Goal: Task Accomplishment & Management: Manage account settings

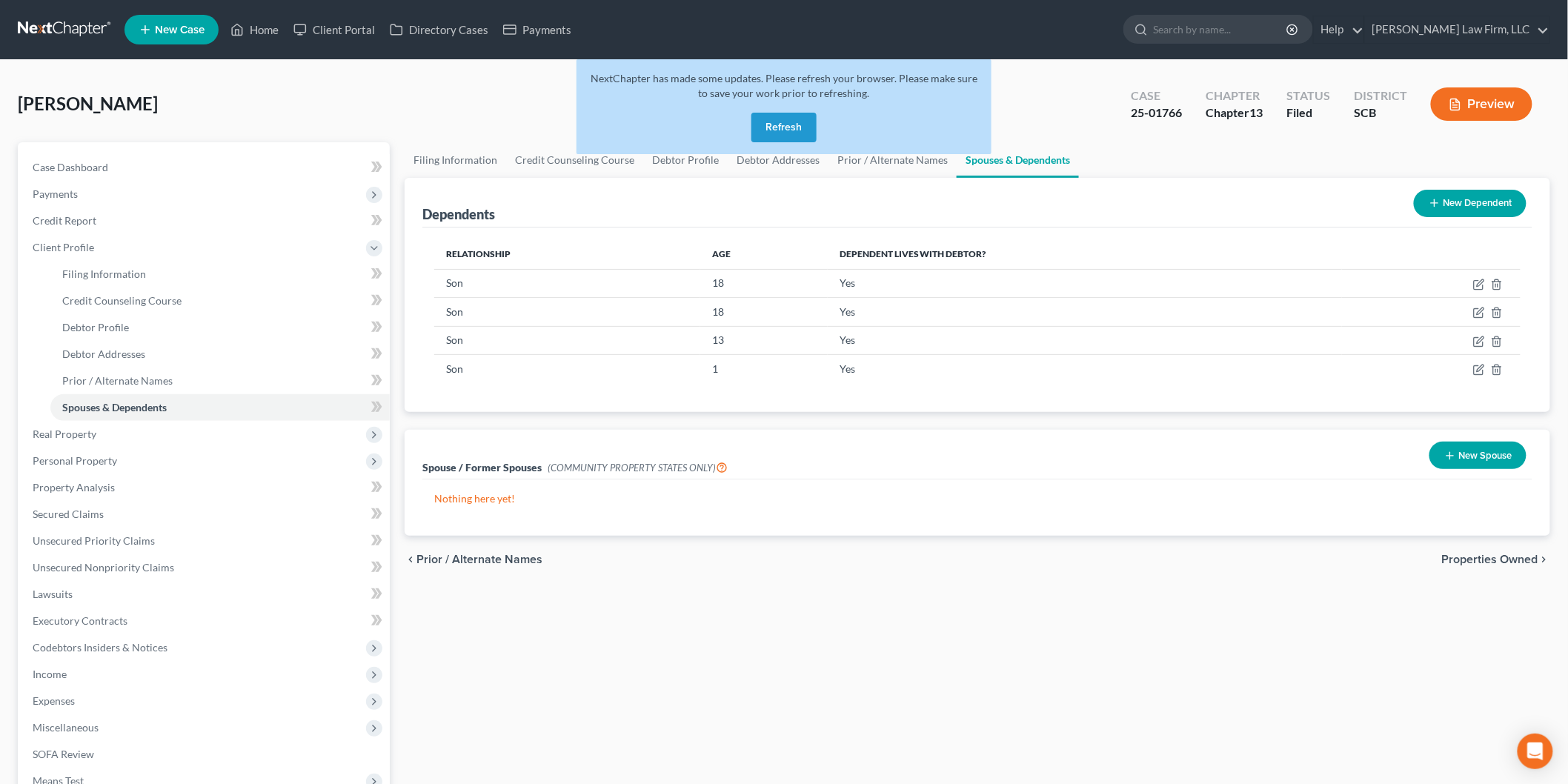
drag, startPoint x: 760, startPoint y: 126, endPoint x: 1566, endPoint y: 160, distance: 806.7
click at [760, 126] on button "Refresh" at bounding box center [784, 127] width 65 height 30
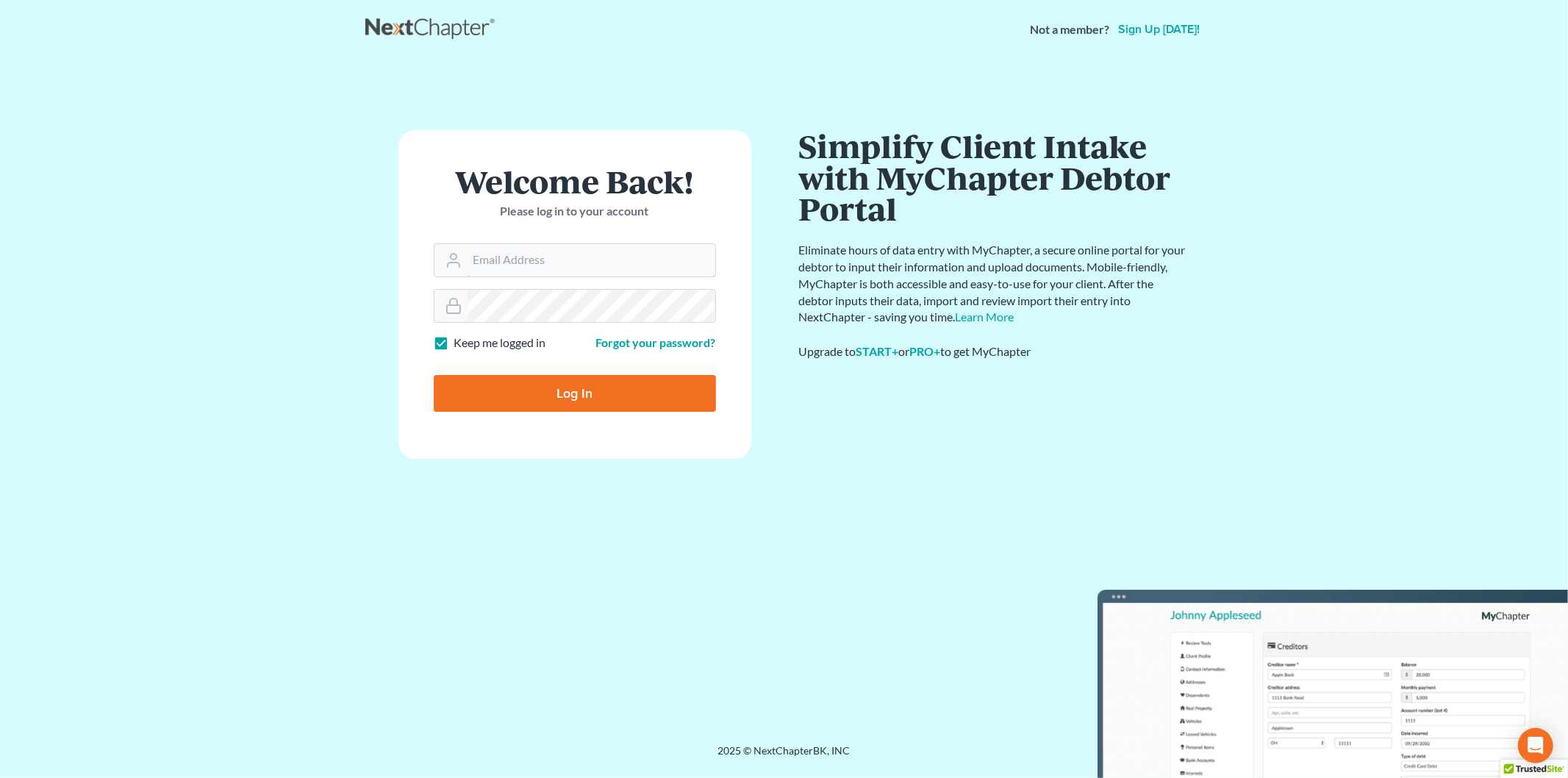
type input "[EMAIL_ADDRESS][DOMAIN_NAME]"
click at [495, 393] on input "Log In" at bounding box center [575, 393] width 282 height 37
type input "Thinking..."
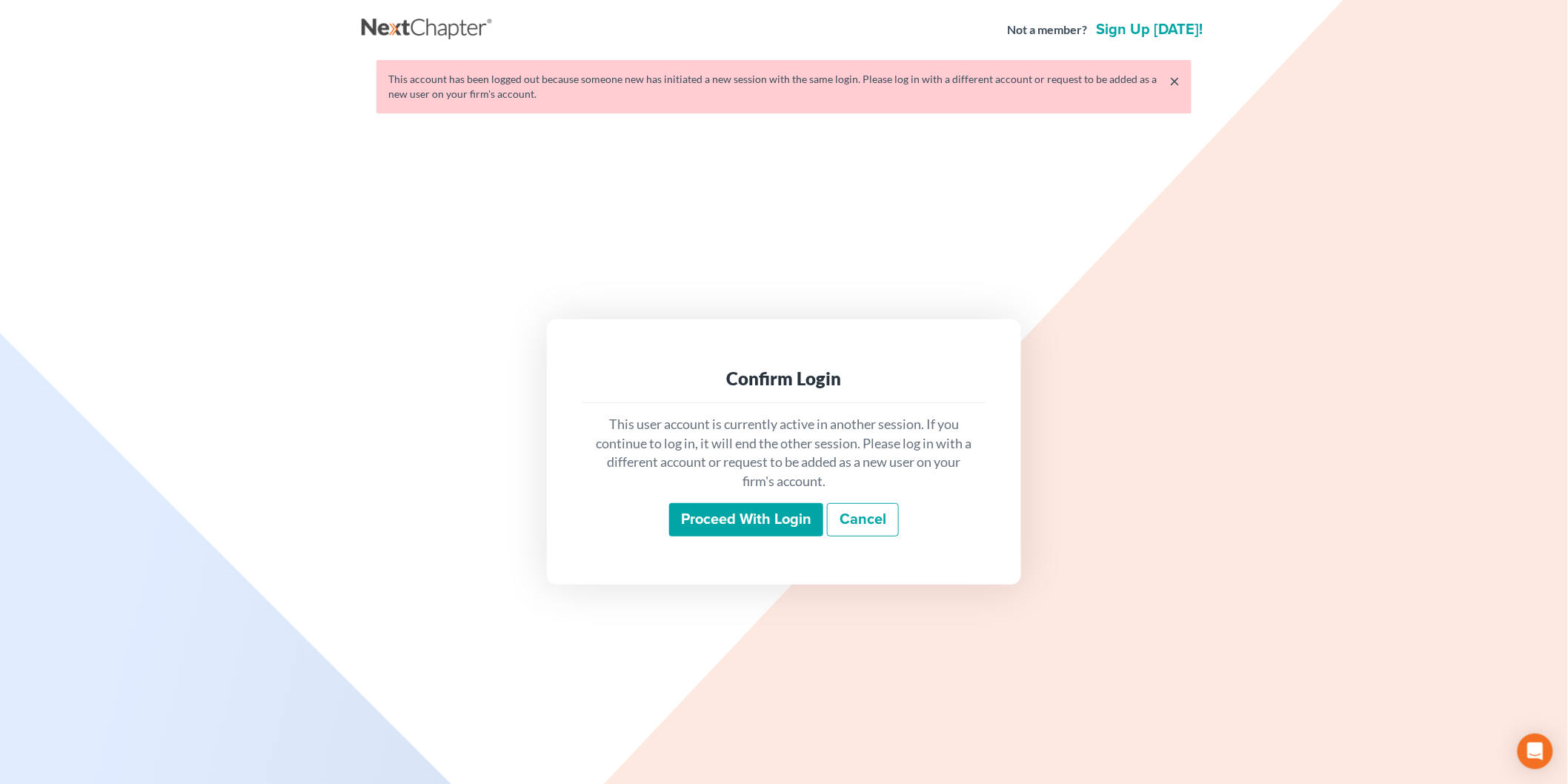
click at [701, 520] on input "Proceed with login" at bounding box center [746, 521] width 154 height 34
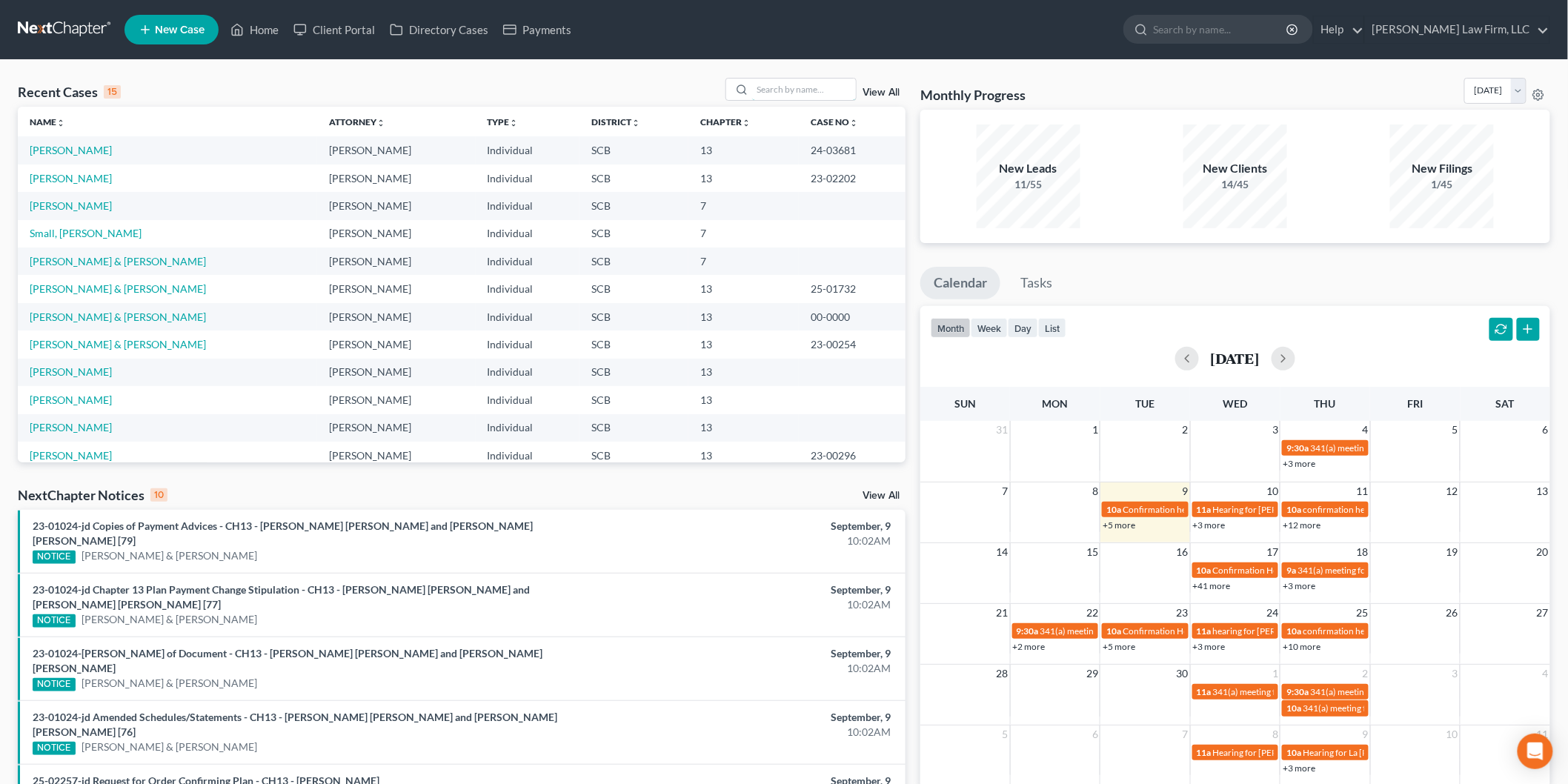
click at [824, 91] on input "search" at bounding box center [804, 90] width 104 height 22
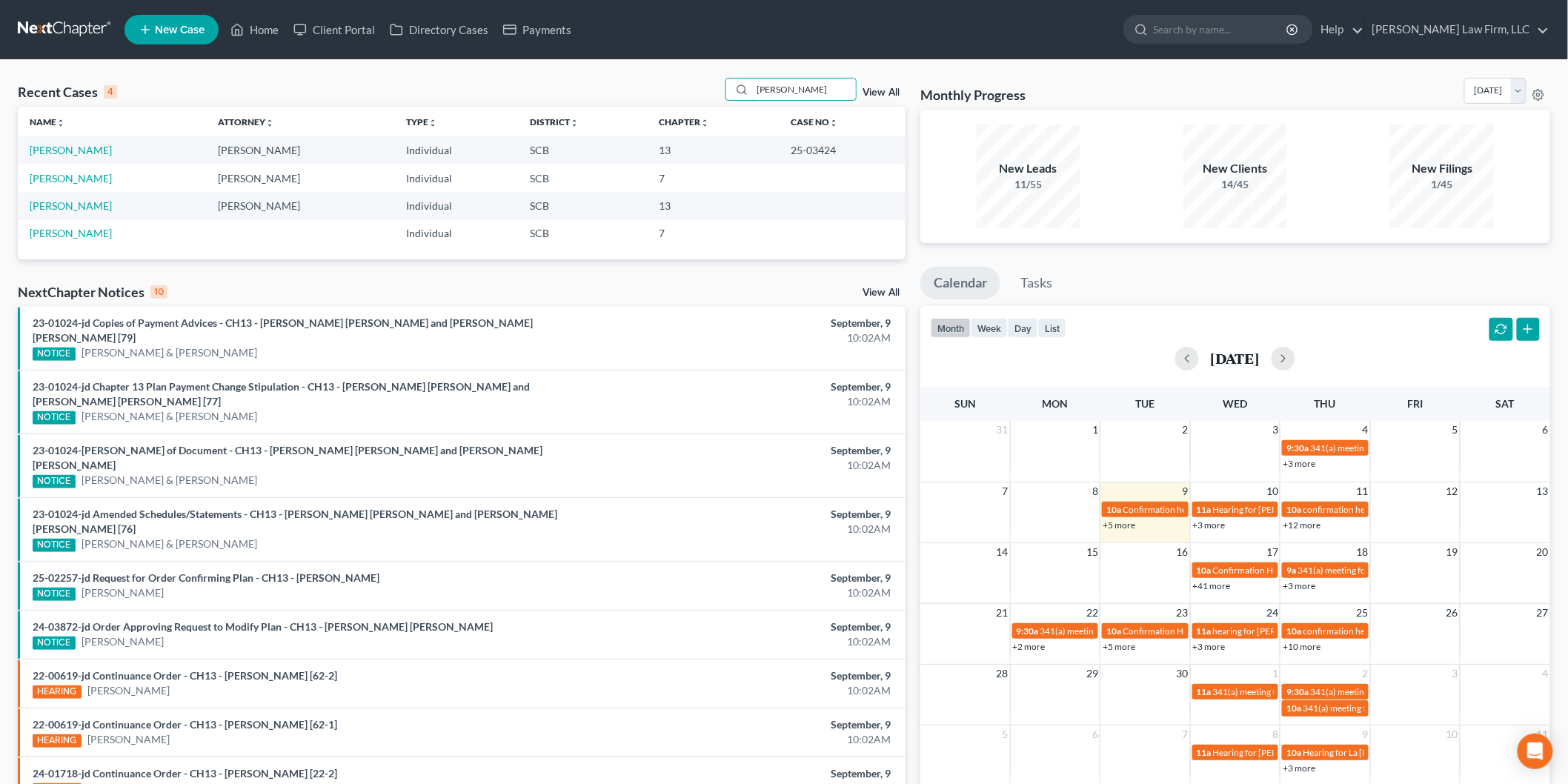
type input "[PERSON_NAME]"
click at [83, 152] on link "[PERSON_NAME]" at bounding box center [71, 150] width 82 height 13
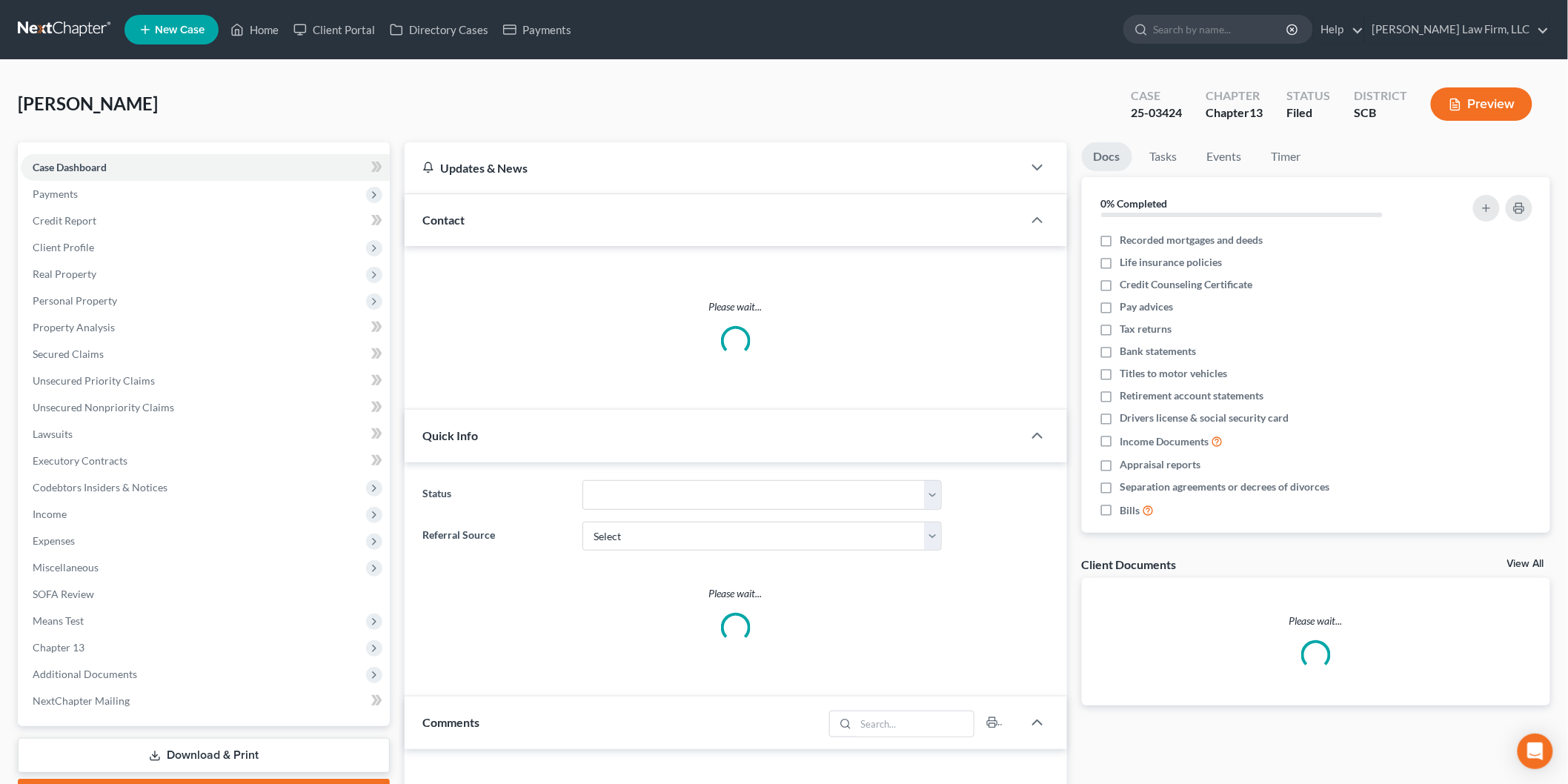
select select "0"
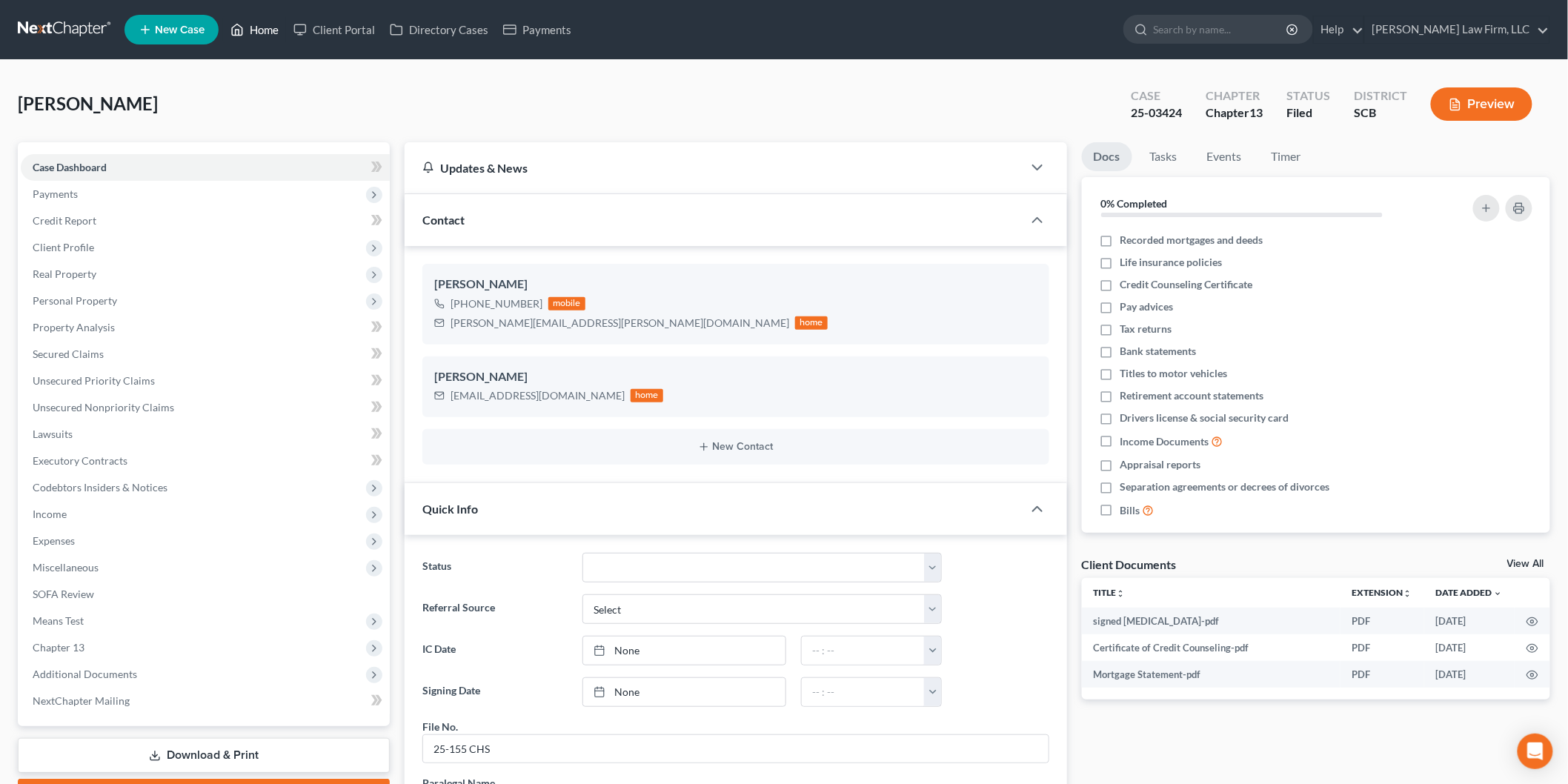
click at [260, 30] on link "Home" at bounding box center [254, 29] width 63 height 26
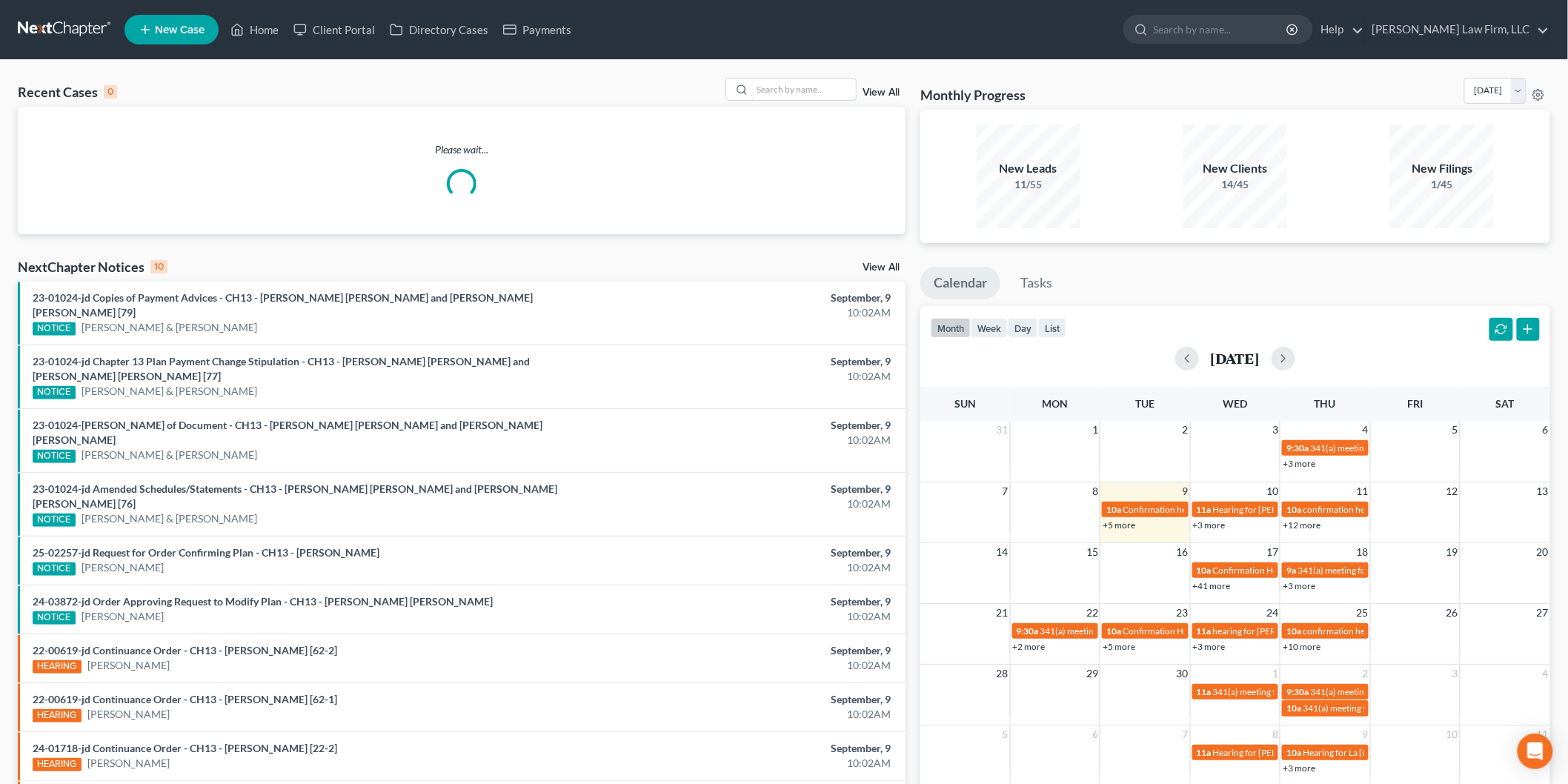
click at [788, 89] on input "search" at bounding box center [804, 90] width 104 height 22
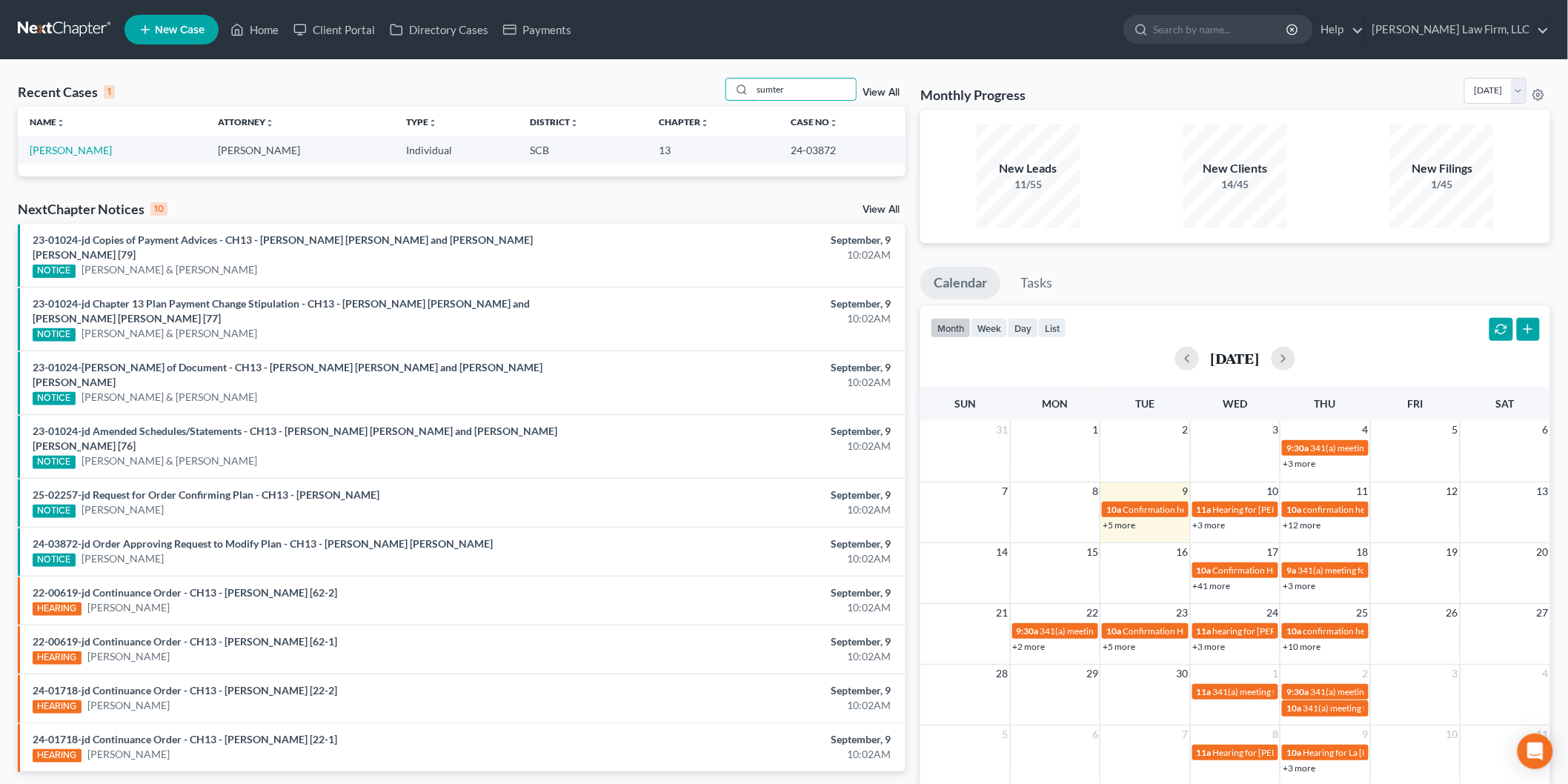
type input "sumter"
click at [100, 149] on link "[PERSON_NAME]" at bounding box center [71, 150] width 82 height 13
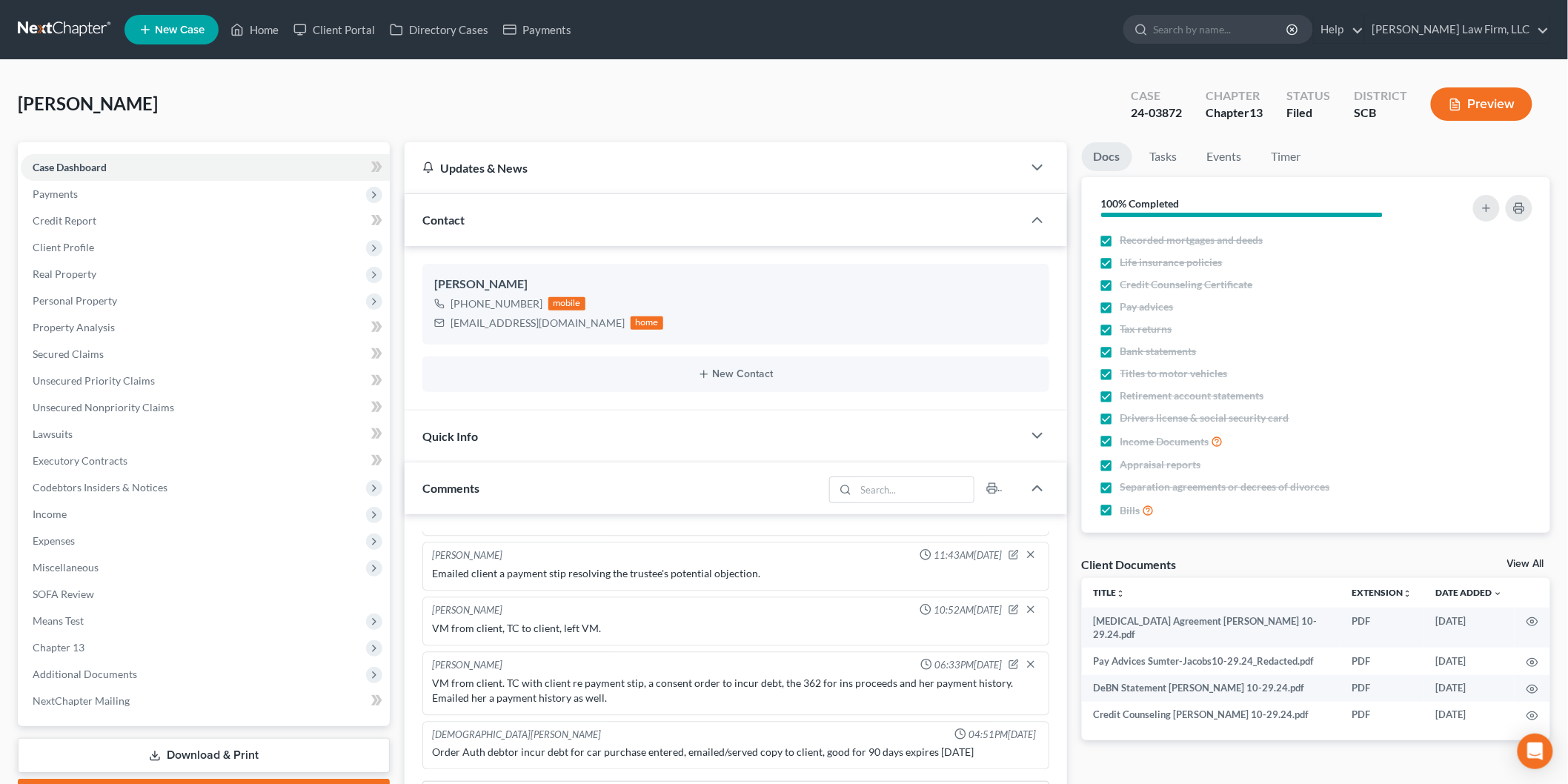
scroll to position [282, 0]
click at [1532, 559] on link "View All" at bounding box center [1525, 563] width 37 height 10
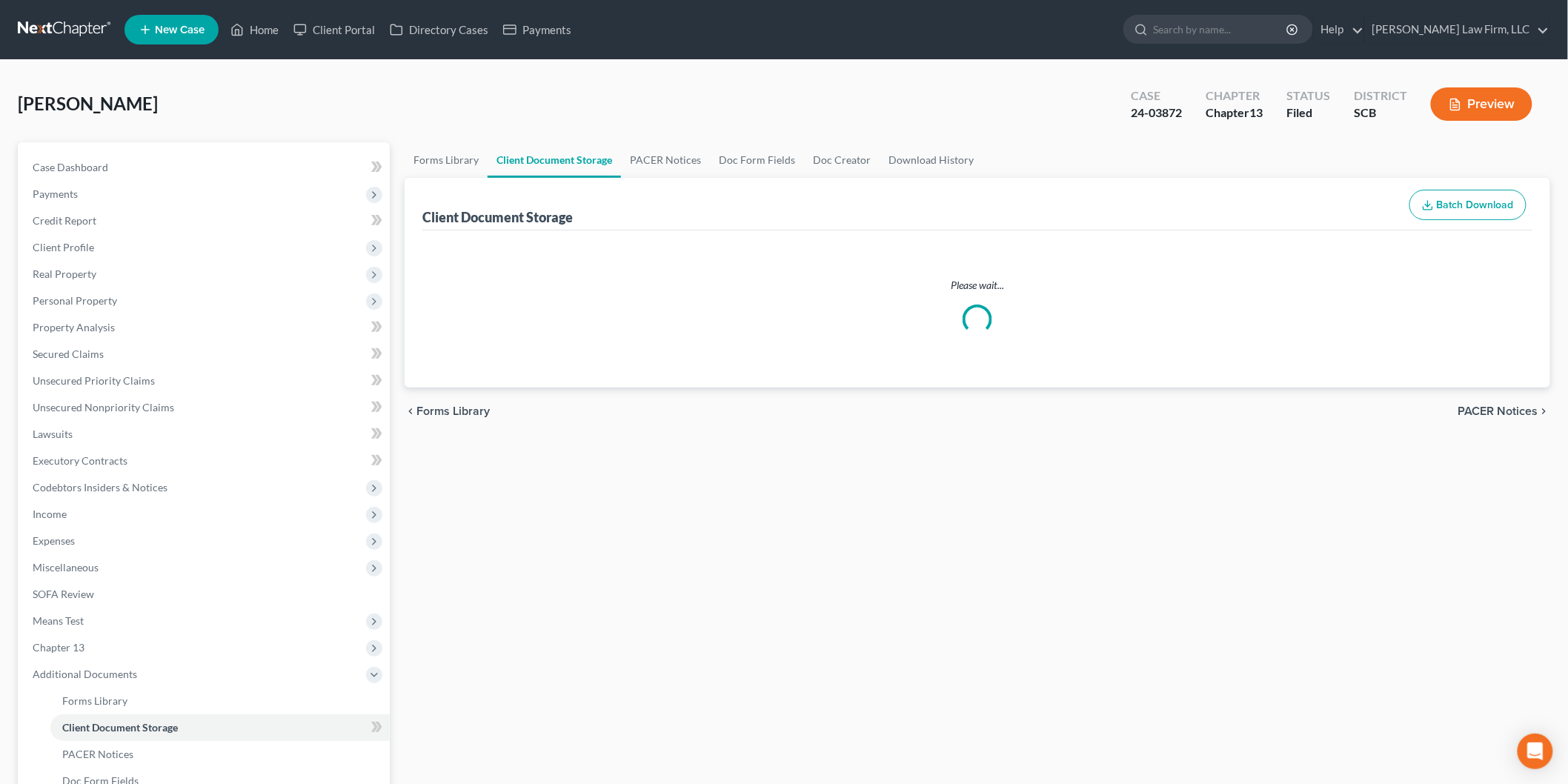
select select "6"
select select "16"
select select "15"
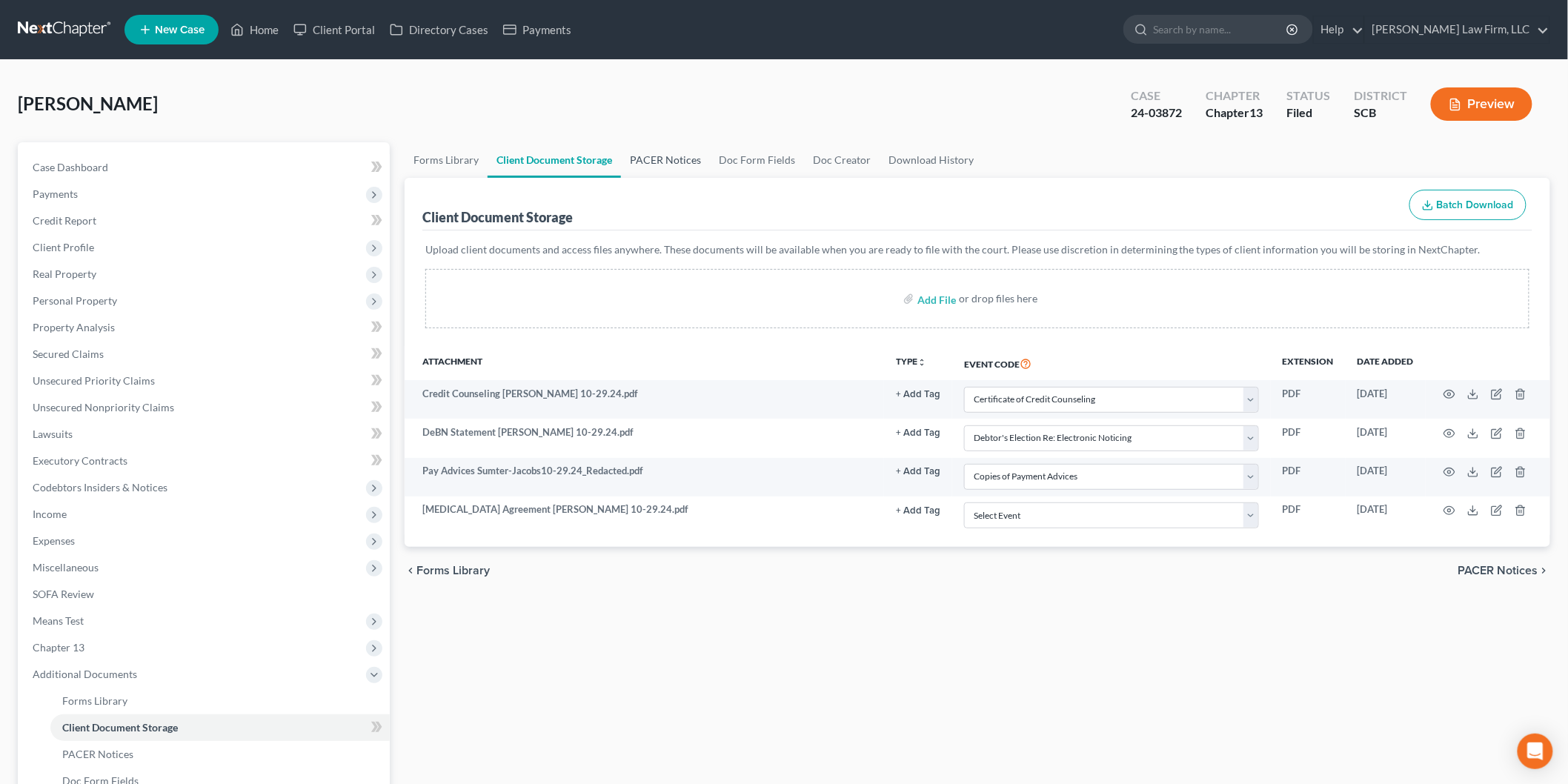
click at [656, 159] on link "PACER Notices" at bounding box center [665, 159] width 89 height 35
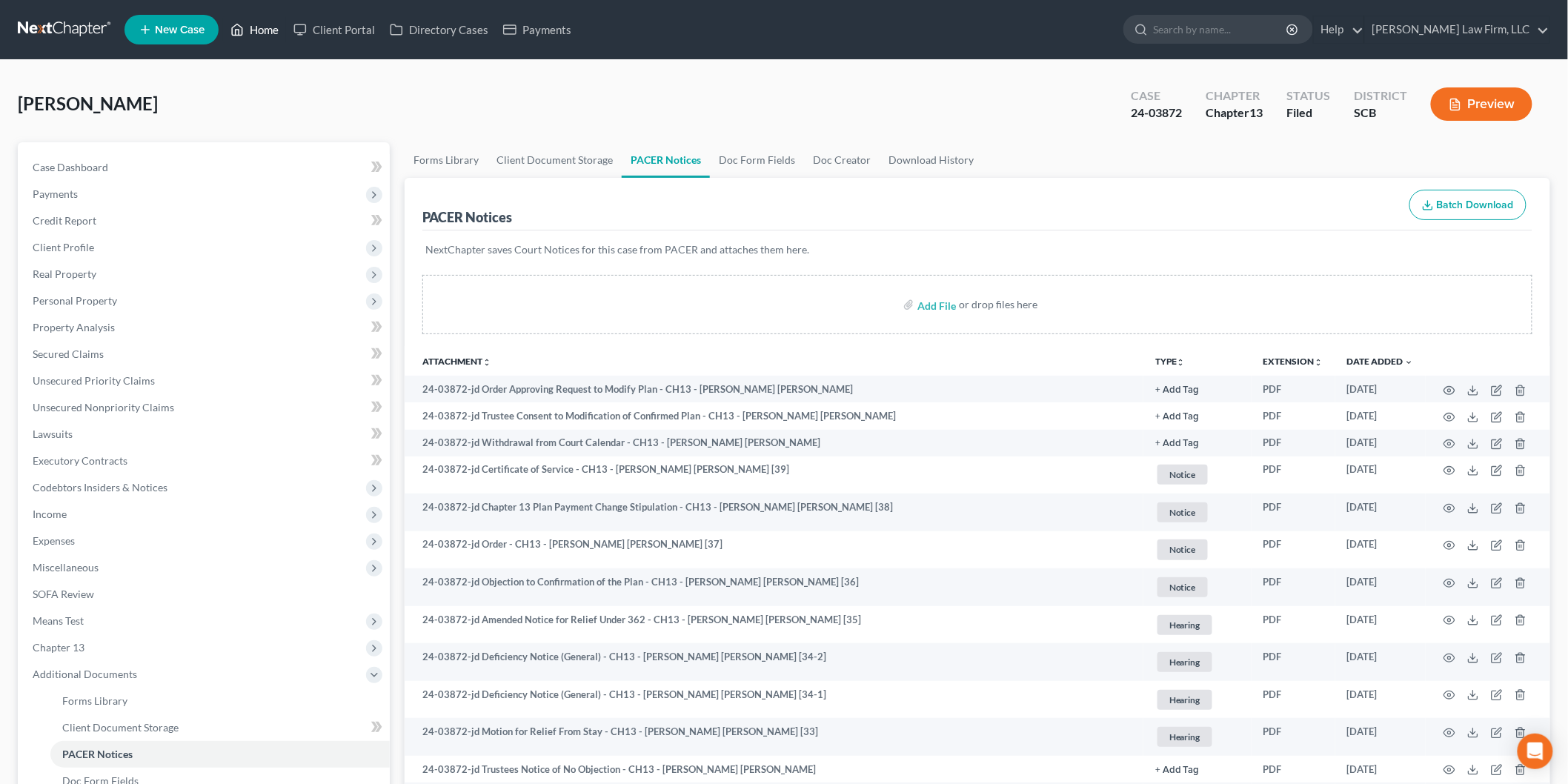
drag, startPoint x: 274, startPoint y: 32, endPoint x: 357, endPoint y: 47, distance: 84.3
click at [274, 32] on link "Home" at bounding box center [254, 29] width 63 height 26
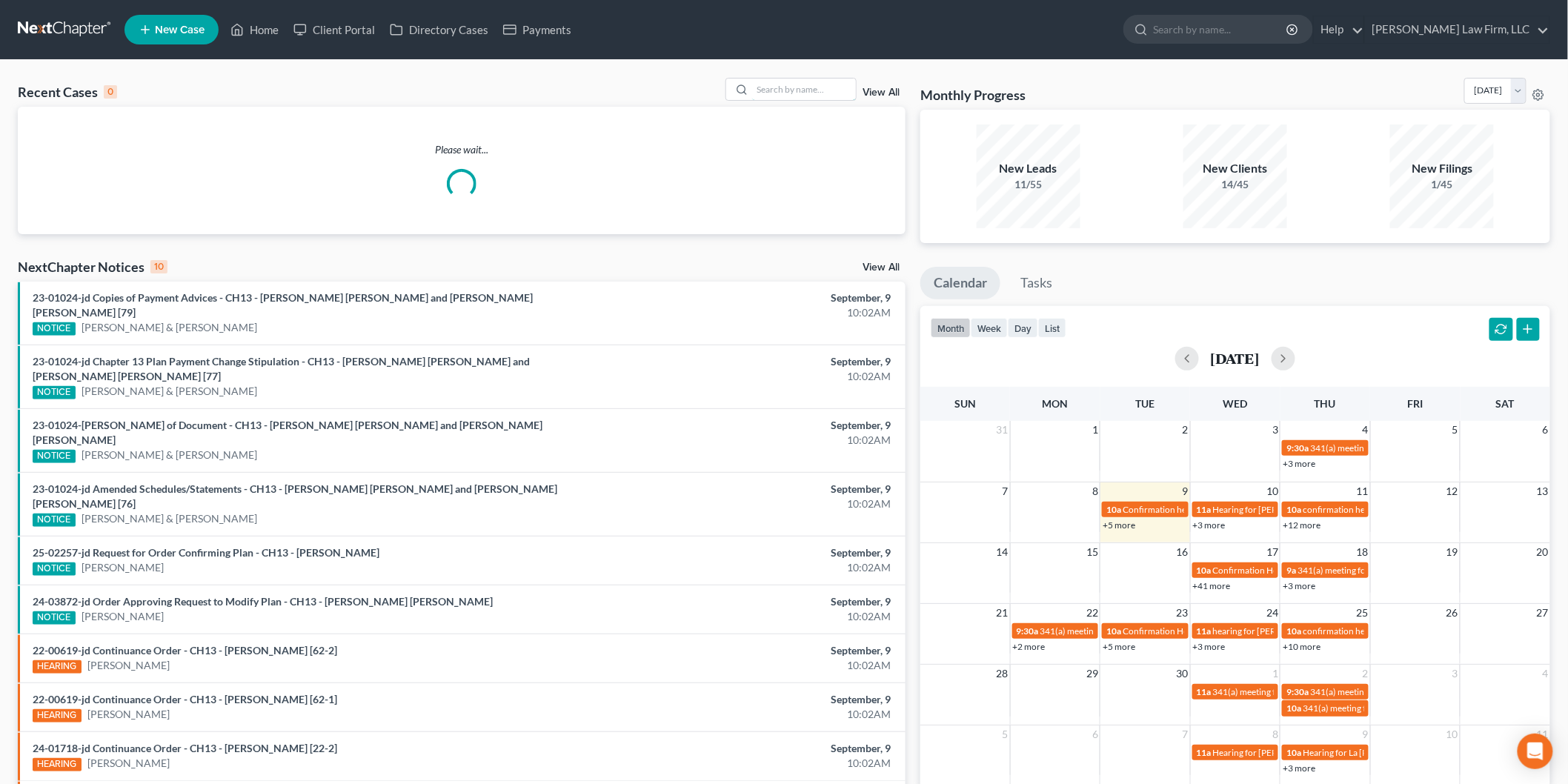
click at [802, 85] on input "search" at bounding box center [804, 90] width 104 height 22
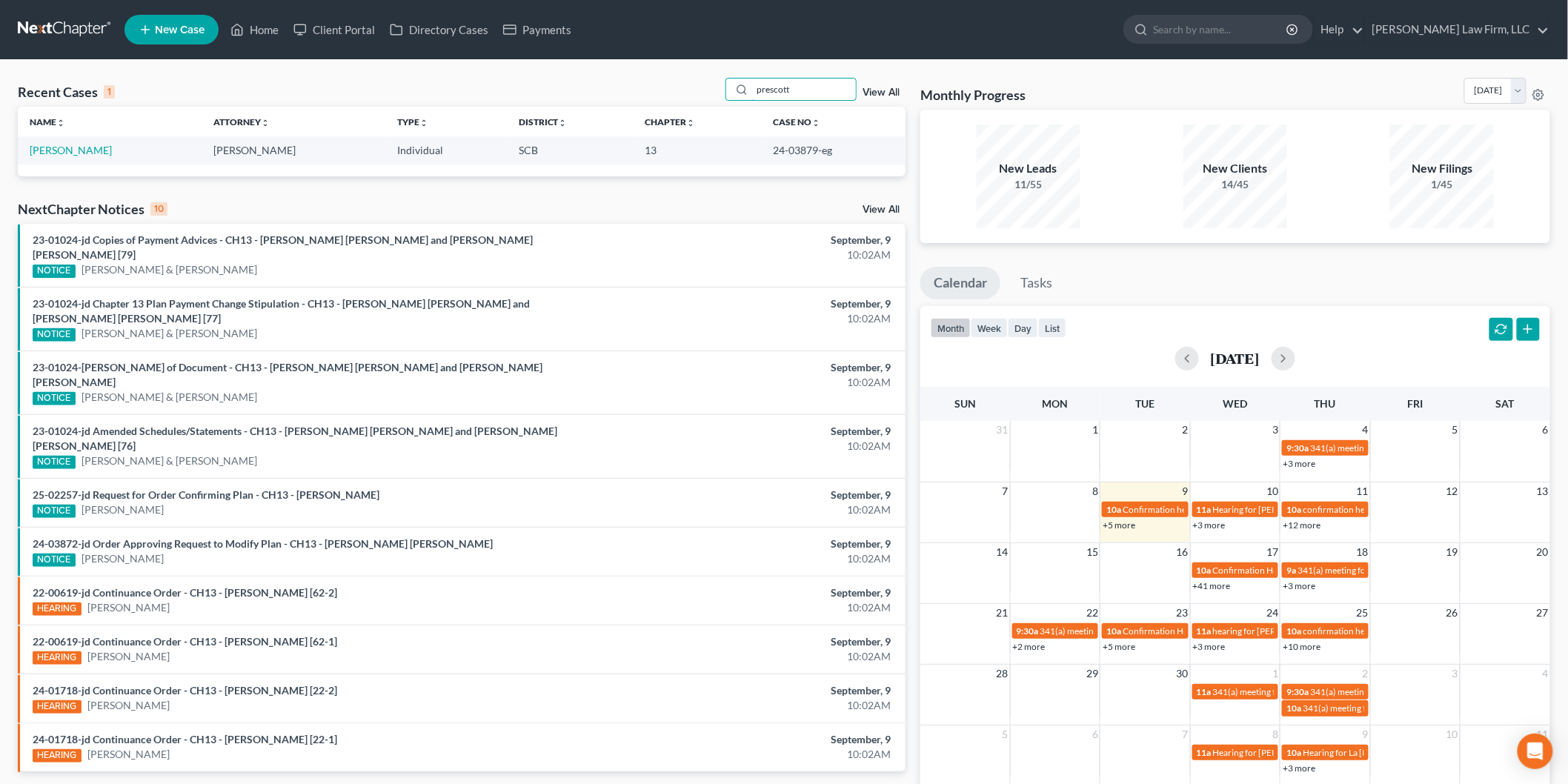
type input "prescott"
click at [47, 154] on link "[PERSON_NAME]" at bounding box center [71, 150] width 82 height 13
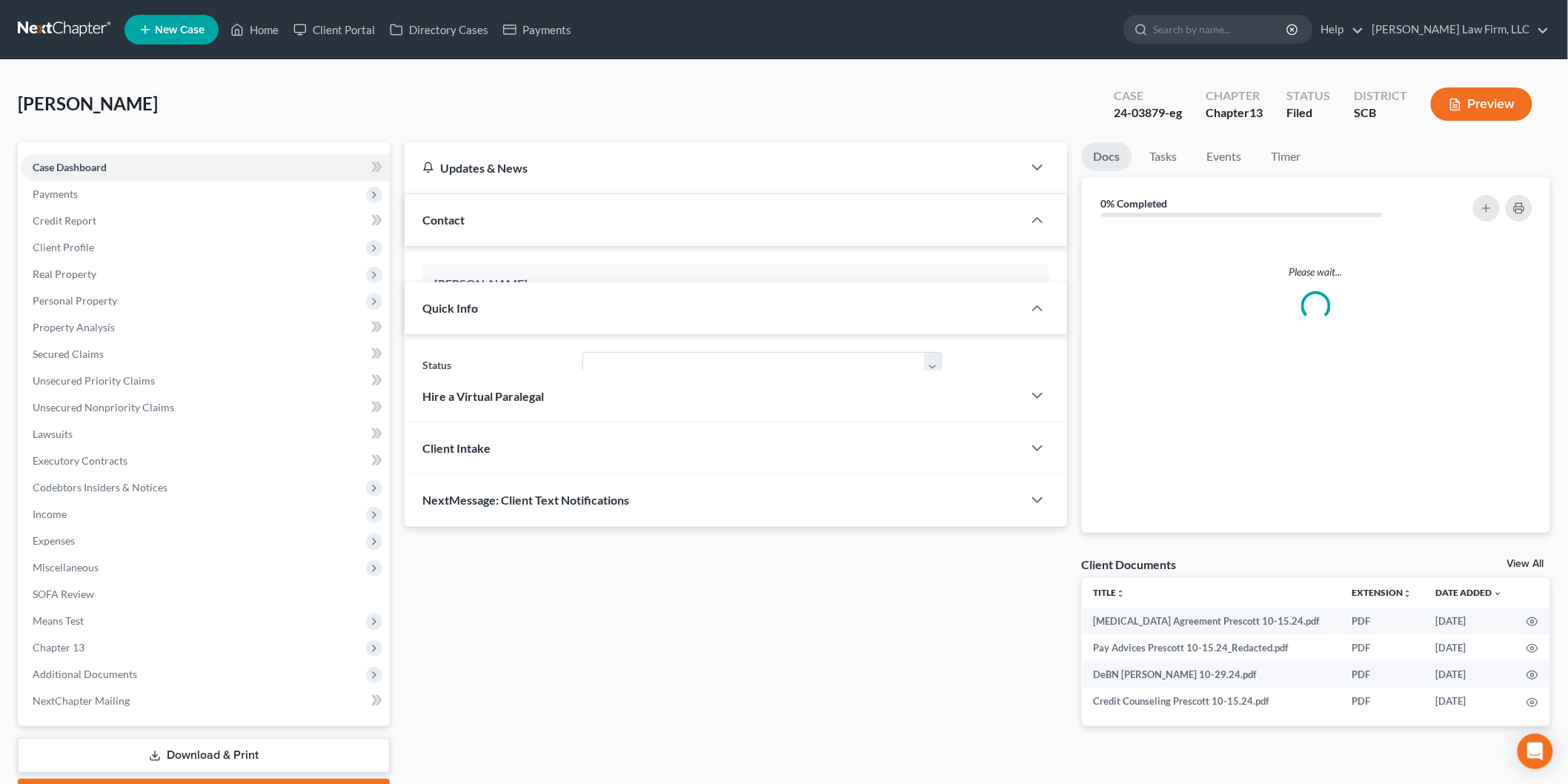
select select "3"
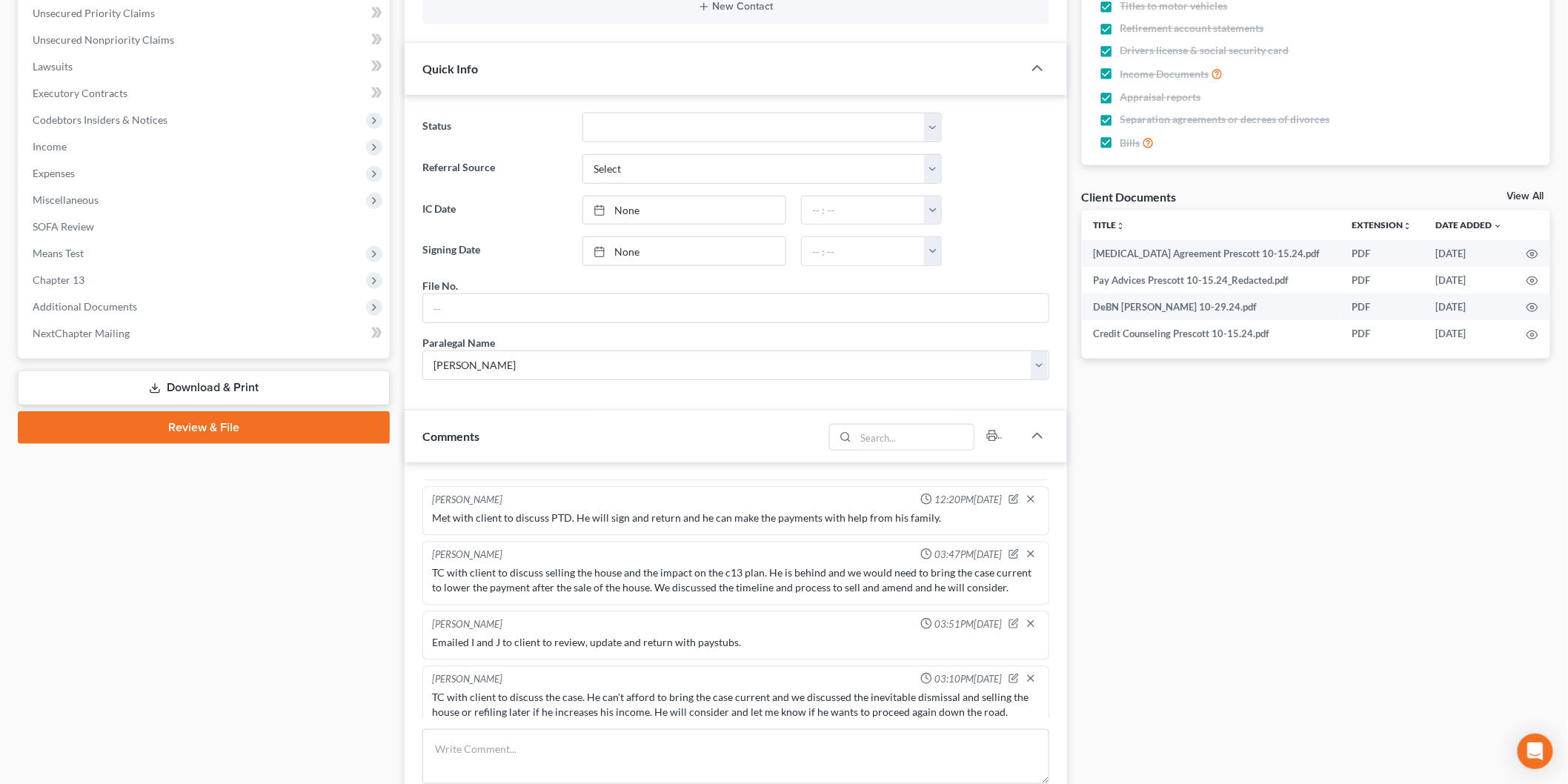
scroll to position [231, 0]
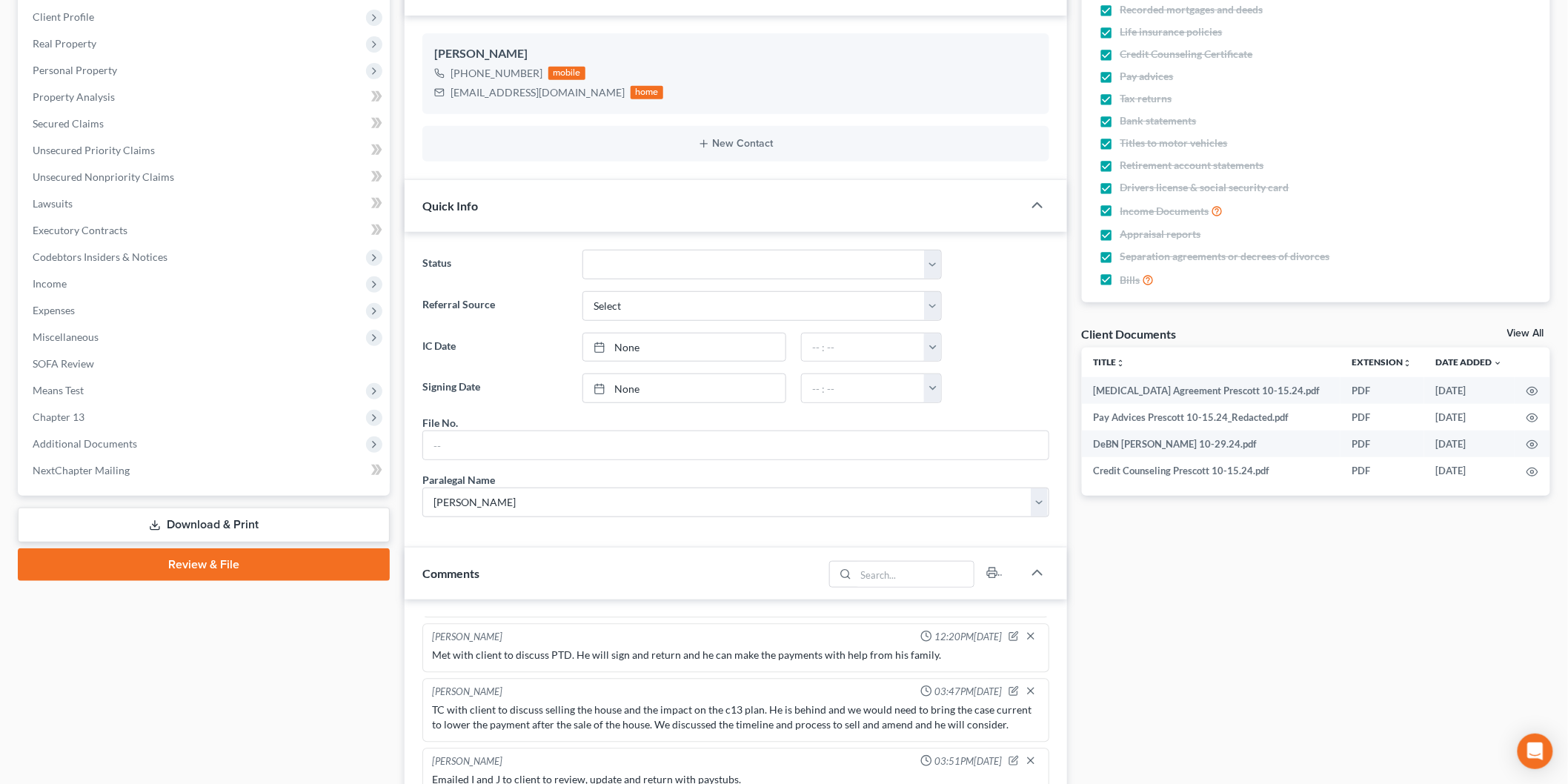
click at [1519, 330] on link "View All" at bounding box center [1525, 333] width 37 height 10
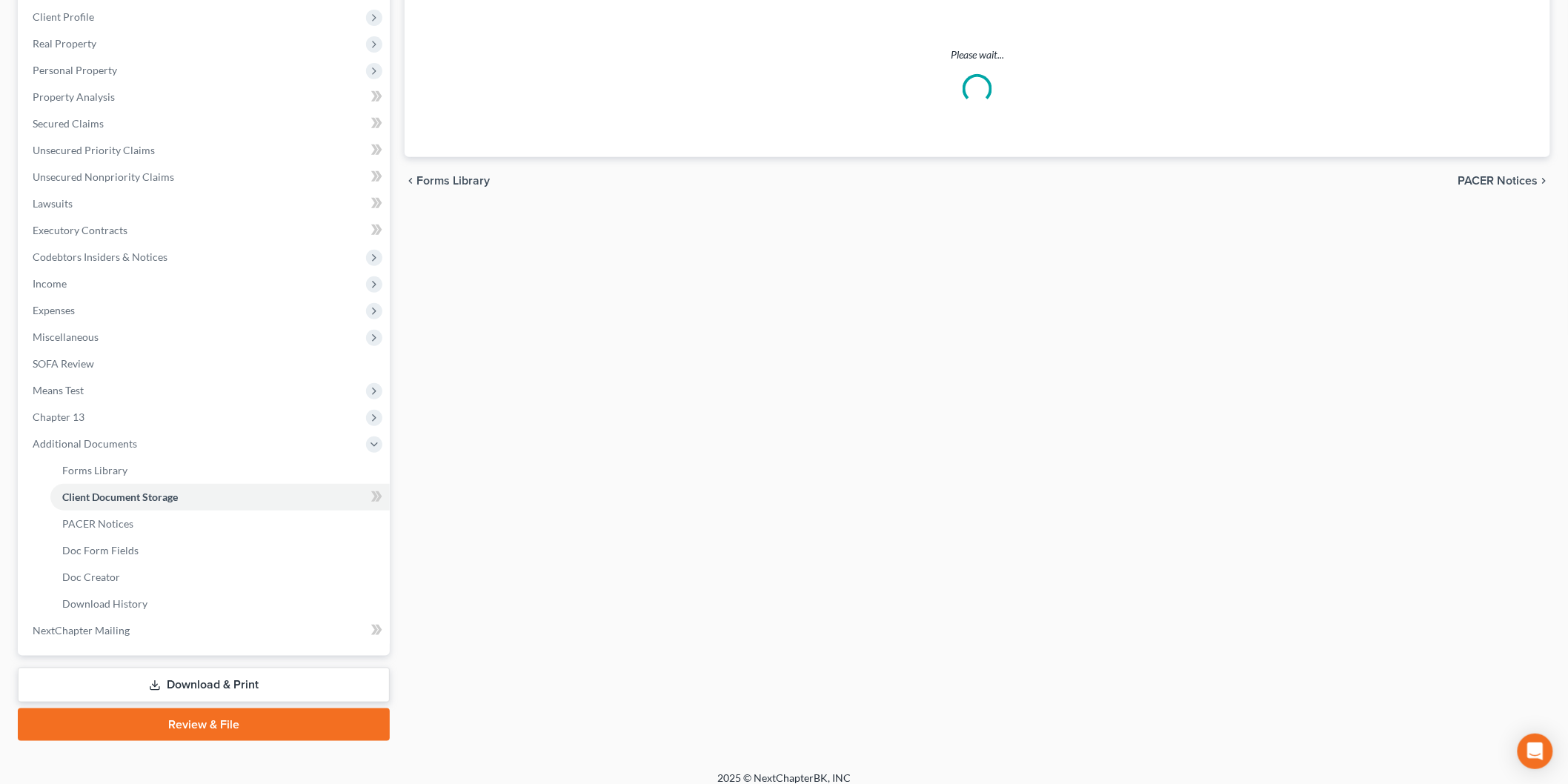
scroll to position [26, 0]
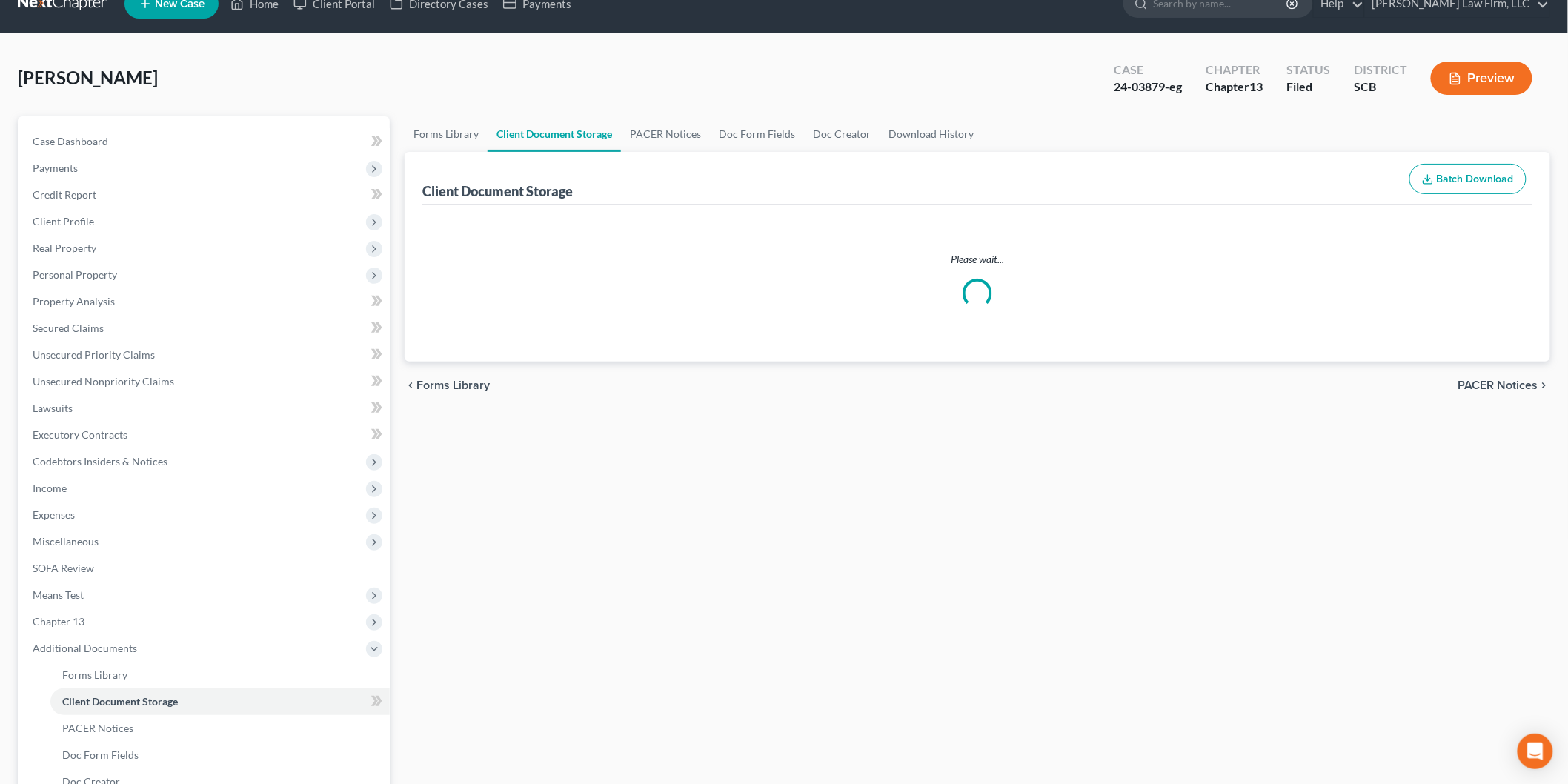
select select "6"
select select "16"
select select "15"
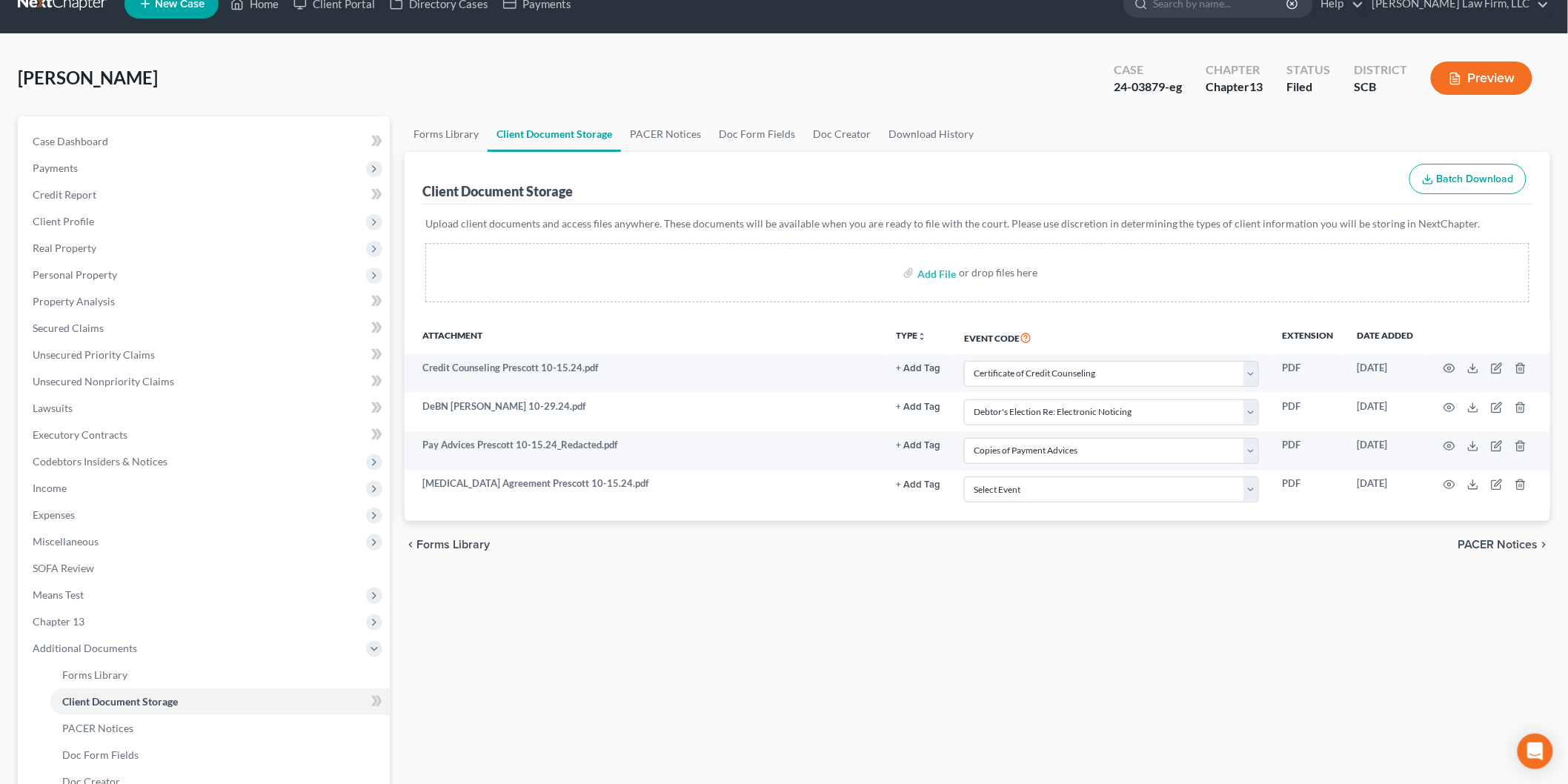
scroll to position [0, 0]
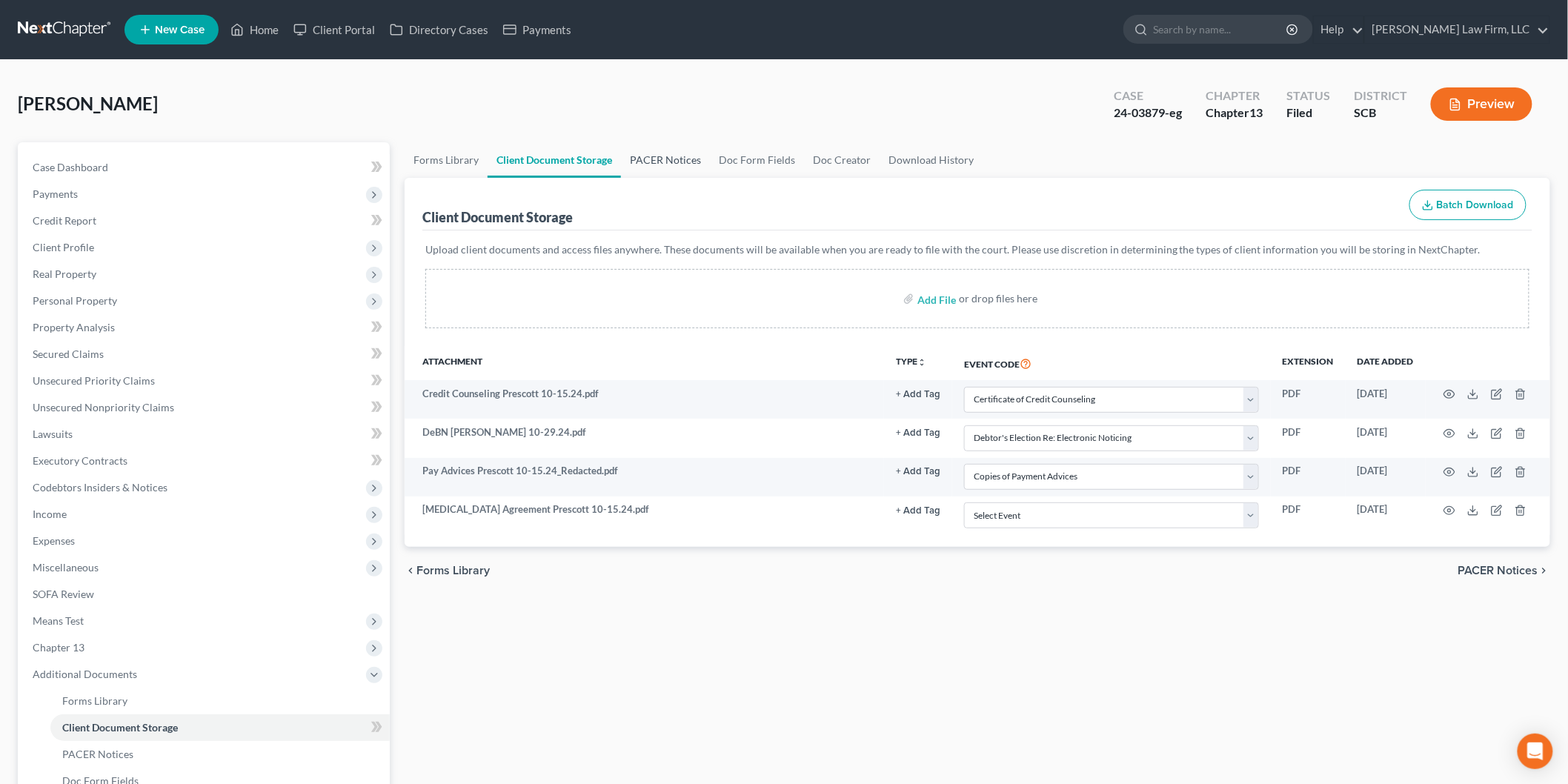
click at [654, 148] on link "PACER Notices" at bounding box center [665, 159] width 89 height 35
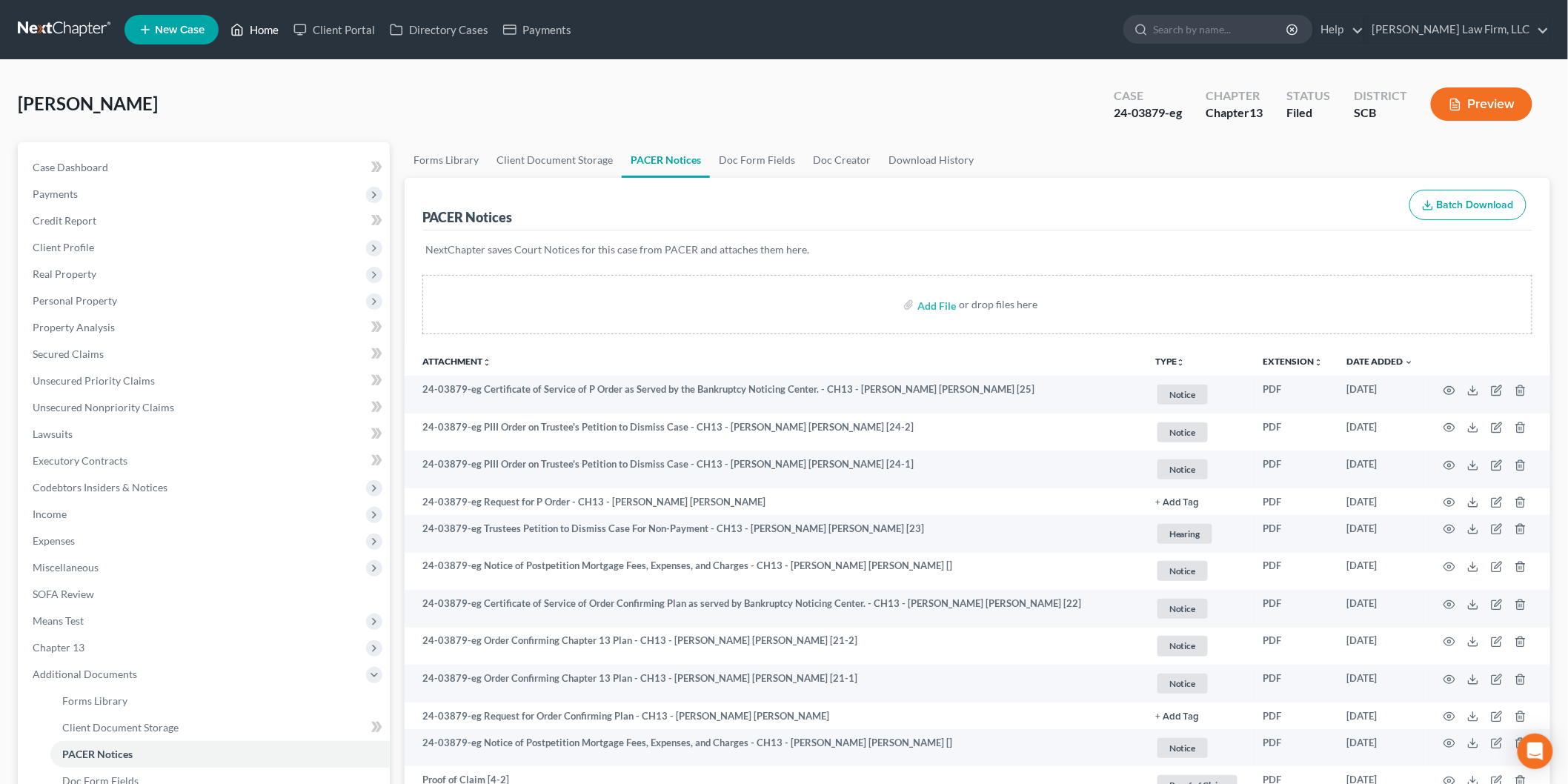
click at [267, 23] on link "Home" at bounding box center [254, 29] width 63 height 26
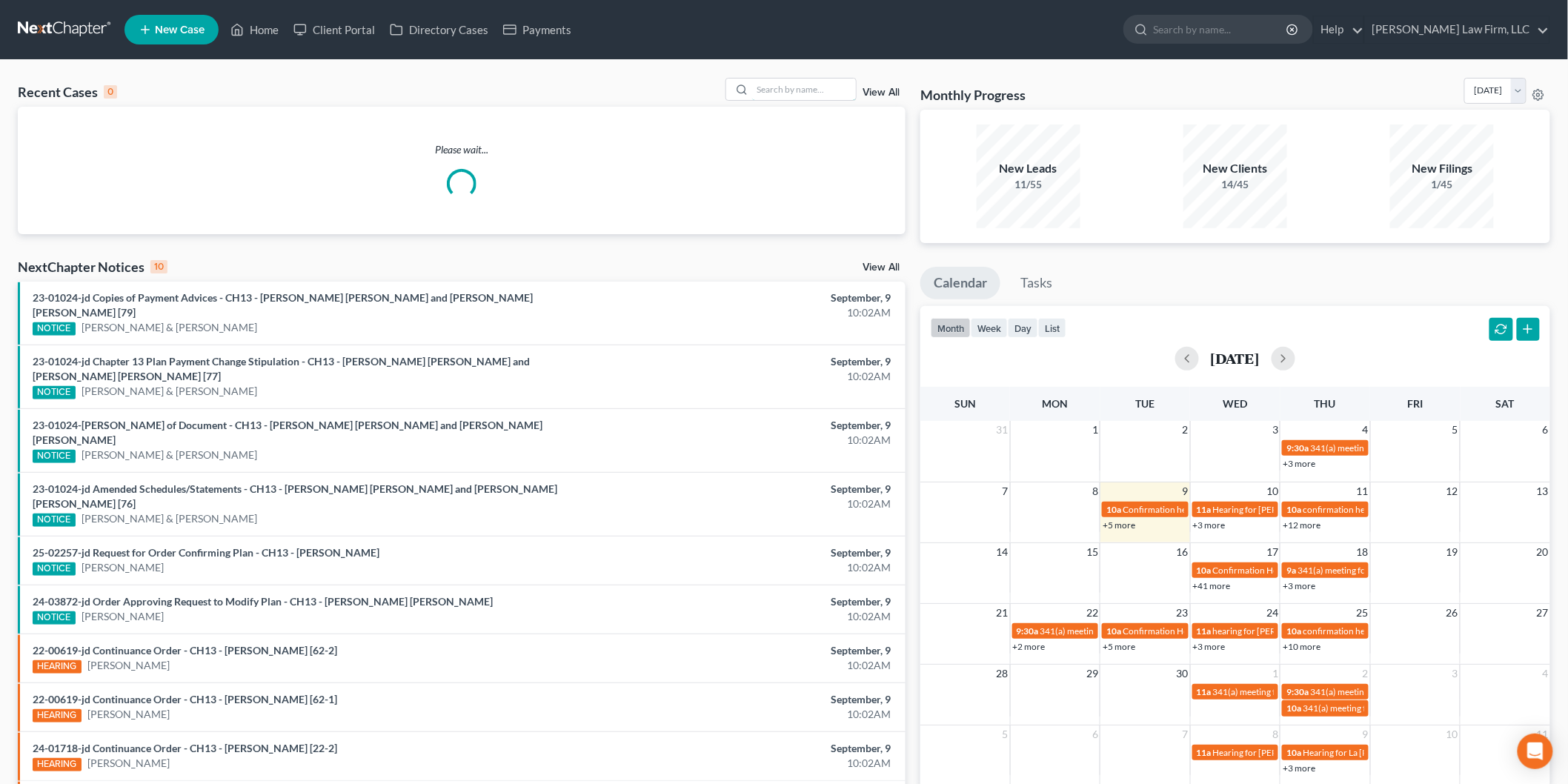
click at [789, 91] on input "search" at bounding box center [804, 90] width 104 height 22
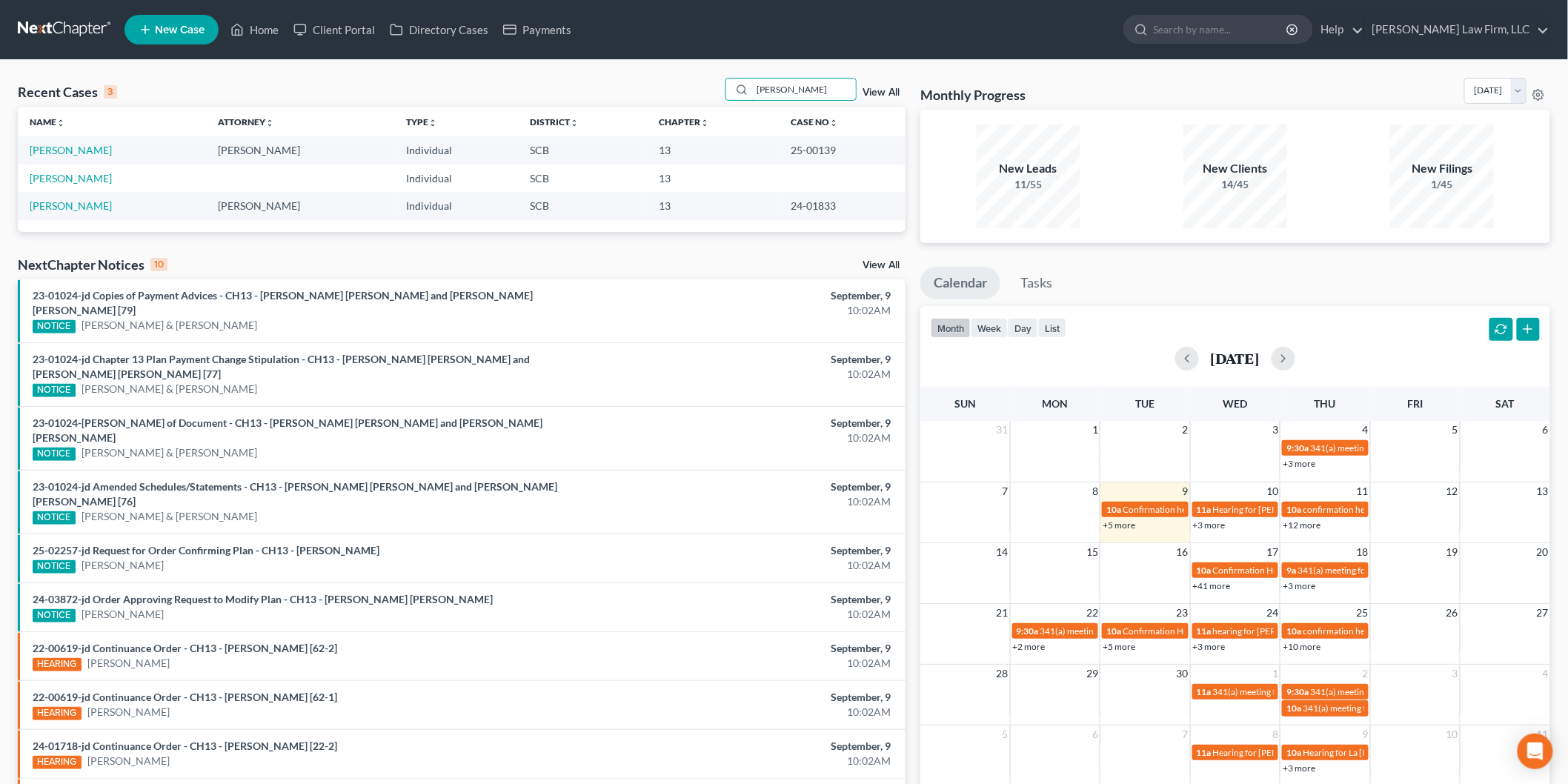
type input "[PERSON_NAME]"
click at [62, 149] on link "[PERSON_NAME]" at bounding box center [71, 150] width 82 height 13
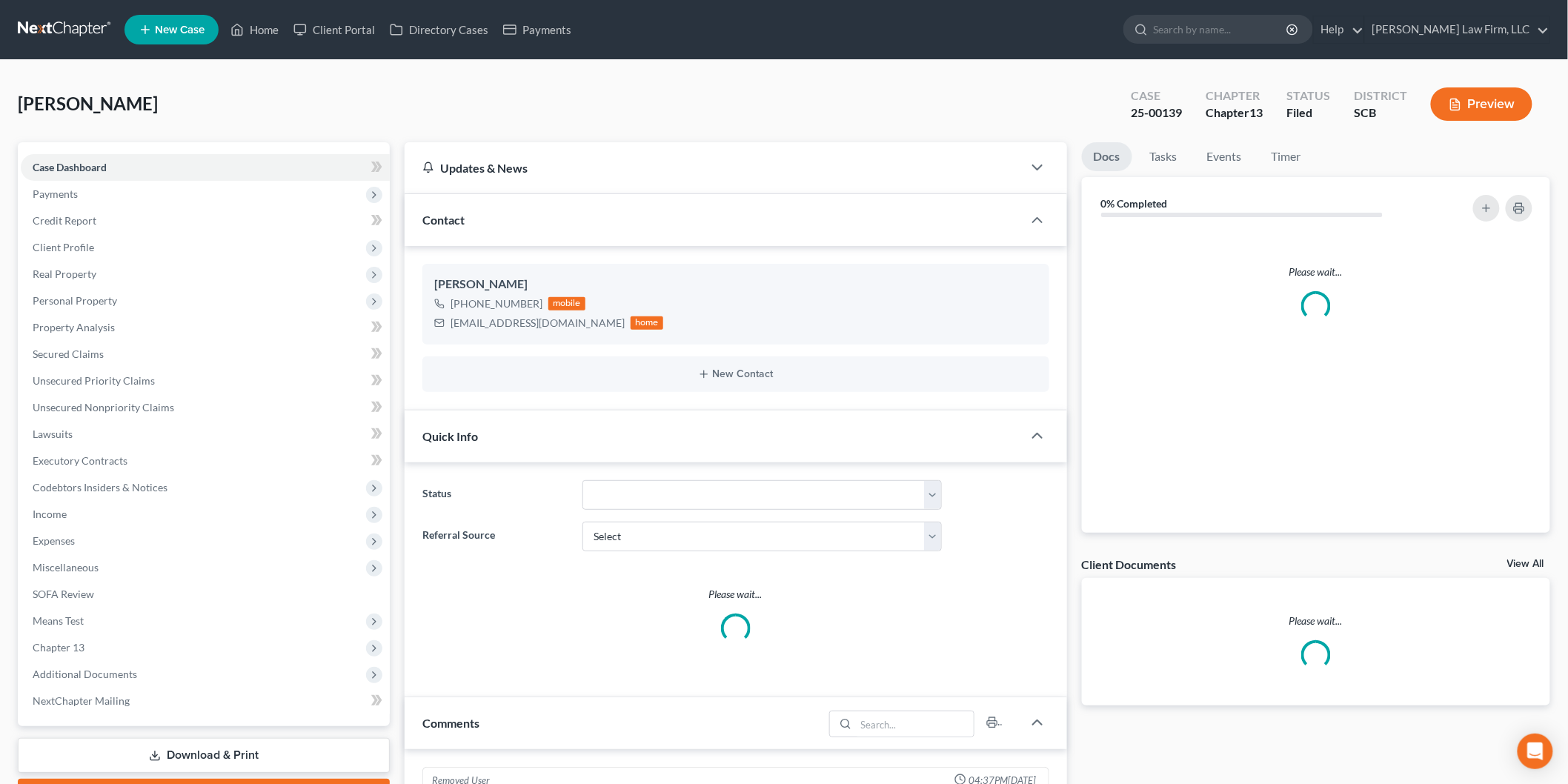
scroll to position [1565, 0]
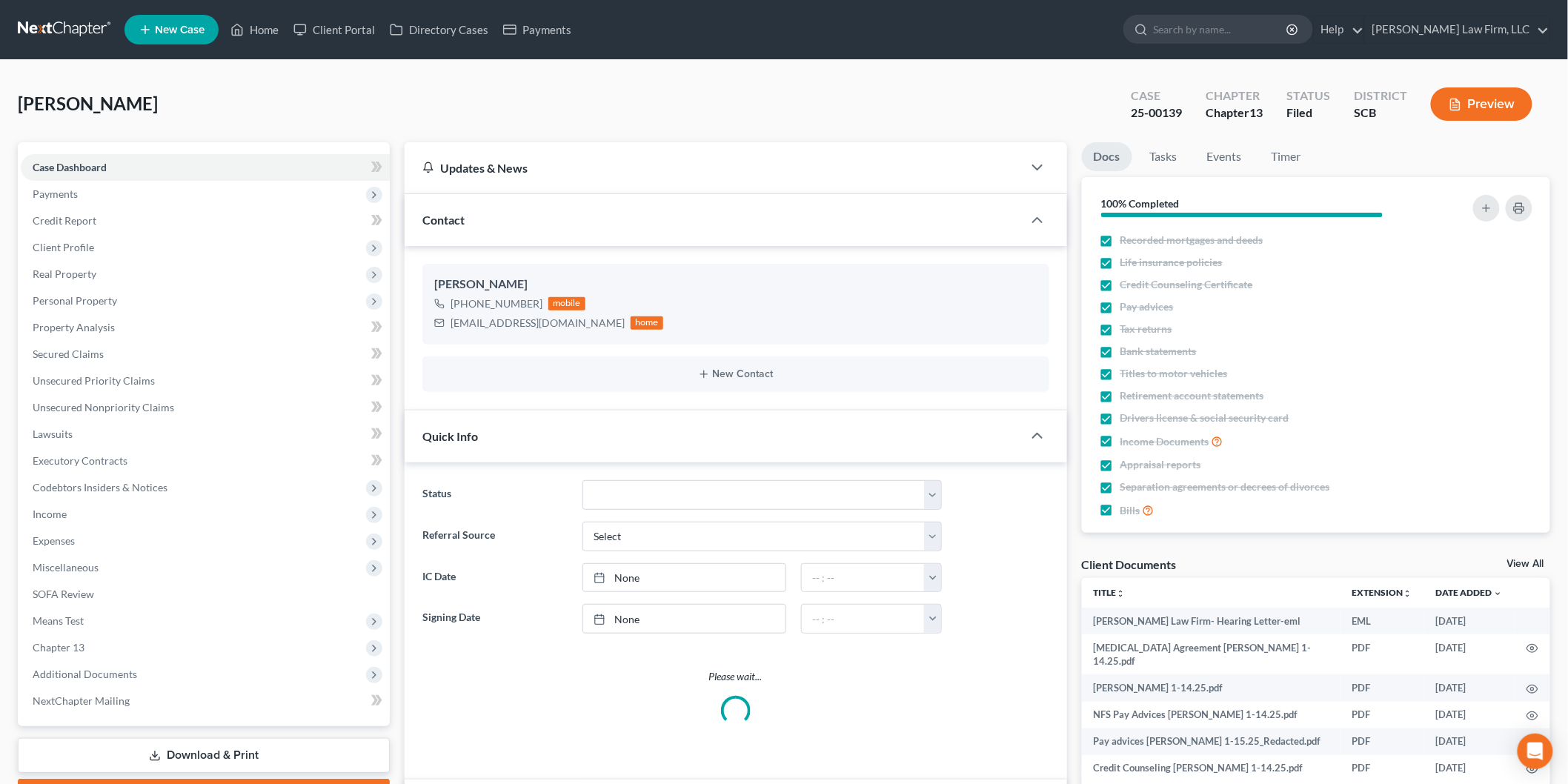
select select "3"
click at [1524, 560] on link "View All" at bounding box center [1525, 563] width 37 height 10
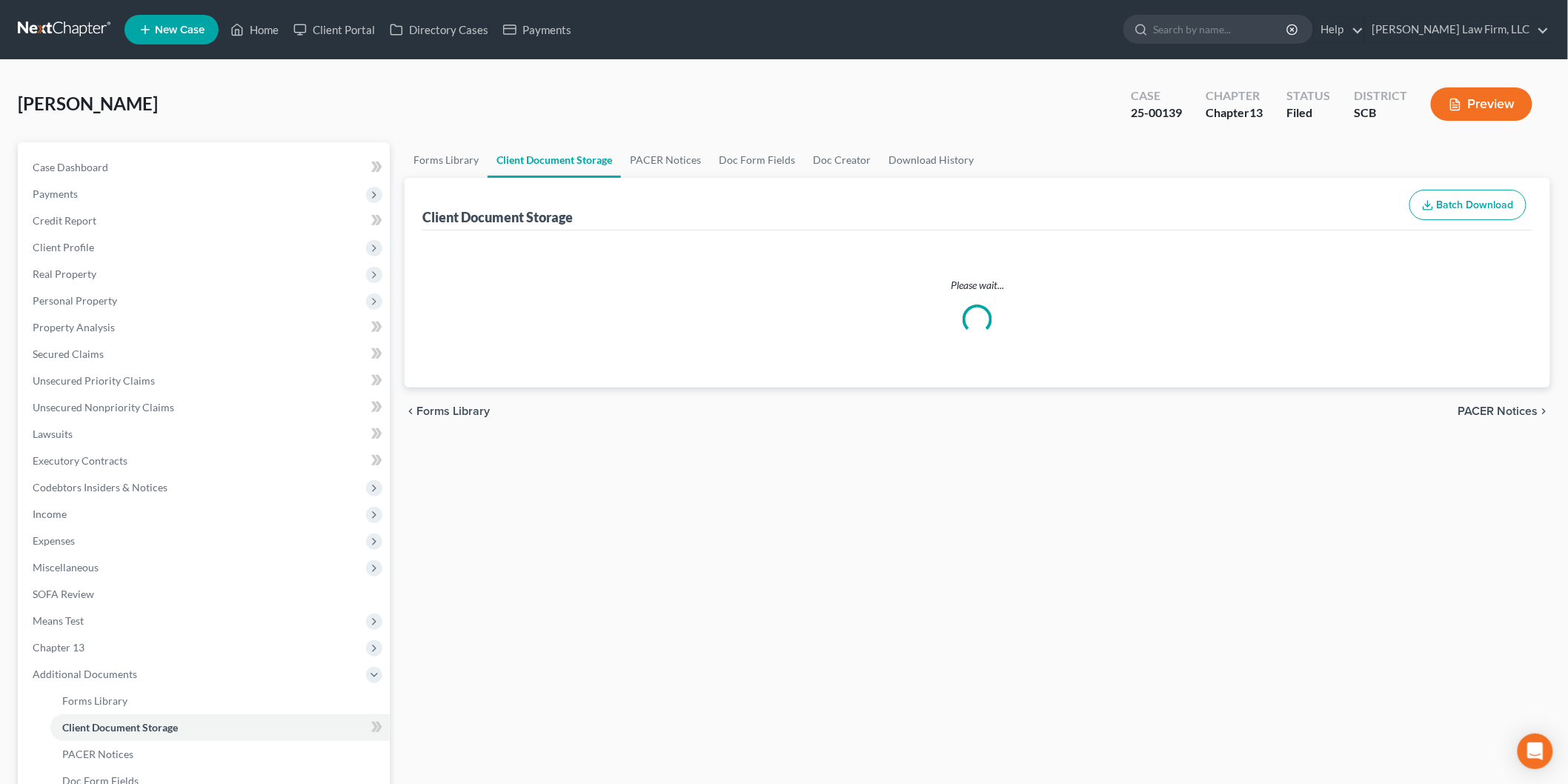
select select "6"
select select "15"
select select "16"
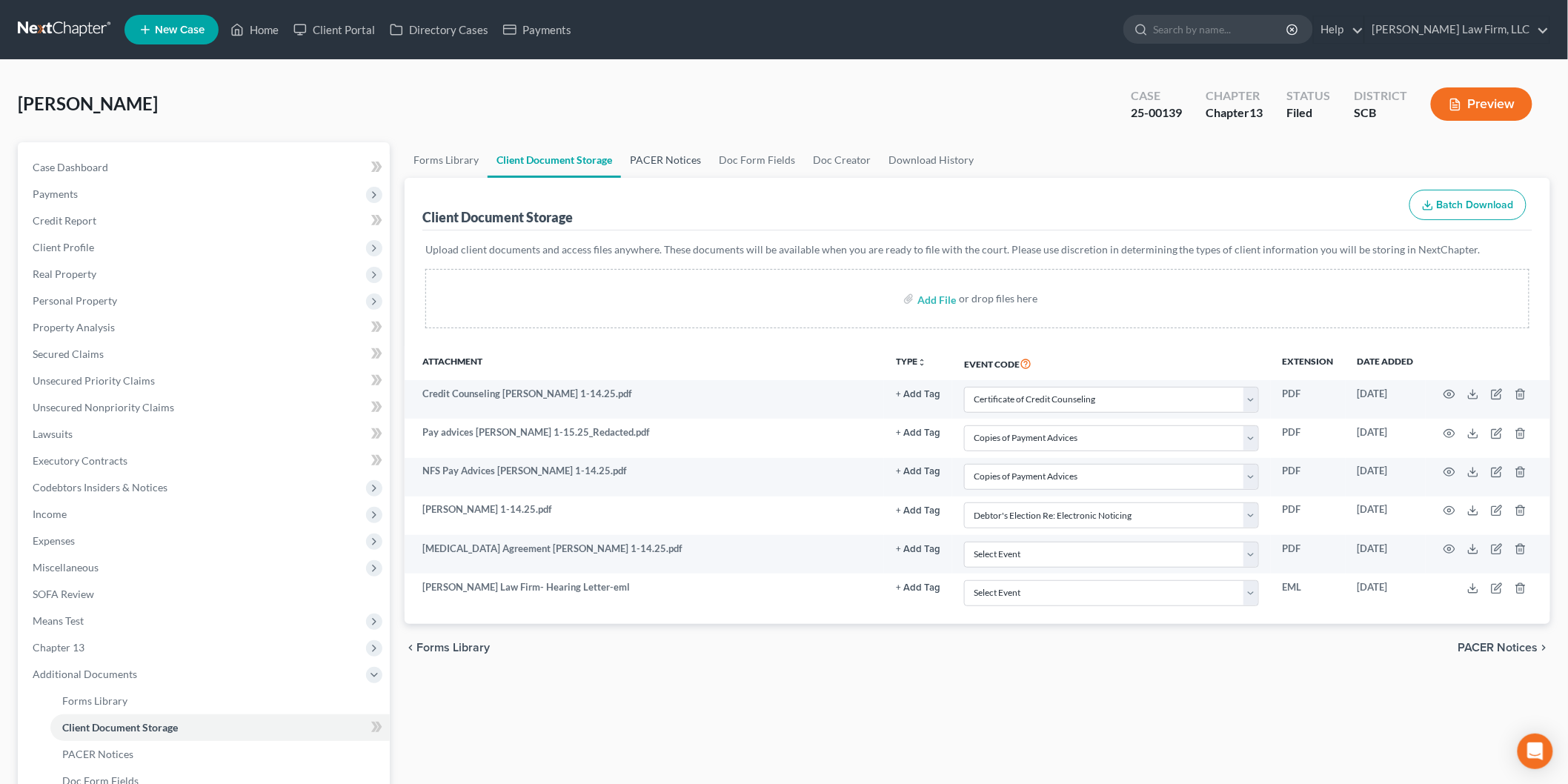
click at [665, 160] on link "PACER Notices" at bounding box center [665, 159] width 89 height 35
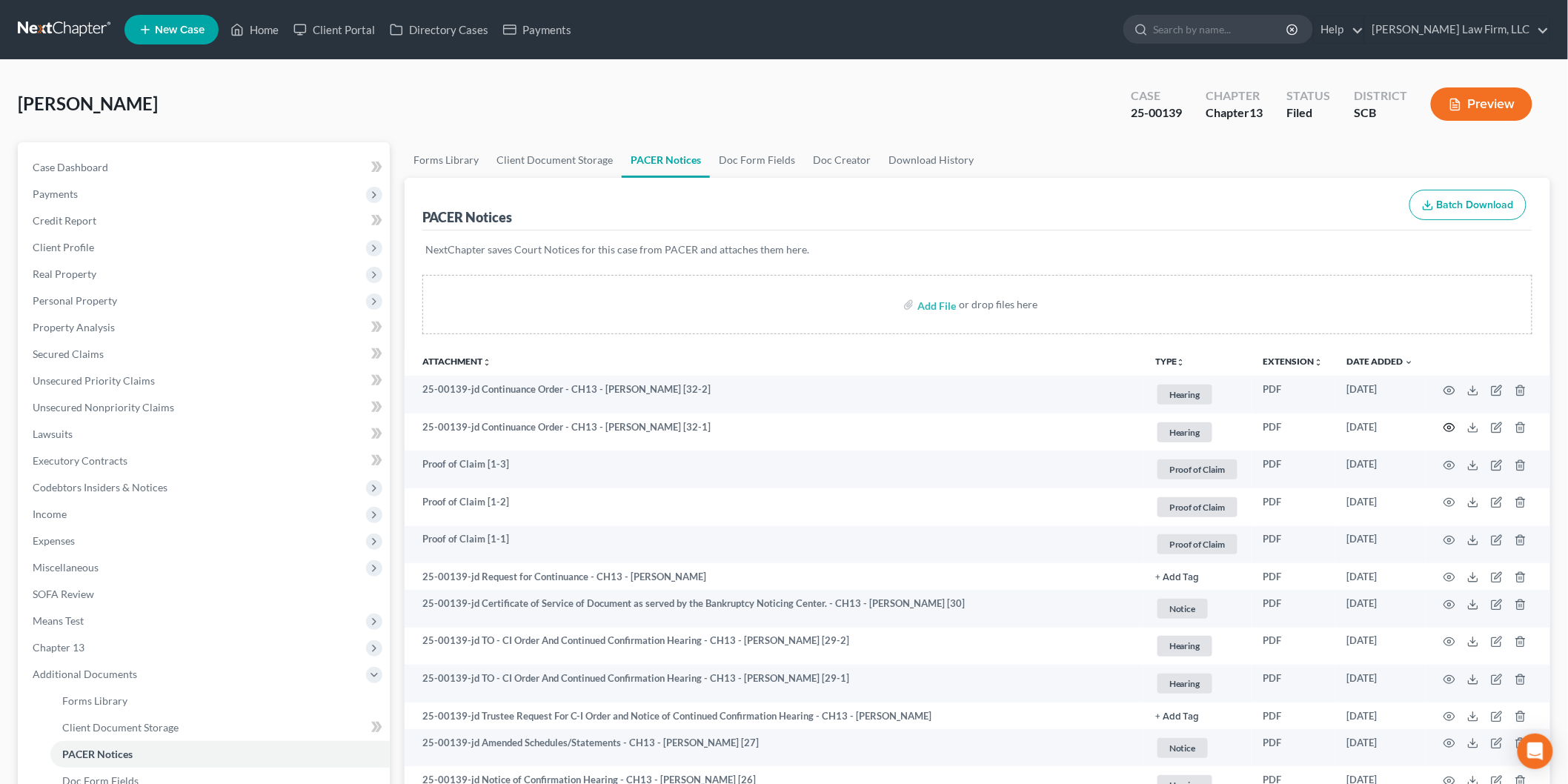
click at [1453, 426] on icon "button" at bounding box center [1448, 427] width 12 height 12
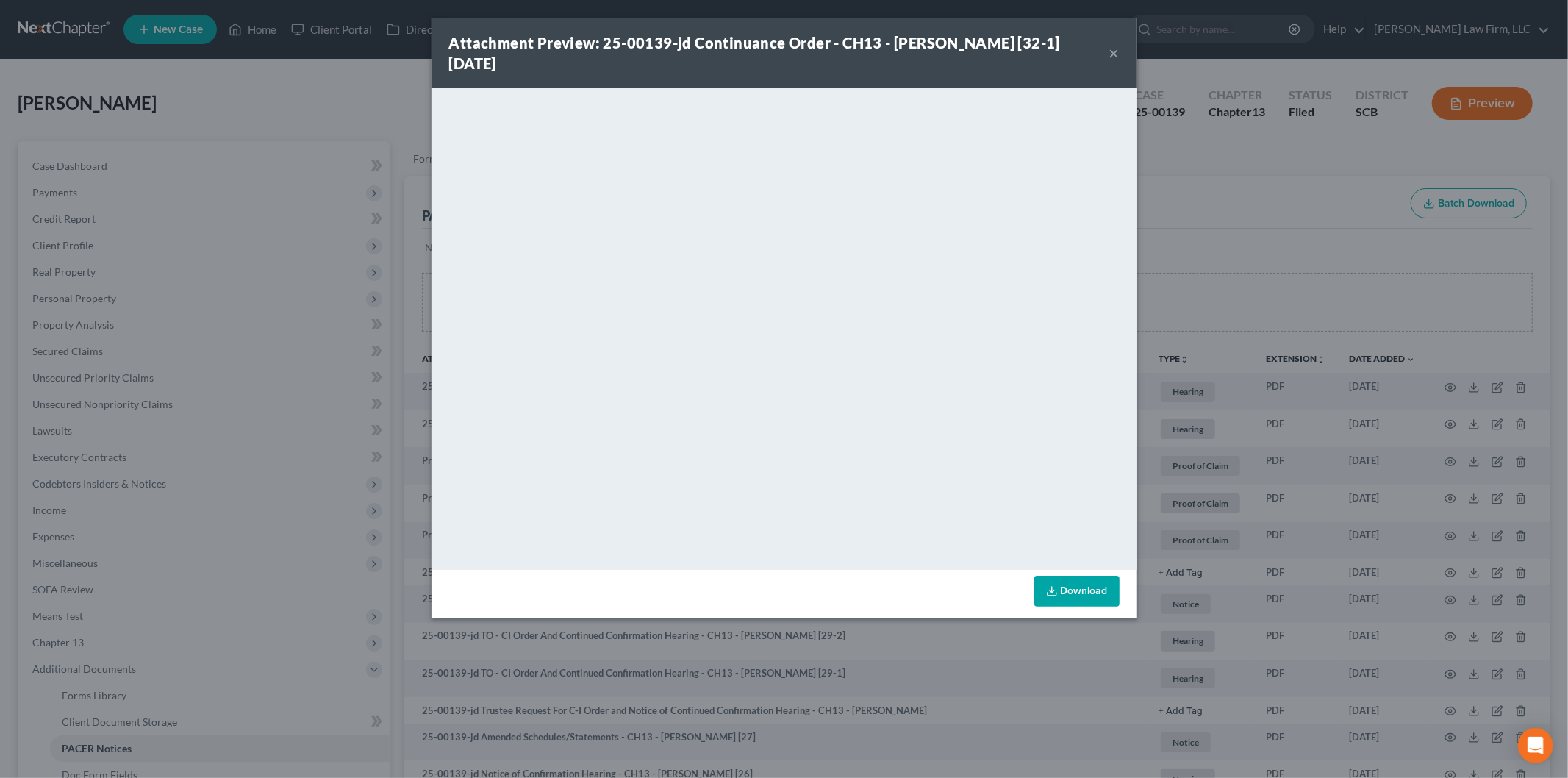
click at [1114, 49] on button "×" at bounding box center [1114, 53] width 10 height 18
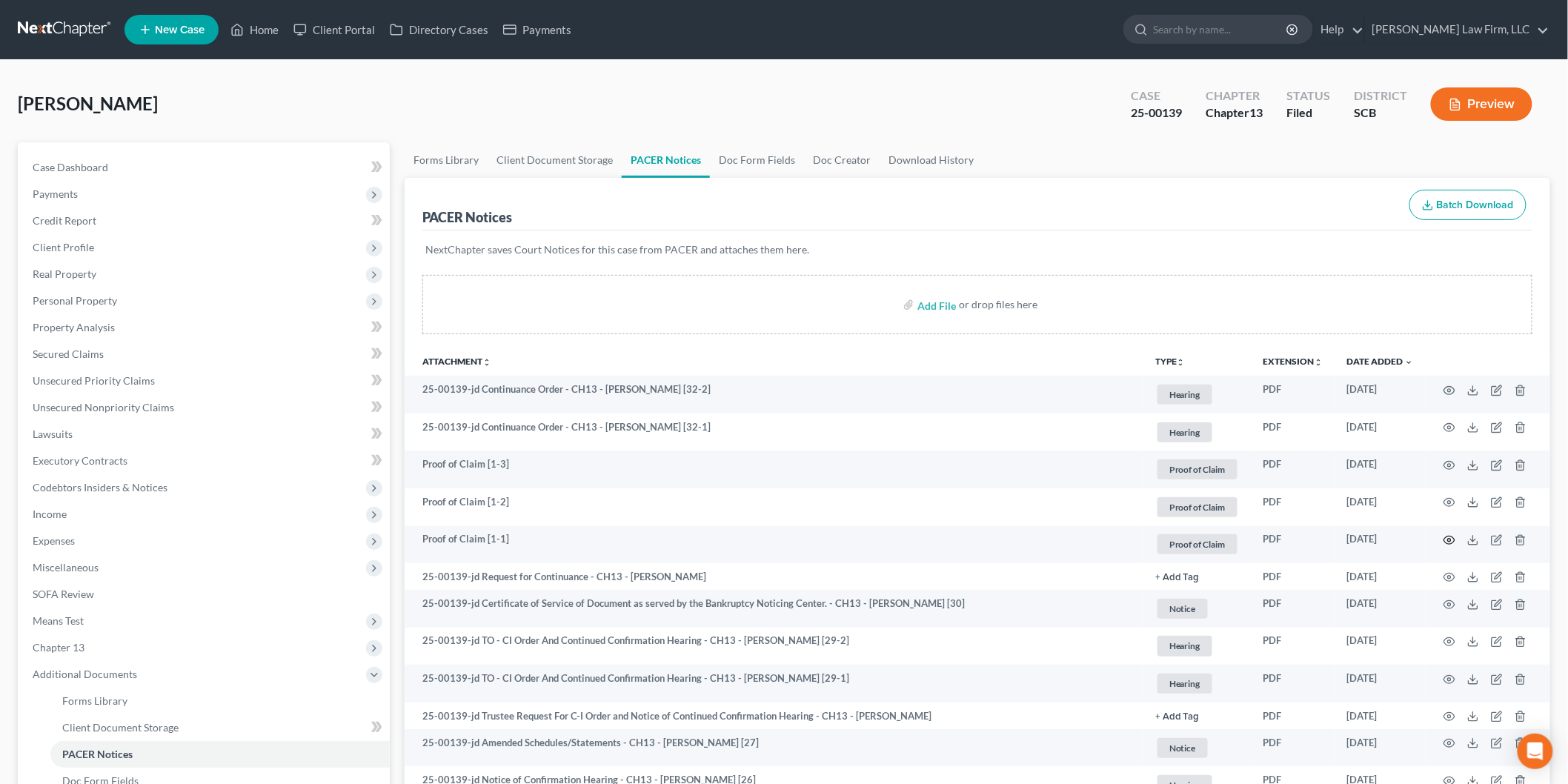
click at [1450, 538] on icon "button" at bounding box center [1448, 540] width 12 height 12
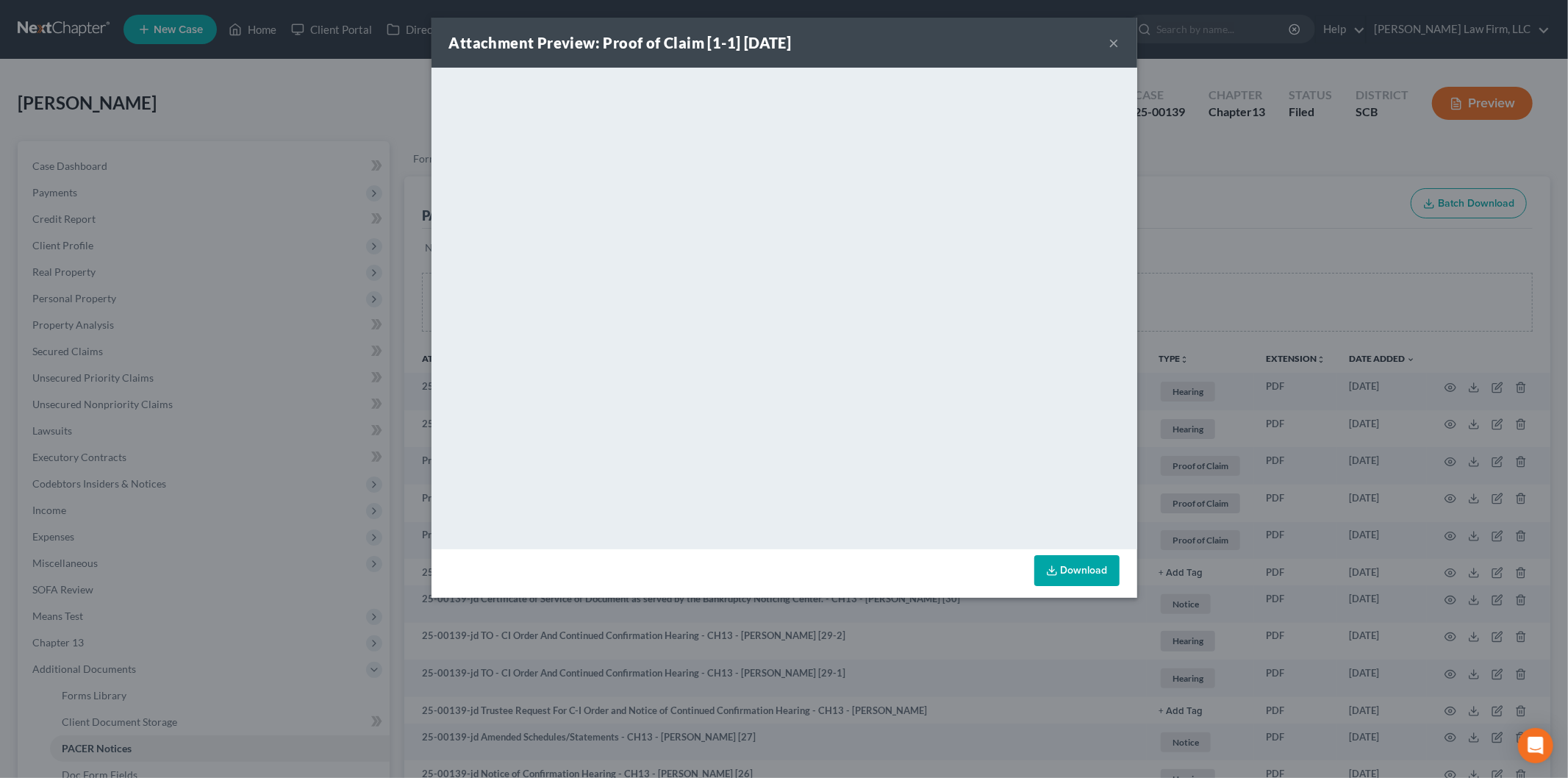
click at [1115, 37] on button "×" at bounding box center [1114, 43] width 10 height 18
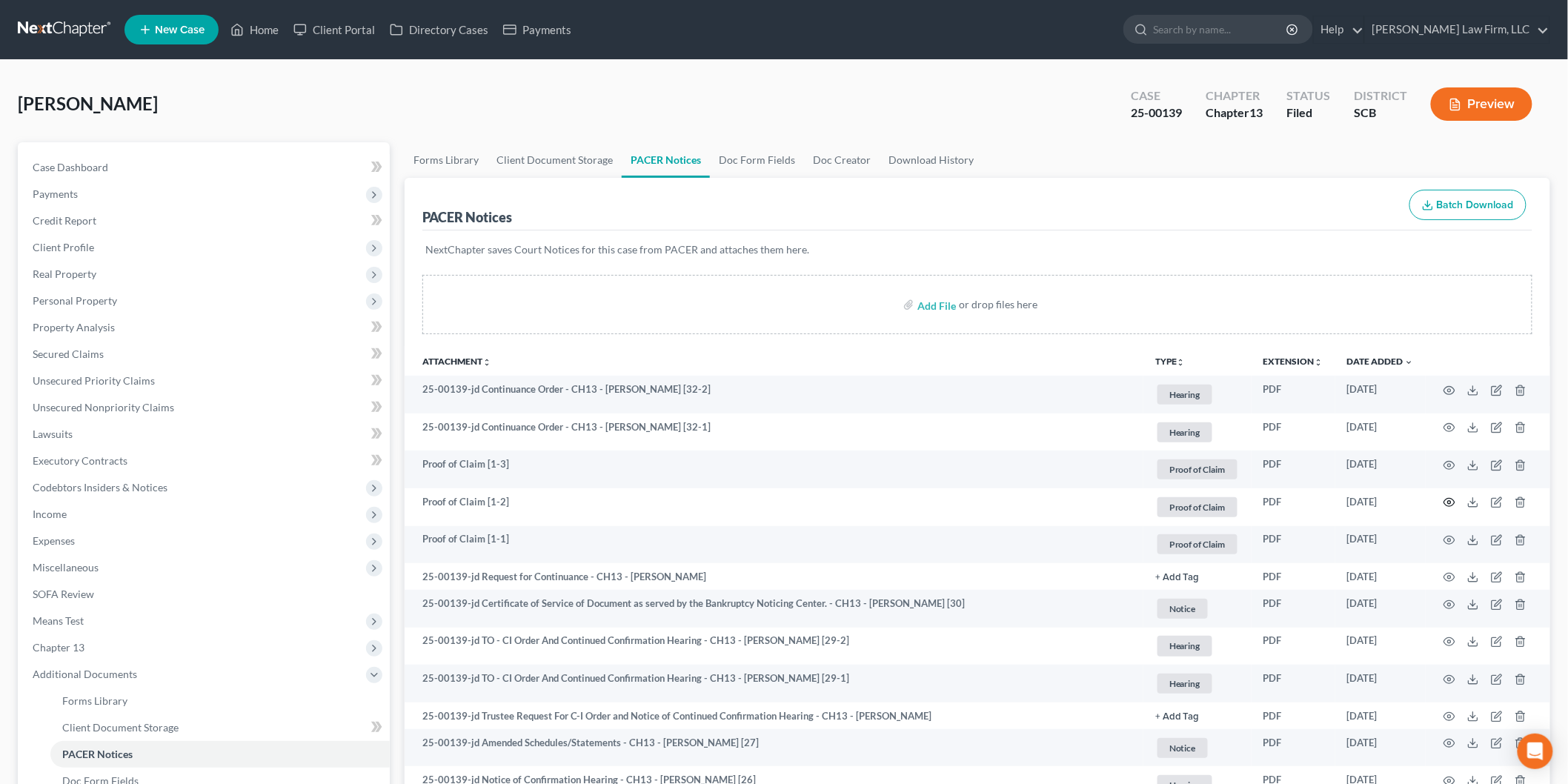
click at [1448, 498] on icon "button" at bounding box center [1448, 502] width 12 height 12
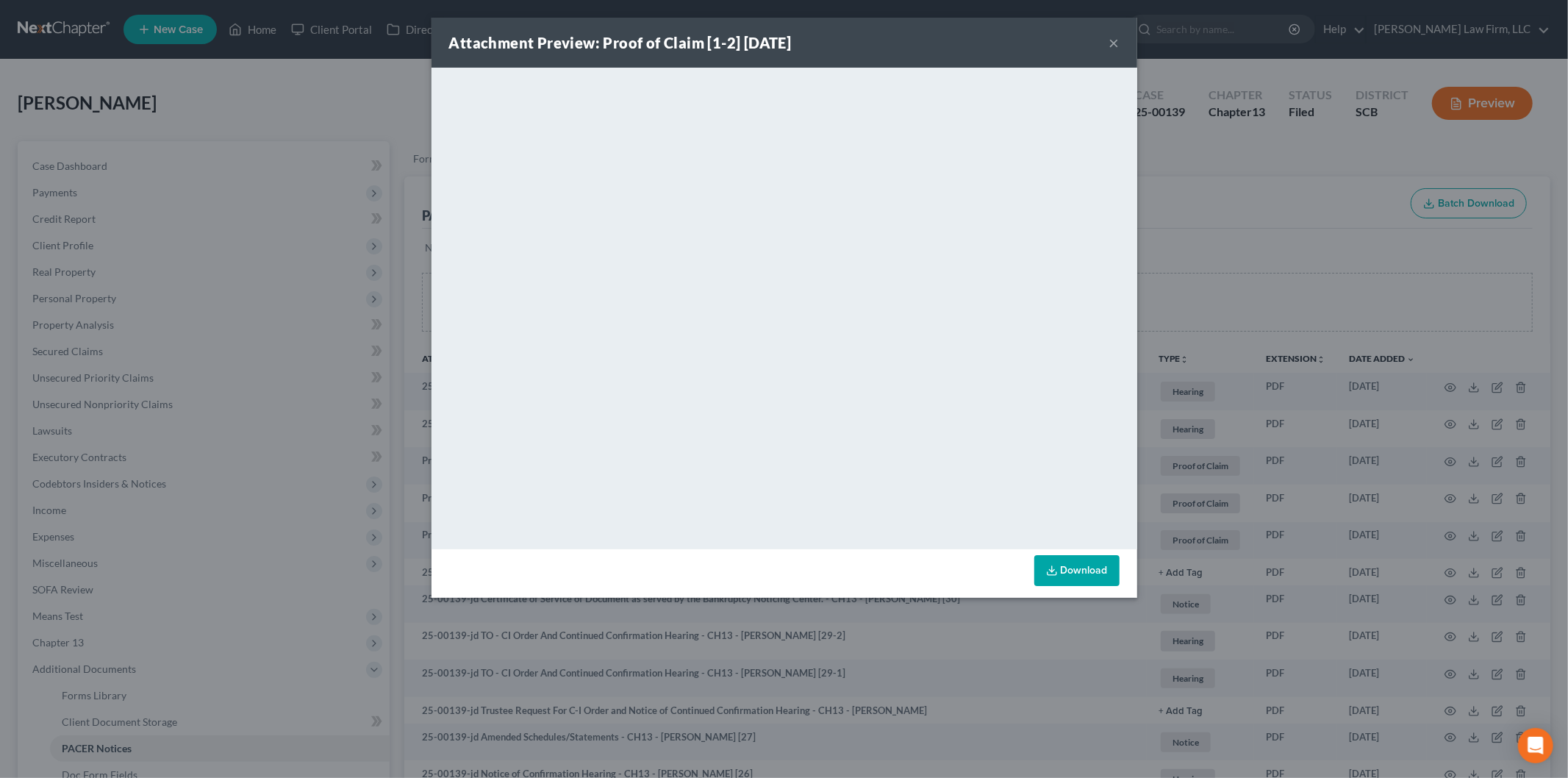
click at [1114, 41] on button "×" at bounding box center [1114, 43] width 10 height 18
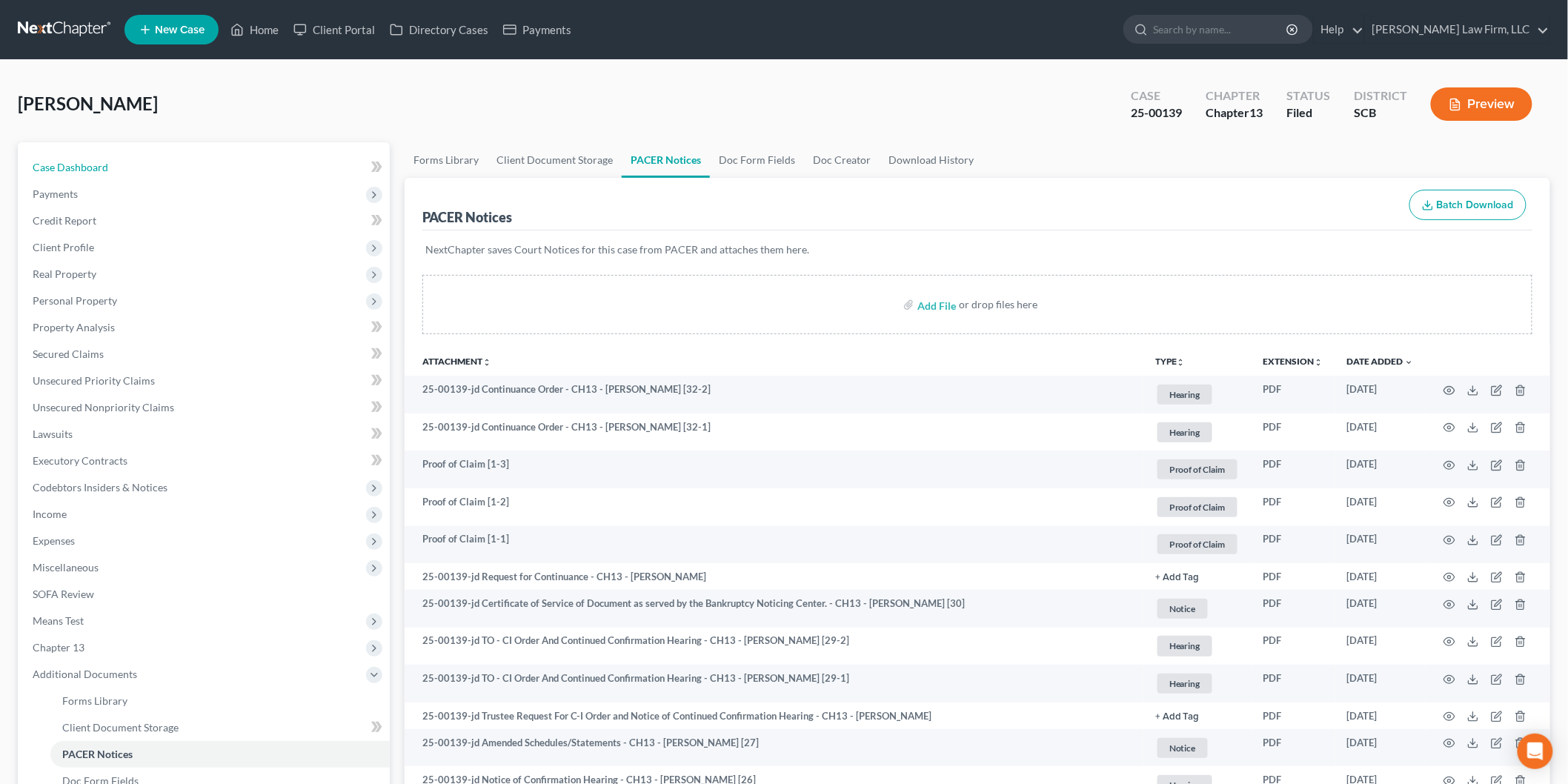
click at [80, 161] on span "Case Dashboard" at bounding box center [70, 167] width 75 height 13
select select "3"
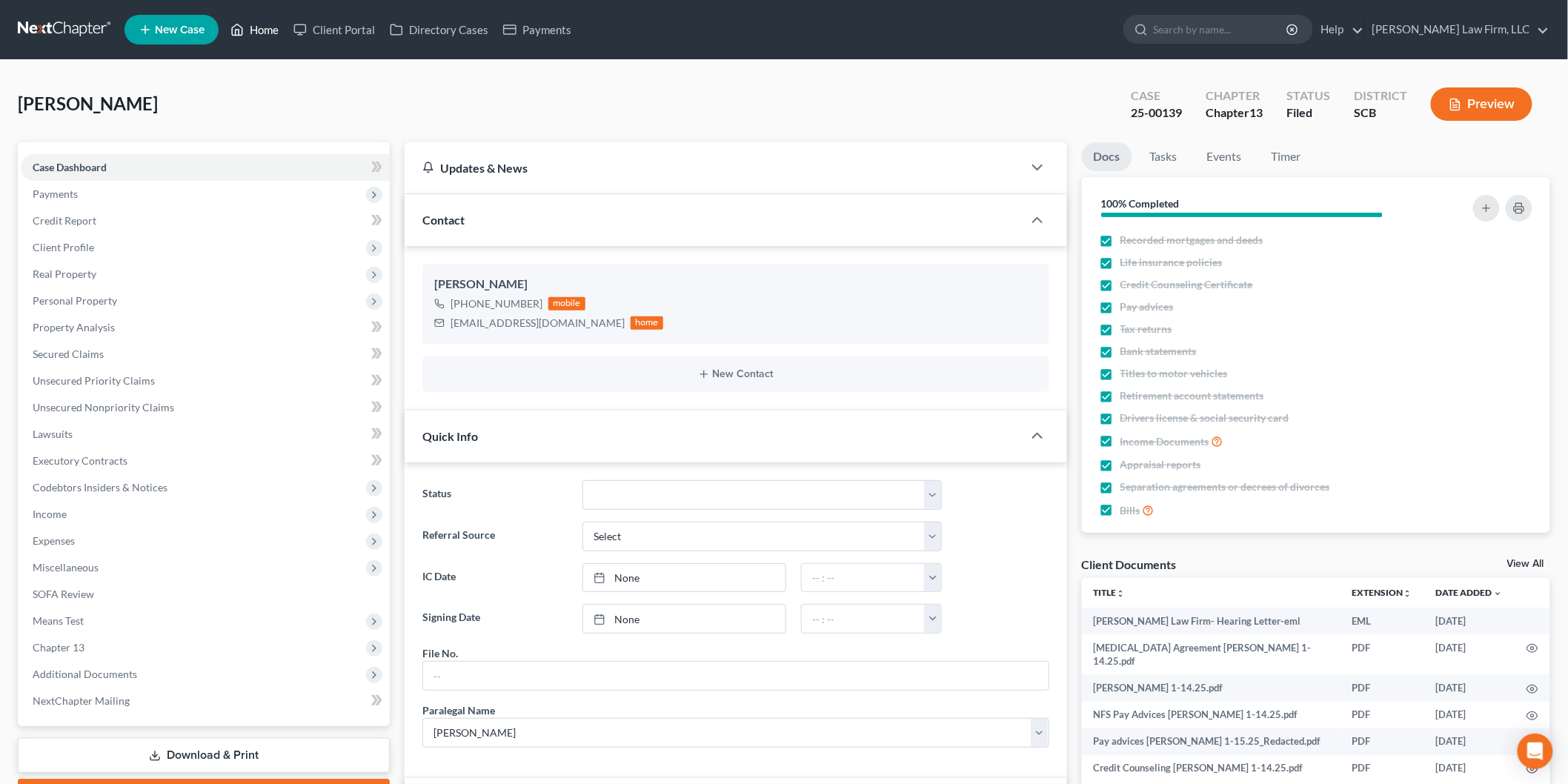
drag, startPoint x: 263, startPoint y: 25, endPoint x: 767, endPoint y: 153, distance: 520.0
click at [263, 25] on link "Home" at bounding box center [254, 29] width 63 height 26
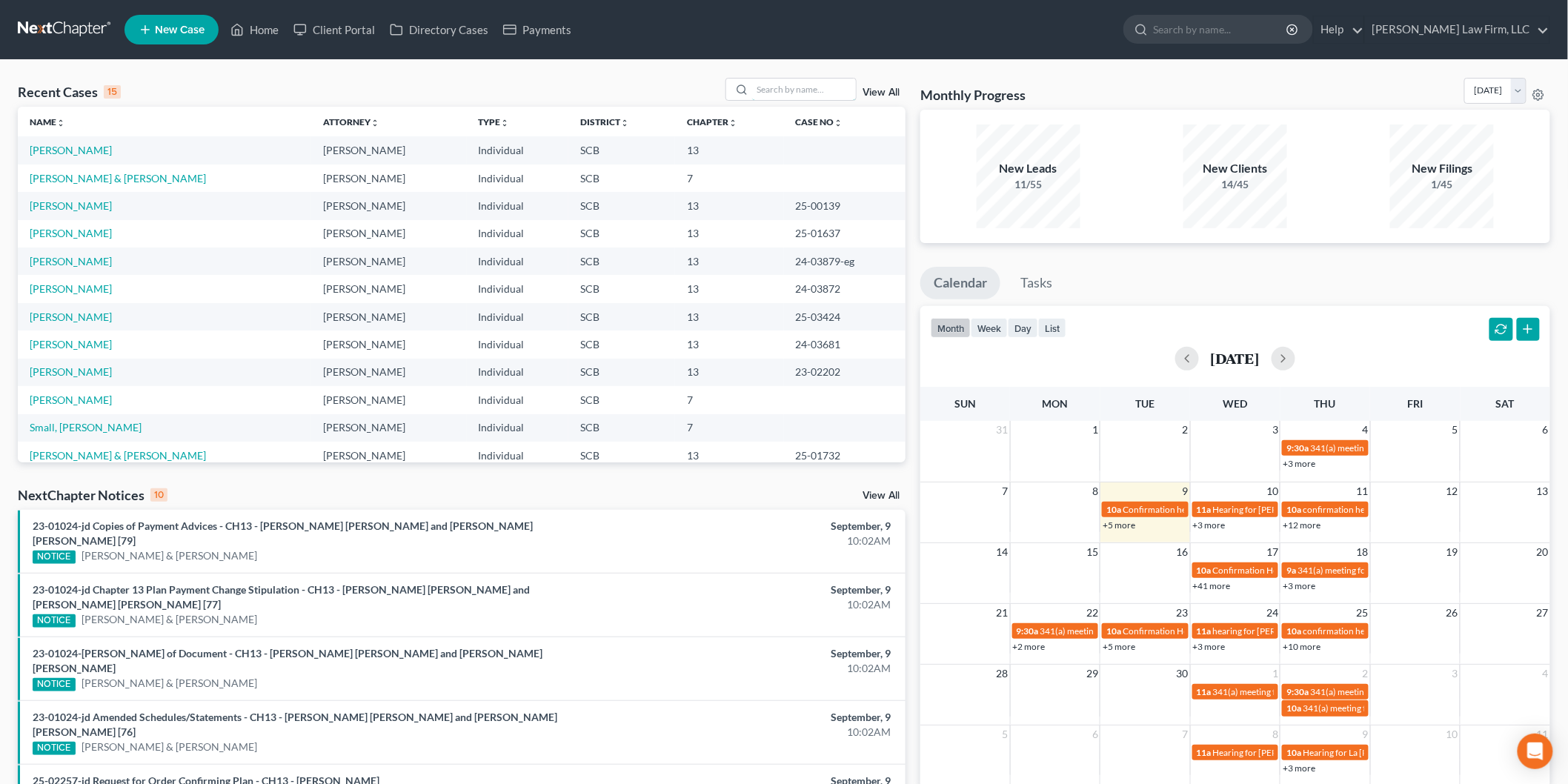
click at [760, 87] on input "search" at bounding box center [804, 90] width 104 height 22
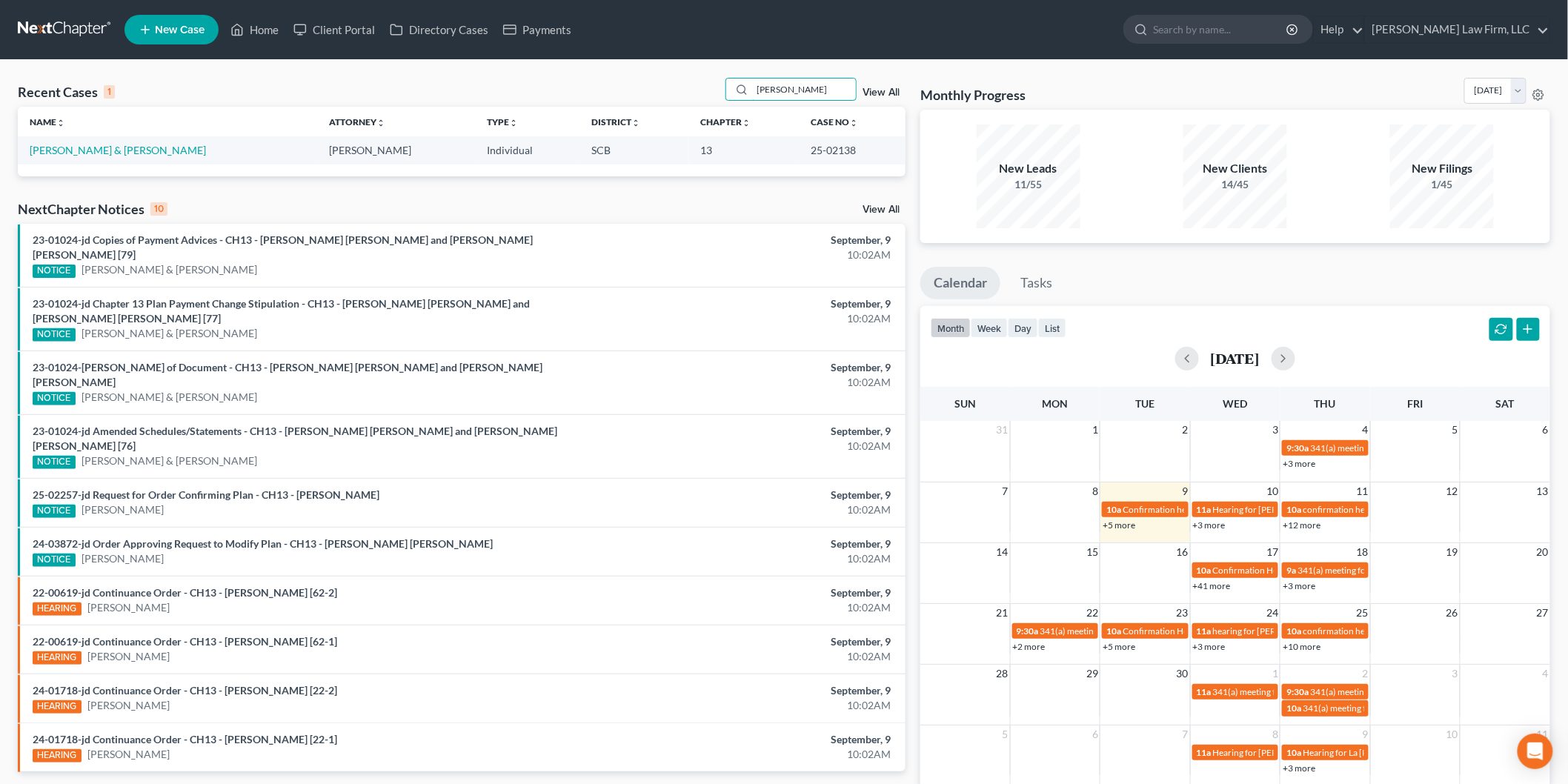
type input "[PERSON_NAME]"
click at [91, 144] on link "[PERSON_NAME] & [PERSON_NAME]" at bounding box center [118, 150] width 177 height 13
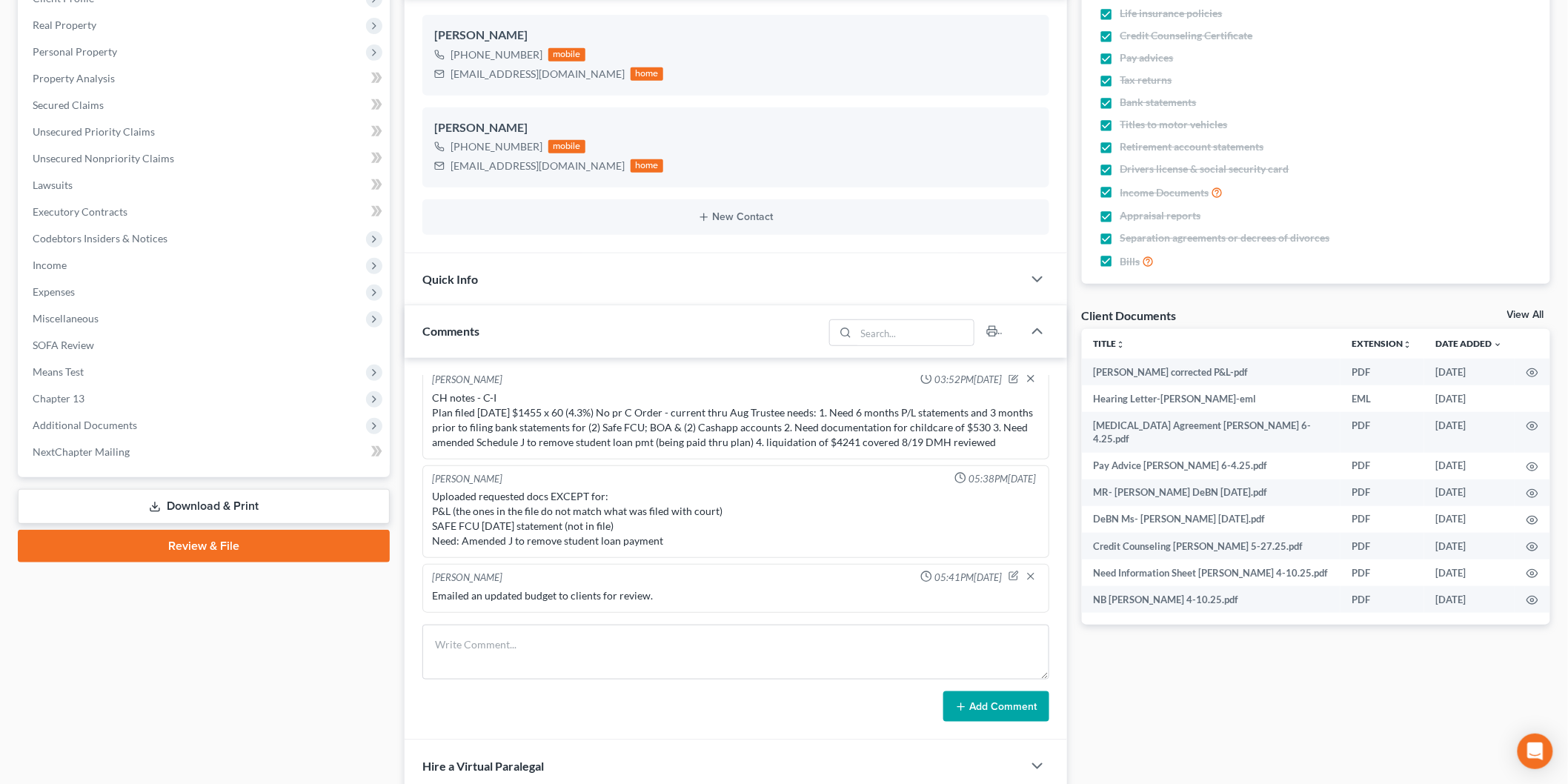
scroll to position [82, 0]
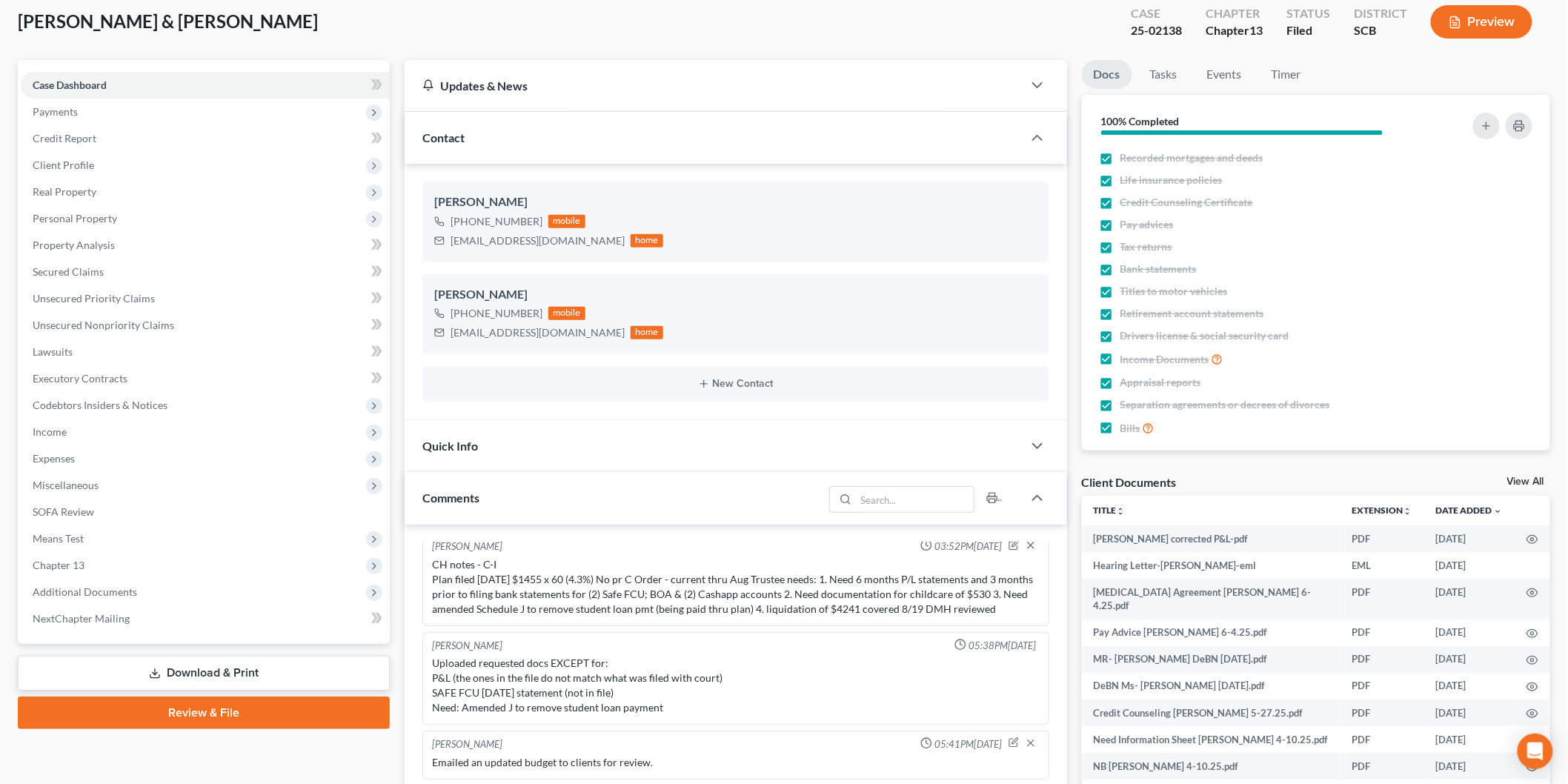
click at [1486, 13] on button "Preview" at bounding box center [1481, 22] width 101 height 33
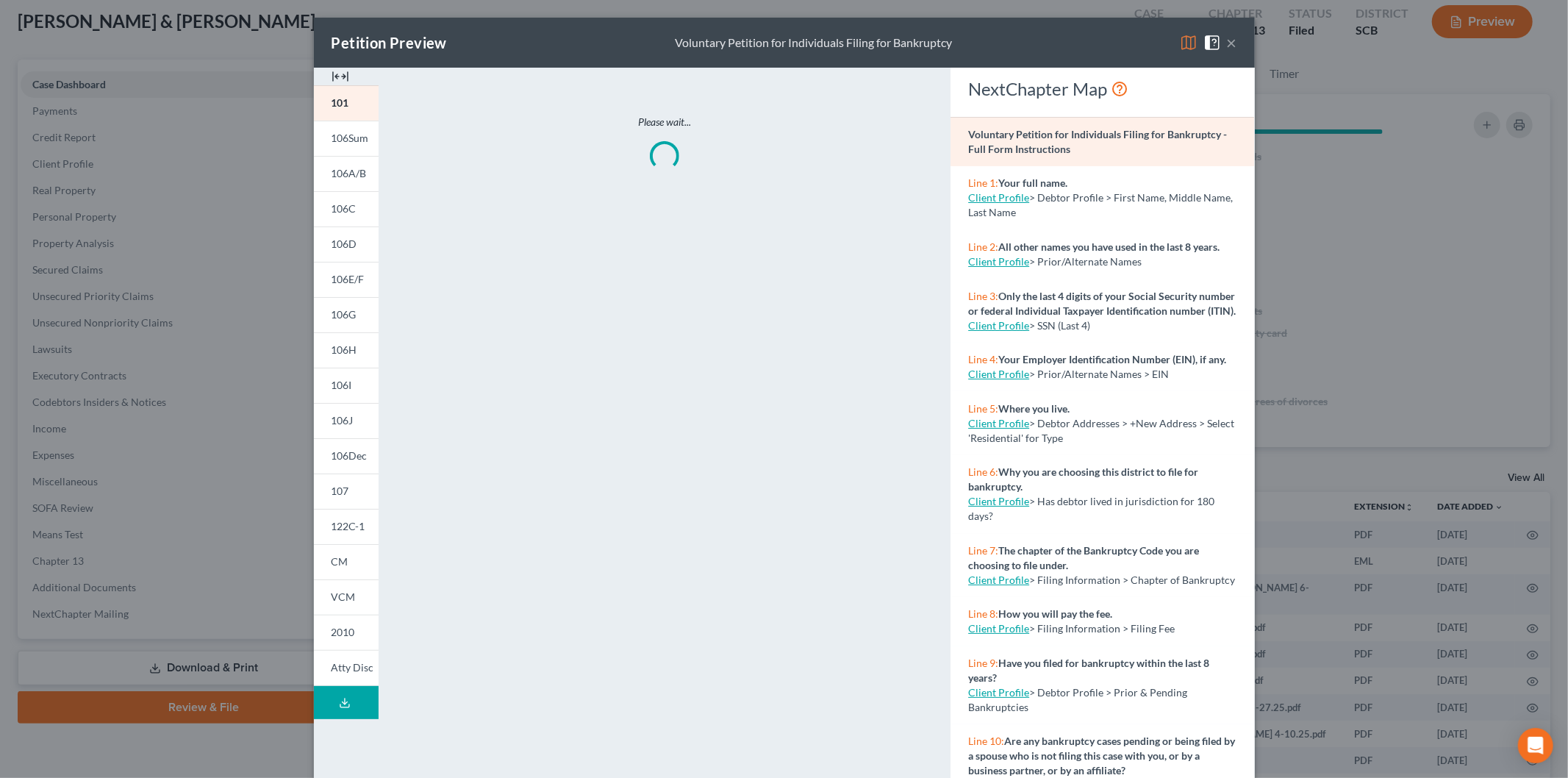
click at [331, 70] on img at bounding box center [340, 76] width 18 height 18
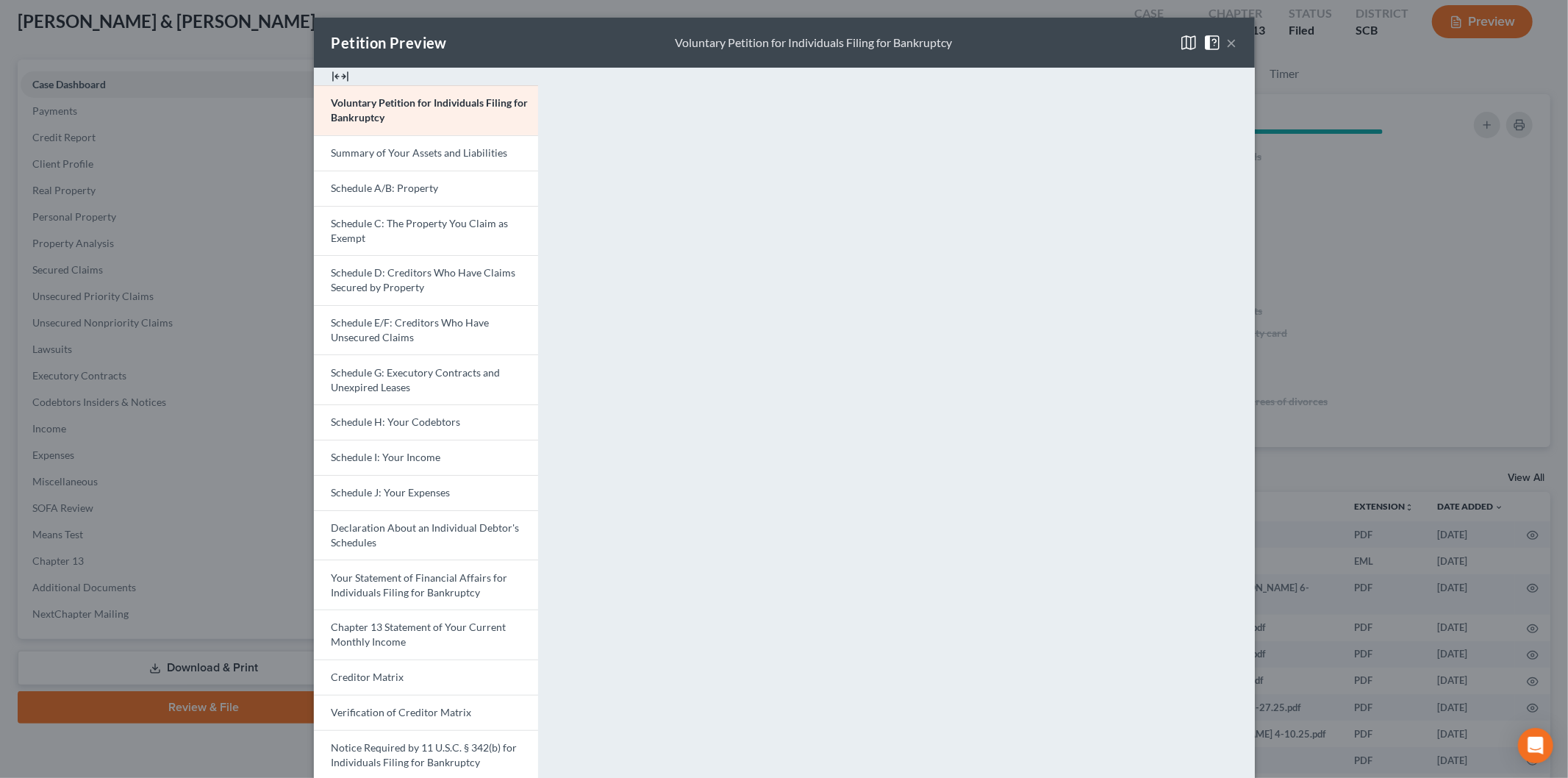
click at [400, 482] on link "Schedule J: Your Expenses" at bounding box center [426, 492] width 225 height 35
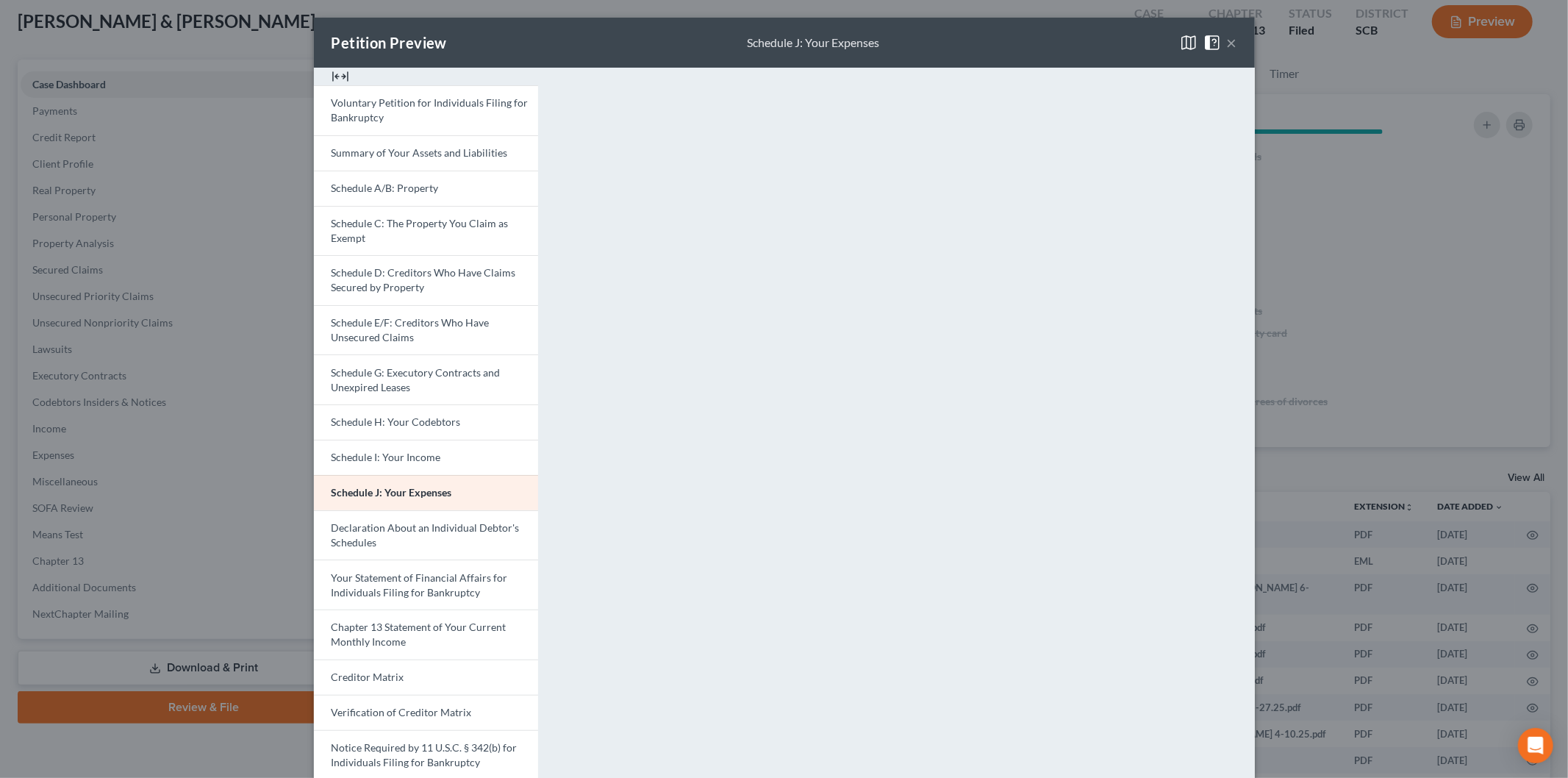
click at [1228, 42] on button "×" at bounding box center [1231, 43] width 10 height 18
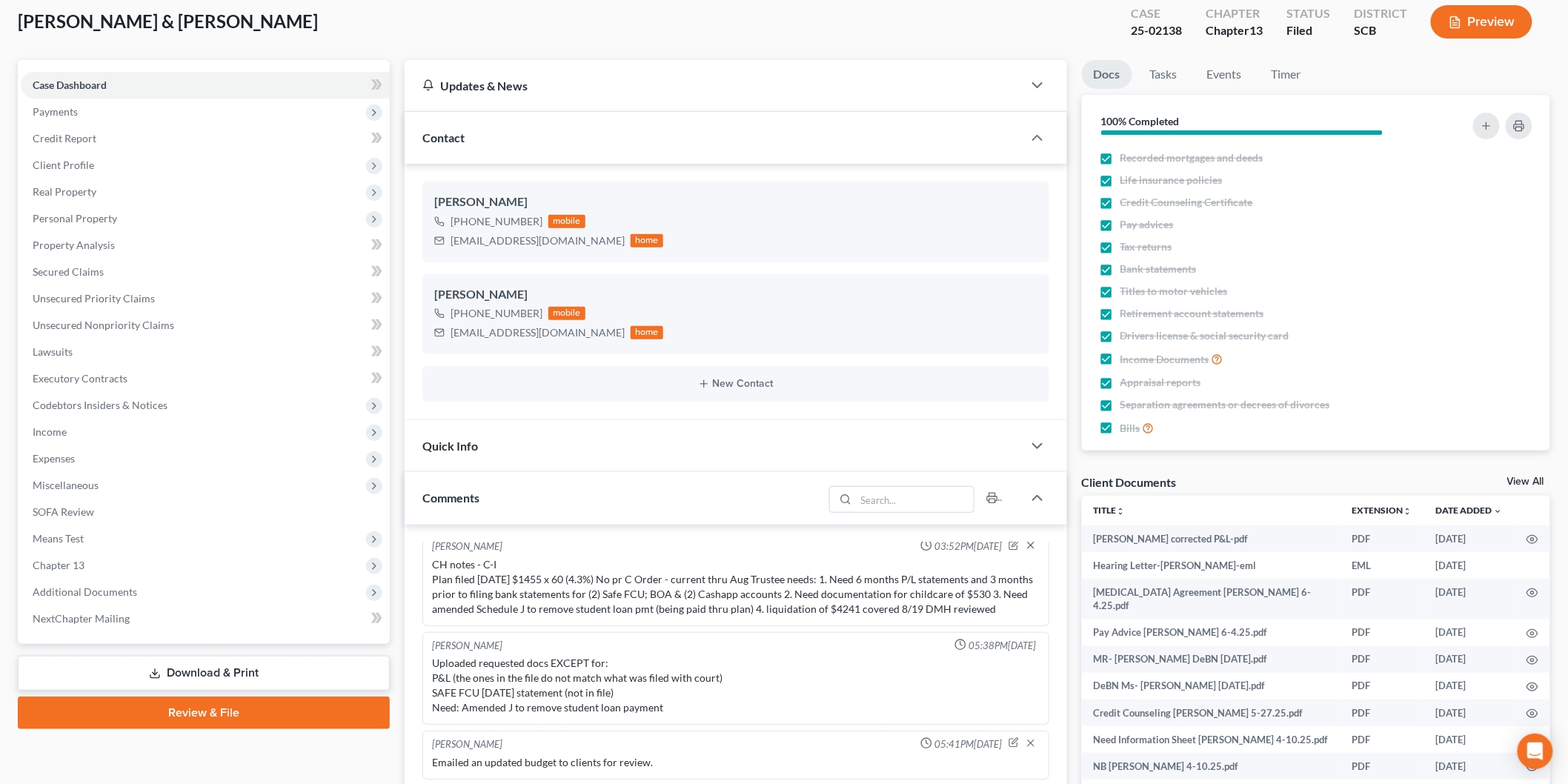
click at [1525, 479] on link "View All" at bounding box center [1525, 481] width 37 height 10
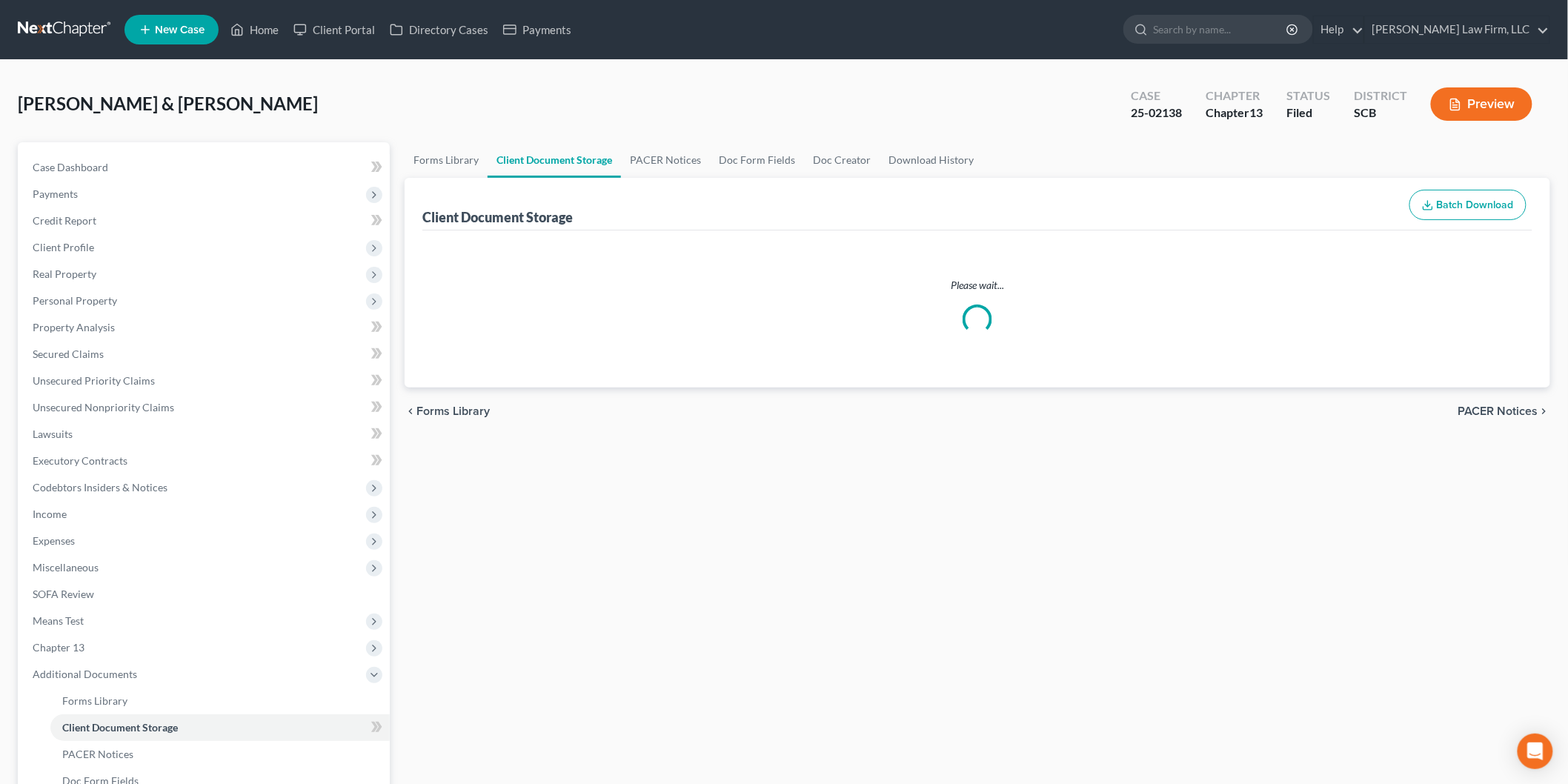
select select "6"
select select "16"
select select "15"
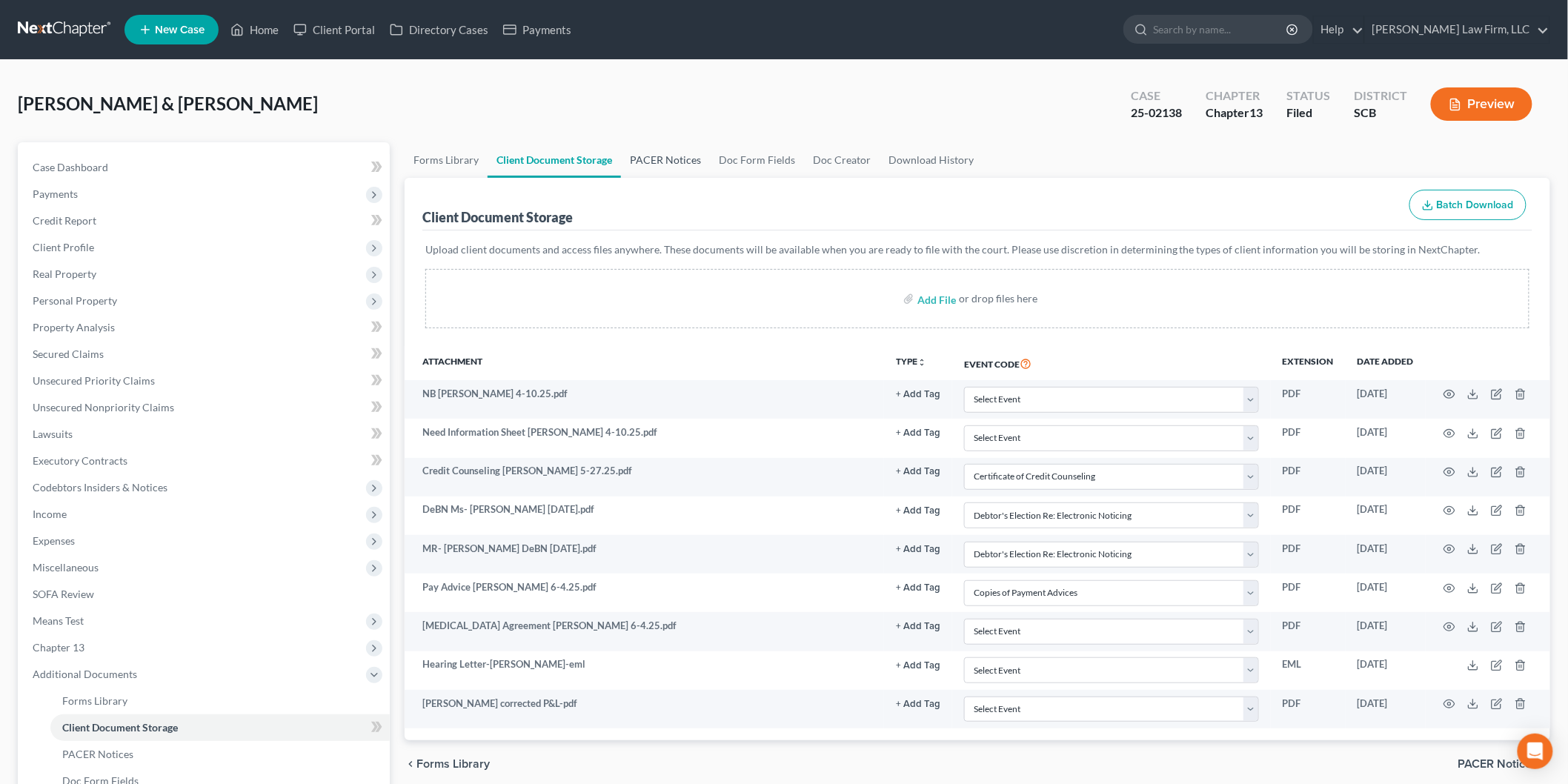
click at [673, 156] on link "PACER Notices" at bounding box center [665, 159] width 89 height 35
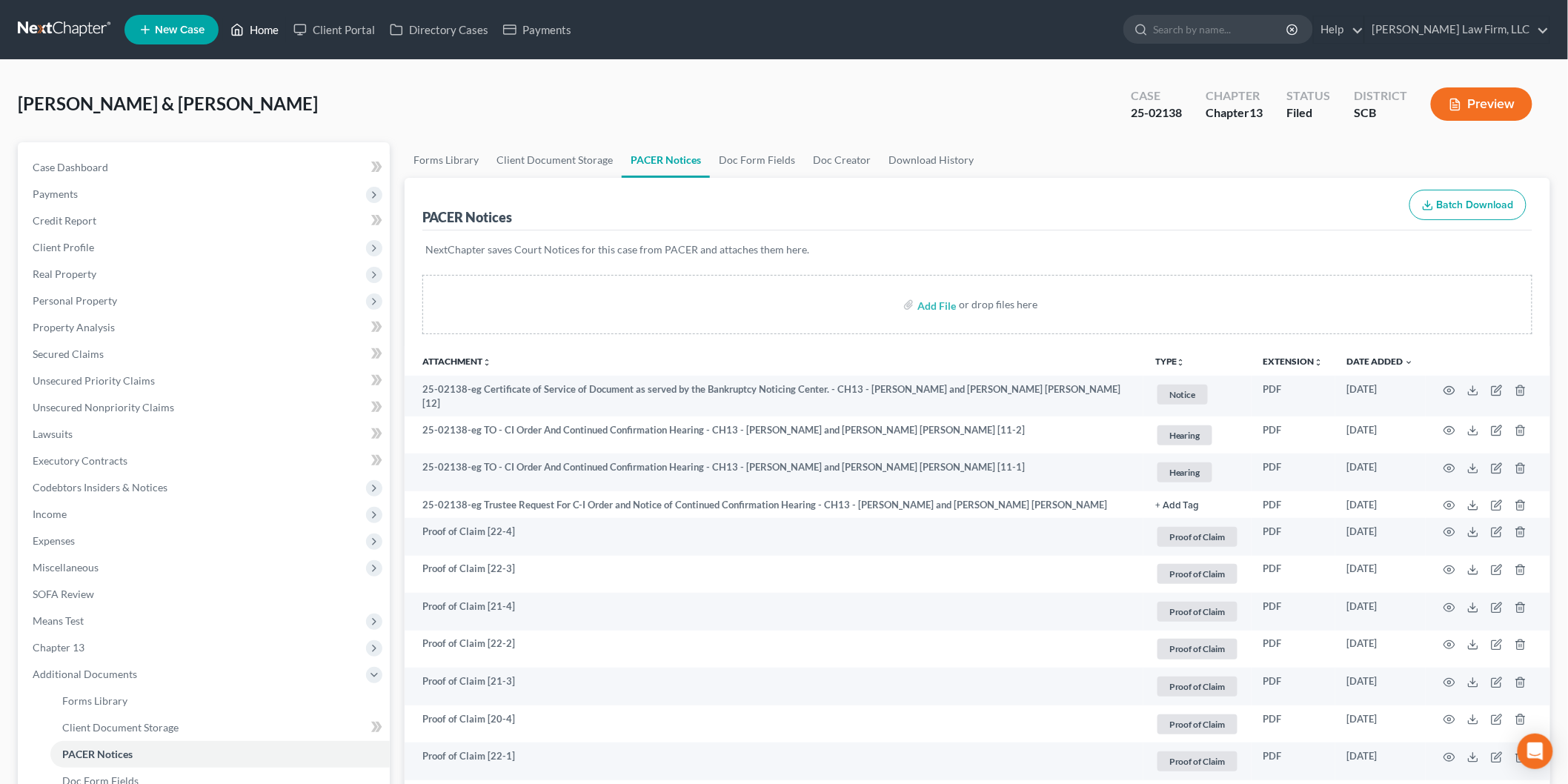
click at [258, 26] on link "Home" at bounding box center [254, 29] width 63 height 26
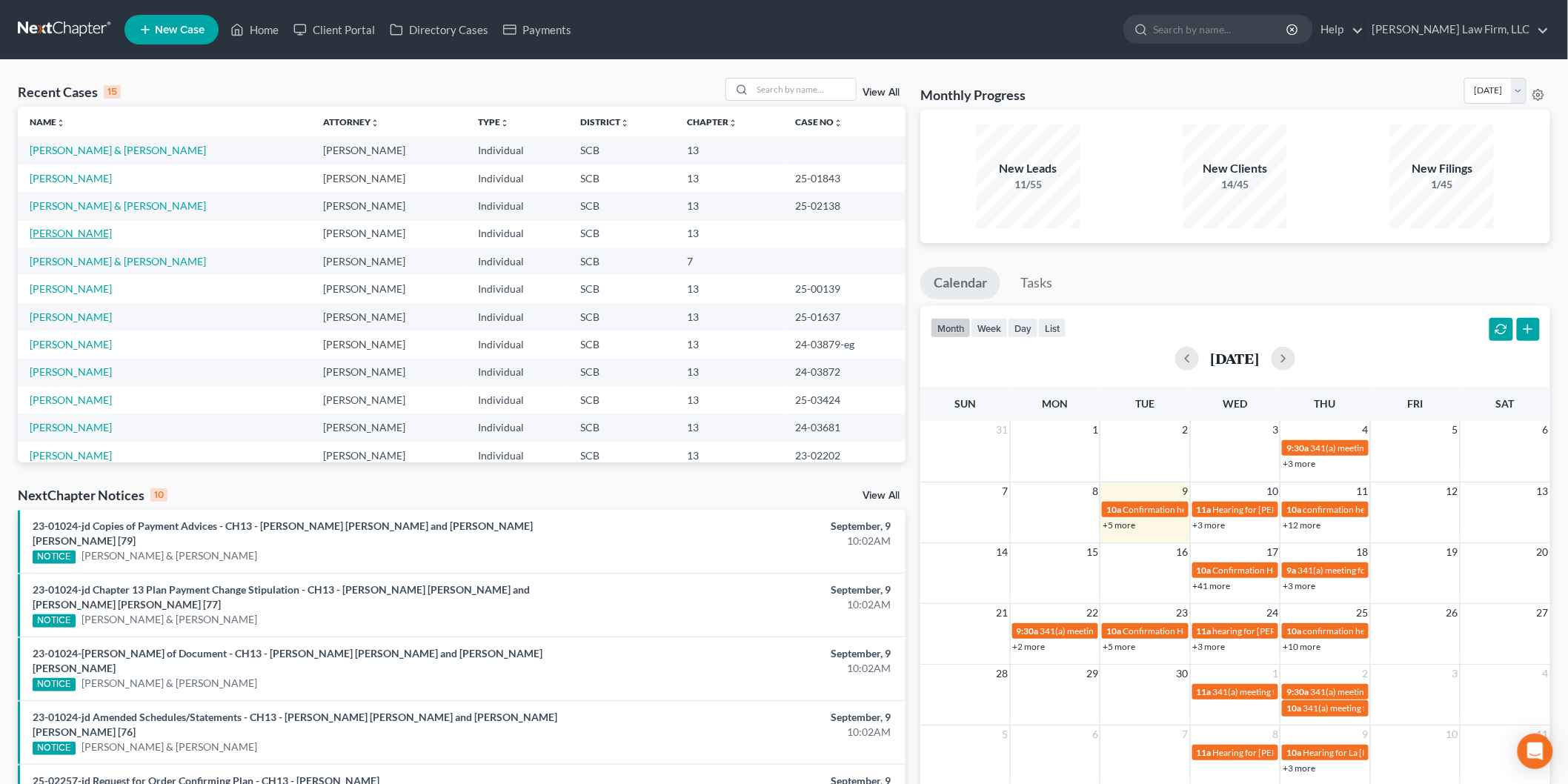
click at [71, 231] on link "[PERSON_NAME]" at bounding box center [71, 233] width 82 height 13
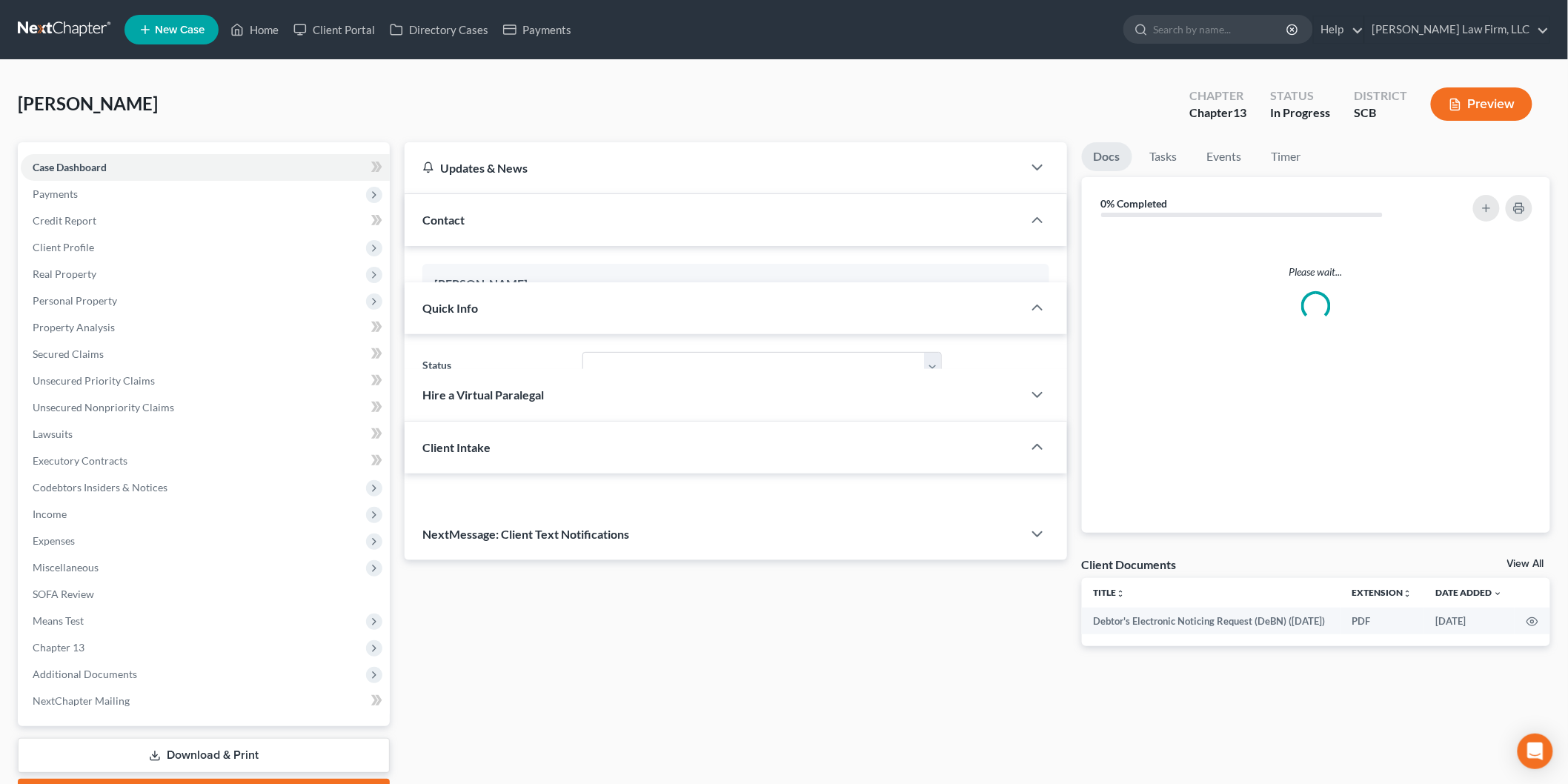
select select "1"
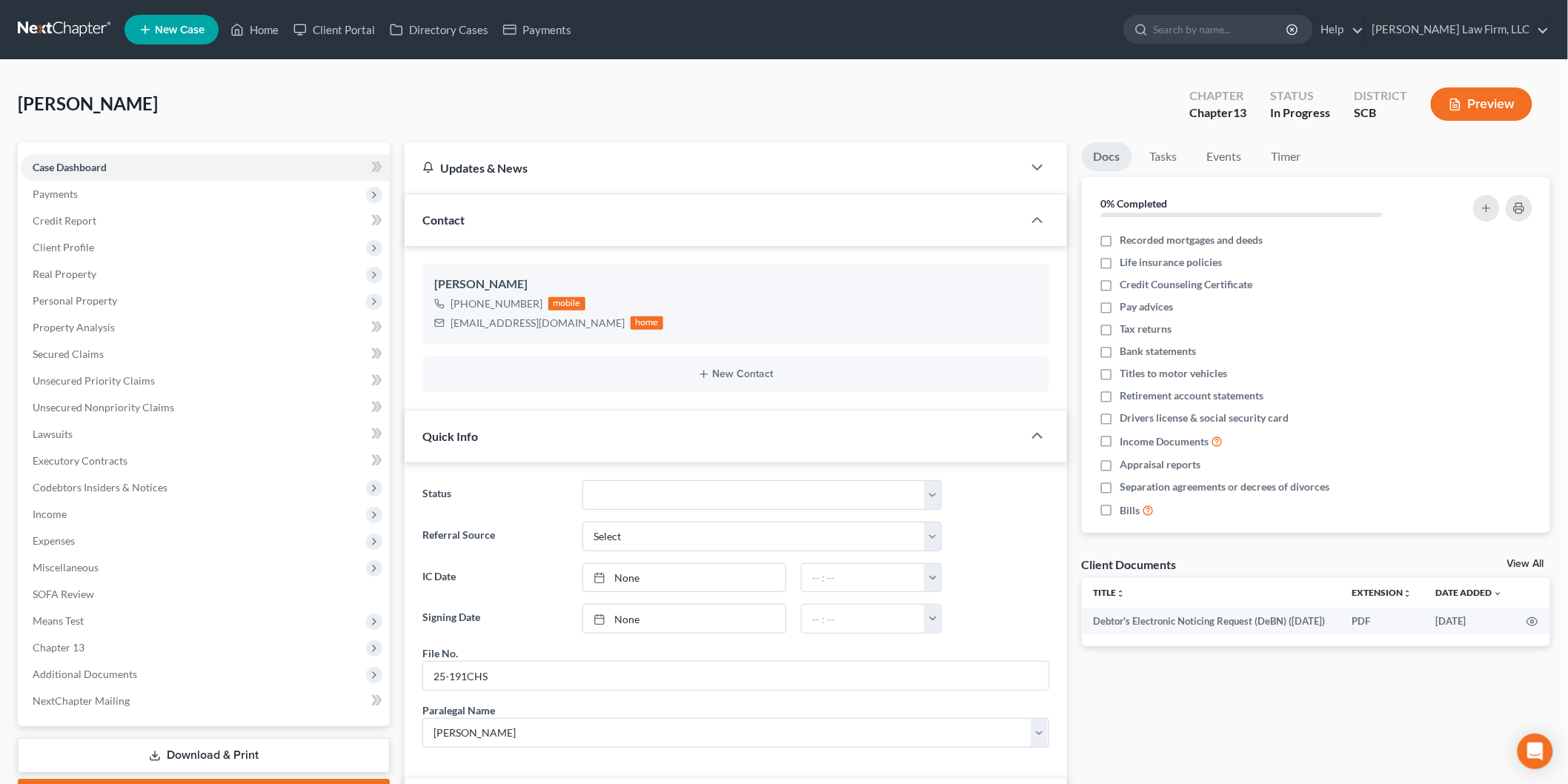
scroll to position [464, 0]
click at [1507, 101] on button "Preview" at bounding box center [1481, 104] width 101 height 33
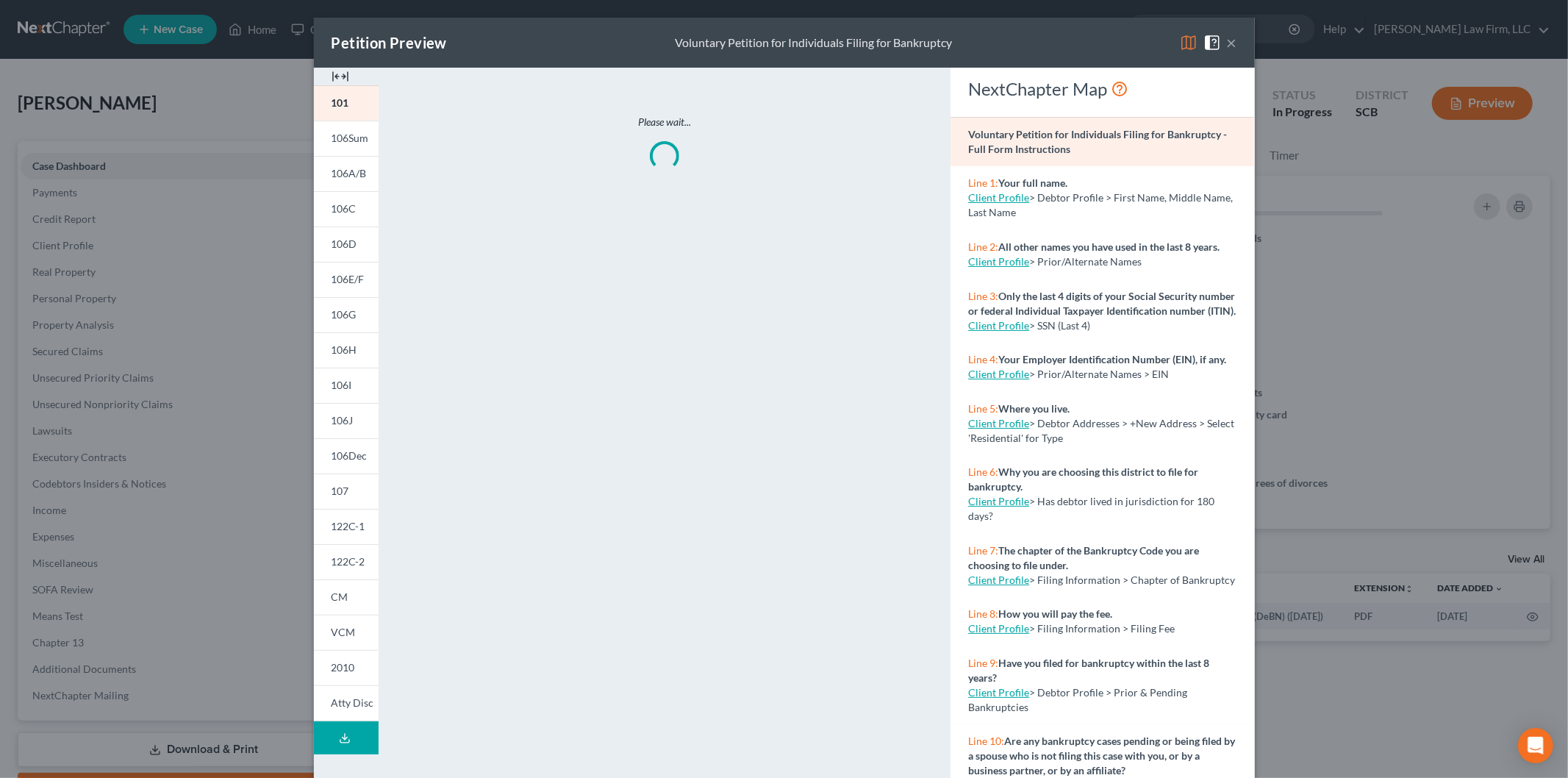
click at [334, 64] on div "Petition Preview Voluntary Petition for Individuals Filing for Bankruptcy ×" at bounding box center [783, 43] width 940 height 50
click at [332, 74] on img at bounding box center [340, 76] width 18 height 18
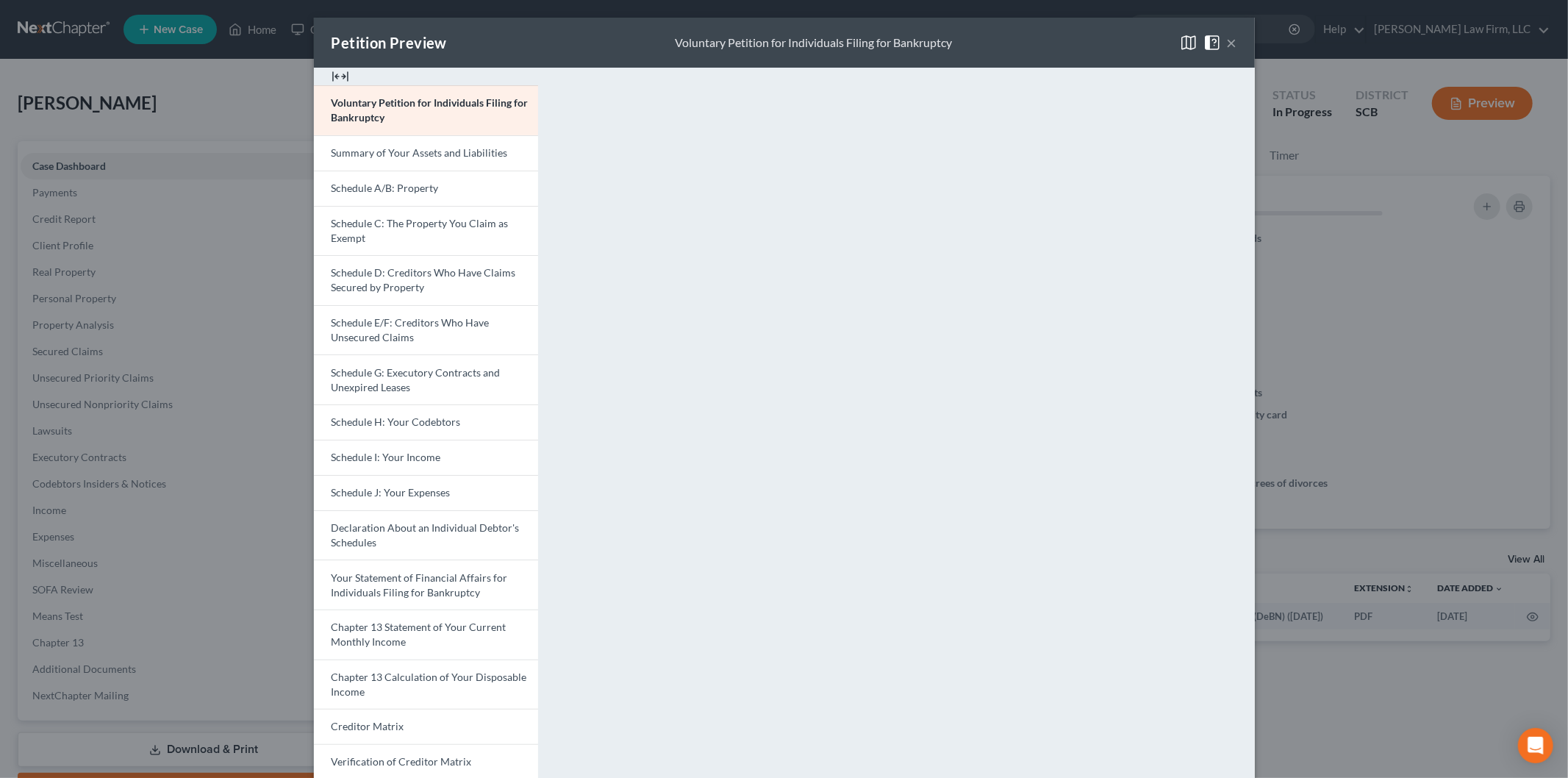
click at [387, 637] on span "Chapter 13 Statement of Your Current Monthly Income" at bounding box center [418, 634] width 175 height 27
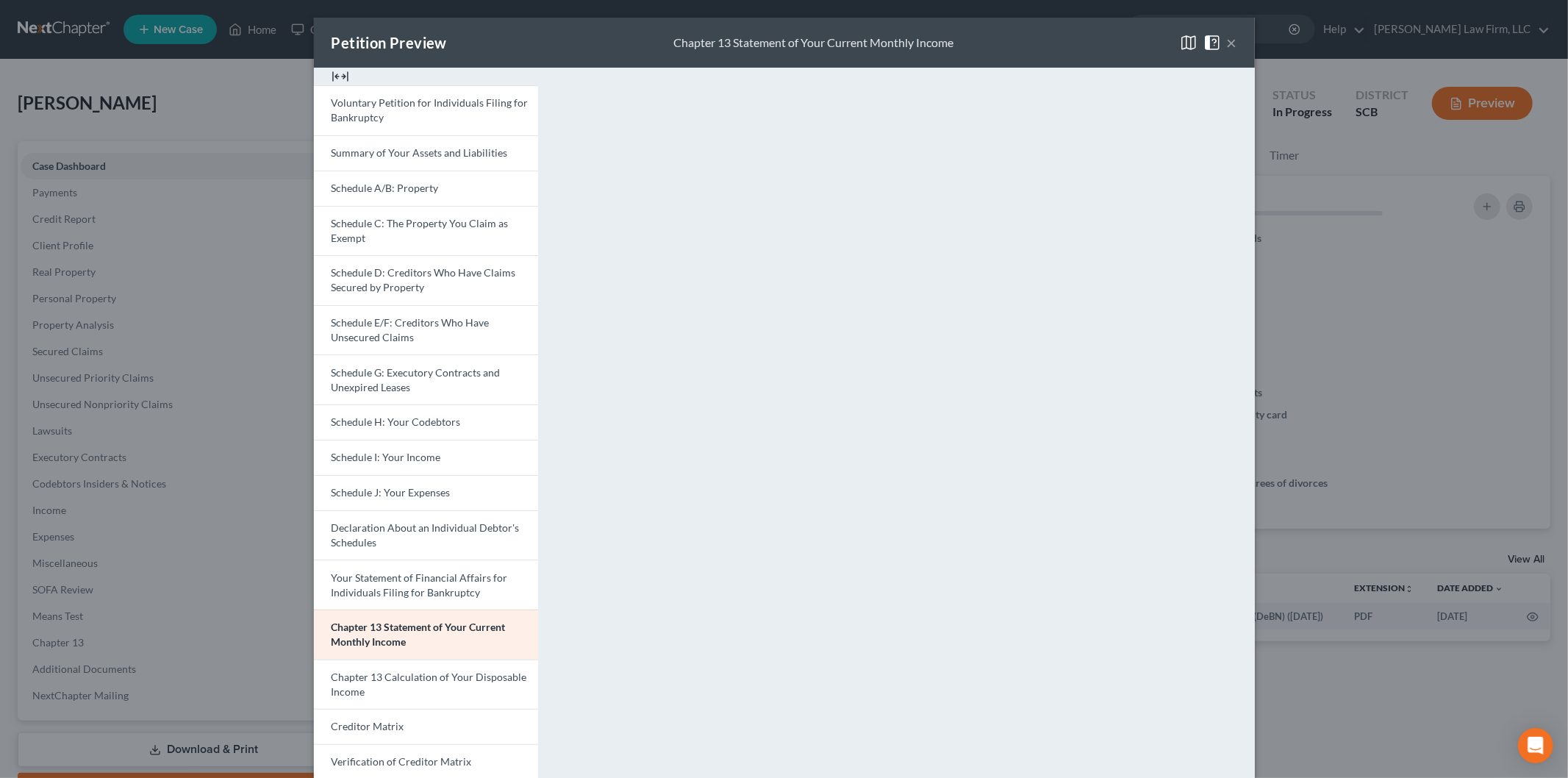
click at [386, 459] on span "Schedule I: Your Income" at bounding box center [386, 457] width 110 height 13
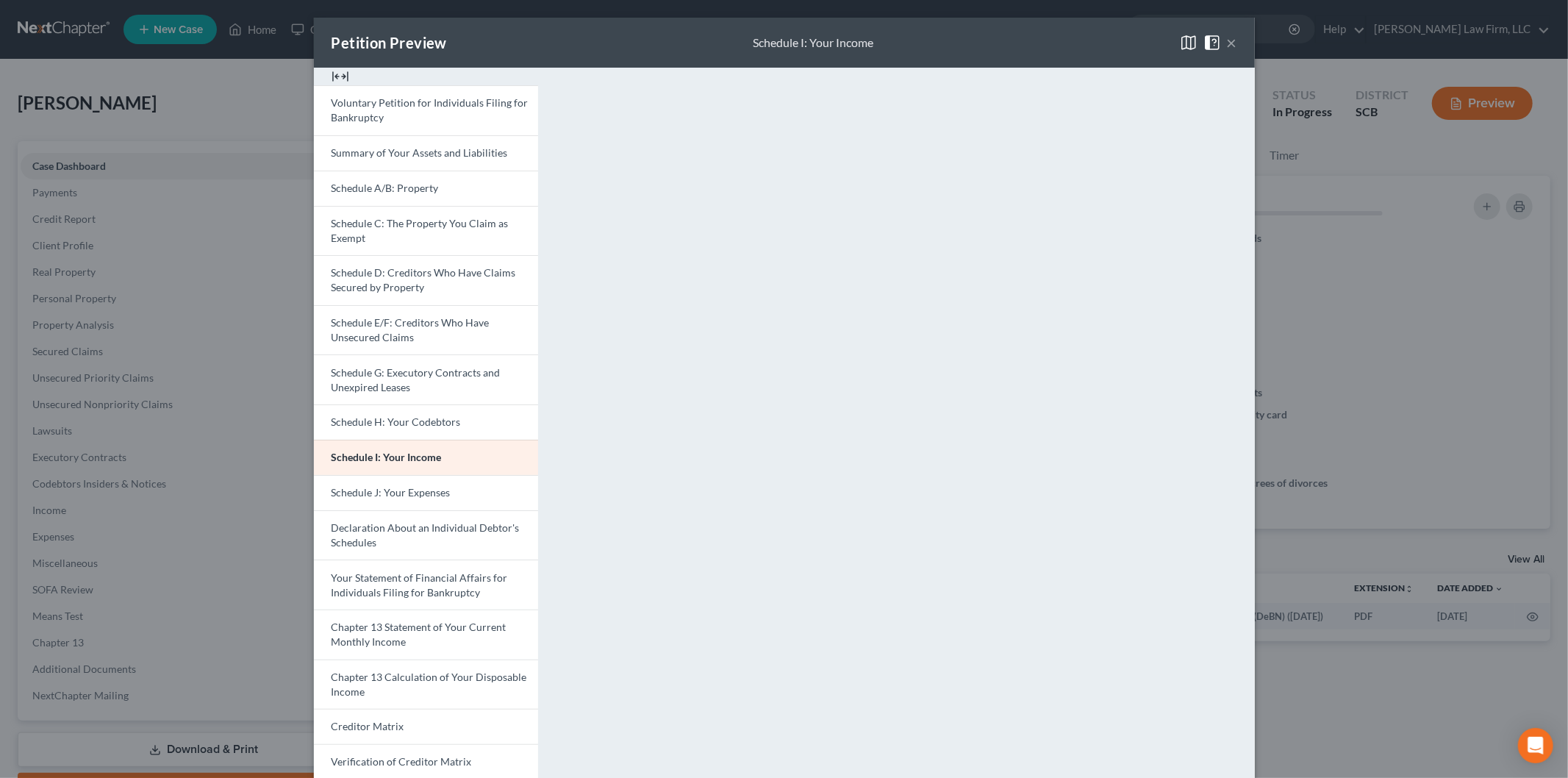
click at [1227, 42] on button "×" at bounding box center [1231, 43] width 10 height 18
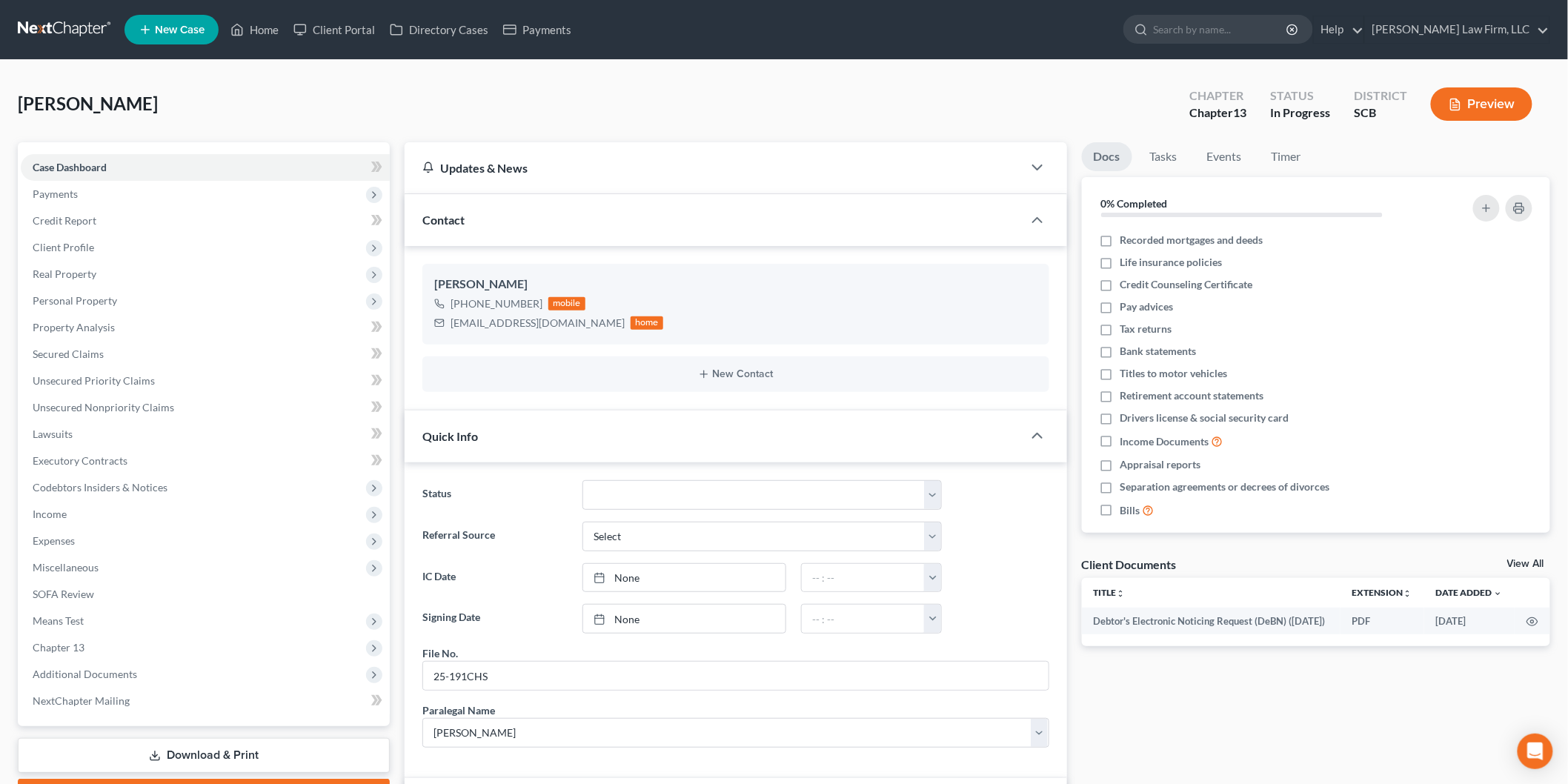
click at [68, 509] on span "Income" at bounding box center [206, 513] width 369 height 26
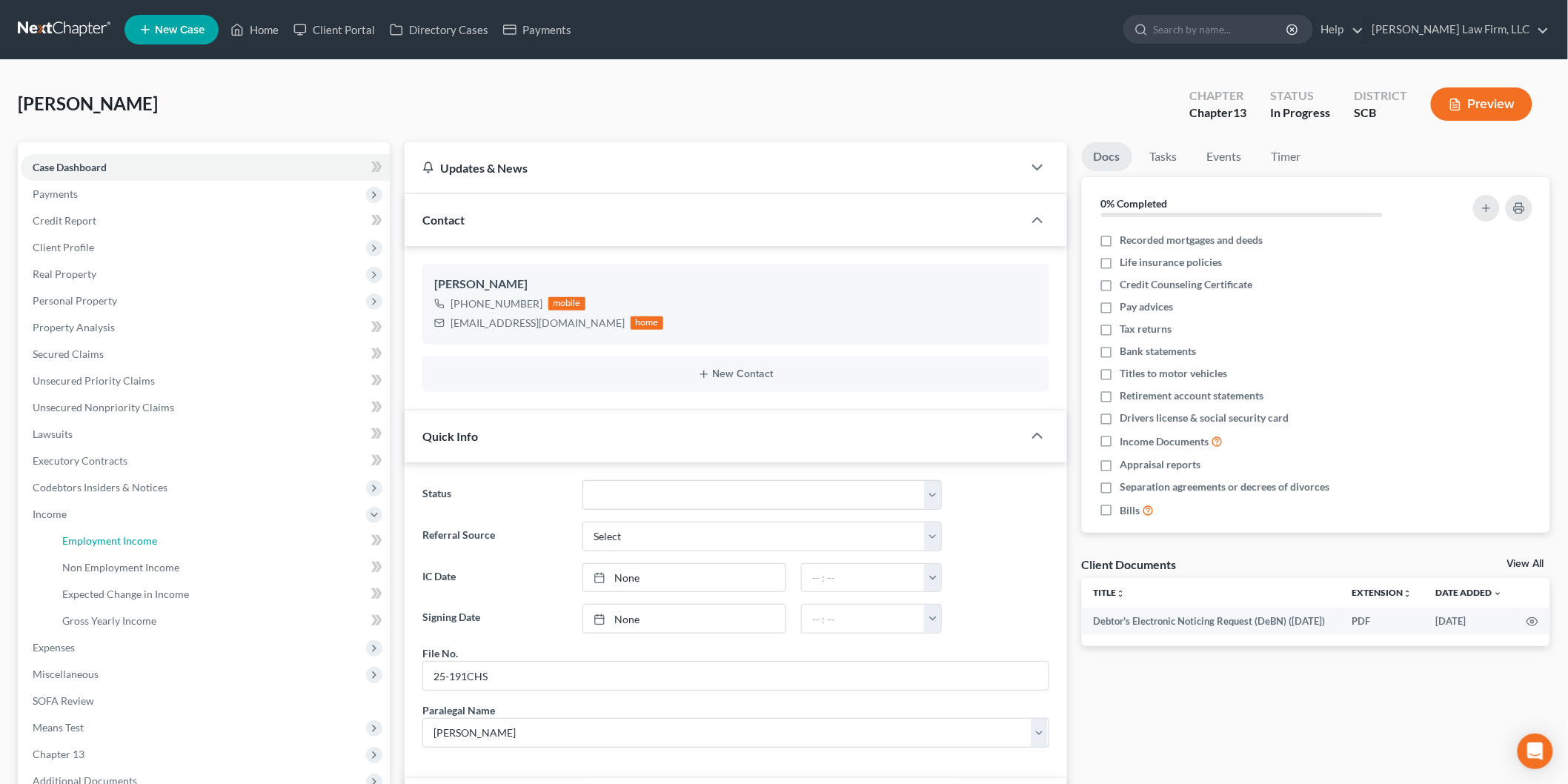
click at [214, 542] on link "Employment Income" at bounding box center [220, 540] width 339 height 26
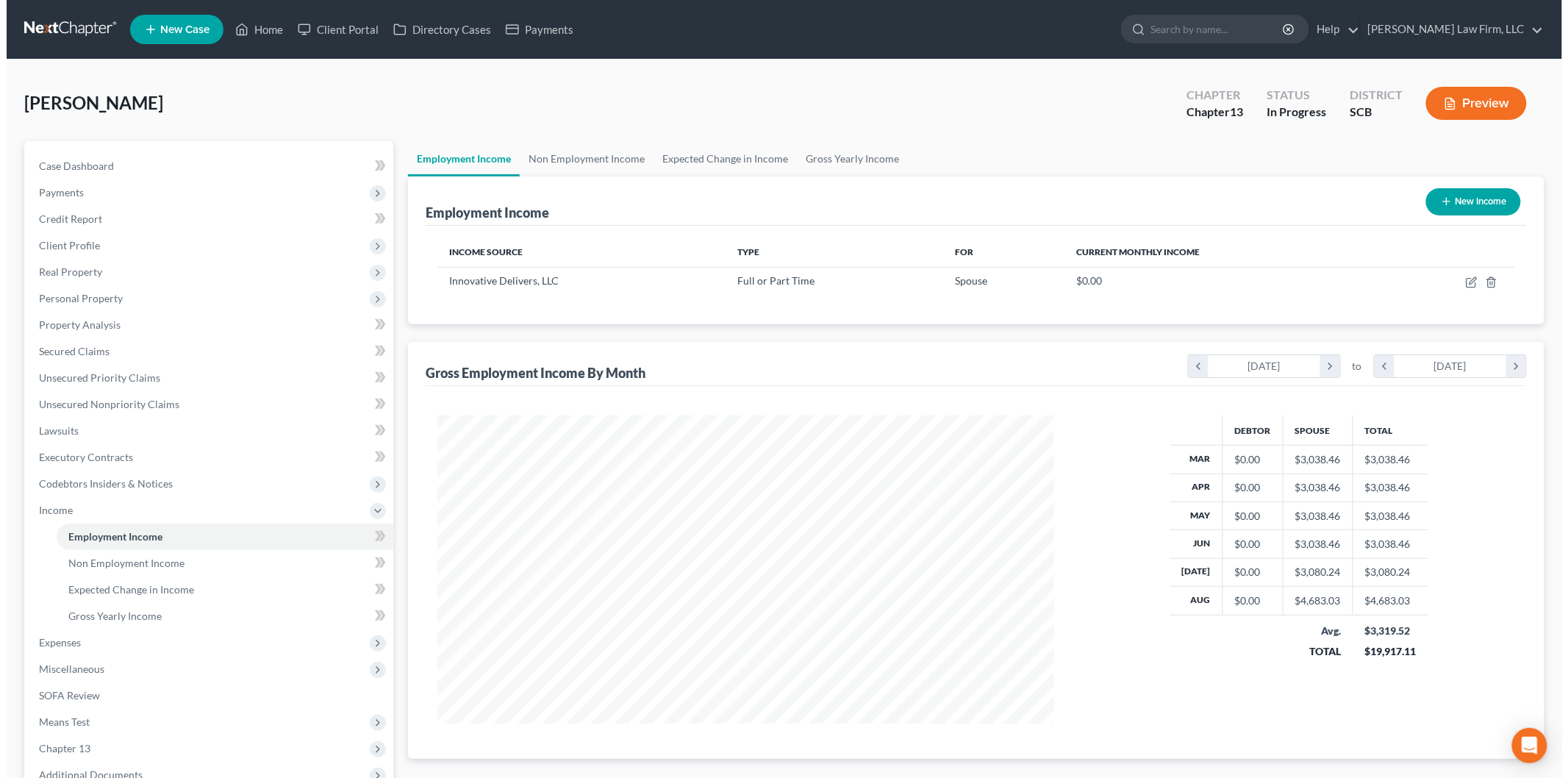
scroll to position [307, 645]
click at [1467, 277] on icon "button" at bounding box center [1464, 282] width 12 height 12
select select "0"
select select "35"
select select "2"
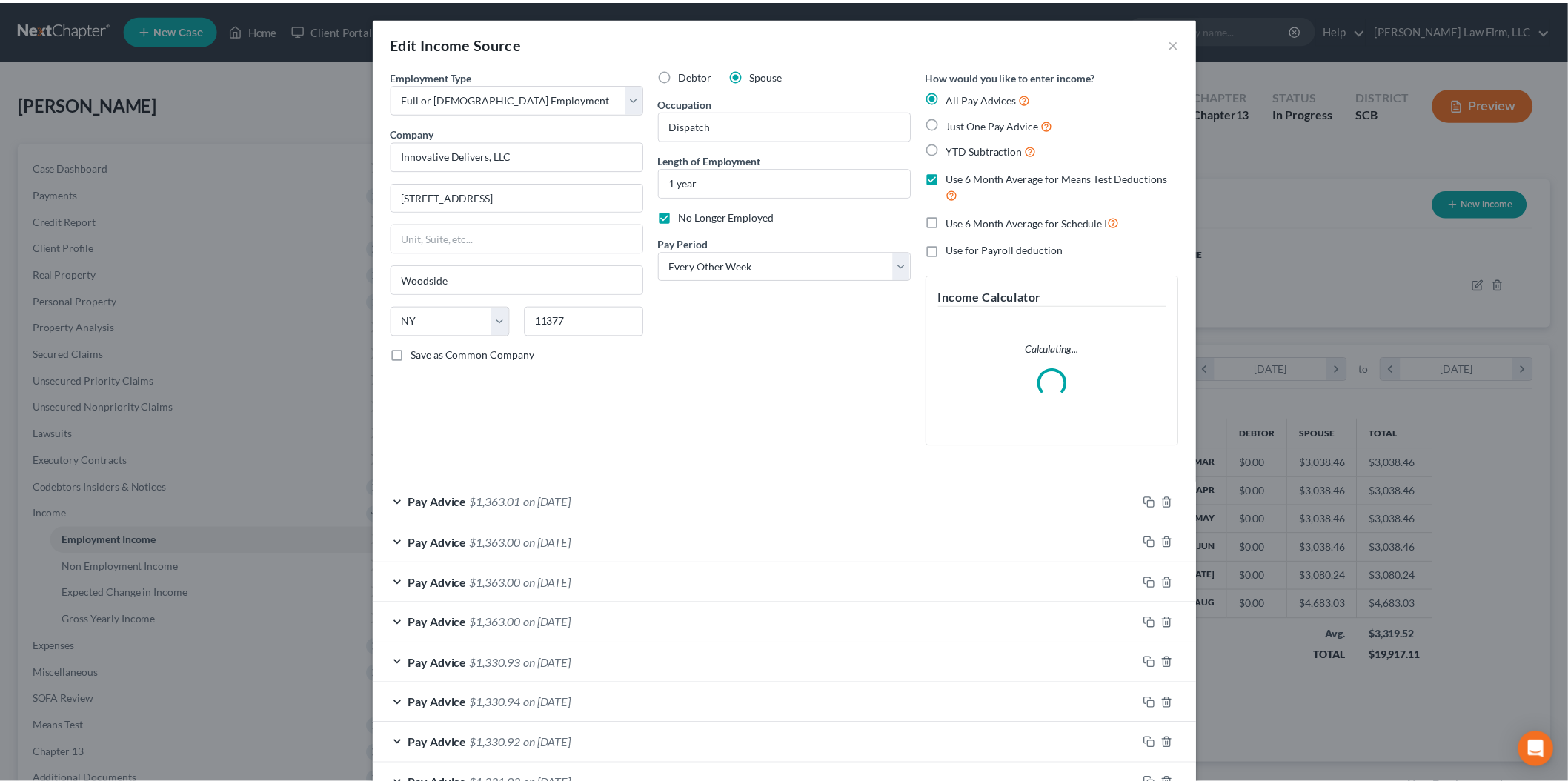
scroll to position [312, 656]
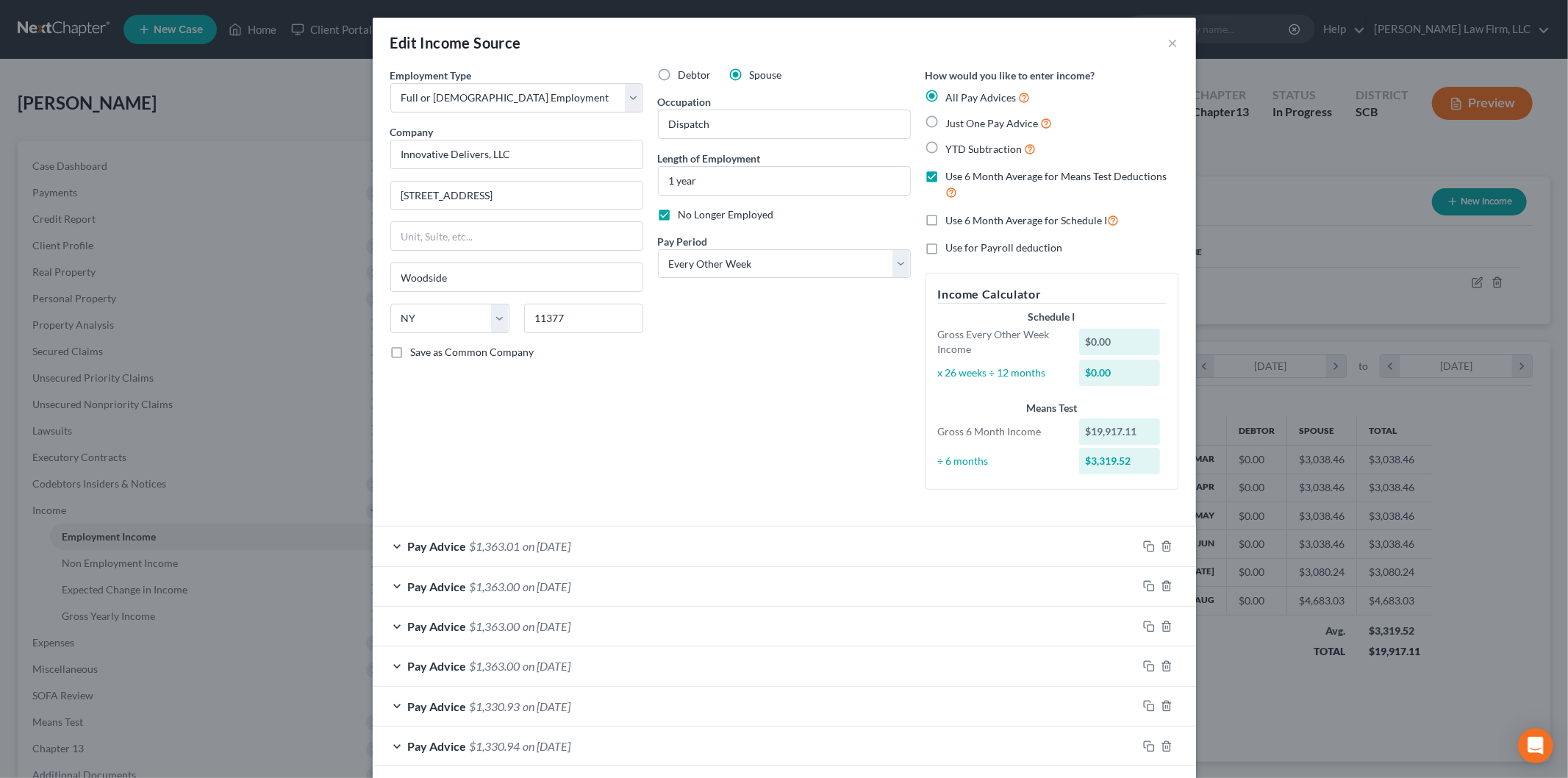
click at [1171, 38] on div "Edit Income Source ×" at bounding box center [784, 43] width 824 height 50
click at [1167, 39] on button "×" at bounding box center [1172, 43] width 10 height 18
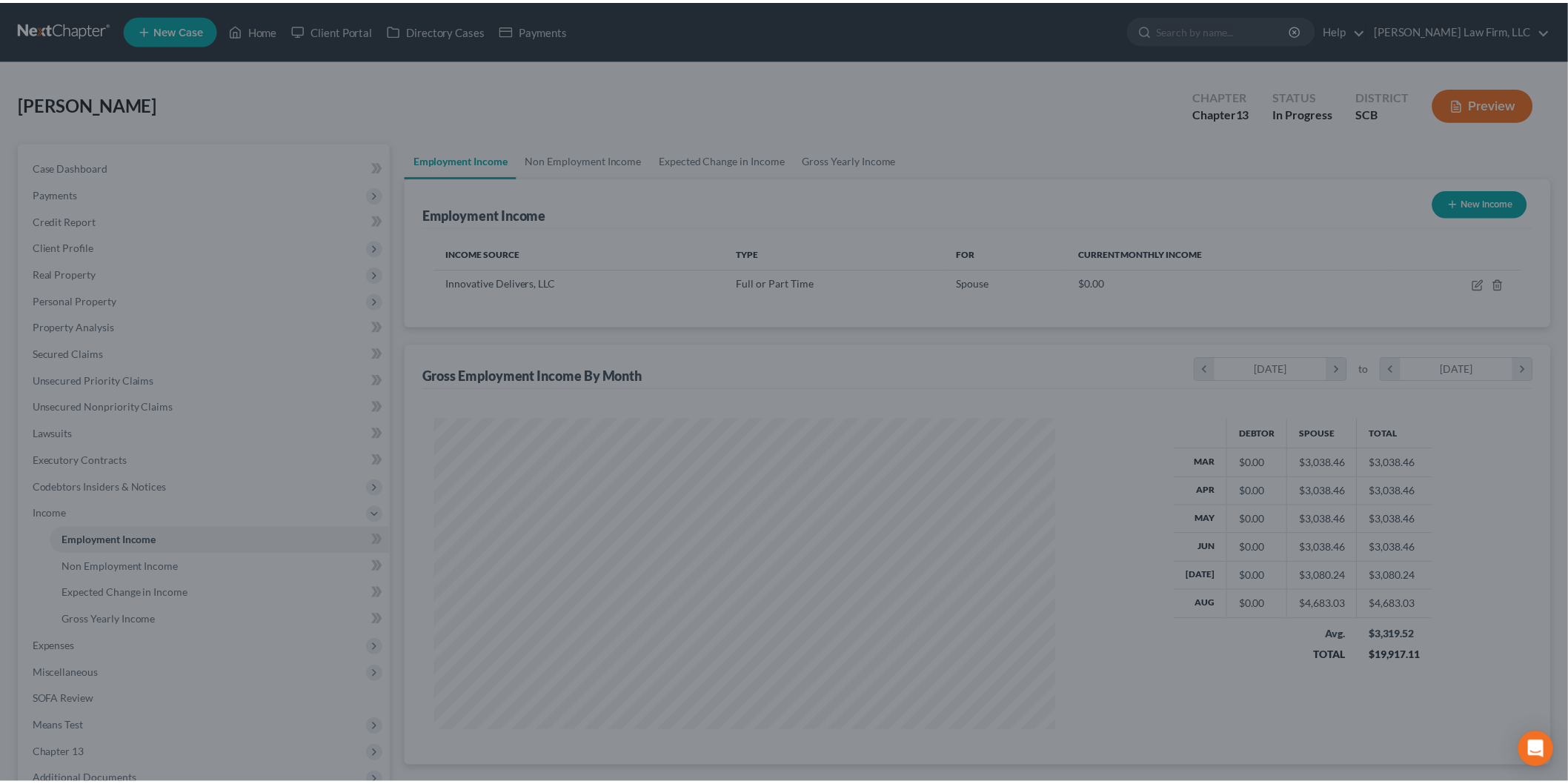
scroll to position [740534, 740194]
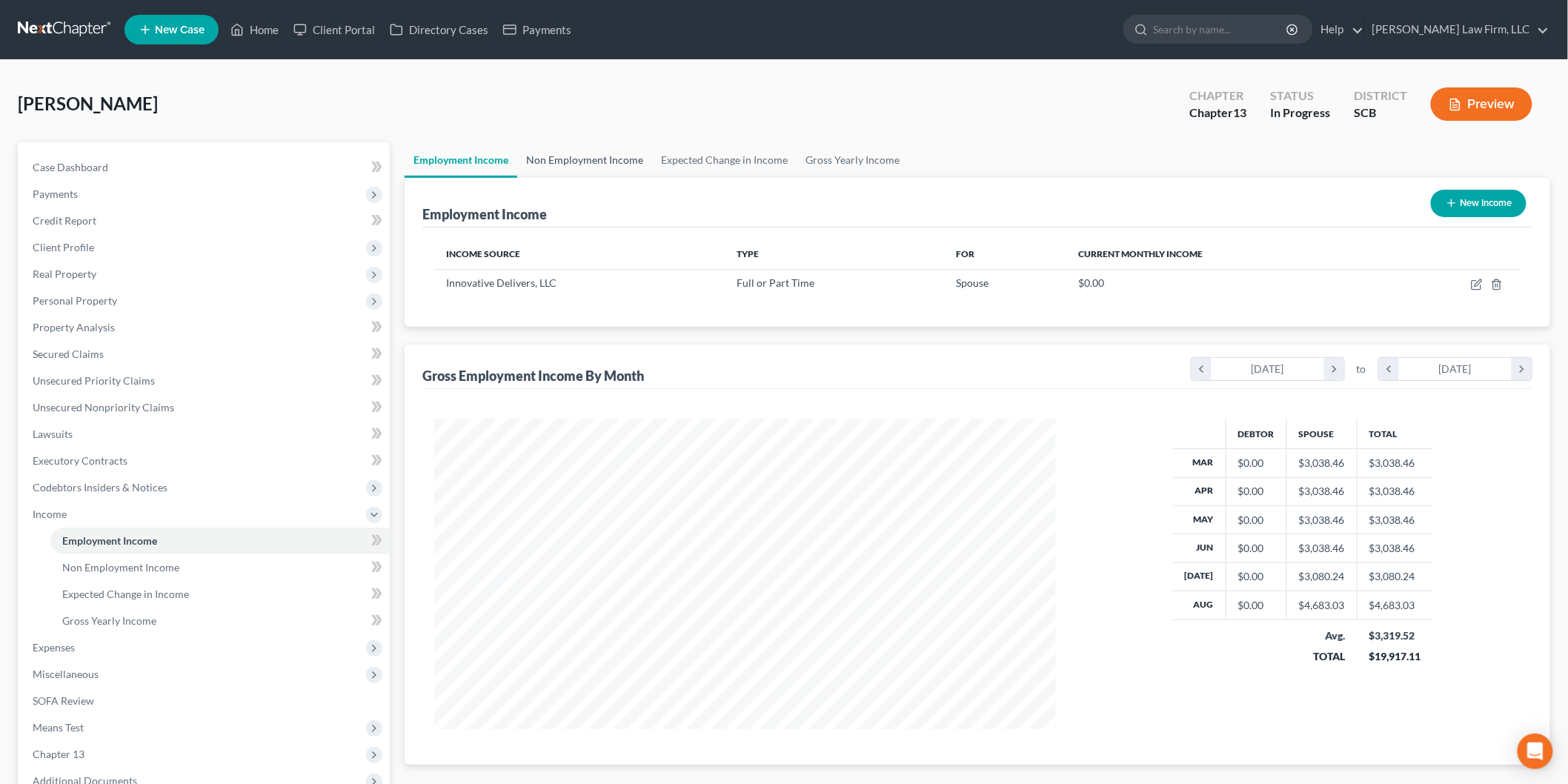
click at [573, 159] on link "Non Employment Income" at bounding box center [584, 159] width 135 height 35
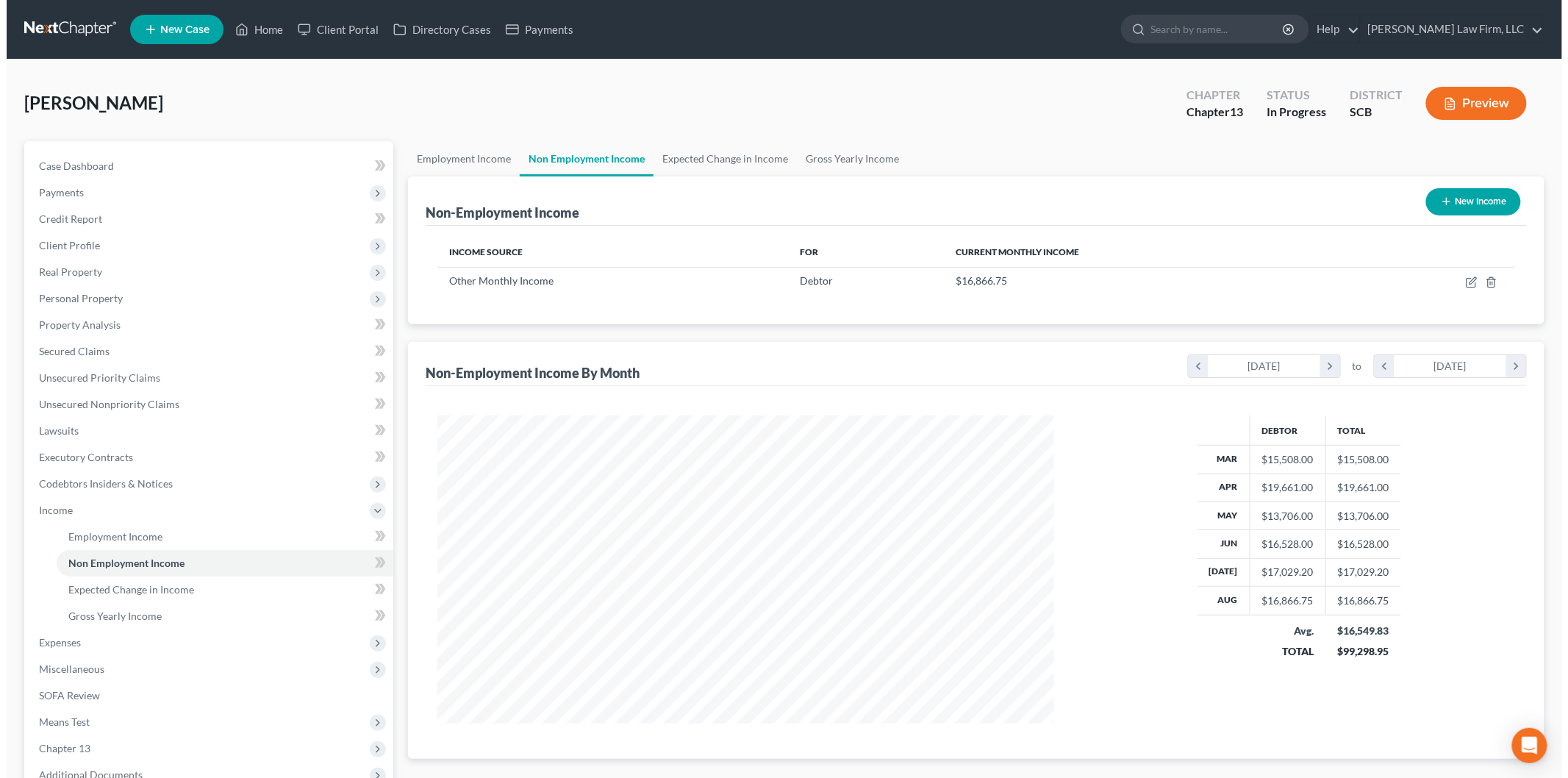
scroll to position [307, 645]
click at [1462, 280] on icon "button" at bounding box center [1464, 282] width 12 height 12
select select "13"
select select "0"
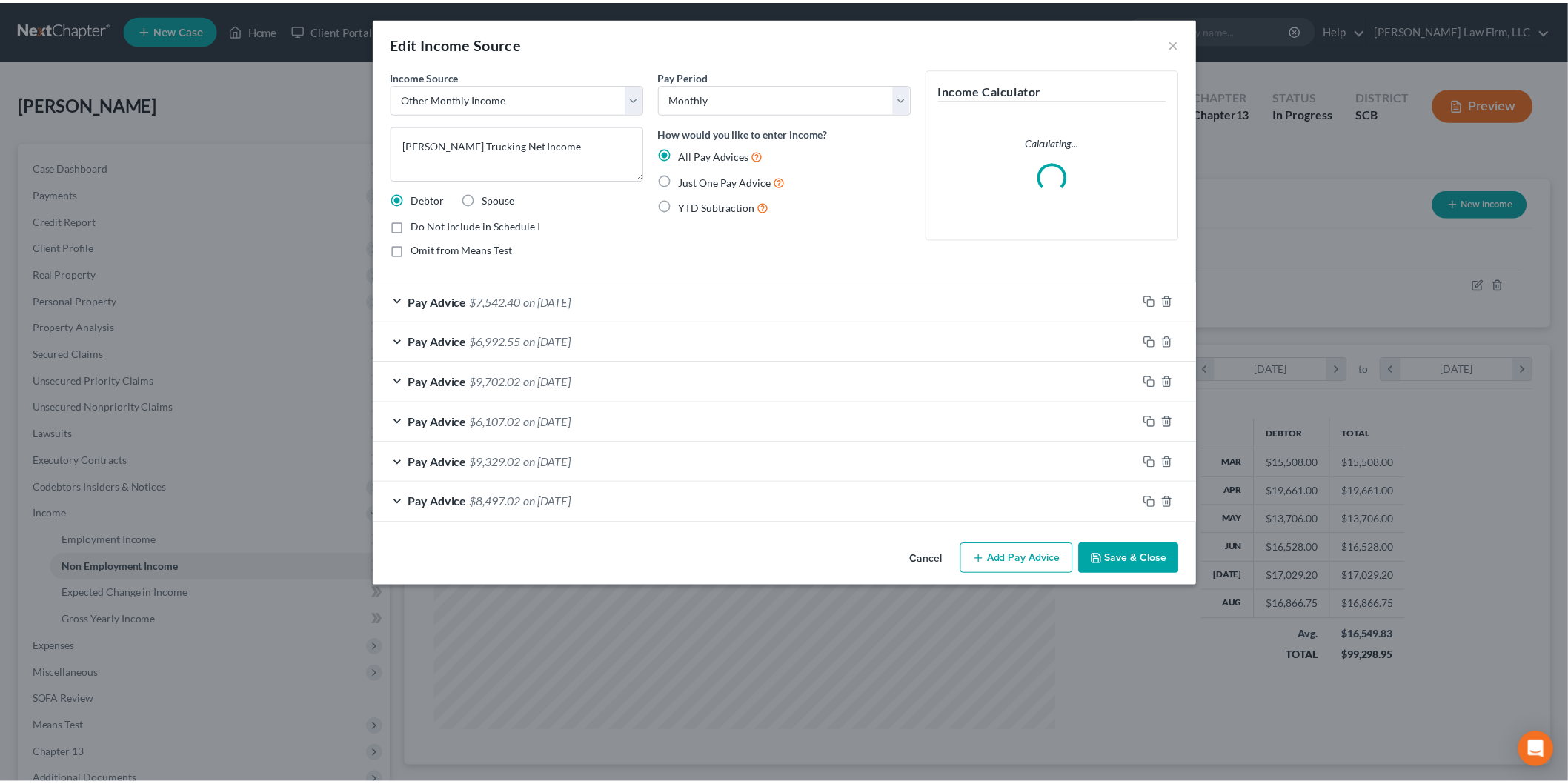
scroll to position [312, 656]
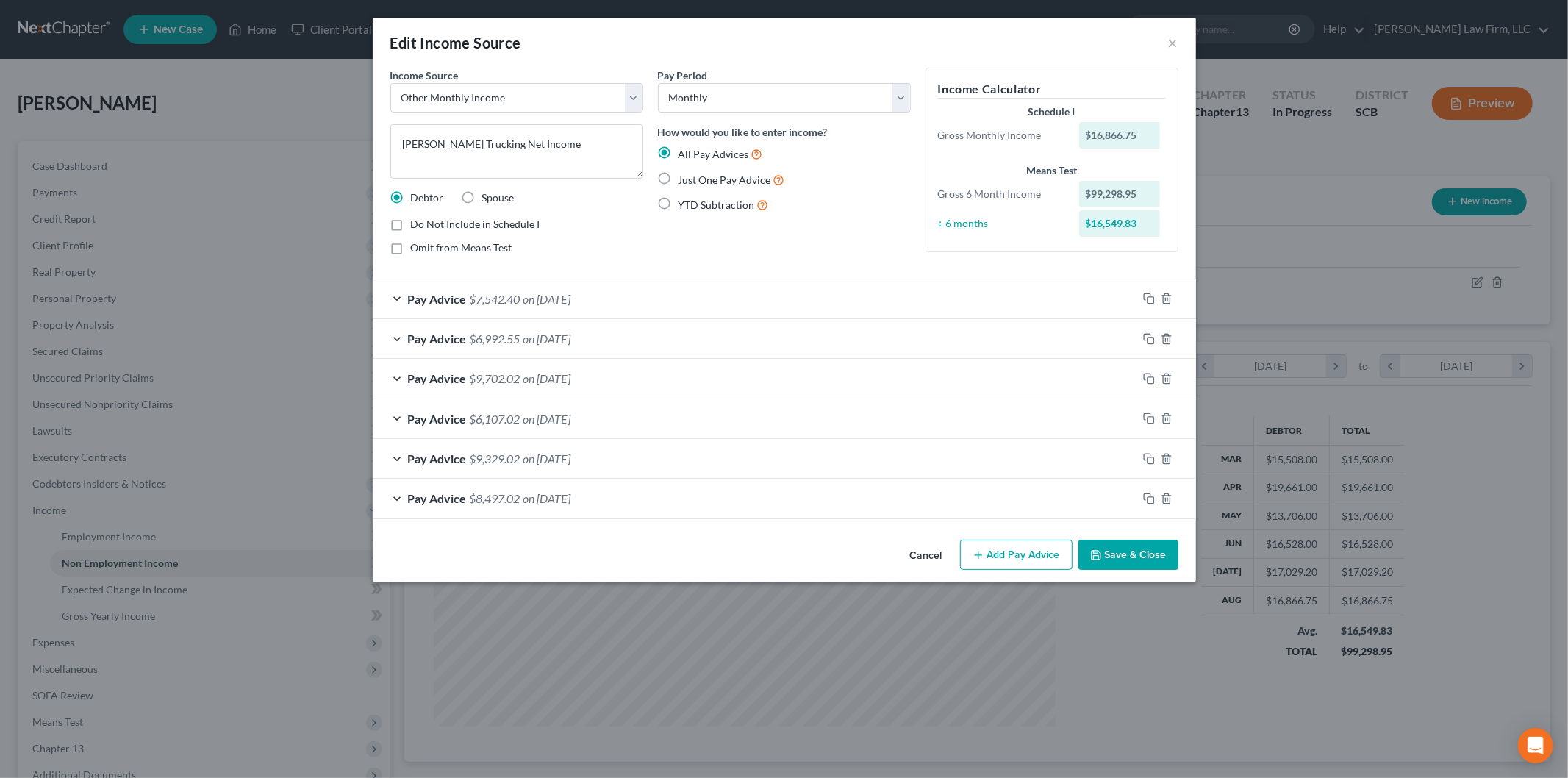
click at [930, 557] on button "Cancel" at bounding box center [926, 555] width 56 height 30
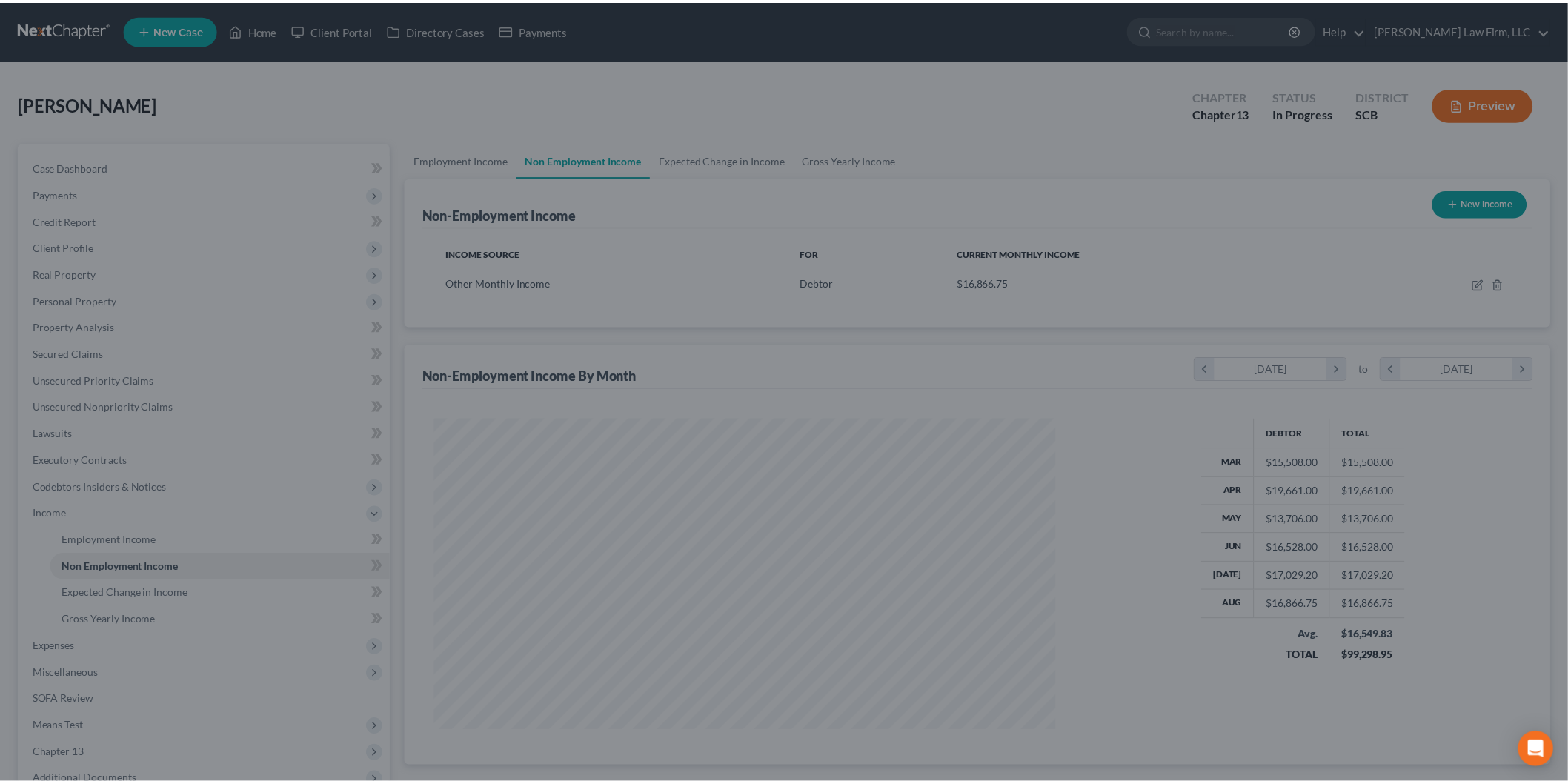
scroll to position [740534, 740194]
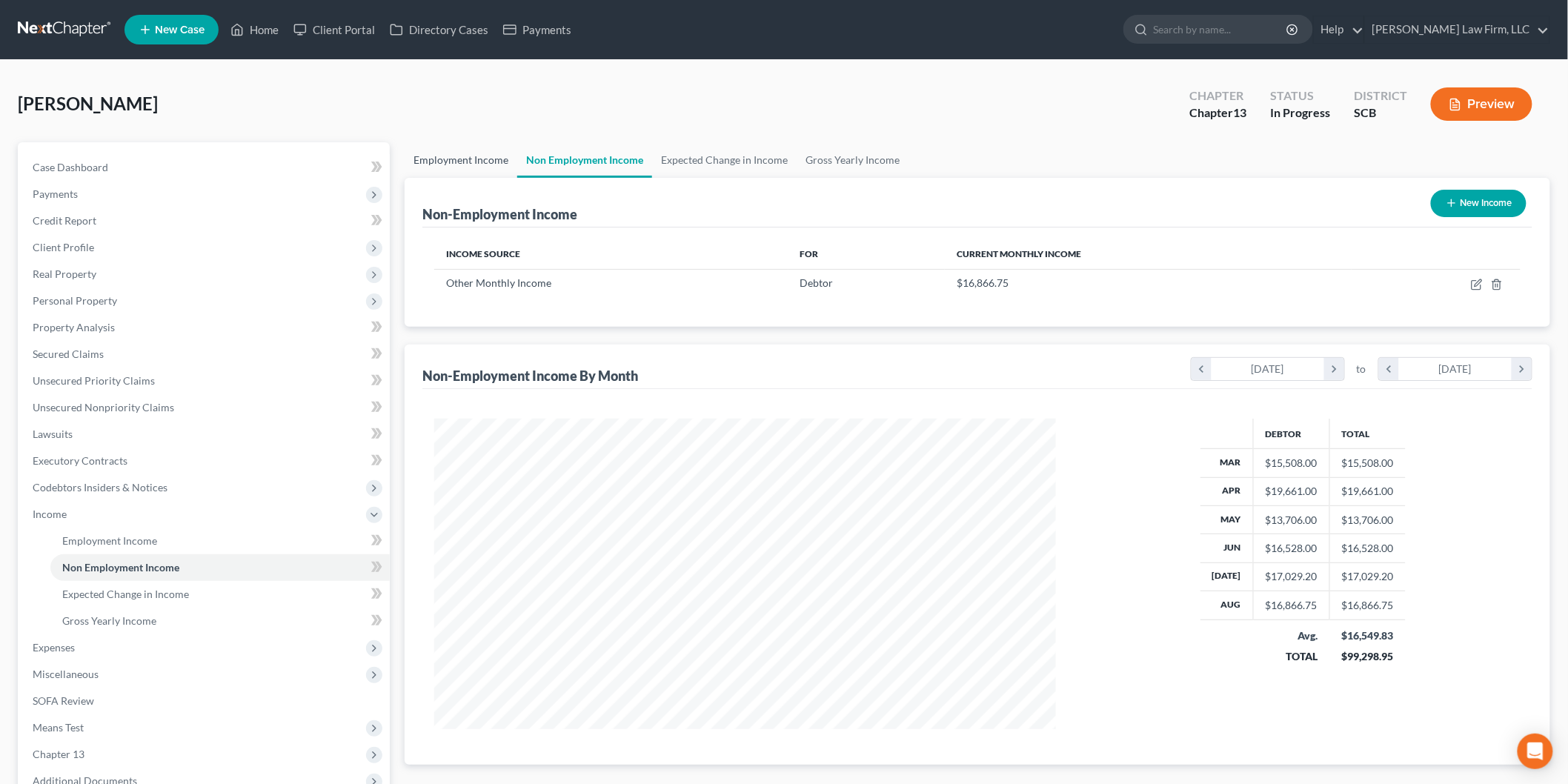
click at [469, 152] on link "Employment Income" at bounding box center [461, 159] width 112 height 35
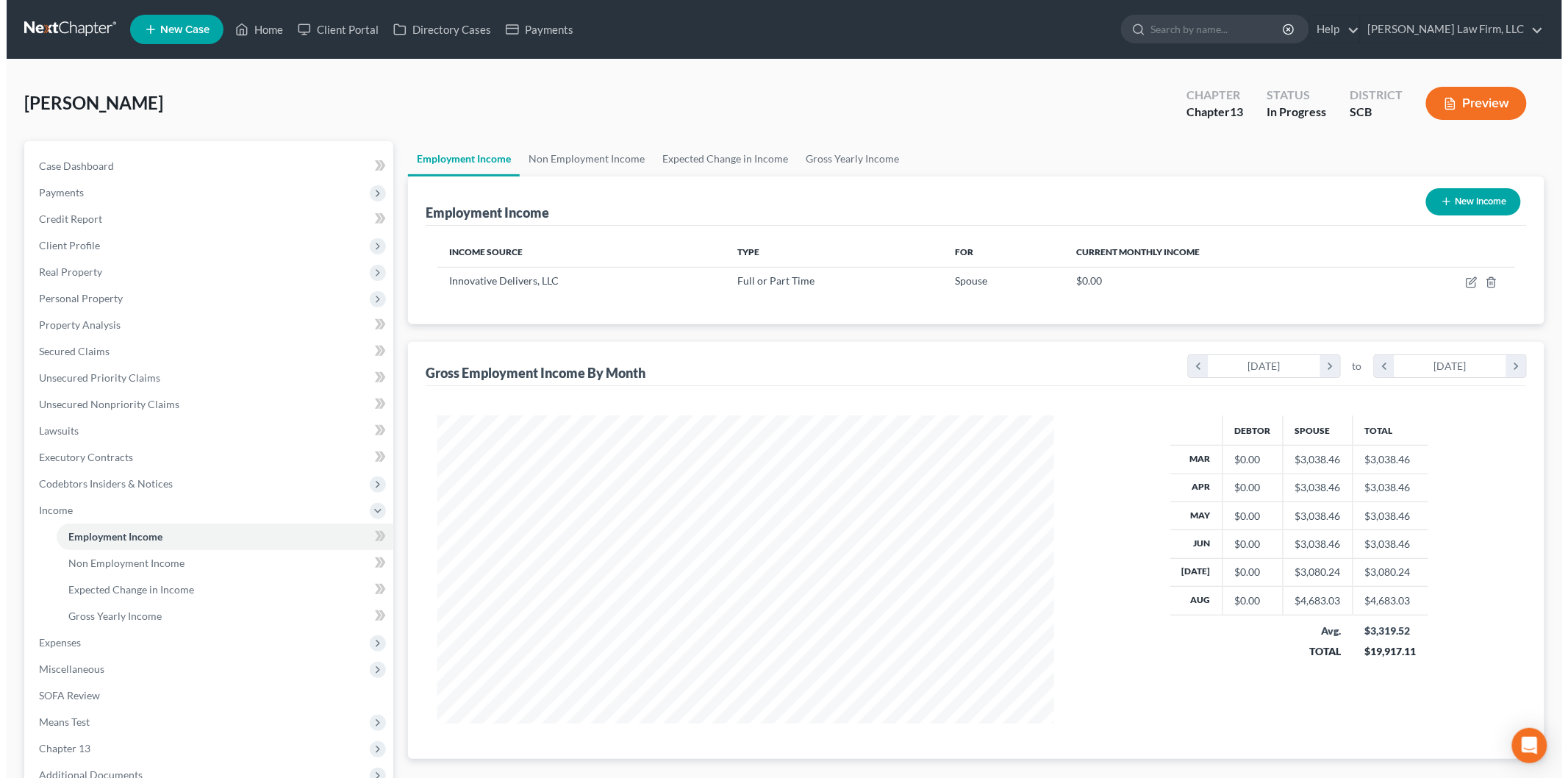
scroll to position [307, 645]
click at [1463, 193] on button "New Income" at bounding box center [1467, 201] width 95 height 27
select select "0"
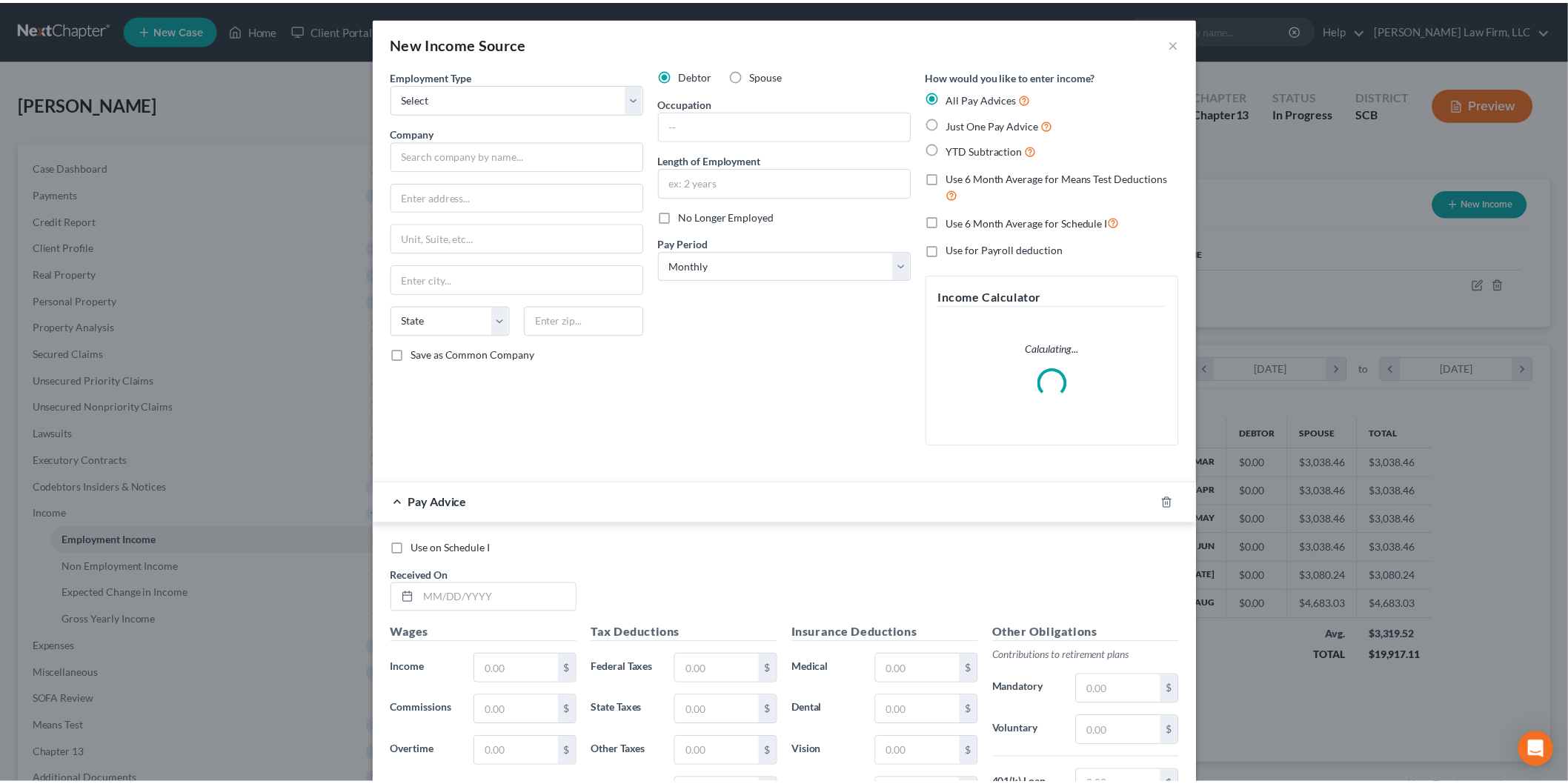
scroll to position [312, 656]
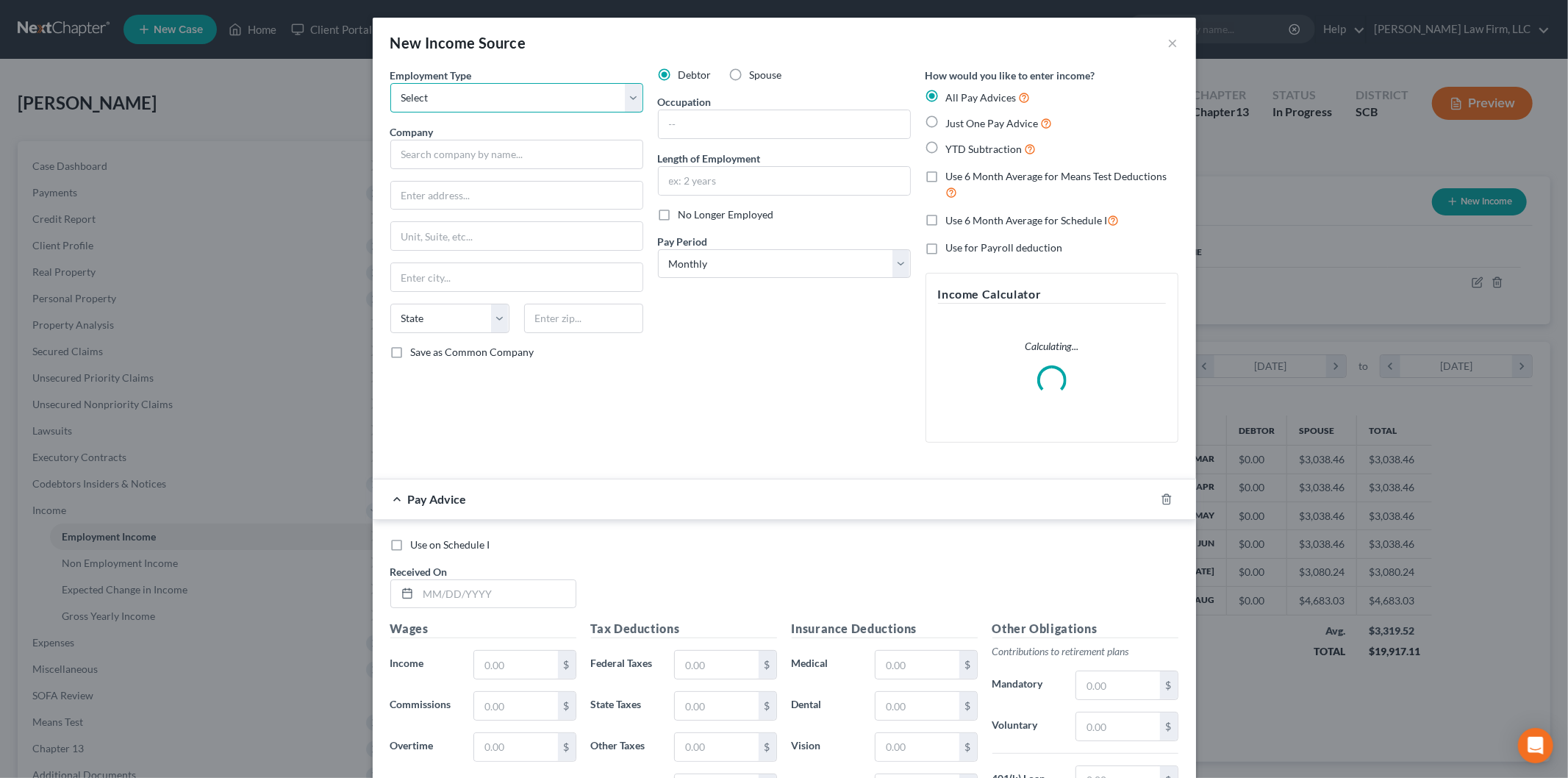
click at [515, 89] on select "Select Full or [DEMOGRAPHIC_DATA] Employment Self Employment" at bounding box center [517, 97] width 253 height 30
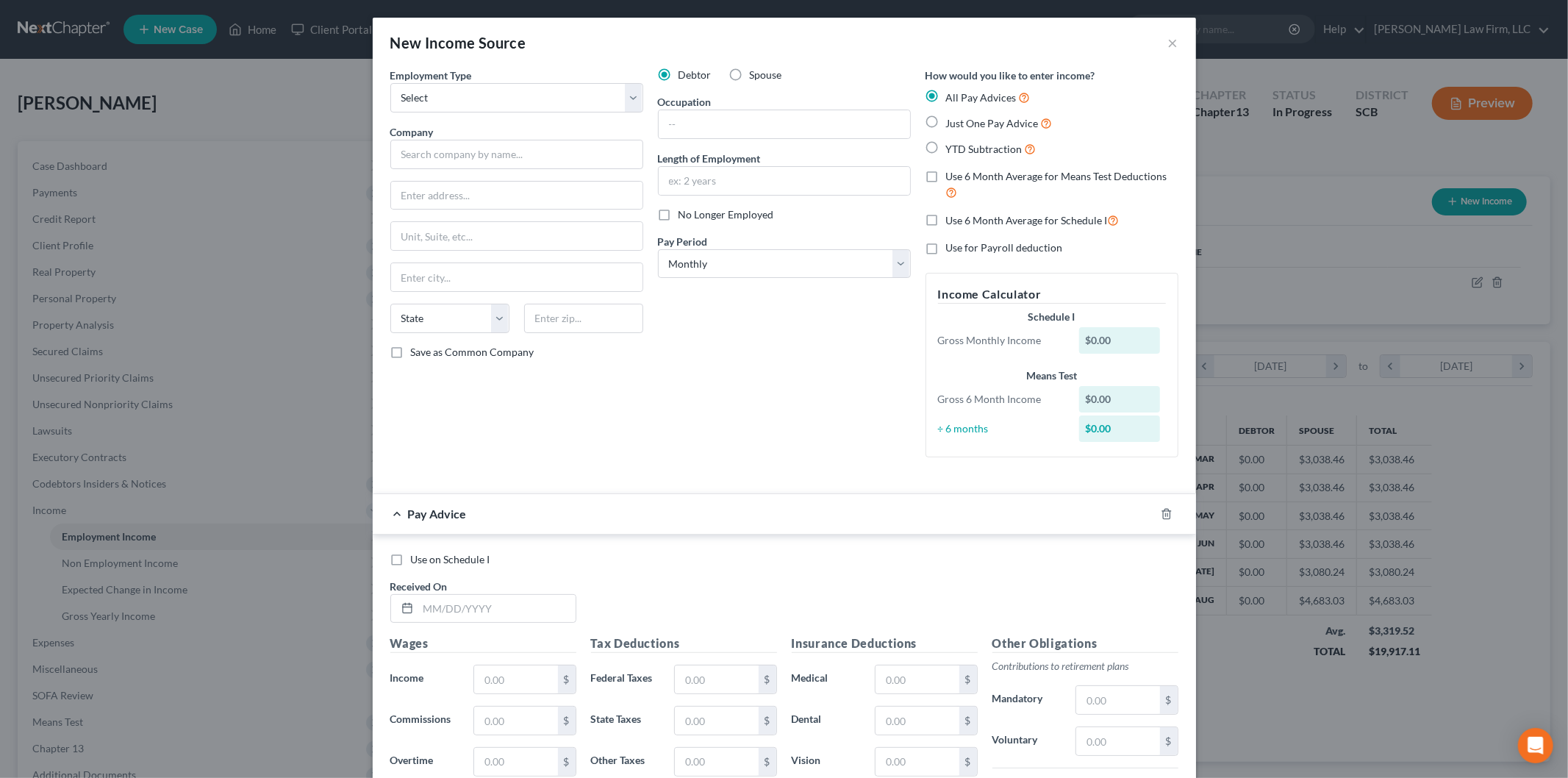
click at [531, 49] on div "New Income Source ×" at bounding box center [784, 43] width 824 height 50
click at [1169, 39] on button "×" at bounding box center [1172, 43] width 10 height 18
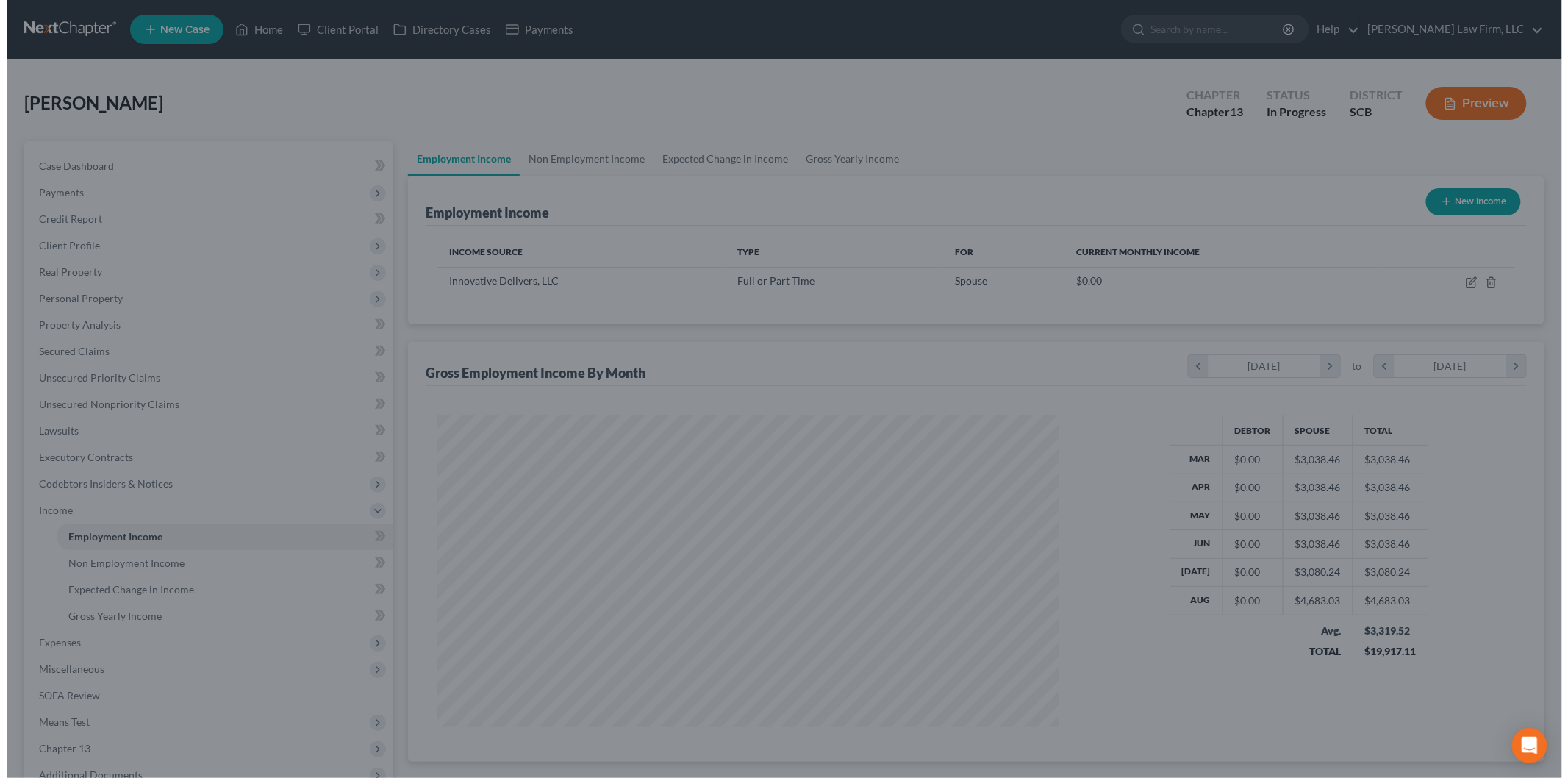
scroll to position [734867, 734259]
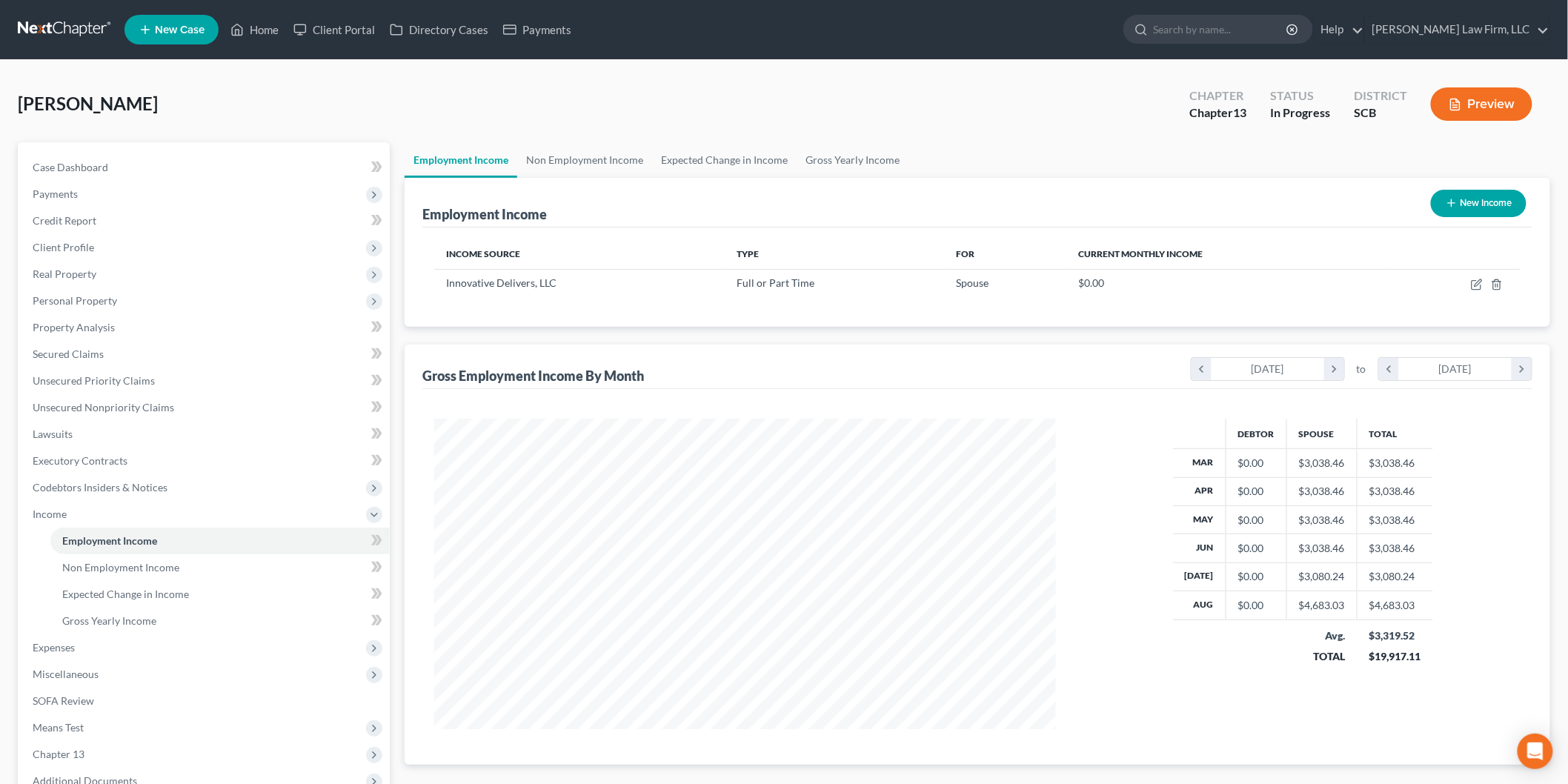
click at [1478, 187] on div "New Income" at bounding box center [1478, 203] width 108 height 39
click at [1473, 197] on button "New Income" at bounding box center [1478, 203] width 96 height 27
select select "0"
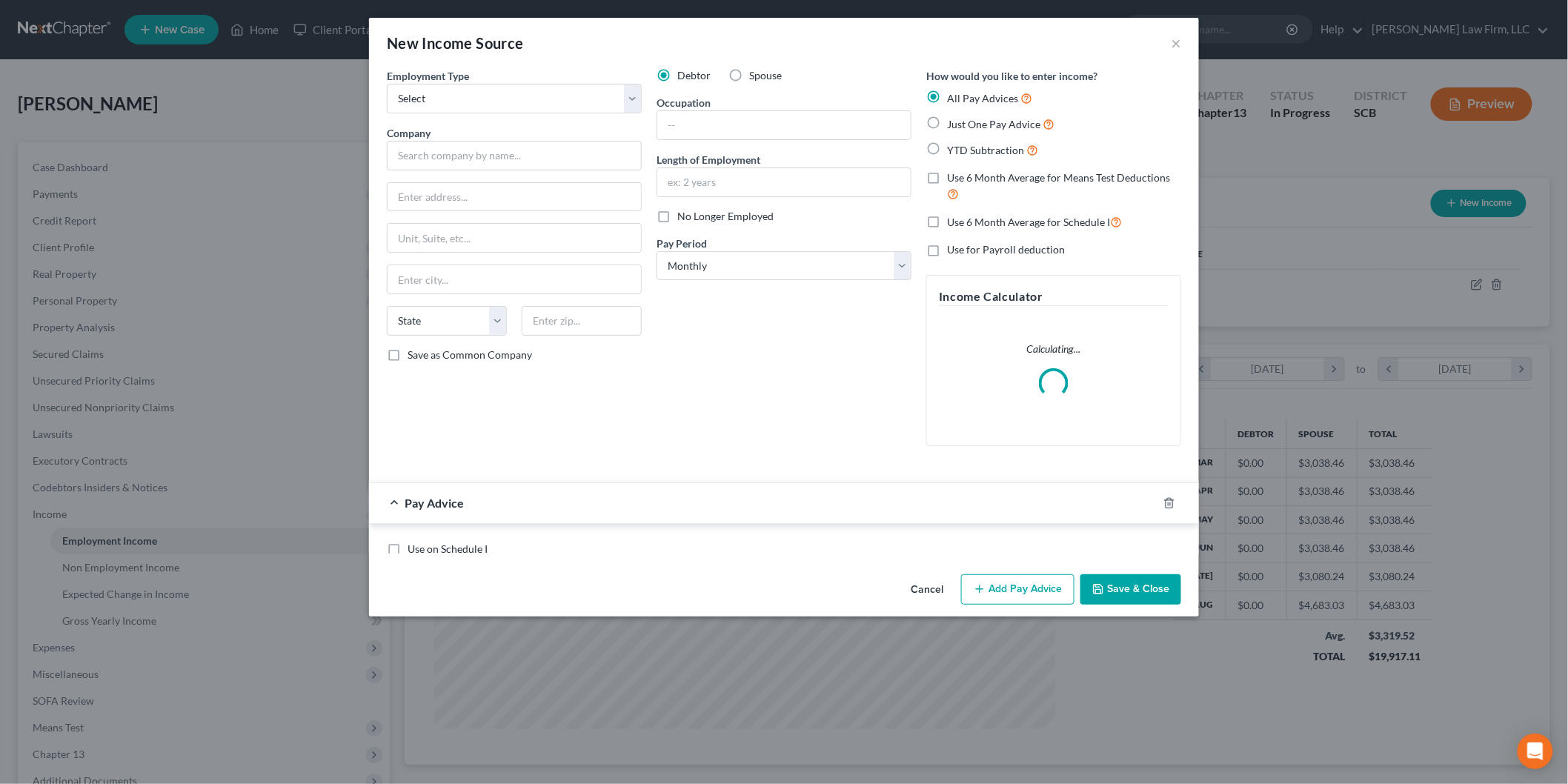
scroll to position [312, 656]
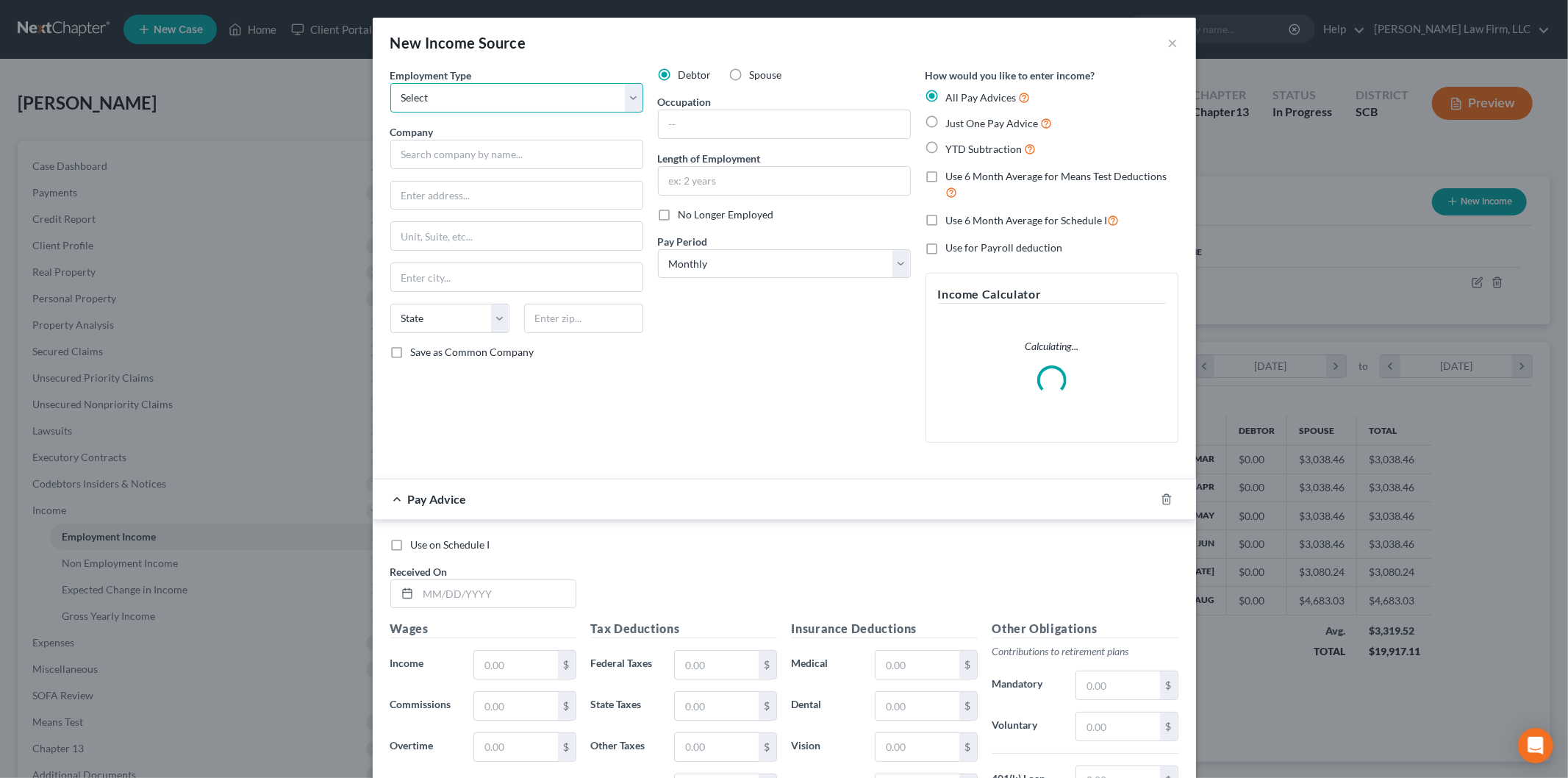
click at [444, 90] on select "Select Full or [DEMOGRAPHIC_DATA] Employment Self Employment" at bounding box center [517, 97] width 253 height 30
select select "1"
click at [391, 83] on select "Select Full or [DEMOGRAPHIC_DATA] Employment Self Employment" at bounding box center [517, 97] width 253 height 30
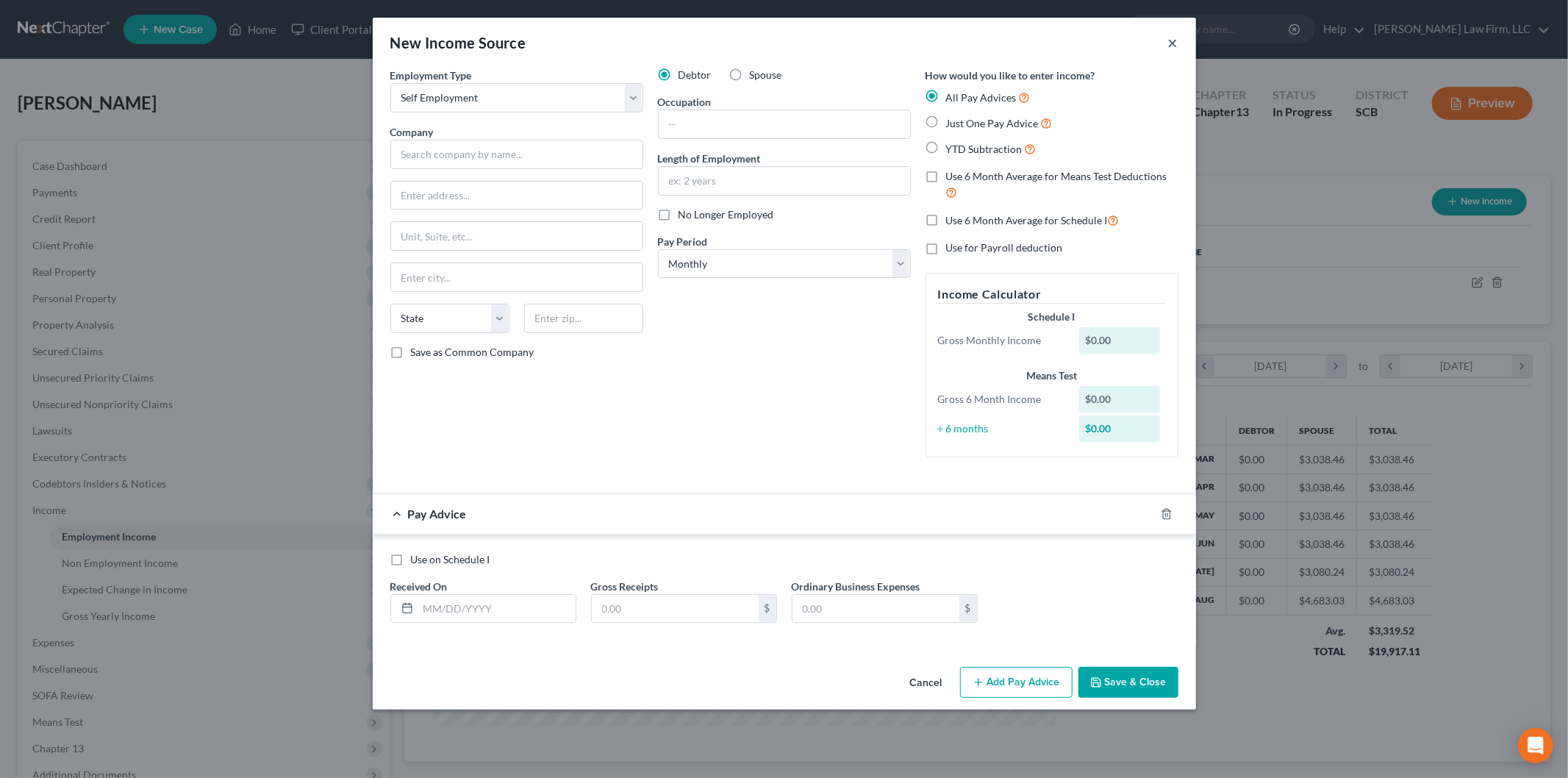
click at [1171, 41] on button "×" at bounding box center [1172, 43] width 10 height 18
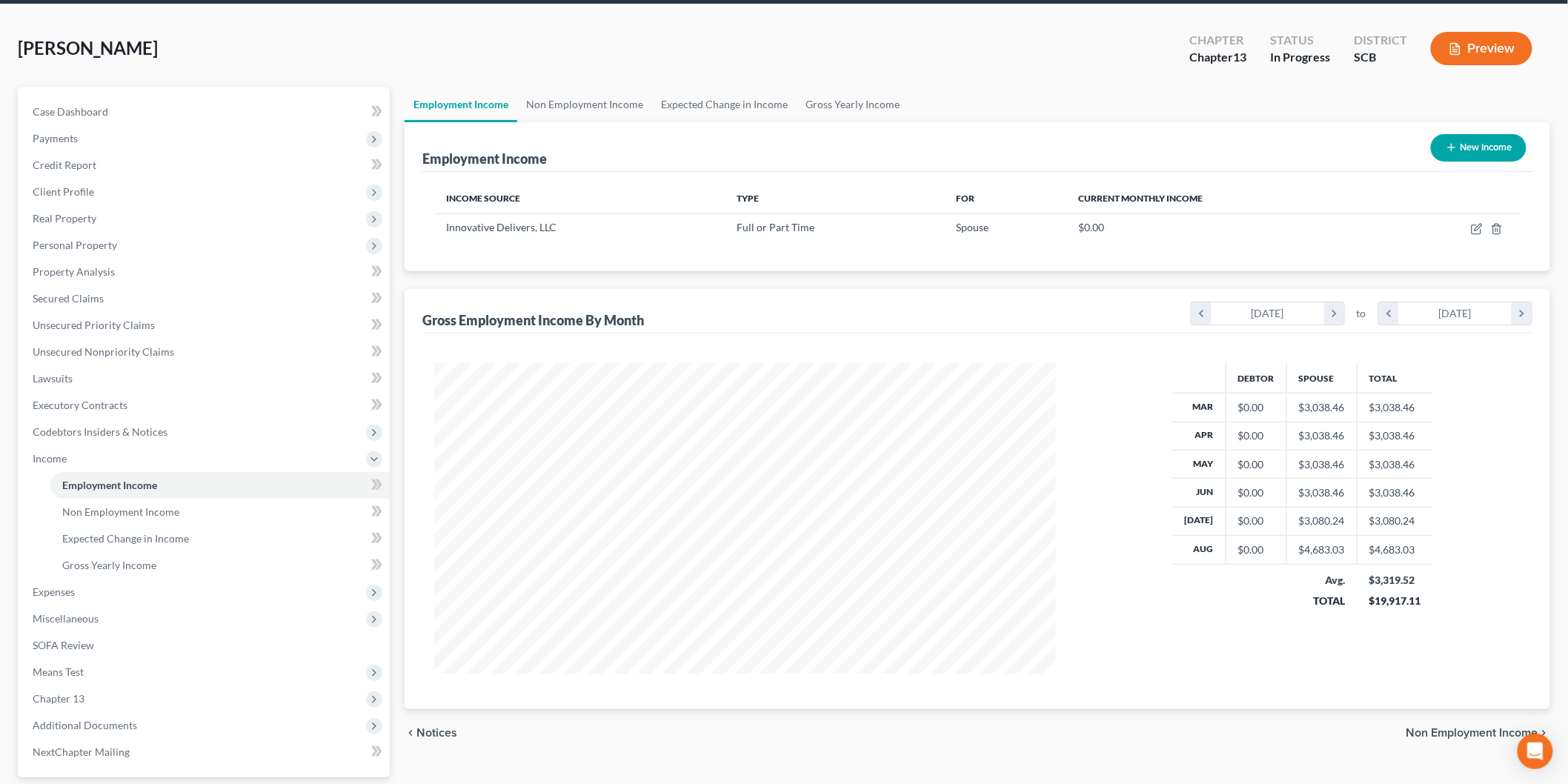
scroll to position [82, 0]
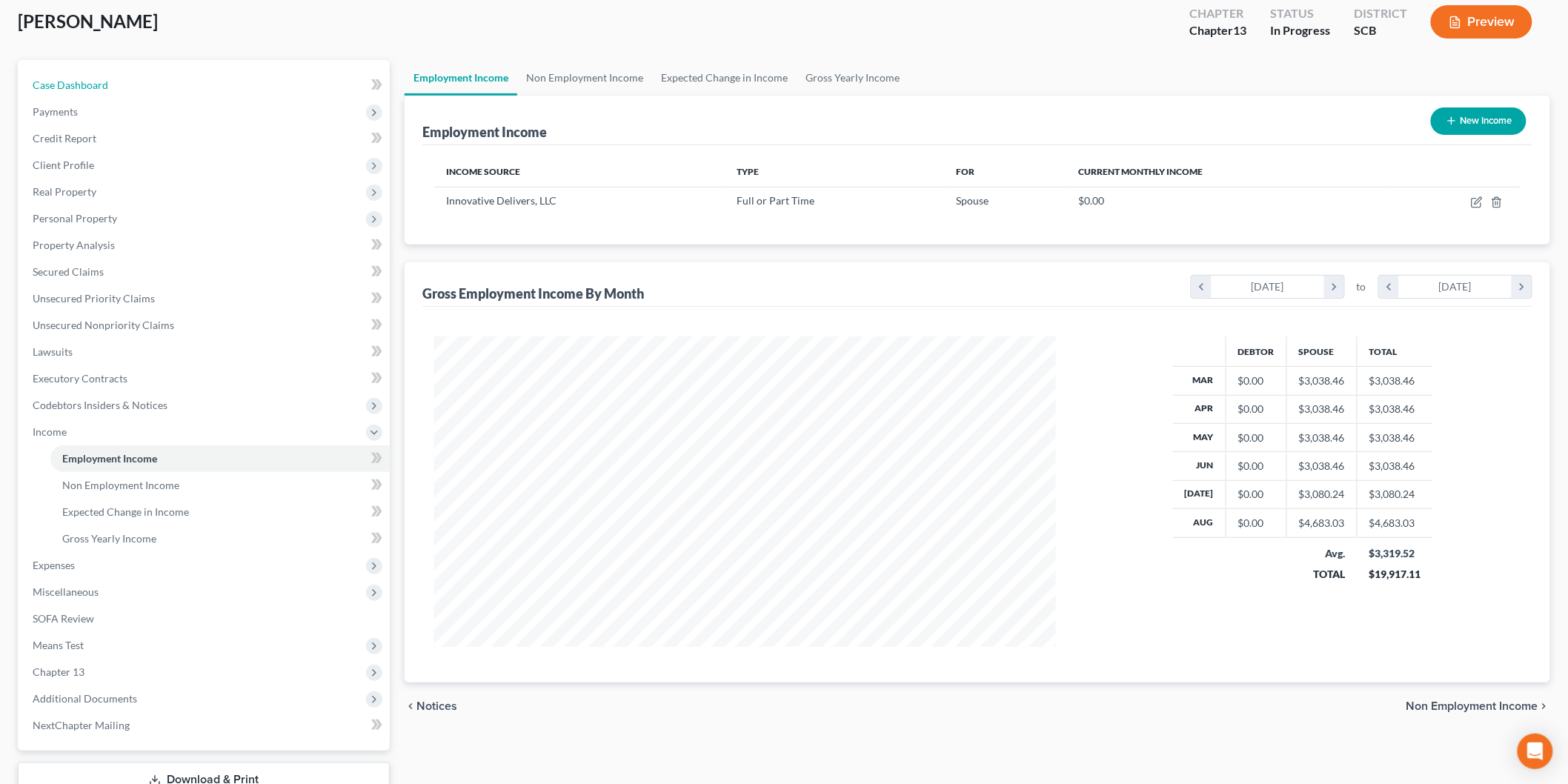
click at [60, 85] on span "Case Dashboard" at bounding box center [70, 85] width 75 height 13
select select "3"
select select "1"
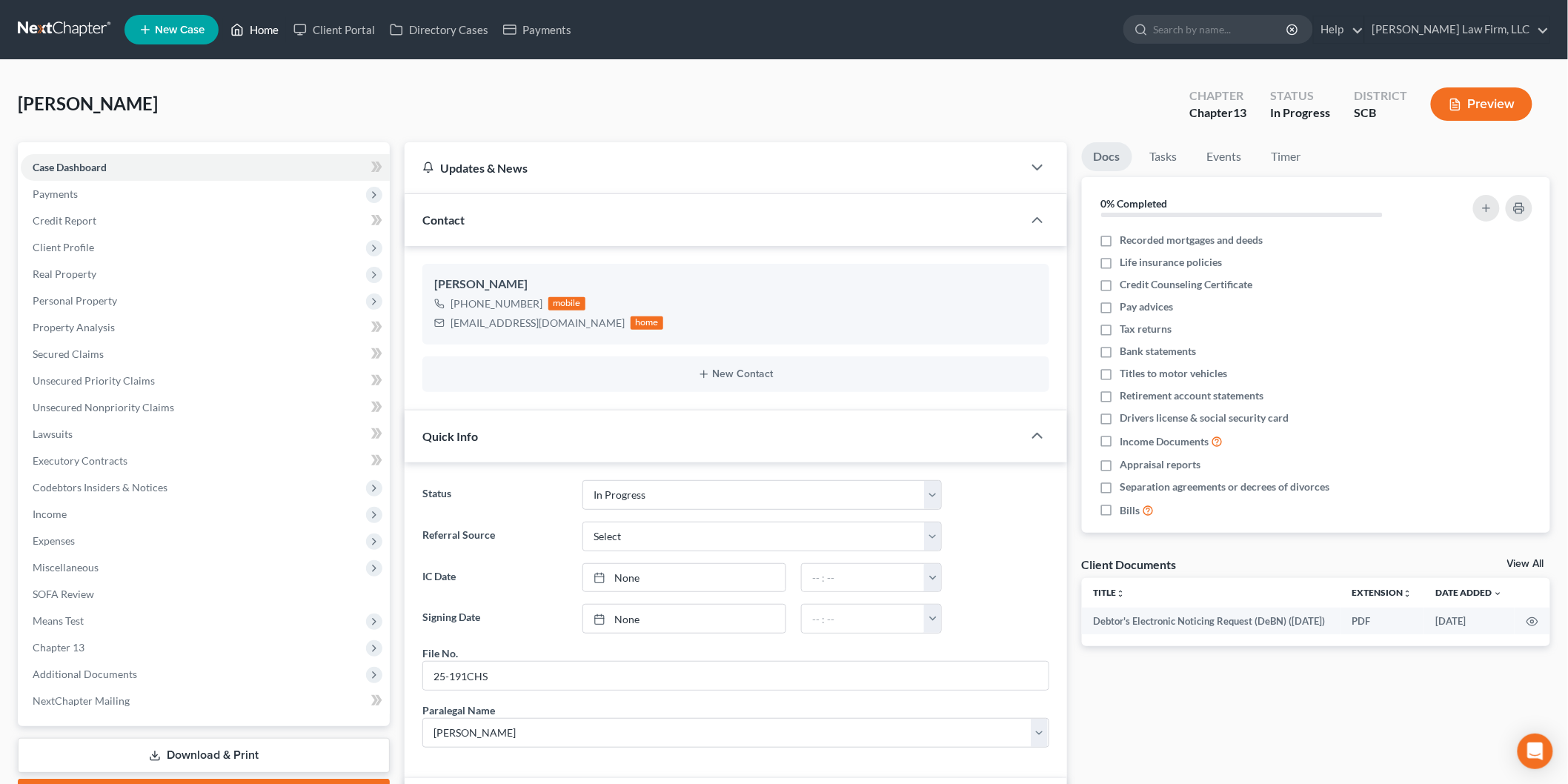
click at [270, 33] on link "Home" at bounding box center [254, 29] width 63 height 26
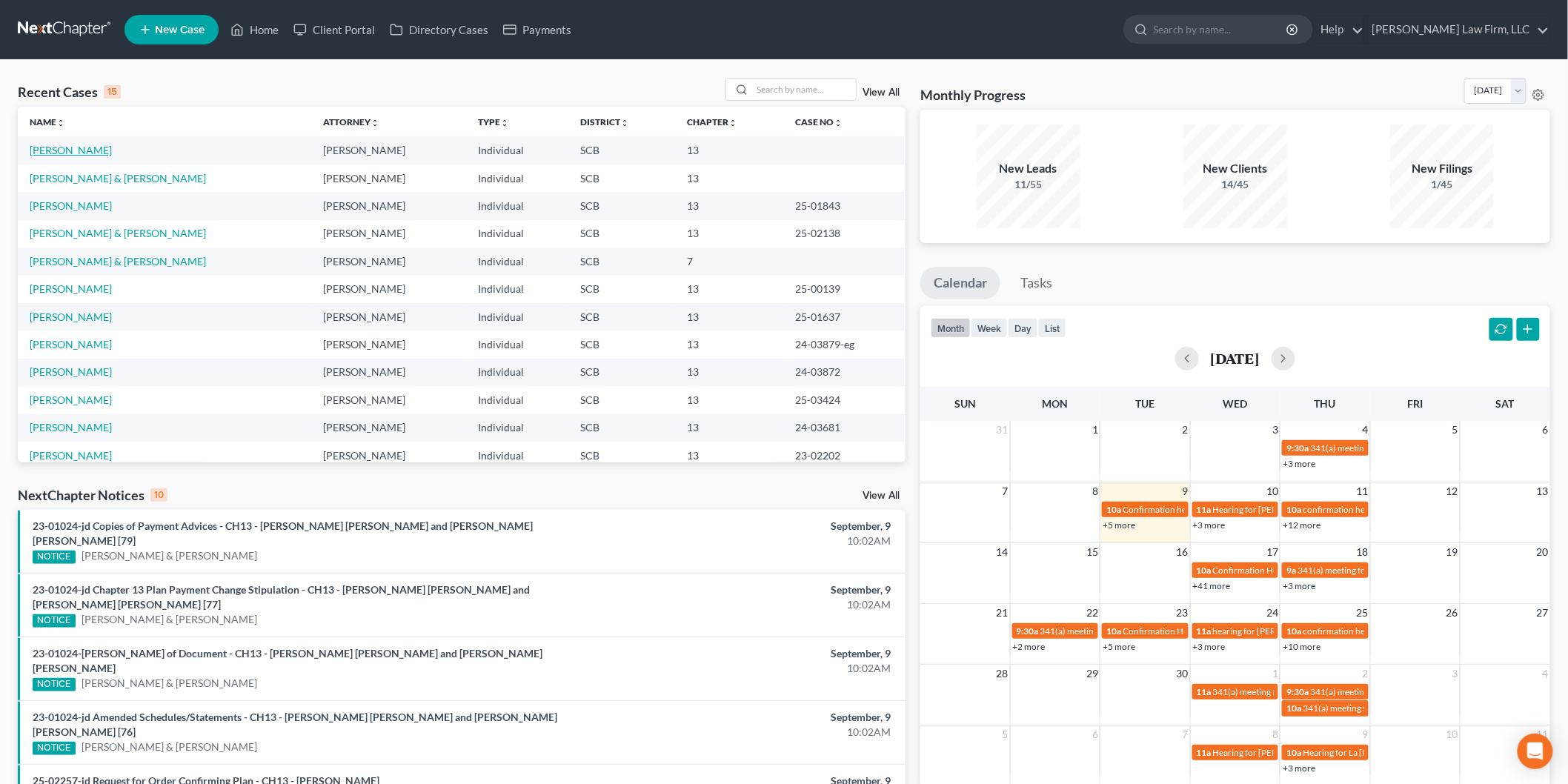
click at [82, 149] on link "[PERSON_NAME]" at bounding box center [71, 150] width 82 height 13
select select "3"
select select "1"
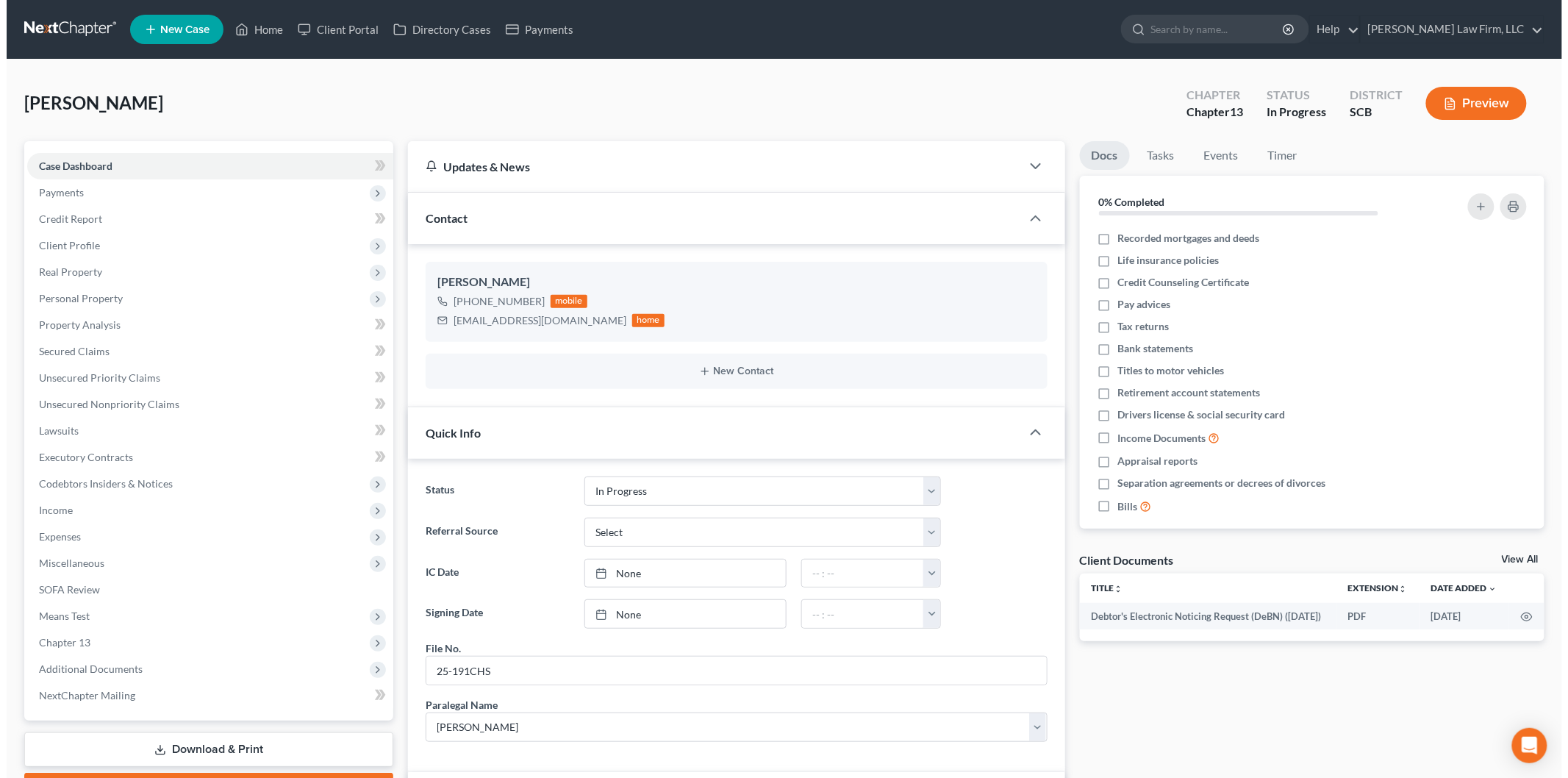
scroll to position [460, 0]
click at [1450, 99] on button "Preview" at bounding box center [1469, 103] width 101 height 33
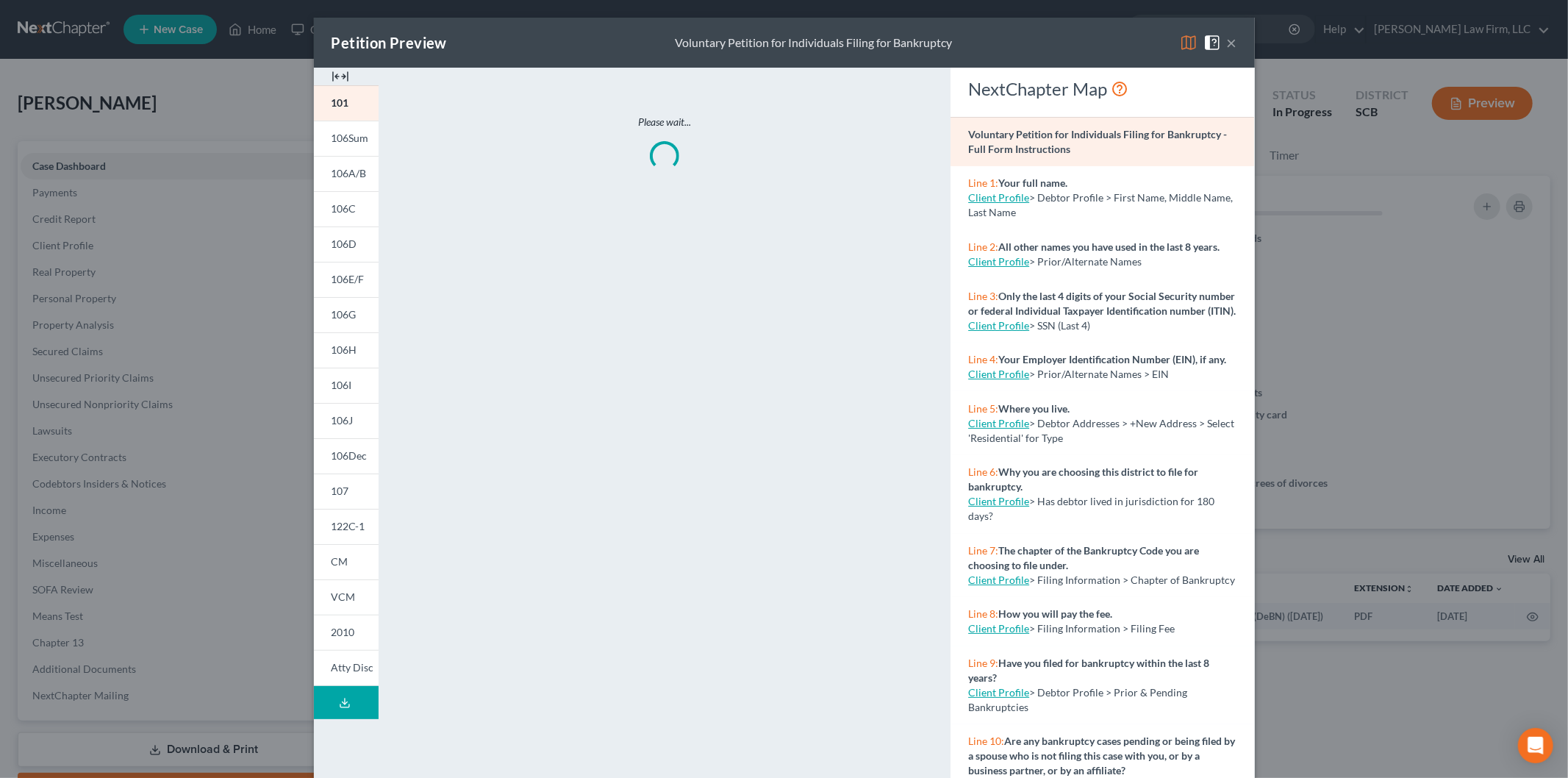
click at [334, 71] on img at bounding box center [340, 76] width 18 height 18
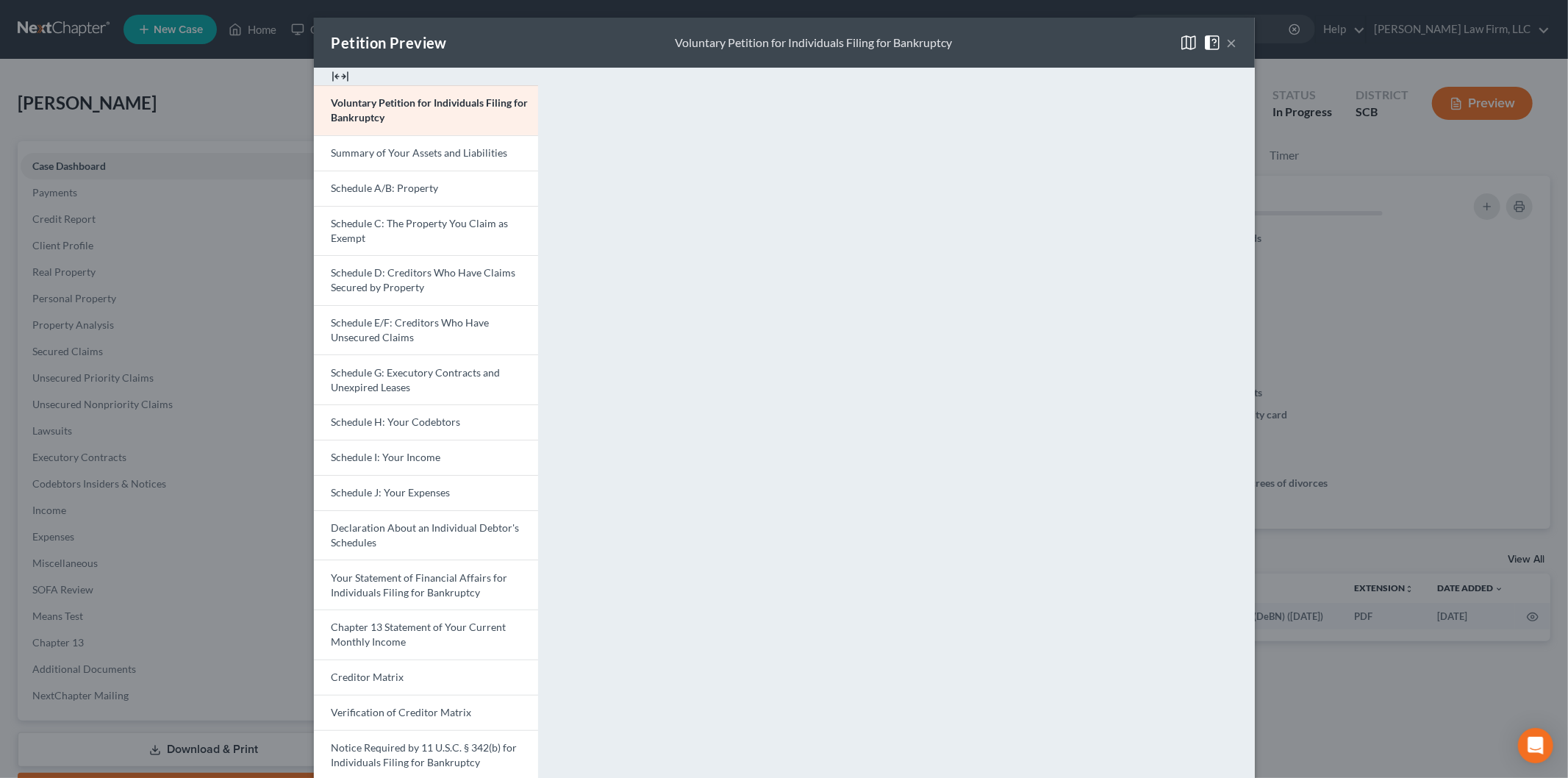
click at [378, 456] on span "Schedule I: Your Income" at bounding box center [386, 457] width 110 height 13
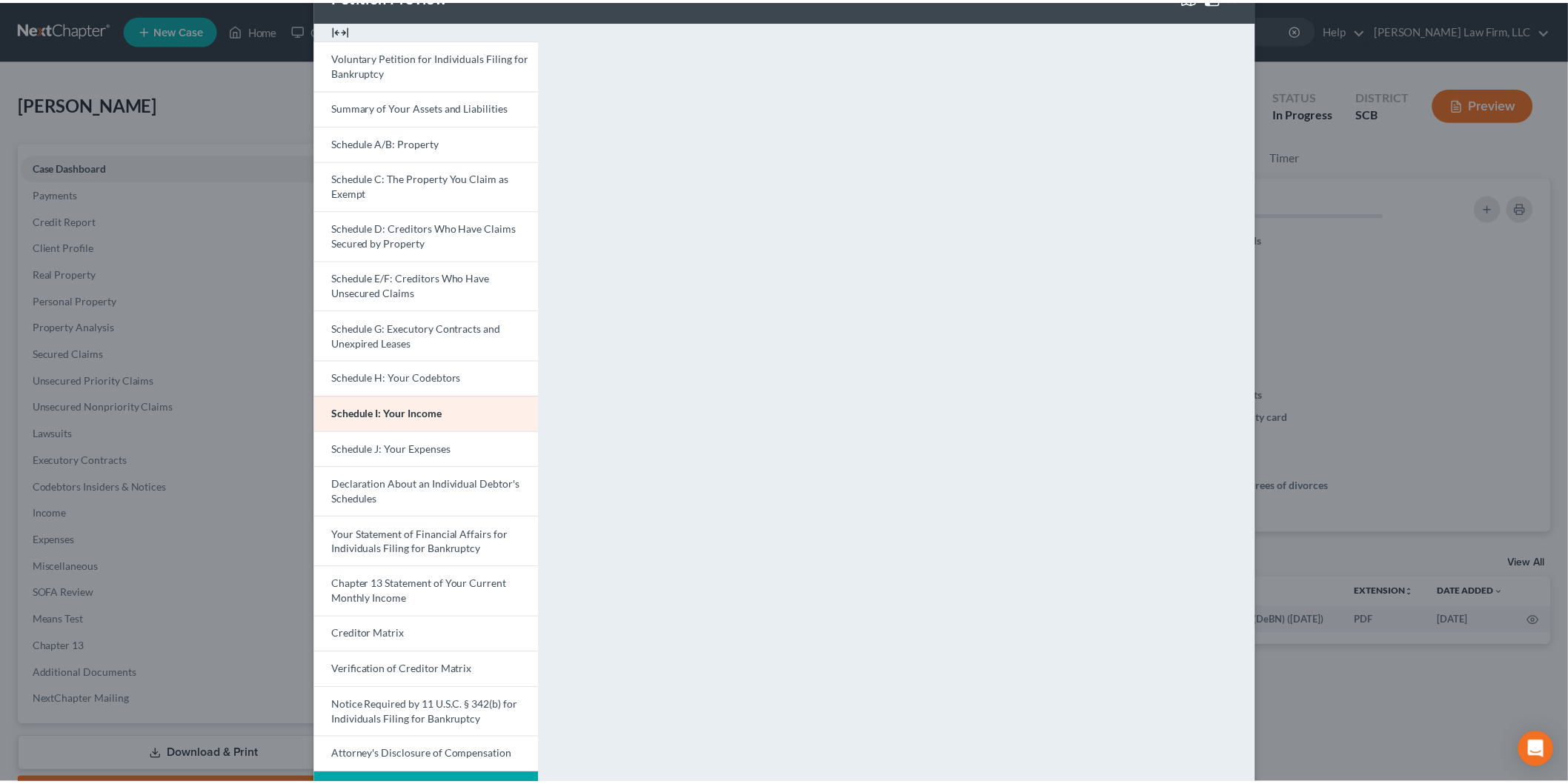
scroll to position [0, 0]
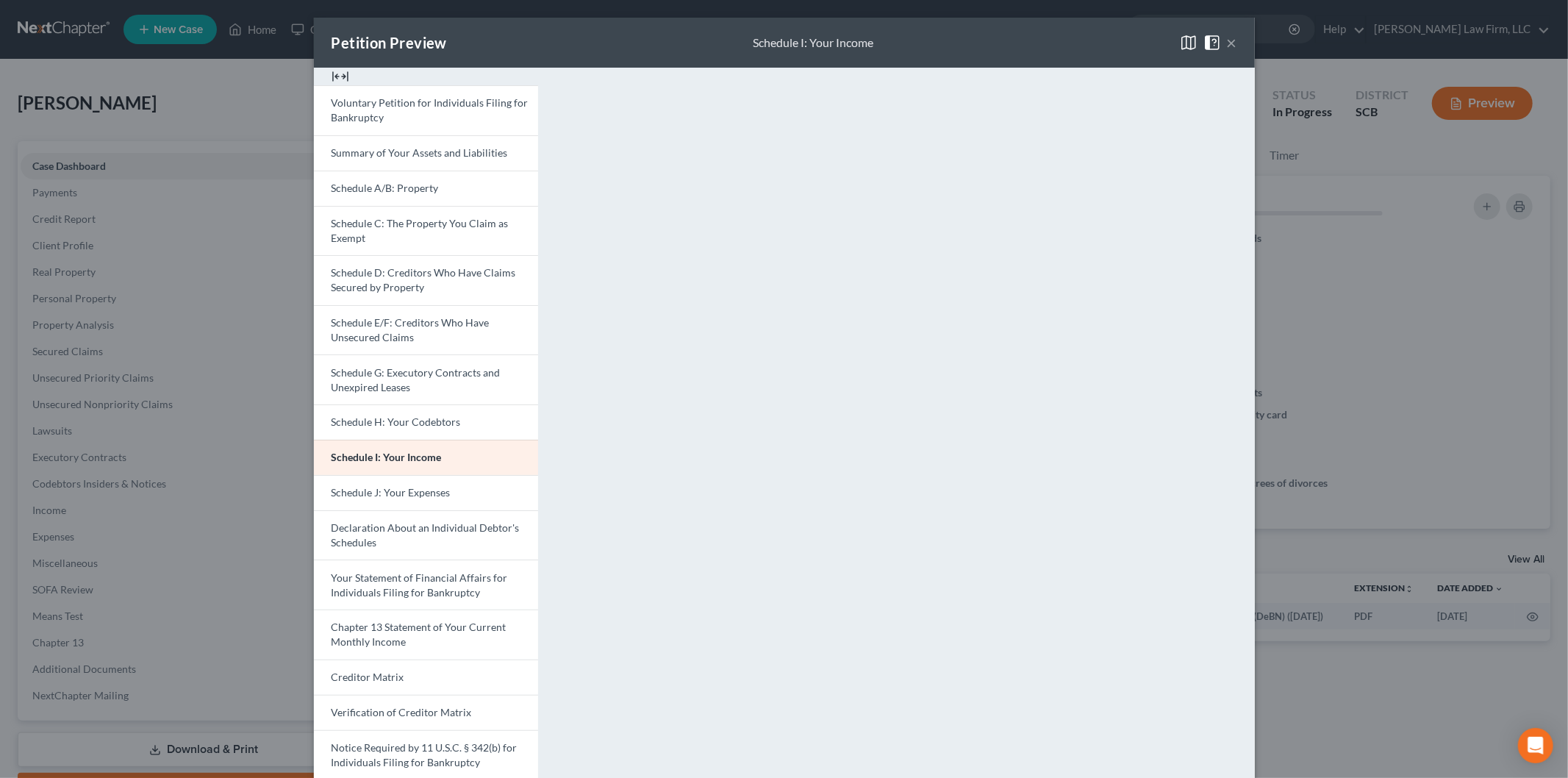
click at [1227, 35] on button "×" at bounding box center [1231, 43] width 10 height 18
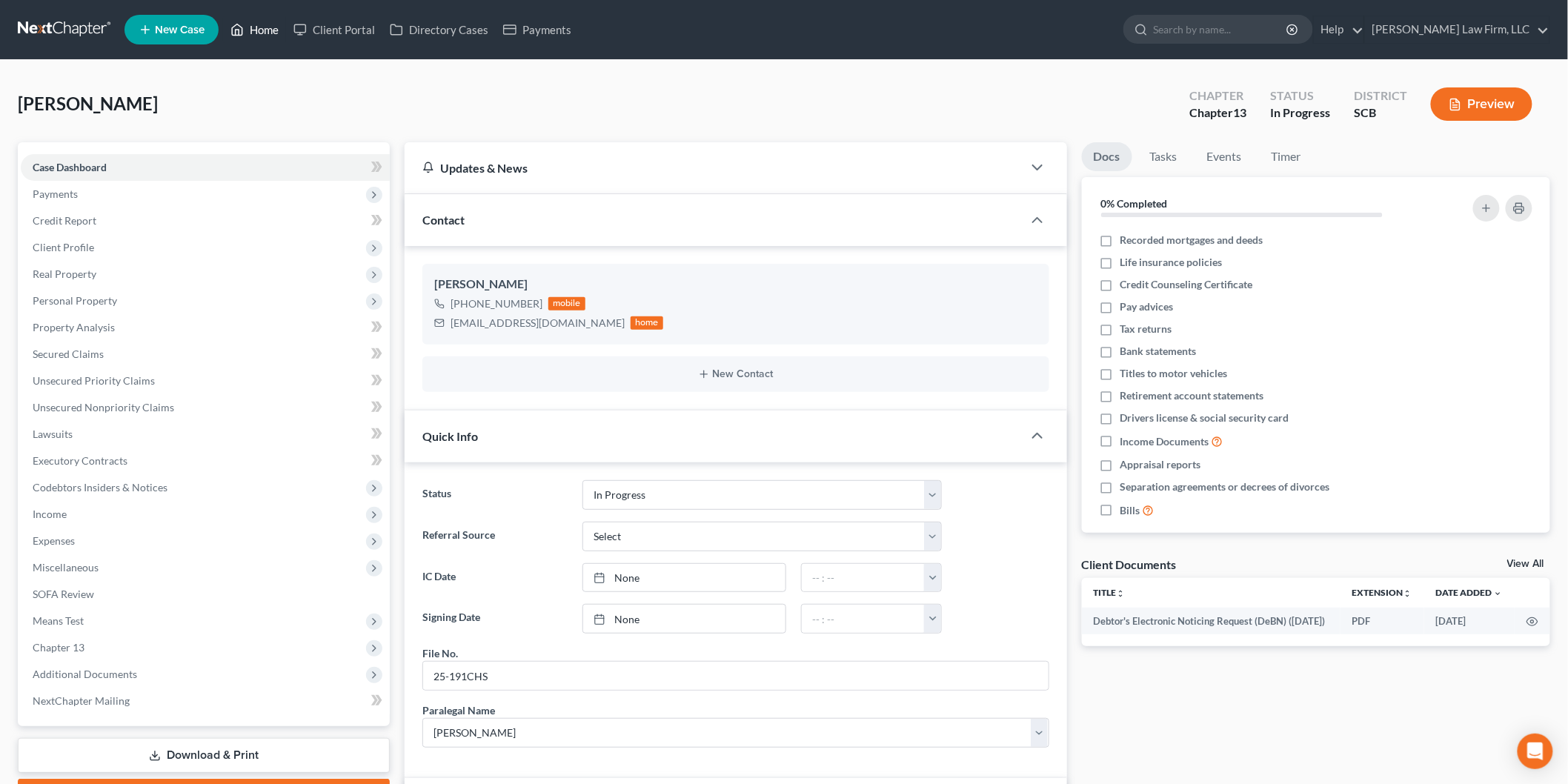
click at [267, 33] on link "Home" at bounding box center [254, 29] width 63 height 26
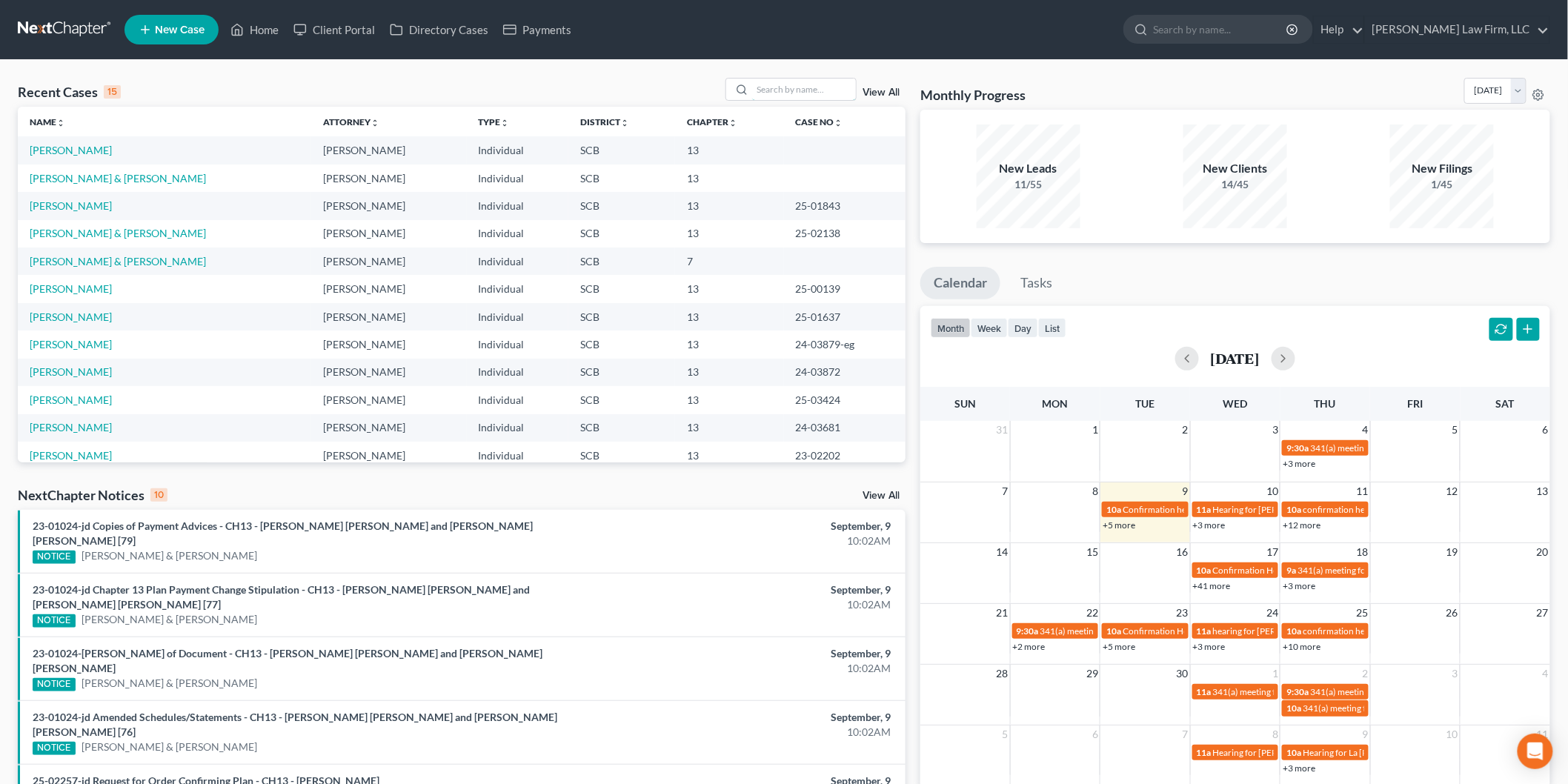
click at [817, 89] on input "search" at bounding box center [804, 90] width 104 height 22
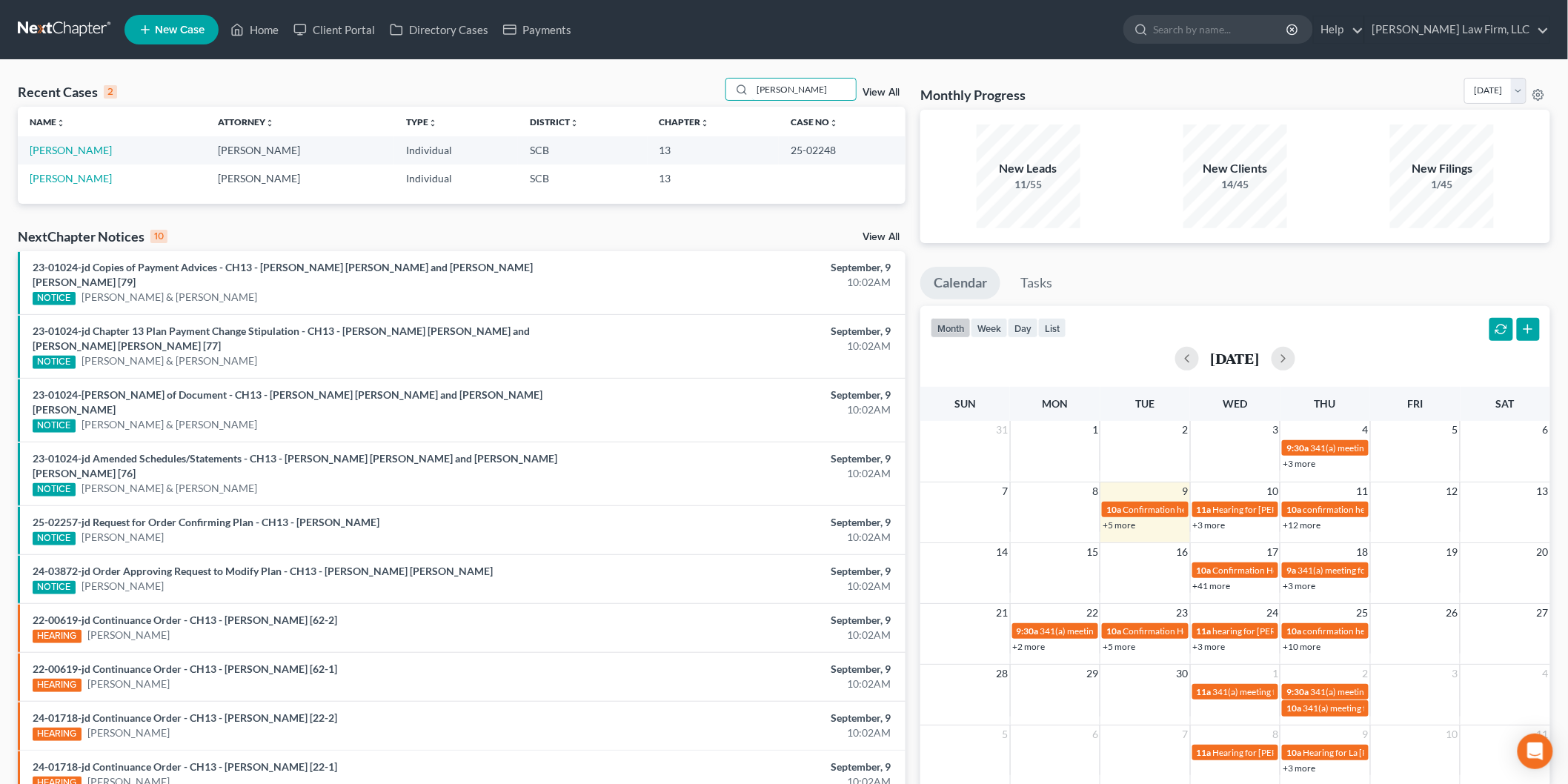
type input "[PERSON_NAME]"
click at [84, 146] on link "[PERSON_NAME]" at bounding box center [71, 150] width 82 height 13
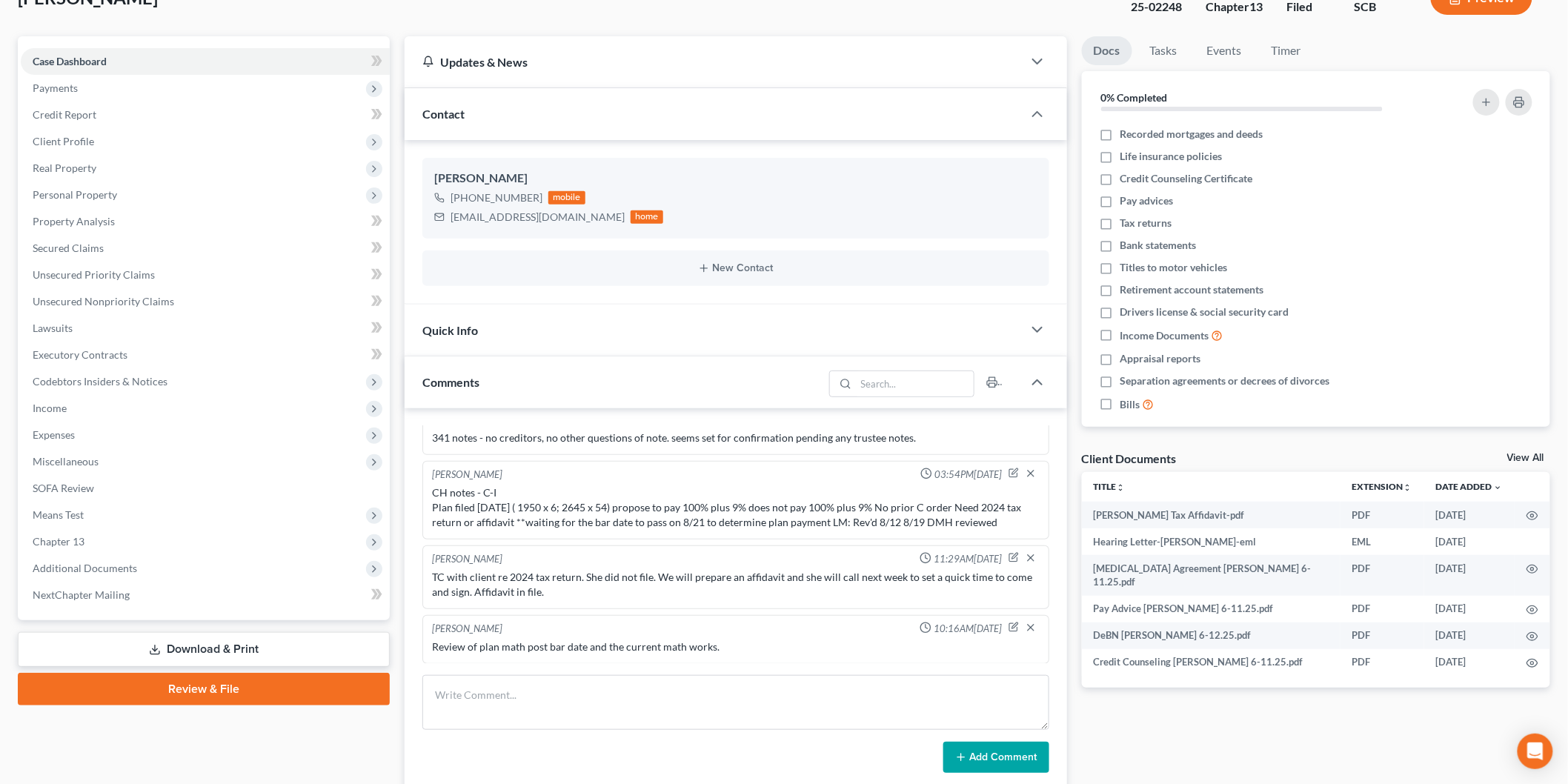
scroll to position [247, 0]
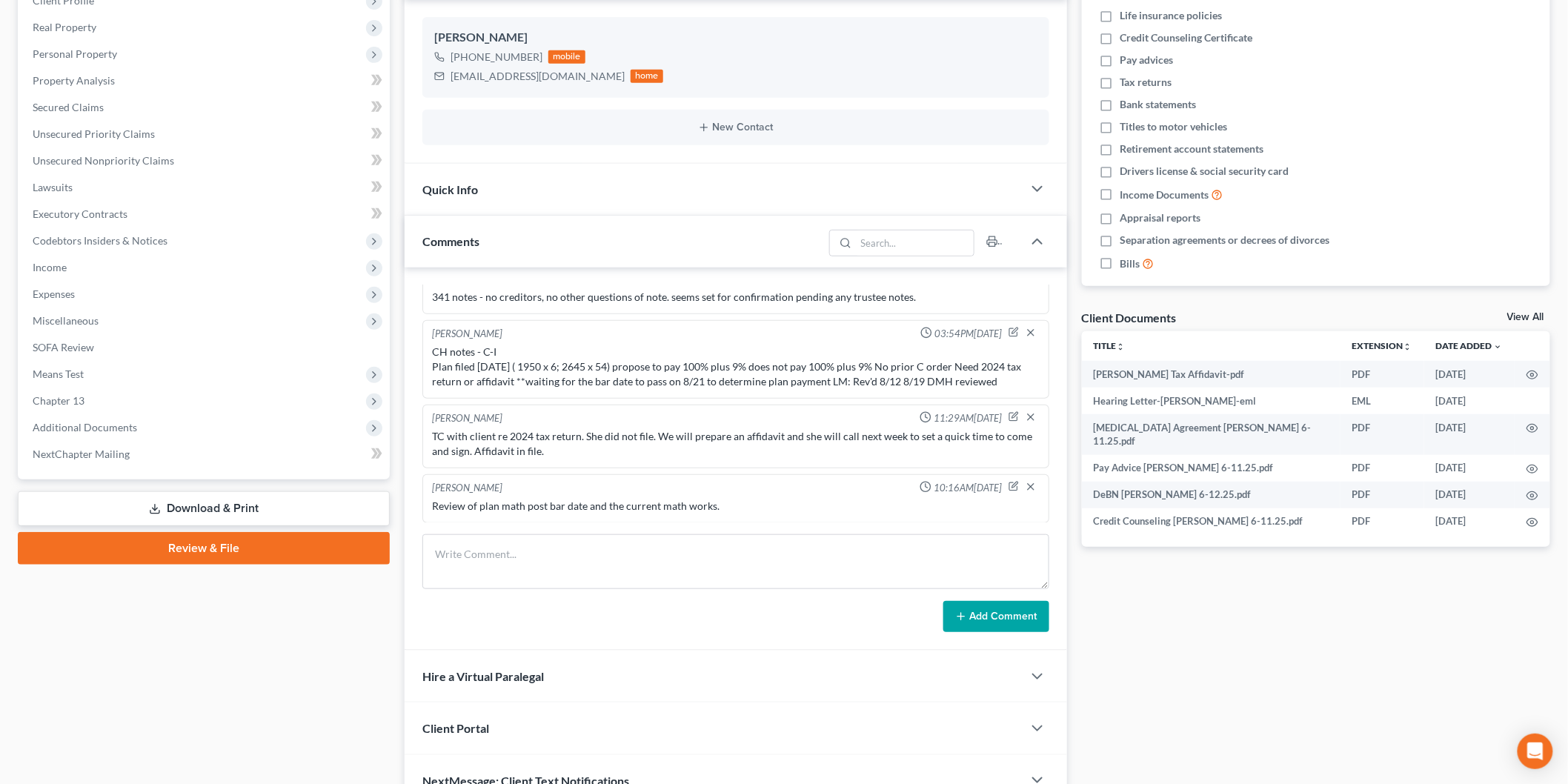
click at [1535, 312] on link "View All" at bounding box center [1525, 317] width 37 height 10
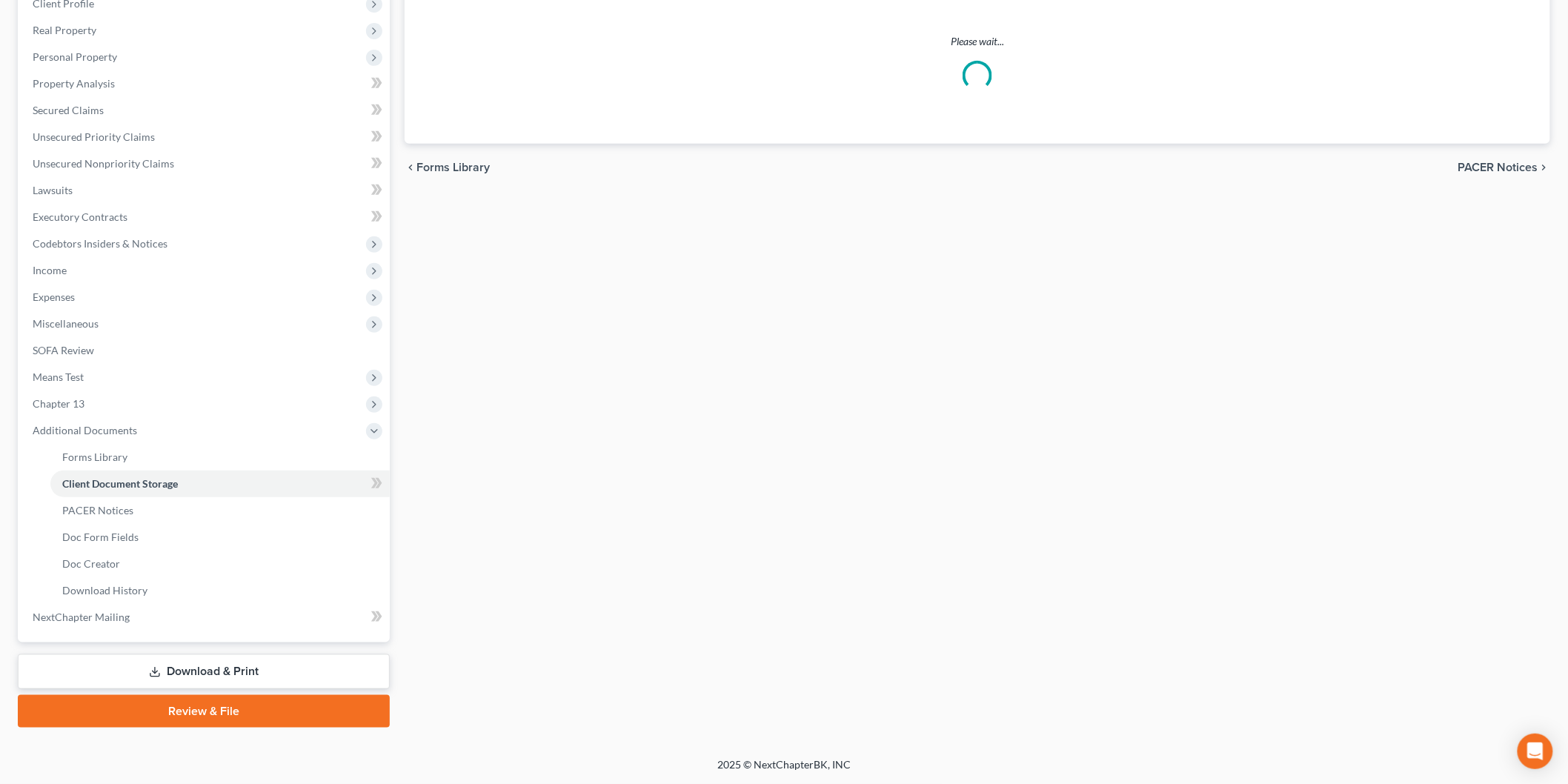
scroll to position [40, 0]
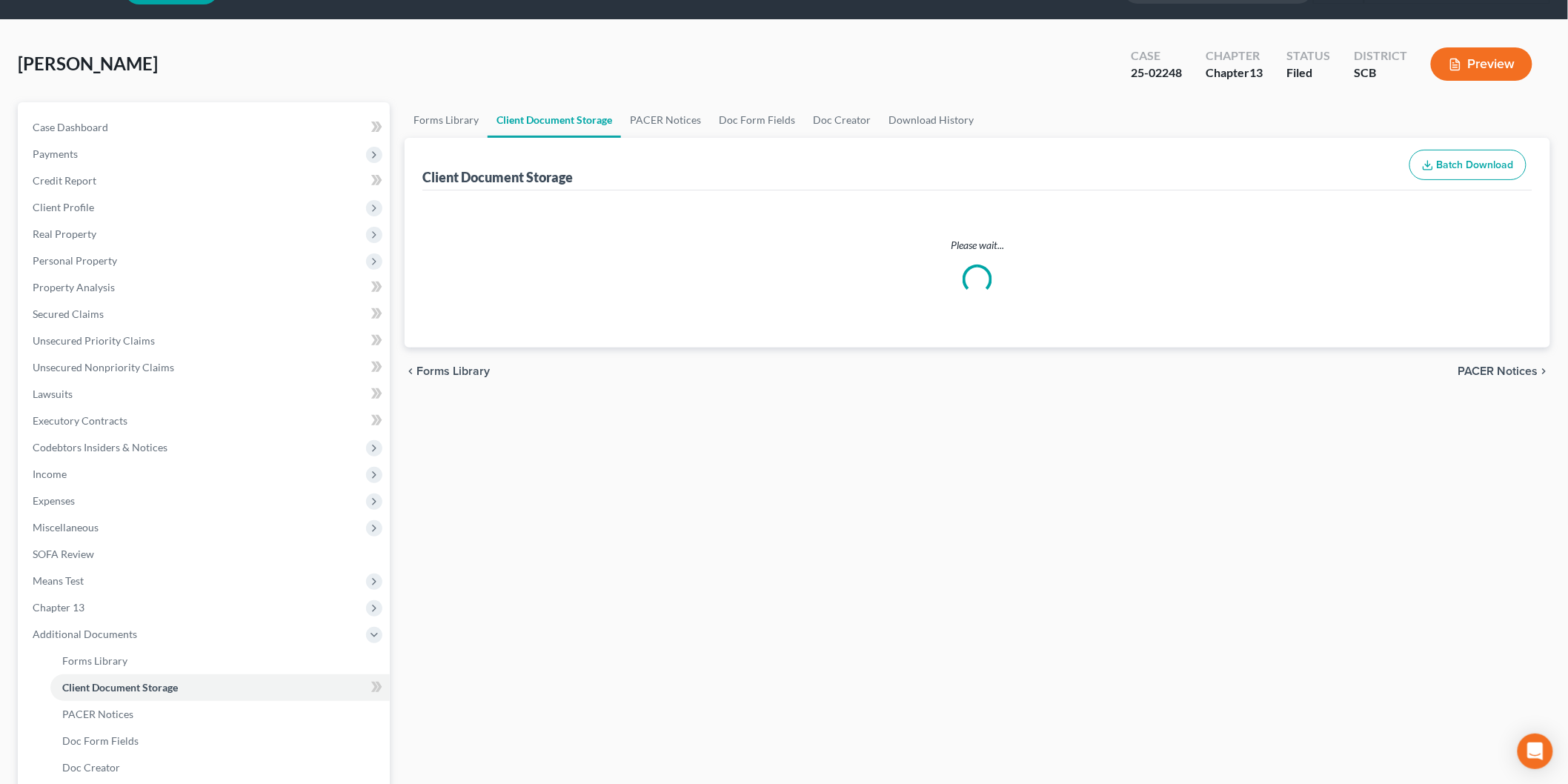
select select "6"
select select "16"
select select "15"
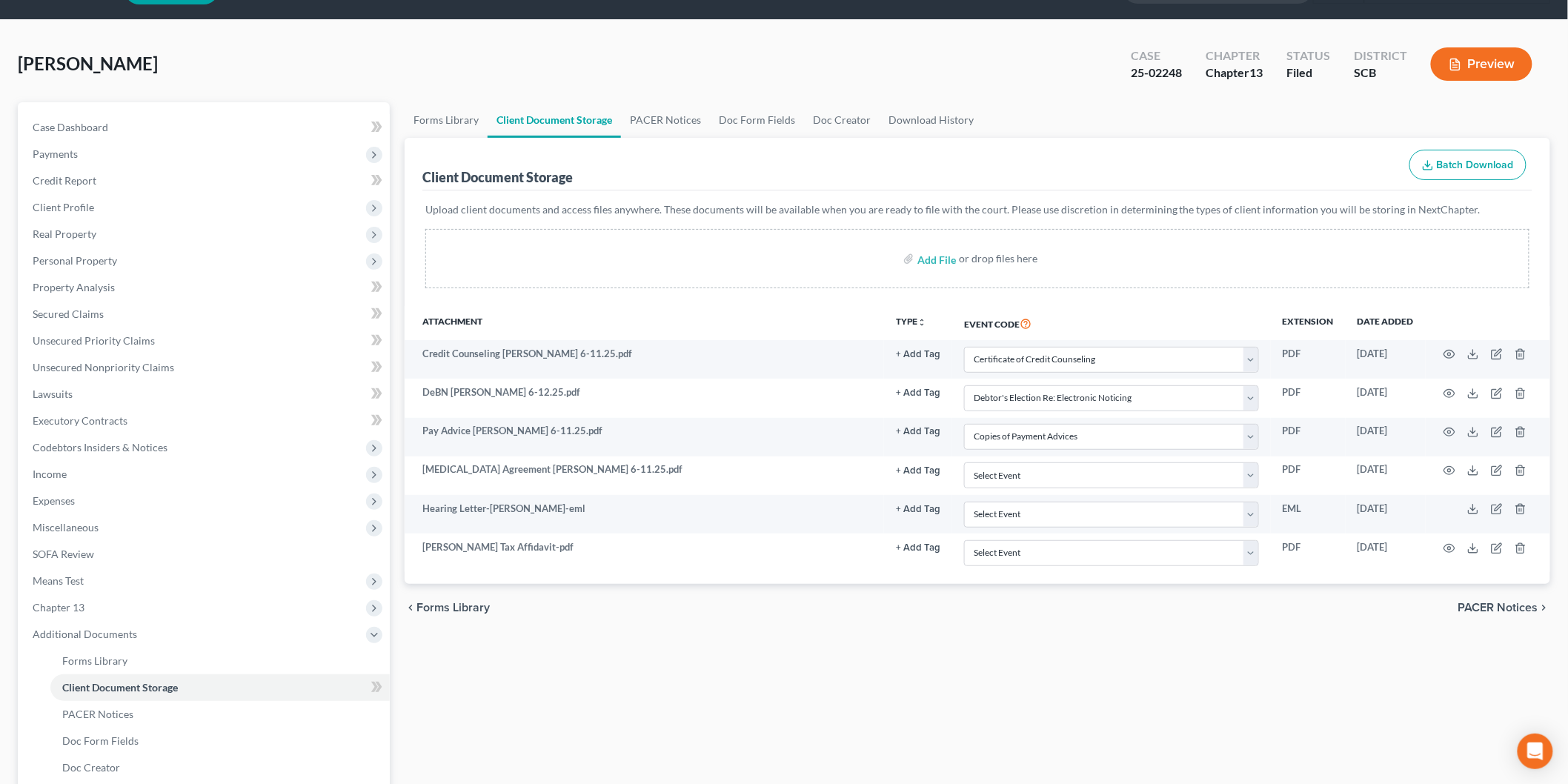
scroll to position [0, 0]
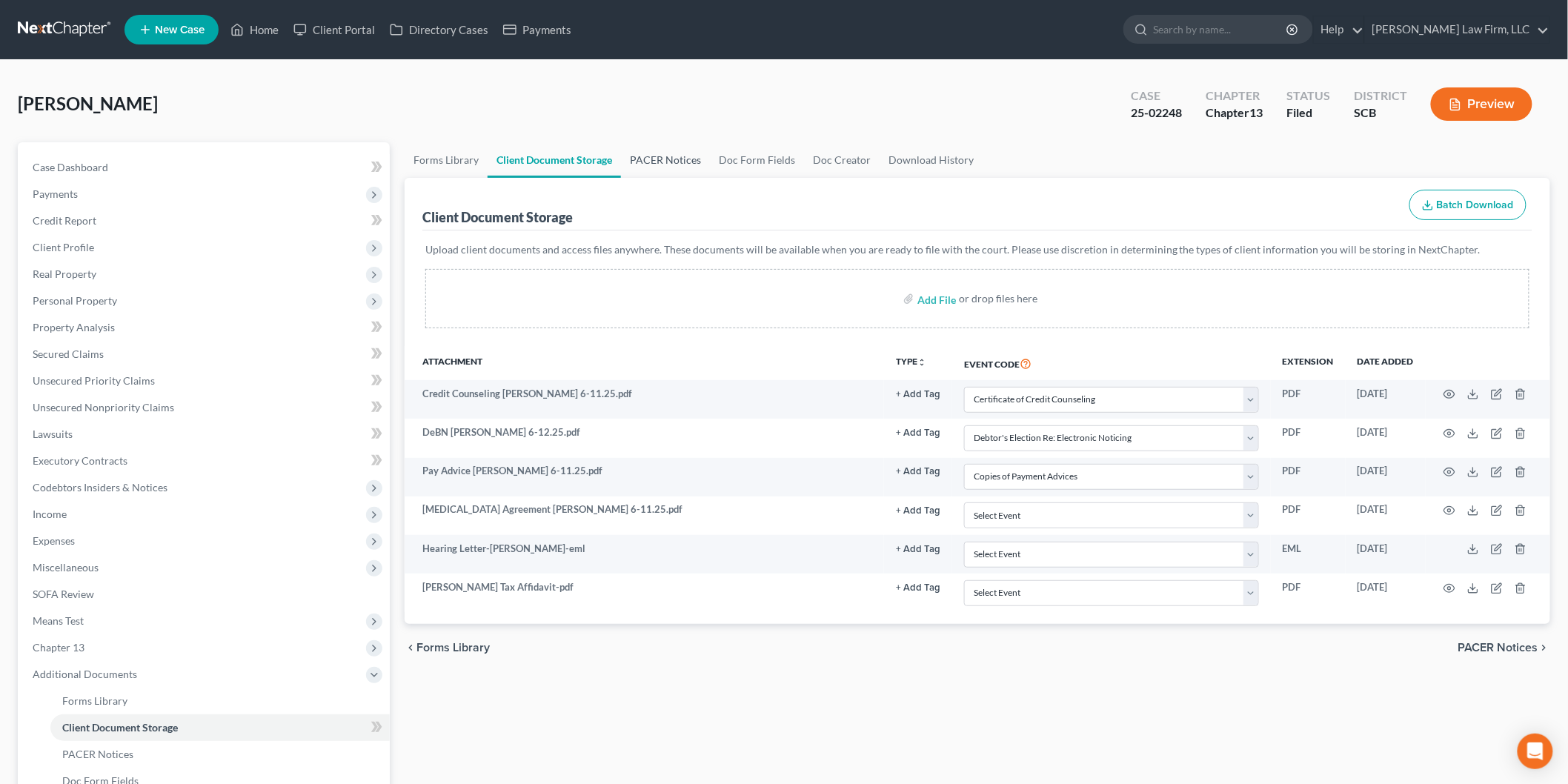
click at [684, 151] on link "PACER Notices" at bounding box center [665, 159] width 89 height 35
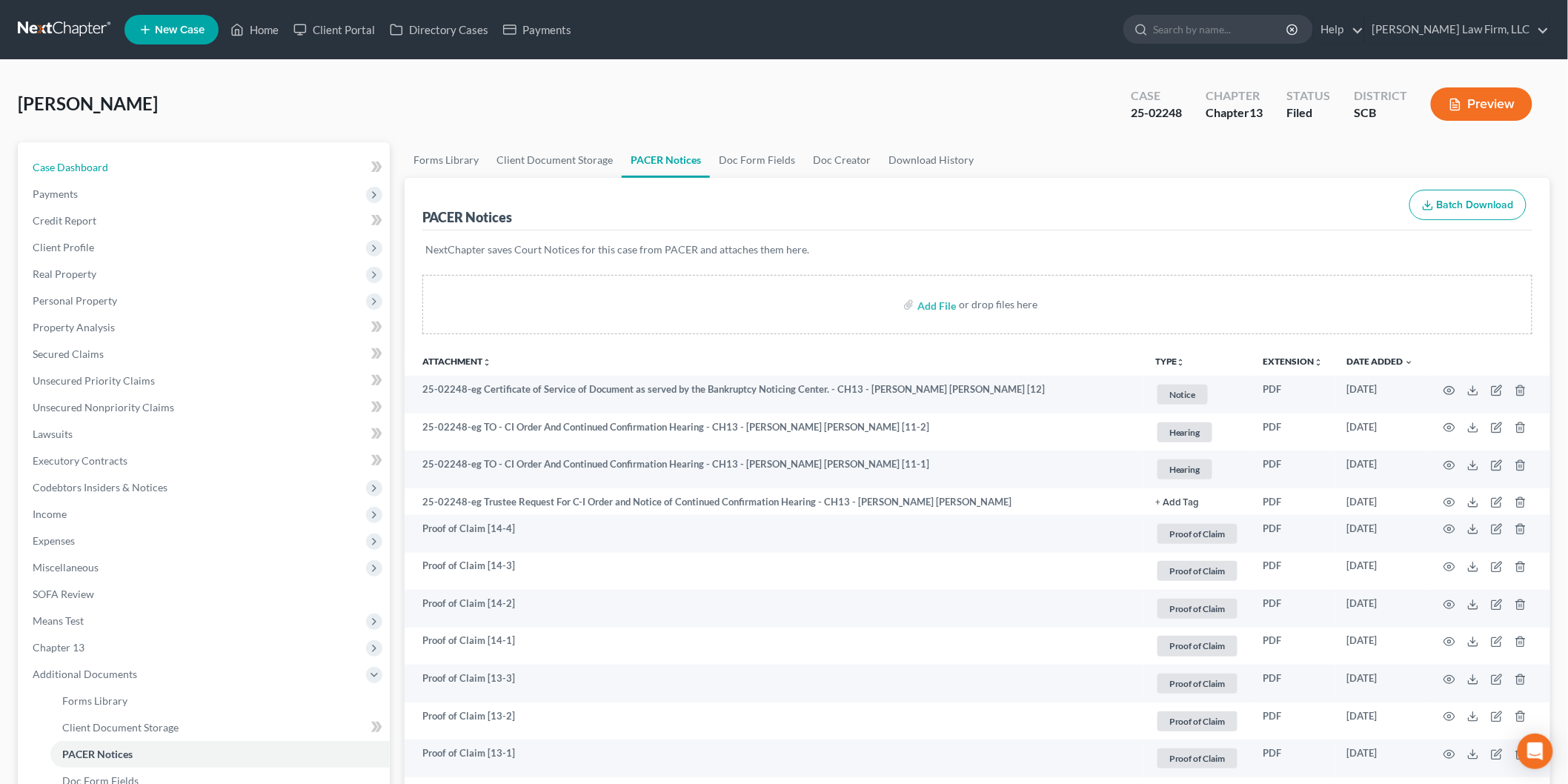
click at [97, 161] on span "Case Dashboard" at bounding box center [70, 167] width 75 height 13
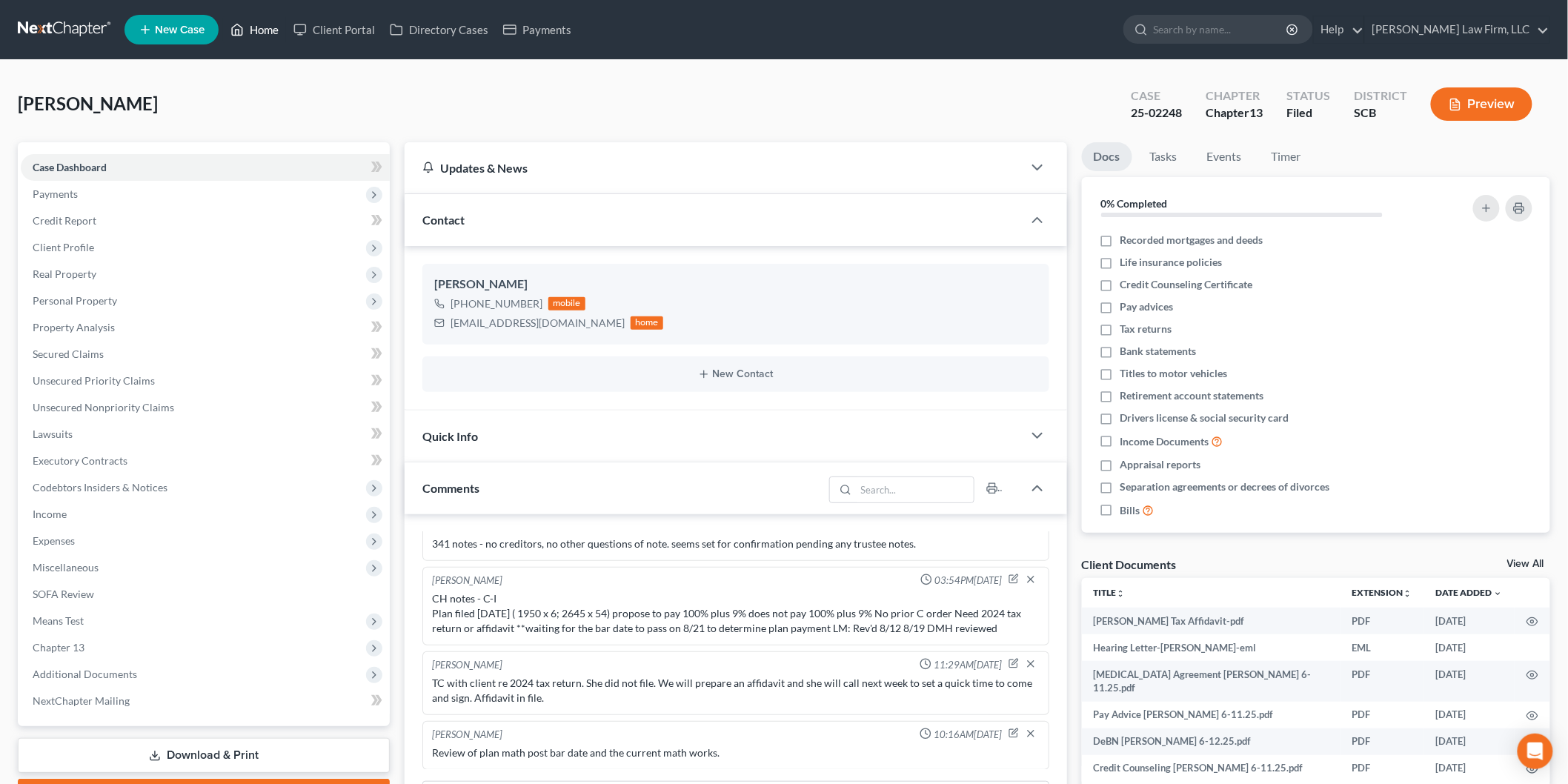
click at [260, 23] on link "Home" at bounding box center [254, 29] width 63 height 26
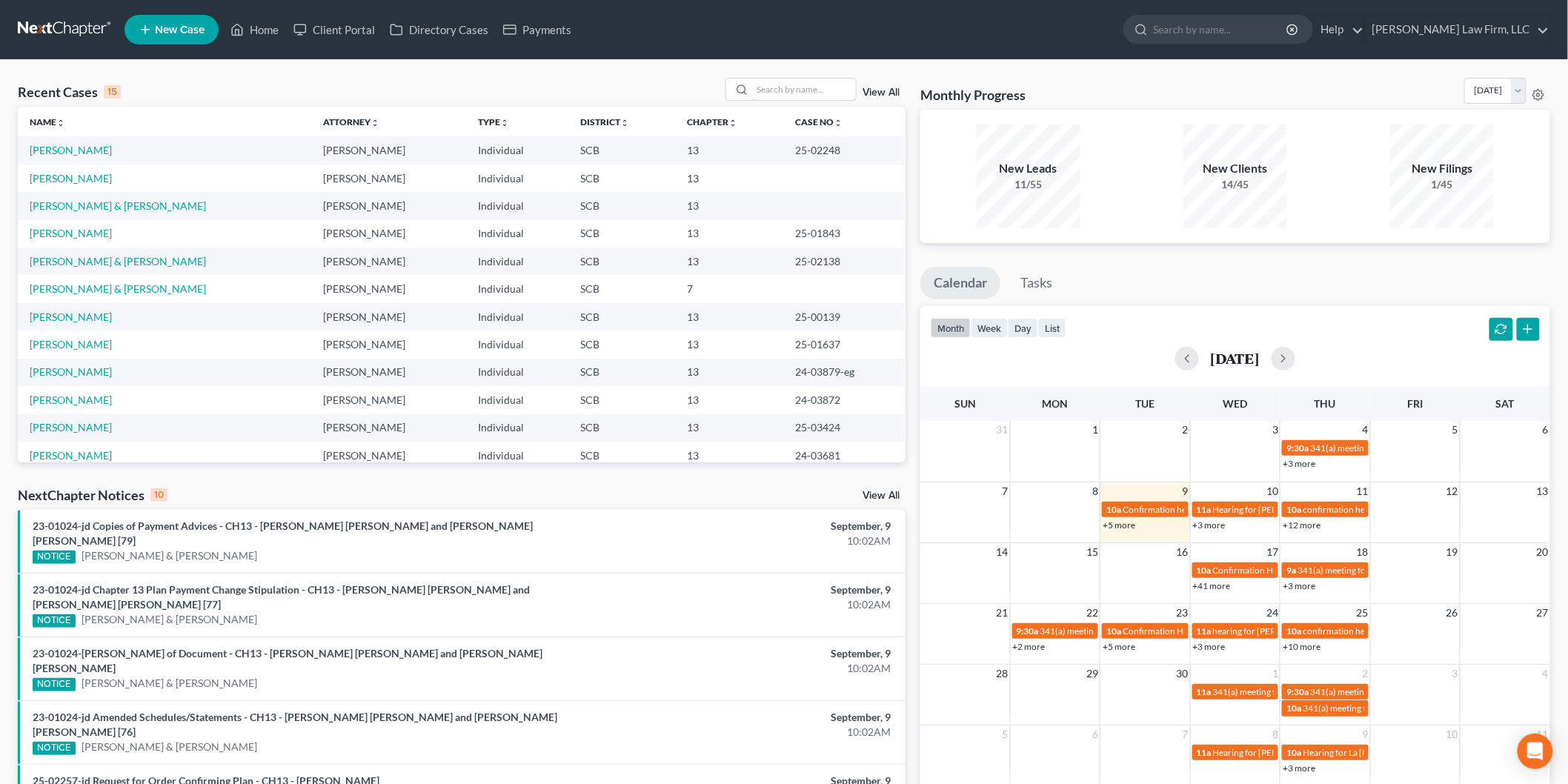
click at [820, 79] on input "search" at bounding box center [804, 90] width 104 height 22
type input "[PERSON_NAME]"
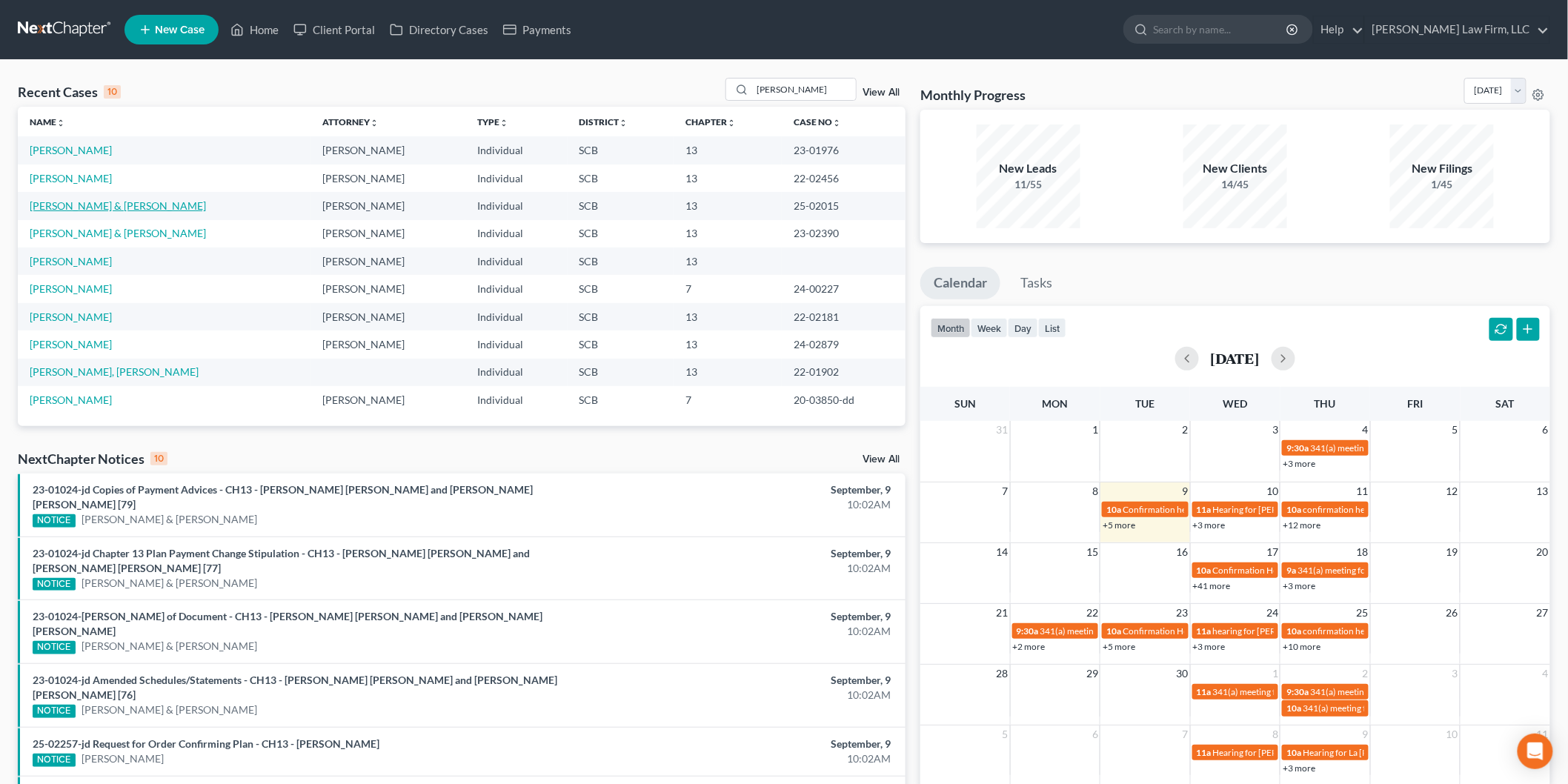
click at [75, 202] on link "[PERSON_NAME] & [PERSON_NAME]" at bounding box center [118, 206] width 177 height 13
select select "0"
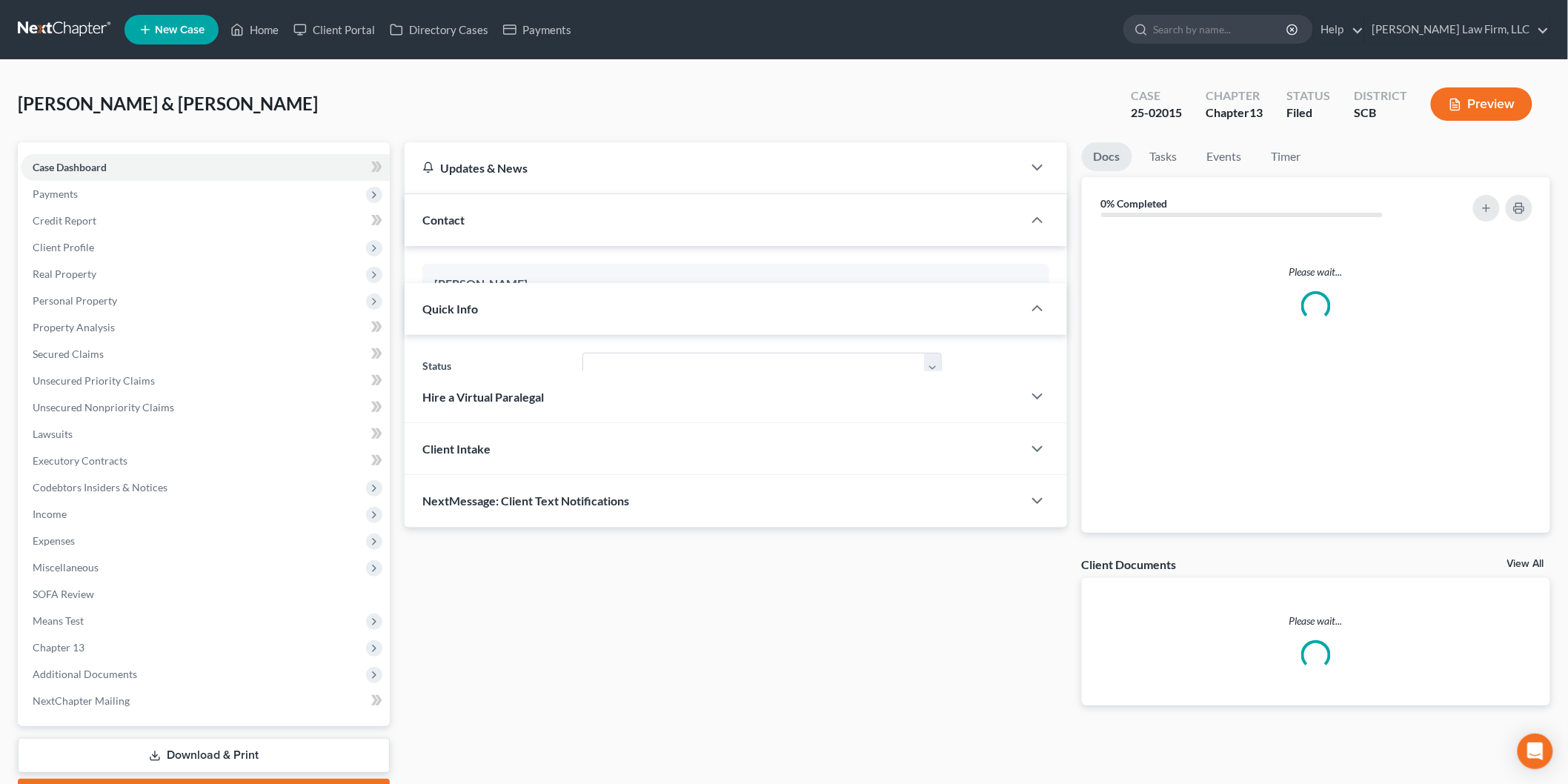
select select "3"
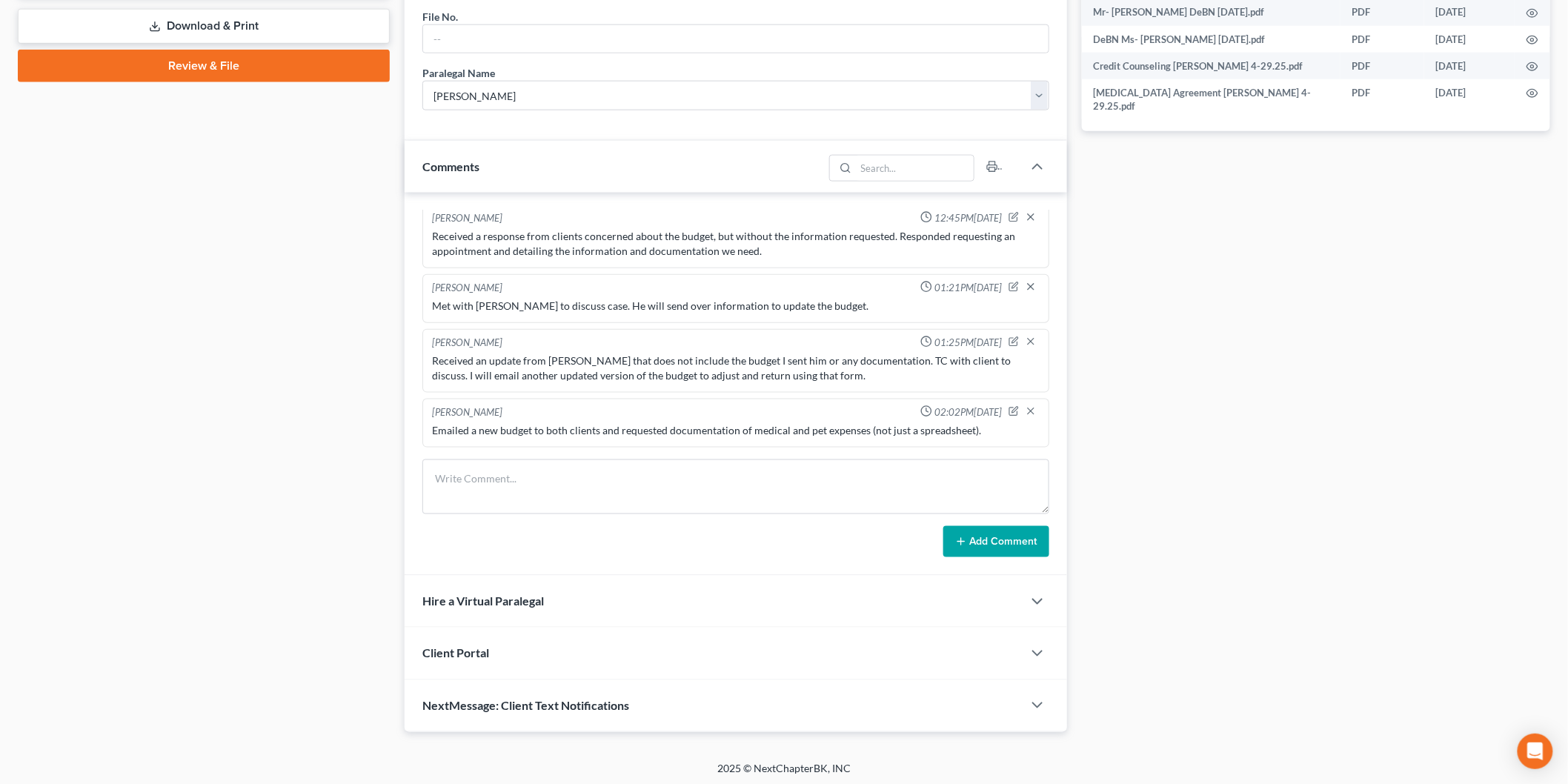
scroll to position [734, 0]
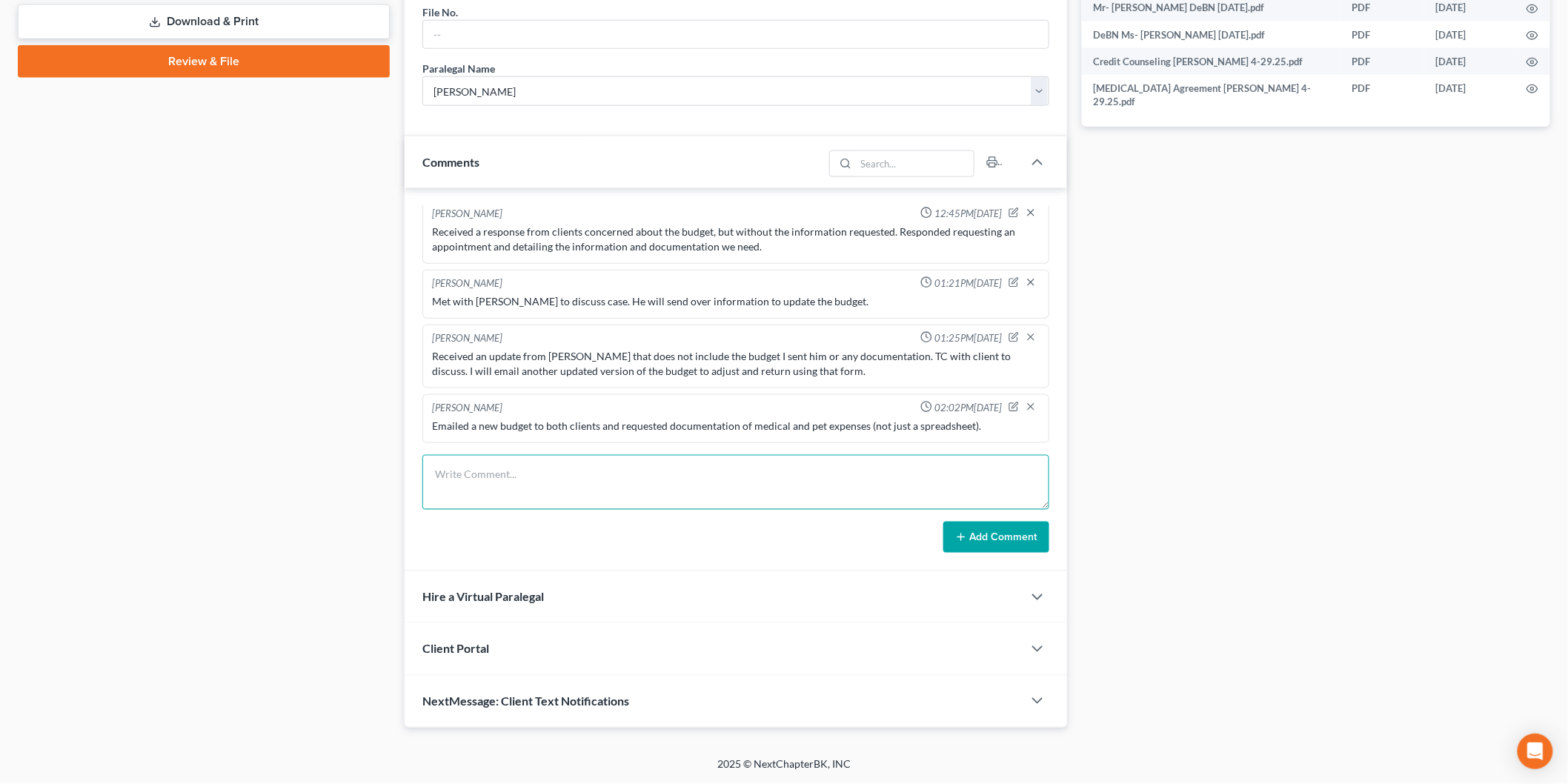
click at [648, 508] on textarea at bounding box center [735, 482] width 626 height 55
type textarea "Received two zip files with contents that do not open. Emailed client and reque…"
click at [949, 534] on button "Add Comment" at bounding box center [996, 537] width 106 height 31
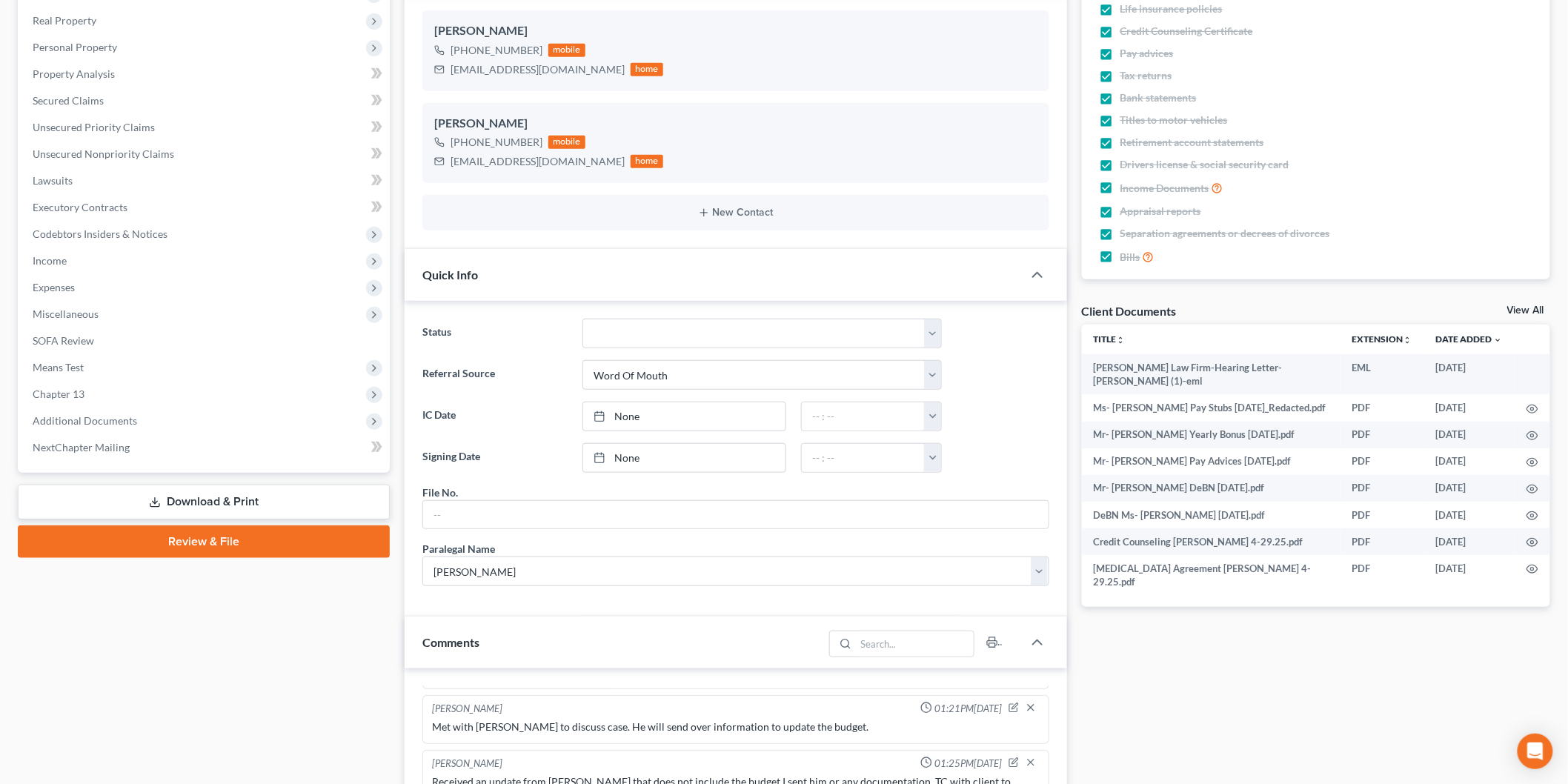
scroll to position [0, 0]
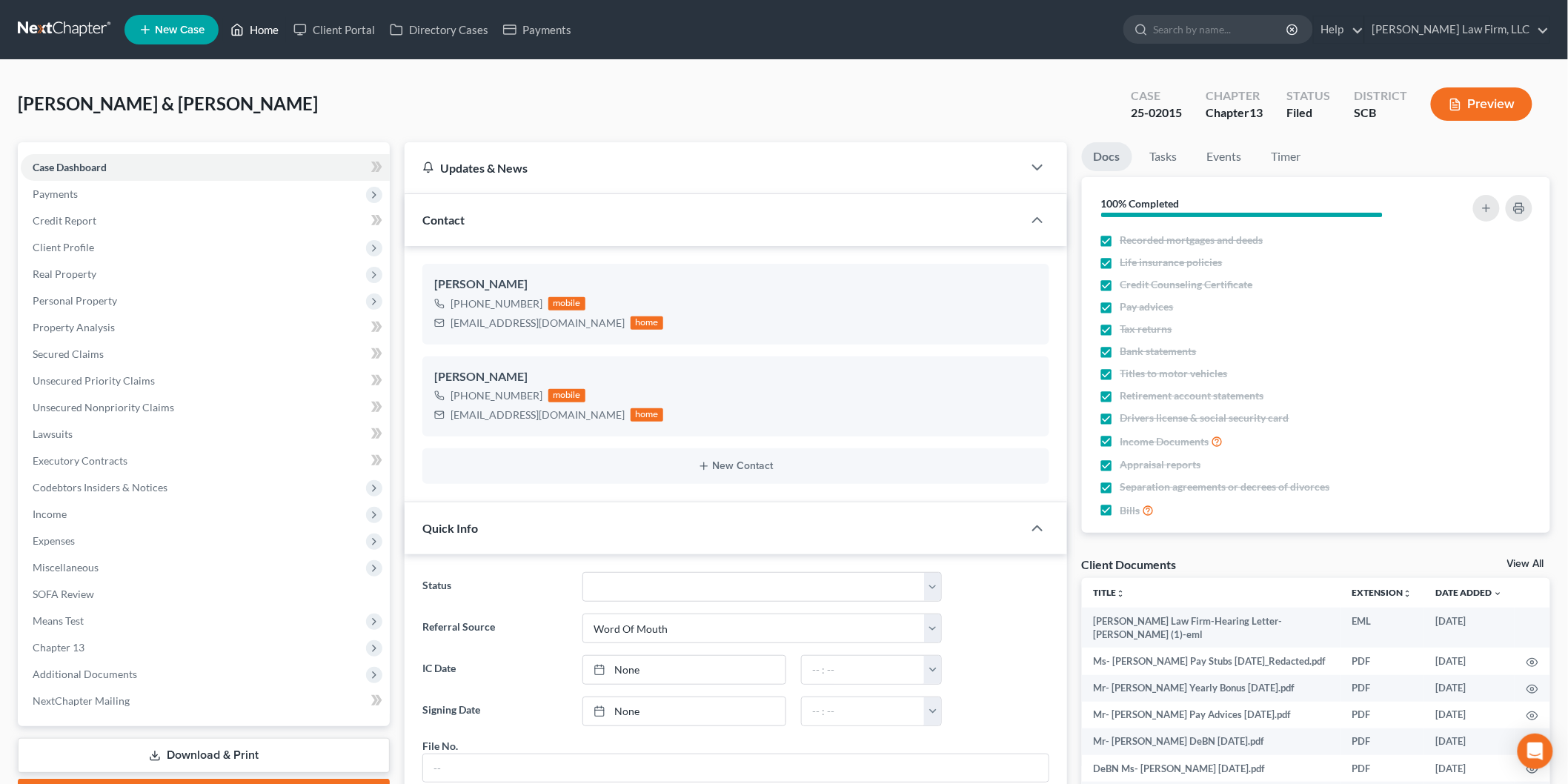
drag, startPoint x: 267, startPoint y: 38, endPoint x: 846, endPoint y: 263, distance: 621.2
click at [267, 38] on link "Home" at bounding box center [254, 29] width 63 height 26
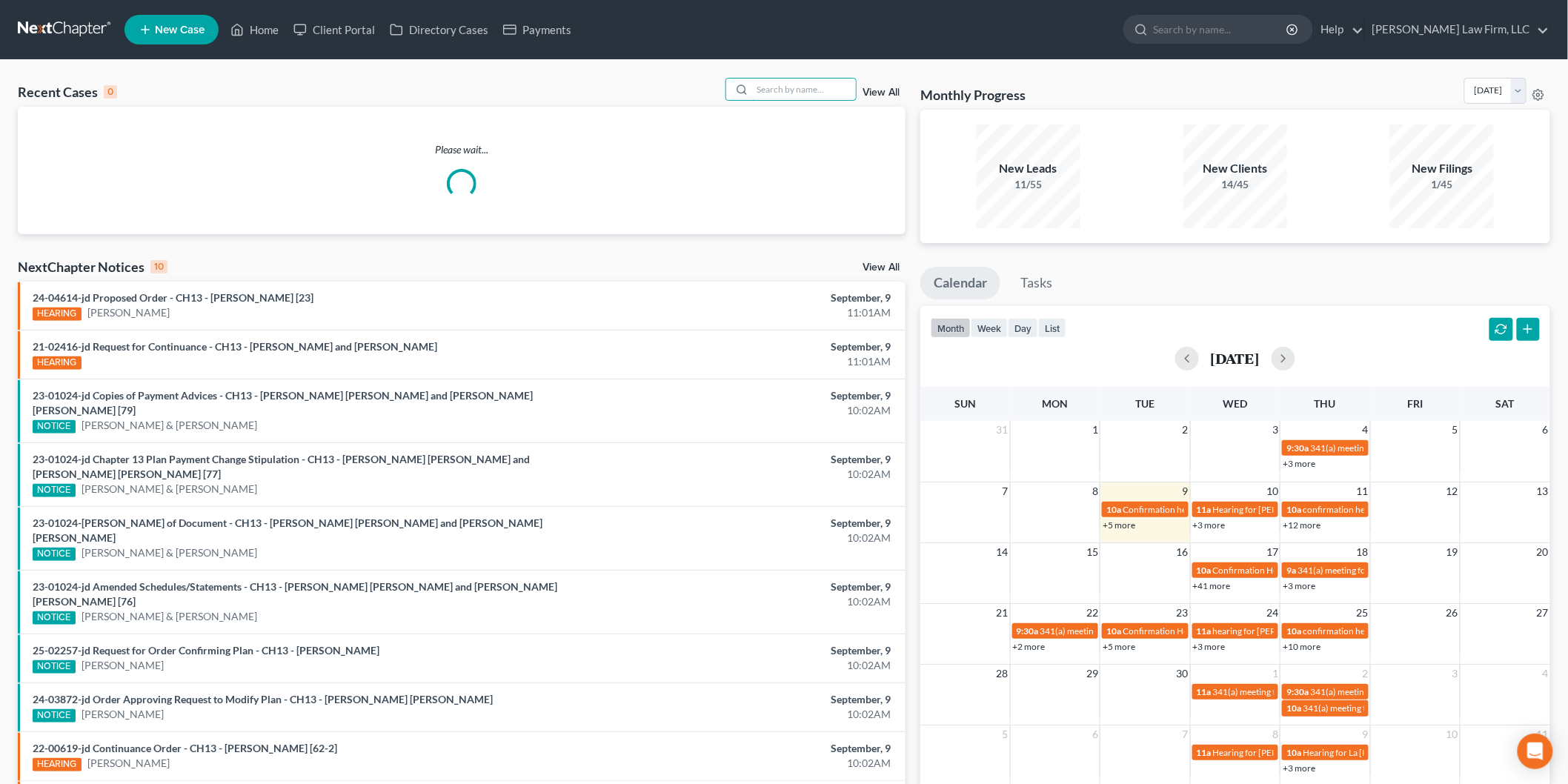
click at [785, 79] on input "search" at bounding box center [804, 90] width 104 height 22
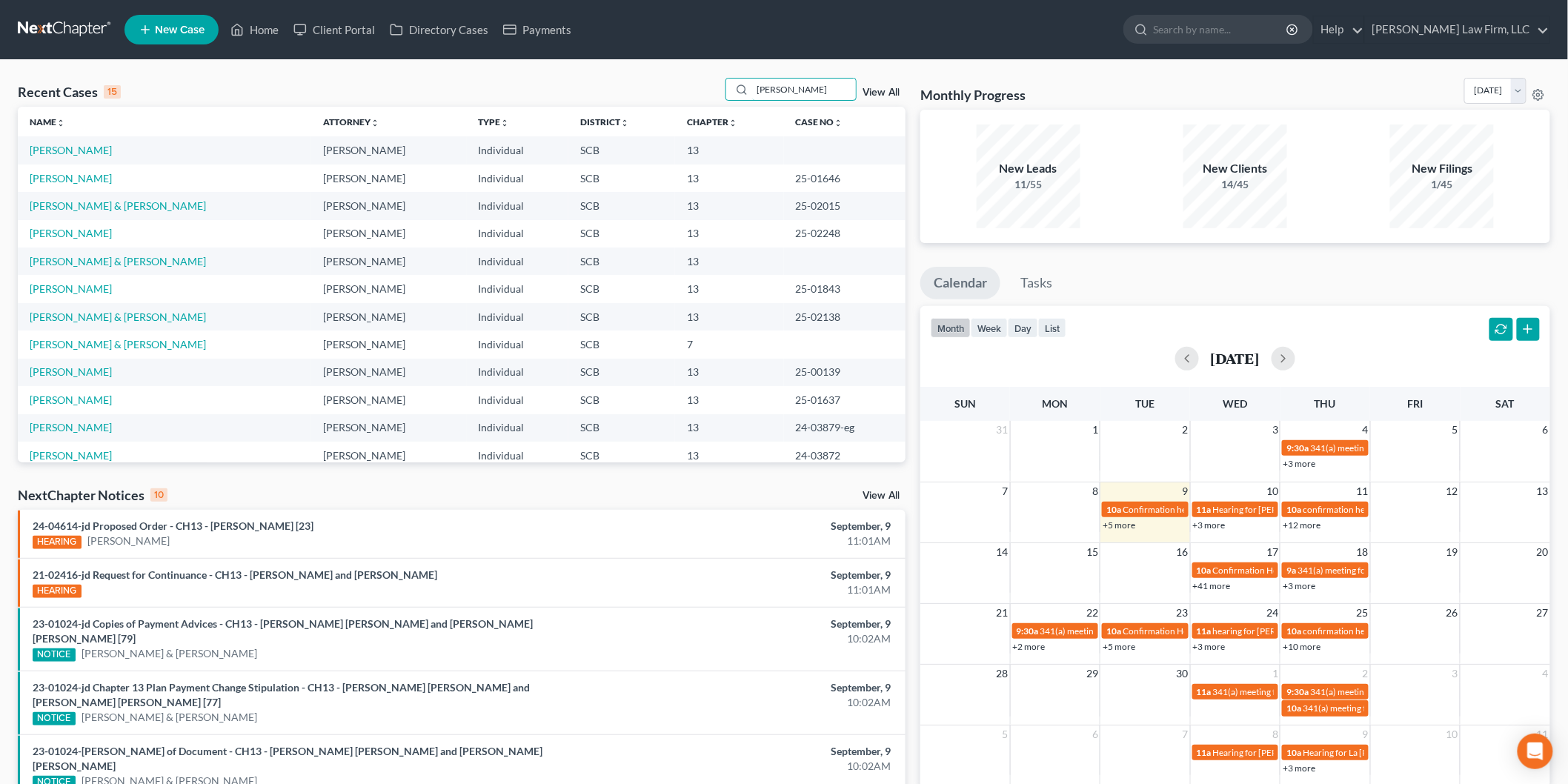
type input "[PERSON_NAME]"
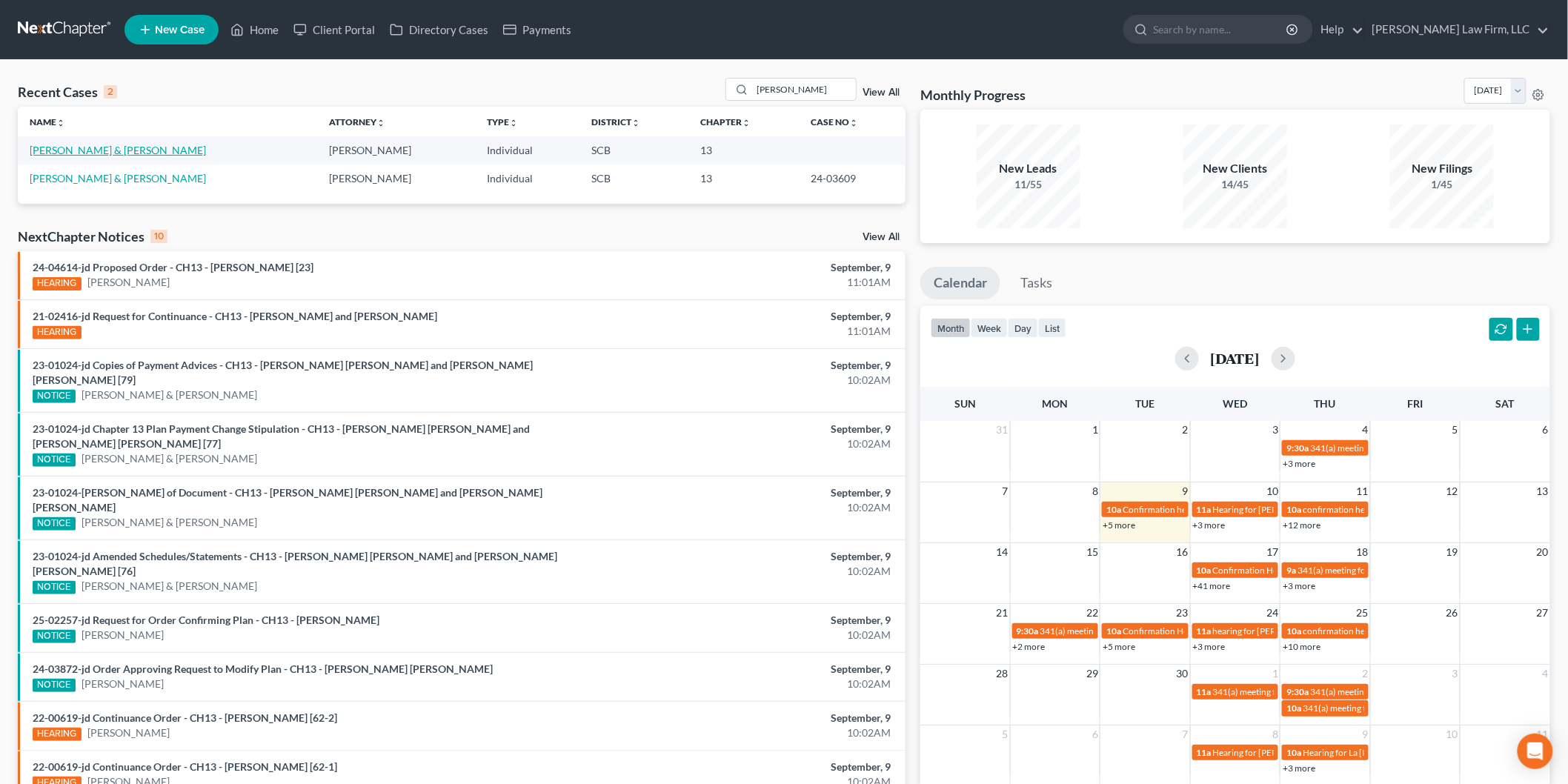
click at [91, 149] on link "[PERSON_NAME] & [PERSON_NAME]" at bounding box center [118, 150] width 177 height 13
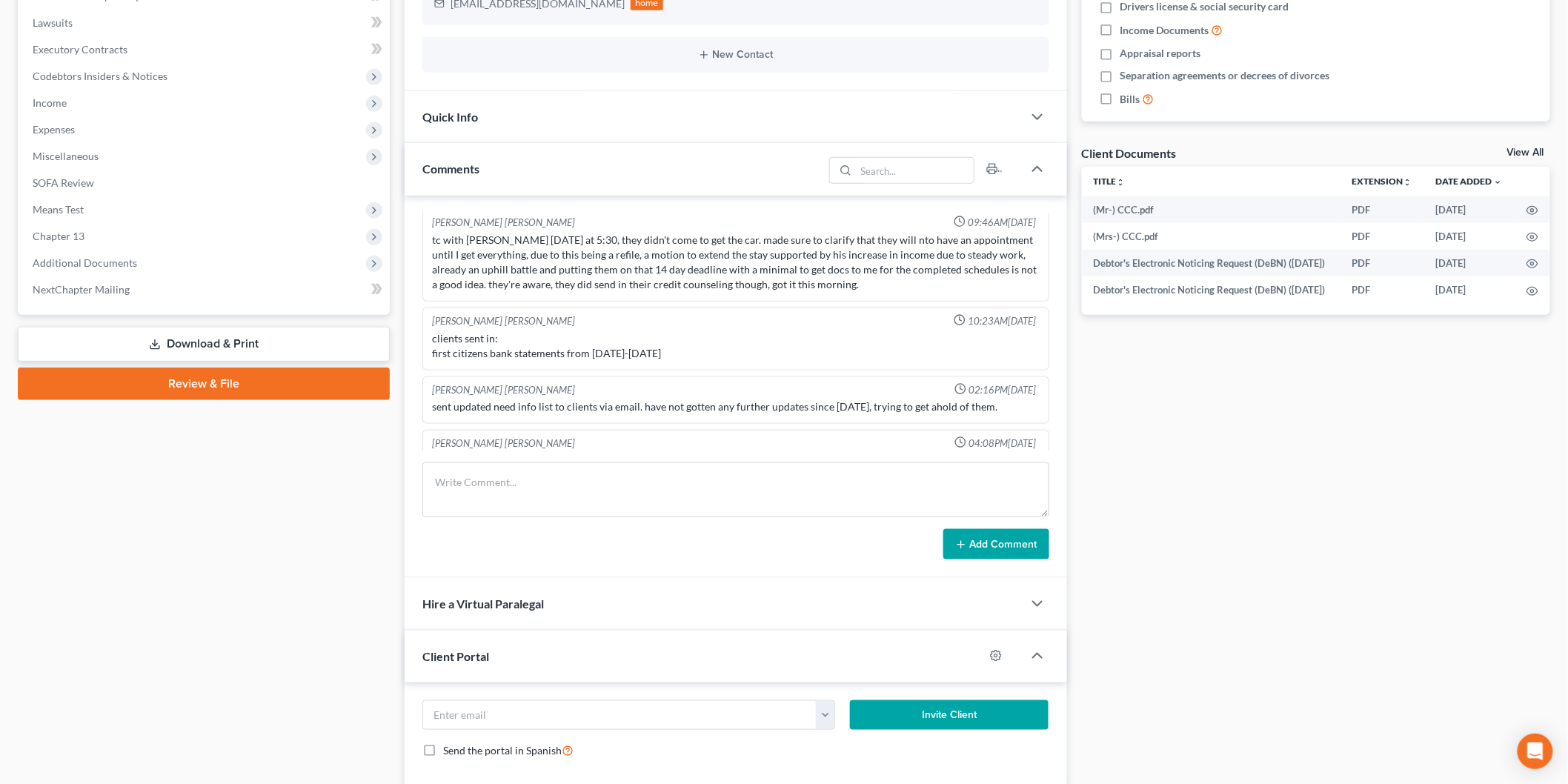
scroll to position [793, 0]
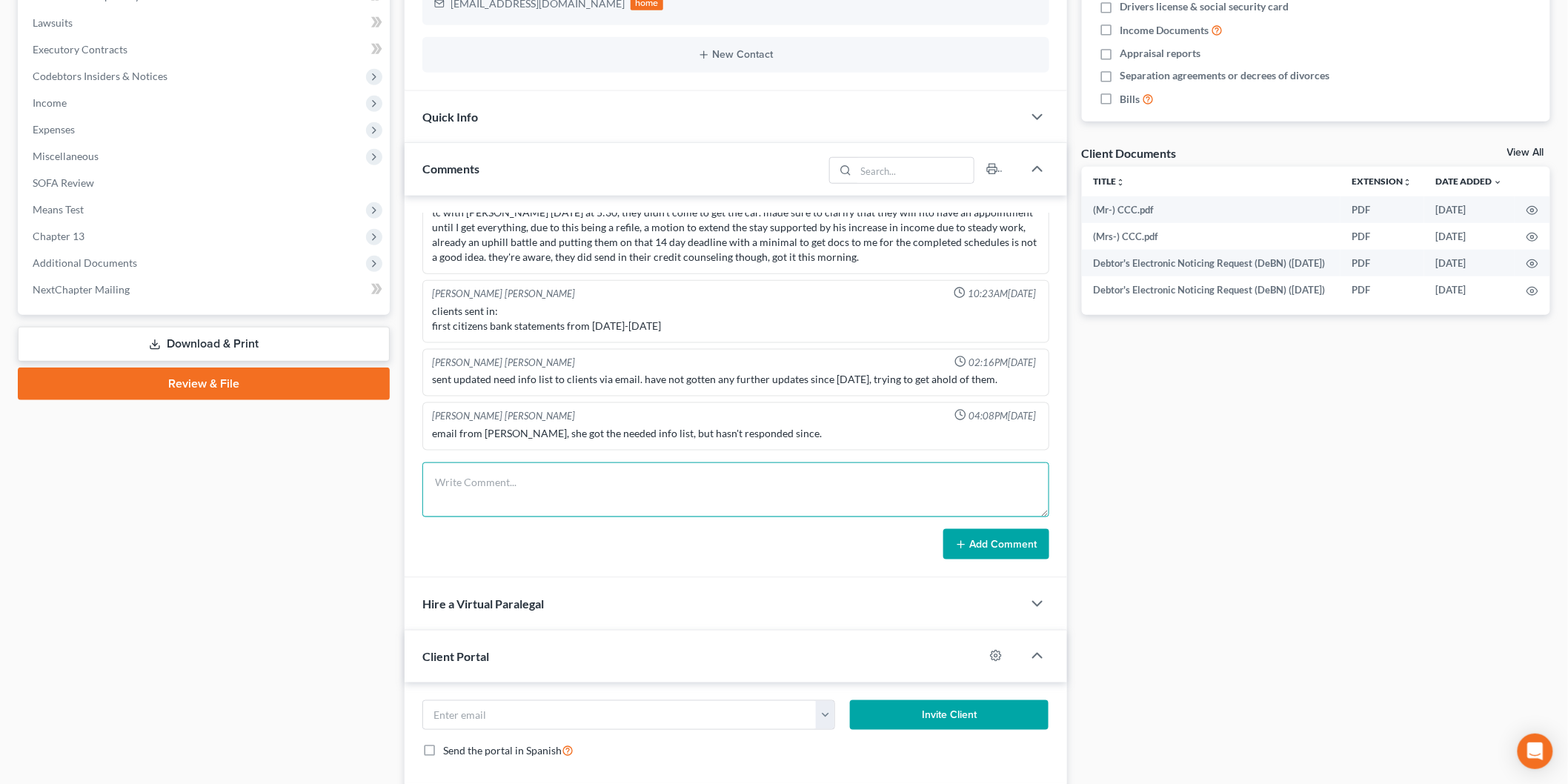
click at [493, 470] on textarea at bounding box center [735, 490] width 626 height 55
click at [641, 490] on textarea "VM from [PERSON_NAME]. TC to client," at bounding box center [735, 490] width 626 height 55
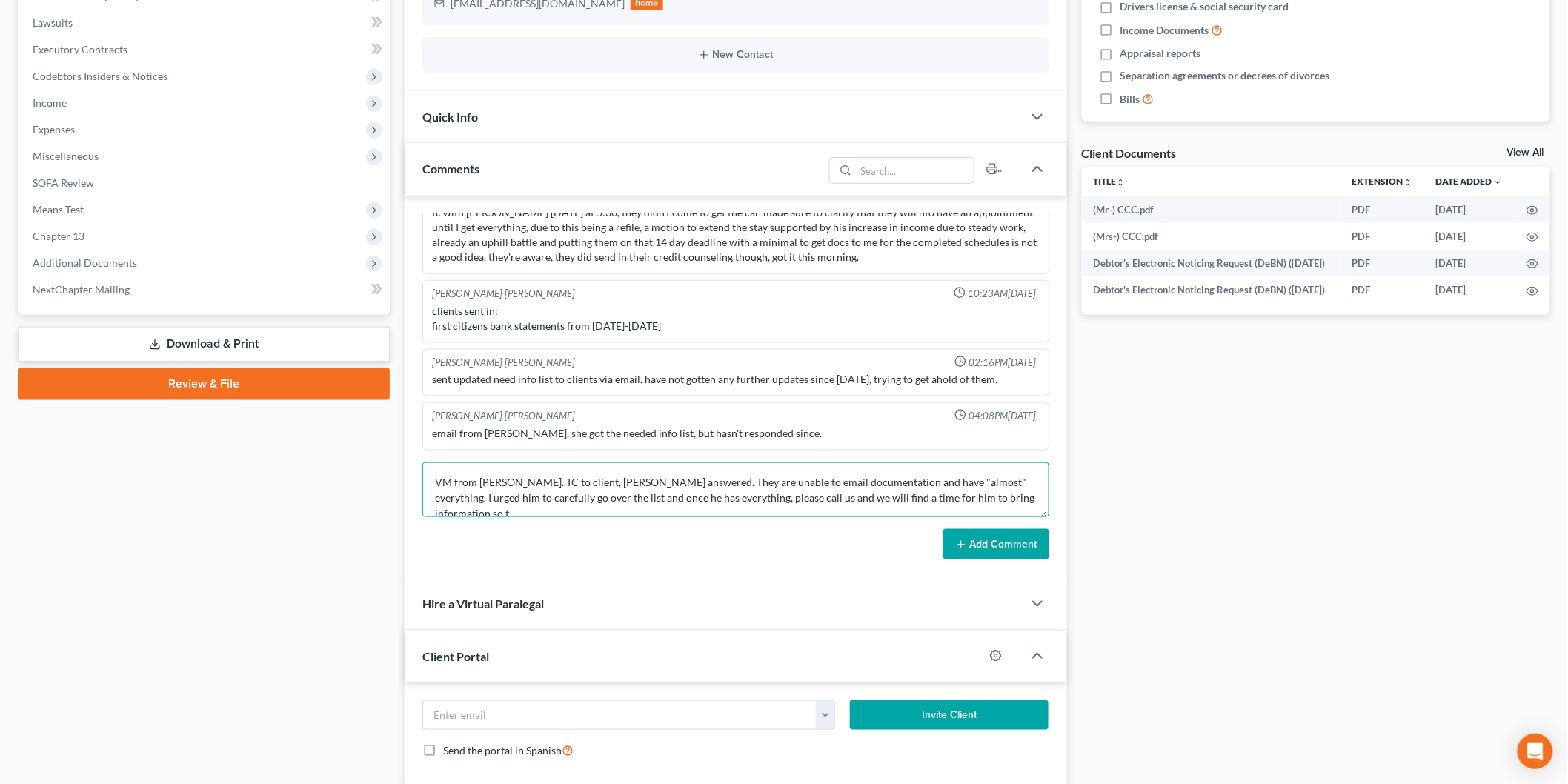
scroll to position [2, 0]
type textarea "VM from [PERSON_NAME]. TC to client, [PERSON_NAME] answered. They are unable to…"
click at [968, 541] on button "Add Comment" at bounding box center [996, 544] width 106 height 31
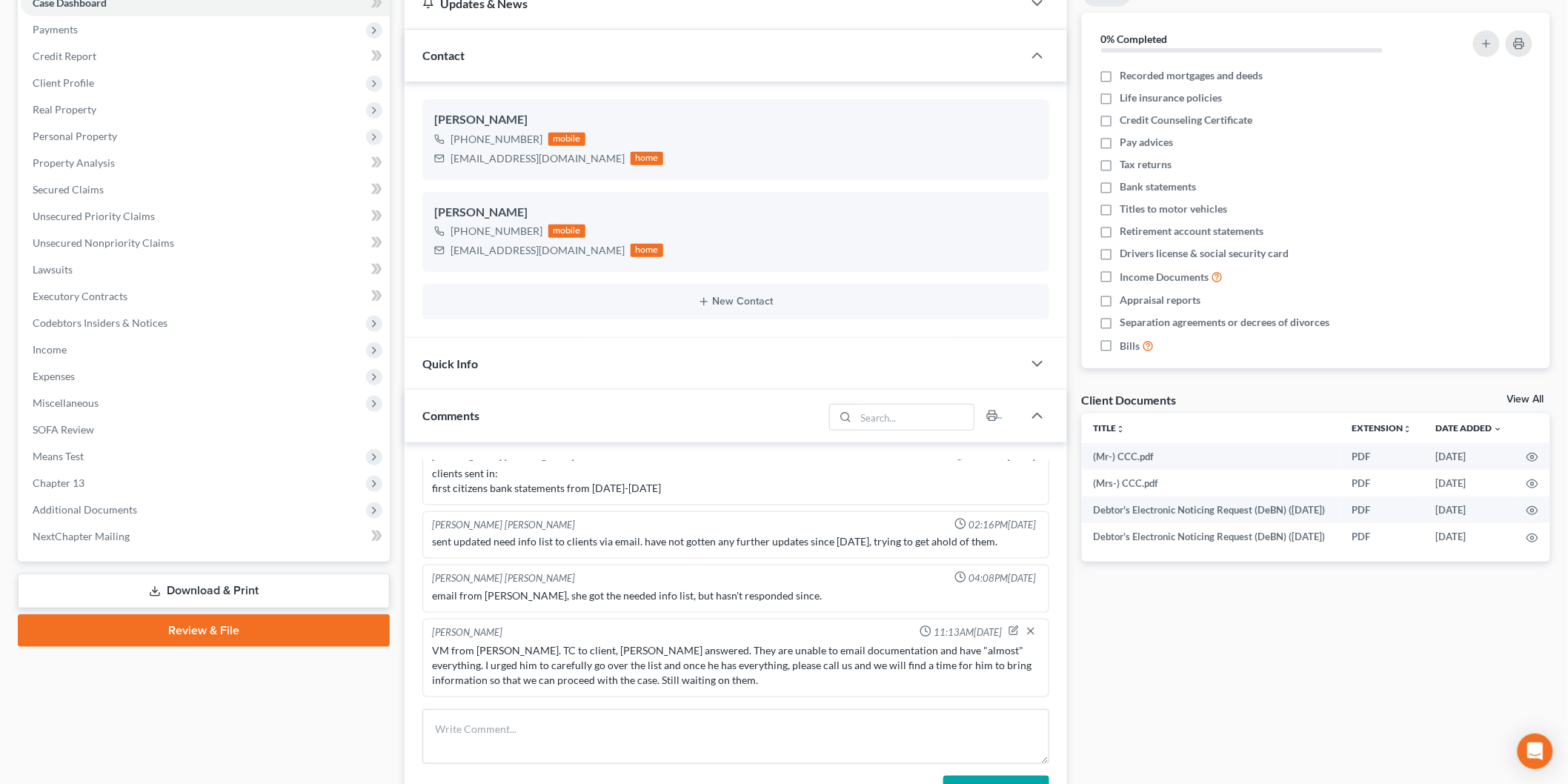
scroll to position [0, 0]
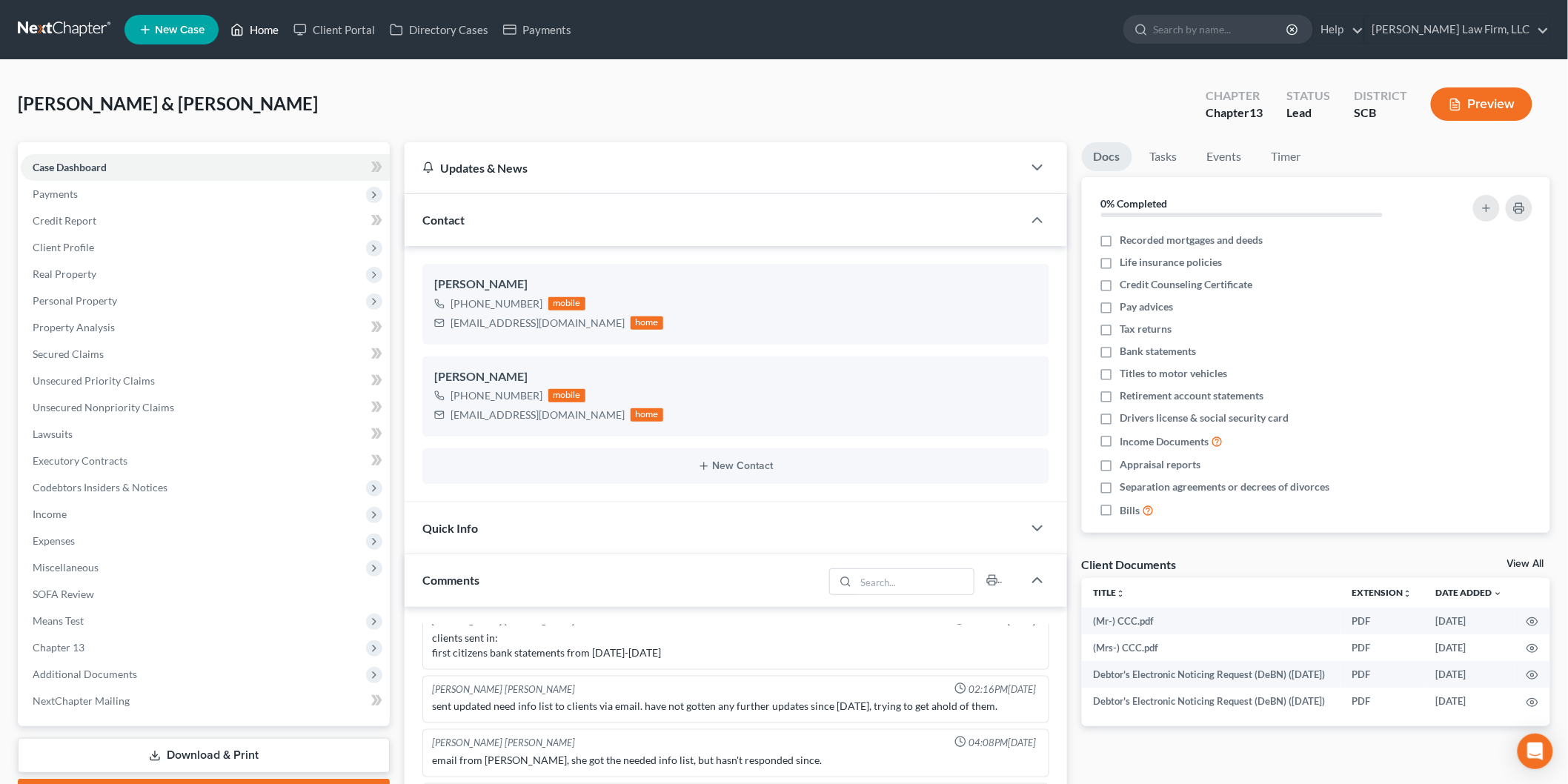
click at [272, 28] on link "Home" at bounding box center [254, 29] width 63 height 26
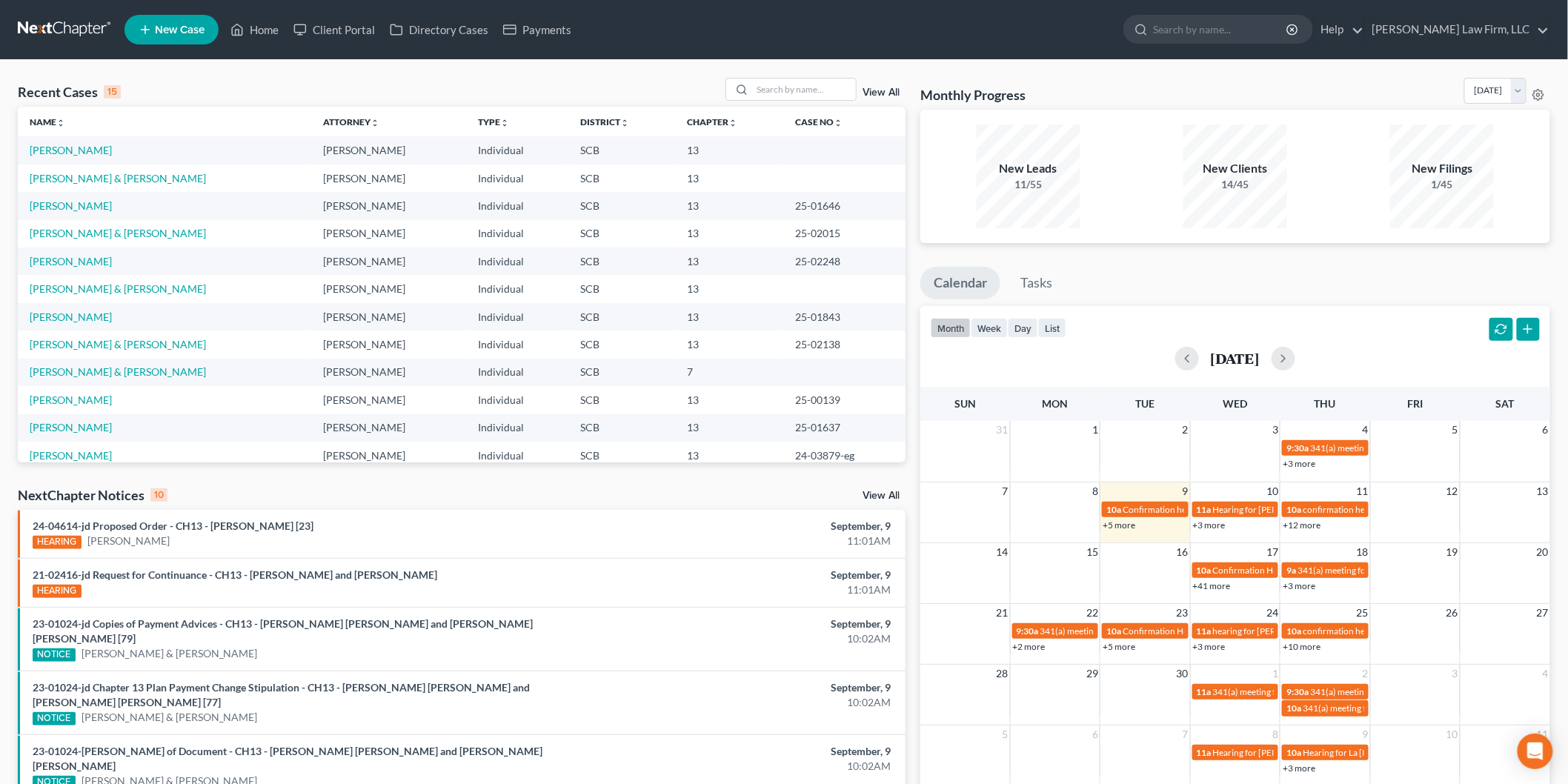
click at [776, 72] on div "Recent Cases 15 View All Name unfold_more expand_more expand_less Attorney unfo…" at bounding box center [784, 578] width 1568 height 1038
click at [773, 88] on input "search" at bounding box center [804, 90] width 104 height 22
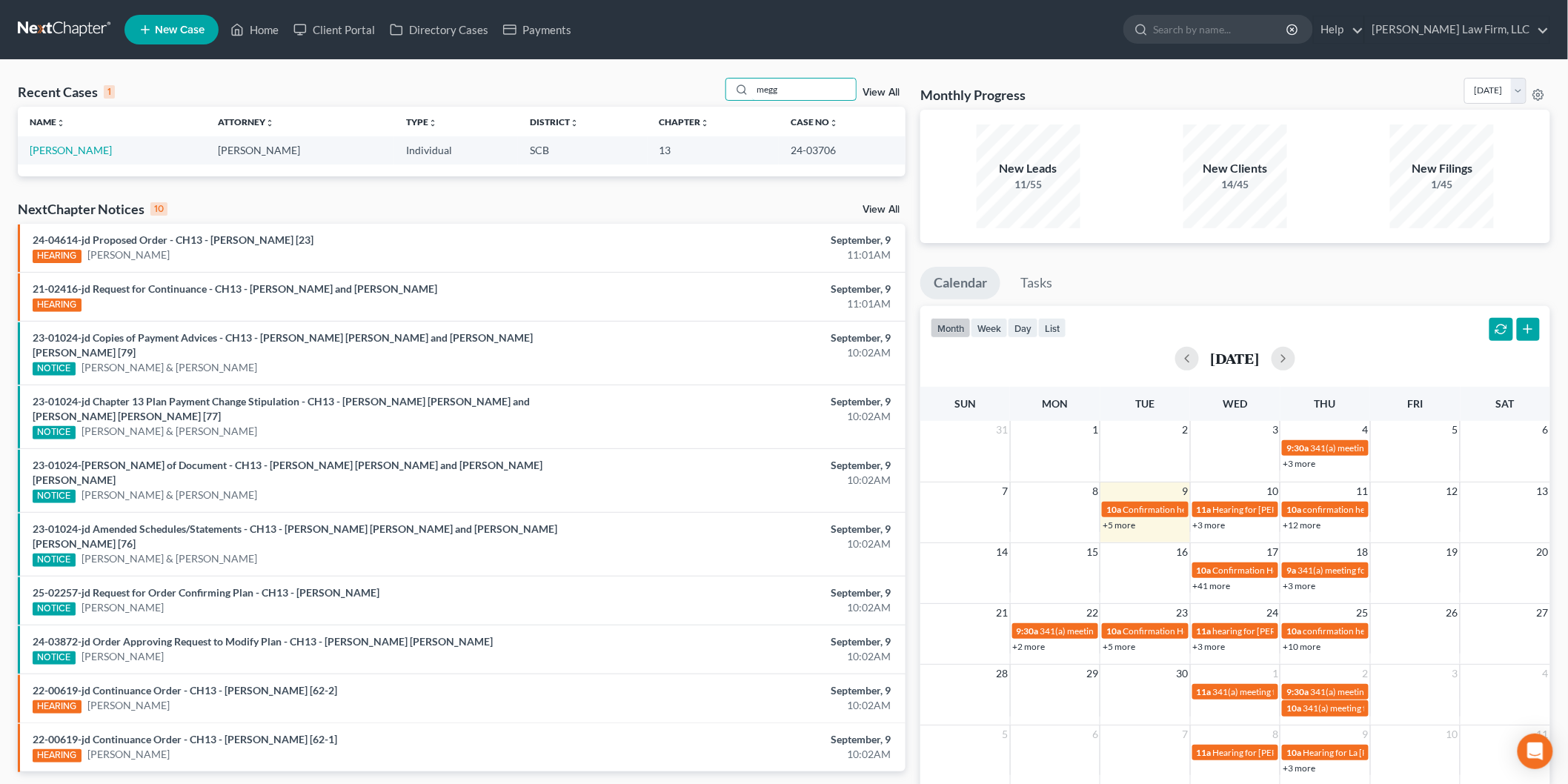
type input "megg"
click at [86, 147] on link "[PERSON_NAME]" at bounding box center [71, 150] width 82 height 13
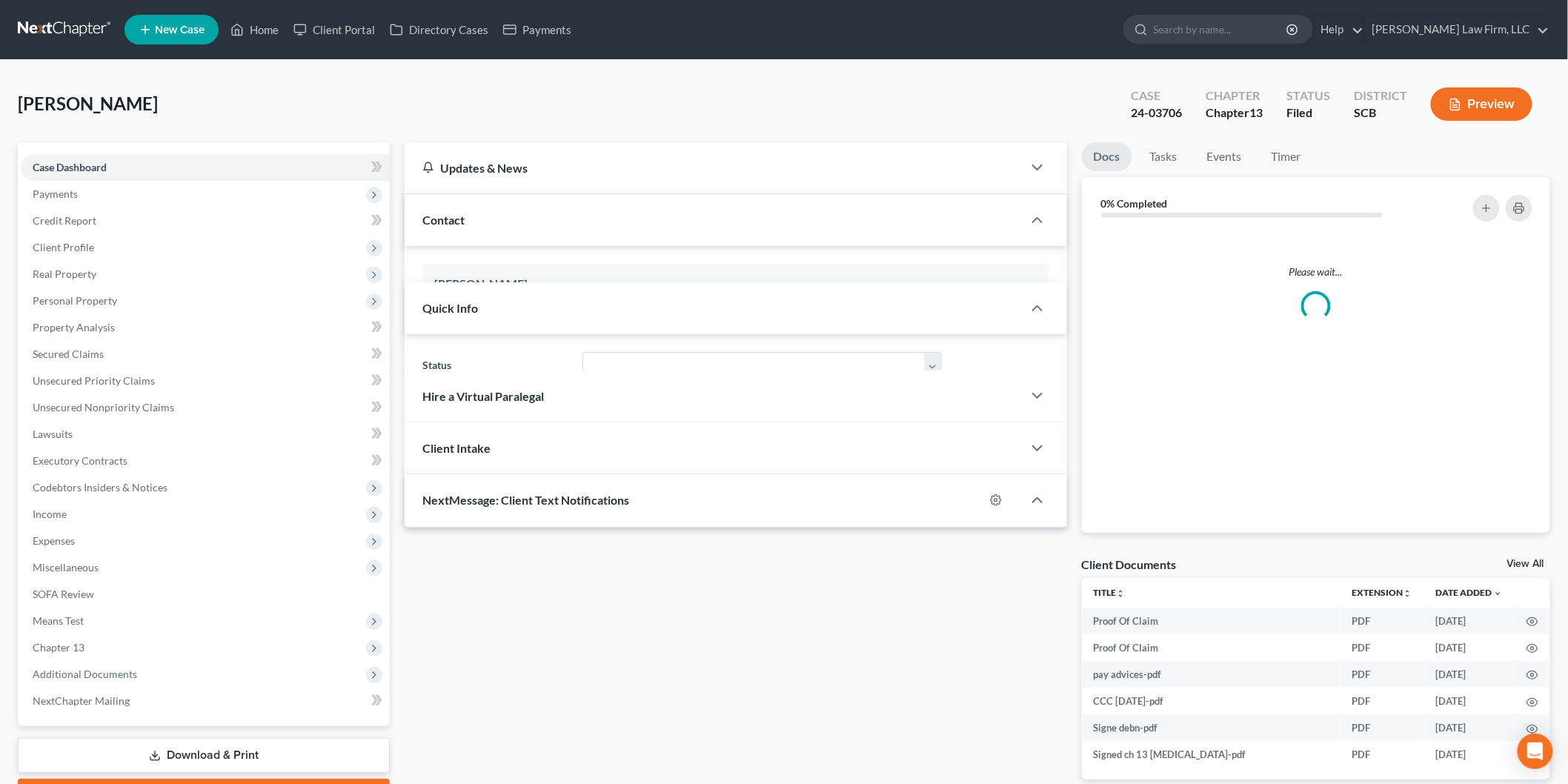
select select "1"
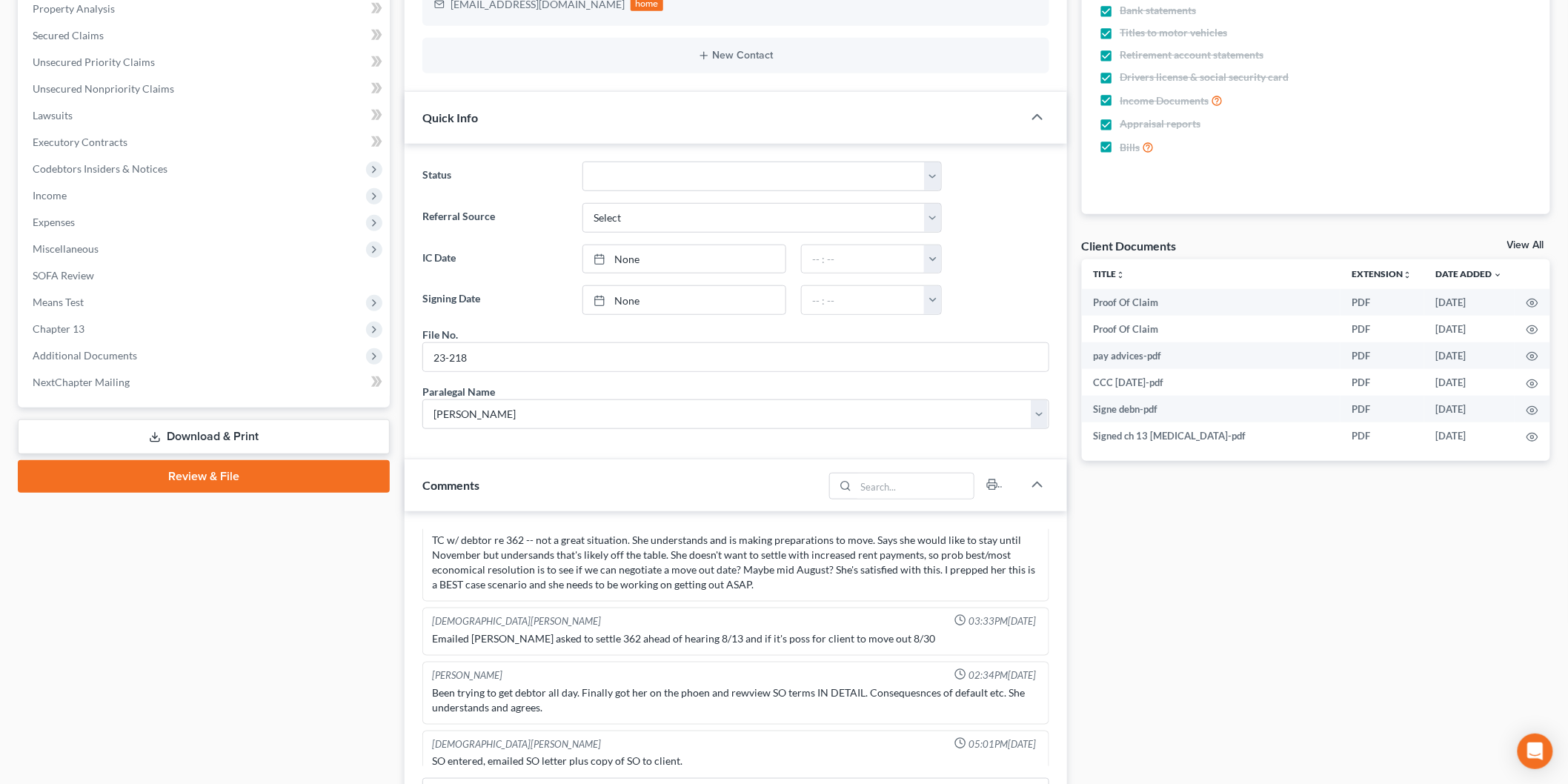
scroll to position [247, 0]
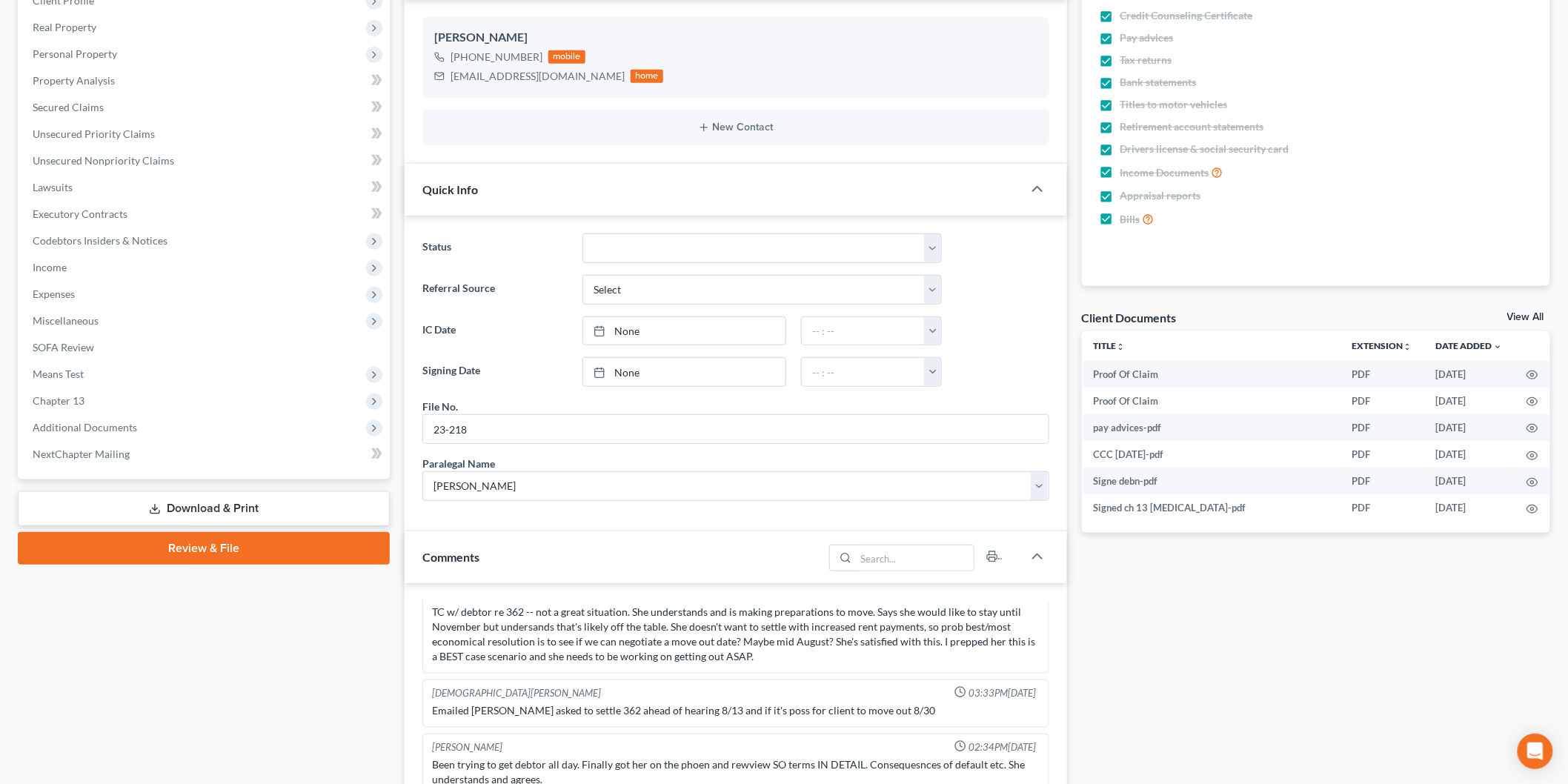
click at [1516, 315] on link "View All" at bounding box center [1525, 317] width 37 height 10
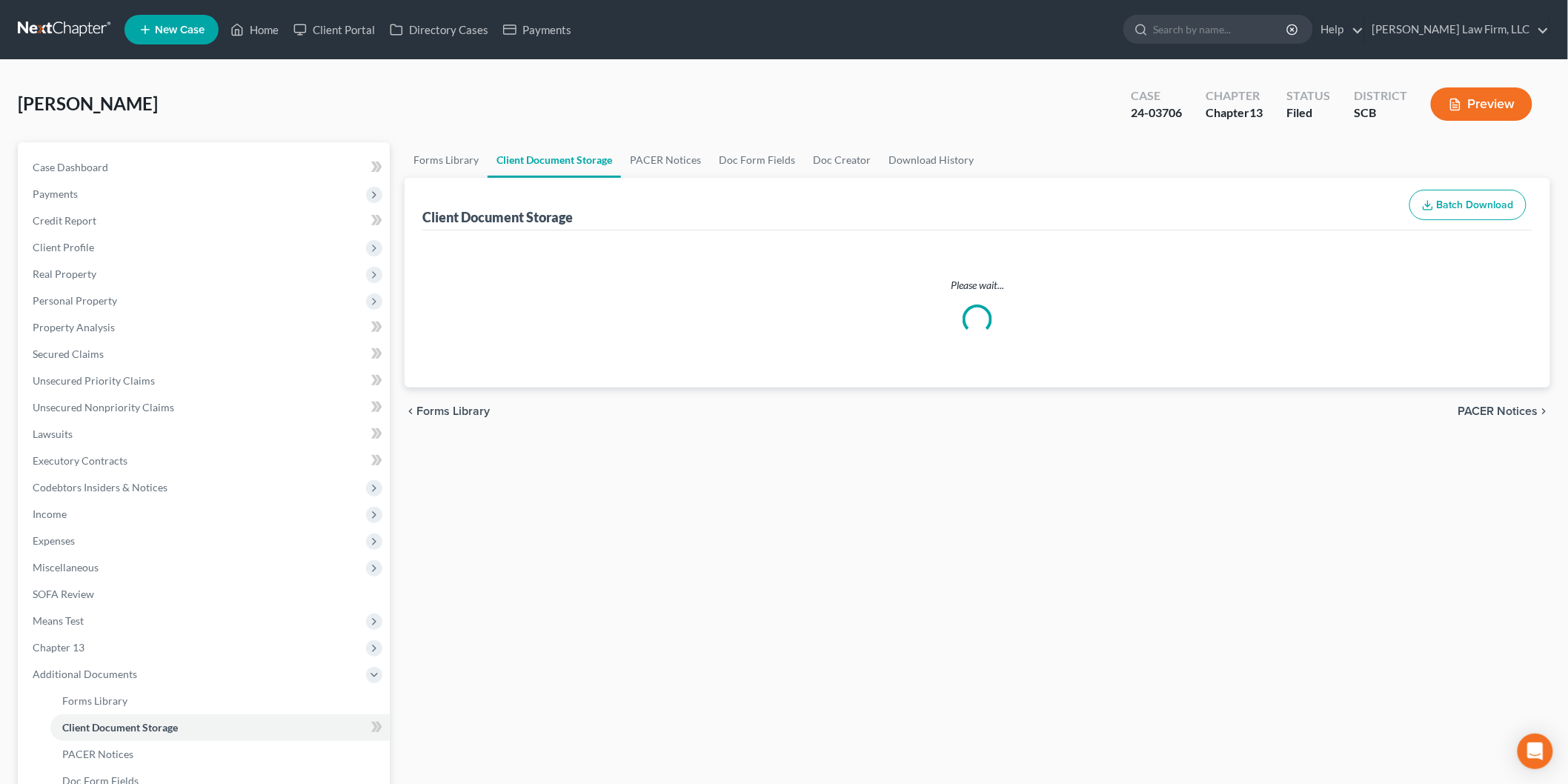
select select "16"
select select "6"
select select "15"
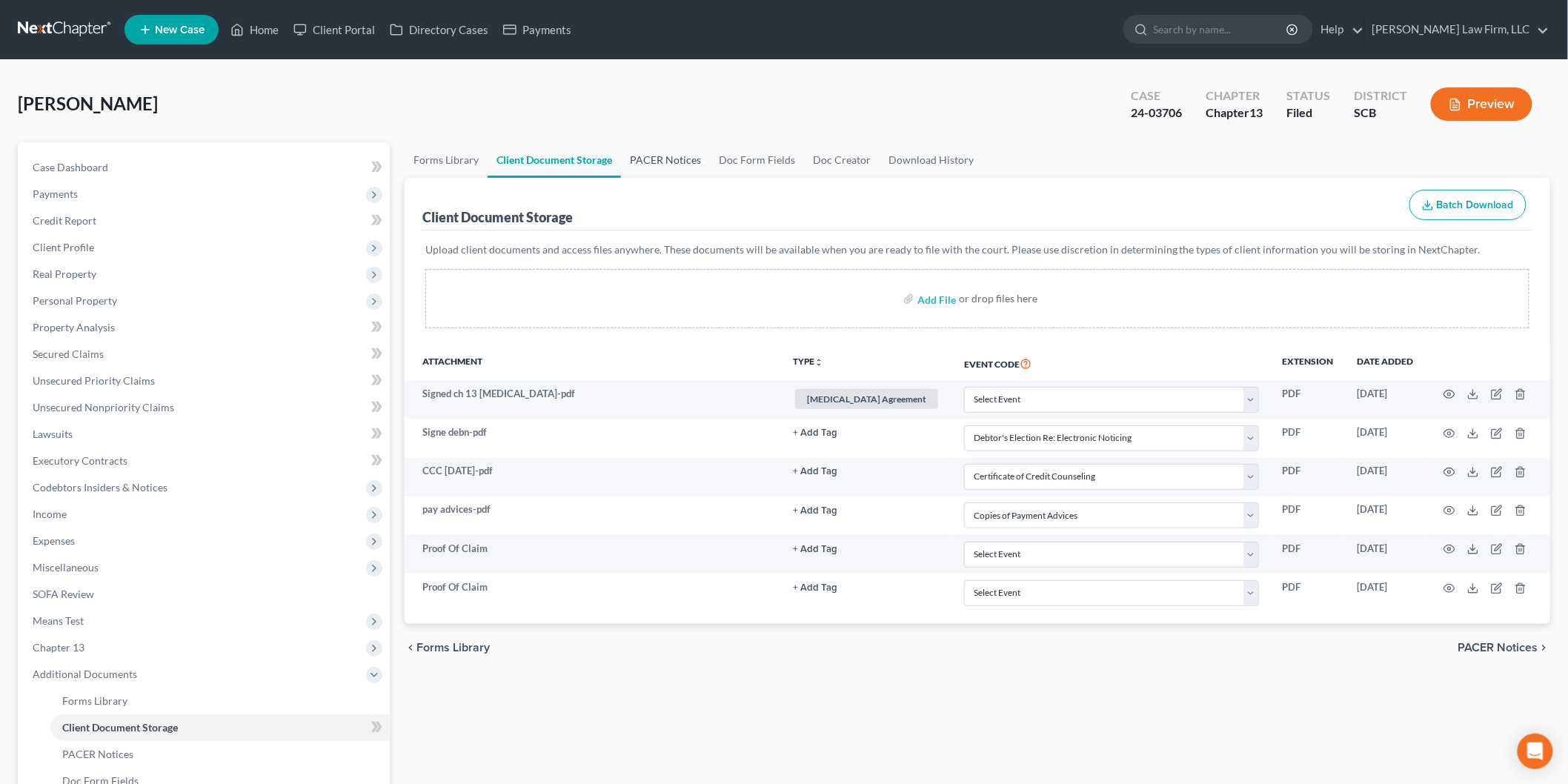
click at [669, 152] on link "PACER Notices" at bounding box center [665, 159] width 89 height 35
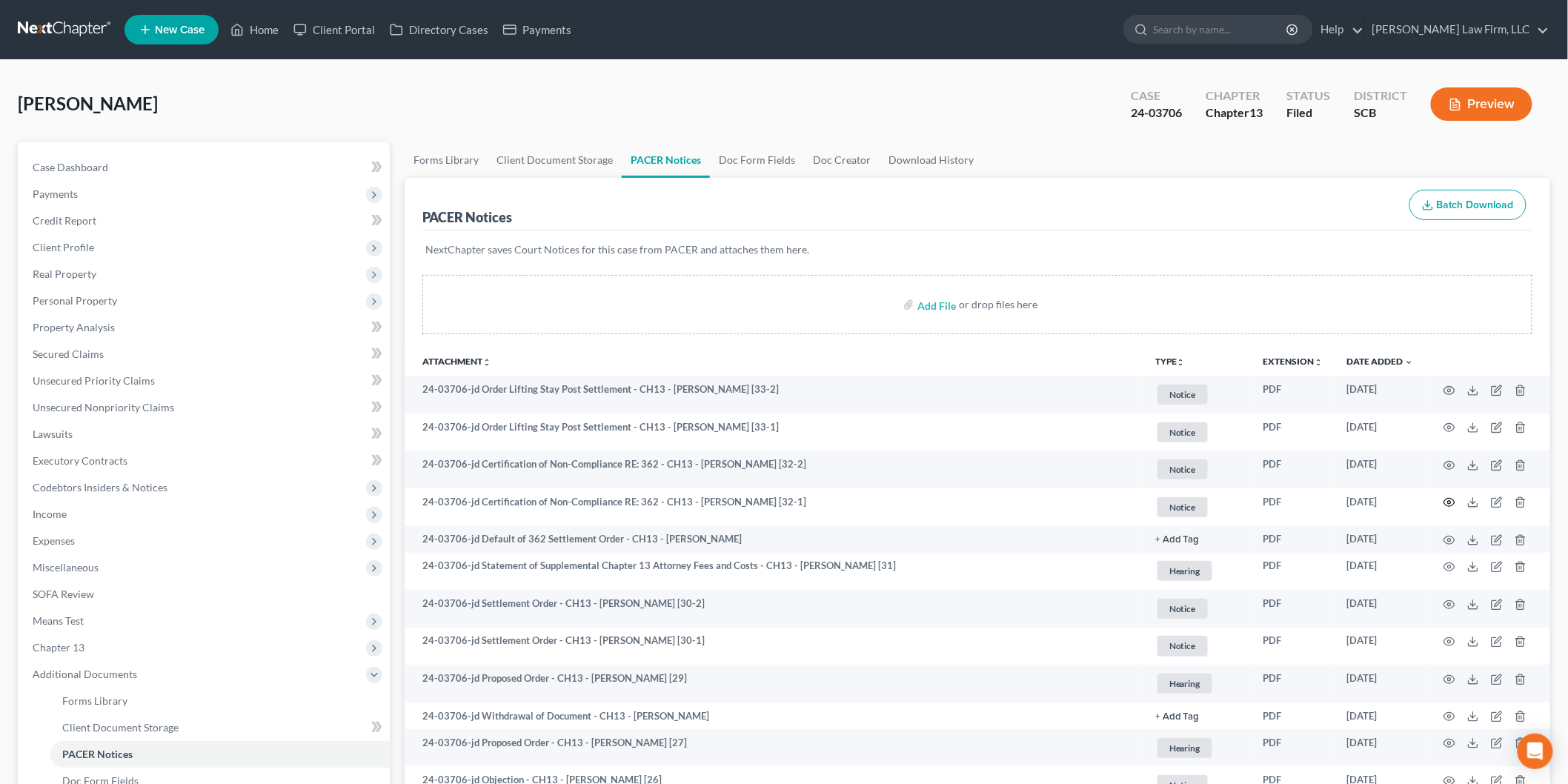
click at [1448, 498] on icon "button" at bounding box center [1448, 502] width 12 height 12
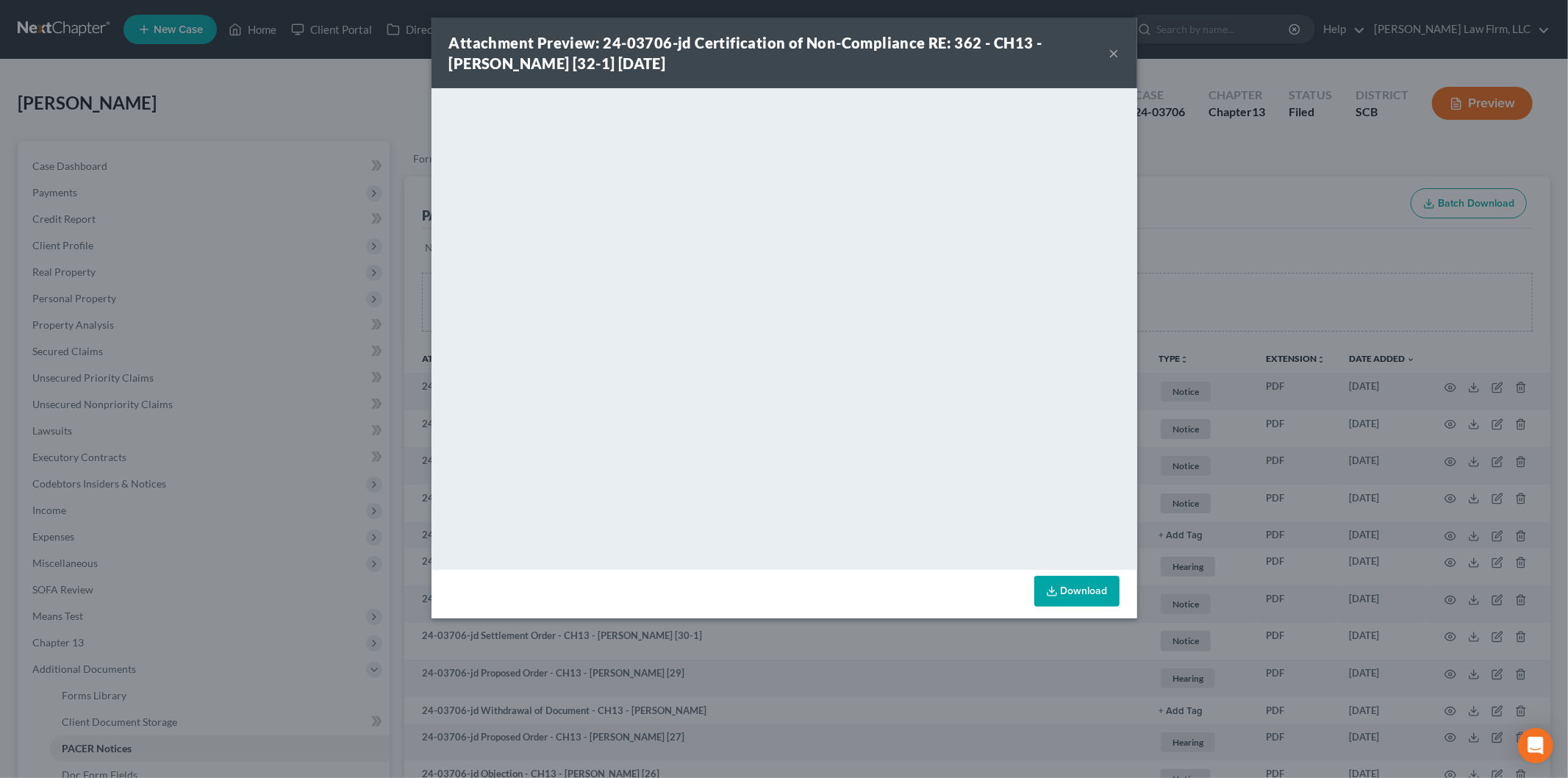
click at [1110, 50] on button "×" at bounding box center [1114, 53] width 10 height 18
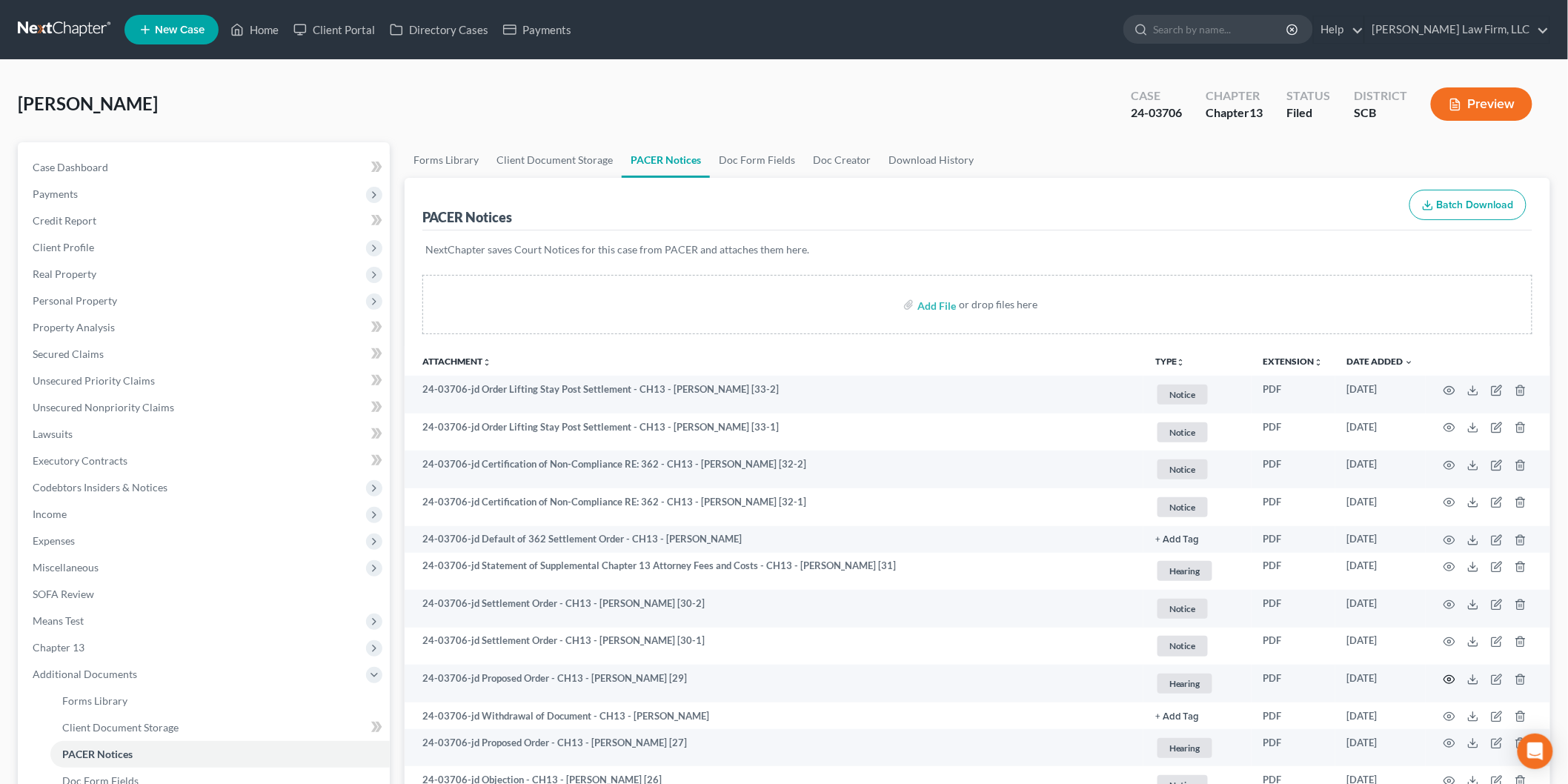
click at [1445, 674] on icon "button" at bounding box center [1448, 679] width 12 height 12
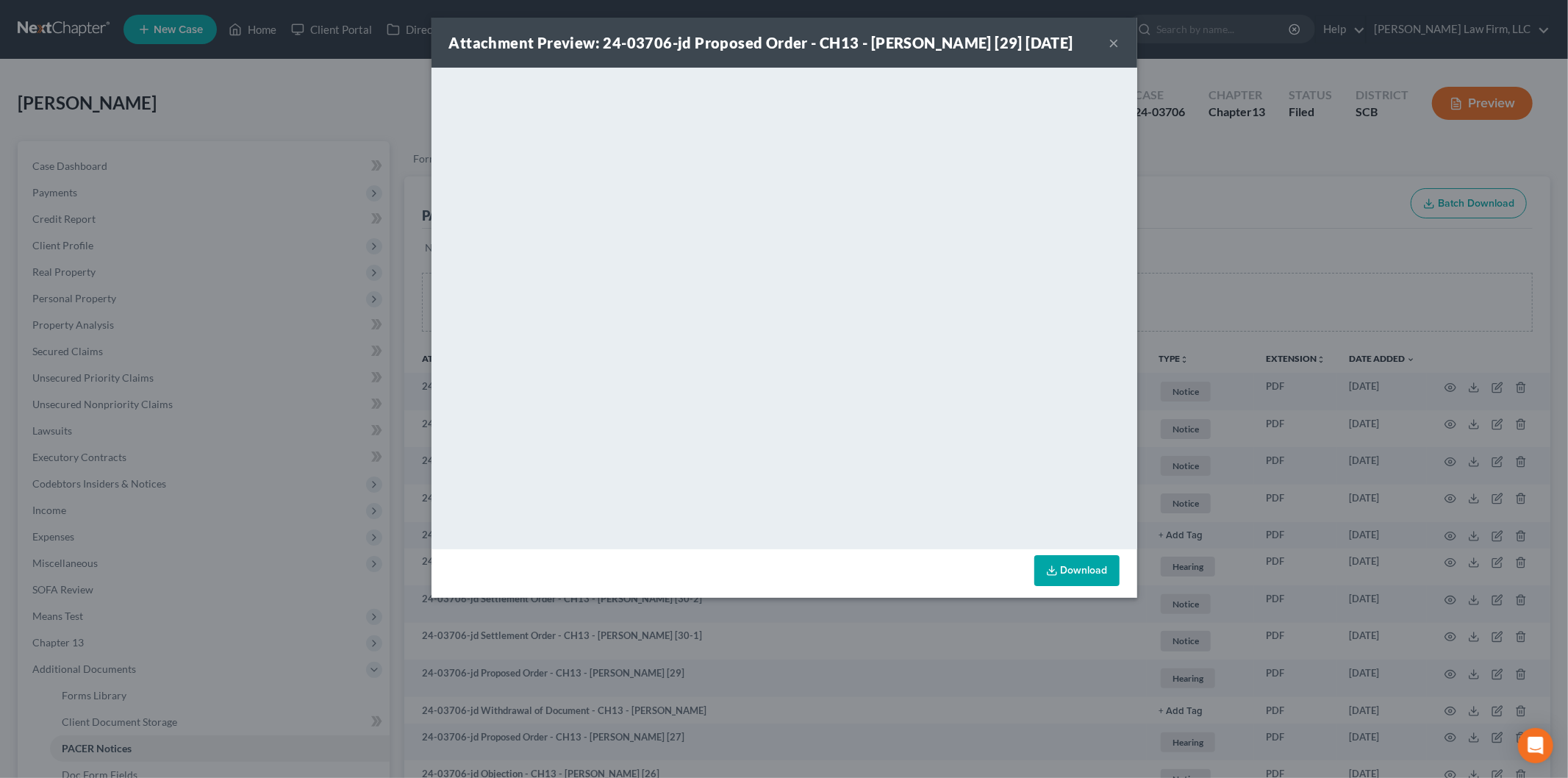
click at [1109, 47] on button "×" at bounding box center [1114, 43] width 10 height 18
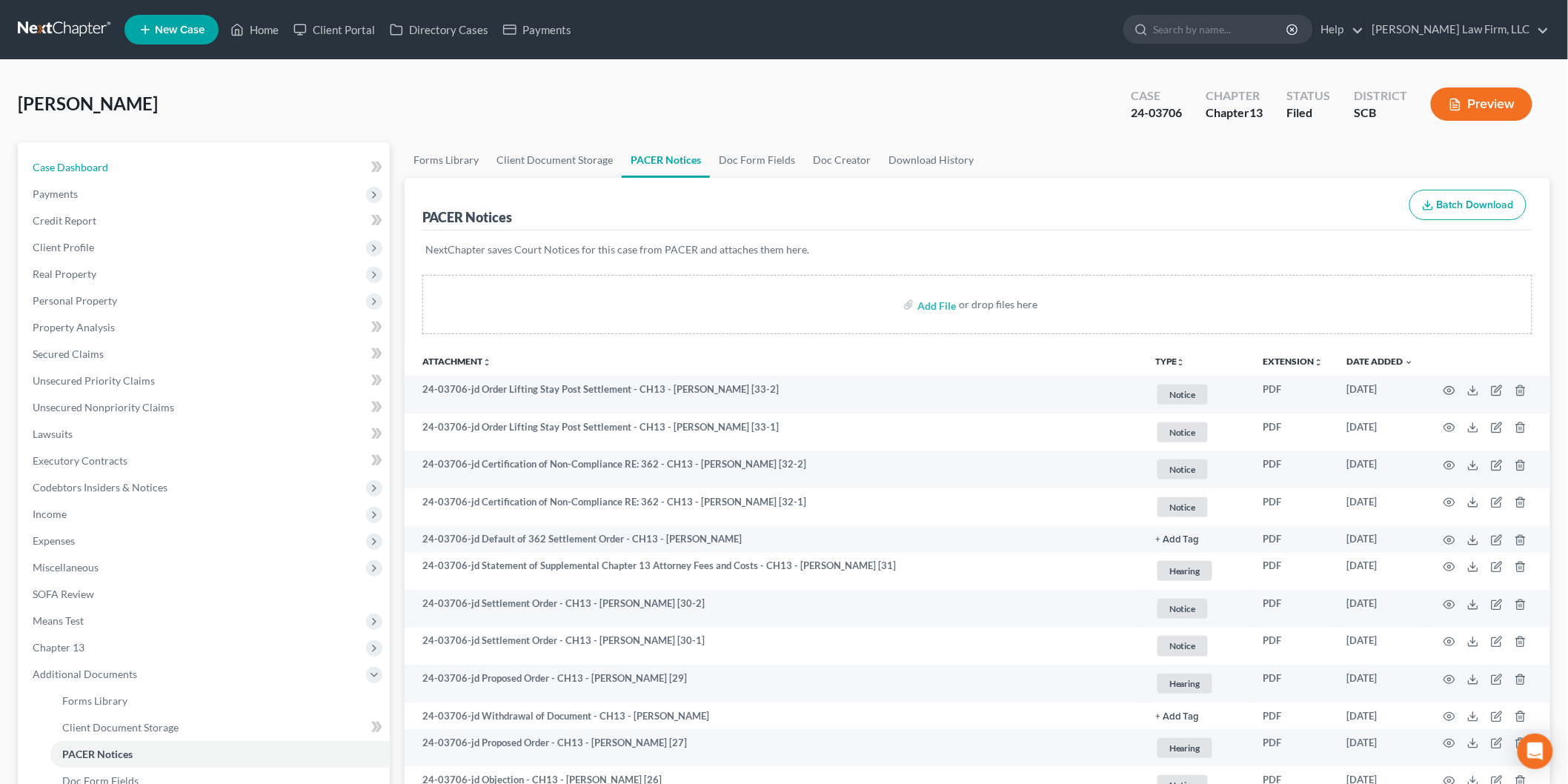
drag, startPoint x: 99, startPoint y: 164, endPoint x: 96, endPoint y: 171, distance: 7.6
click at [99, 164] on span "Case Dashboard" at bounding box center [70, 167] width 75 height 13
select select "1"
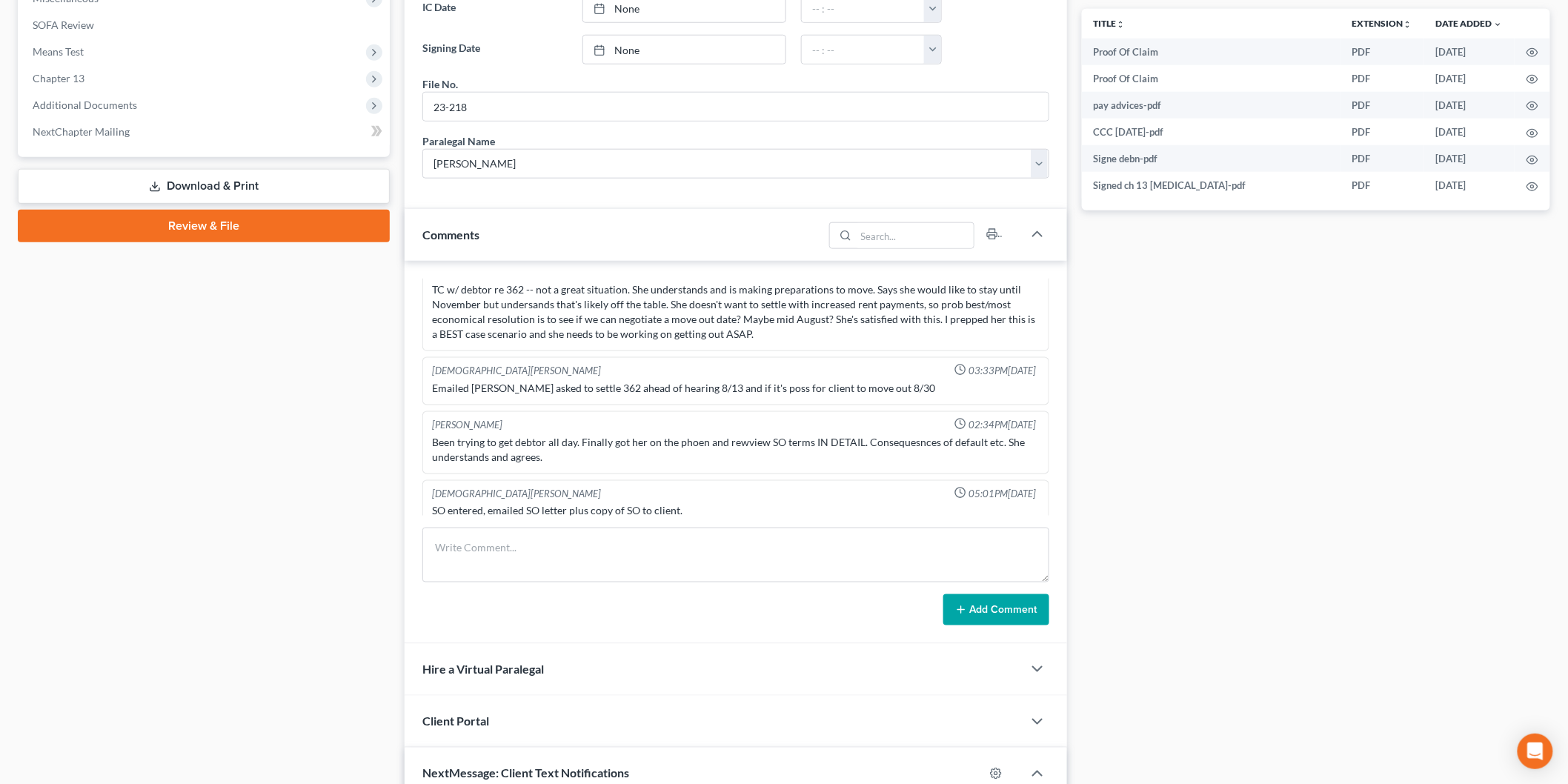
scroll to position [576, 0]
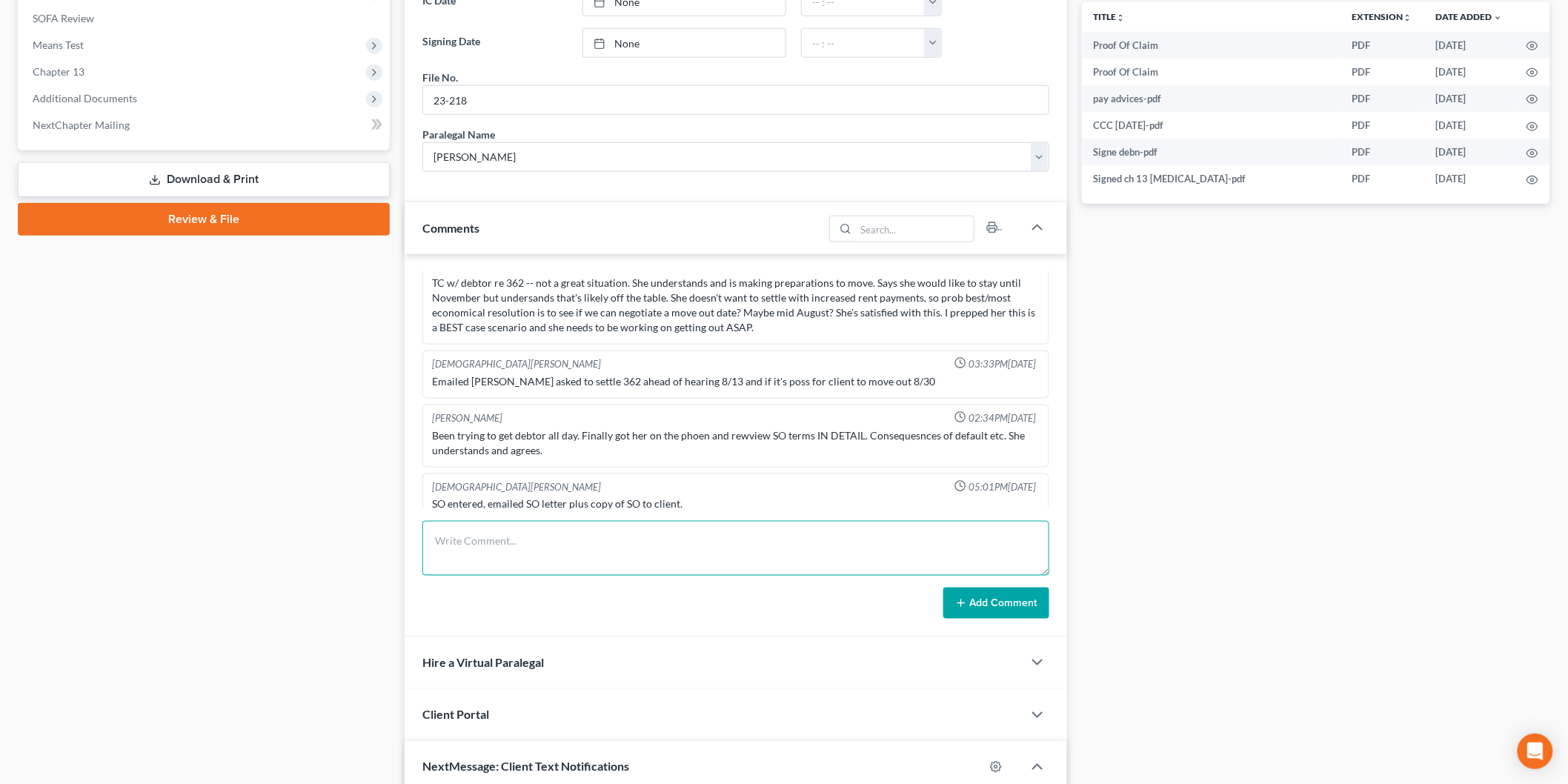
click at [492, 556] on textarea at bounding box center [735, 548] width 626 height 55
type textarea "a"
type textarea "VM from client. TC to client, left VM."
click at [1012, 598] on button "Add Comment" at bounding box center [996, 603] width 106 height 31
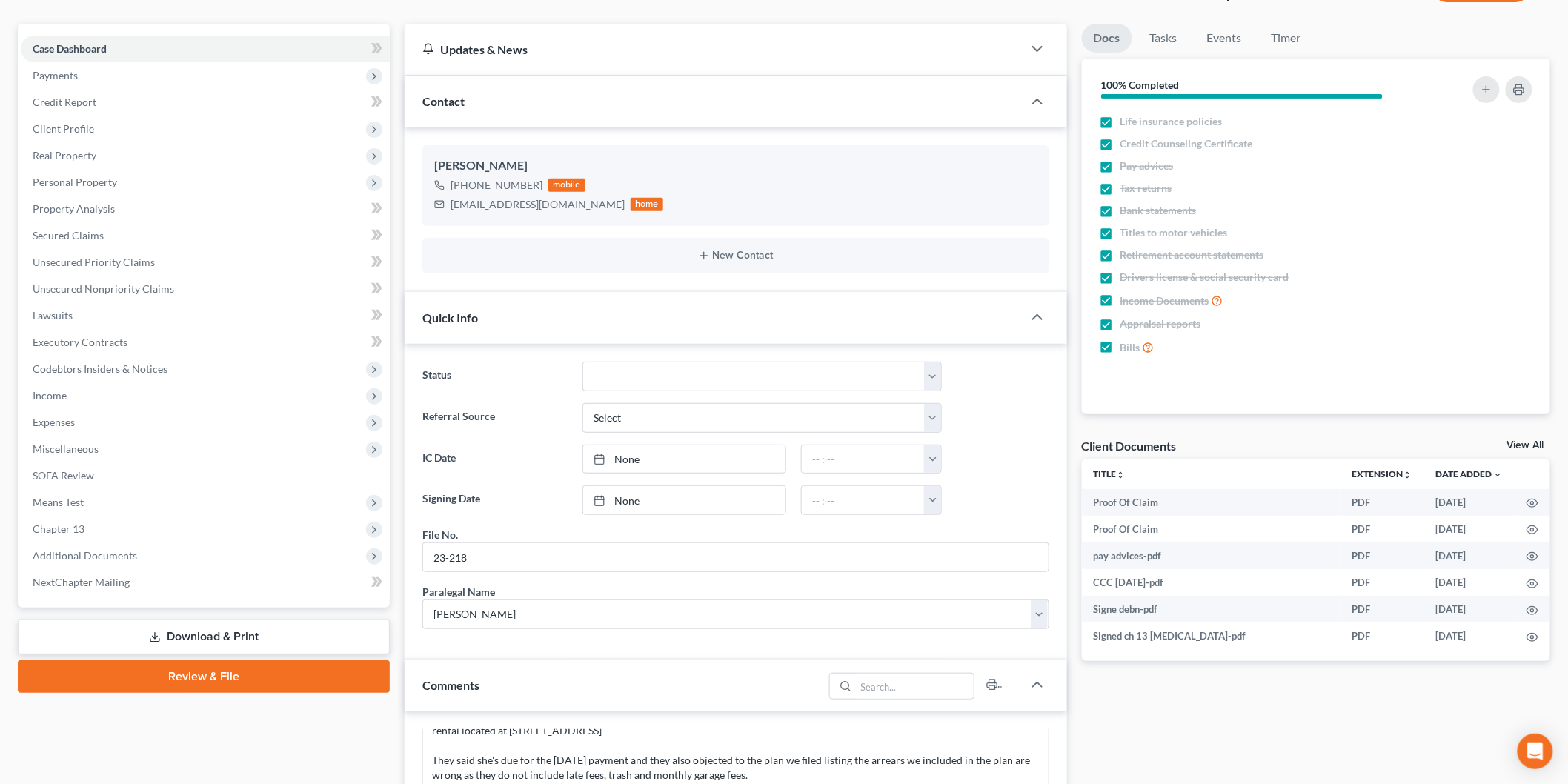
scroll to position [0, 0]
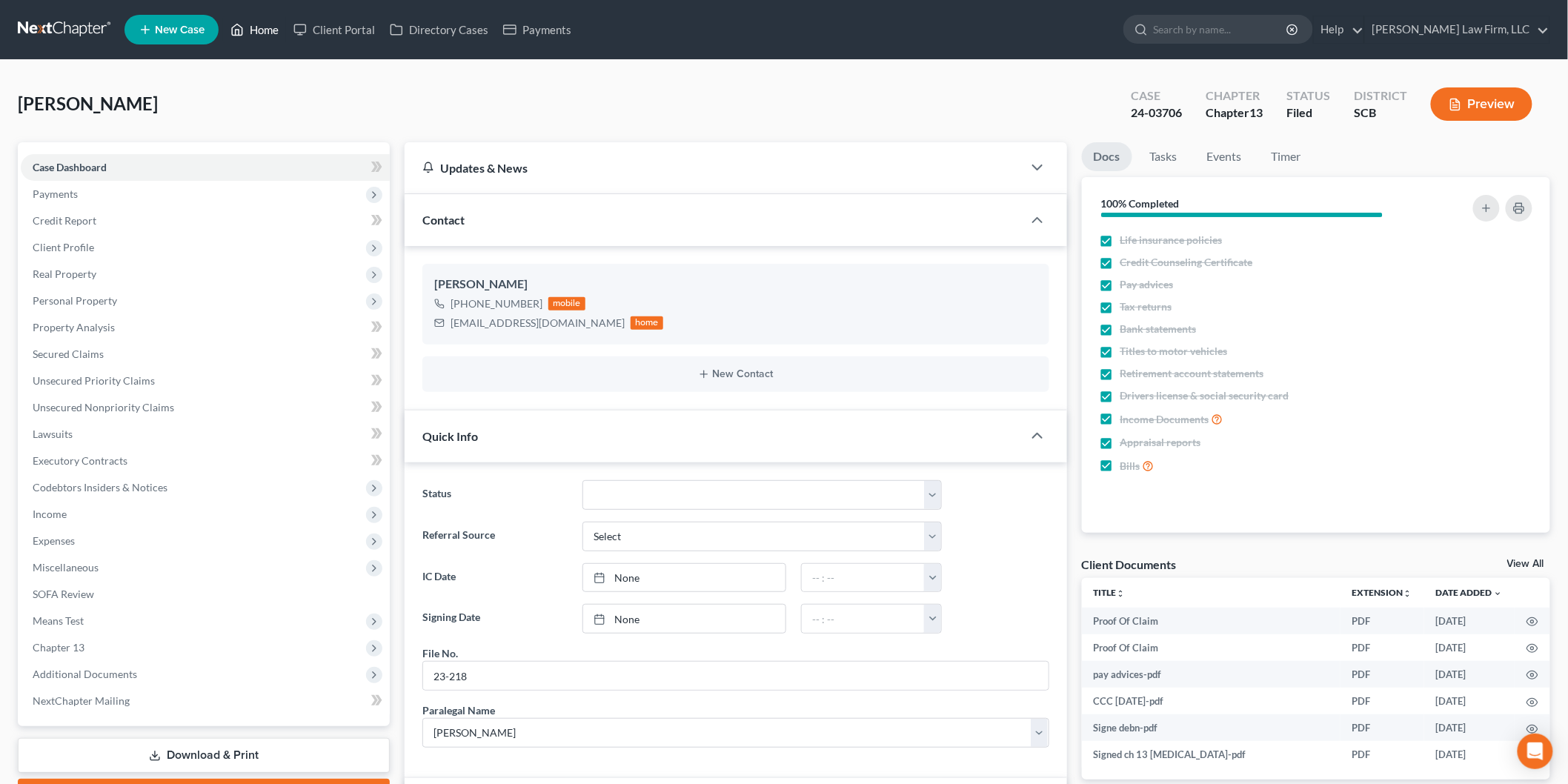
click at [275, 30] on link "Home" at bounding box center [254, 29] width 63 height 26
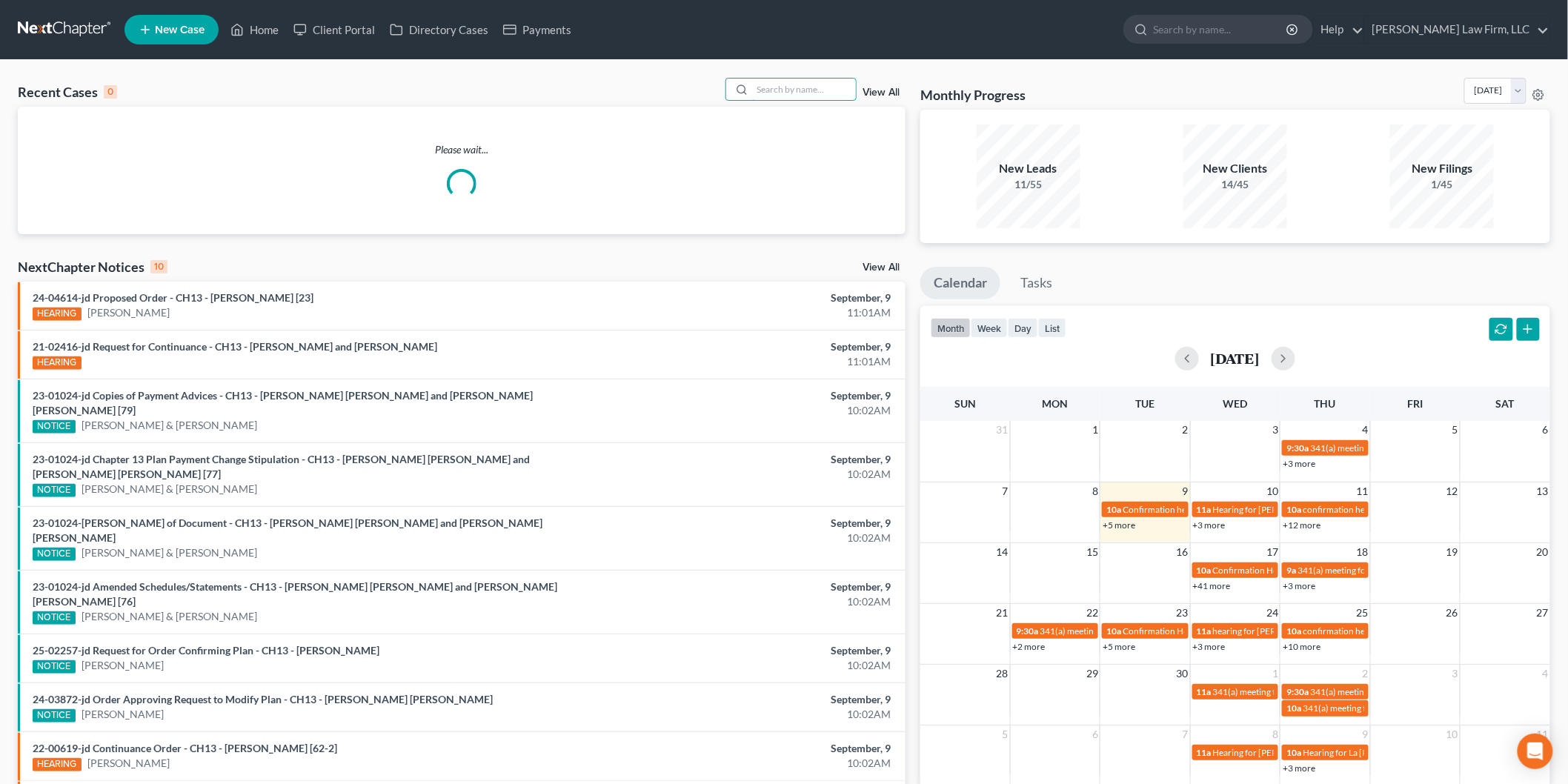
click at [821, 91] on input "search" at bounding box center [804, 90] width 104 height 22
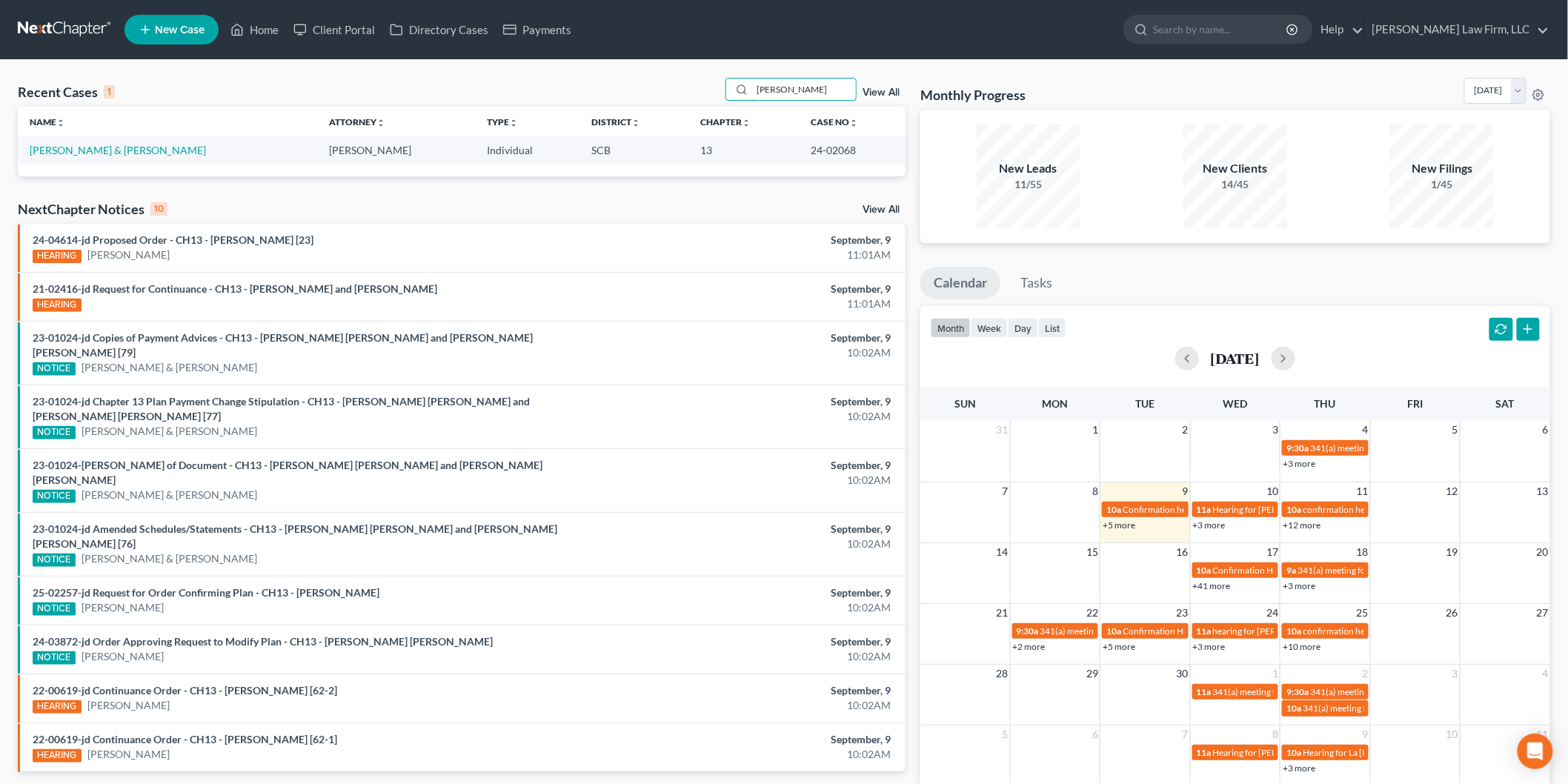
type input "[PERSON_NAME]"
click at [120, 143] on td "[PERSON_NAME] & [PERSON_NAME]" at bounding box center [167, 150] width 300 height 27
click at [120, 145] on link "[PERSON_NAME] & [PERSON_NAME]" at bounding box center [118, 150] width 177 height 13
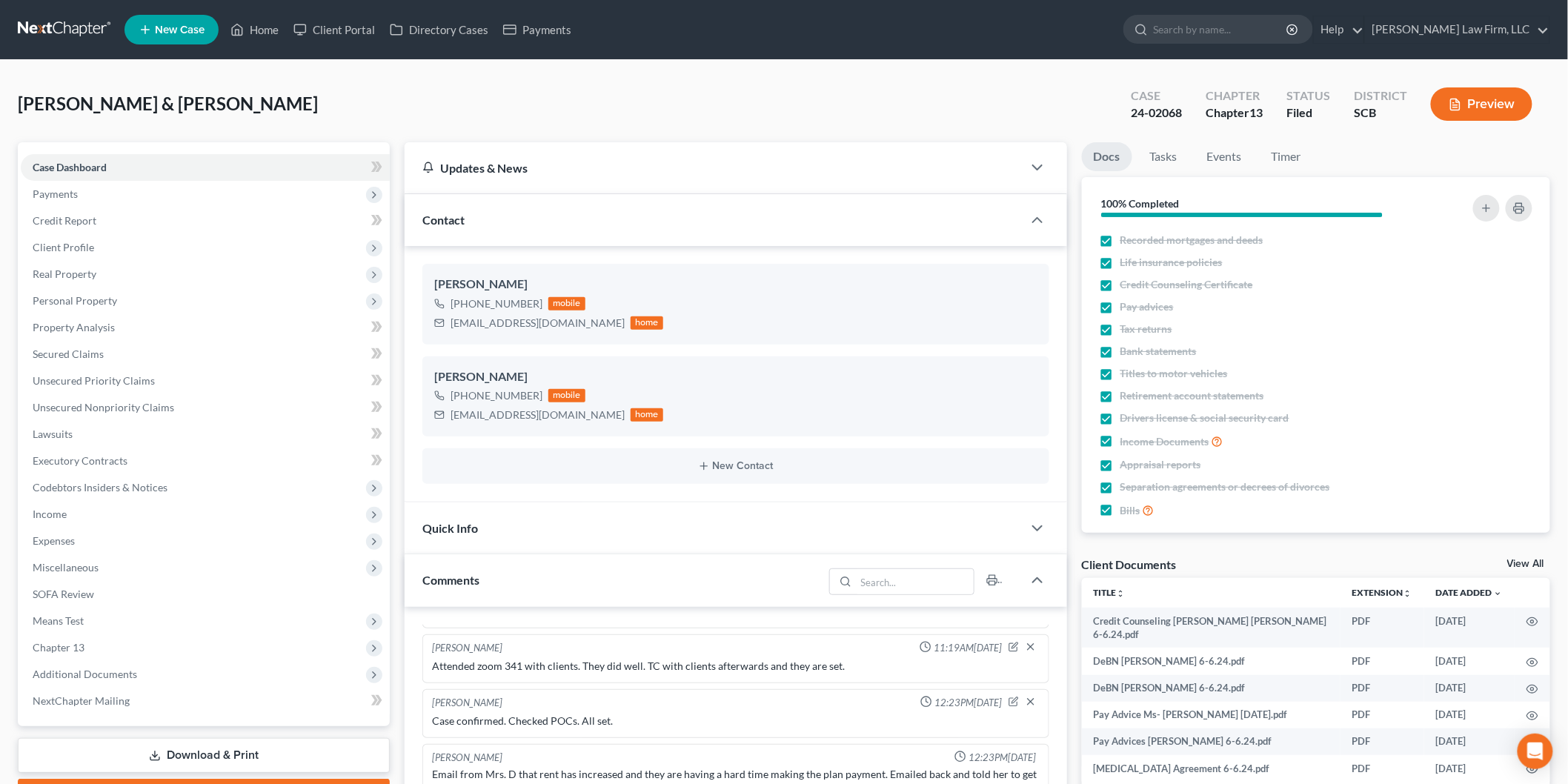
click at [1465, 108] on button "Preview" at bounding box center [1481, 104] width 101 height 33
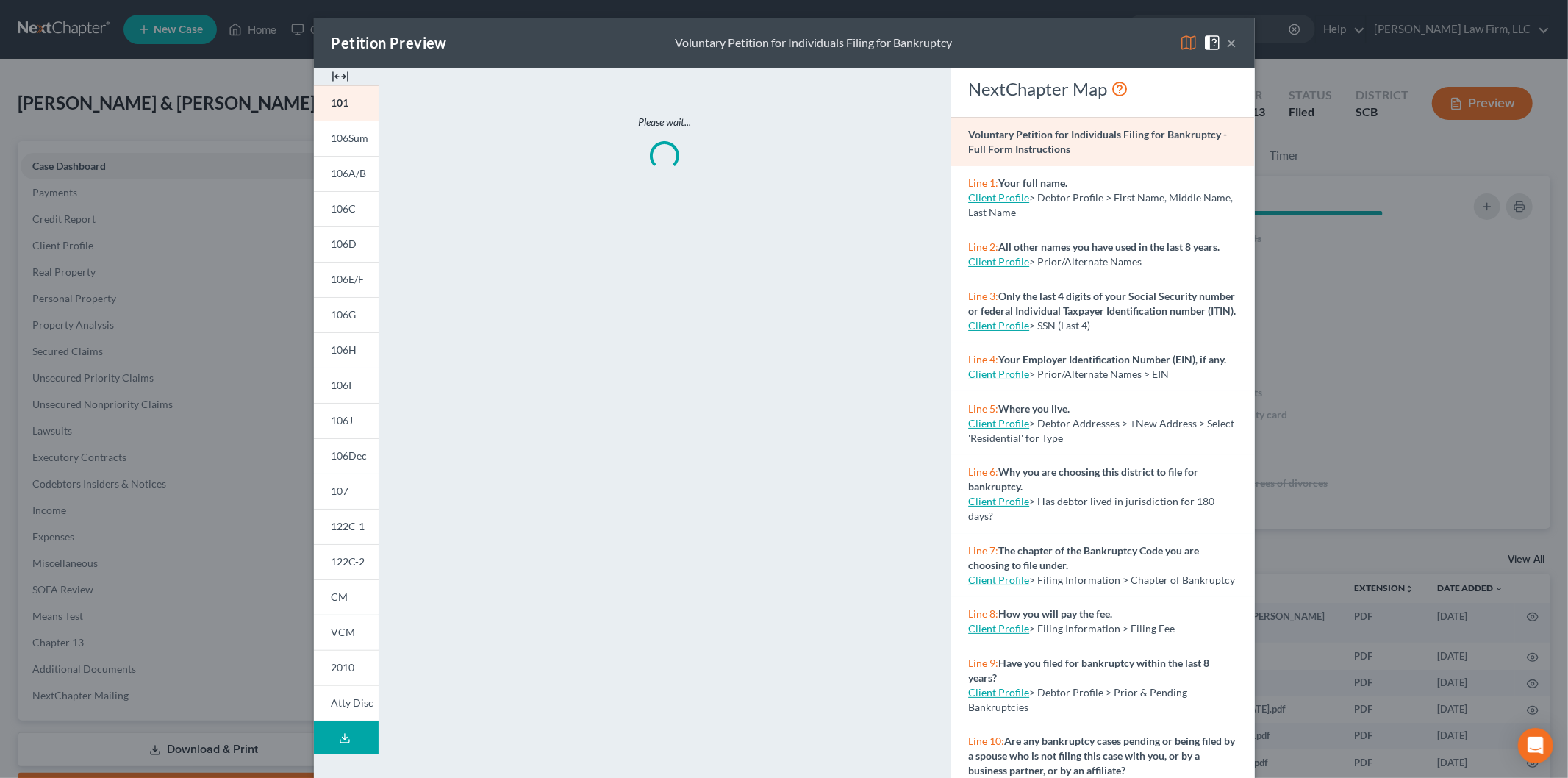
click at [331, 76] on img at bounding box center [340, 76] width 18 height 18
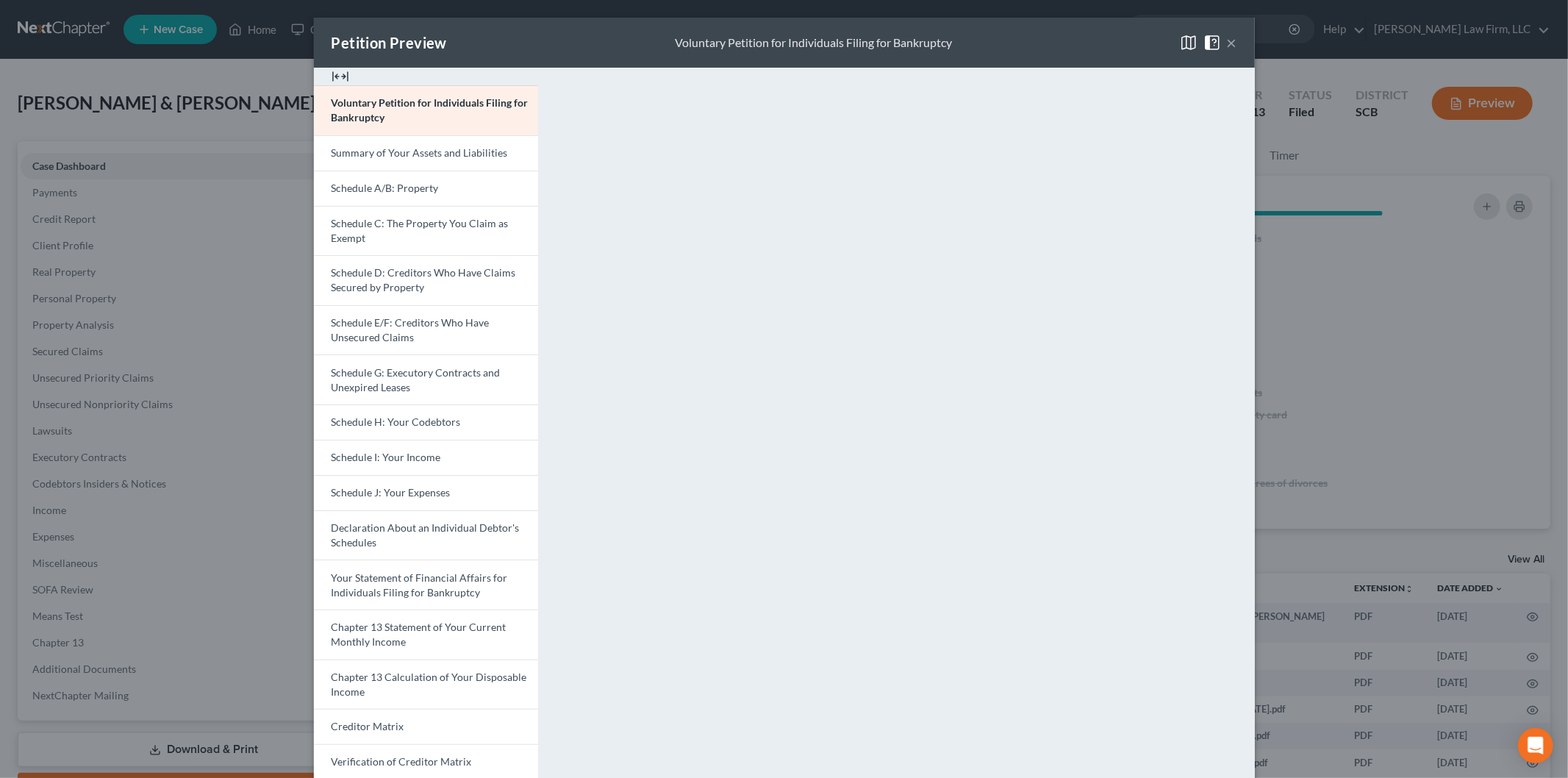
click at [410, 491] on span "Schedule J: Your Expenses" at bounding box center [391, 492] width 119 height 13
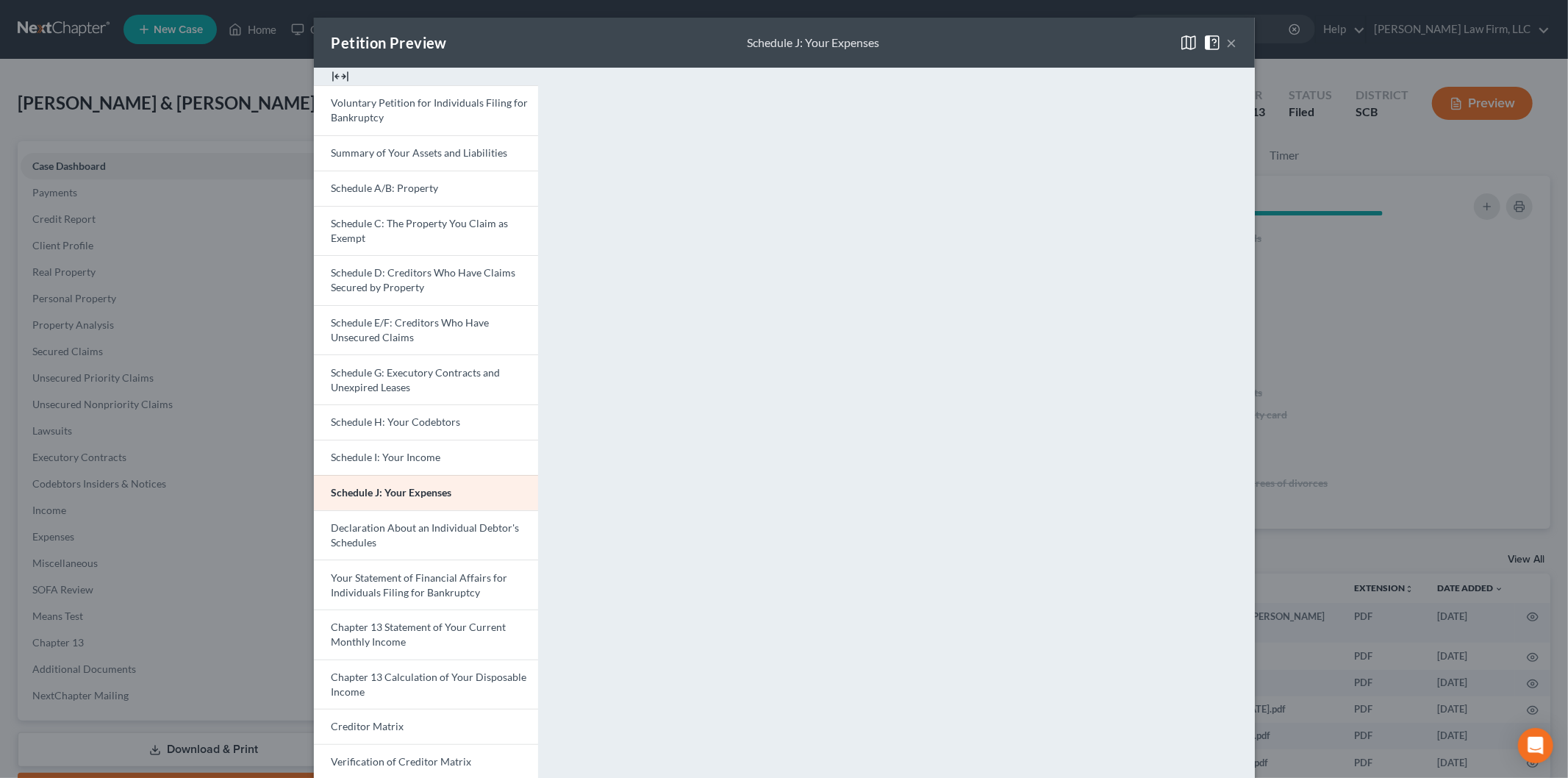
click at [377, 448] on link "Schedule I: Your Income" at bounding box center [426, 456] width 225 height 35
click at [1229, 38] on button "×" at bounding box center [1231, 43] width 10 height 18
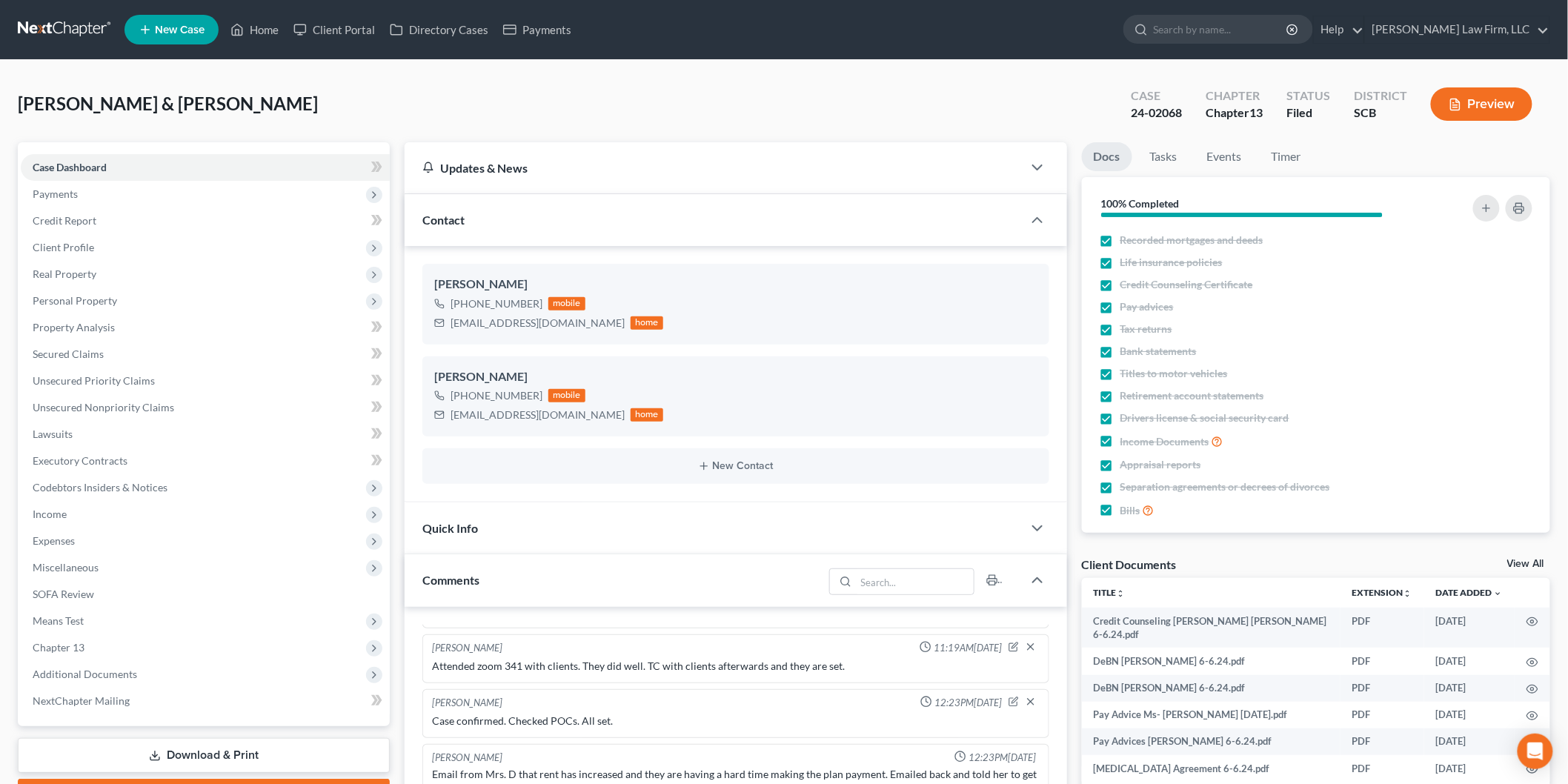
click at [93, 531] on span "Expenses" at bounding box center [206, 540] width 369 height 26
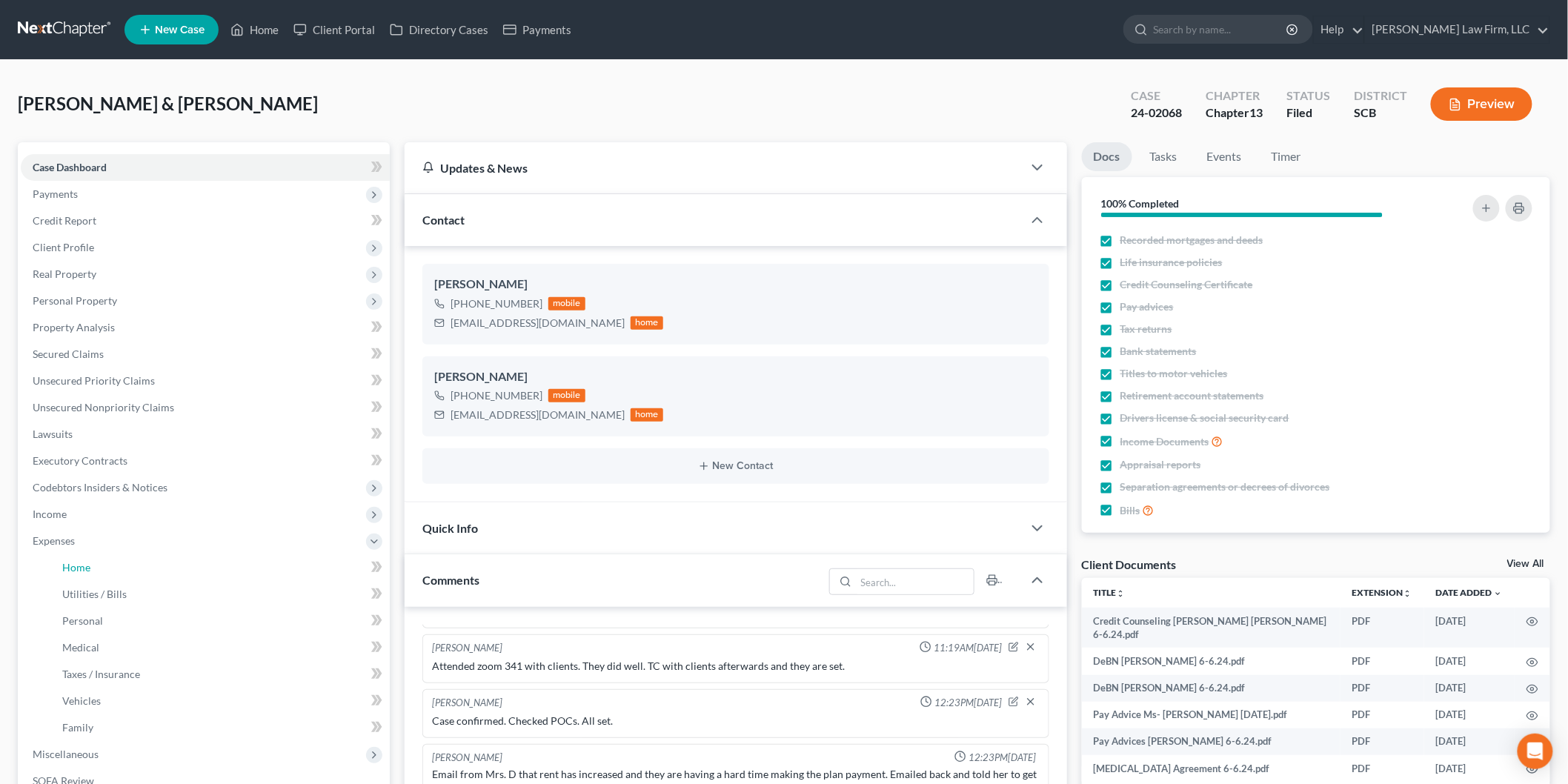
click at [215, 559] on link "Home" at bounding box center [220, 567] width 339 height 26
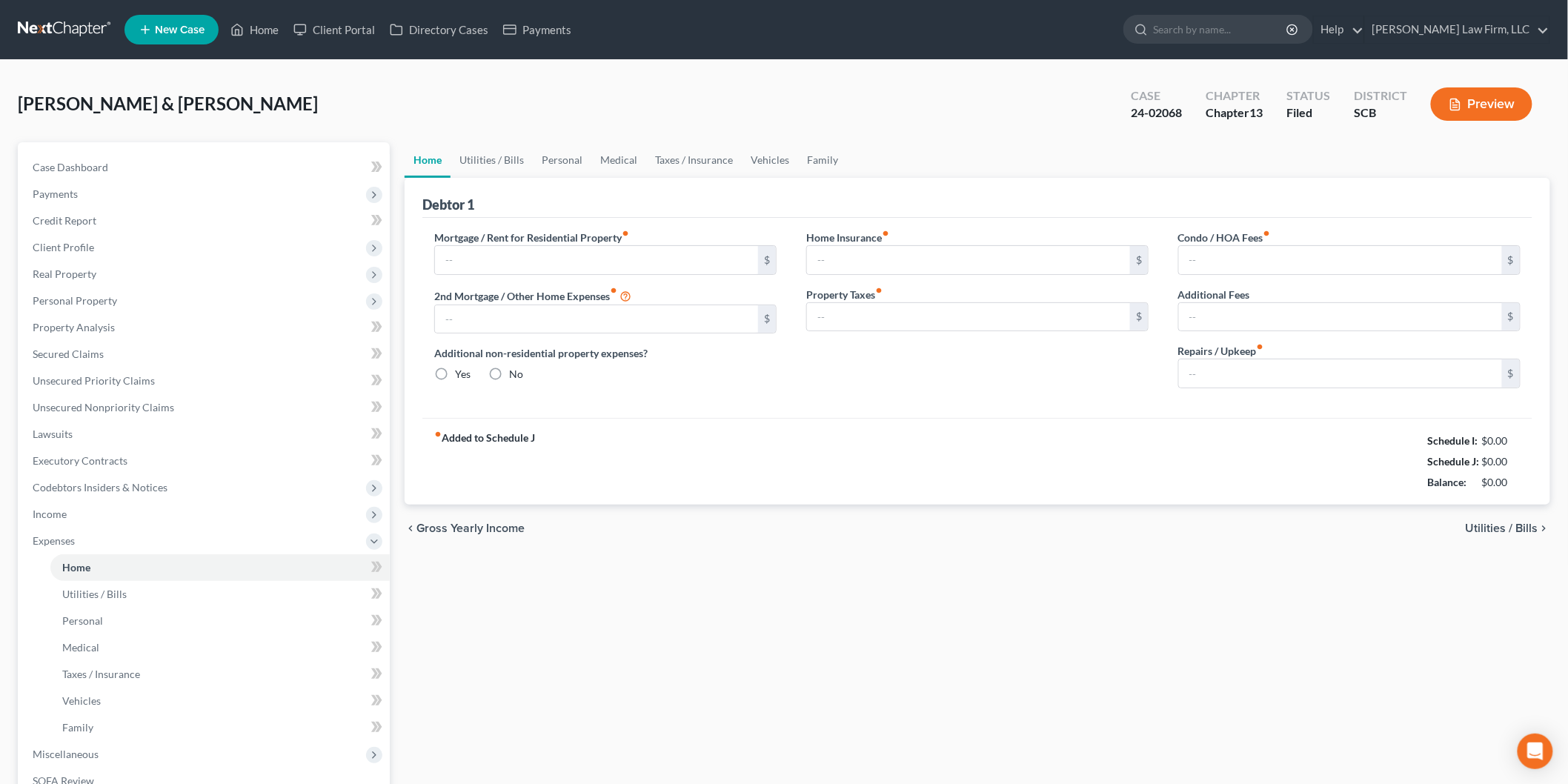
type input "2,056.86"
type input "0.00"
radio input "true"
type input "0.00"
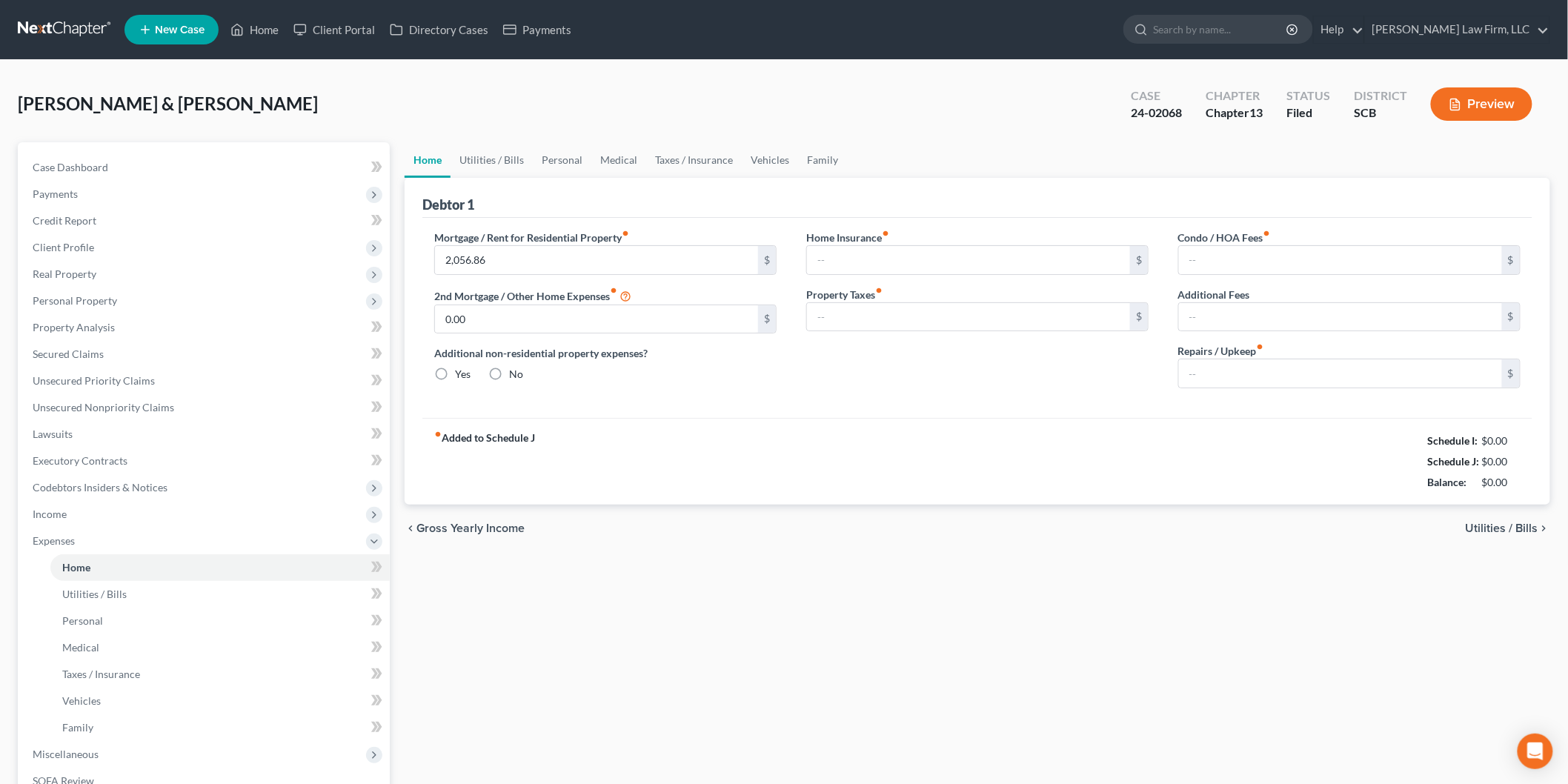
type input "0.00"
type input "50.00"
click at [578, 157] on link "Personal" at bounding box center [561, 159] width 59 height 35
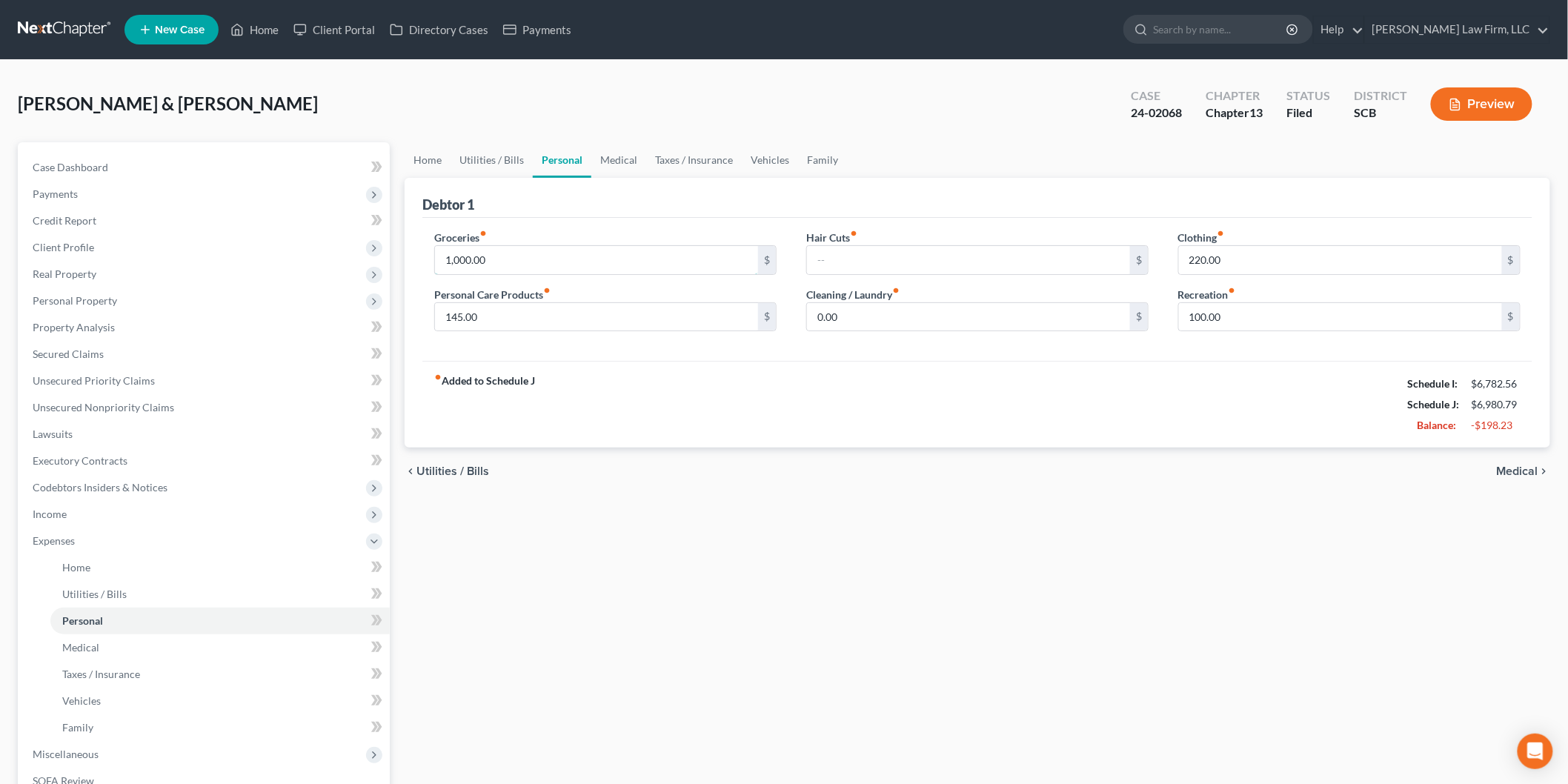
click at [549, 263] on input "1,000.00" at bounding box center [596, 260] width 323 height 28
type input "980"
click at [779, 154] on link "Vehicles" at bounding box center [770, 159] width 56 height 35
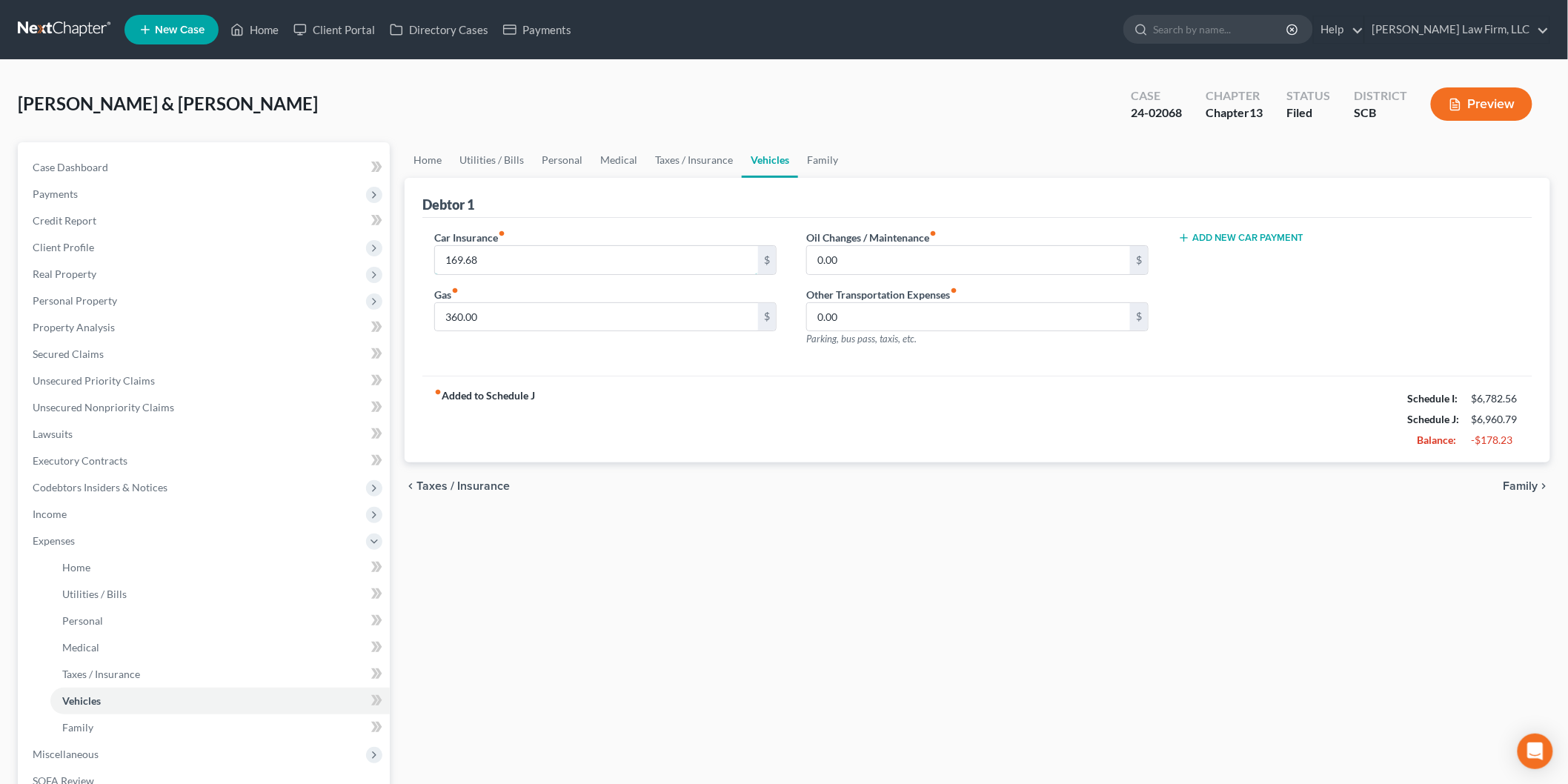
click at [520, 270] on input "169.68" at bounding box center [596, 260] width 323 height 28
type input "178.51"
click at [510, 320] on input "360.00" at bounding box center [596, 317] width 323 height 28
type input "100"
click at [694, 462] on div "fiber_manual_record Added to Schedule J Schedule I: $6,782.56 Schedule J: $6,70…" at bounding box center [977, 419] width 1110 height 87
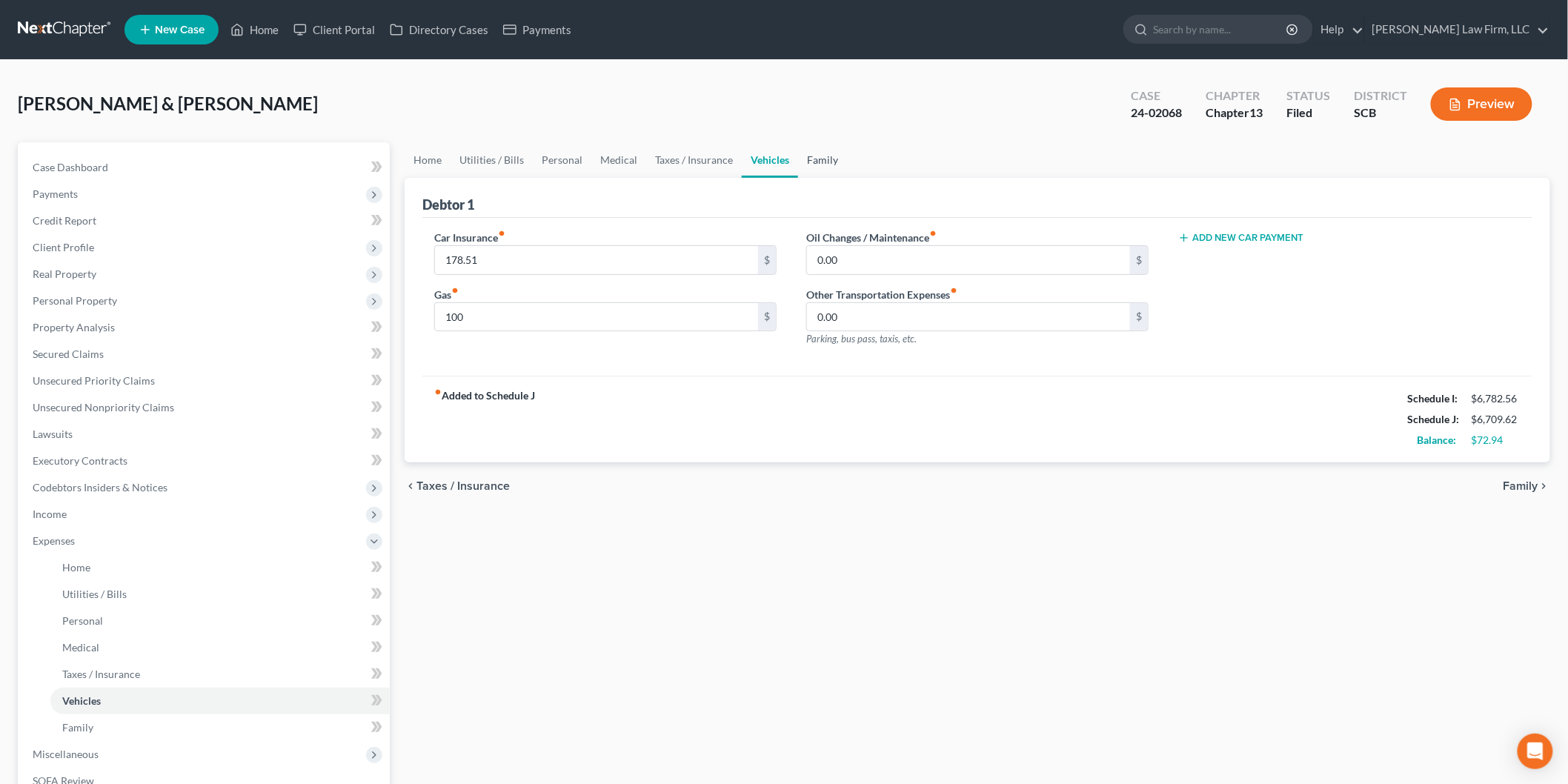
click at [808, 158] on link "Family" at bounding box center [822, 159] width 49 height 35
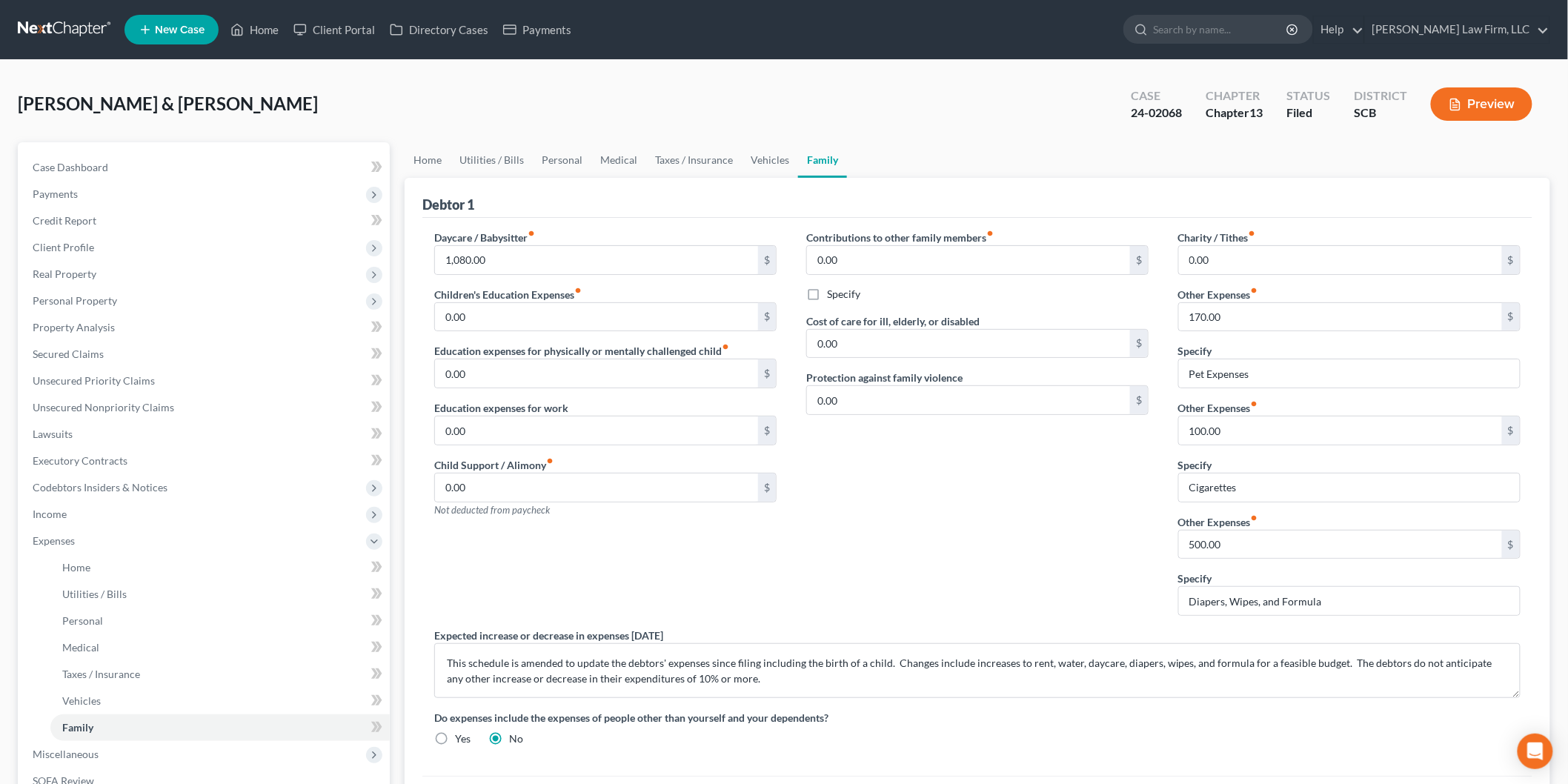
scroll to position [165, 0]
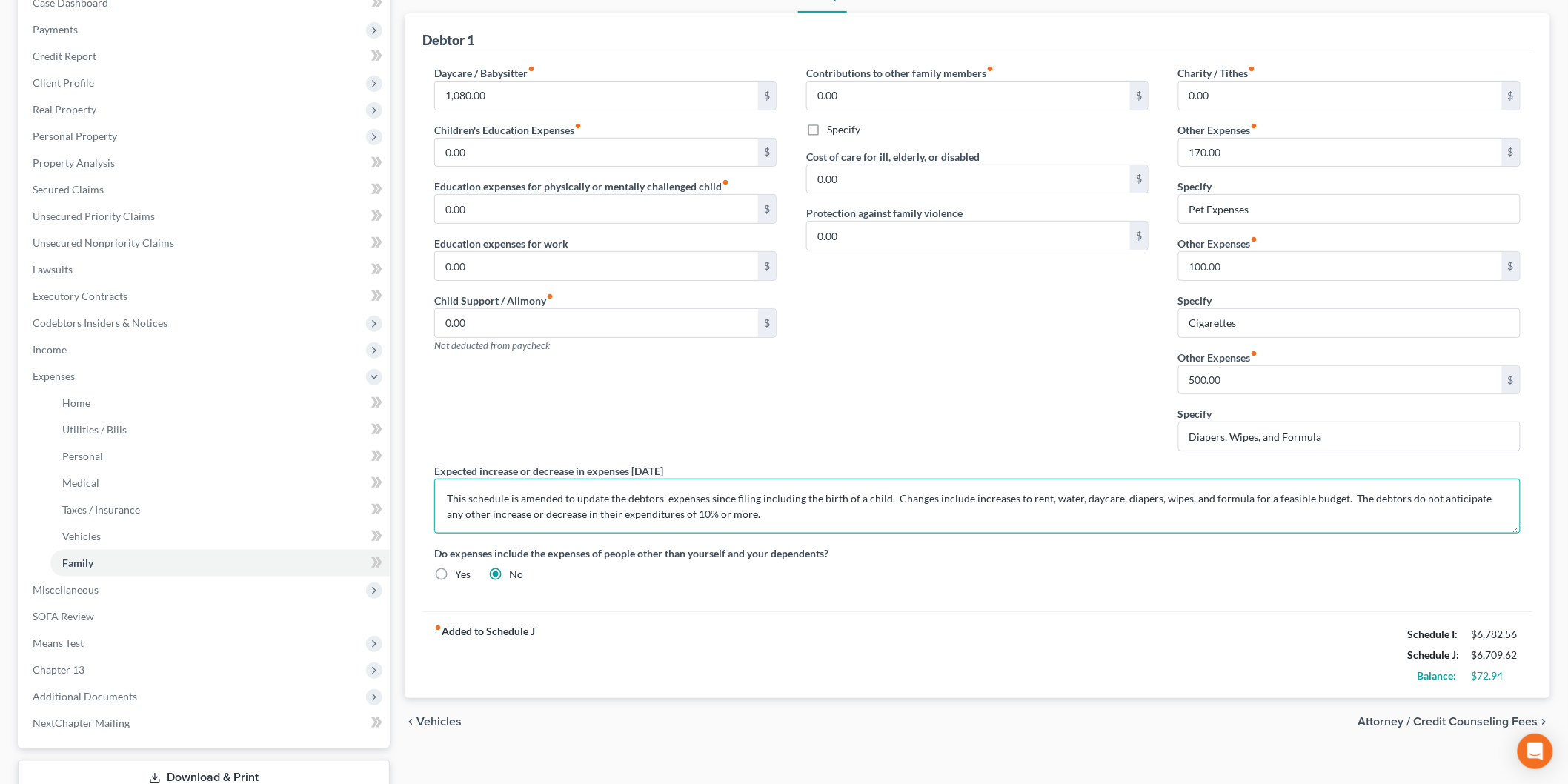
click at [1335, 500] on textarea "This schedule is amended to update the debtors' expenses since filing including…" at bounding box center [978, 506] width 1086 height 55
click at [1254, 505] on textarea "This schedule is amended to update the debtors' expenses since filing including…" at bounding box center [978, 506] width 1086 height 55
paste textarea "for a feasible budget."
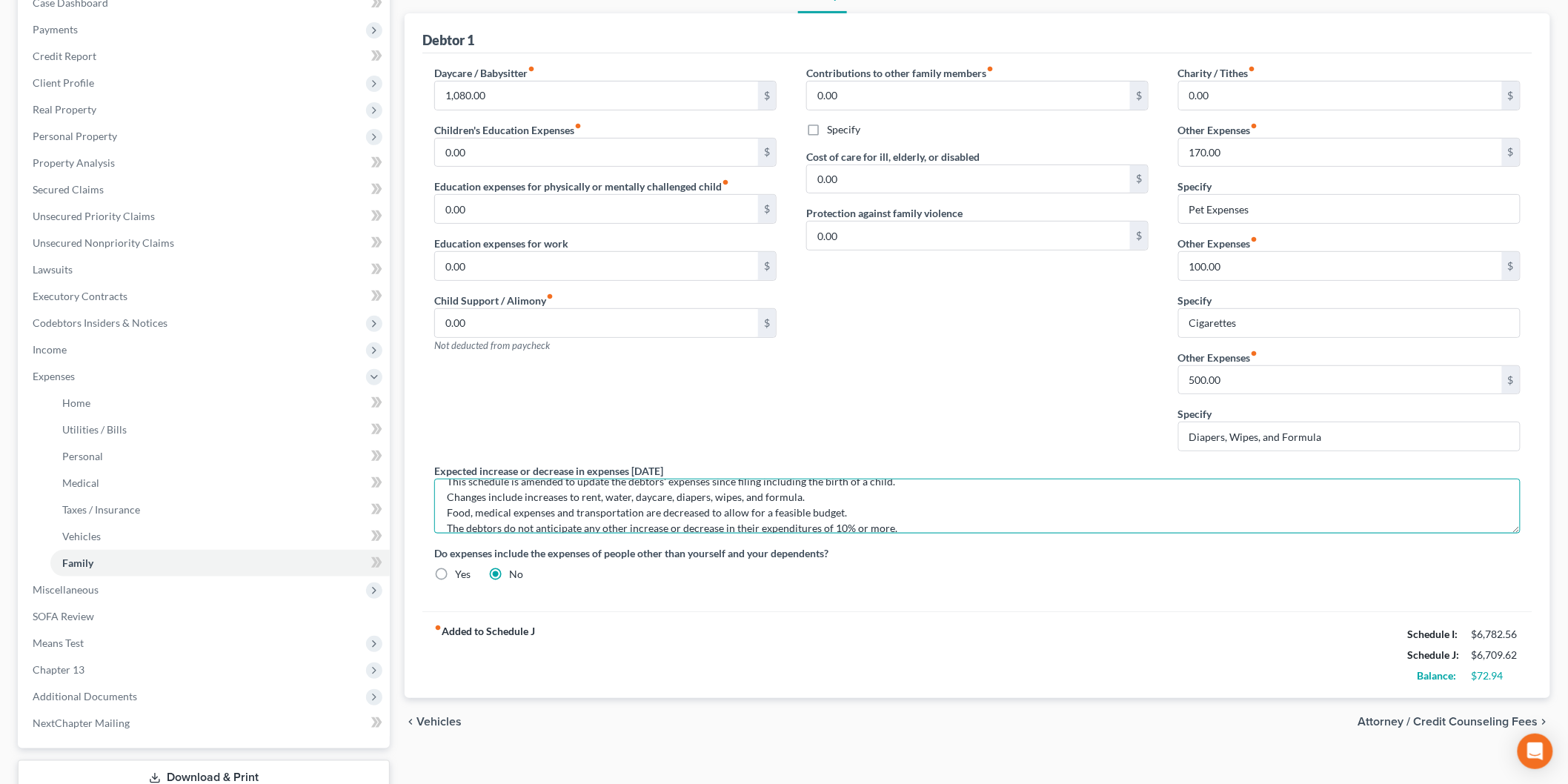
drag, startPoint x: 550, startPoint y: 512, endPoint x: 591, endPoint y: 510, distance: 41.0
click at [550, 512] on textarea "This schedule is amended to update the debtors' expenses since filing including…" at bounding box center [978, 506] width 1086 height 55
type textarea "This schedule is amended to update the debtors' expenses since filing including…"
click at [1253, 375] on input "500.00" at bounding box center [1340, 379] width 323 height 28
type input "295.84"
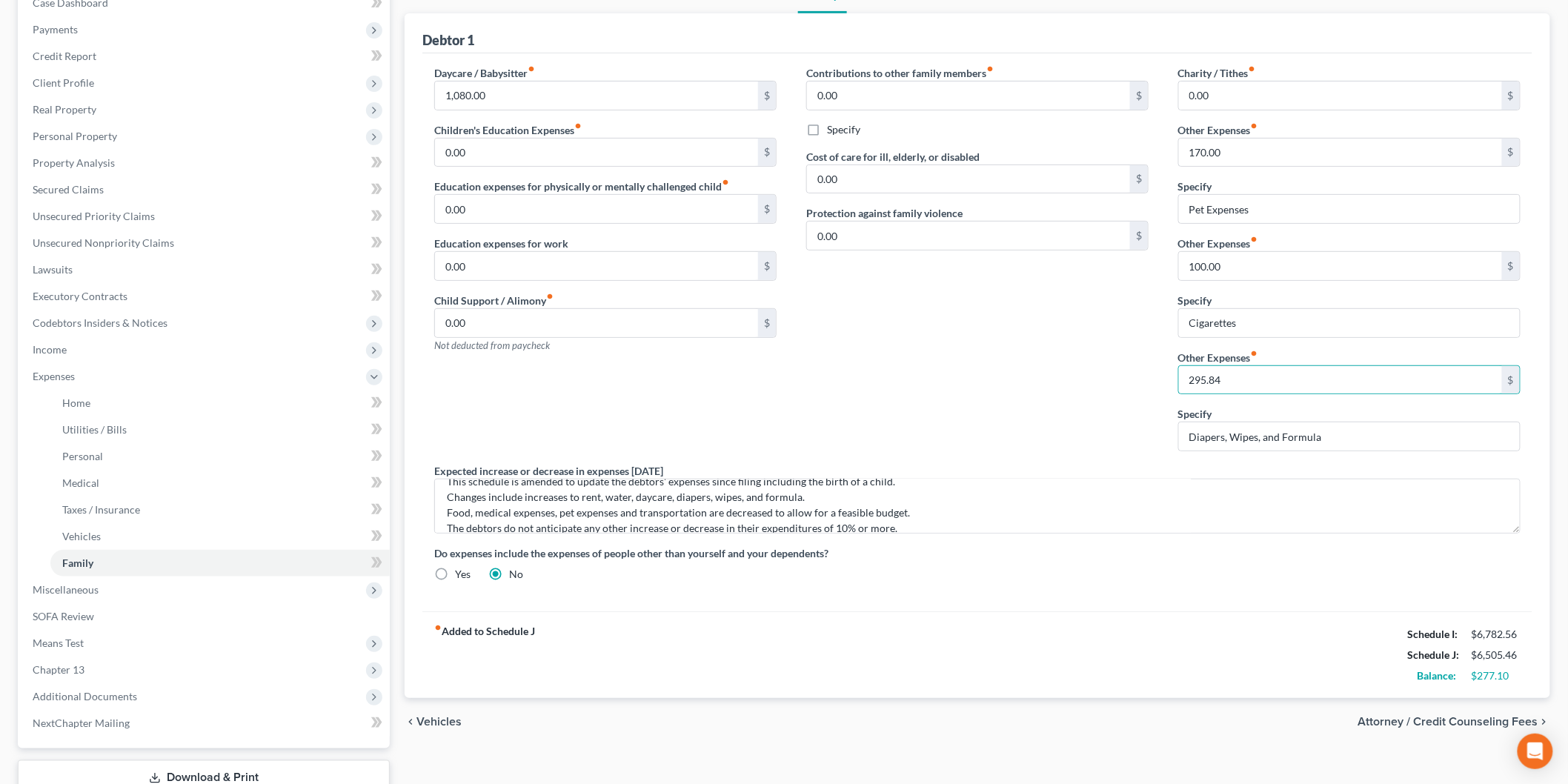
click at [1067, 384] on div "Contributions to other family members fiber_manual_record 0.00 $ Specify Cost o…" at bounding box center [977, 263] width 372 height 397
click at [1260, 157] on input "170.00" at bounding box center [1340, 152] width 323 height 28
type input "151.21"
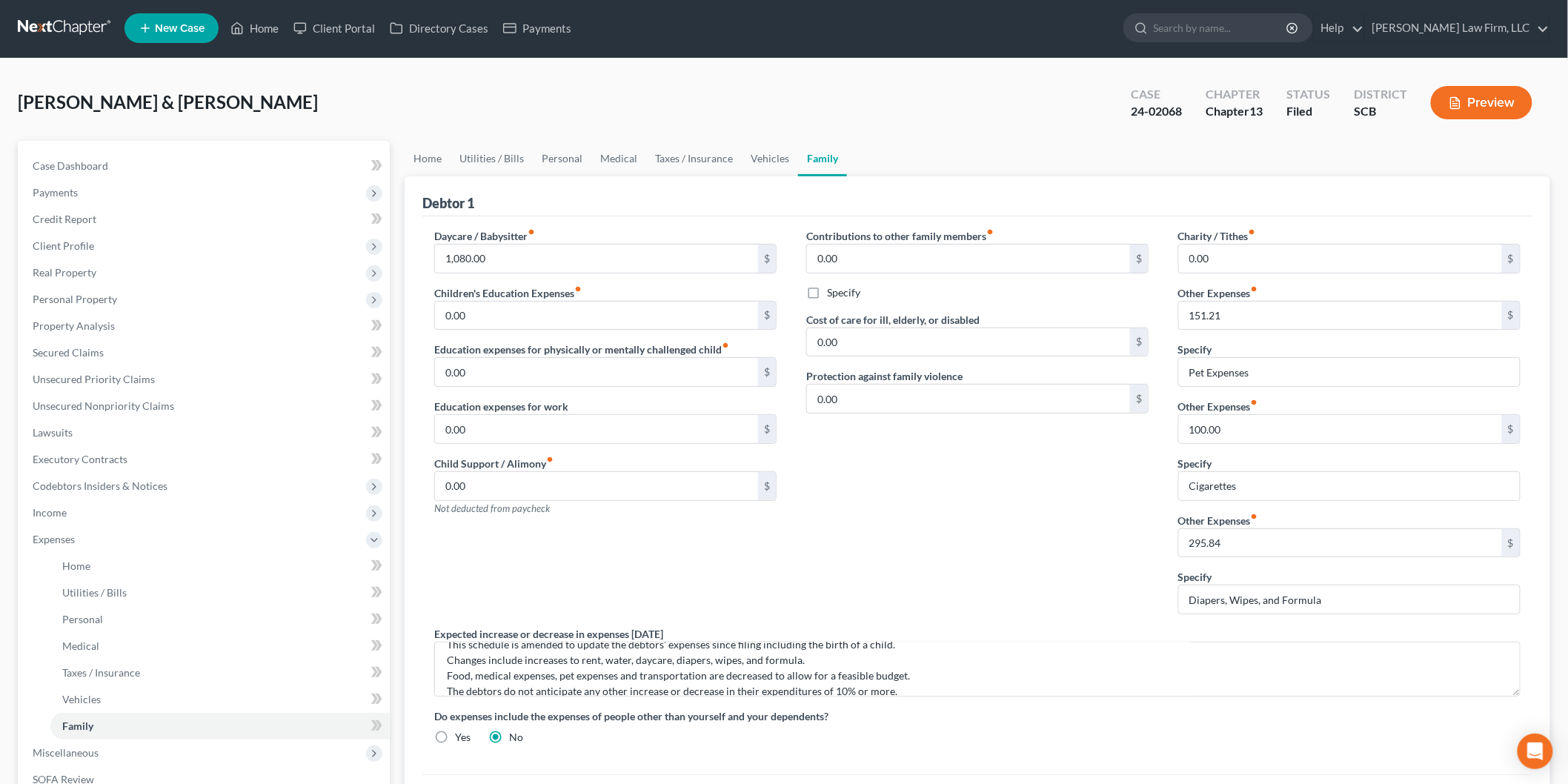
scroll to position [0, 0]
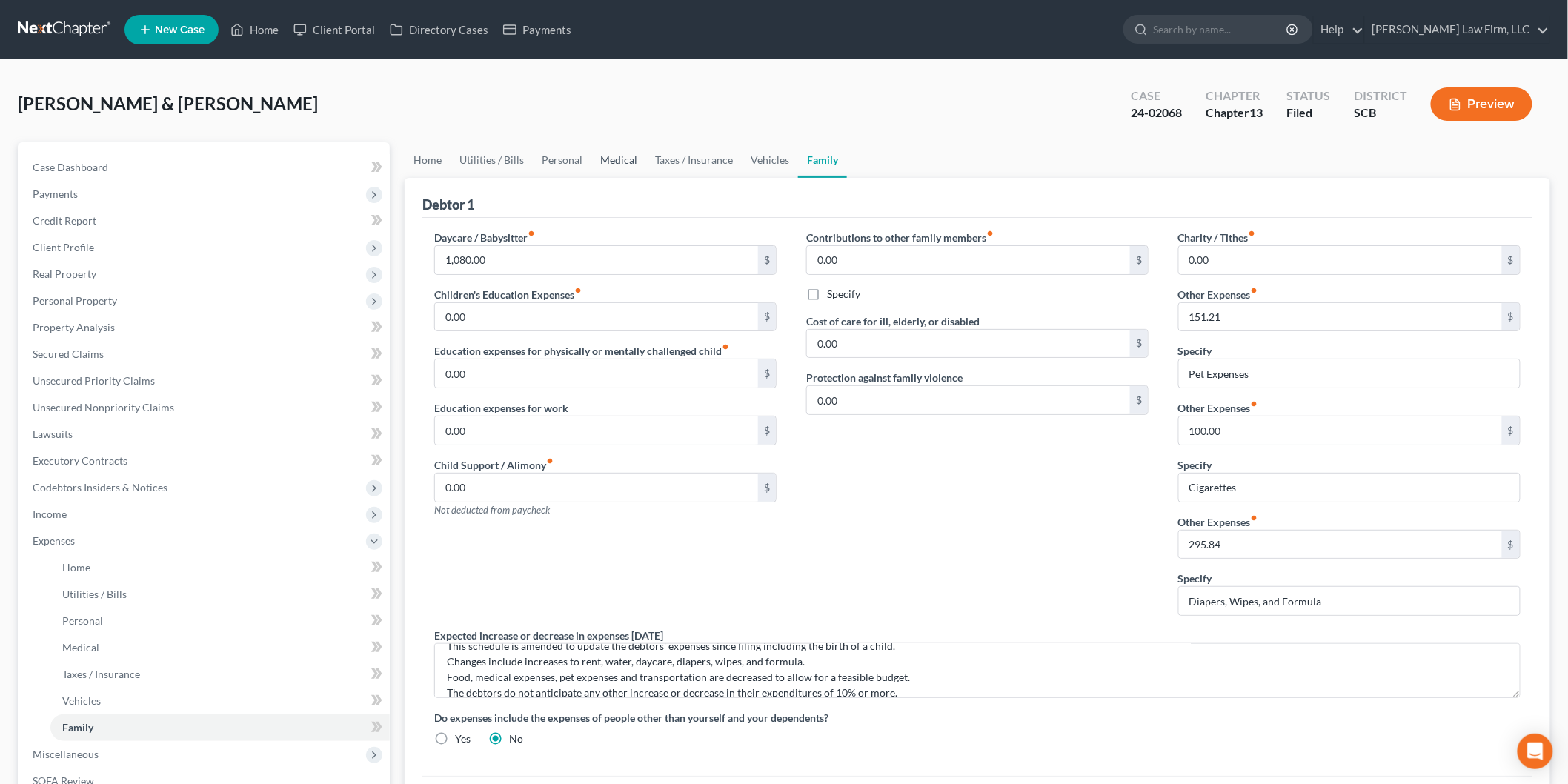
click at [635, 153] on link "Medical" at bounding box center [618, 159] width 55 height 35
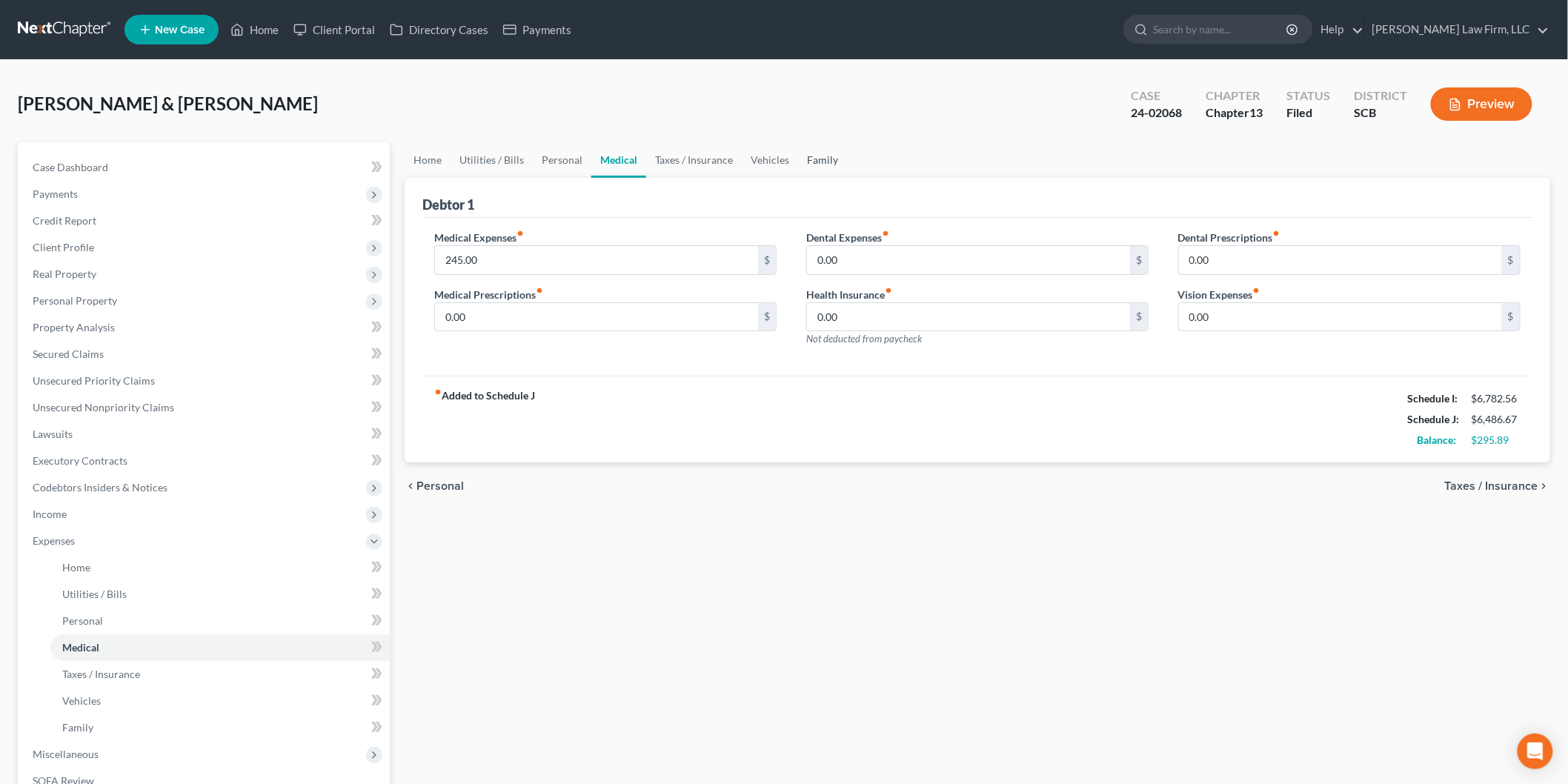
click at [820, 160] on link "Family" at bounding box center [822, 159] width 49 height 35
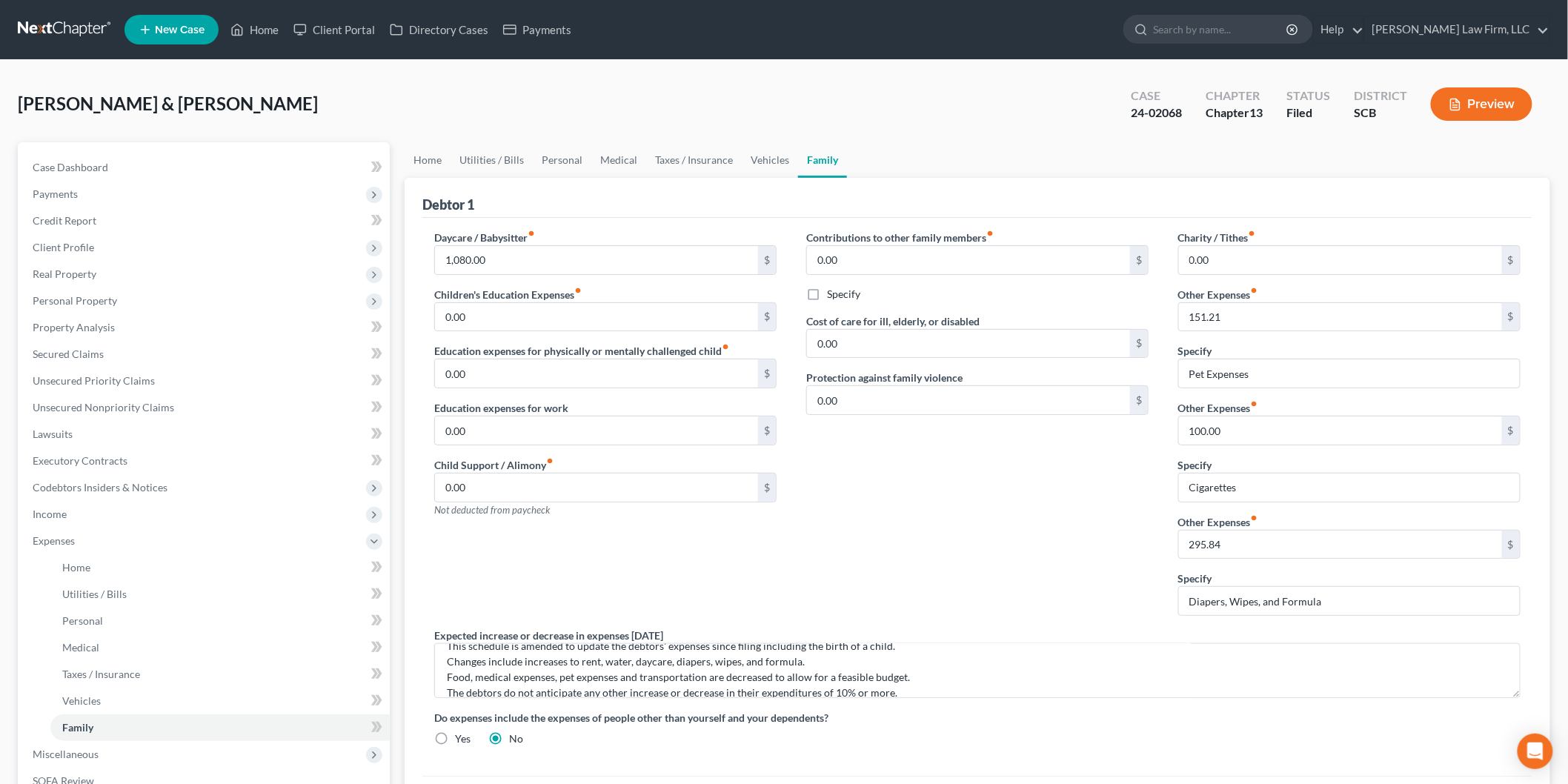
scroll to position [31, 0]
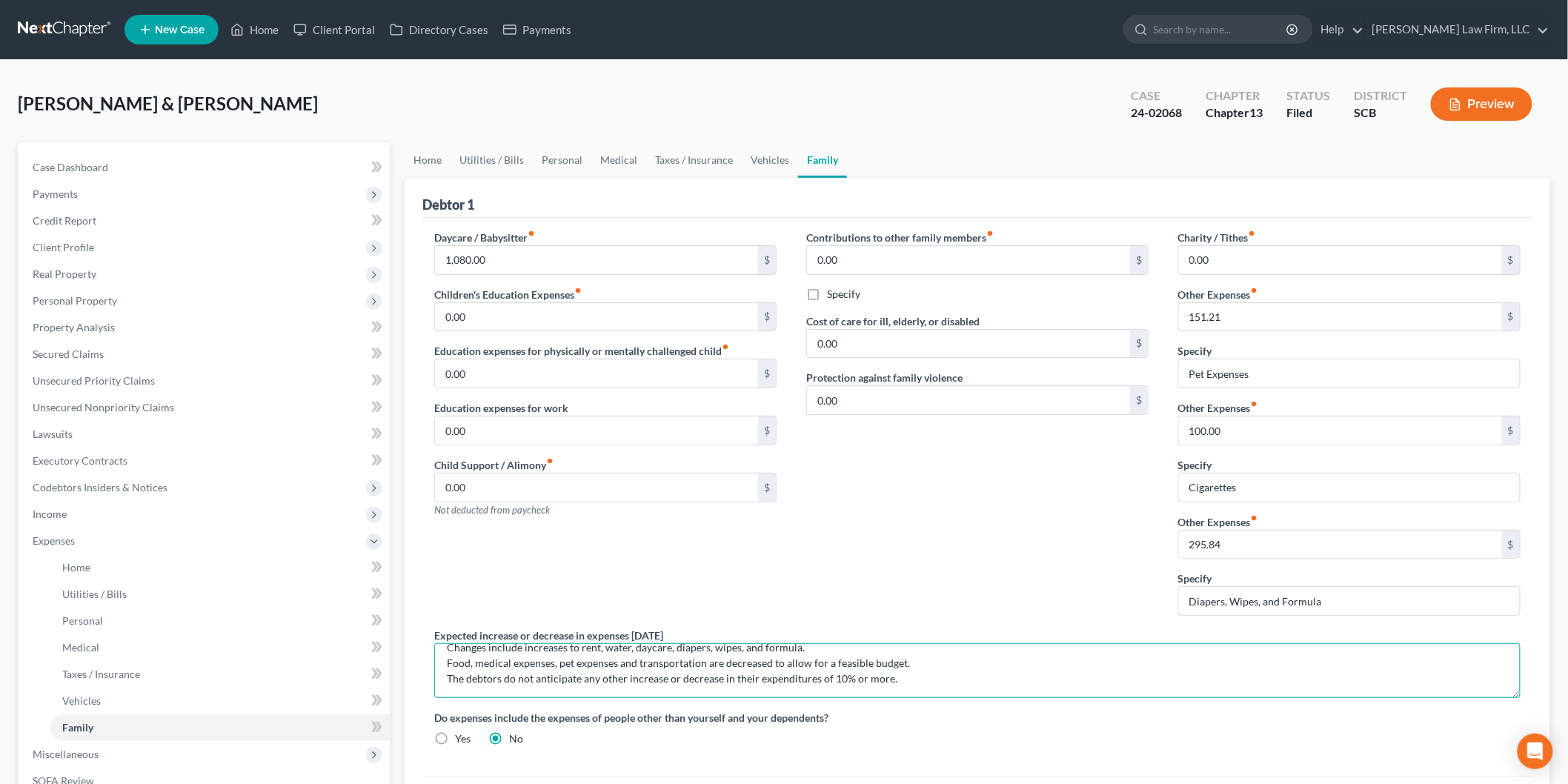
click at [477, 669] on textarea "This schedule is amended to update the debtors' expenses since filing including…" at bounding box center [978, 670] width 1086 height 55
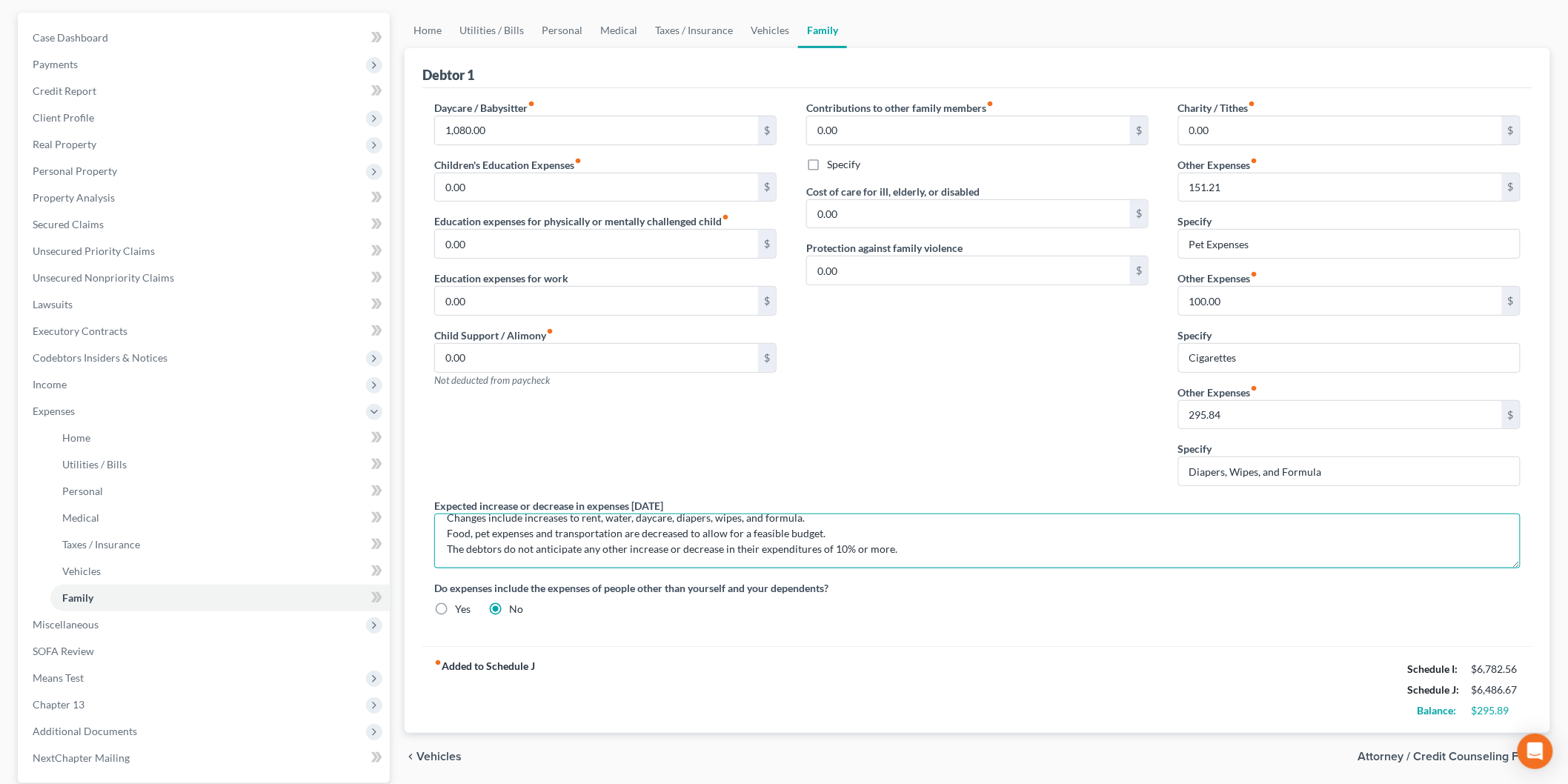
scroll to position [268, 0]
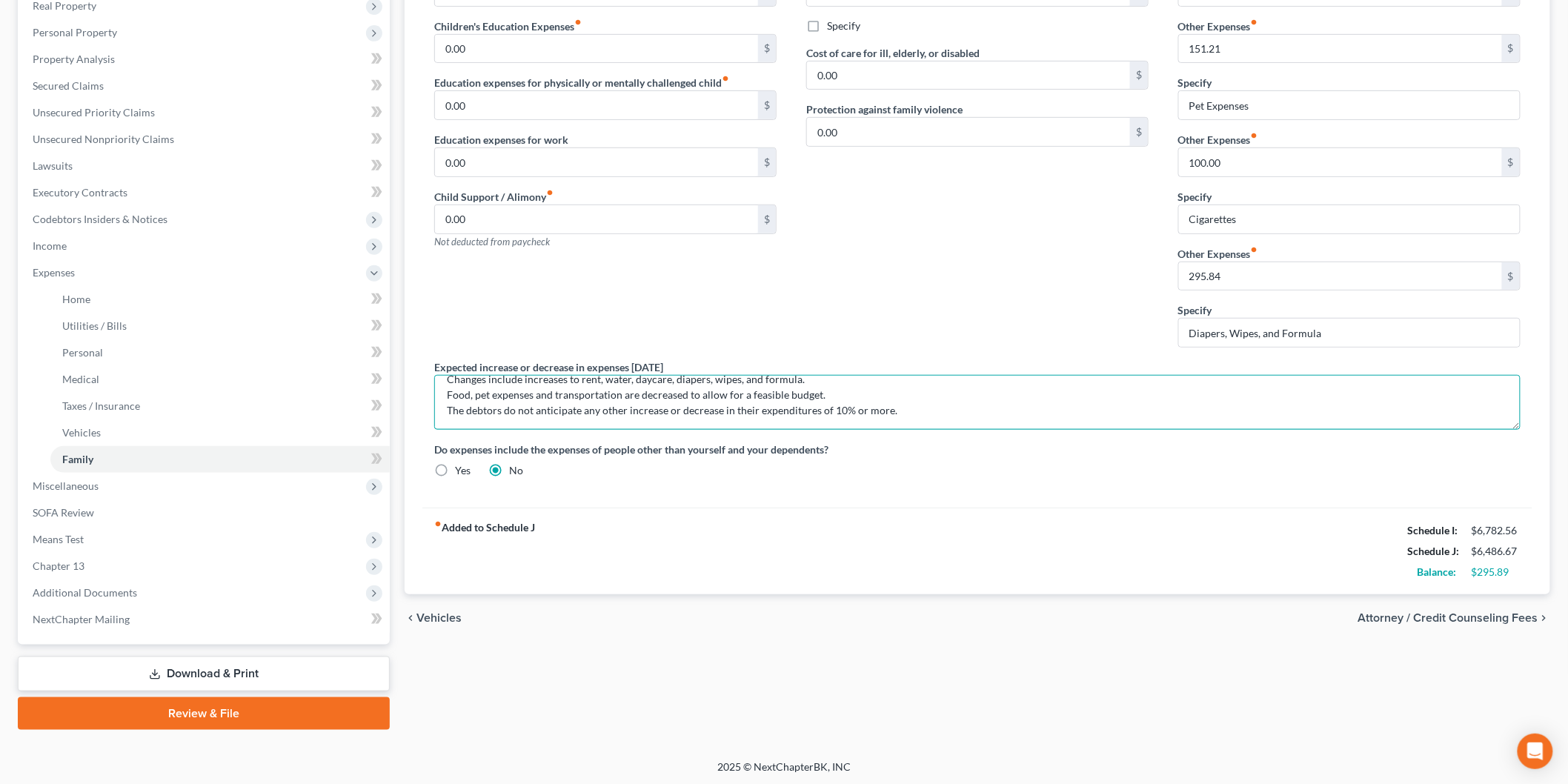
type textarea "This schedule is amended to update the debtors' expenses since filing including…"
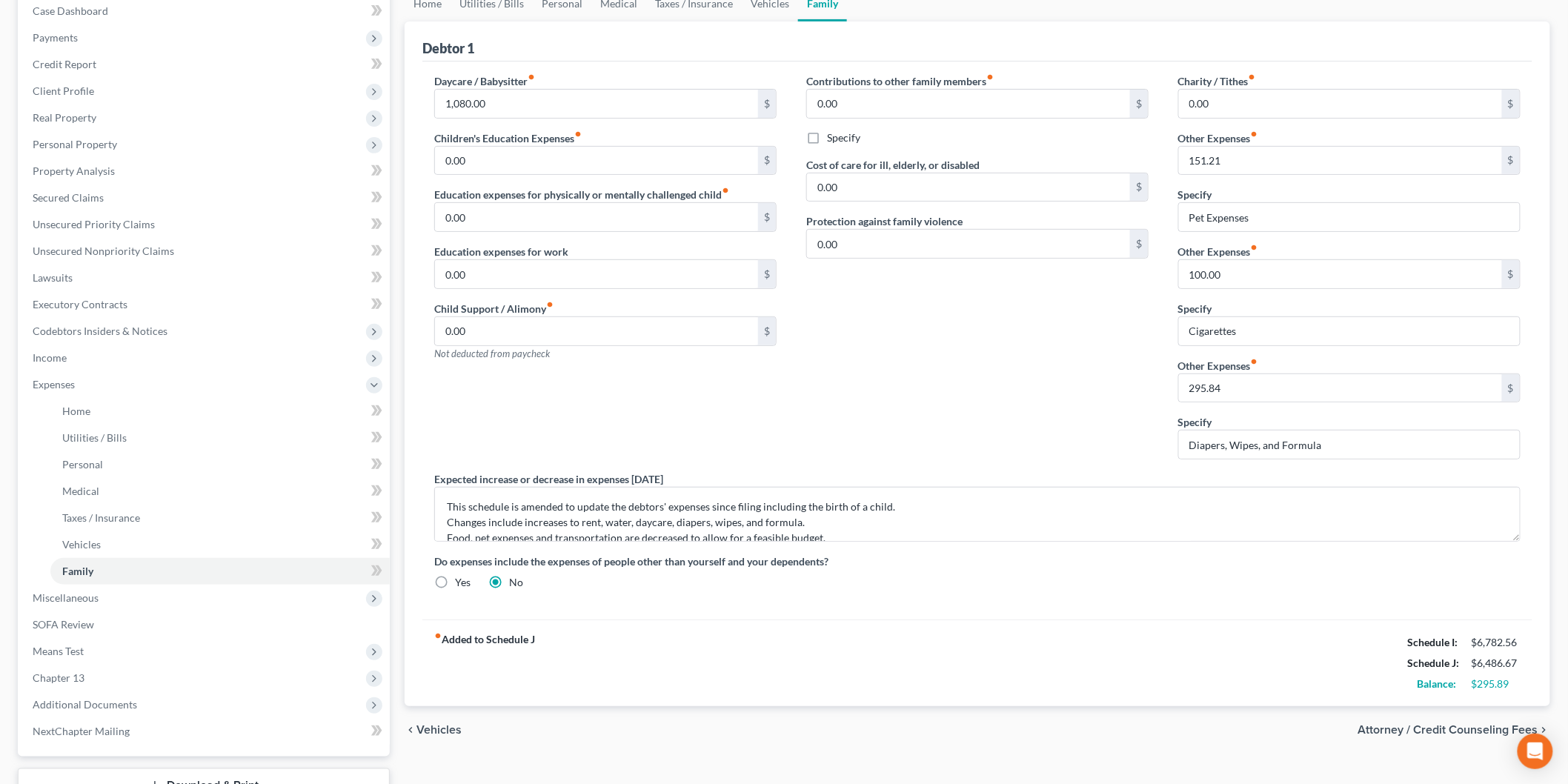
scroll to position [0, 0]
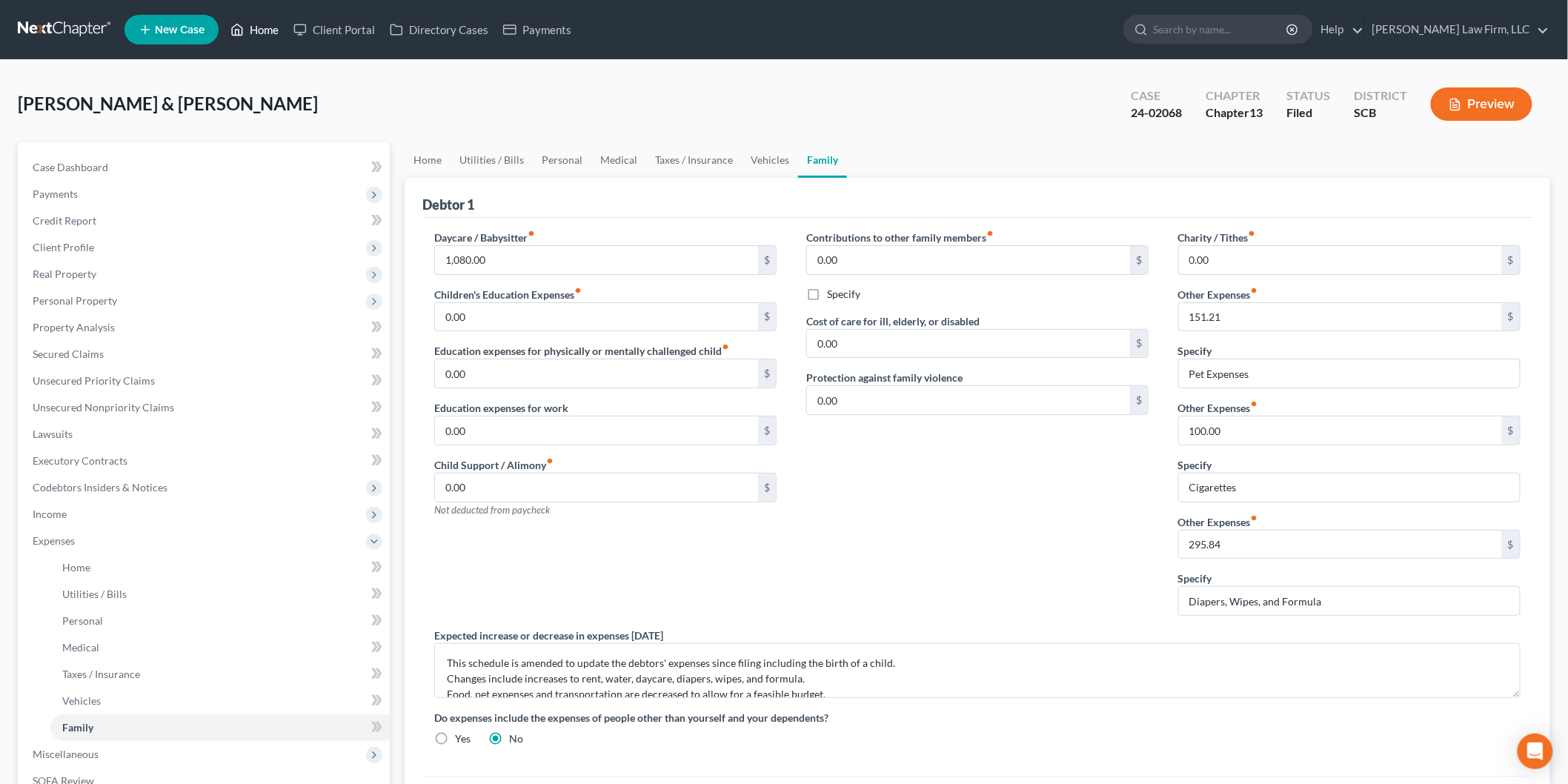
click at [255, 23] on link "Home" at bounding box center [254, 29] width 63 height 26
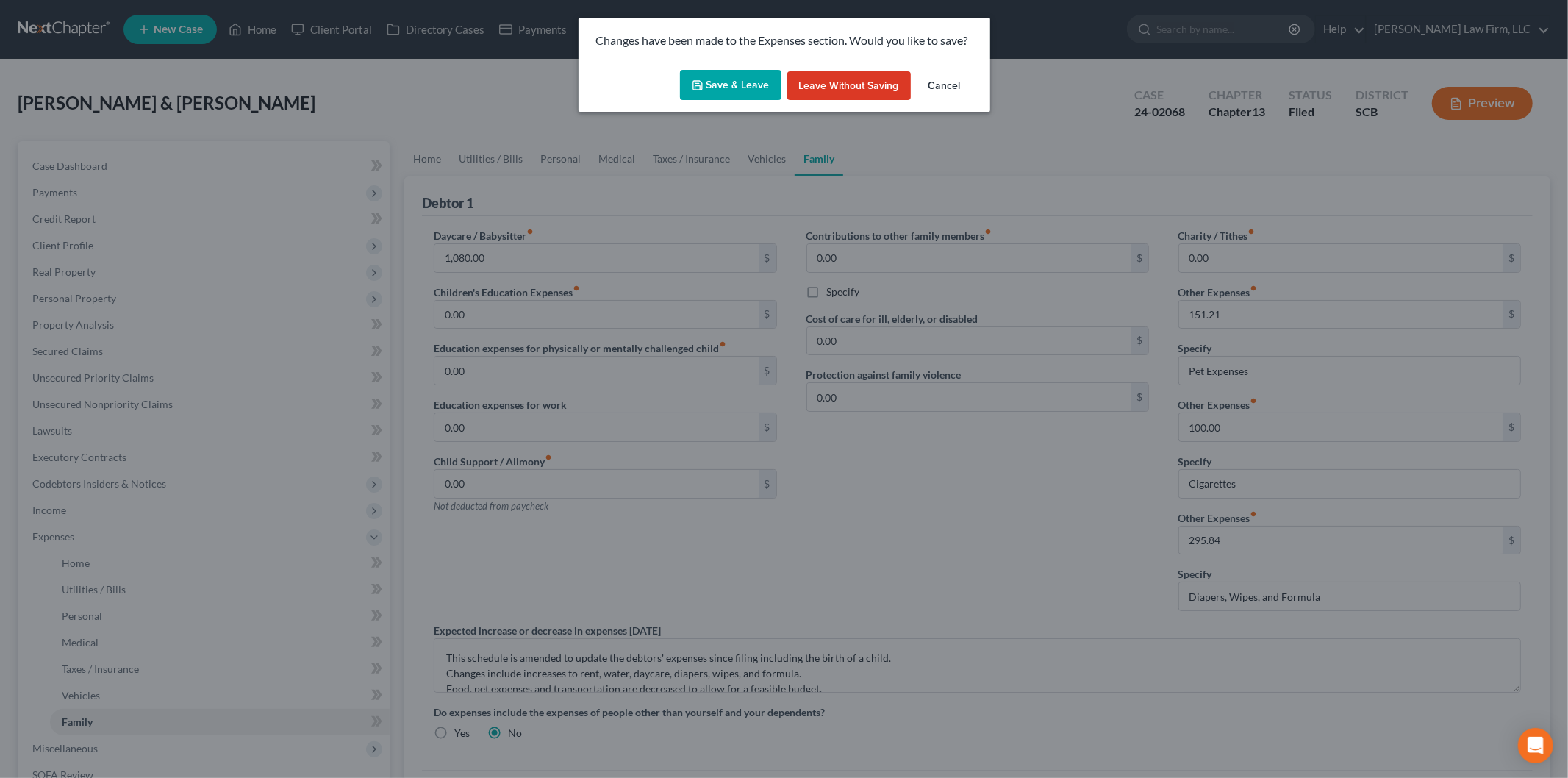
click at [754, 70] on button "Save & Leave" at bounding box center [730, 85] width 101 height 31
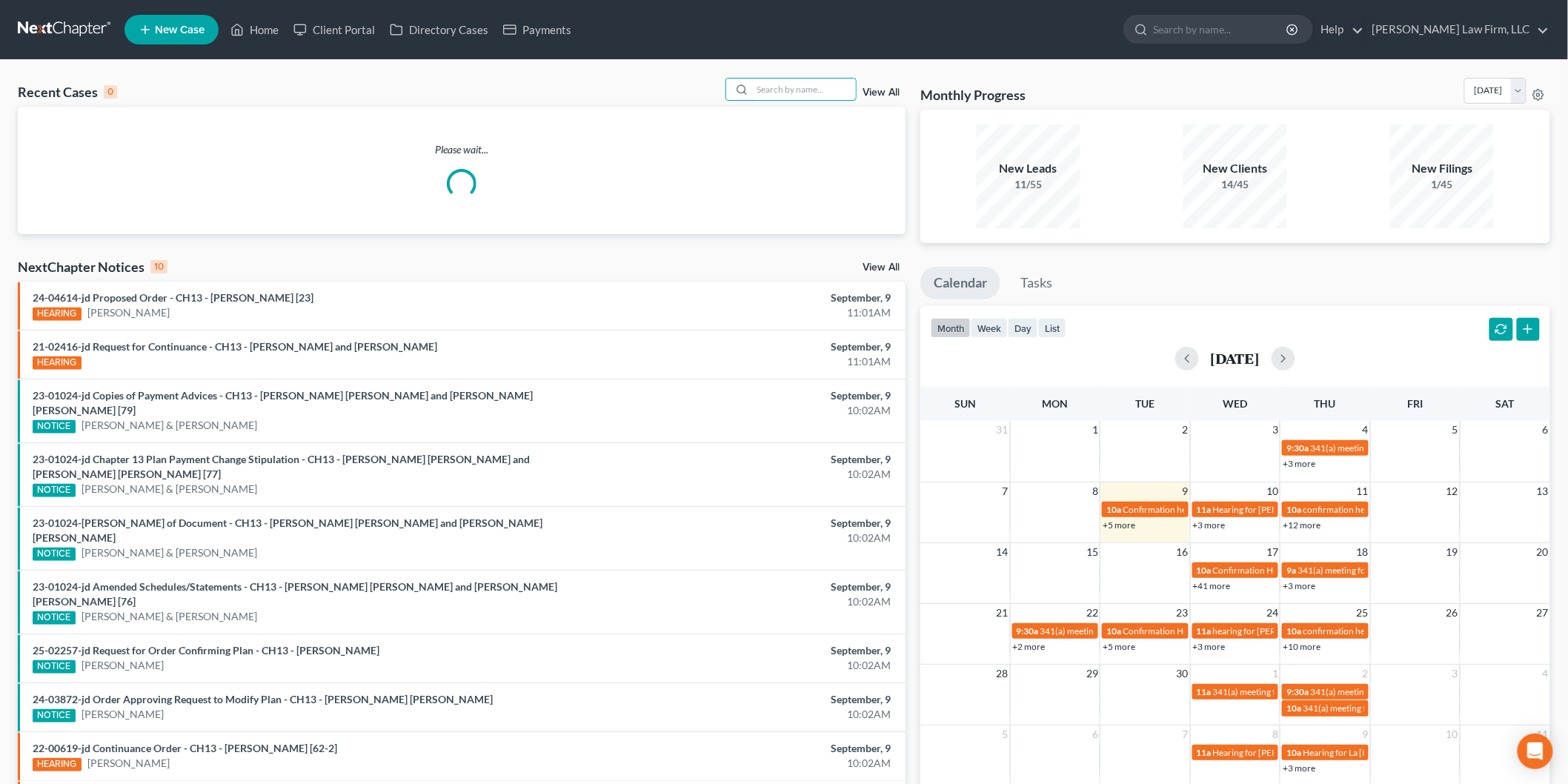
click at [763, 83] on input "search" at bounding box center [804, 90] width 104 height 22
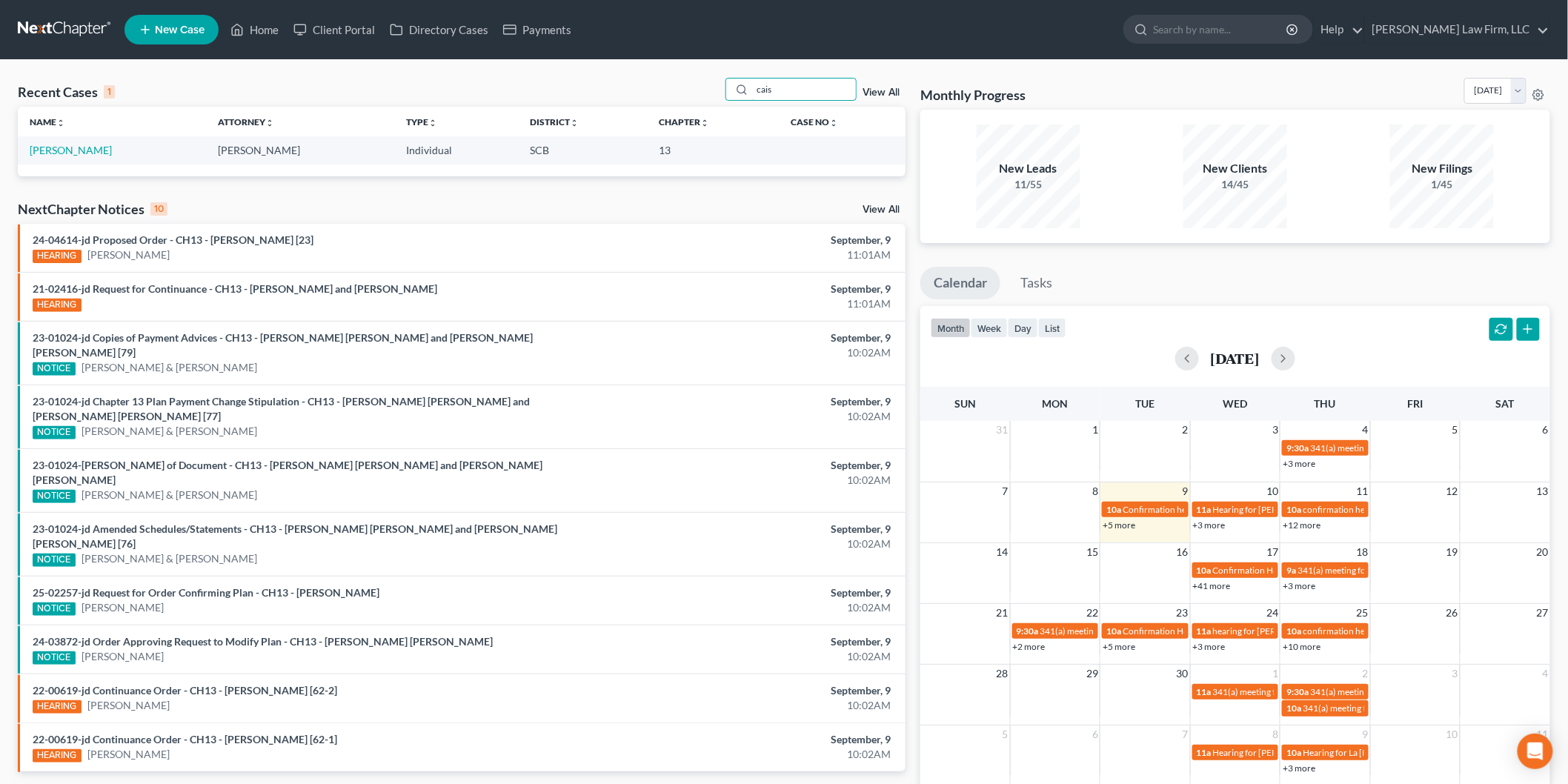
type input "cais"
click at [70, 149] on link "[PERSON_NAME]" at bounding box center [71, 150] width 82 height 13
select select "1"
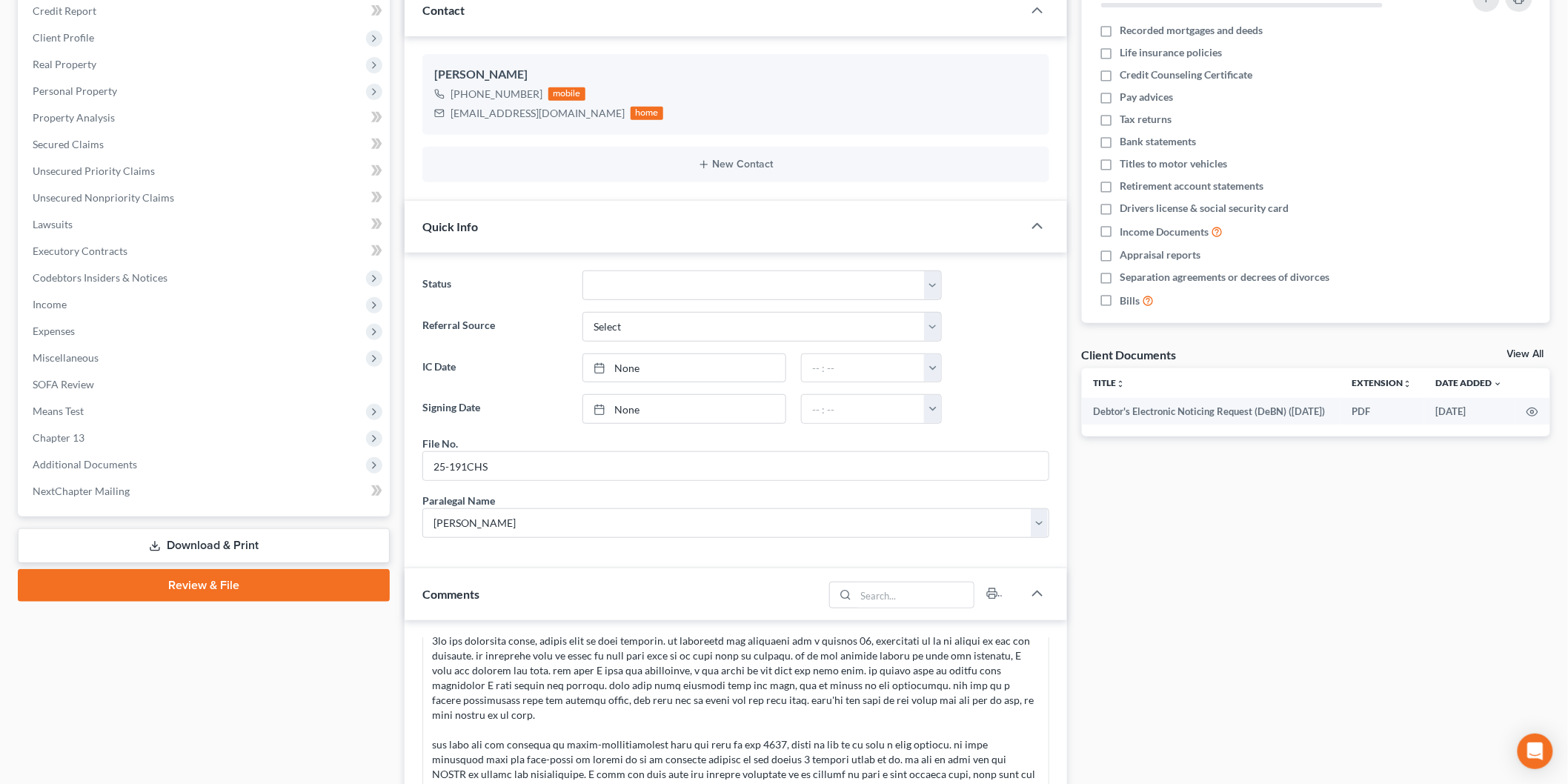
scroll to position [247, 0]
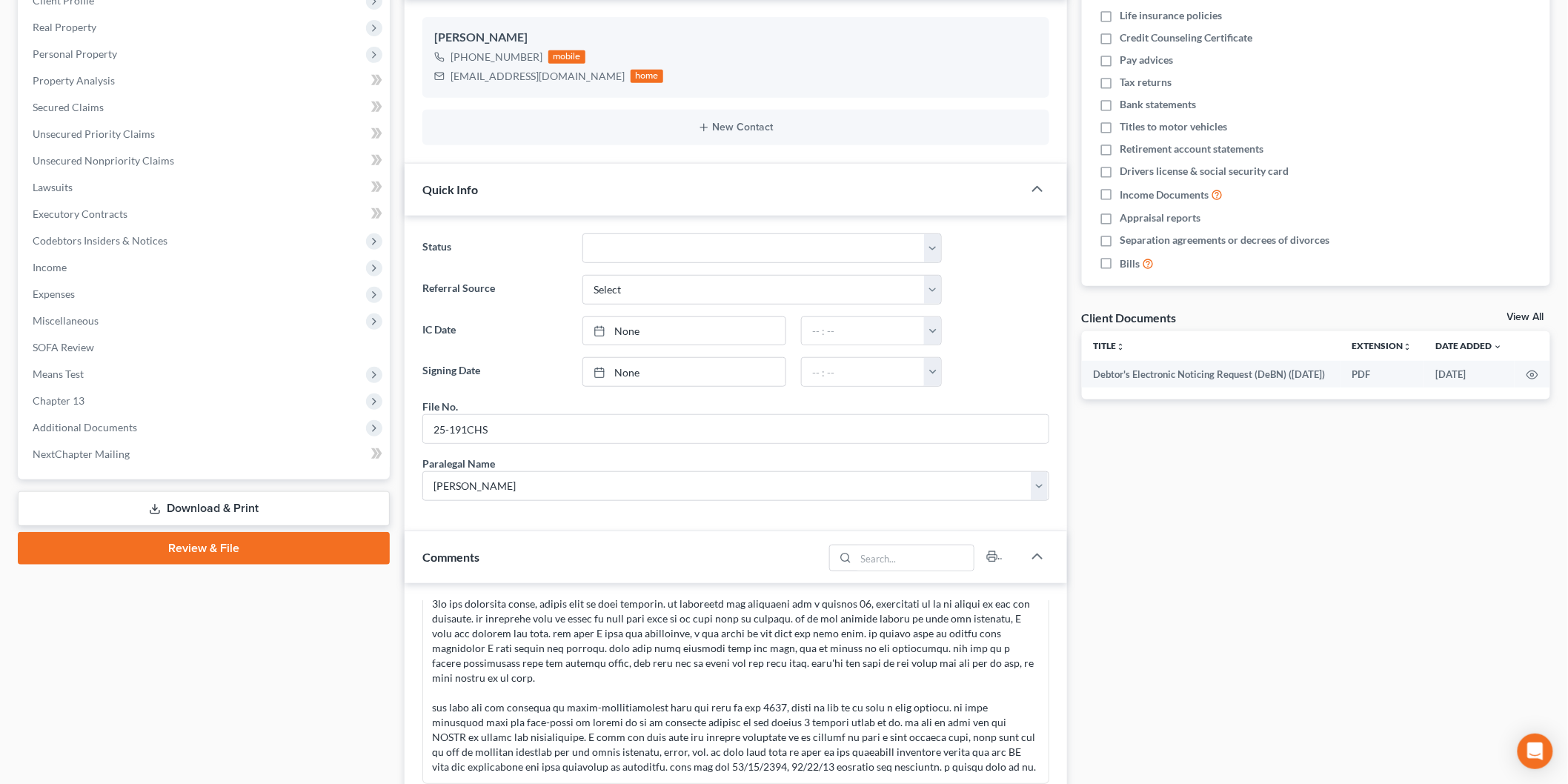
click at [131, 259] on span "Income" at bounding box center [206, 267] width 369 height 26
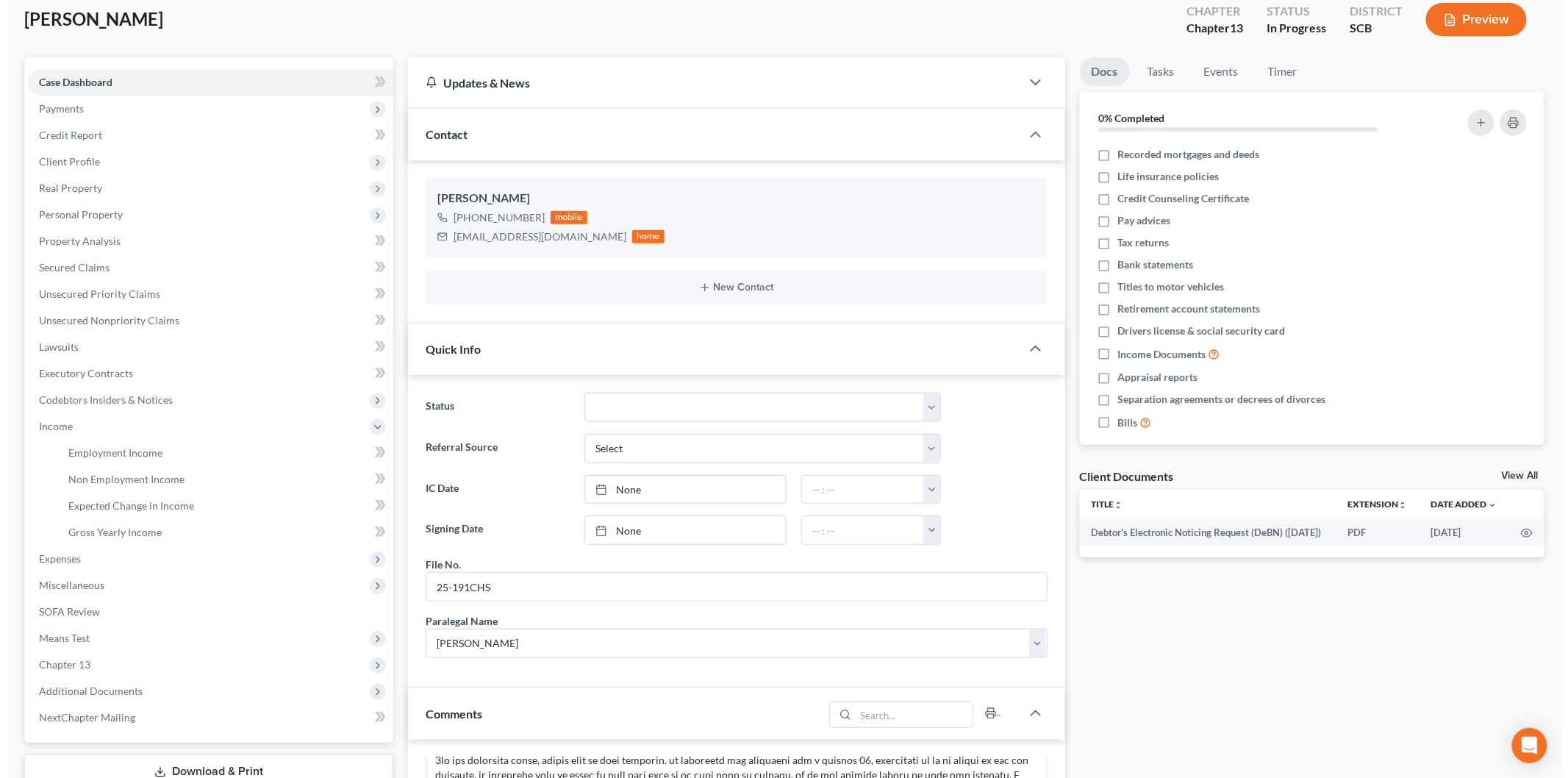
scroll to position [0, 0]
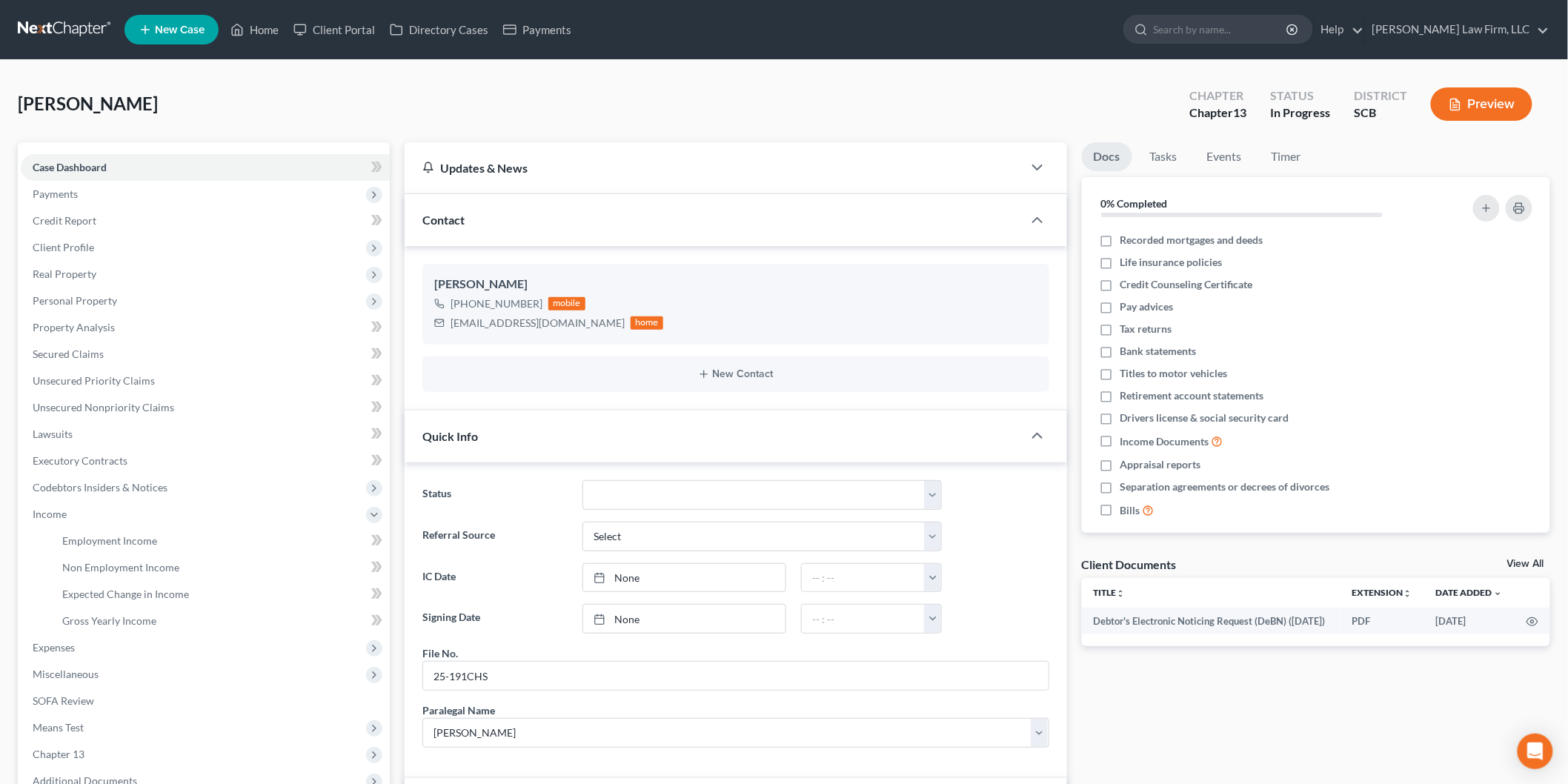
click at [1463, 100] on button "Preview" at bounding box center [1481, 104] width 101 height 33
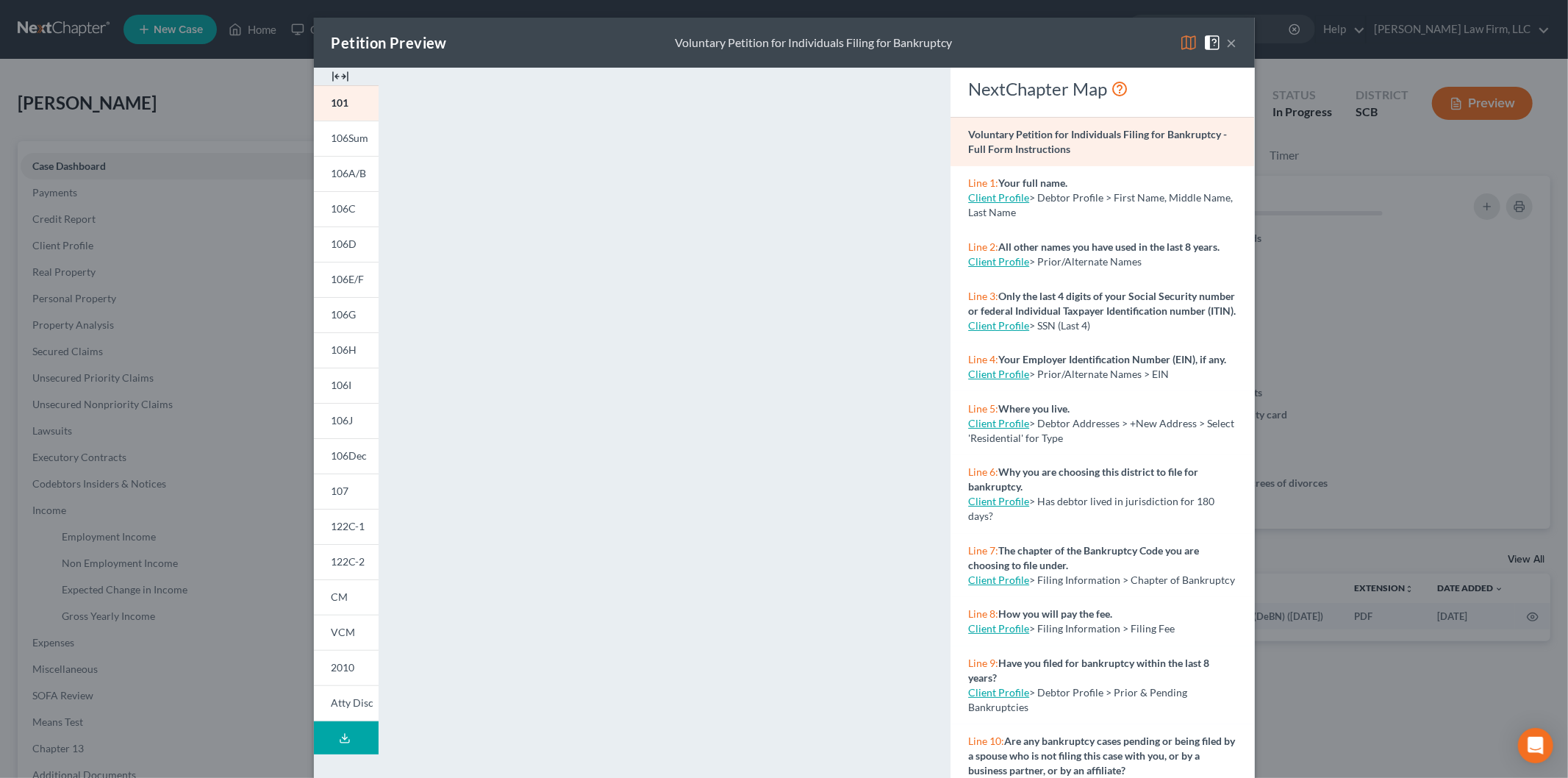
click at [331, 378] on span "106I" at bounding box center [341, 385] width 21 height 13
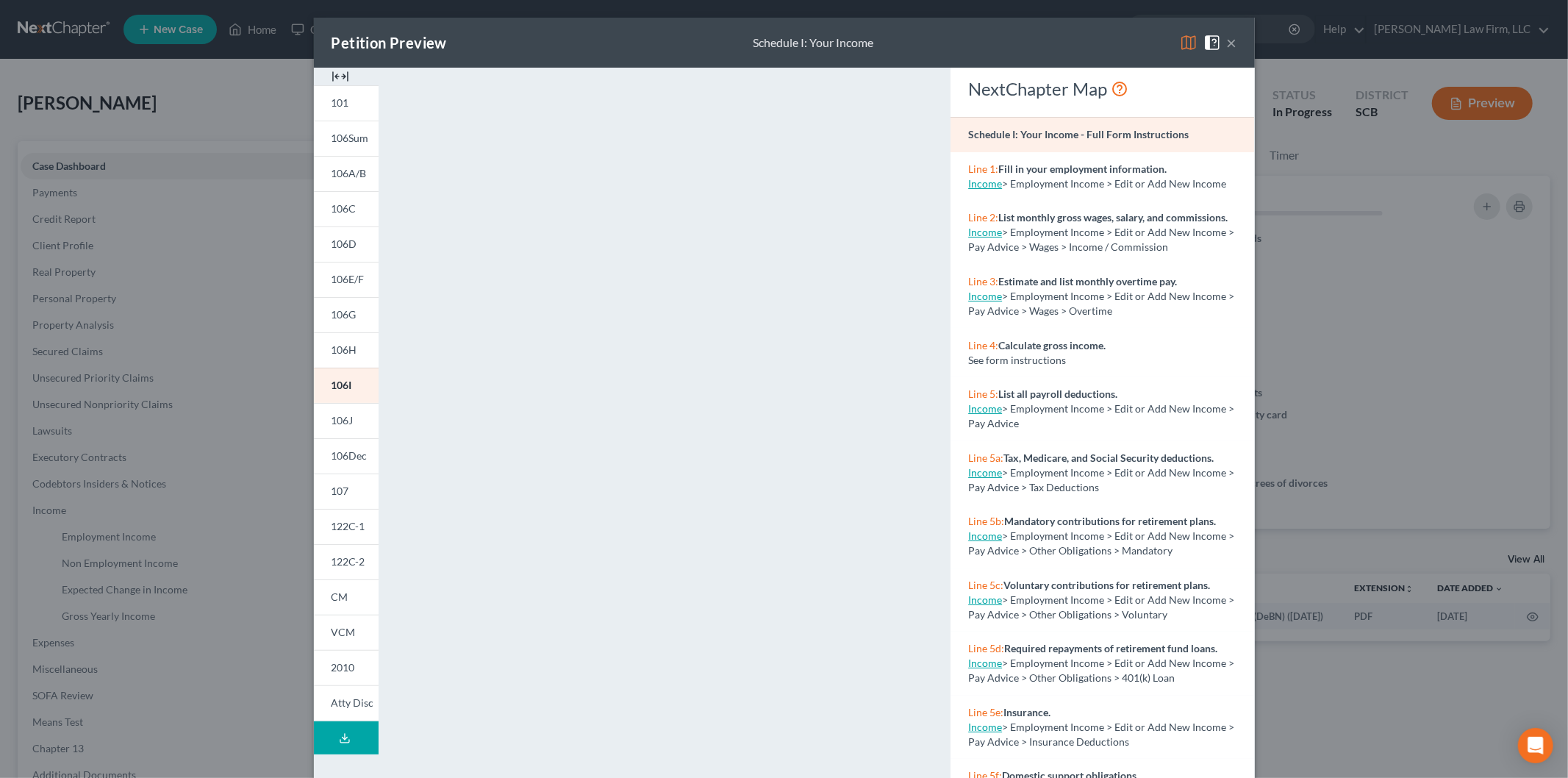
click at [334, 74] on img at bounding box center [340, 76] width 18 height 18
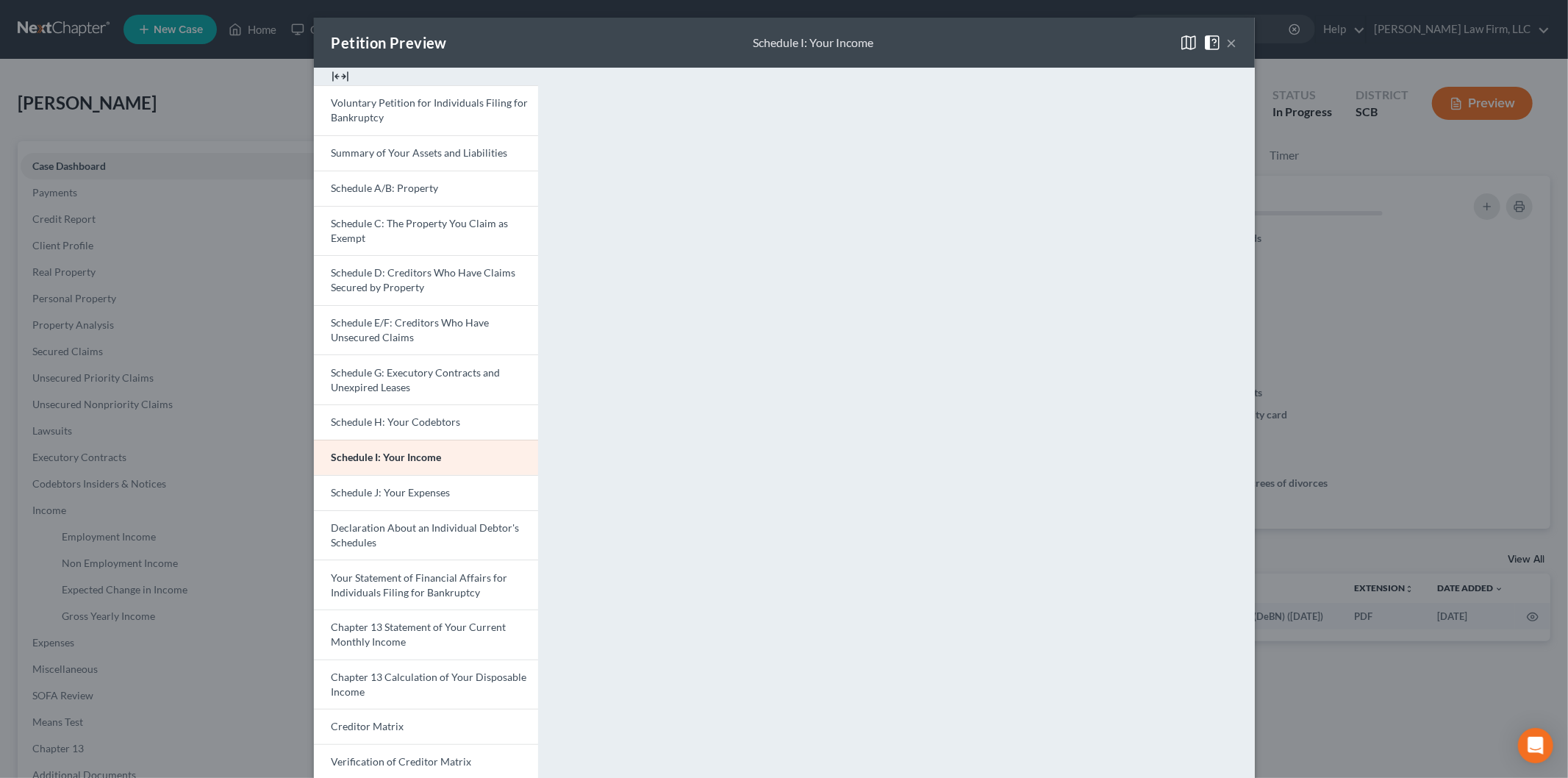
scroll to position [148, 0]
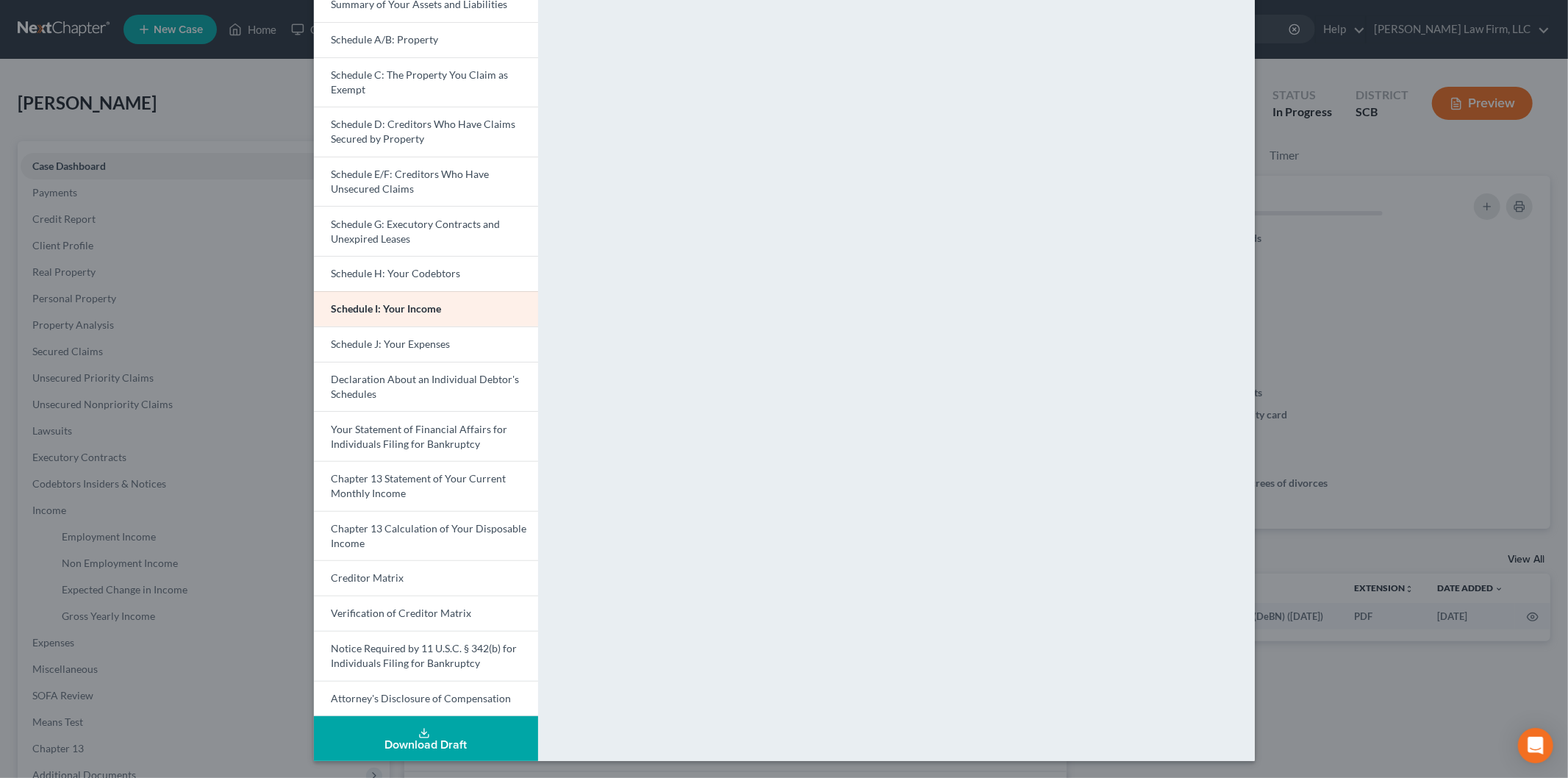
click at [431, 338] on span "Schedule J: Your Expenses" at bounding box center [391, 344] width 119 height 13
click at [404, 480] on span "Chapter 13 Statement of Your Current Monthly Income" at bounding box center [418, 485] width 175 height 27
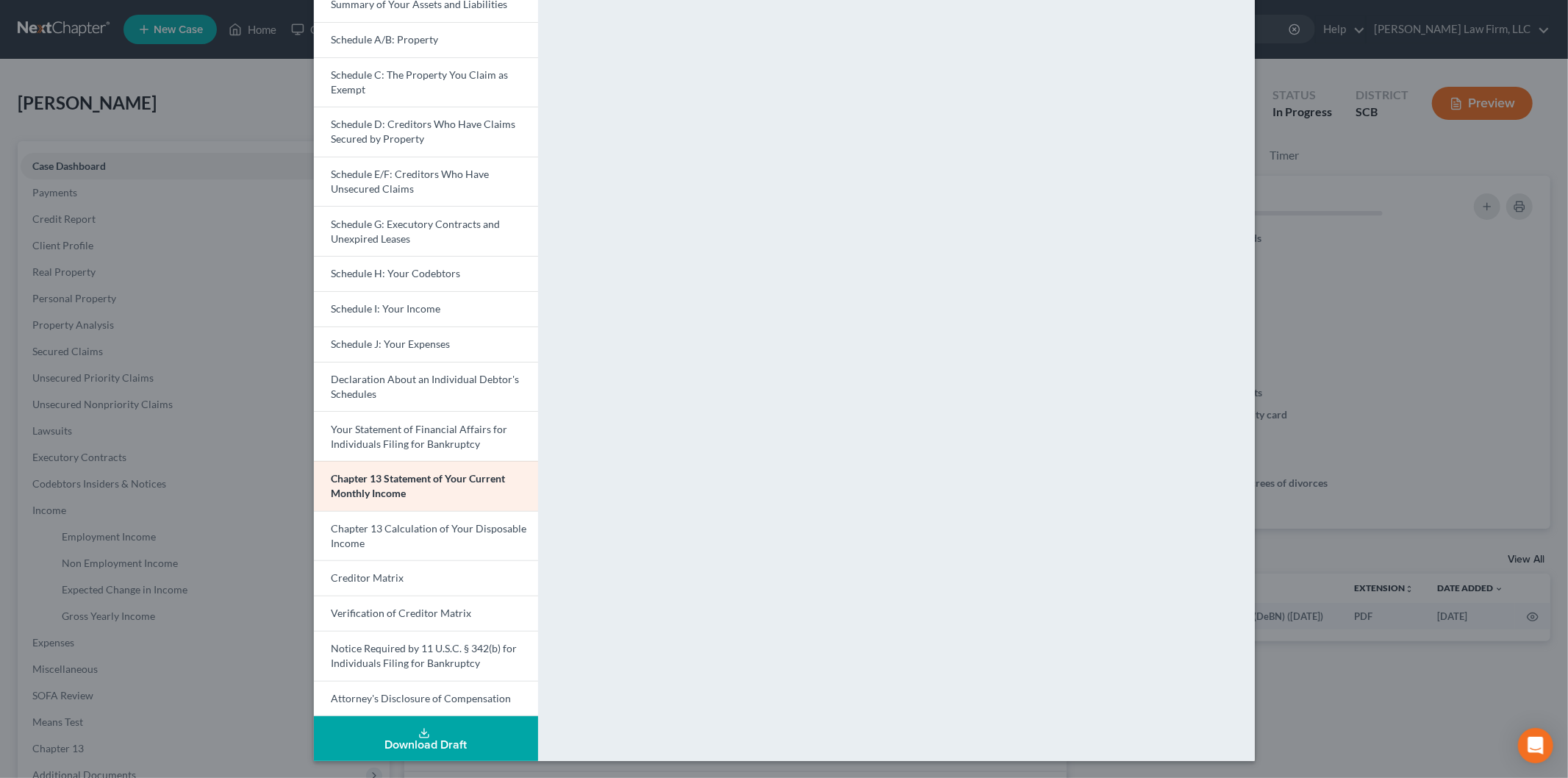
click at [386, 527] on span "Chapter 13 Calculation of Your Disposable Income" at bounding box center [429, 535] width 196 height 27
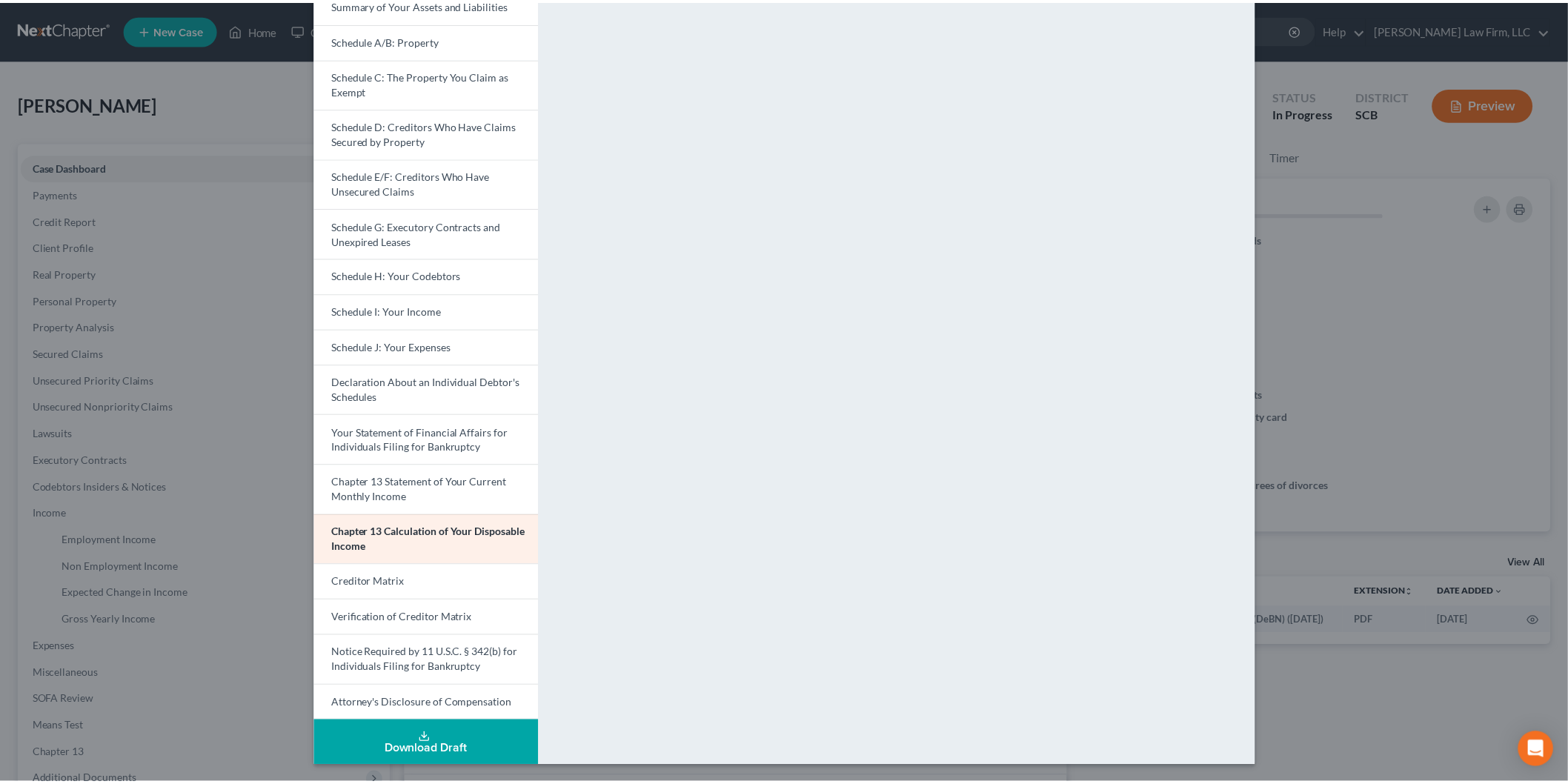
scroll to position [0, 0]
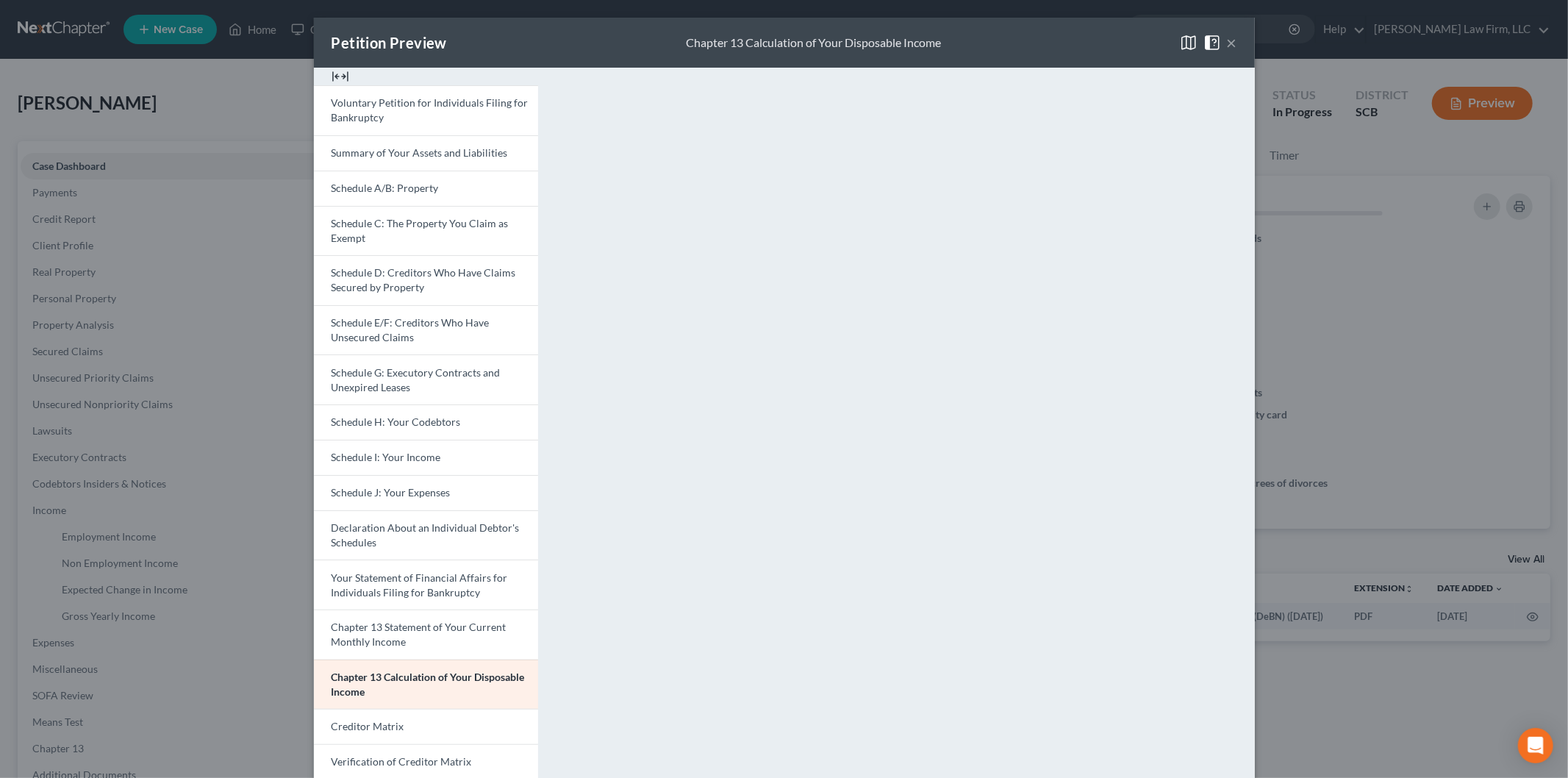
click at [1227, 39] on button "×" at bounding box center [1231, 43] width 10 height 18
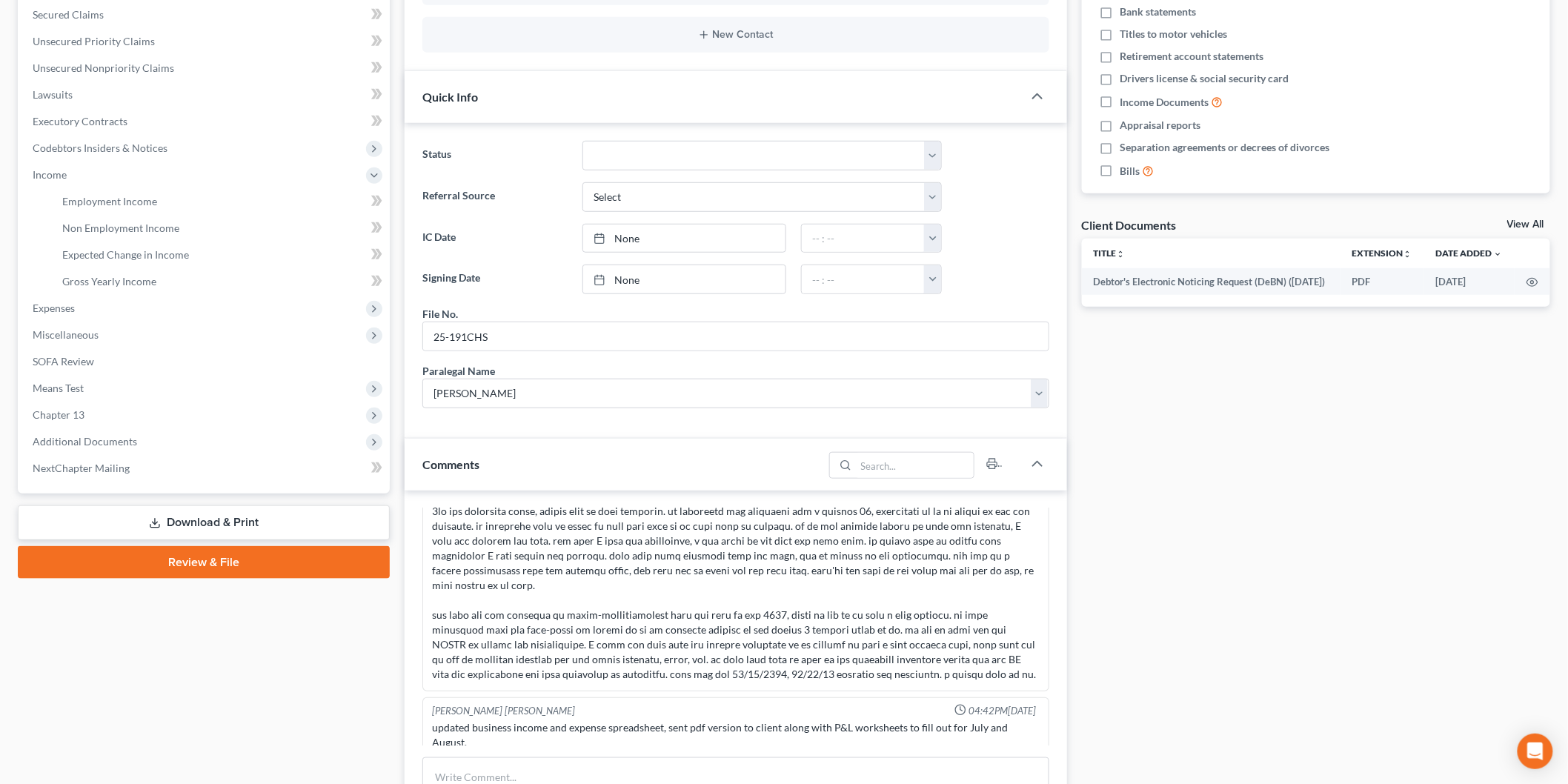
scroll to position [411, 0]
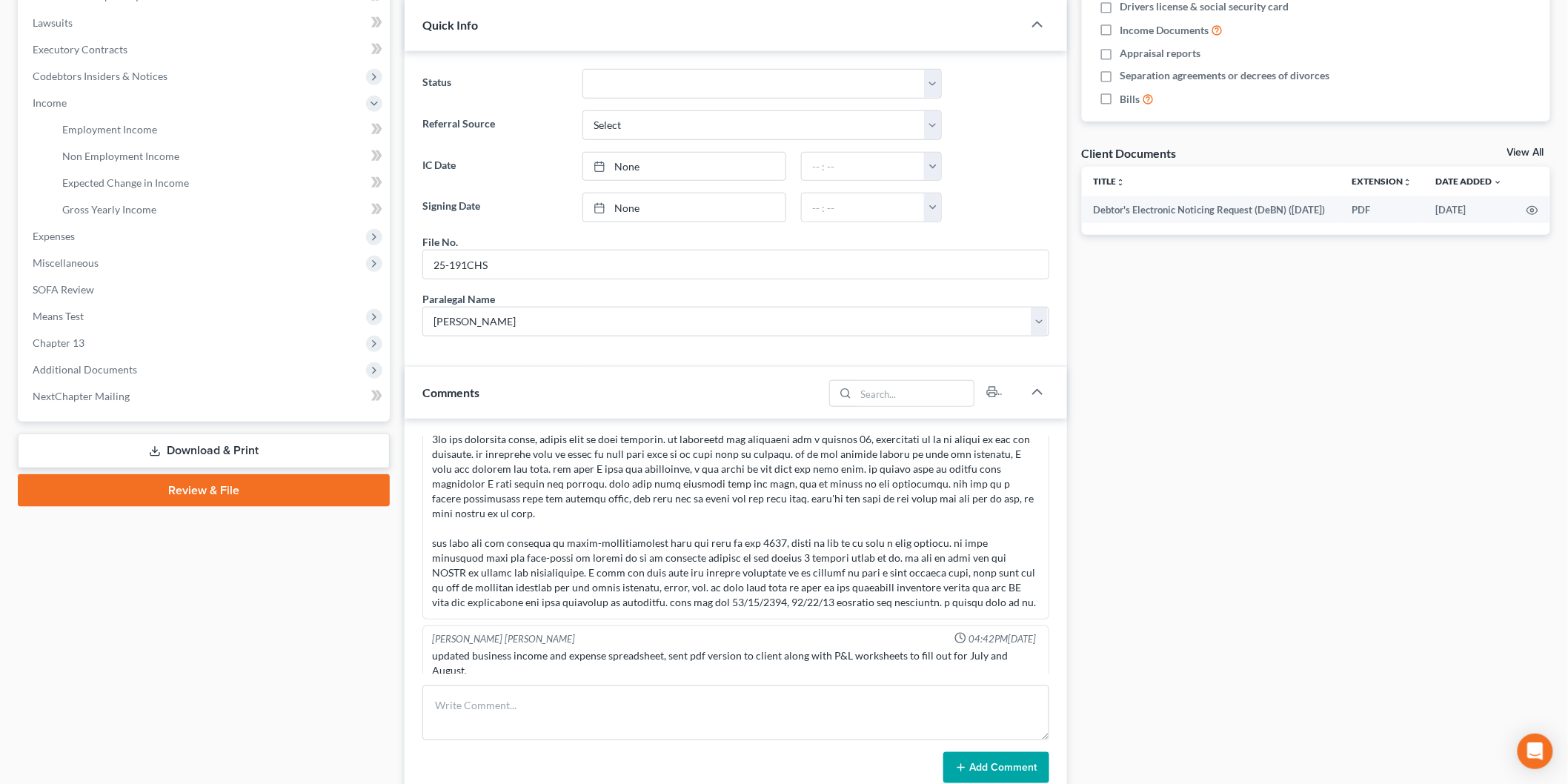
click at [80, 306] on span "Means Test" at bounding box center [206, 316] width 369 height 26
click at [148, 262] on span "Means Test Questions" at bounding box center [112, 263] width 100 height 13
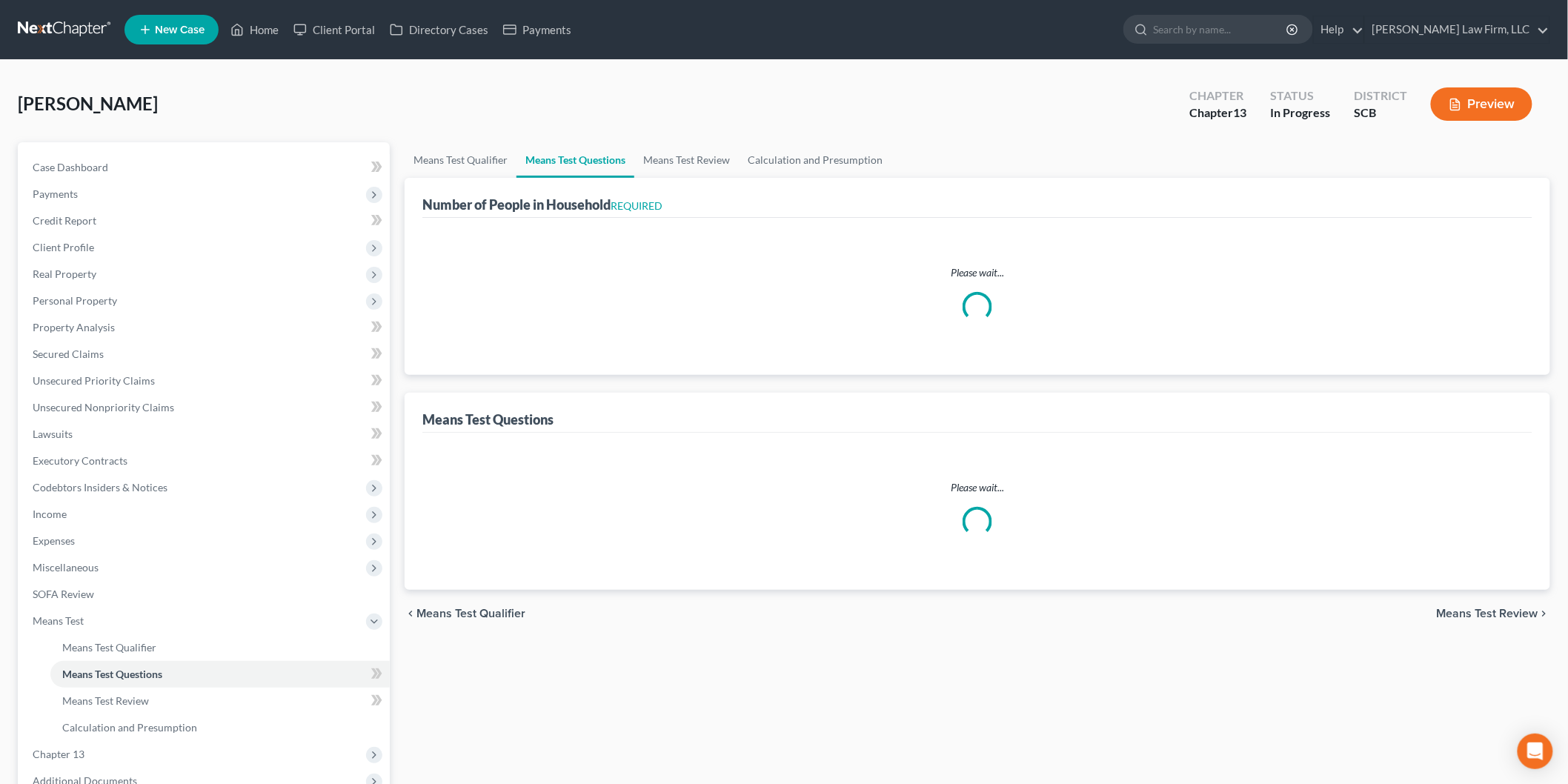
select select "1"
select select "60"
select select "1"
select select "60"
select select "2"
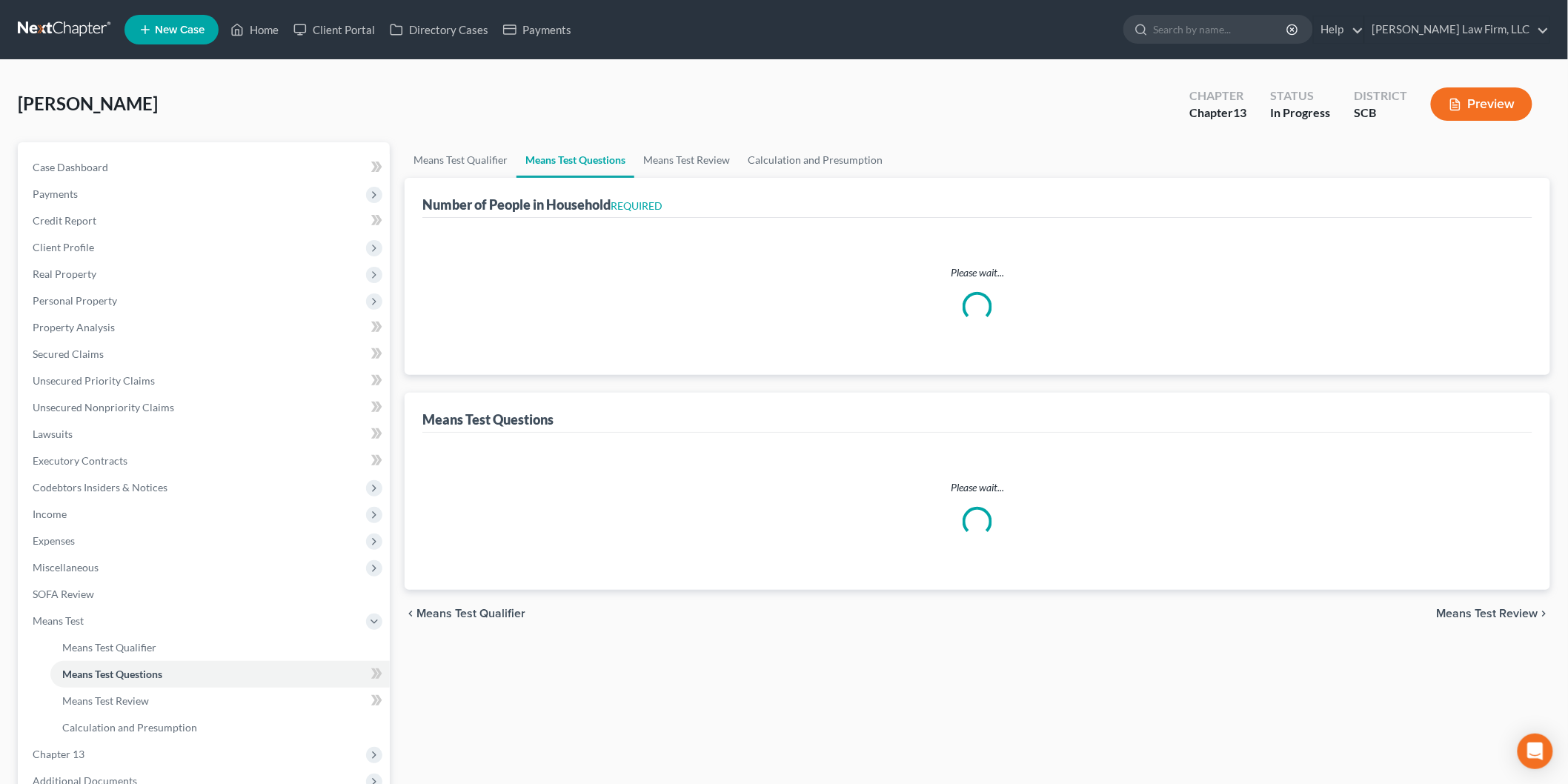
select select "60"
select select "2"
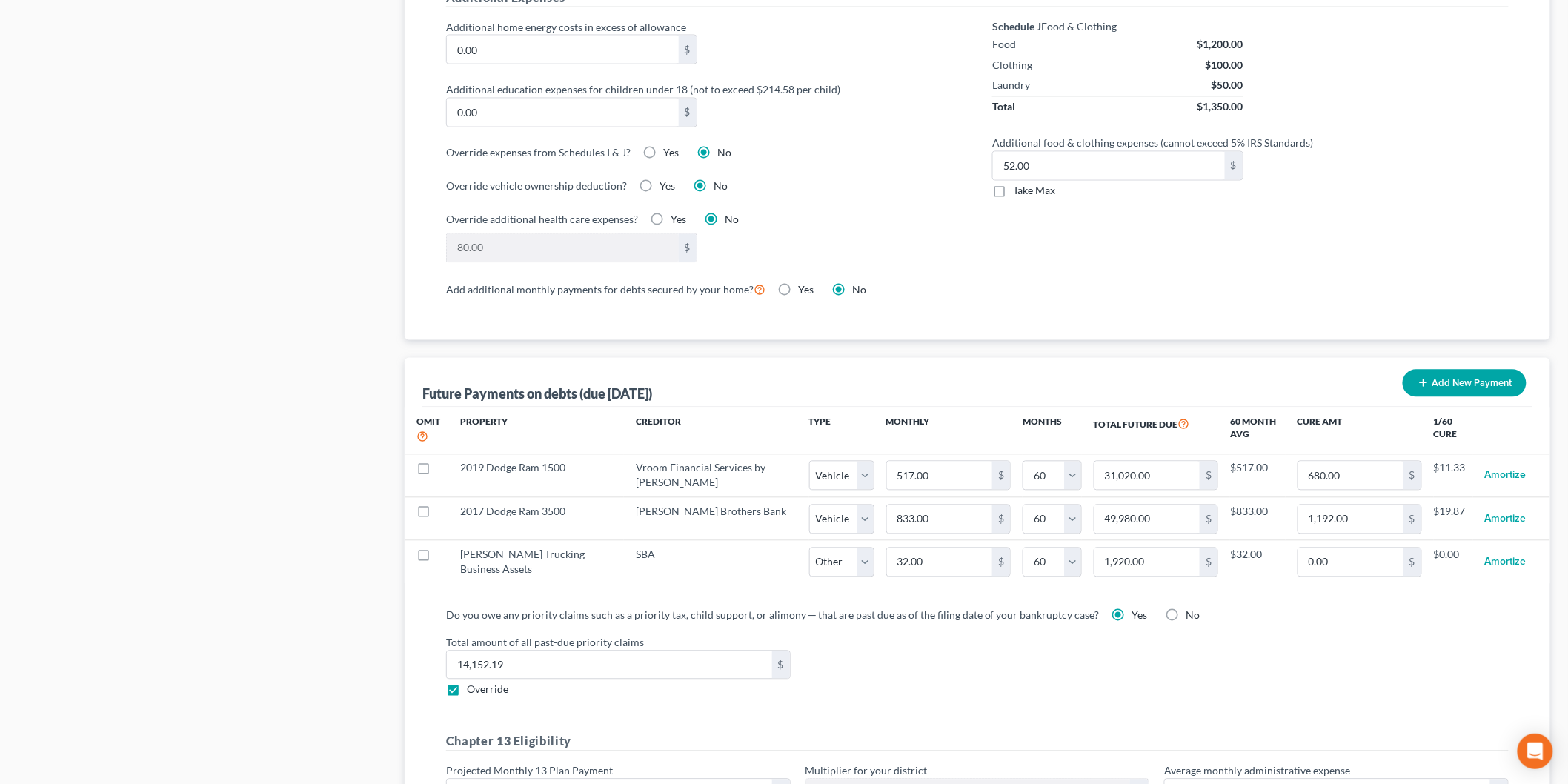
scroll to position [1234, 0]
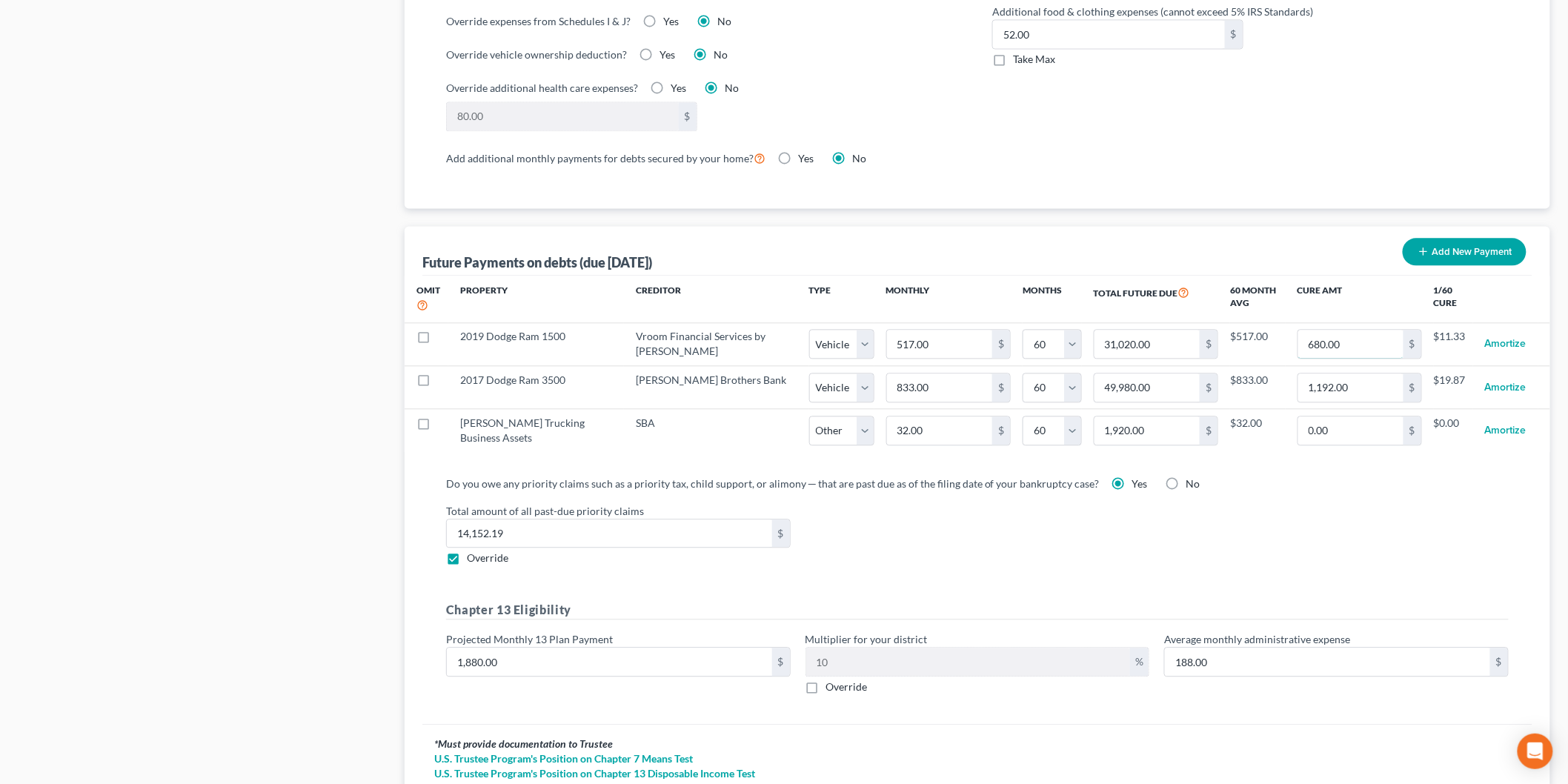
click at [1348, 344] on input "680.00" at bounding box center [1351, 343] width 105 height 28
click at [1363, 398] on input "1,192.00" at bounding box center [1351, 387] width 105 height 28
select select "1"
select select "60"
select select "1"
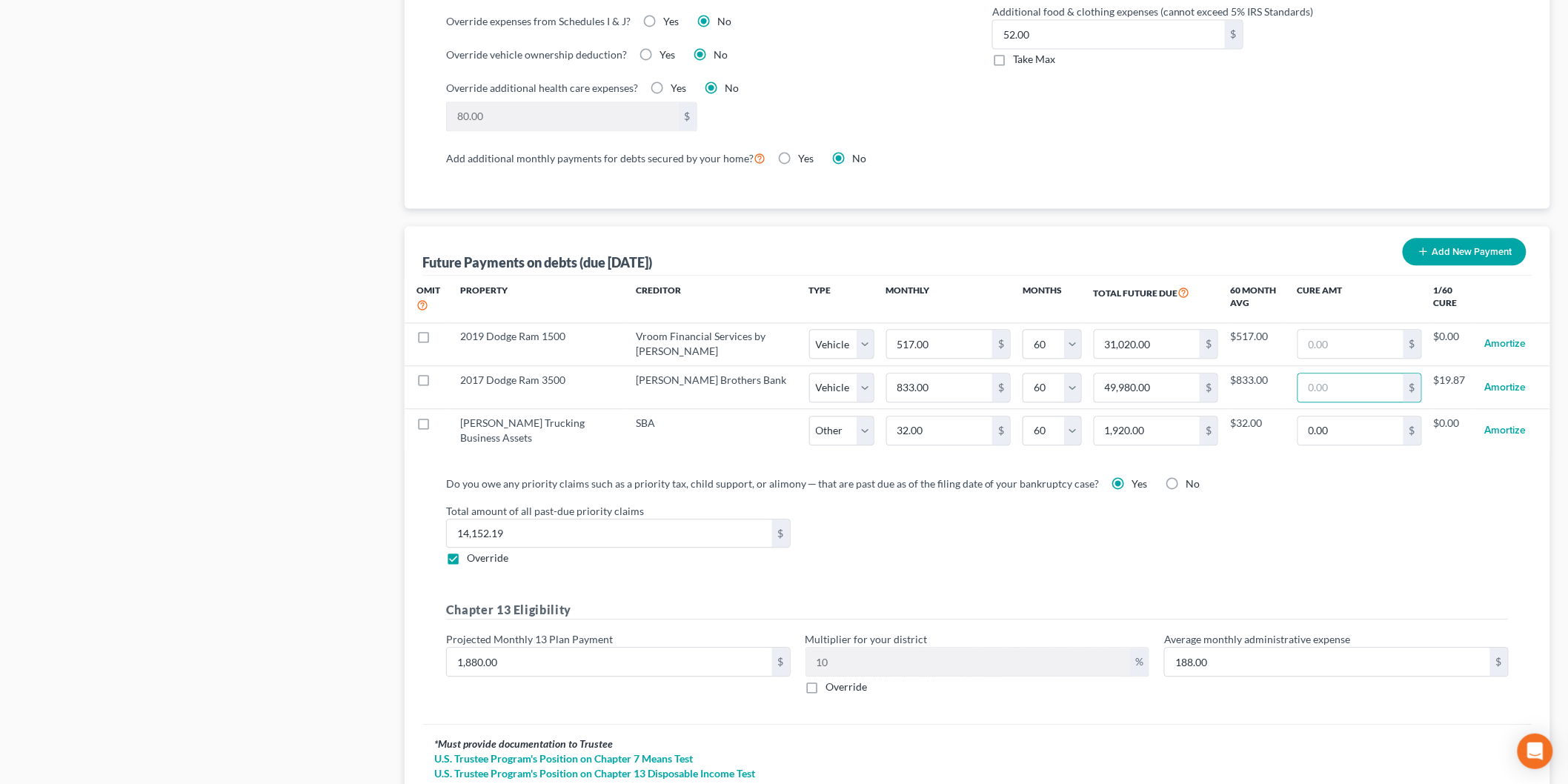
select select "60"
click at [1319, 536] on div "Total amount of all past-due priority claims 14,152.19 $ Override" at bounding box center [977, 535] width 1077 height 63
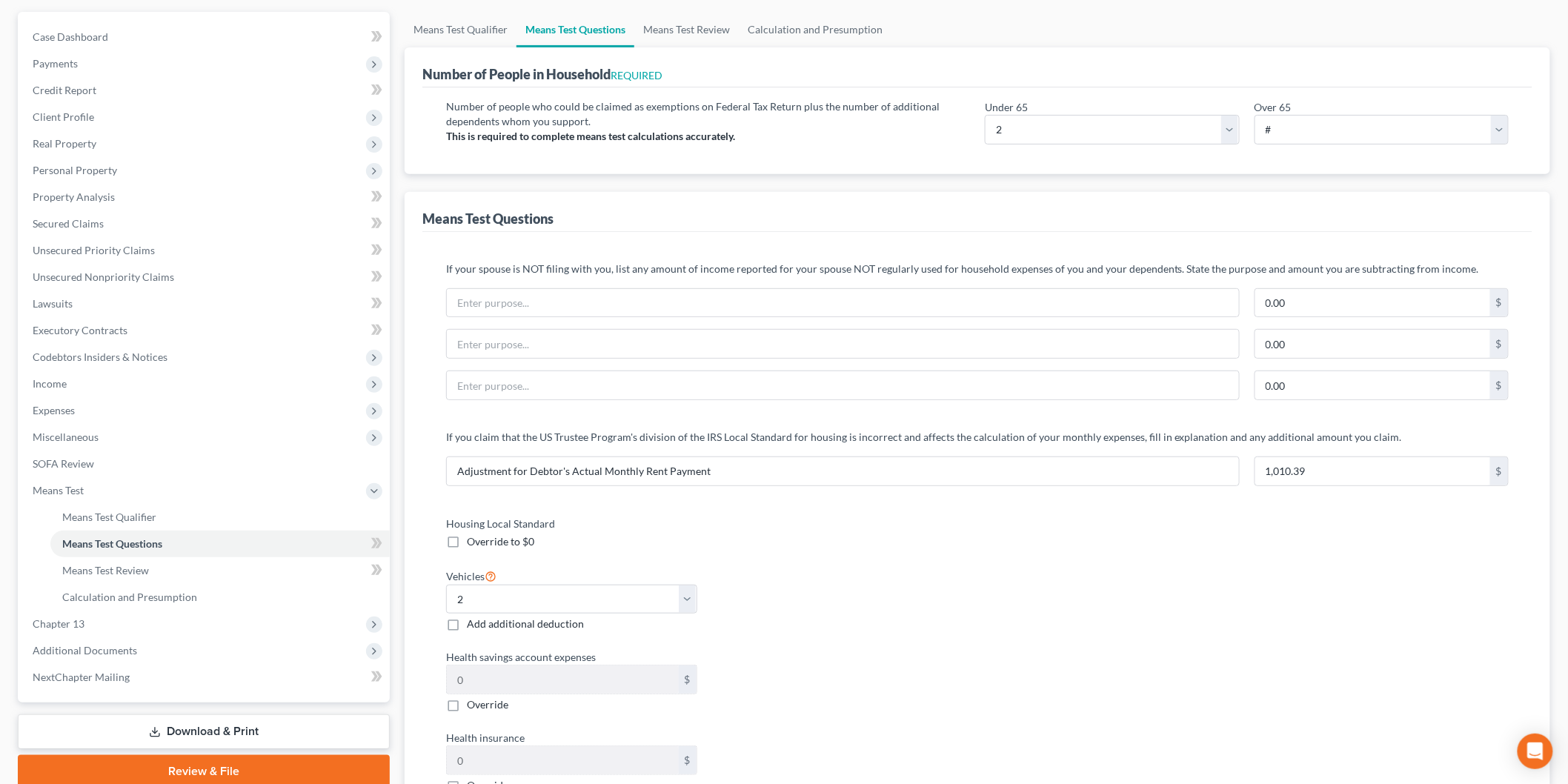
scroll to position [0, 0]
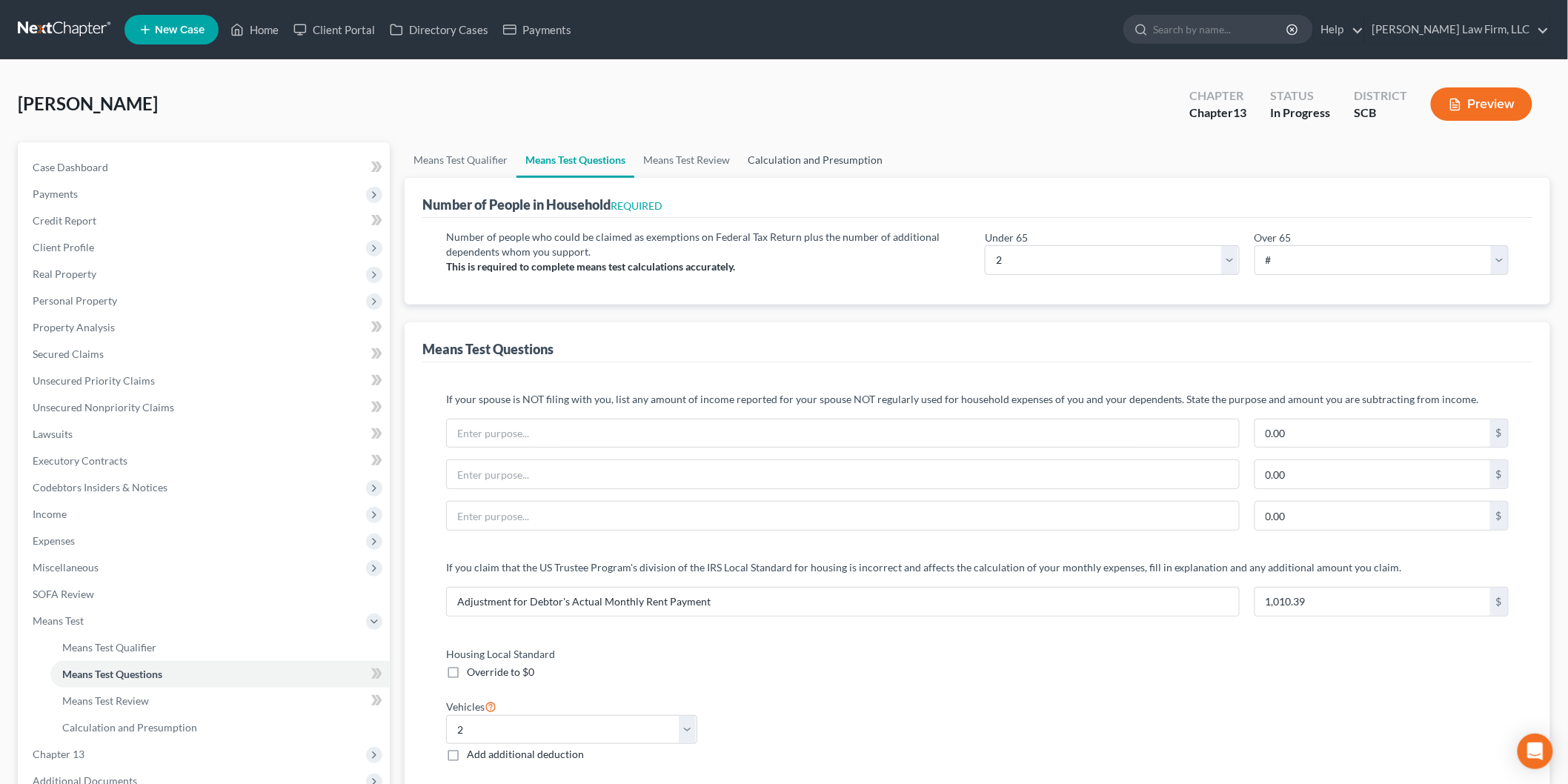
click at [809, 154] on link "Calculation and Presumption" at bounding box center [815, 159] width 153 height 35
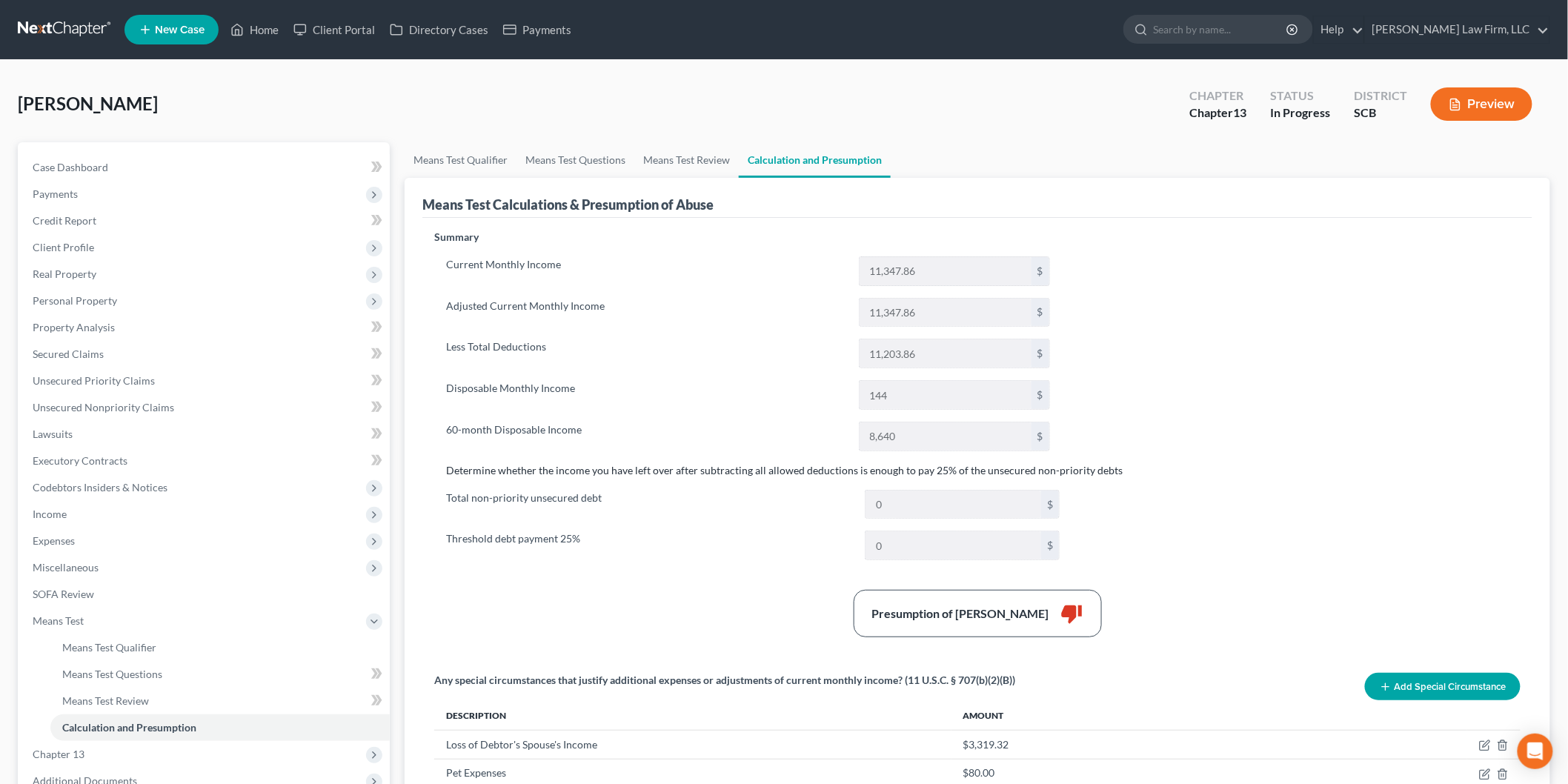
click at [112, 510] on span "Income" at bounding box center [206, 513] width 369 height 26
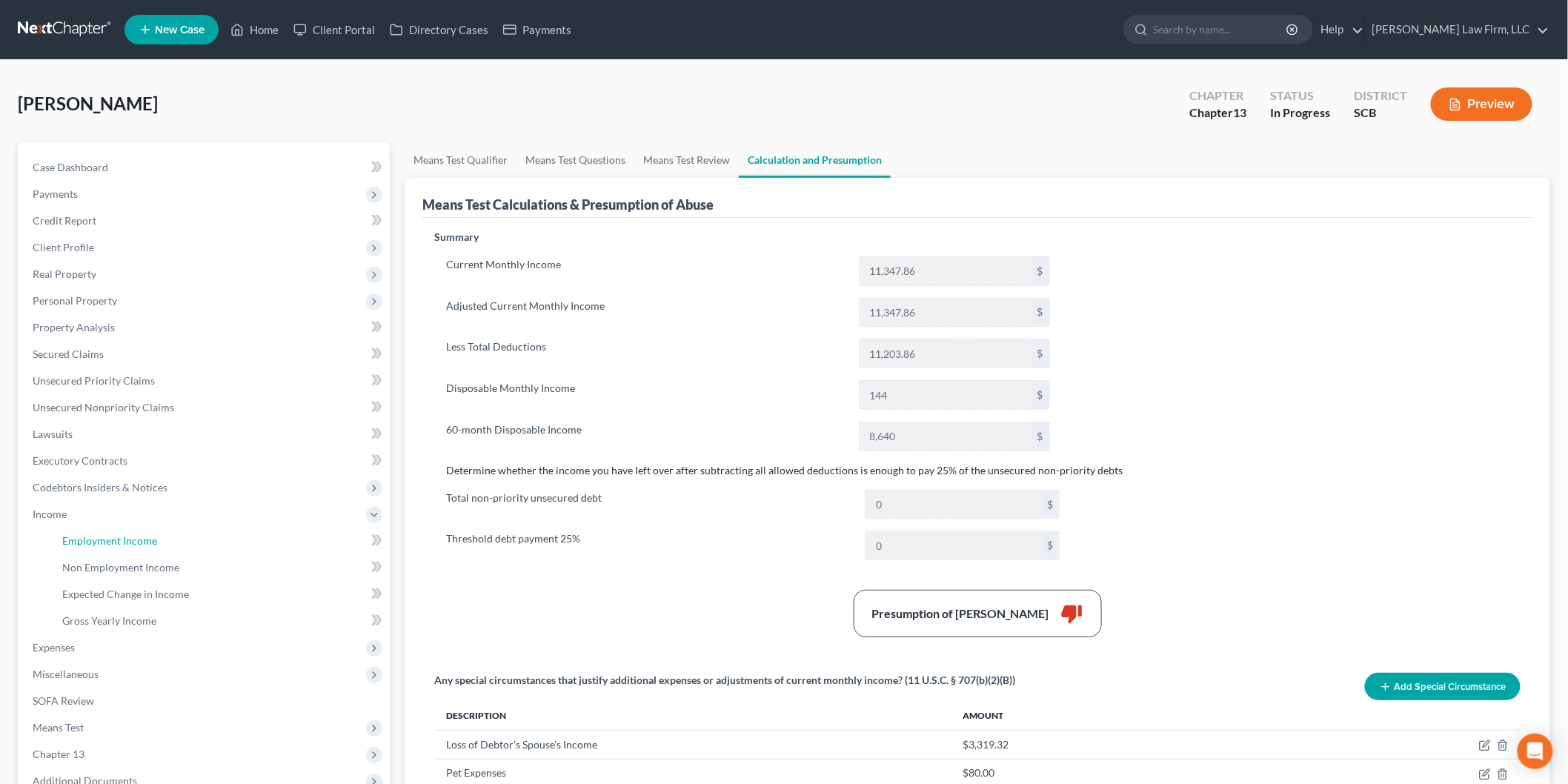
click at [153, 538] on span "Employment Income" at bounding box center [110, 540] width 95 height 13
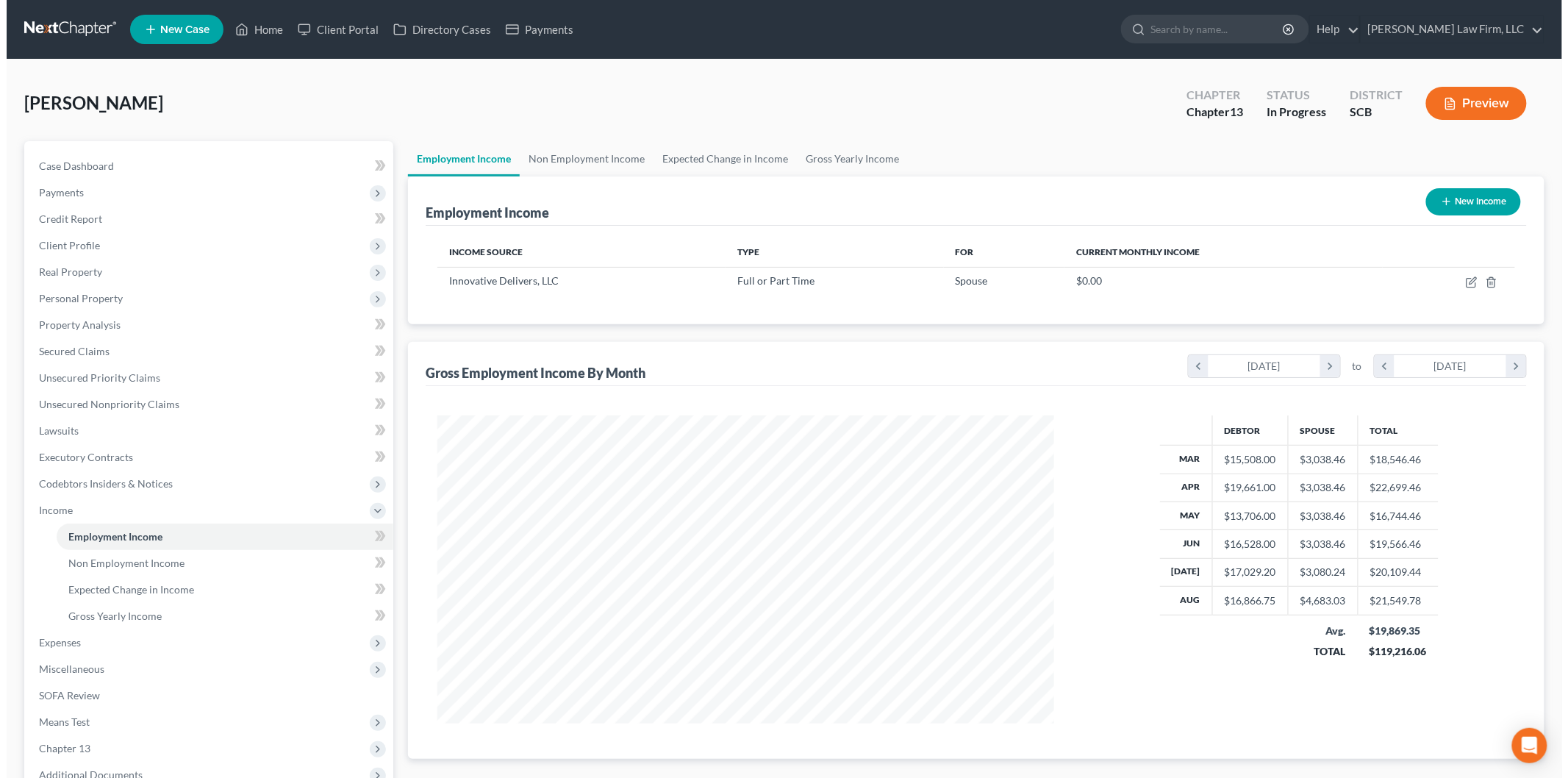
scroll to position [307, 645]
click at [1464, 280] on icon "button" at bounding box center [1464, 282] width 12 height 12
select select "0"
select select "35"
select select "2"
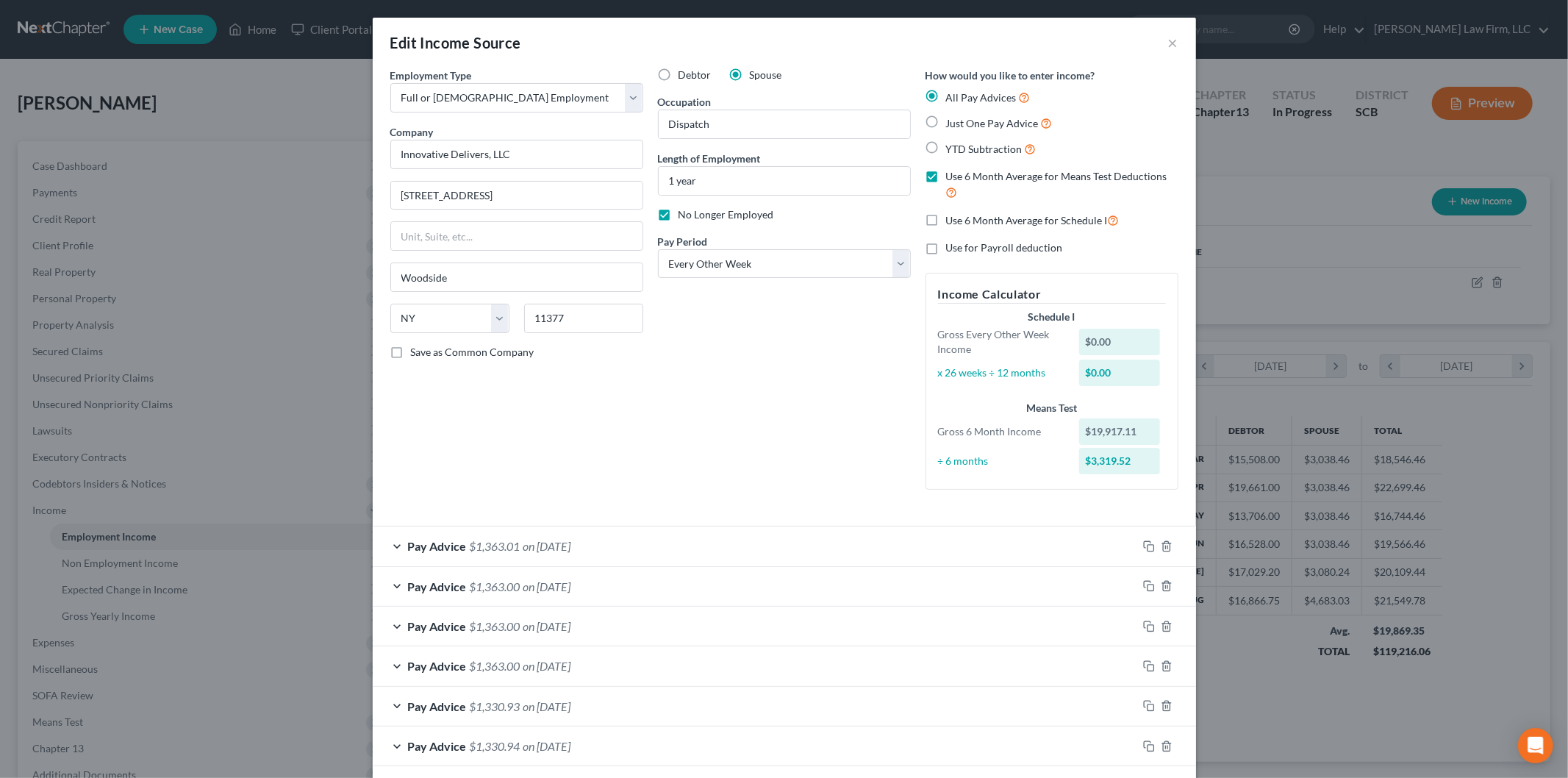
scroll to position [164, 0]
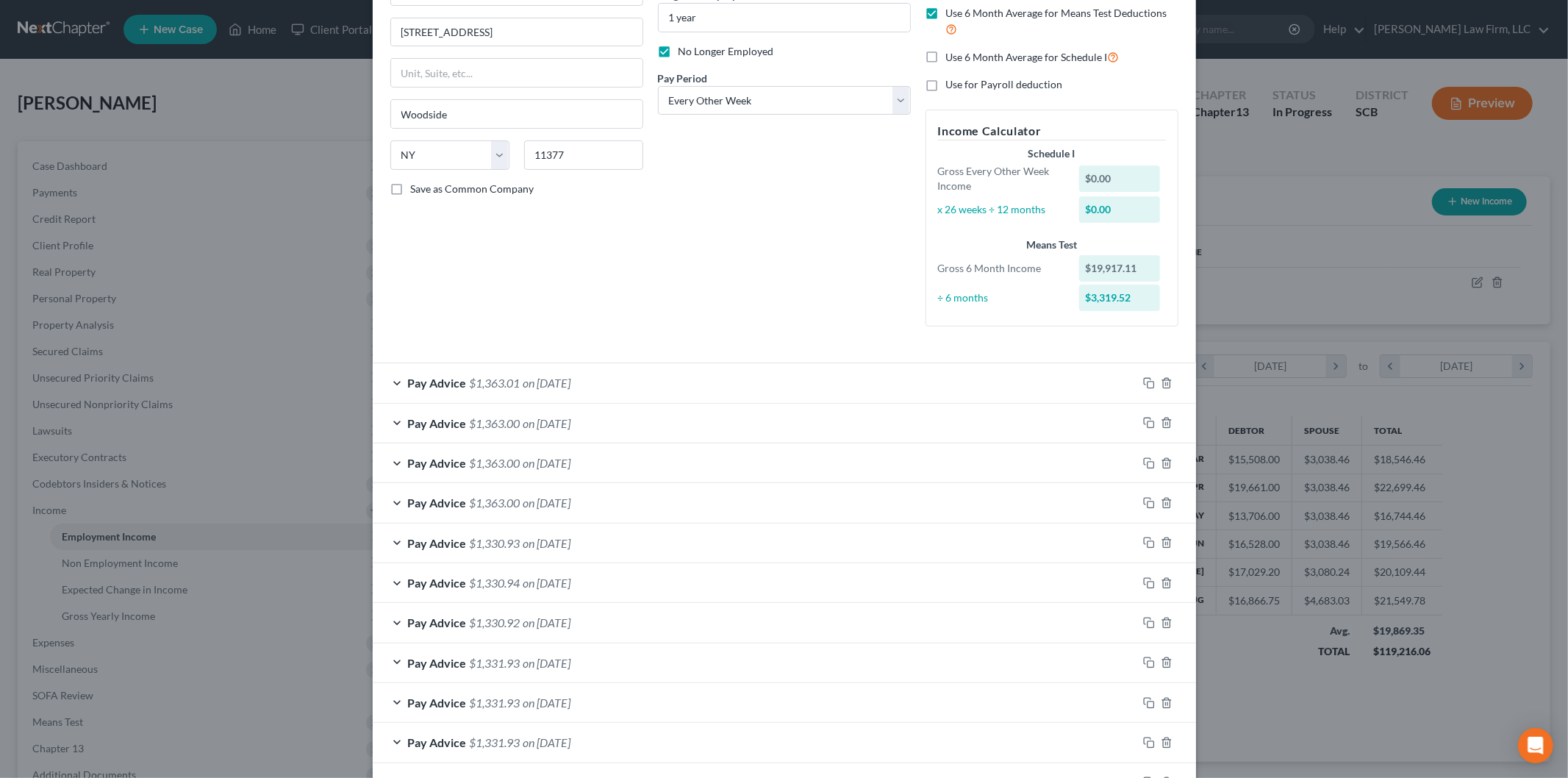
click at [688, 386] on div "Pay Advice $1,363.01 on [DATE]" at bounding box center [754, 382] width 764 height 39
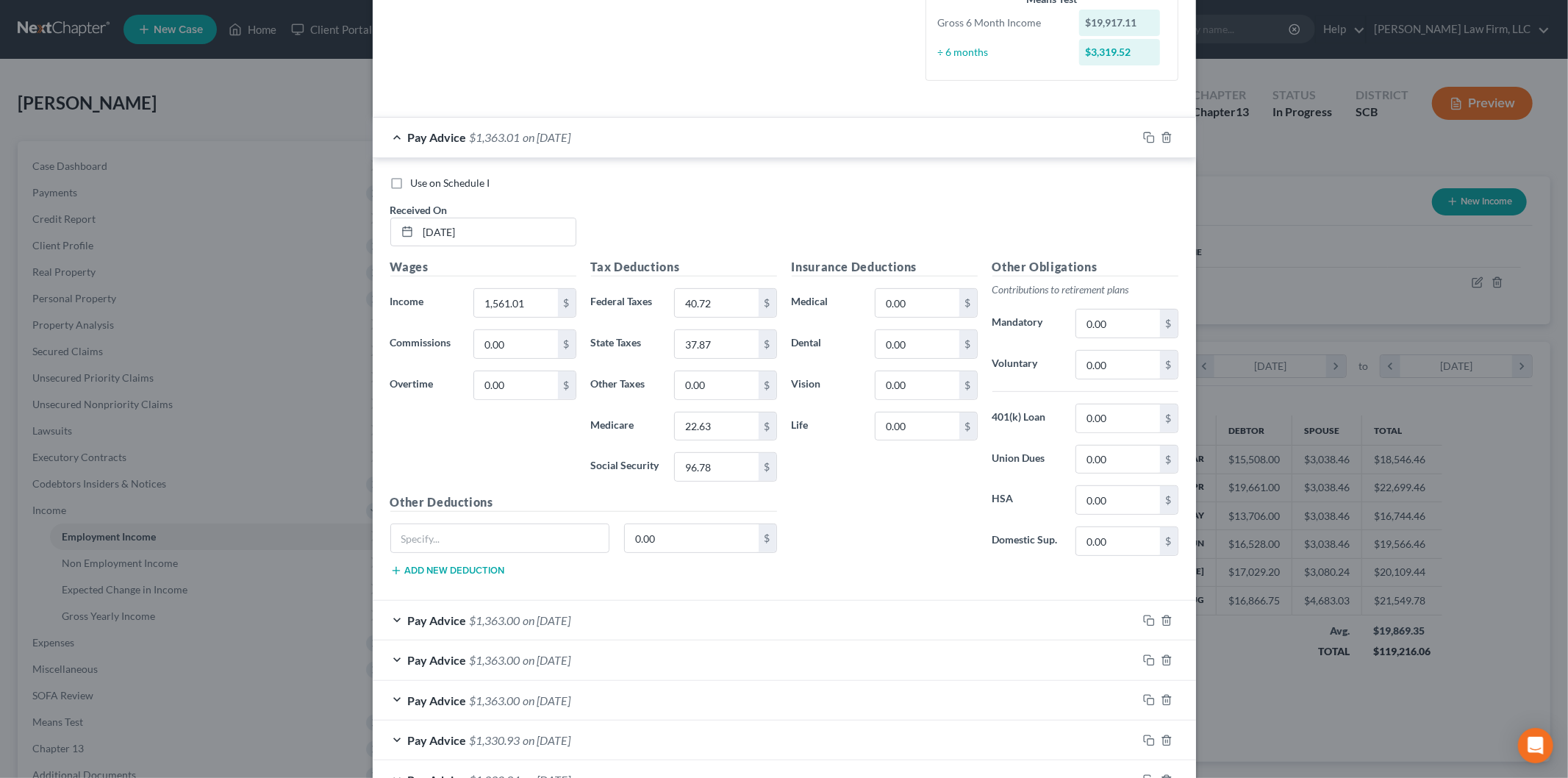
scroll to position [408, 0]
click at [652, 130] on div "Pay Advice $1,363.01 on [DATE]" at bounding box center [754, 137] width 764 height 39
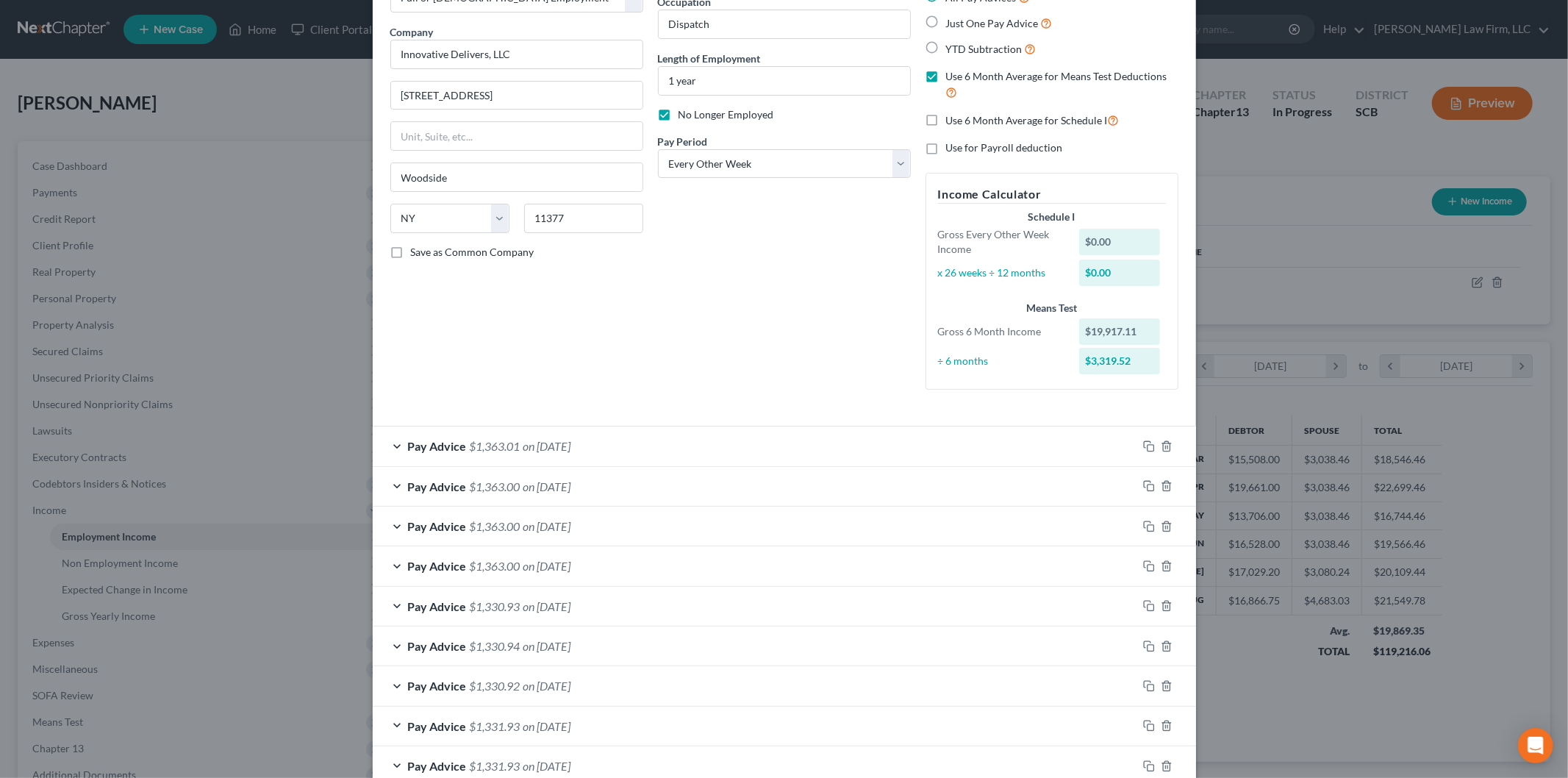
scroll to position [265, 0]
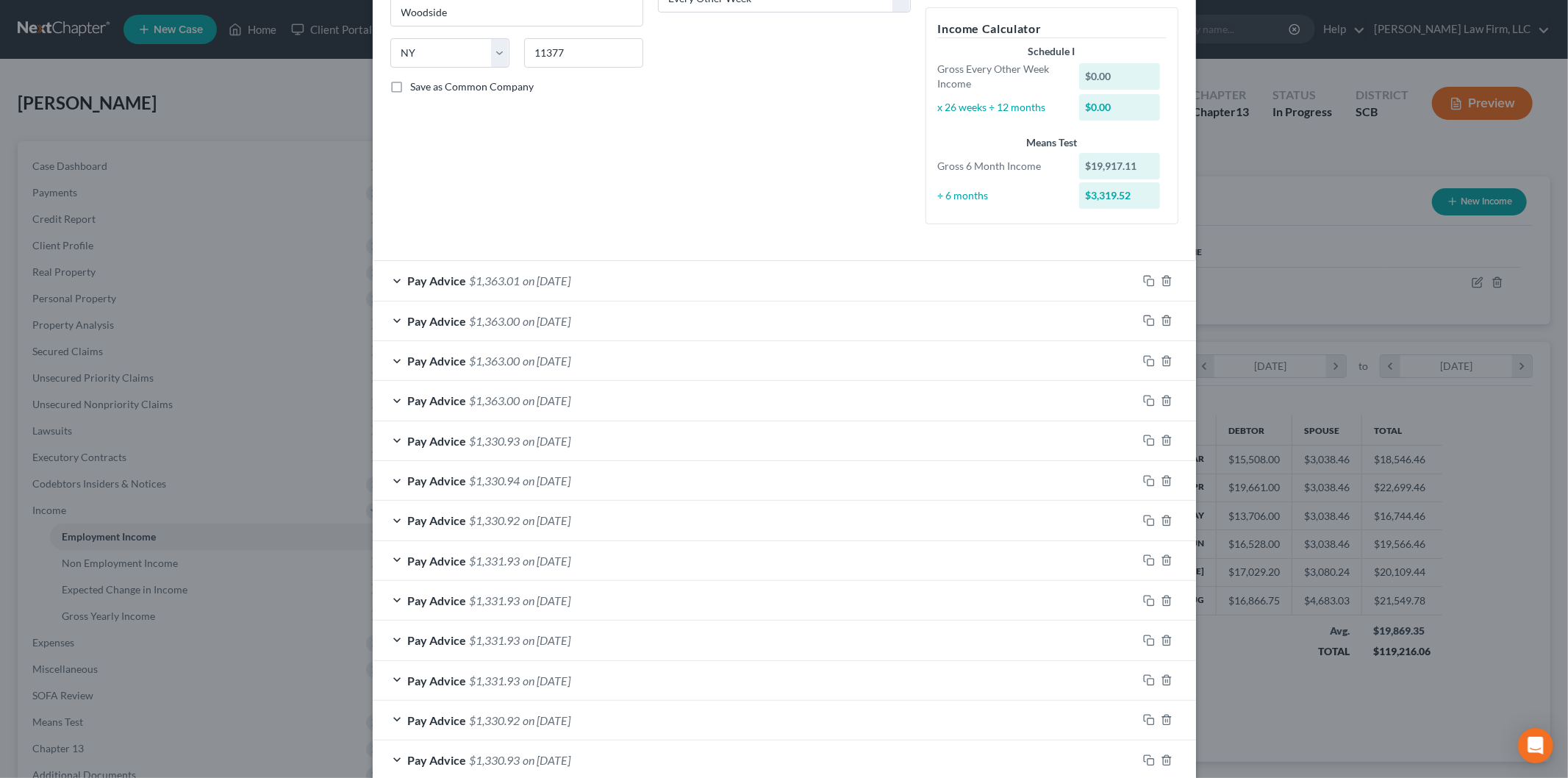
click at [638, 266] on div "Pay Advice $1,363.01 on [DATE]" at bounding box center [754, 280] width 764 height 39
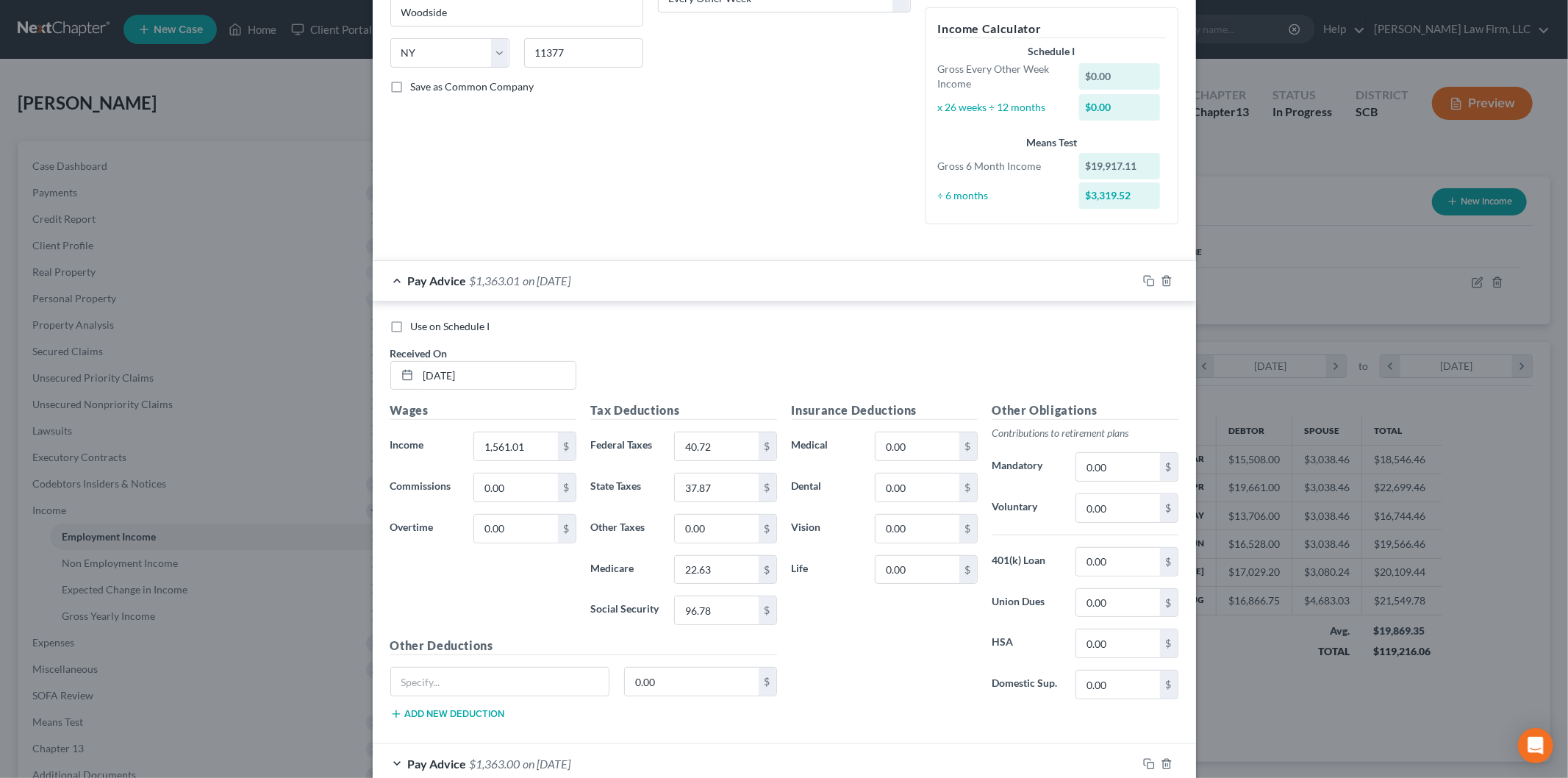
click at [656, 275] on div "Pay Advice $1,363.01 on [DATE]" at bounding box center [754, 280] width 764 height 39
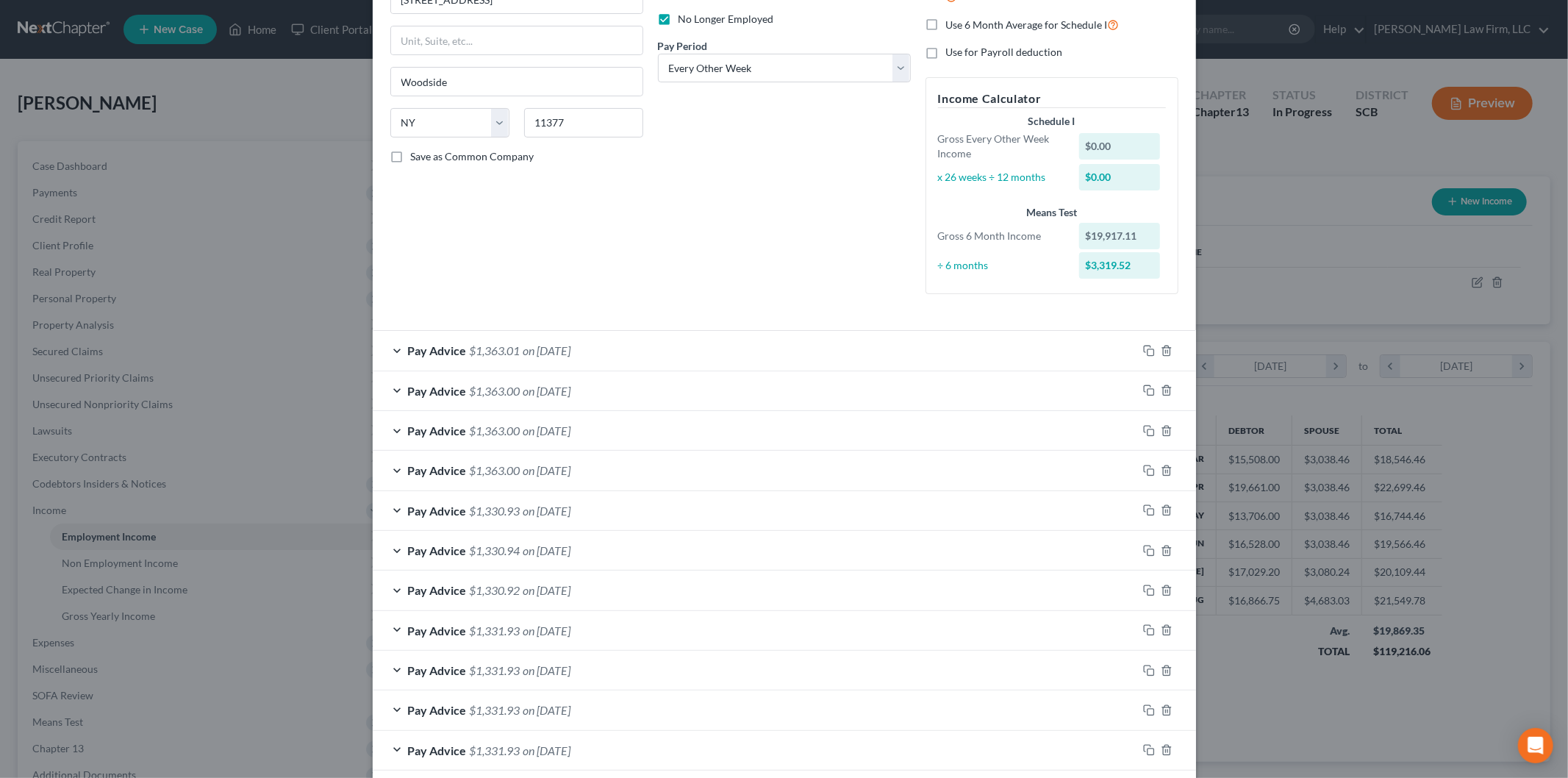
scroll to position [326, 0]
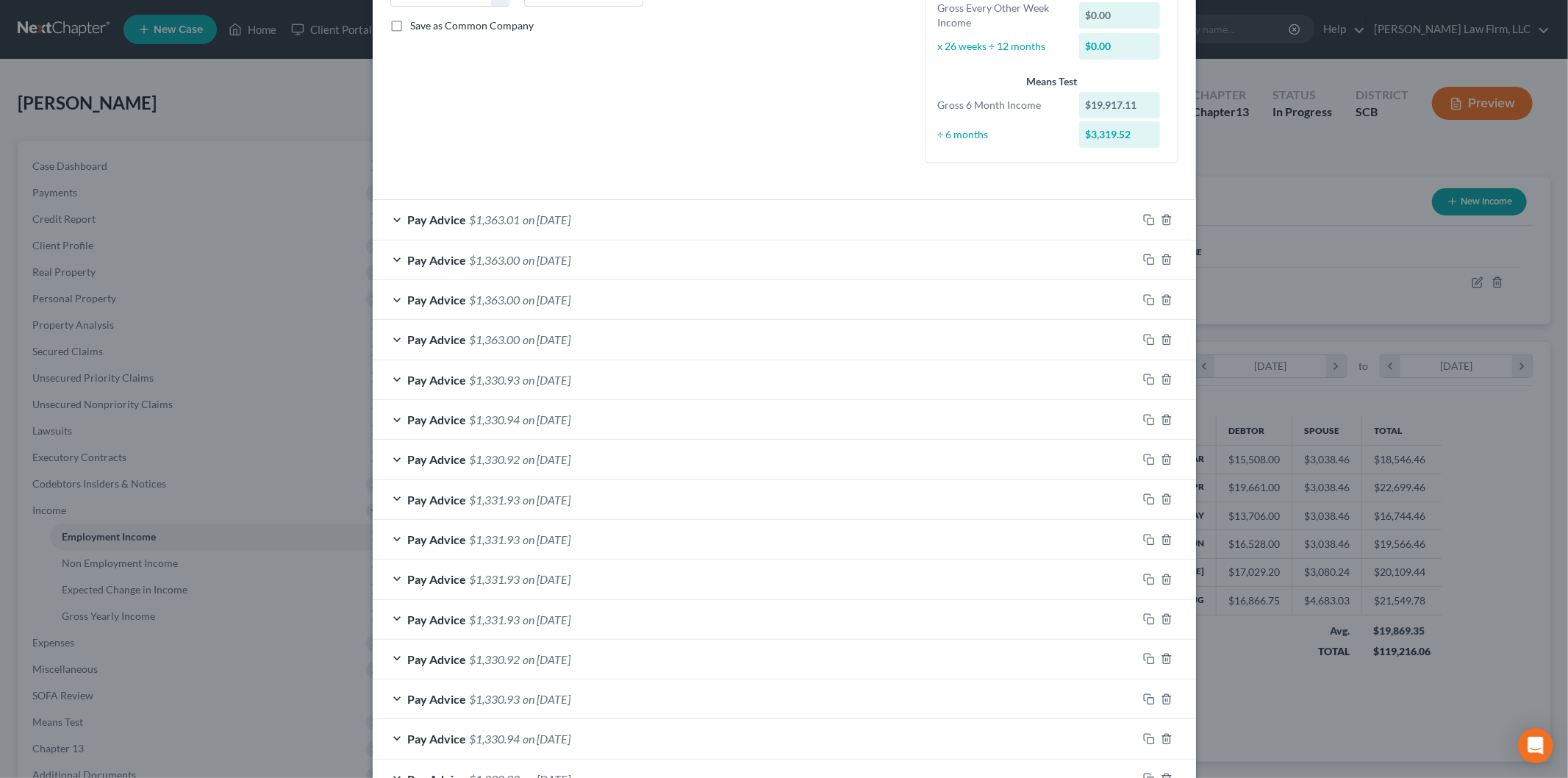
click at [684, 219] on div "Pay Advice $1,363.01 on [DATE]" at bounding box center [754, 219] width 764 height 39
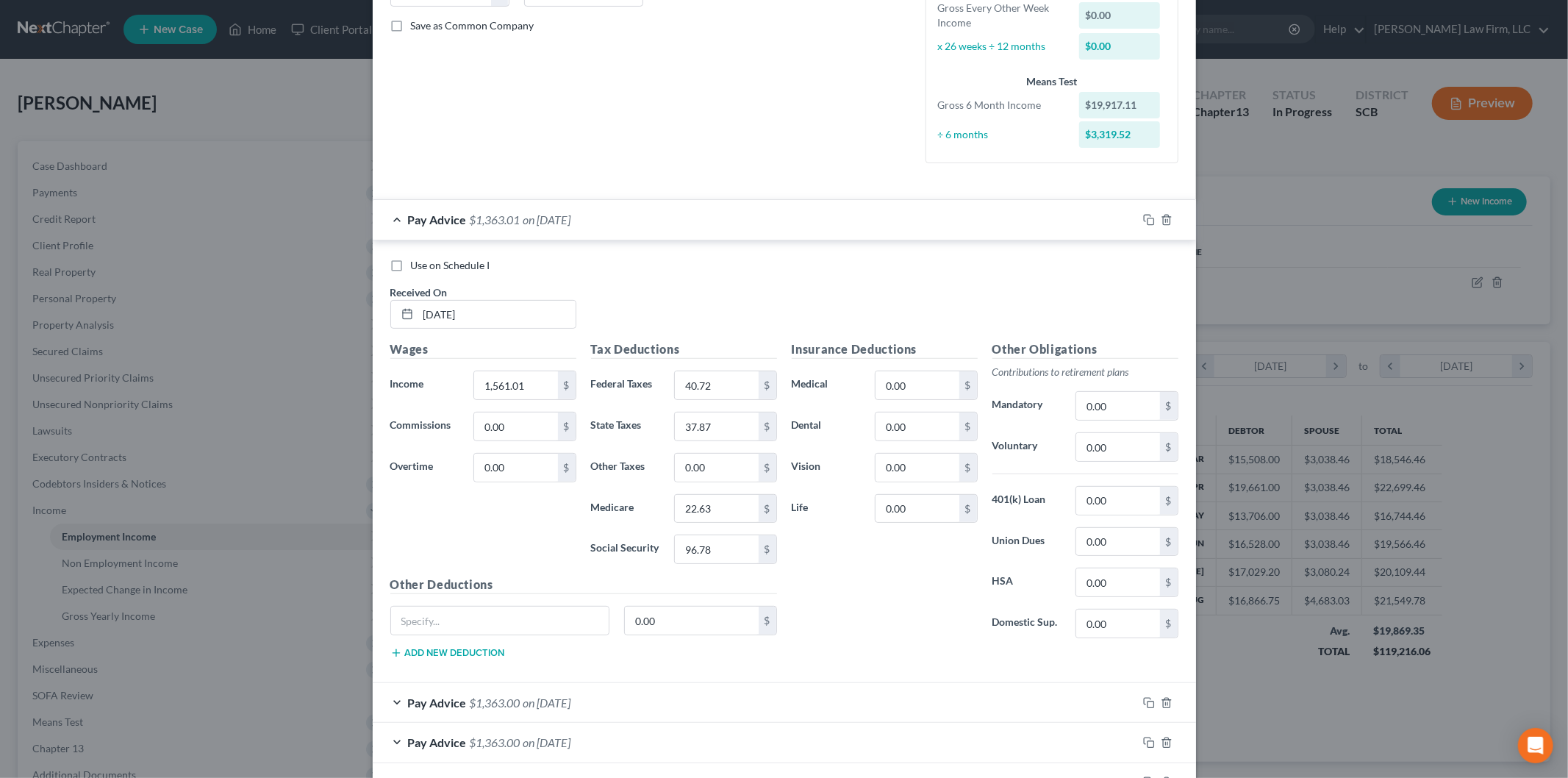
click at [814, 238] on div "Pay Advice $1,363.01 on [DATE]" at bounding box center [754, 219] width 764 height 39
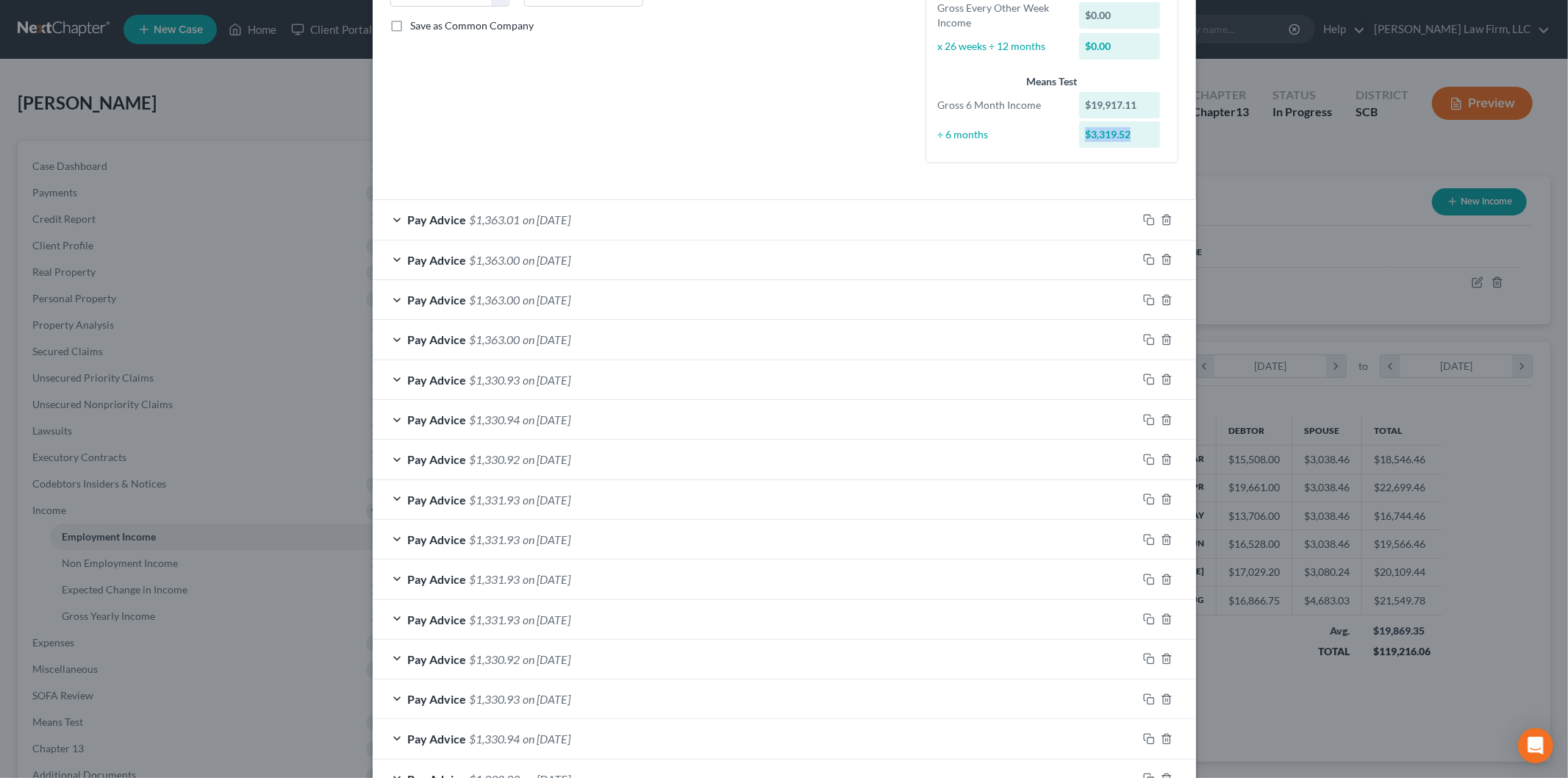
click at [1071, 136] on div "$3,319.52" at bounding box center [1122, 134] width 101 height 26
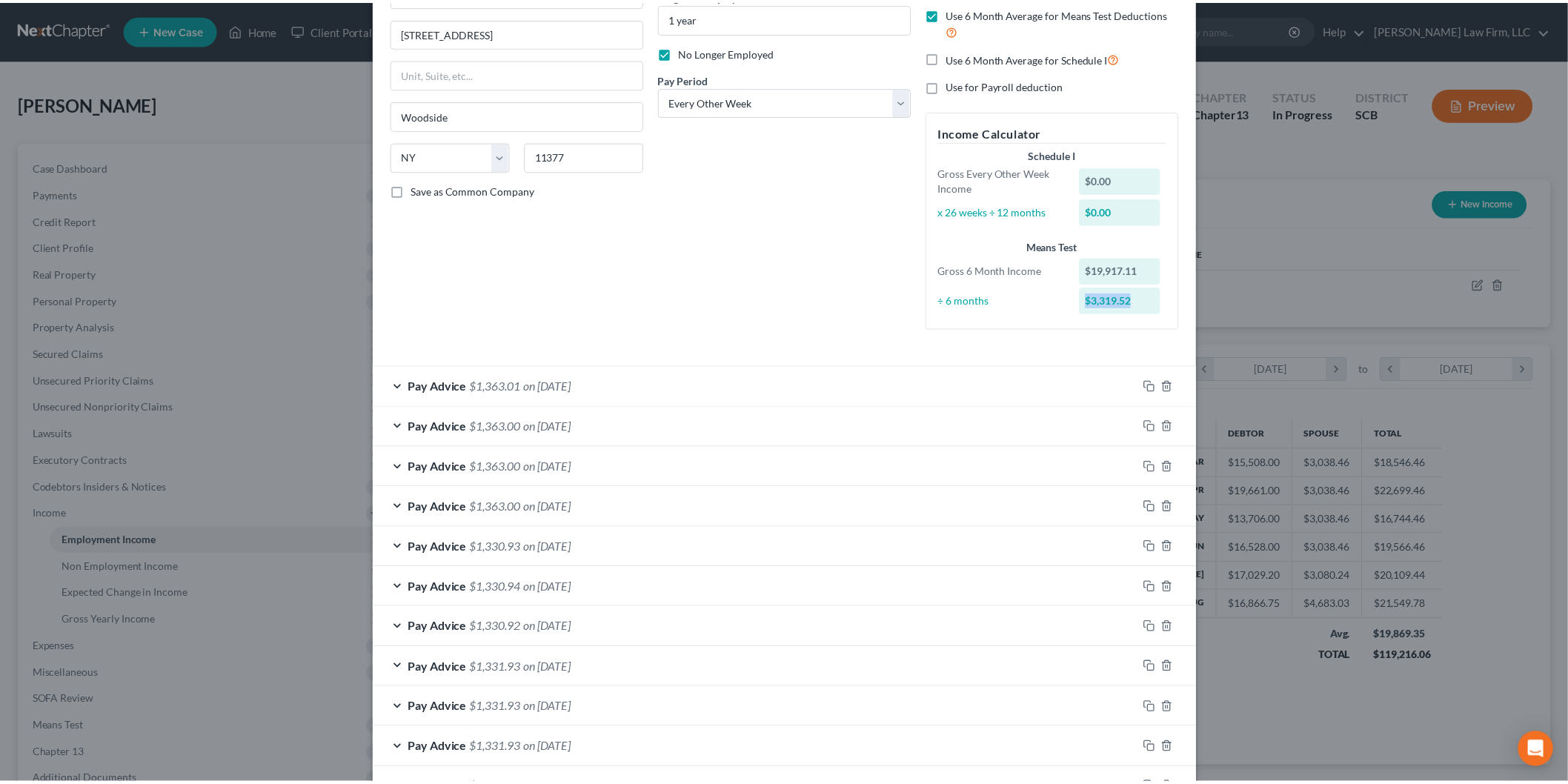
scroll to position [0, 0]
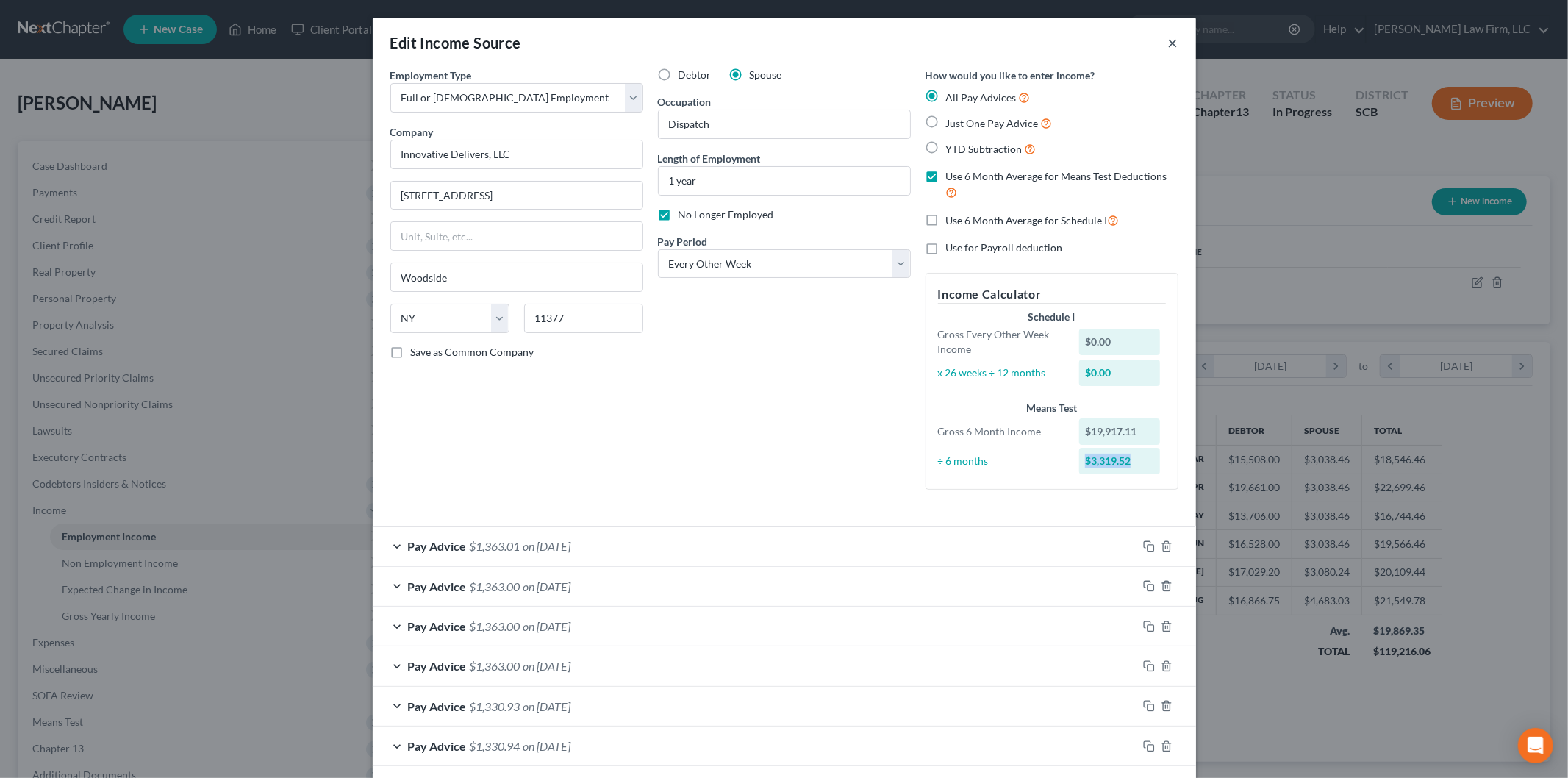
click at [1171, 39] on button "×" at bounding box center [1172, 43] width 10 height 18
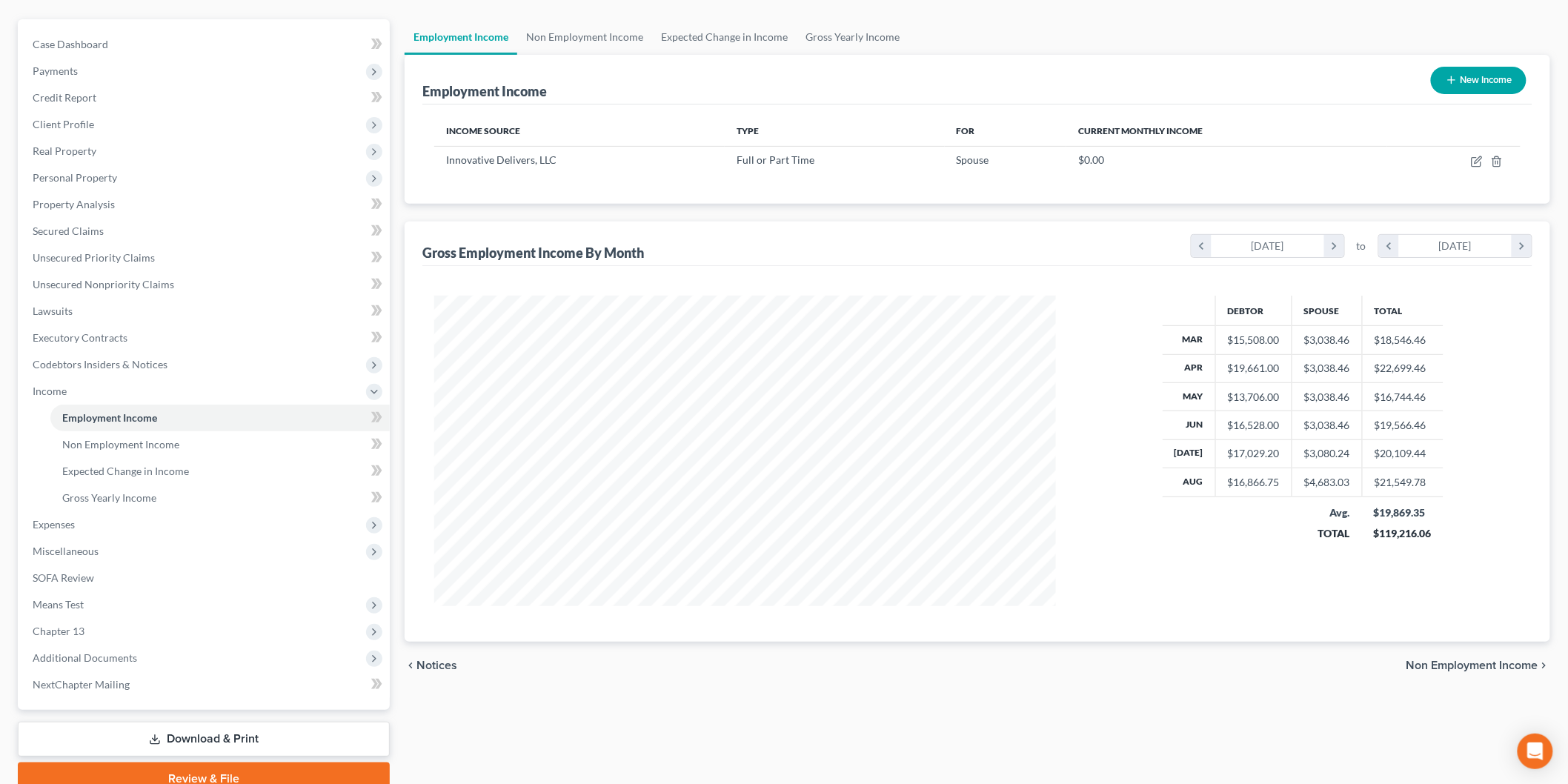
scroll to position [188, 0]
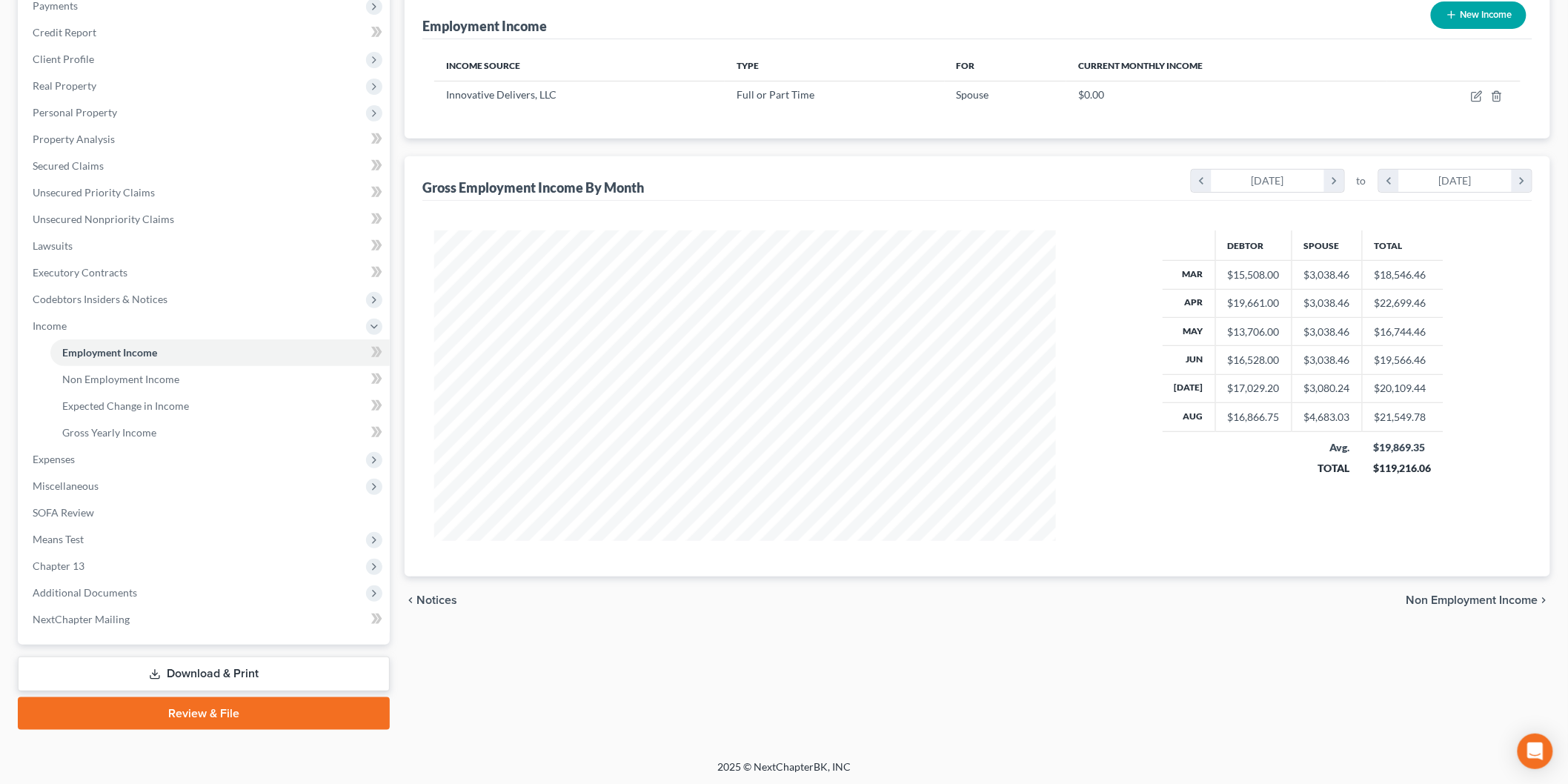
click at [142, 537] on span "Means Test" at bounding box center [206, 539] width 369 height 26
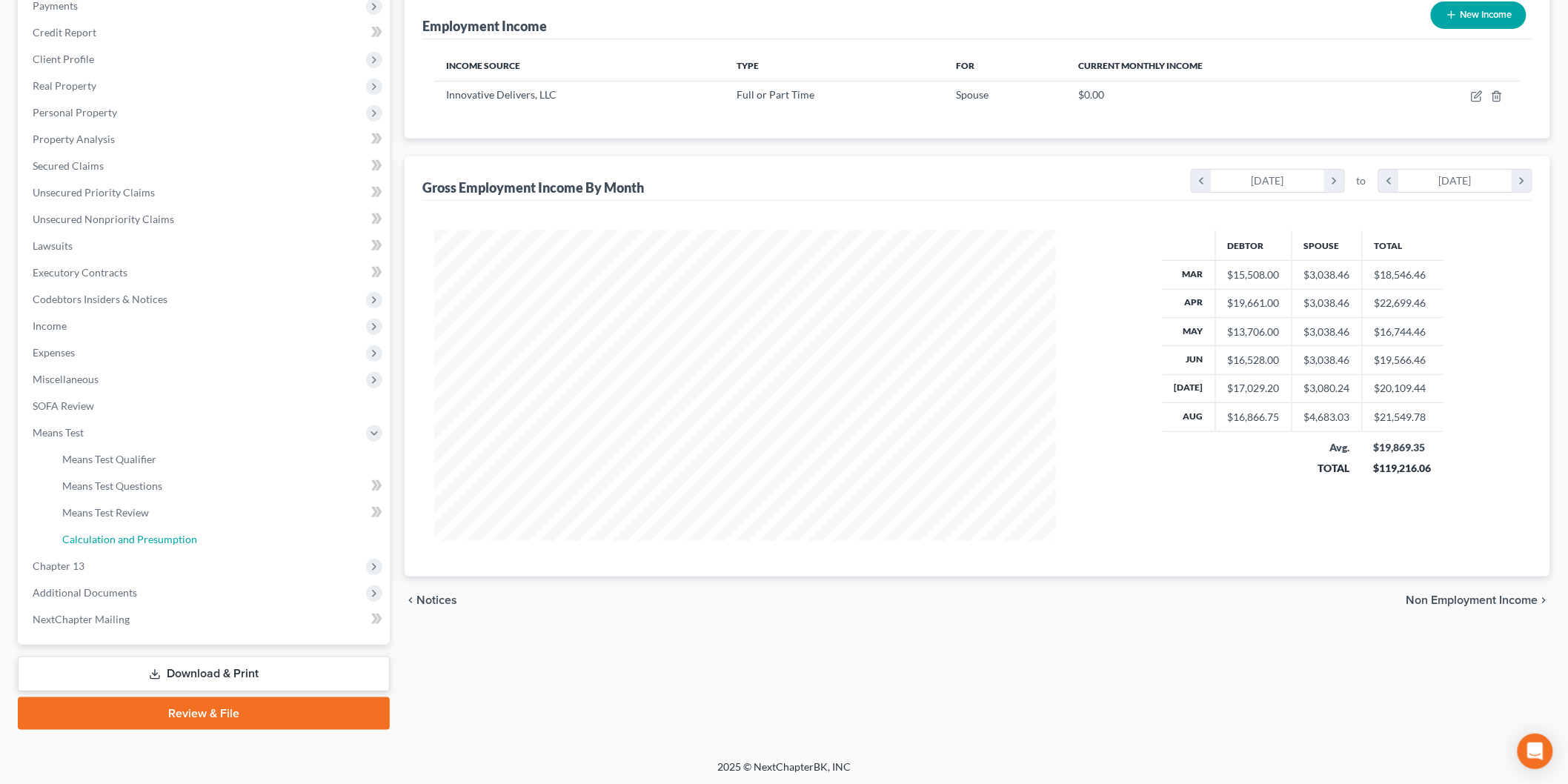
click at [182, 540] on span "Calculation and Presumption" at bounding box center [129, 539] width 135 height 13
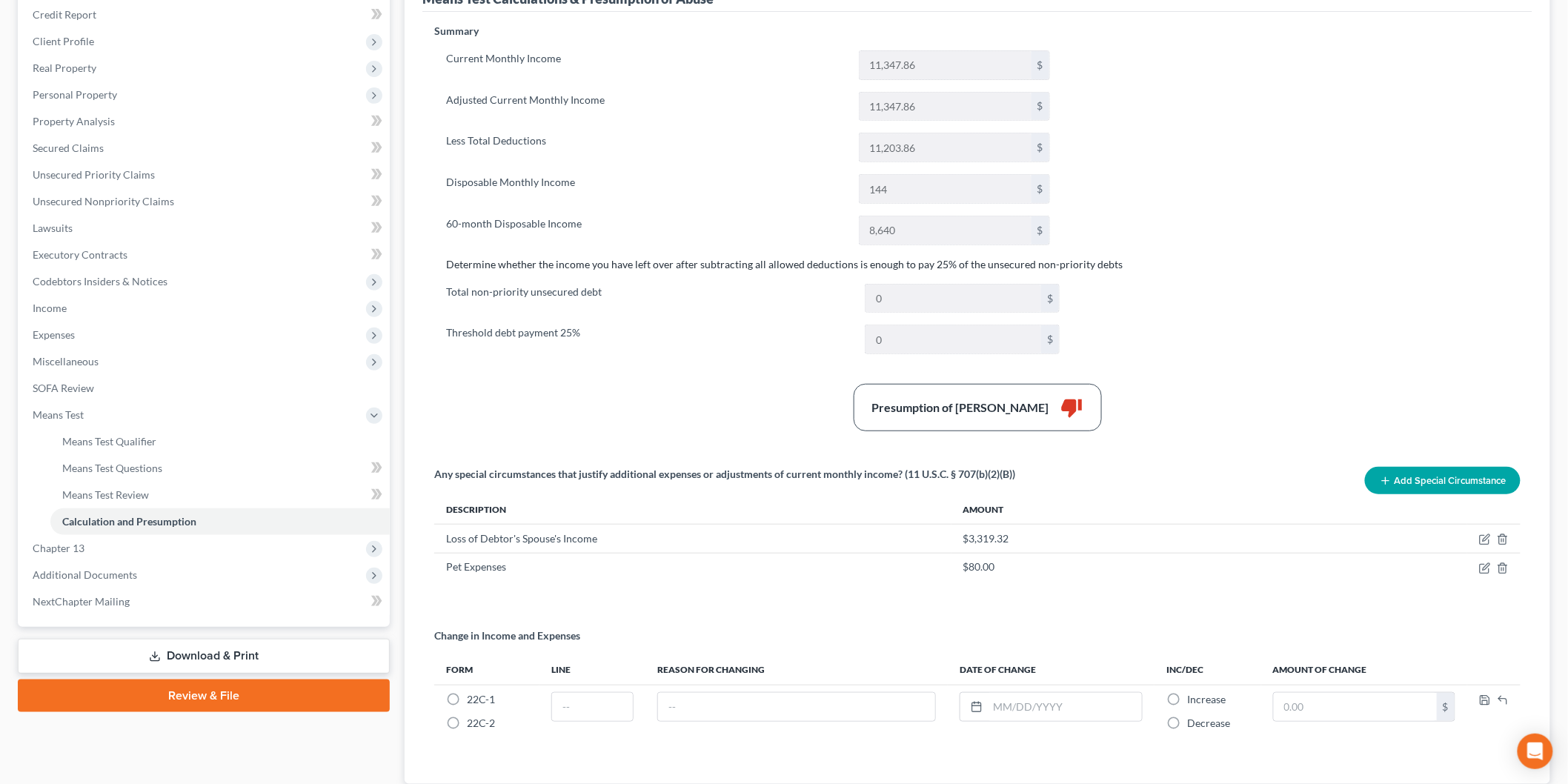
scroll to position [310, 0]
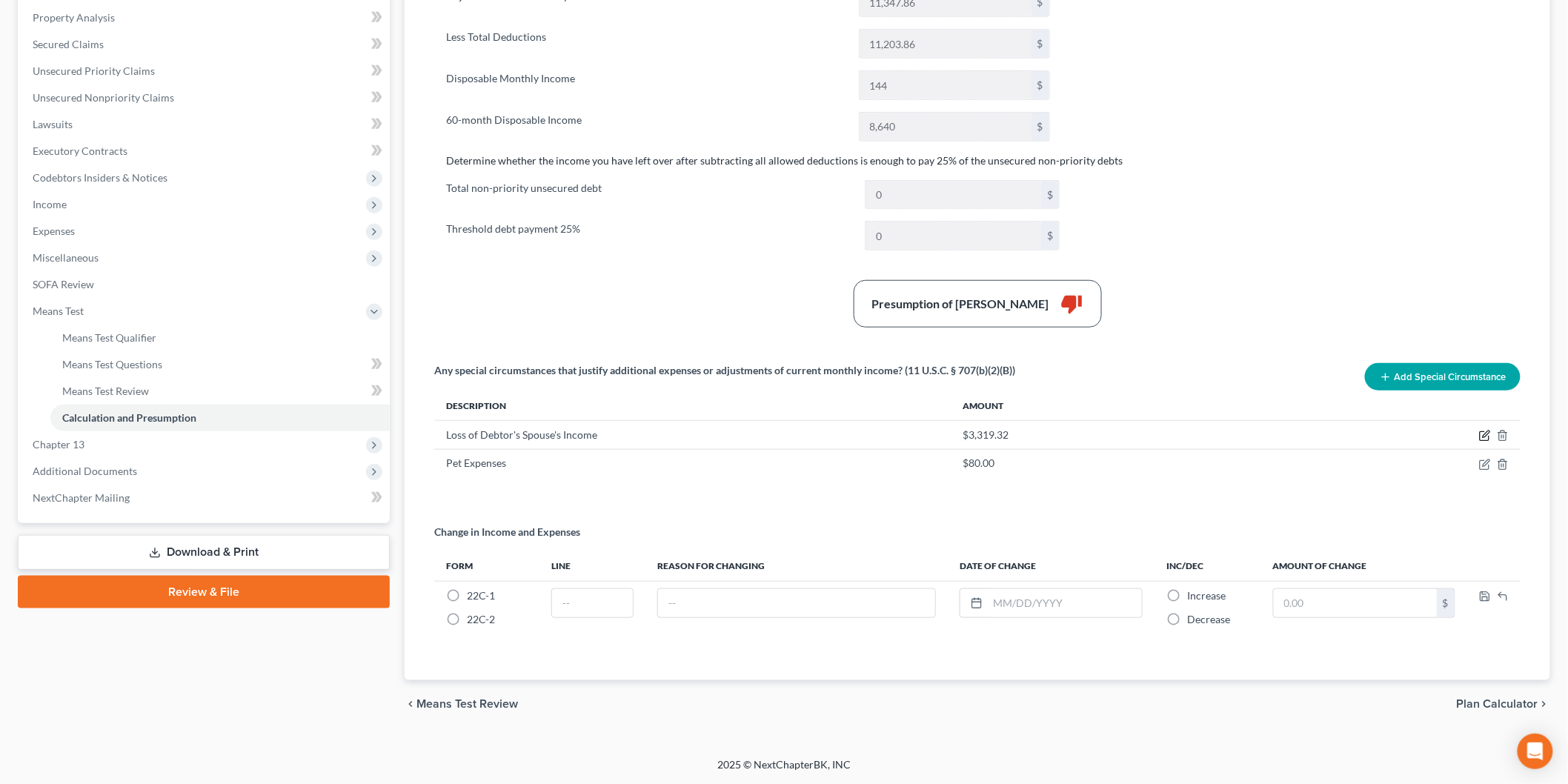
click at [1478, 435] on icon "button" at bounding box center [1484, 435] width 12 height 12
drag, startPoint x: 559, startPoint y: 426, endPoint x: 815, endPoint y: 350, distance: 267.0
click at [569, 423] on input "Loss of Debtor's Spouse's Income" at bounding box center [692, 429] width 491 height 28
type input "Loss of Debtor's Spouse's Net Income"
click at [1482, 424] on polyline "button" at bounding box center [1485, 425] width 5 height 4
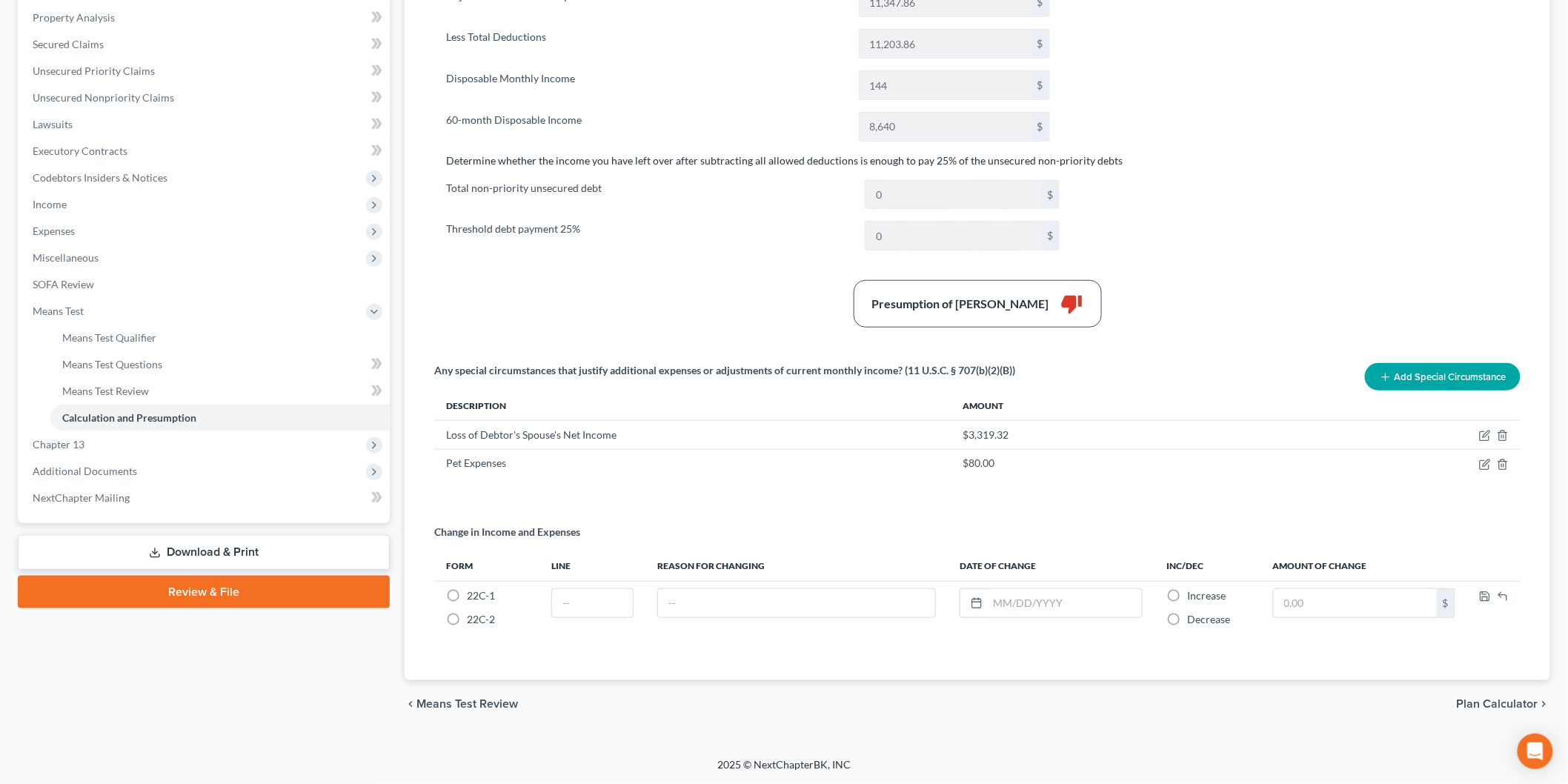
click at [1050, 438] on div "$3,319.32" at bounding box center [1209, 435] width 492 height 14
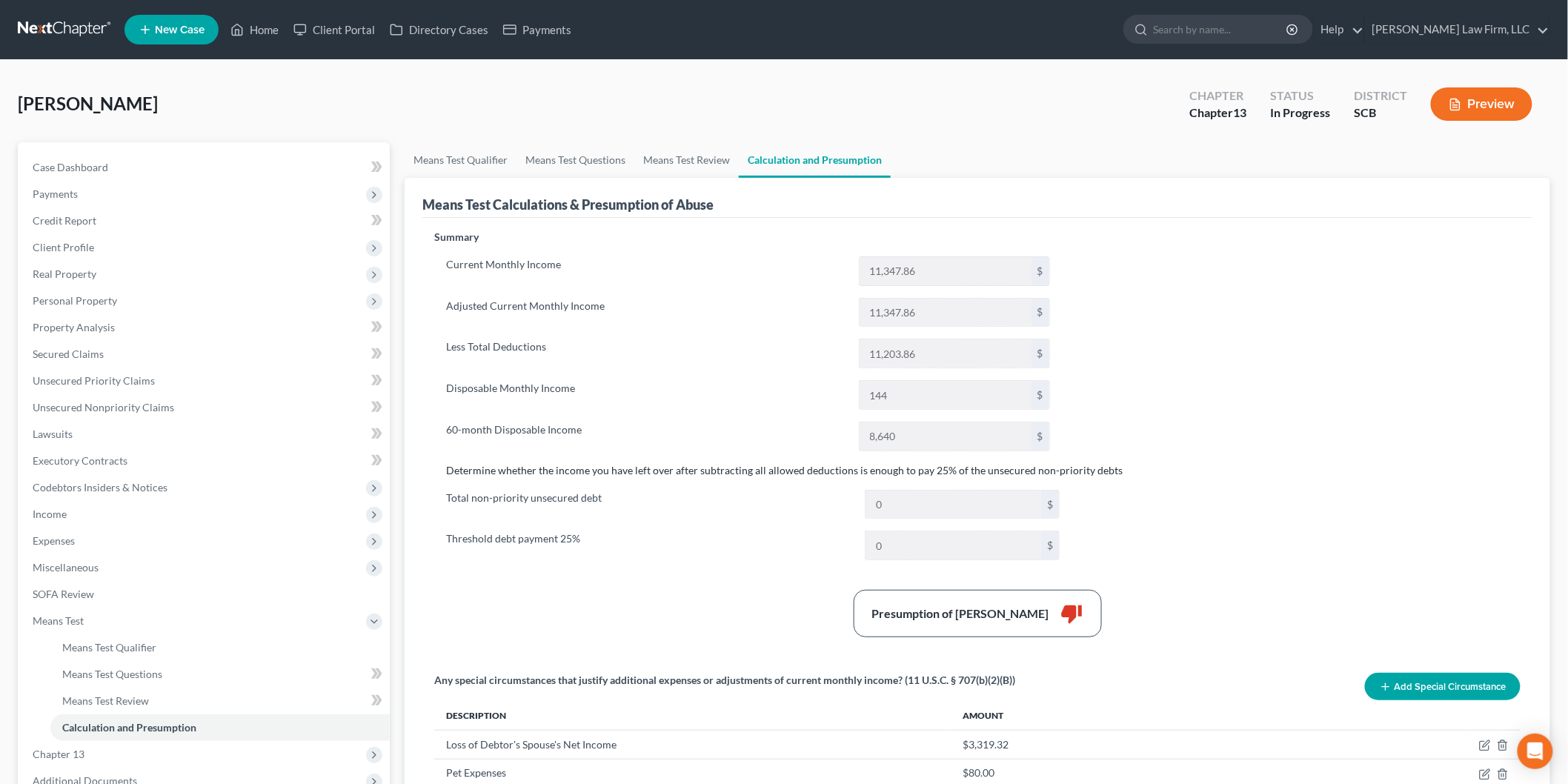
click at [1511, 91] on button "Preview" at bounding box center [1481, 104] width 101 height 33
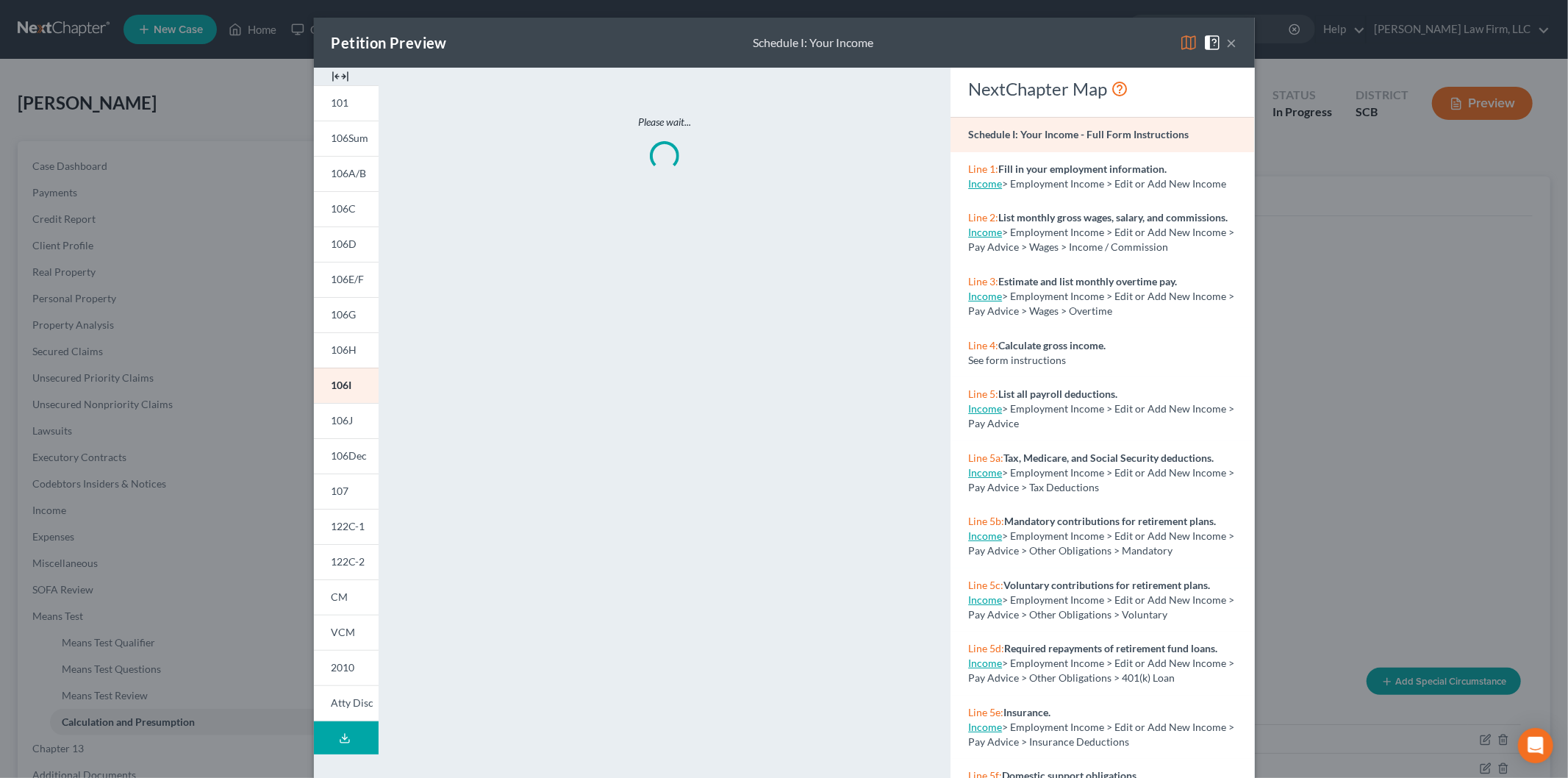
click at [342, 74] on img at bounding box center [340, 76] width 18 height 18
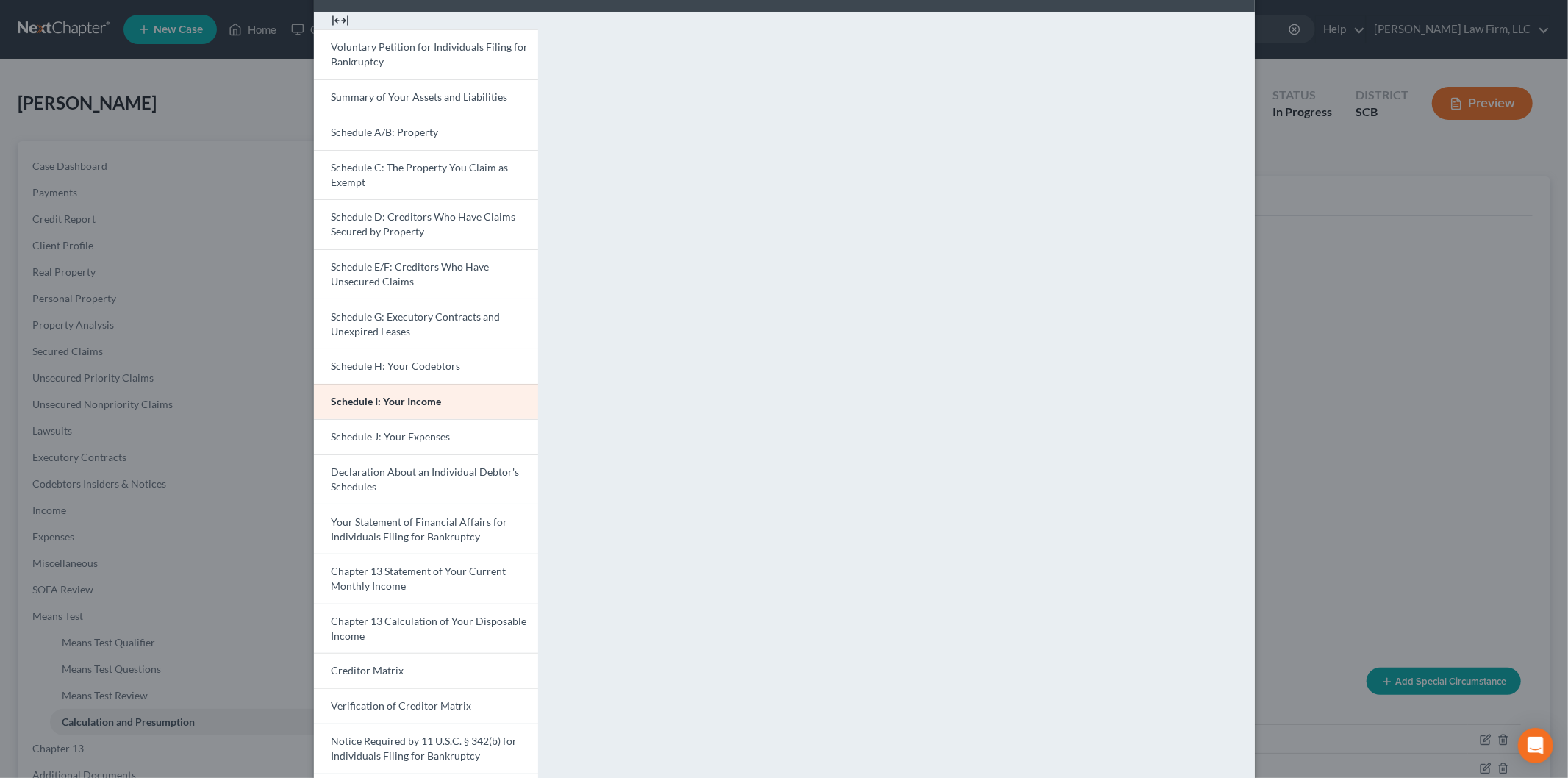
scroll to position [148, 0]
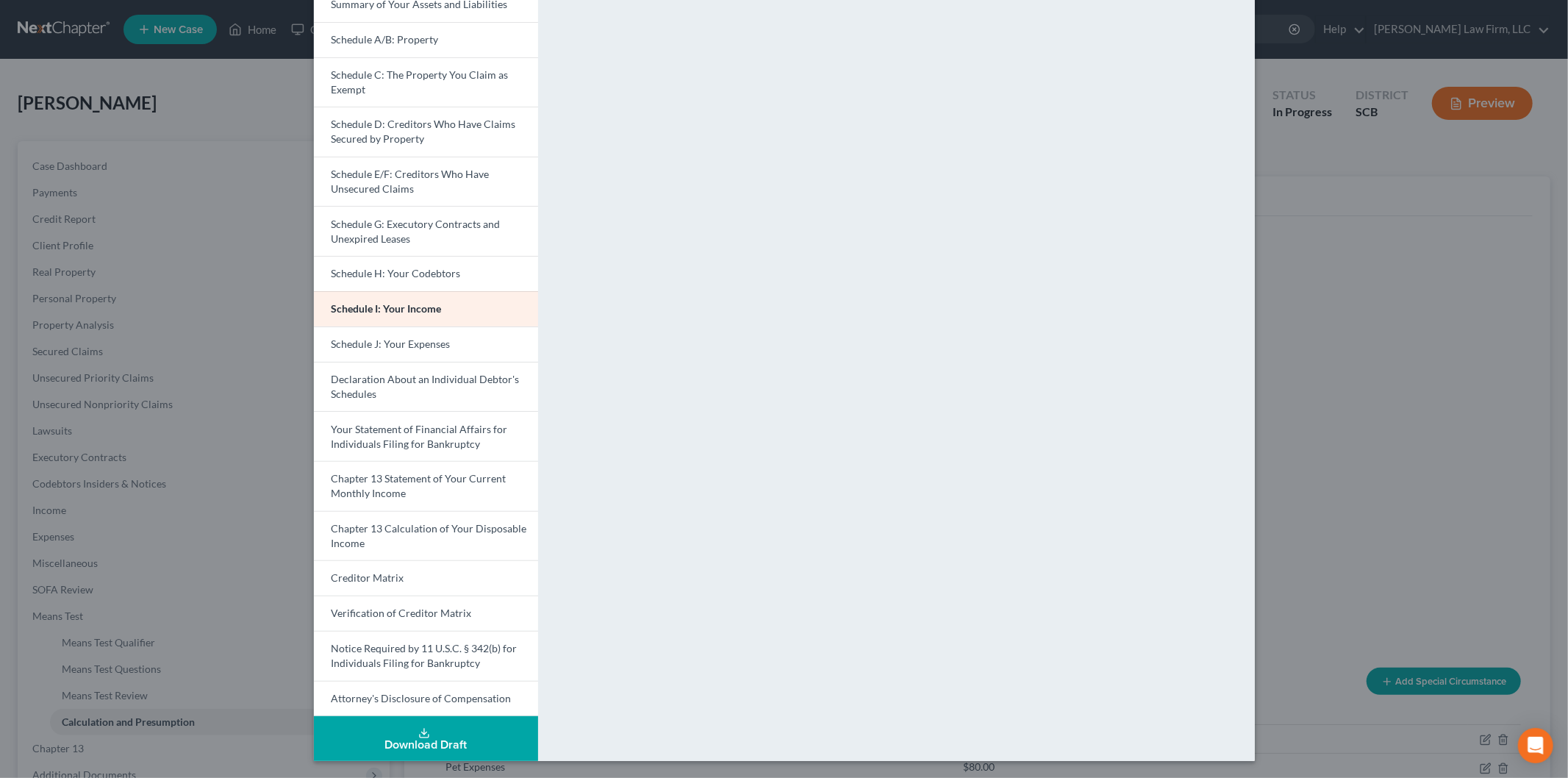
click at [385, 501] on link "Chapter 13 Statement of Your Current Monthly Income" at bounding box center [426, 486] width 225 height 50
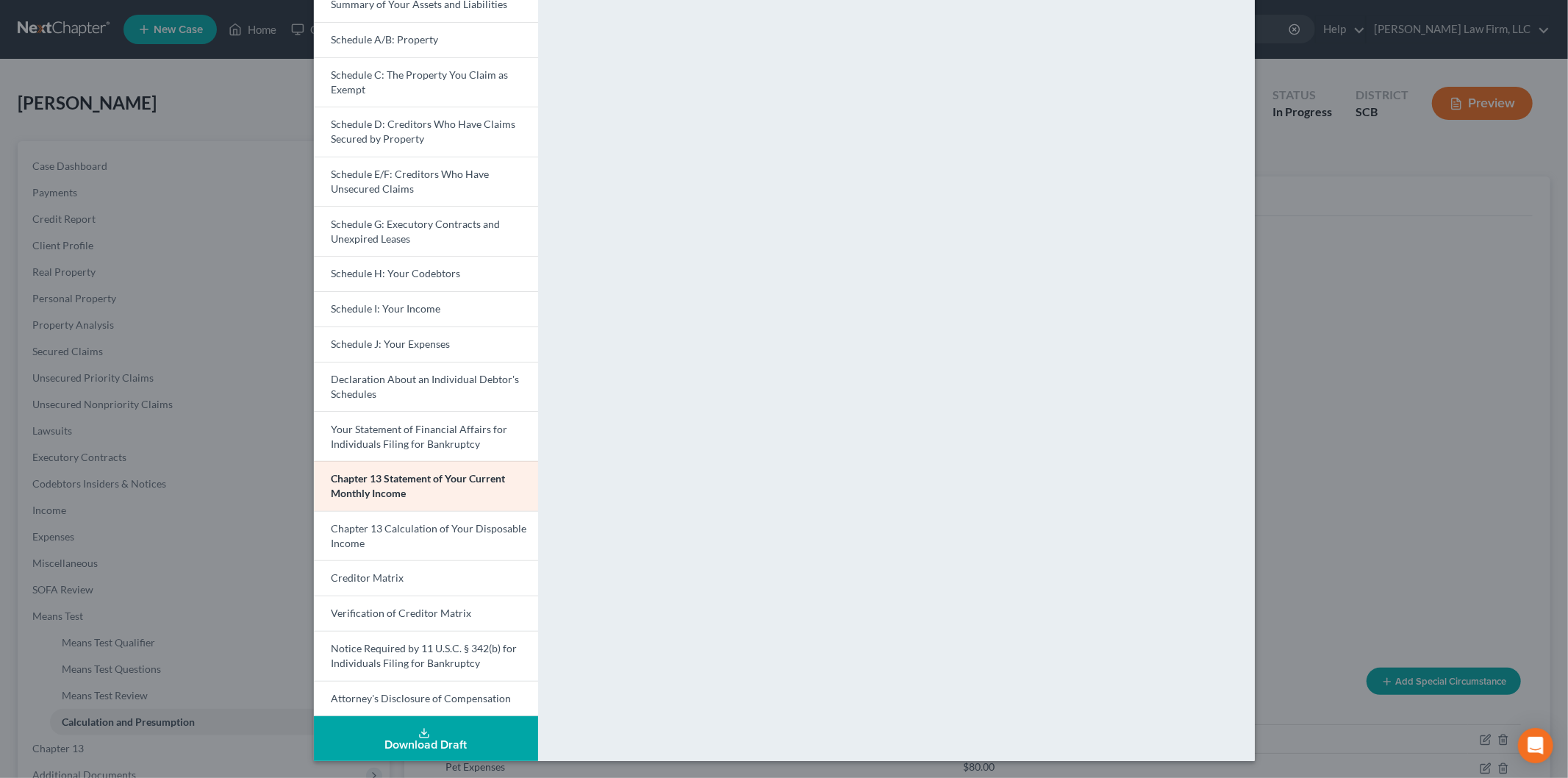
click at [431, 522] on span "Chapter 13 Calculation of Your Disposable Income" at bounding box center [429, 535] width 196 height 27
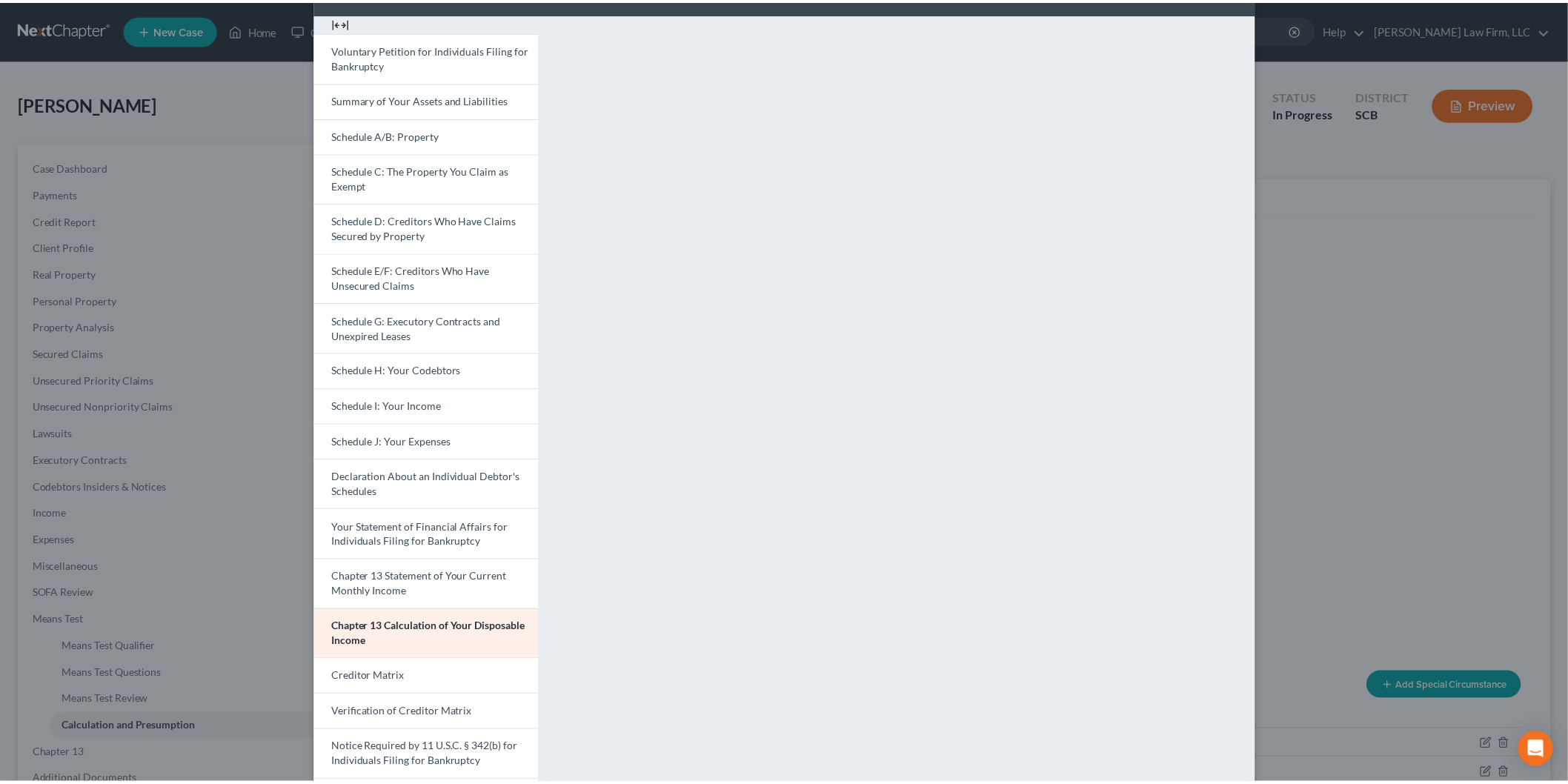
scroll to position [0, 0]
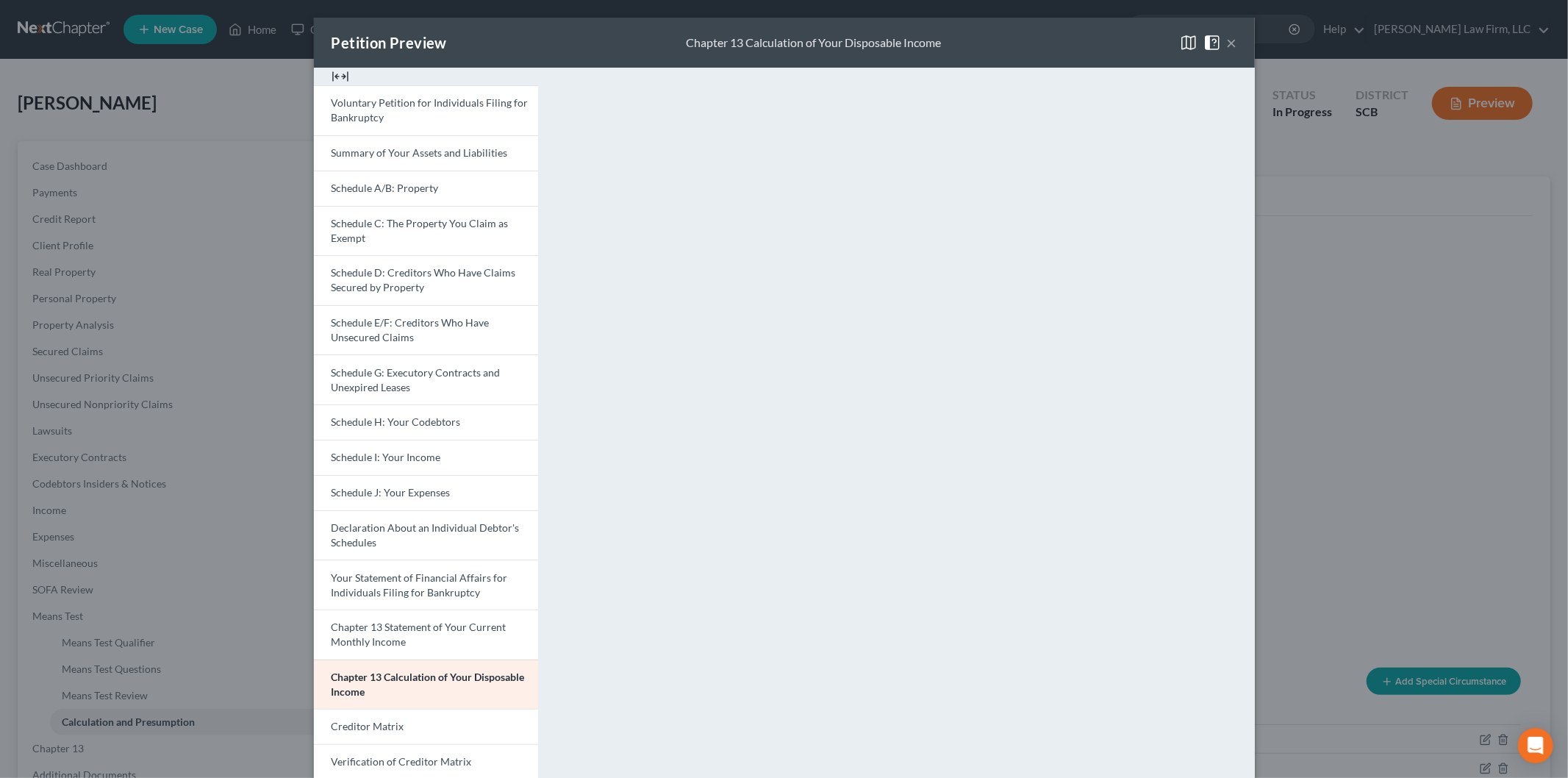
click at [1227, 39] on button "×" at bounding box center [1231, 43] width 10 height 18
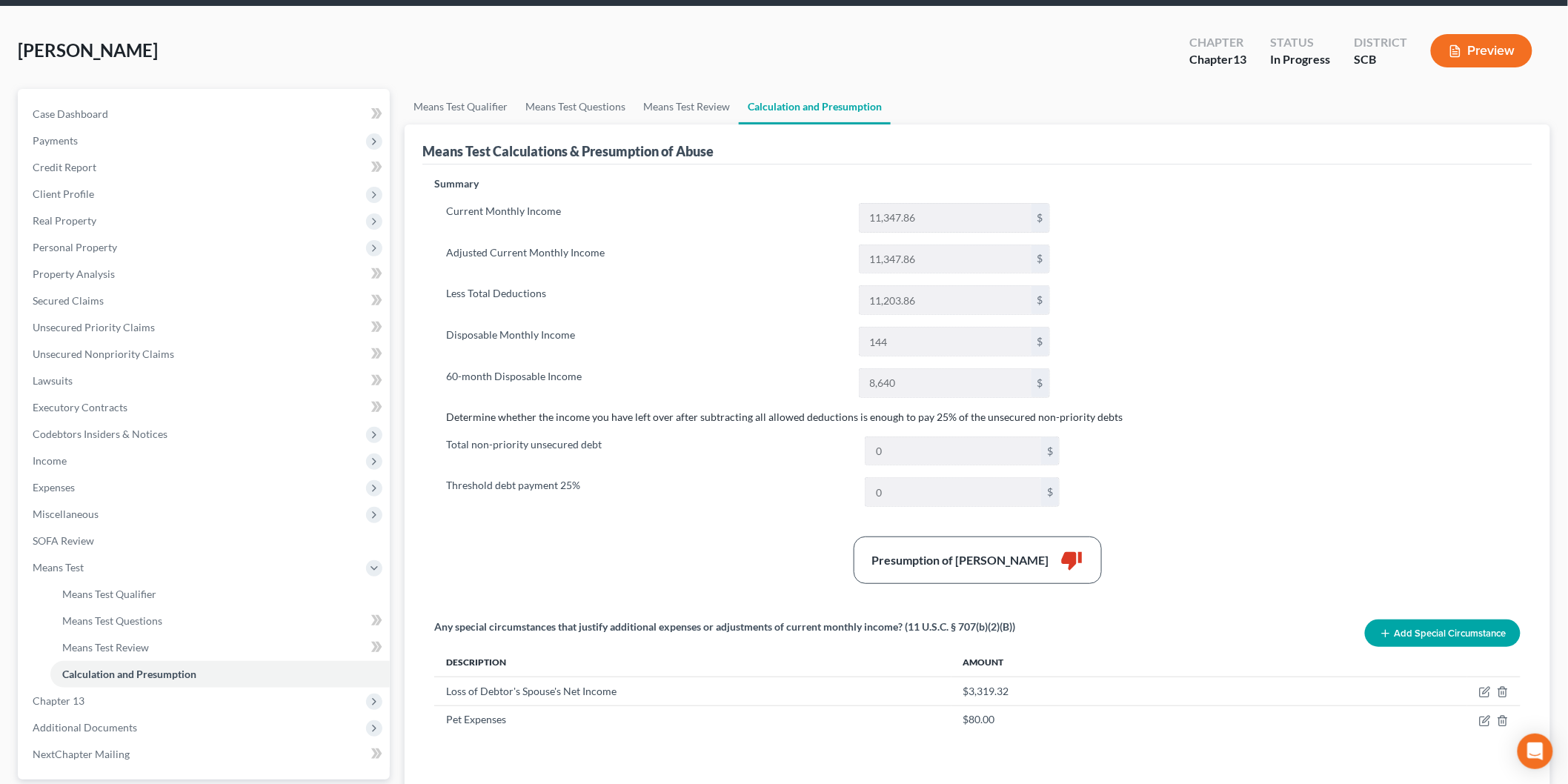
scroll to position [82, 0]
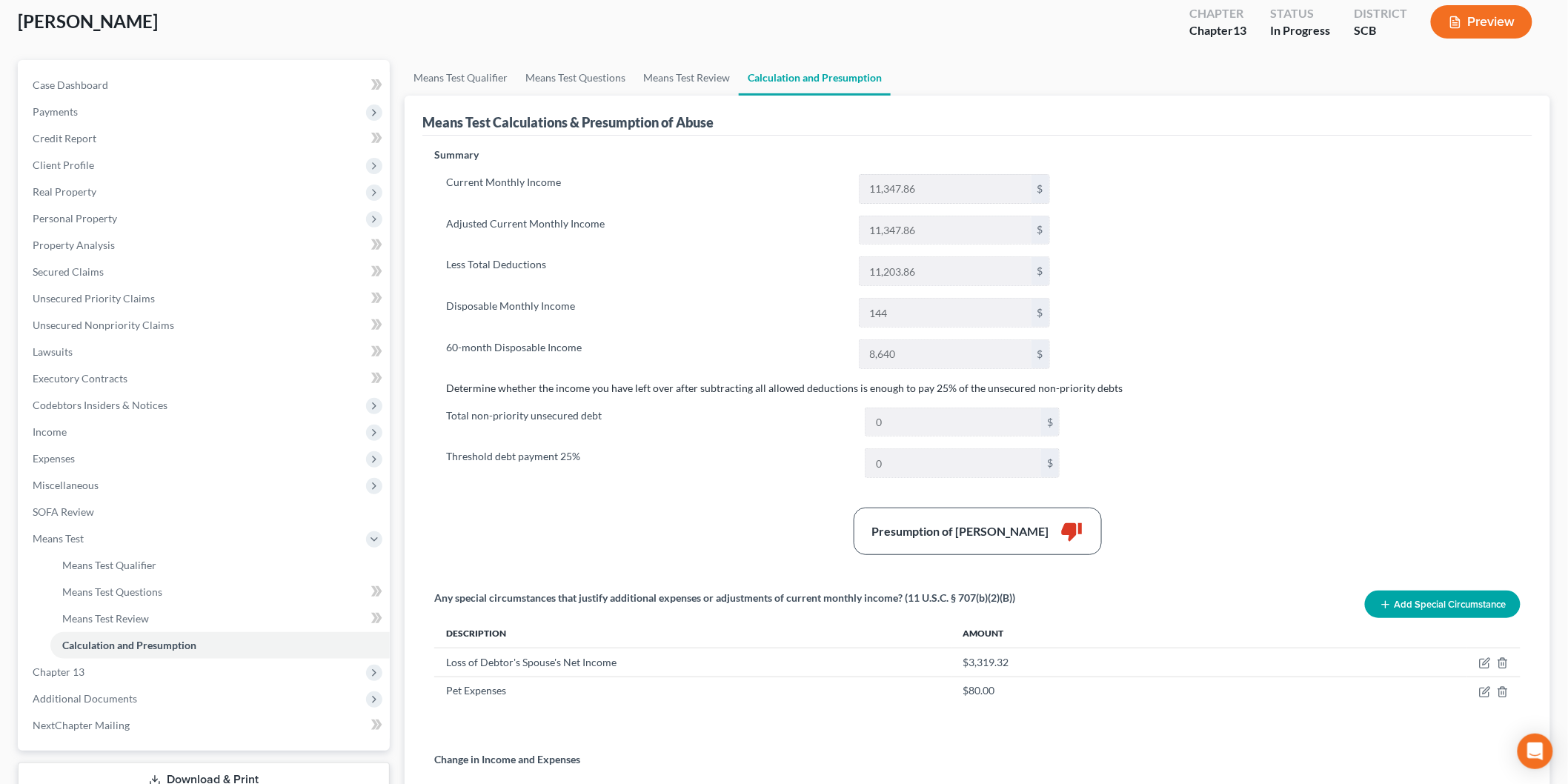
click at [69, 426] on span "Income" at bounding box center [206, 431] width 369 height 26
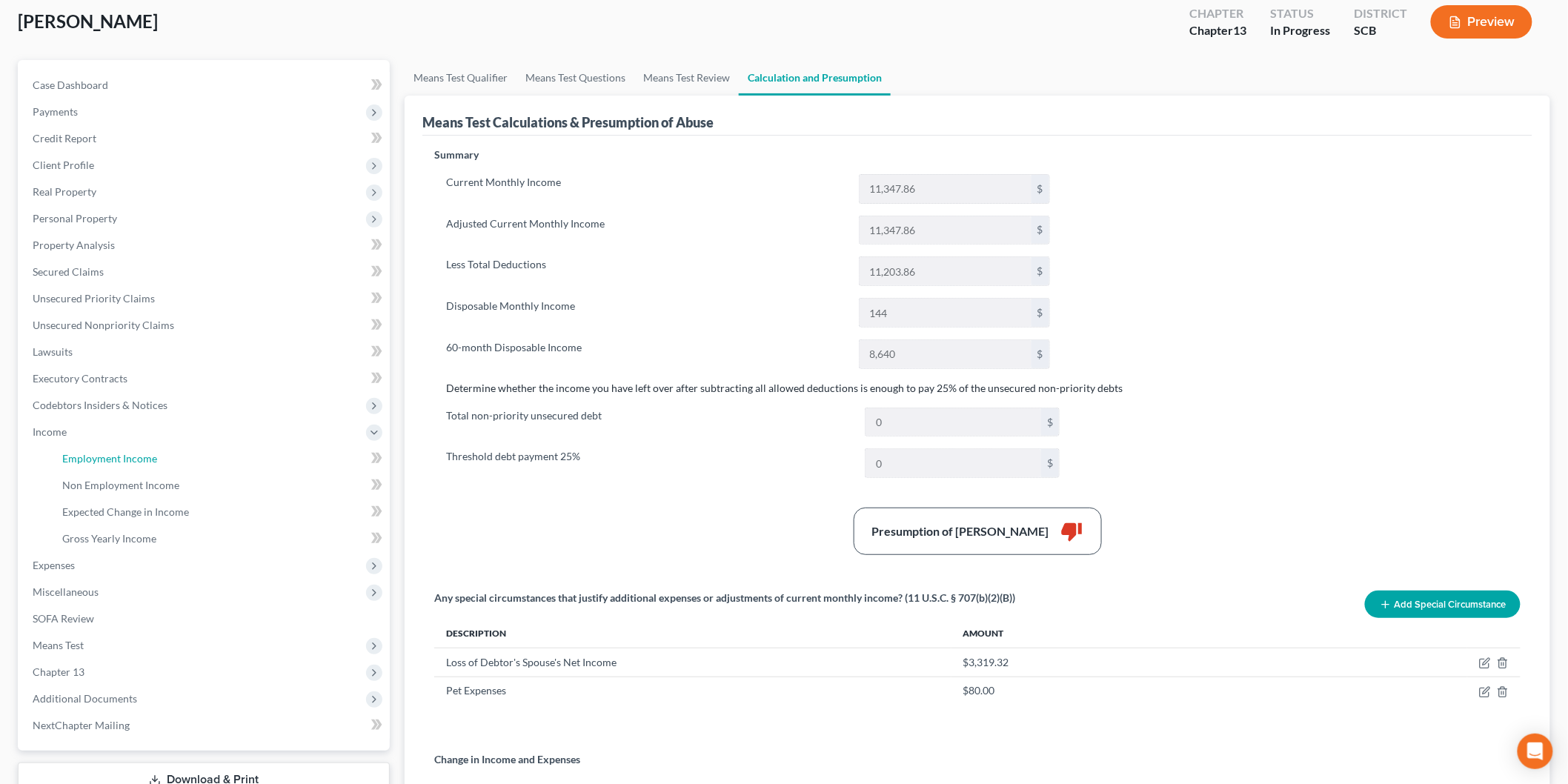
click at [157, 456] on link "Employment Income" at bounding box center [220, 458] width 339 height 26
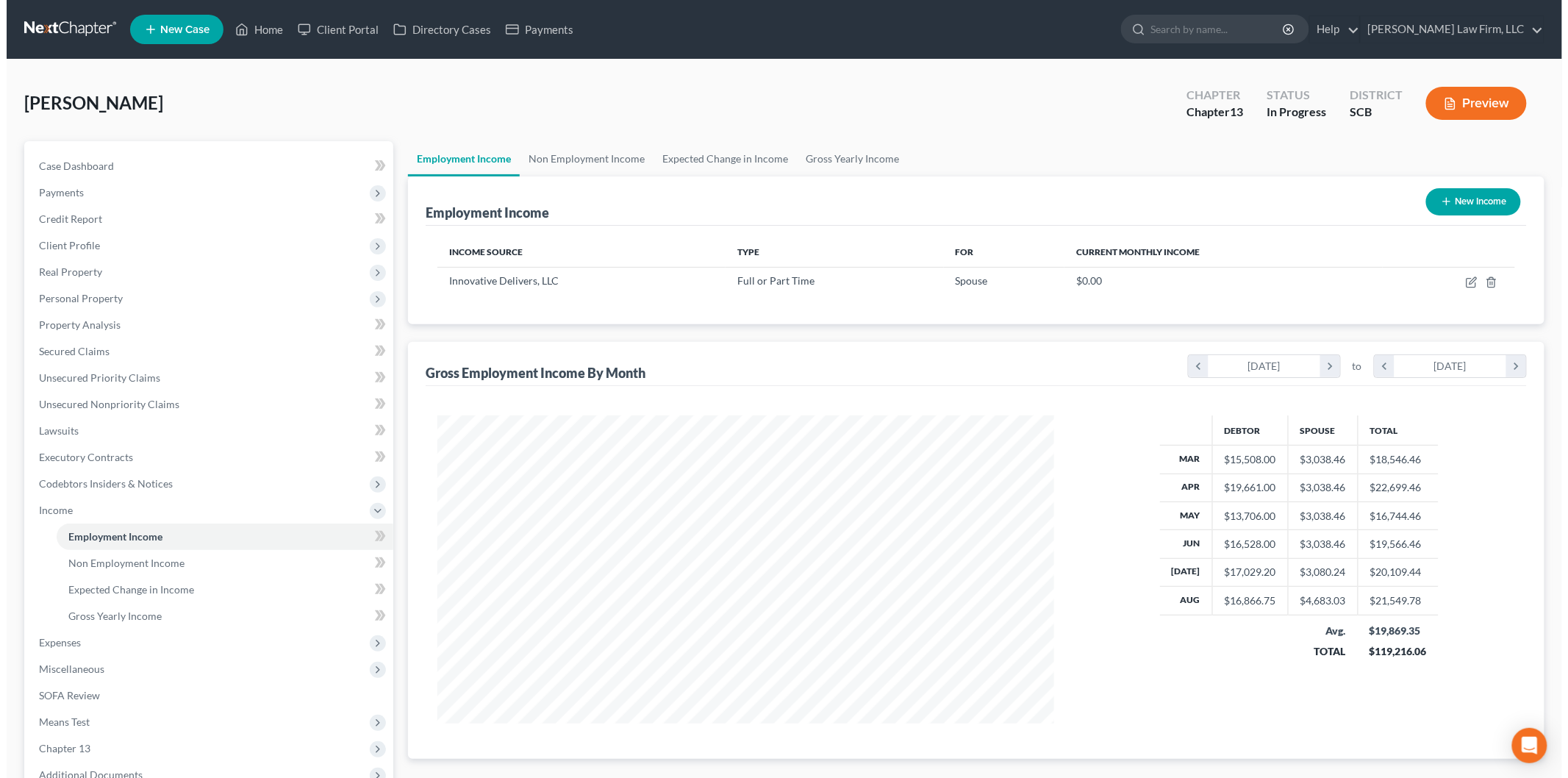
scroll to position [307, 645]
click at [1468, 285] on icon "button" at bounding box center [1464, 283] width 9 height 9
select select "0"
select select "35"
select select "2"
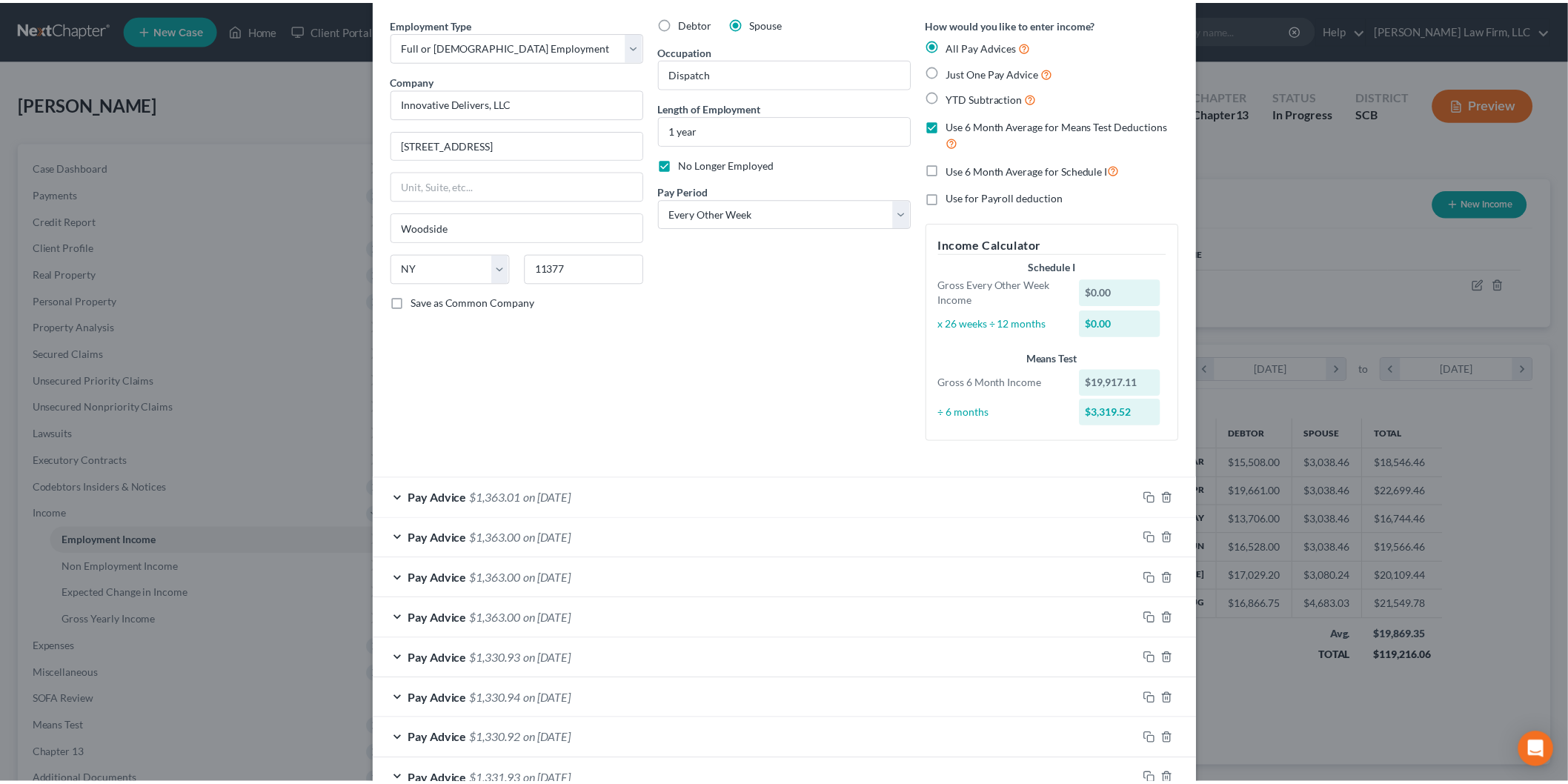
scroll to position [0, 0]
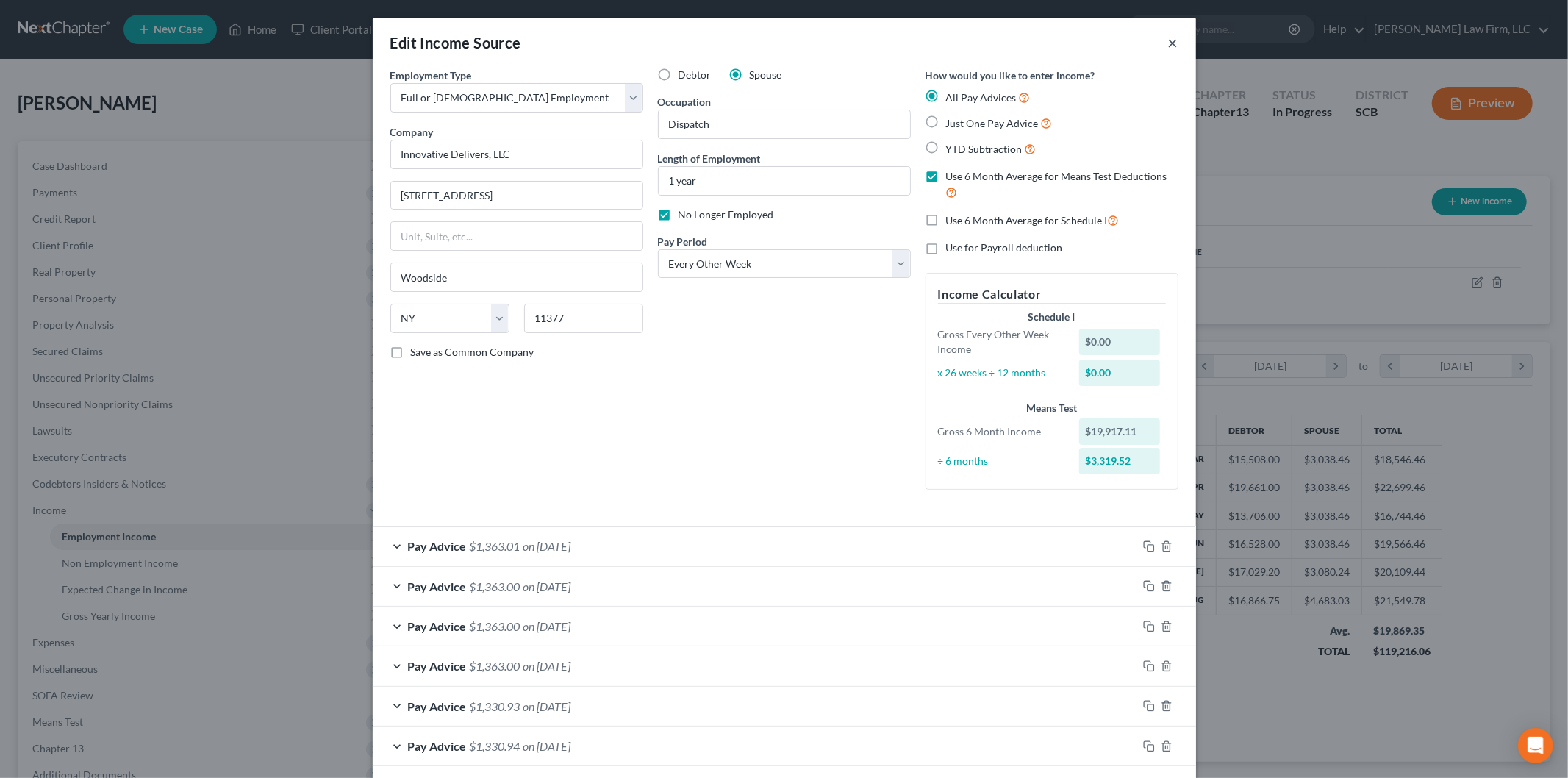
click at [1168, 35] on button "×" at bounding box center [1172, 43] width 10 height 18
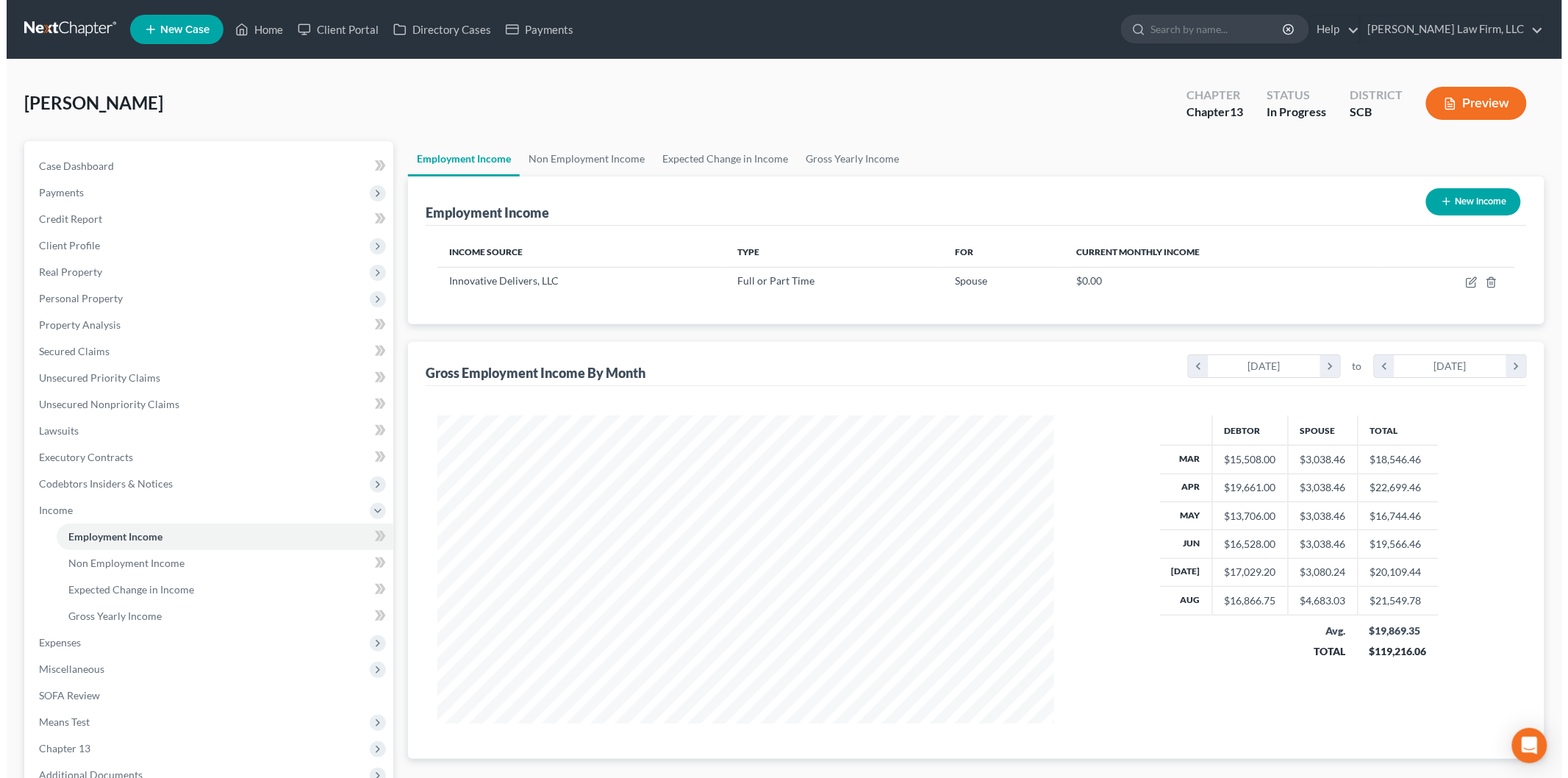
scroll to position [734867, 734259]
click at [695, 164] on link "Expected Change in Income" at bounding box center [718, 158] width 144 height 35
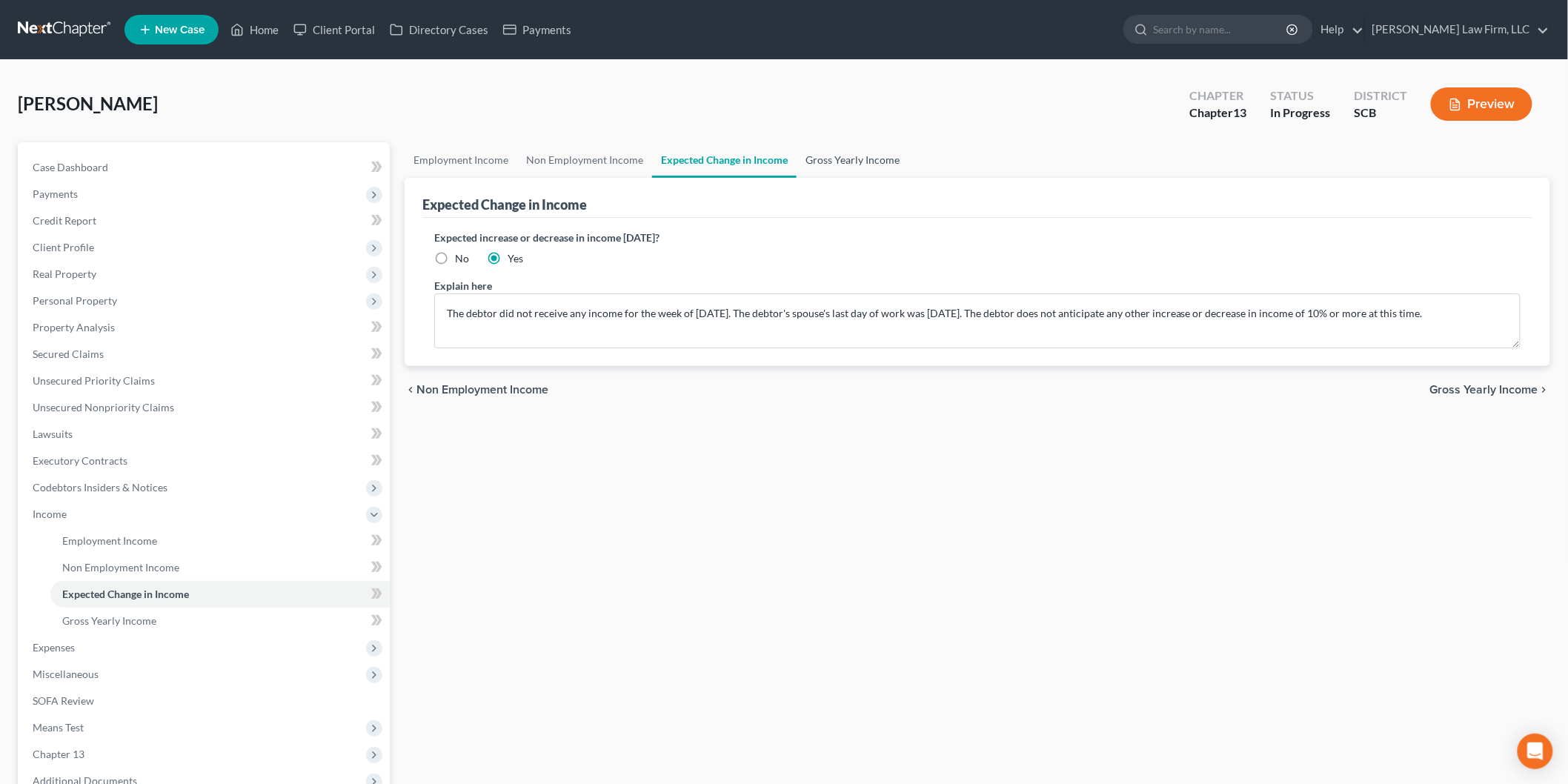
click at [884, 152] on link "Gross Yearly Income" at bounding box center [853, 159] width 112 height 35
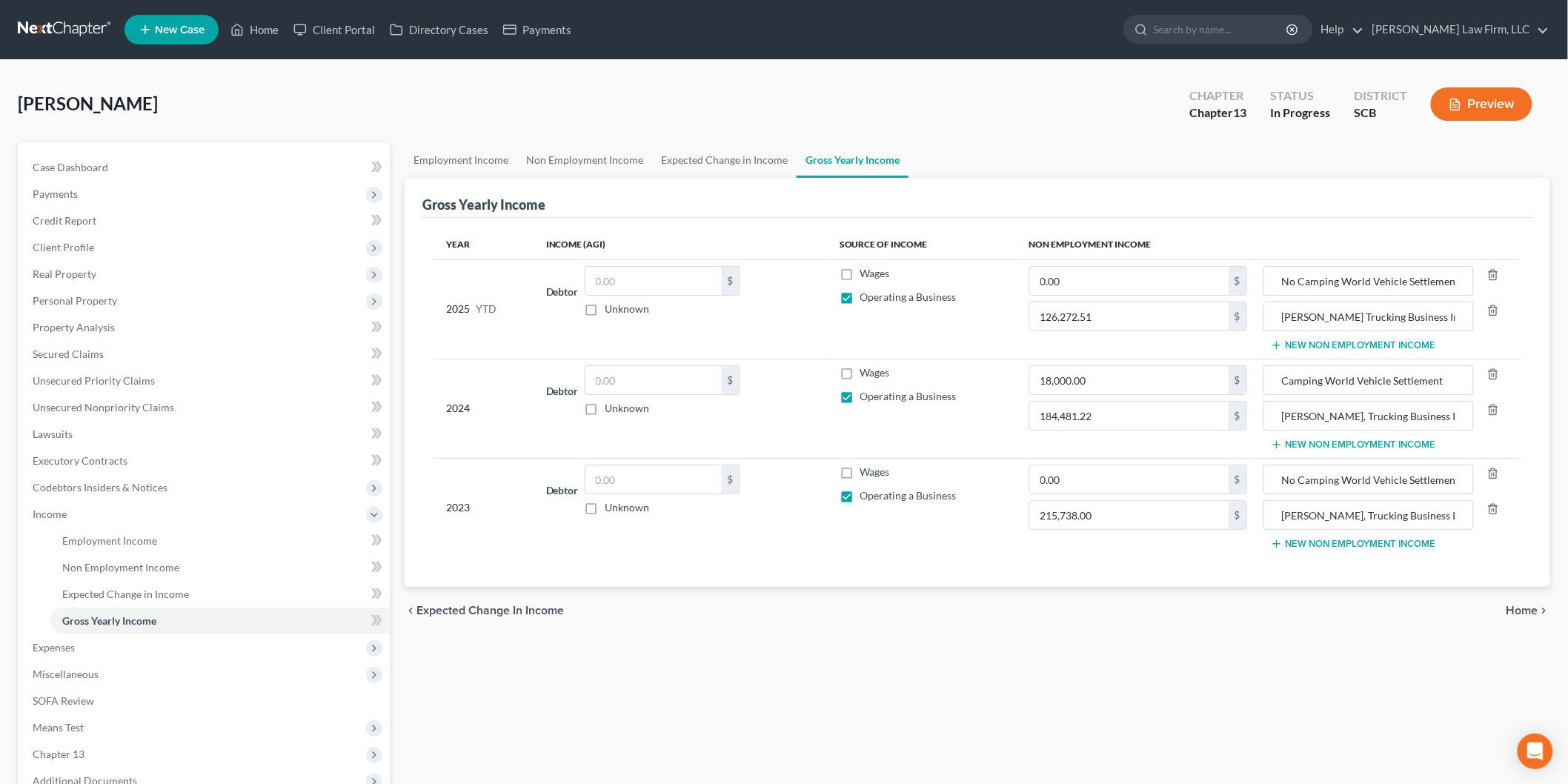
click at [1484, 105] on button "Preview" at bounding box center [1481, 104] width 101 height 33
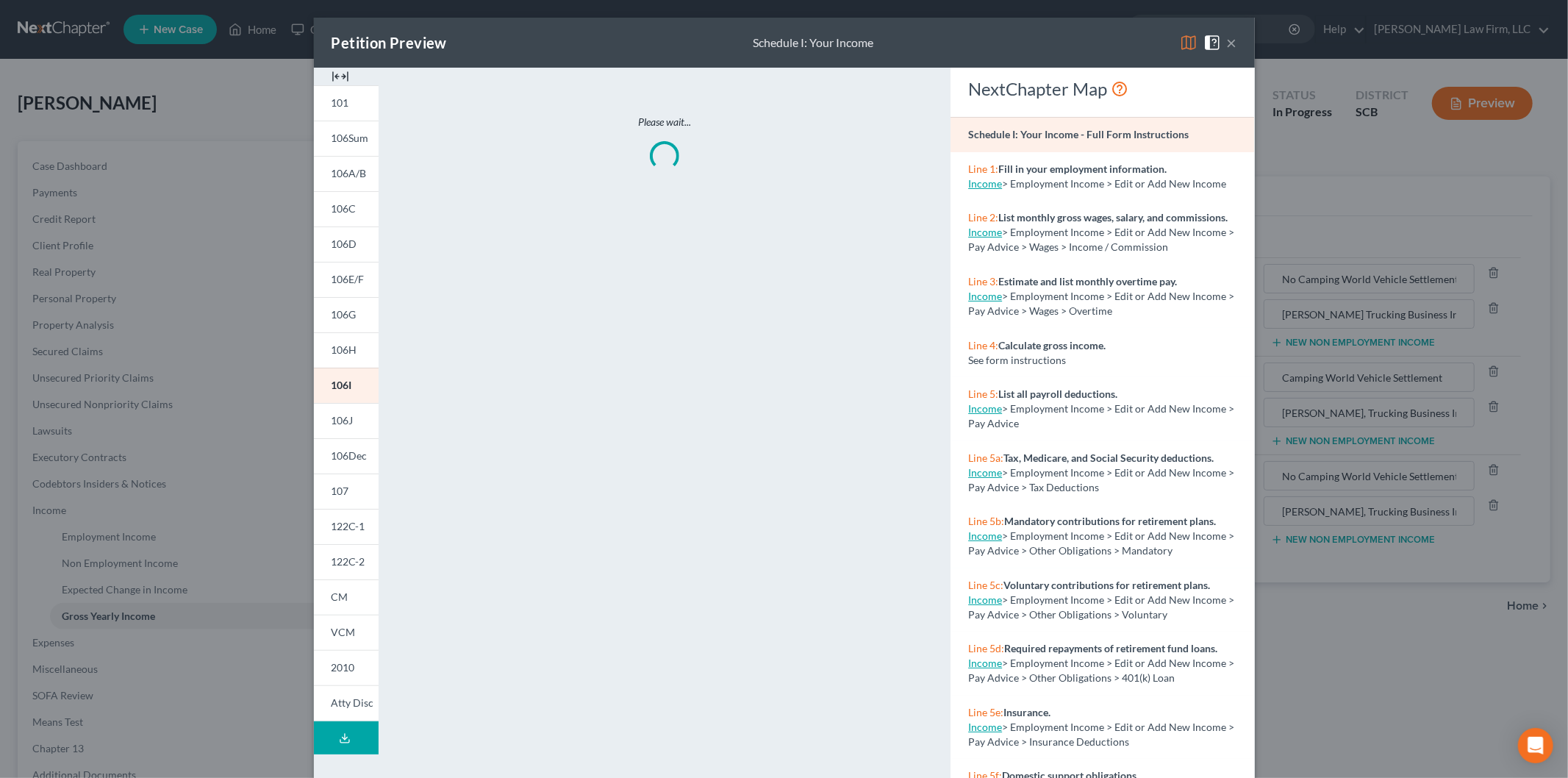
click at [337, 68] on img at bounding box center [340, 76] width 18 height 18
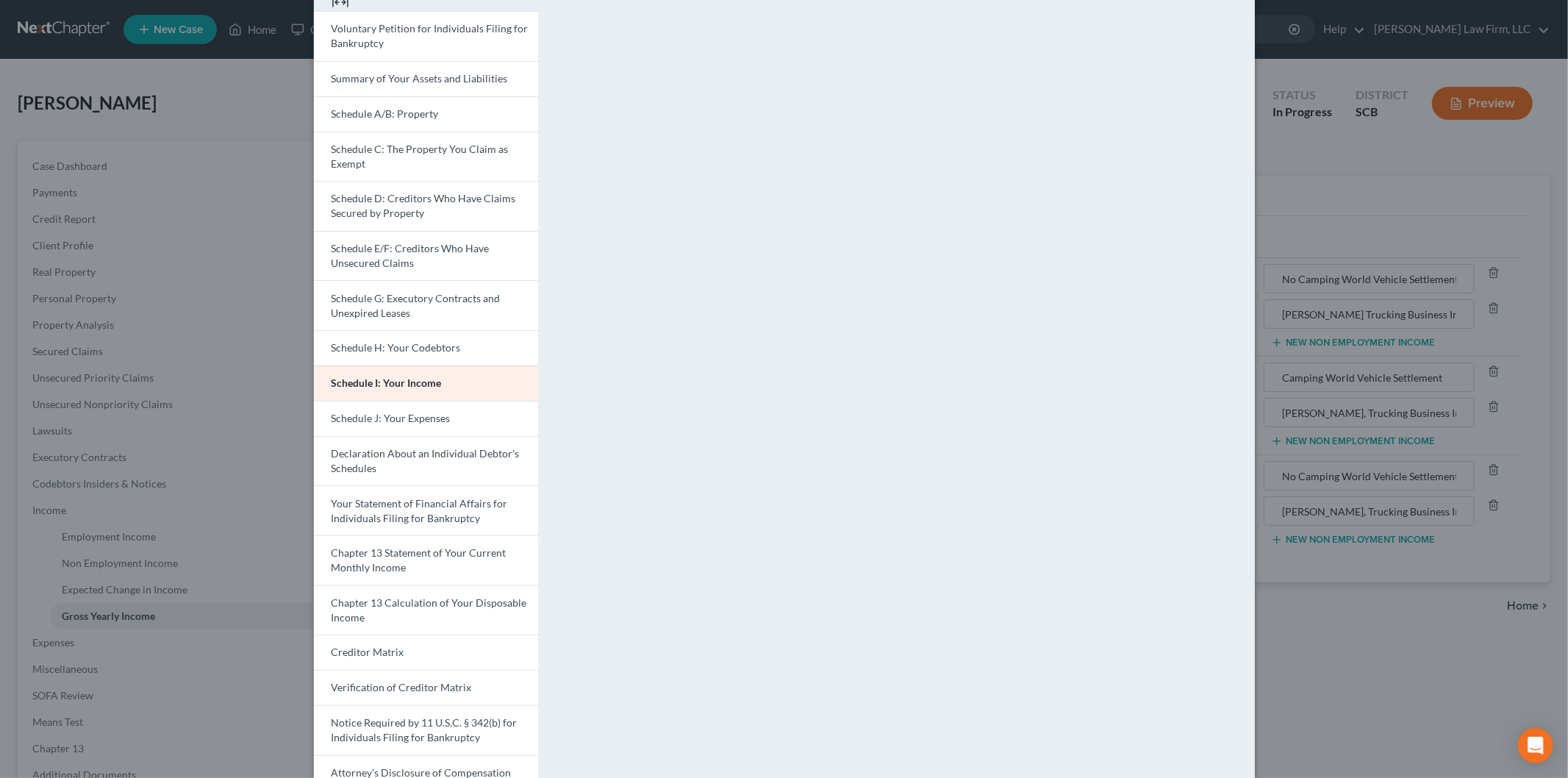
scroll to position [148, 0]
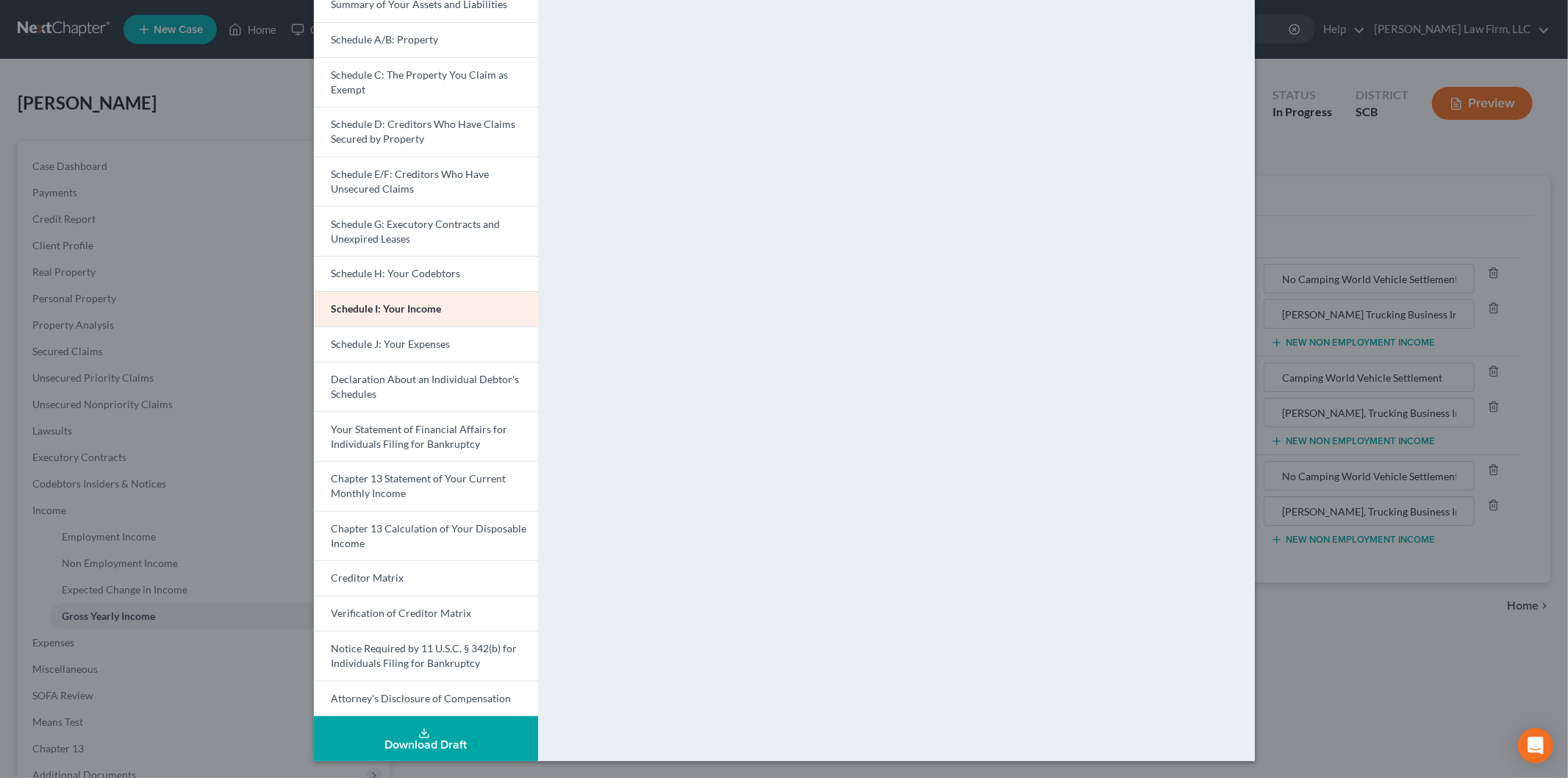
click at [383, 436] on link "Your Statement of Financial Affairs for Individuals Filing for Bankruptcy" at bounding box center [426, 436] width 225 height 50
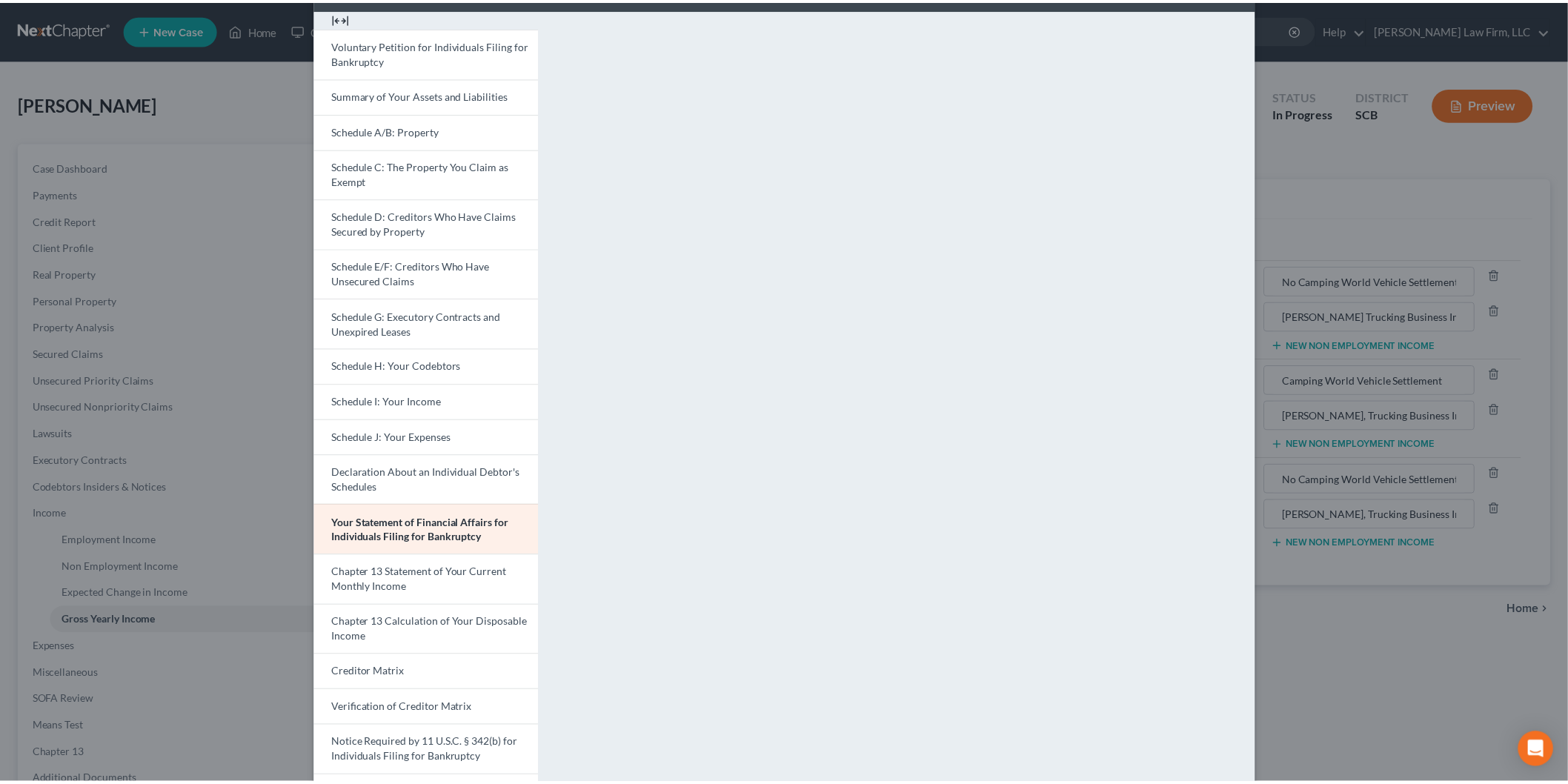
scroll to position [0, 0]
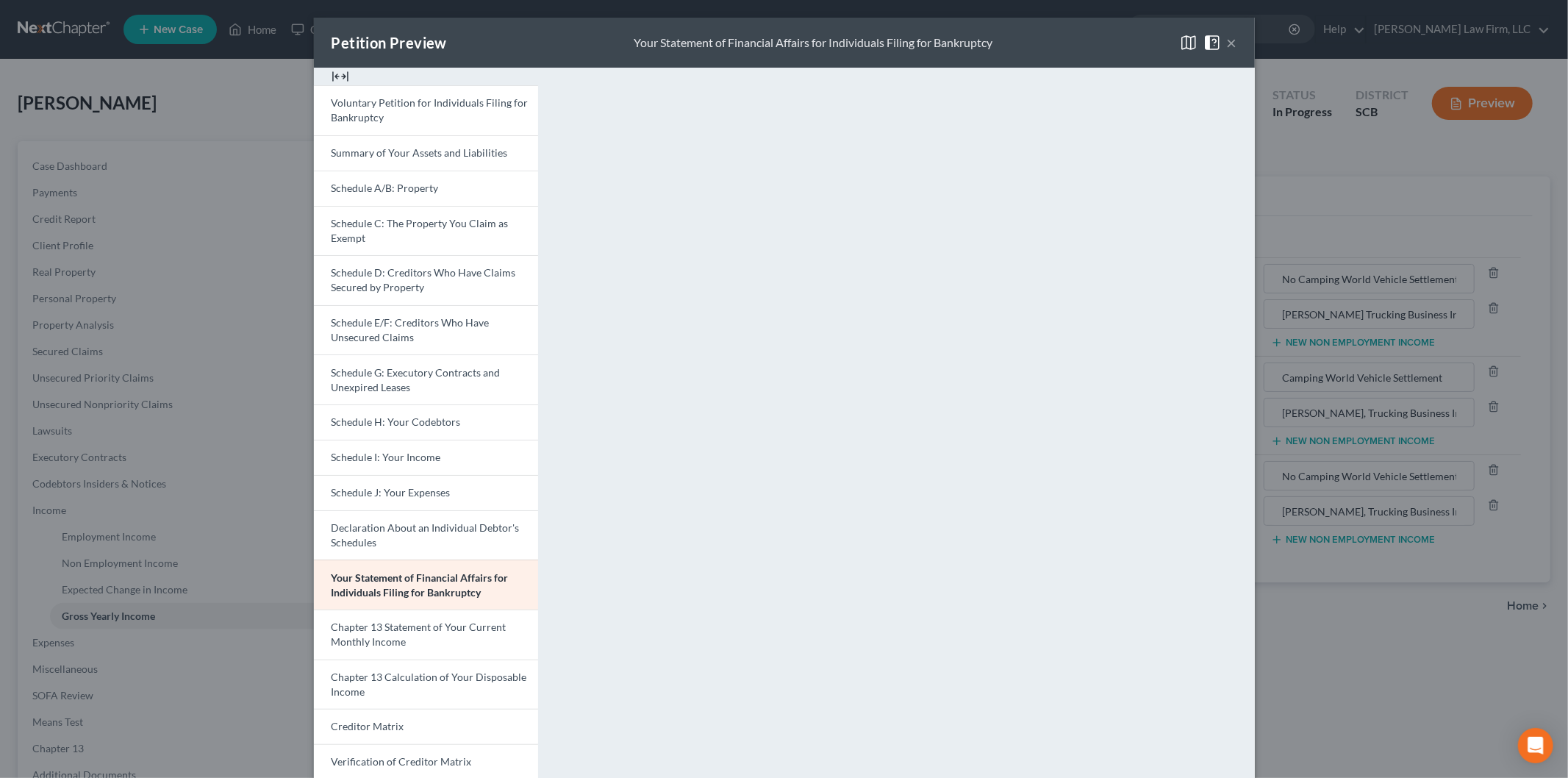
click at [1227, 40] on button "×" at bounding box center [1231, 43] width 10 height 18
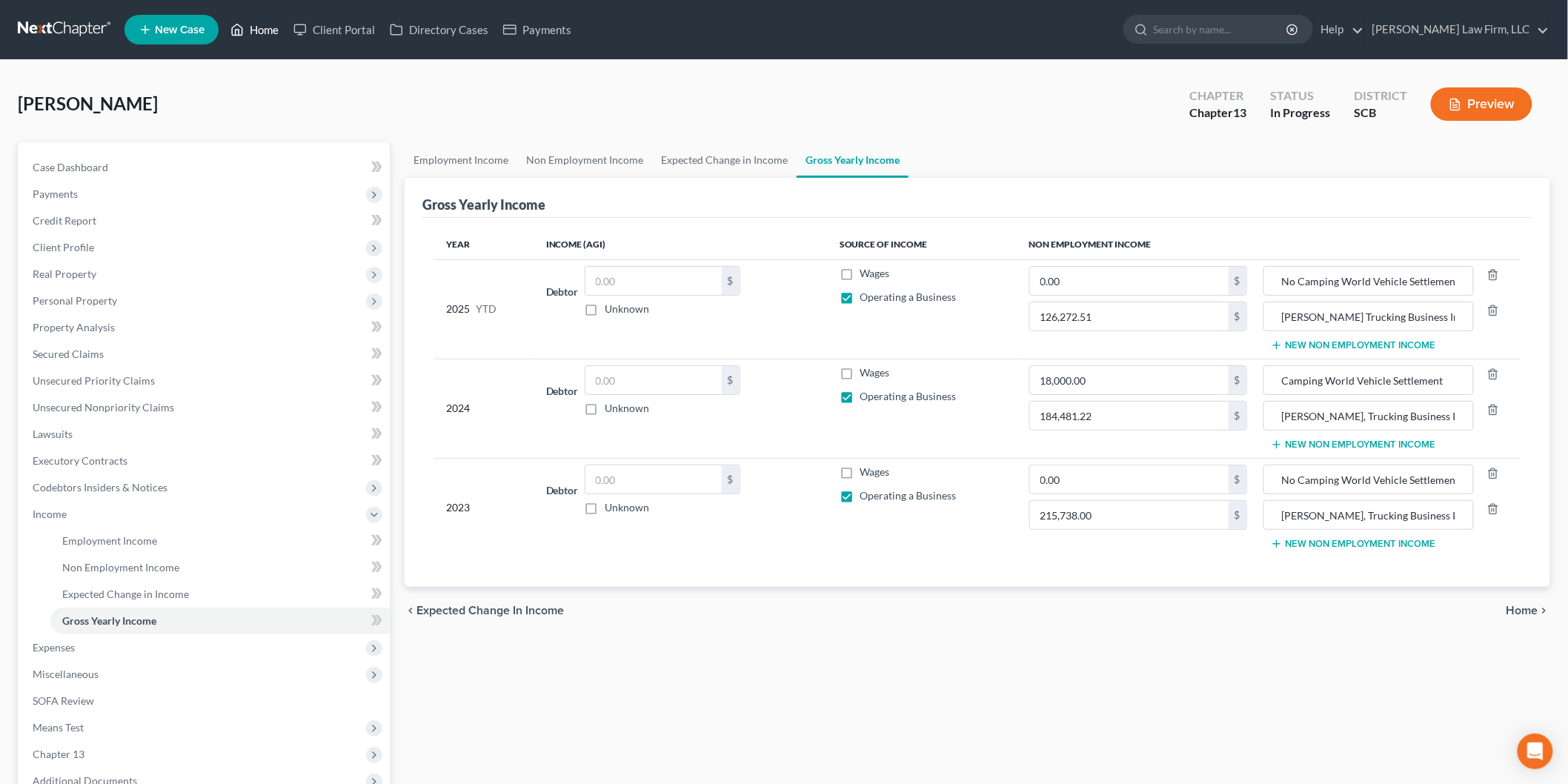
click at [264, 31] on link "Home" at bounding box center [254, 29] width 63 height 26
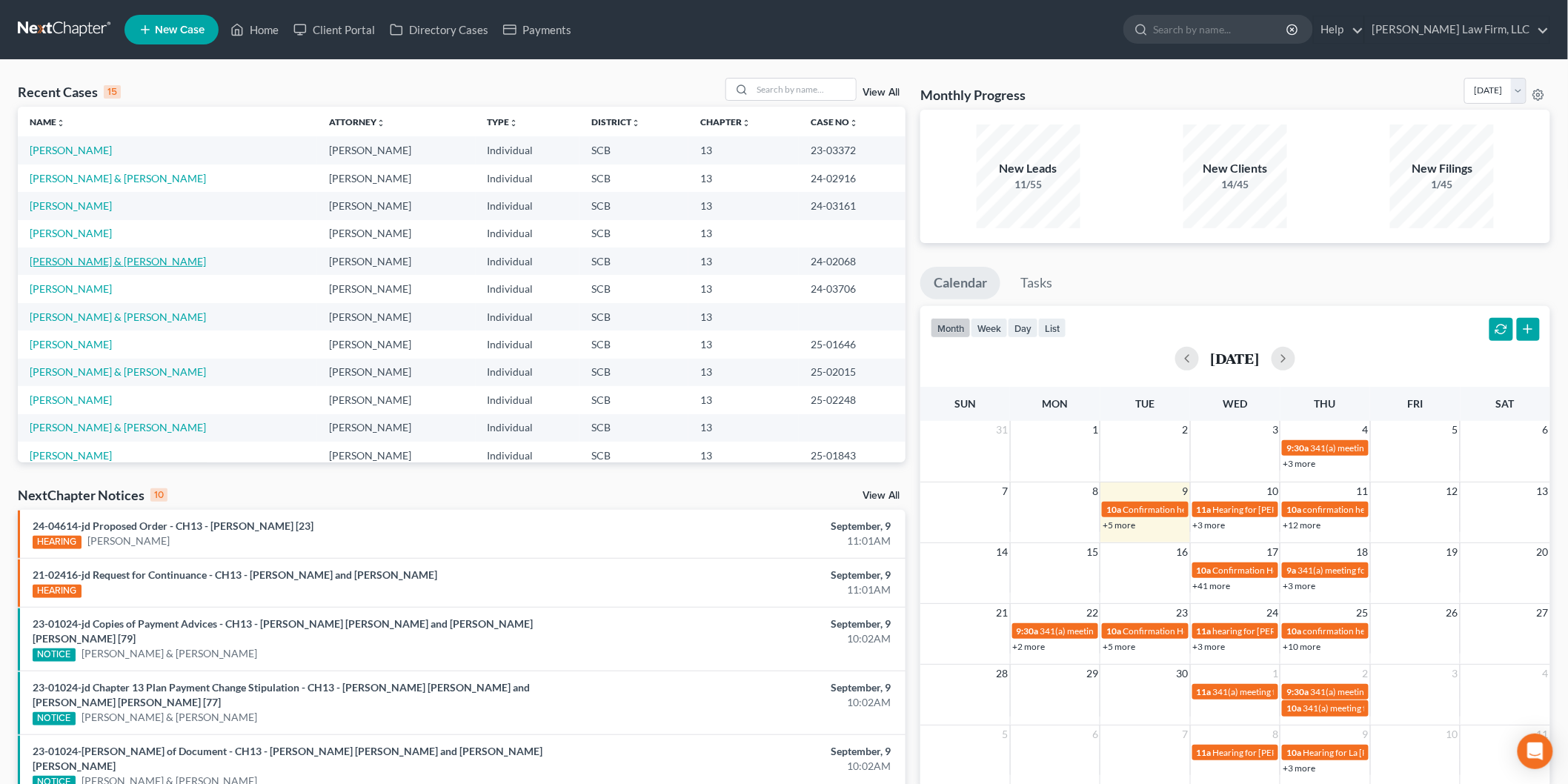
click at [78, 256] on link "[PERSON_NAME] & [PERSON_NAME]" at bounding box center [118, 262] width 177 height 13
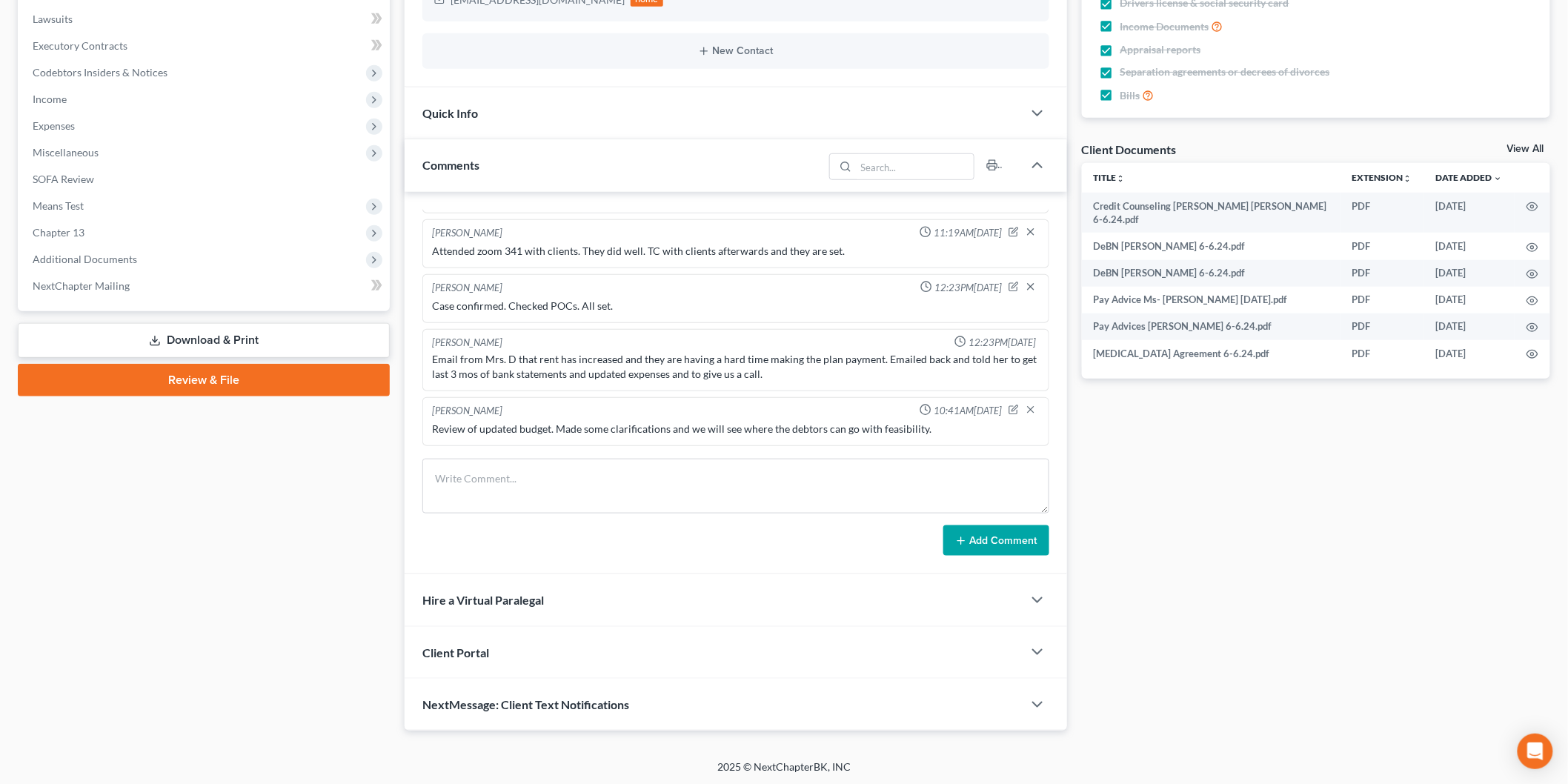
scroll to position [417, 0]
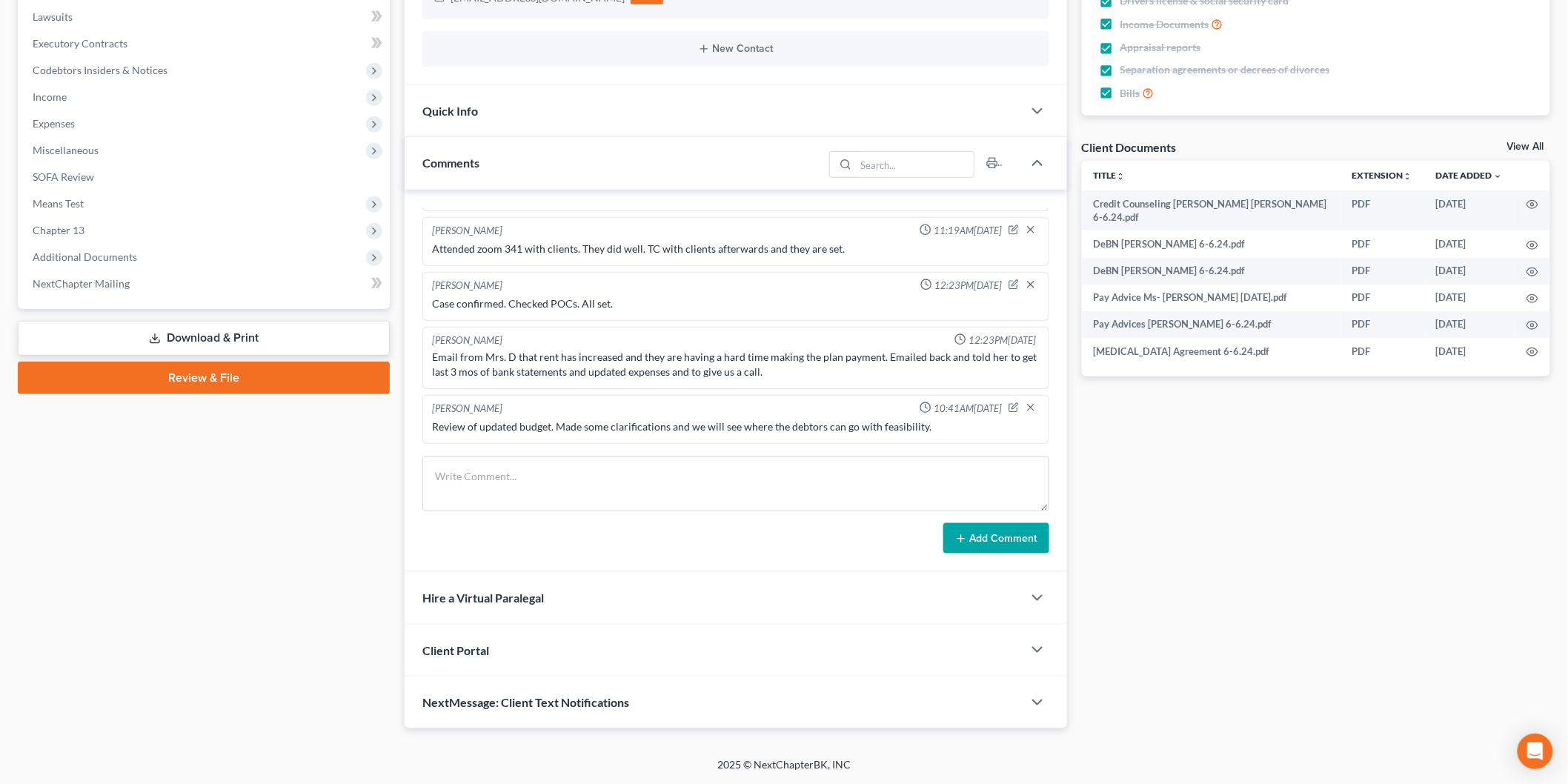
click at [80, 119] on span "Expenses" at bounding box center [206, 123] width 369 height 26
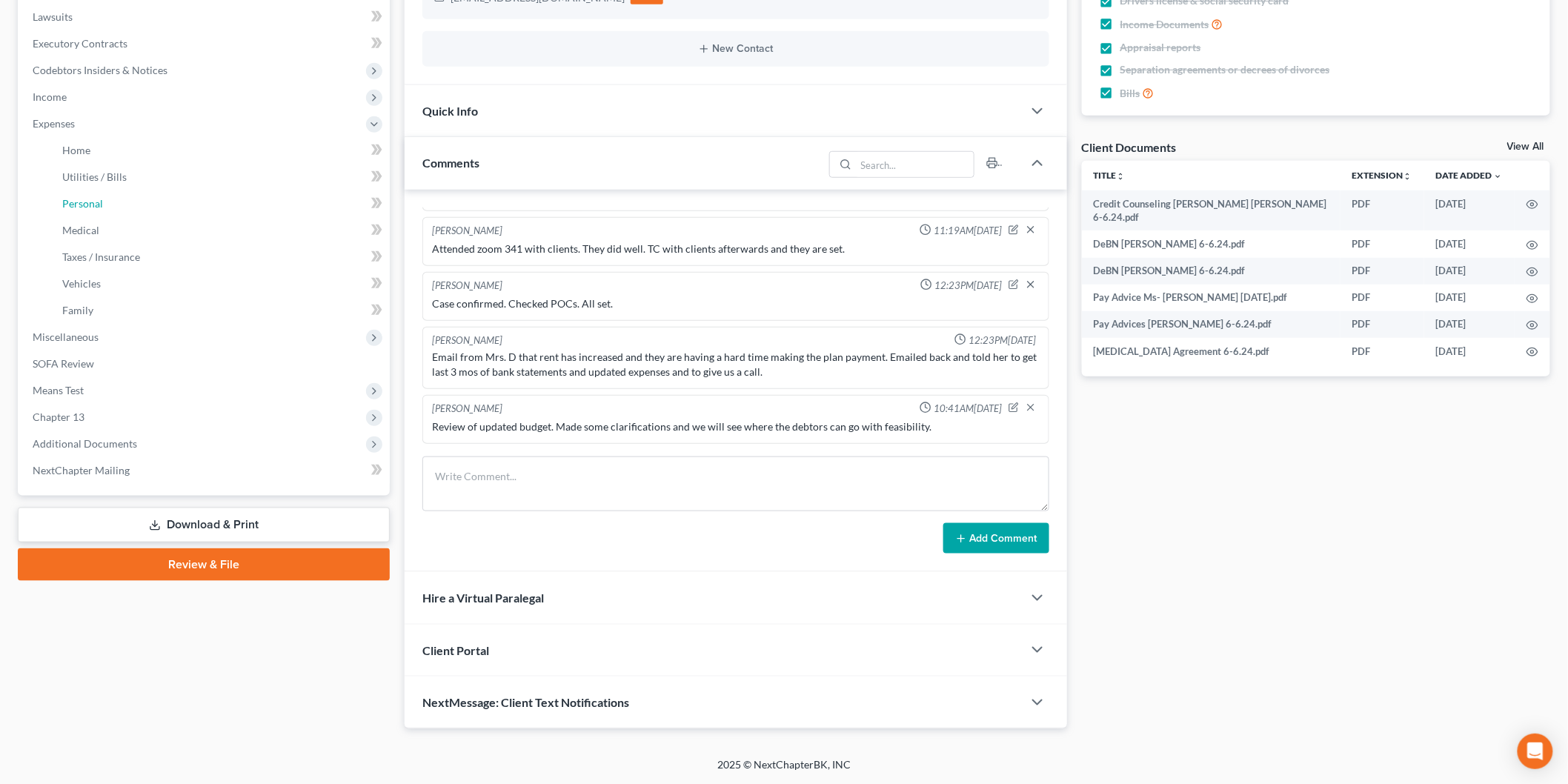
click at [91, 206] on span "Personal" at bounding box center [82, 204] width 41 height 13
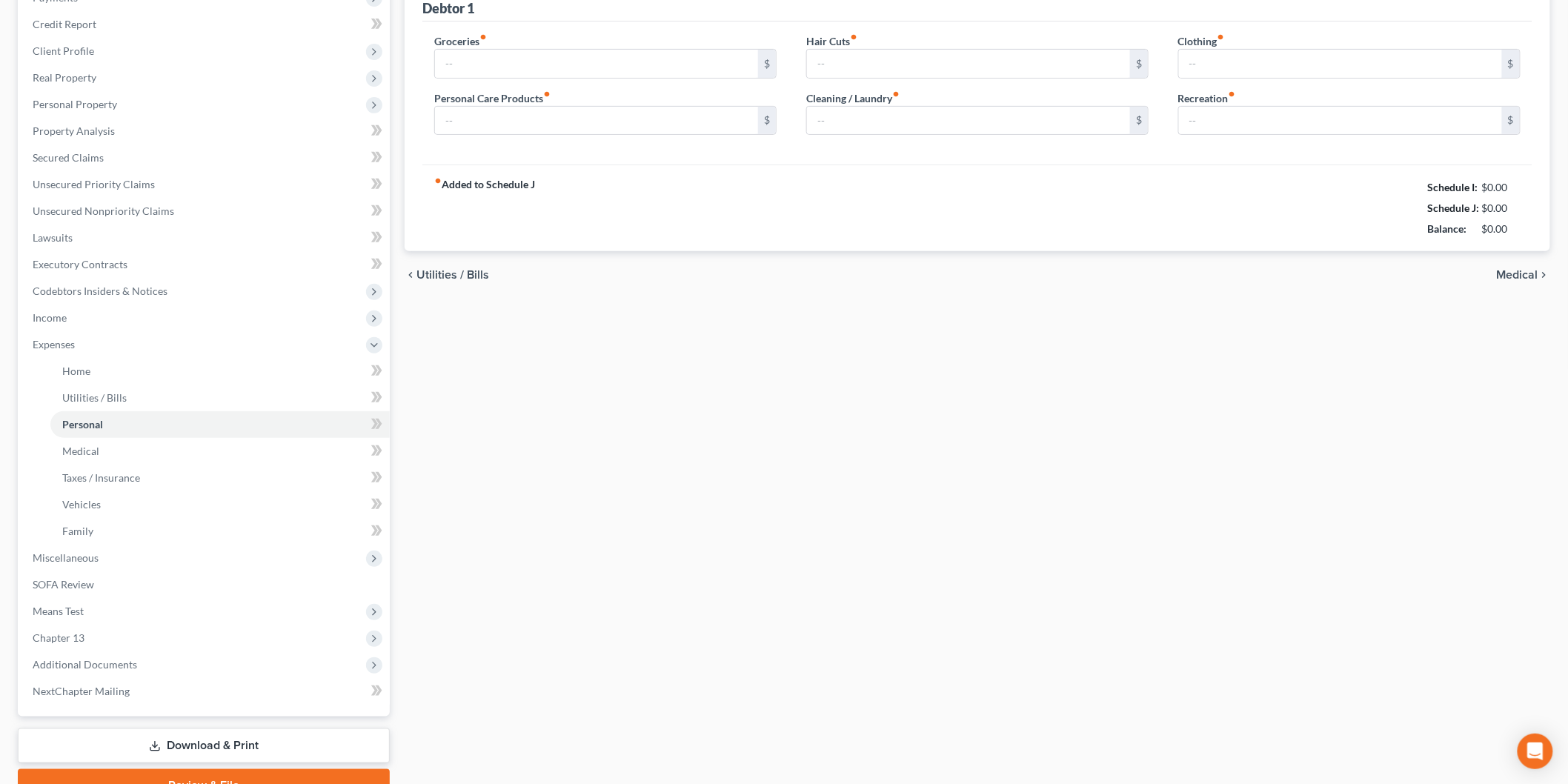
type input "980.00"
type input "145.00"
type input "0.00"
type input "220.00"
type input "100.00"
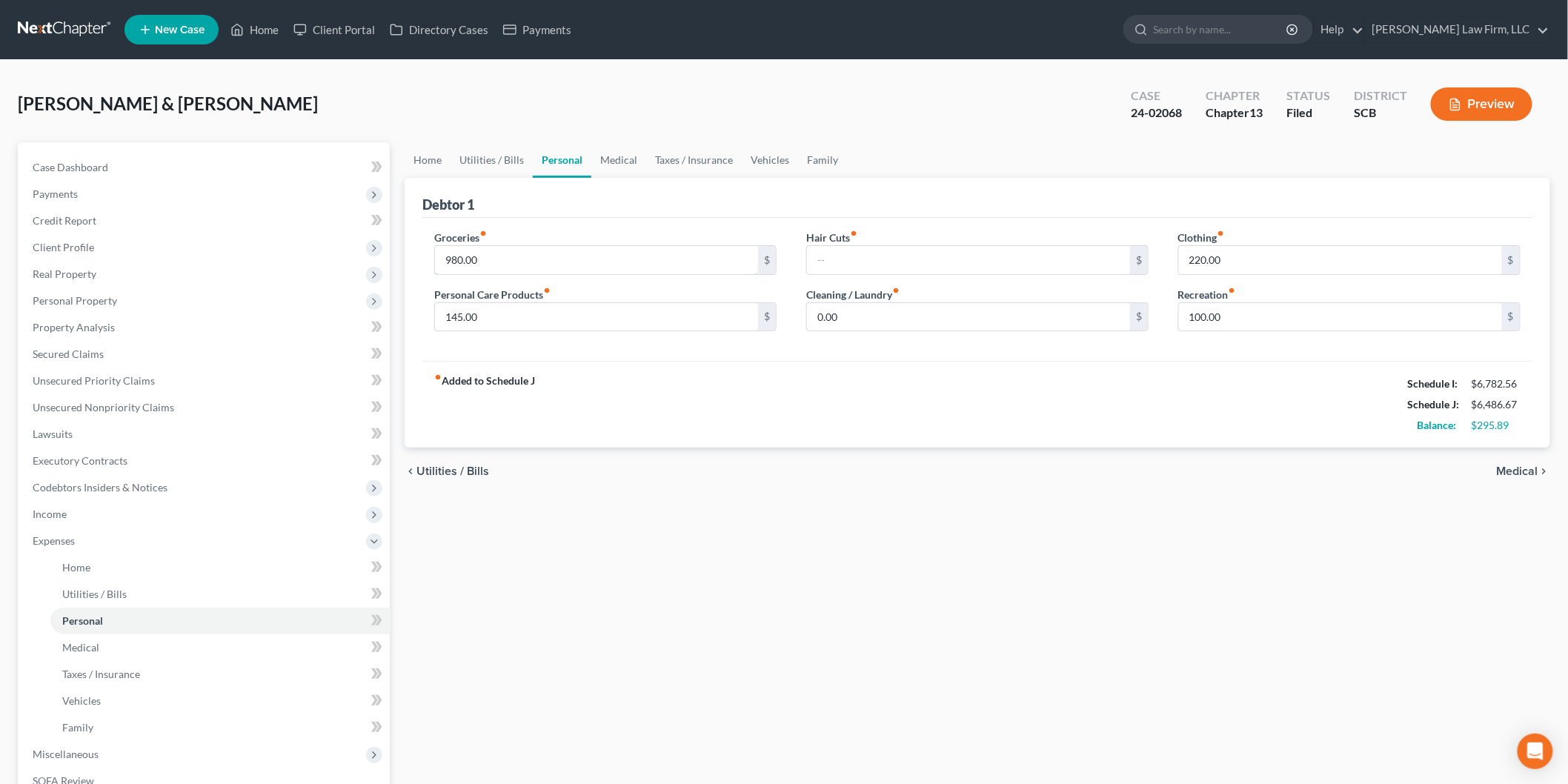
click at [568, 253] on input "980.00" at bounding box center [596, 260] width 323 height 28
click at [769, 402] on div "fiber_manual_record Added to Schedule J Schedule I: $6,782.56 Schedule J: $6,48…" at bounding box center [977, 405] width 1110 height 87
click at [99, 176] on link "Case Dashboard" at bounding box center [206, 167] width 369 height 26
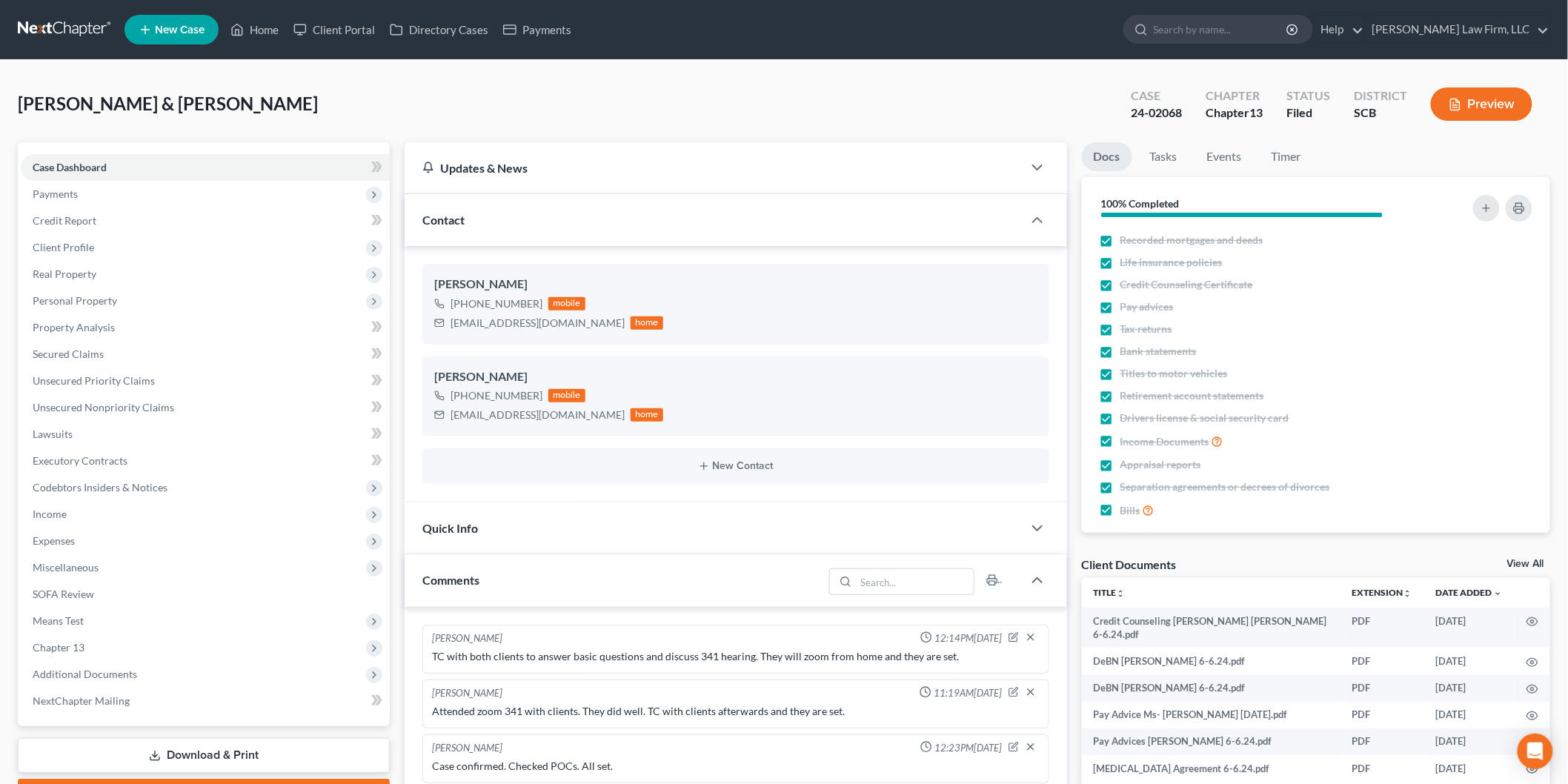
scroll to position [45, 0]
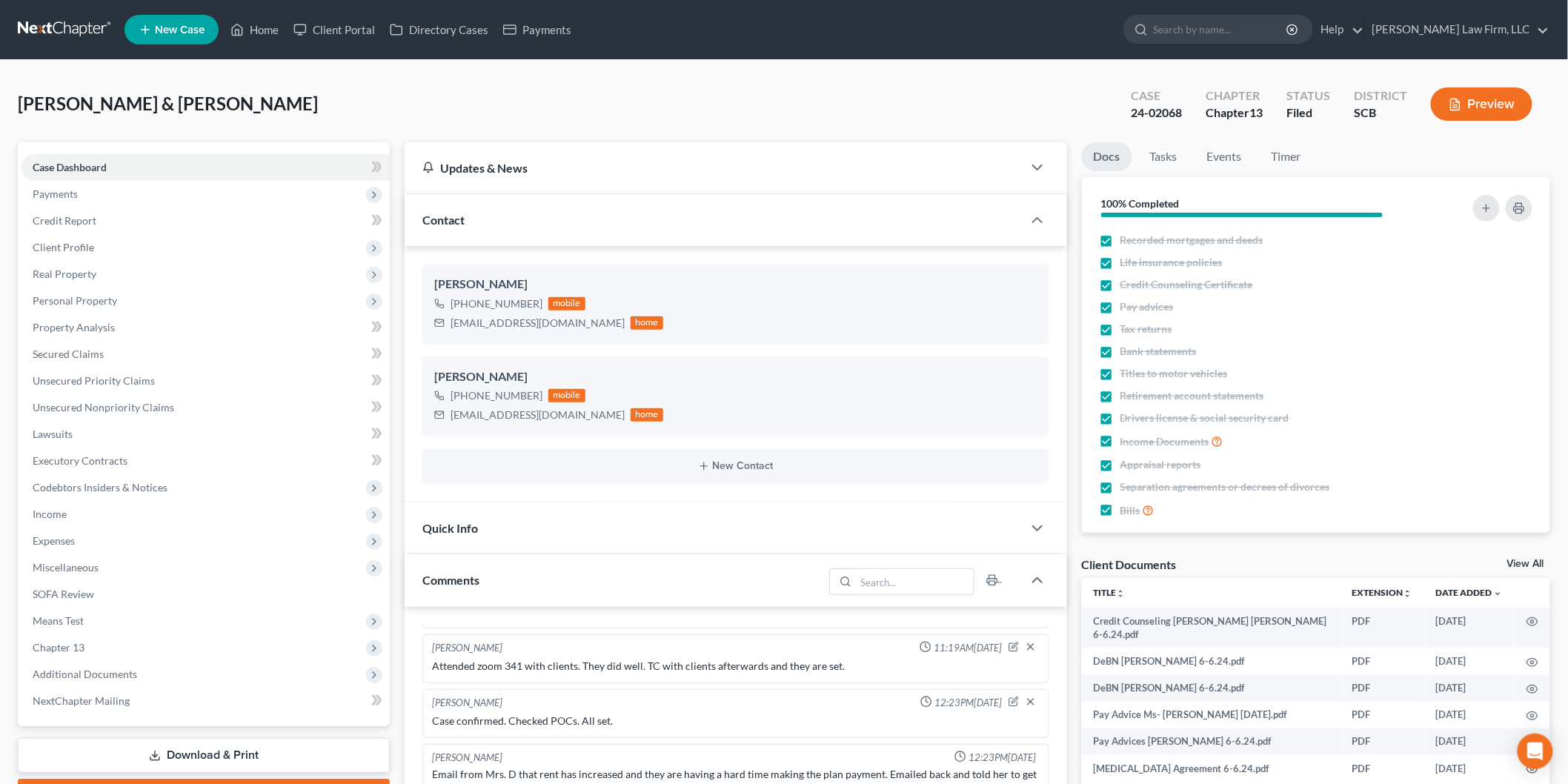
click at [1527, 561] on link "View All" at bounding box center [1525, 563] width 37 height 10
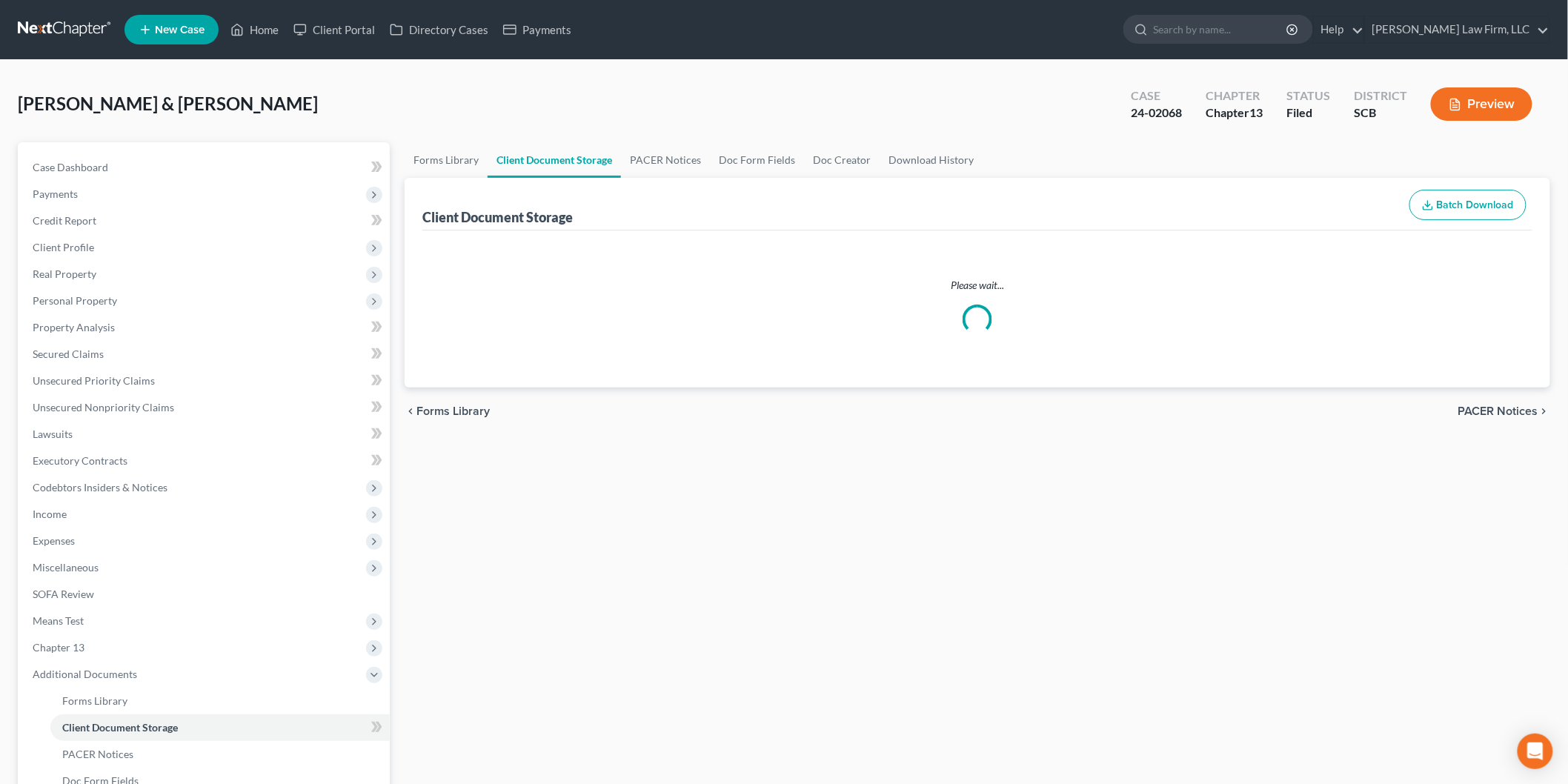
select select "15"
select select "16"
select select "6"
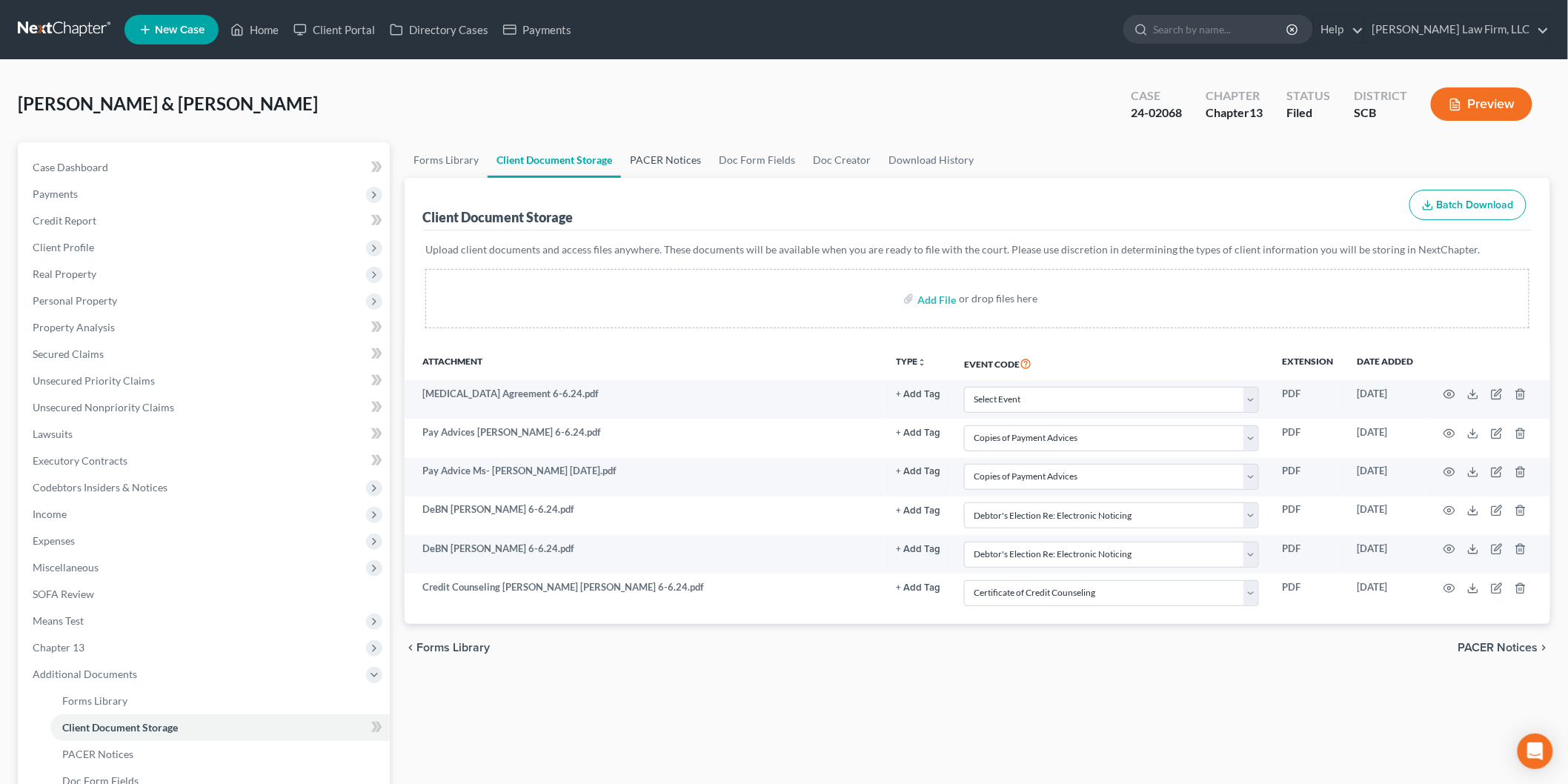
click at [654, 147] on link "PACER Notices" at bounding box center [665, 159] width 89 height 35
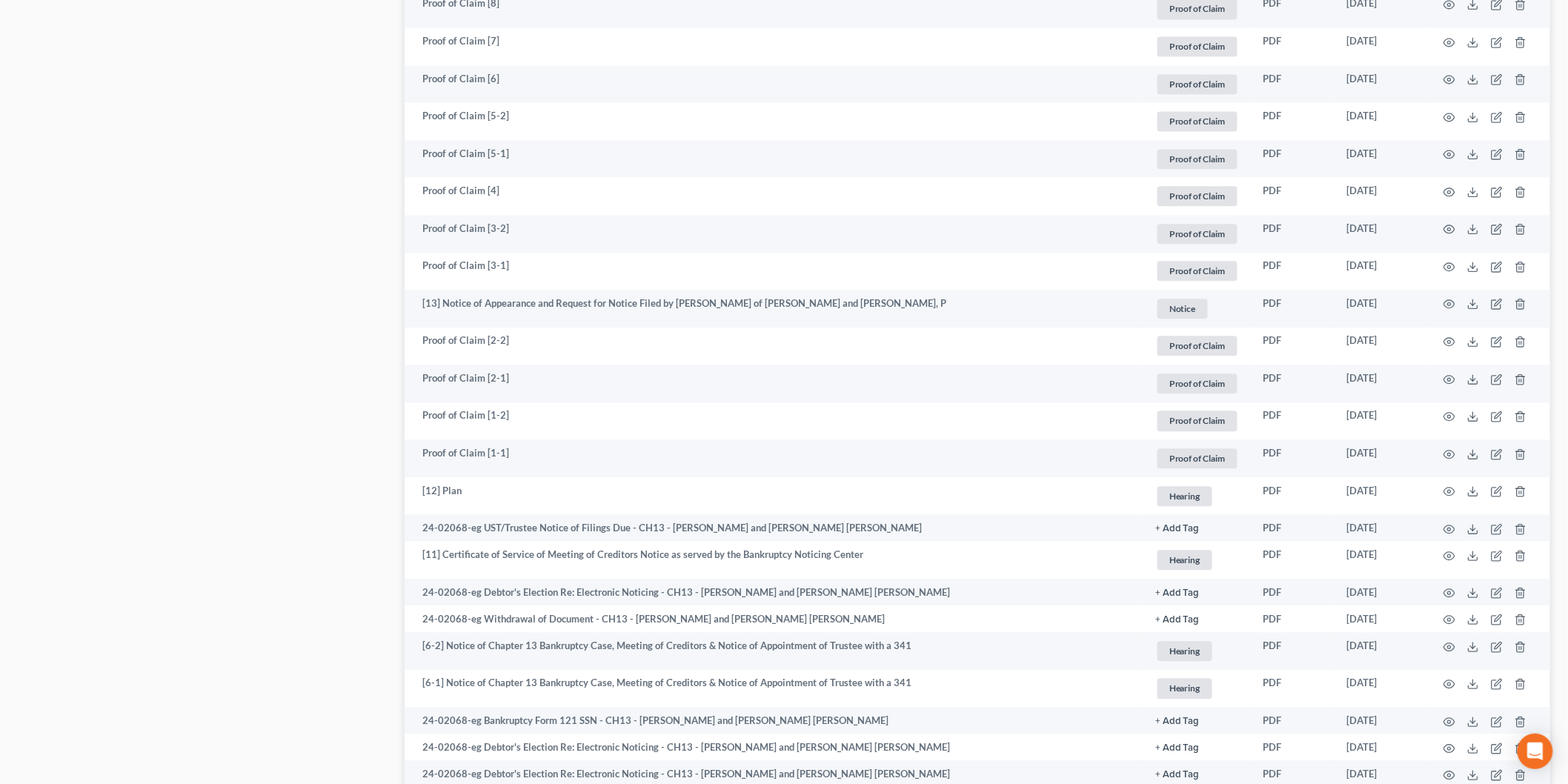
scroll to position [1586, 0]
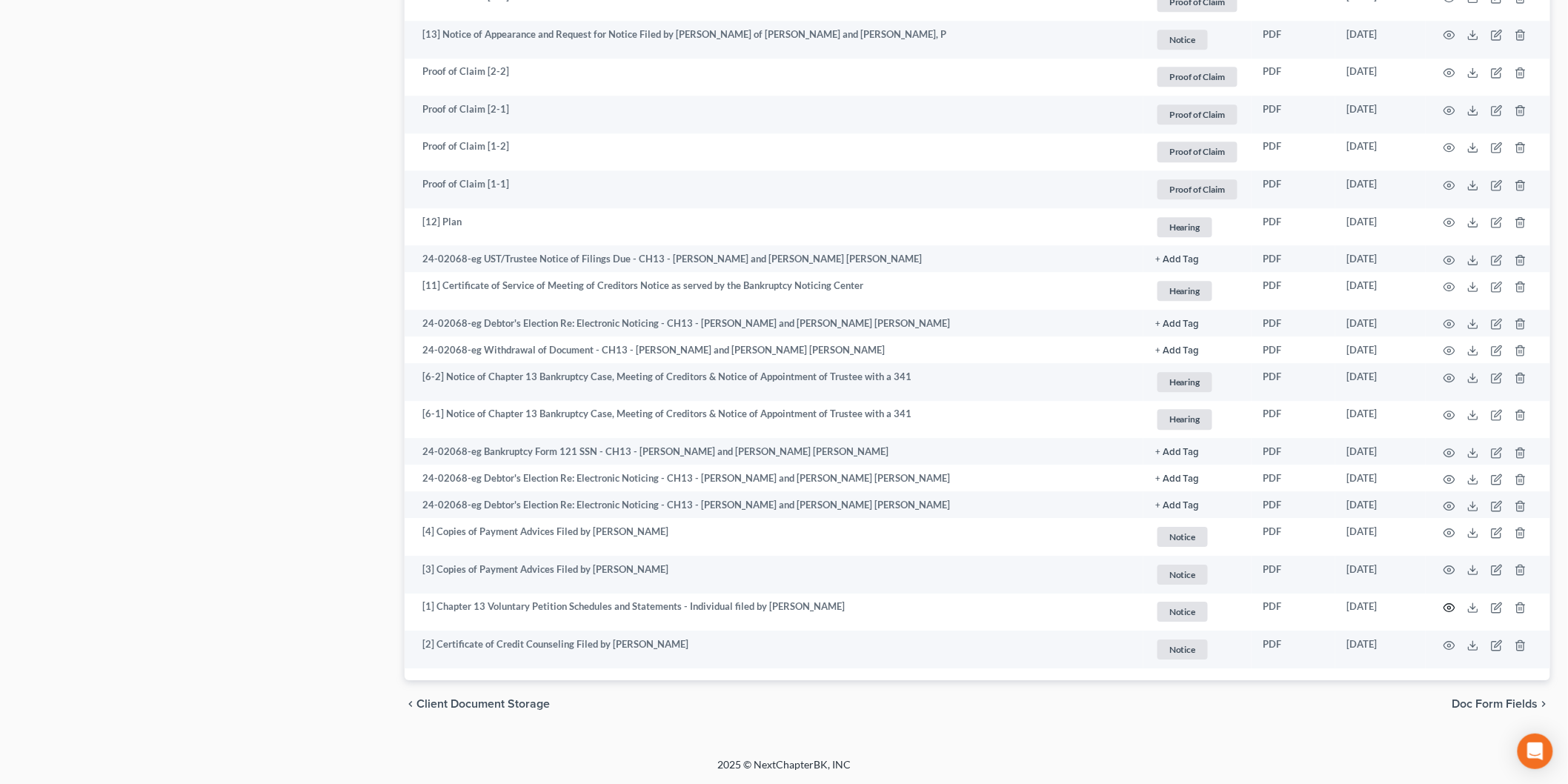
click at [1450, 607] on circle "button" at bounding box center [1448, 607] width 3 height 3
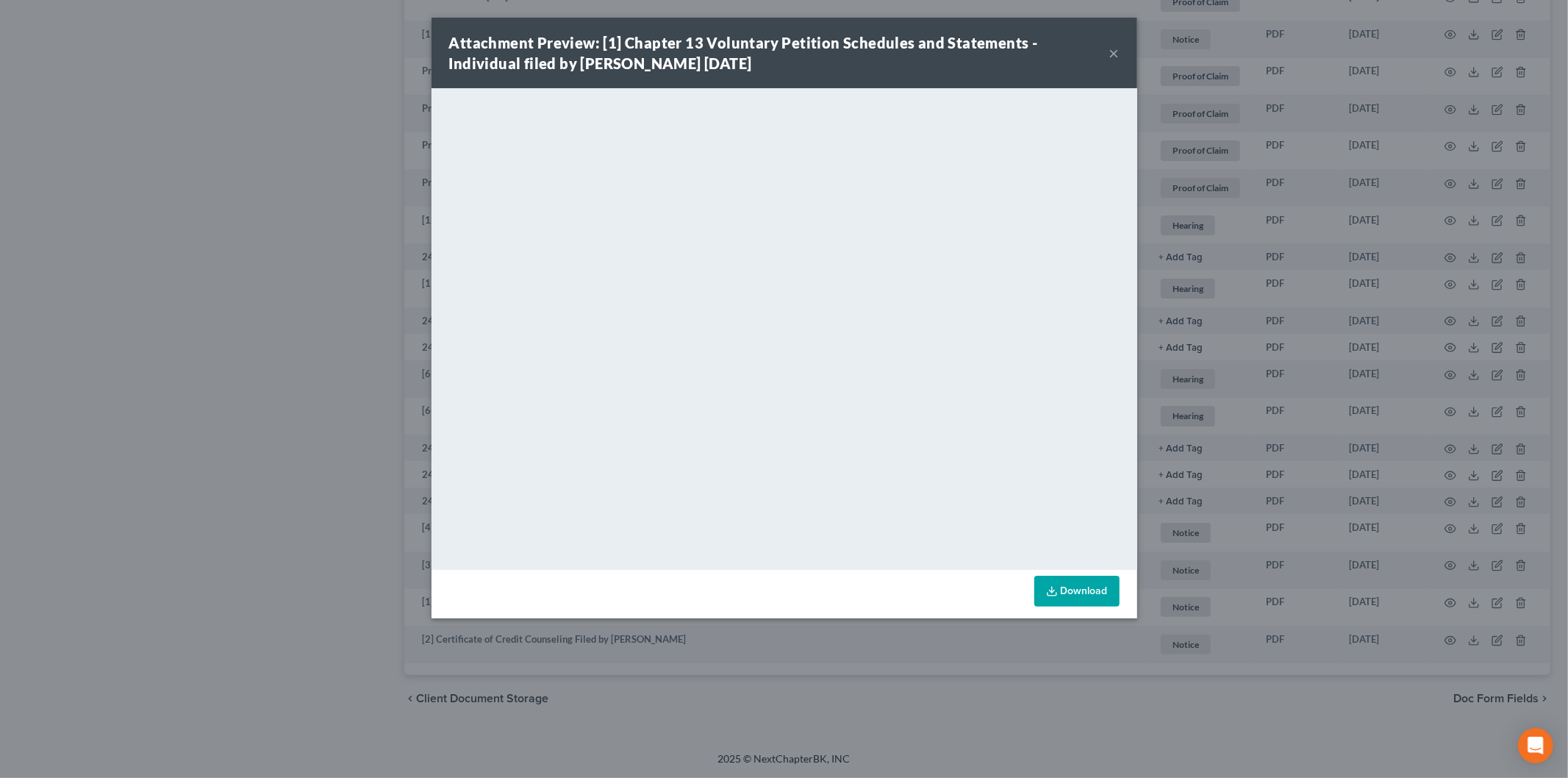
click at [1112, 49] on button "×" at bounding box center [1114, 53] width 10 height 18
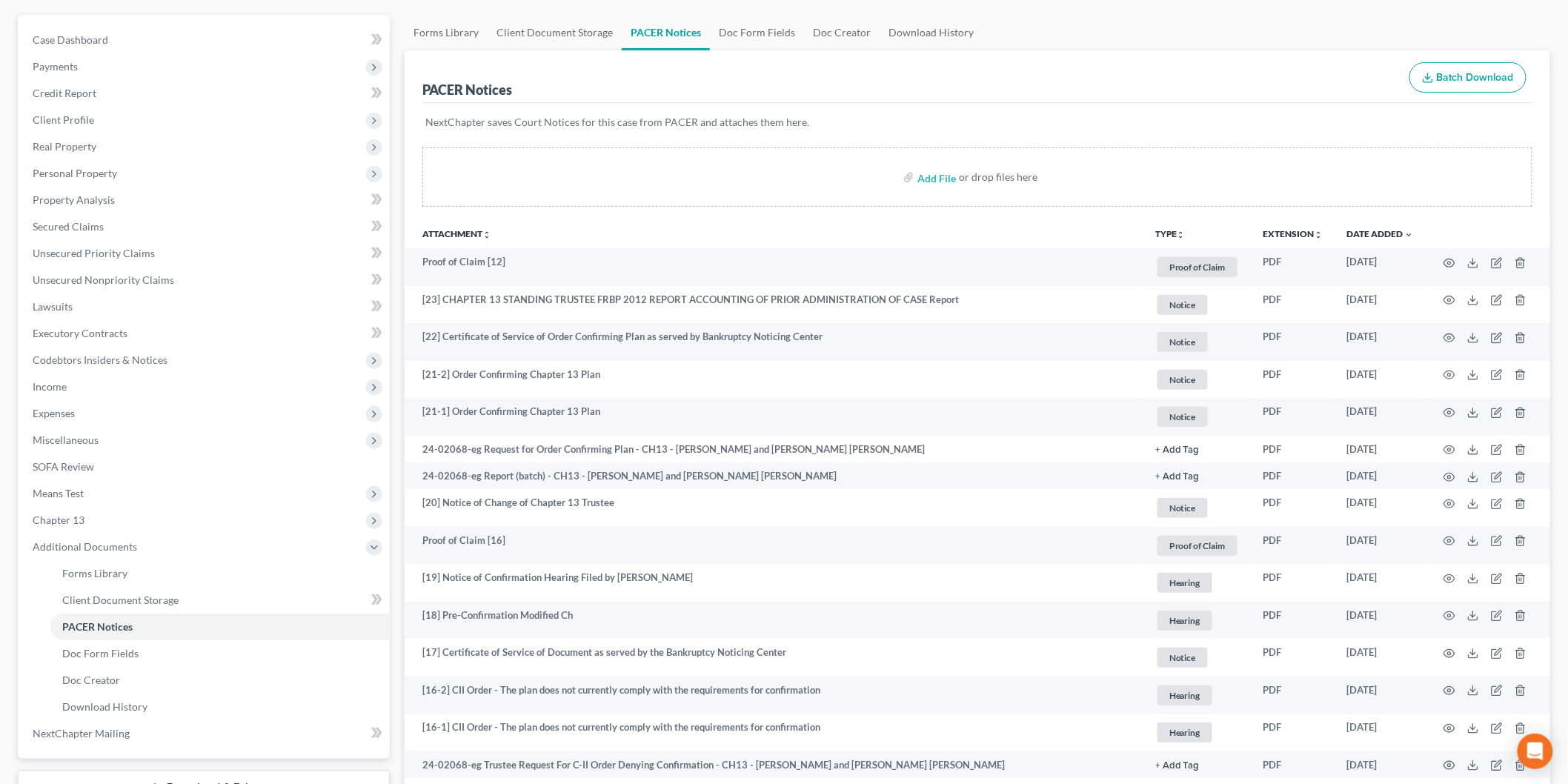
scroll to position [247, 0]
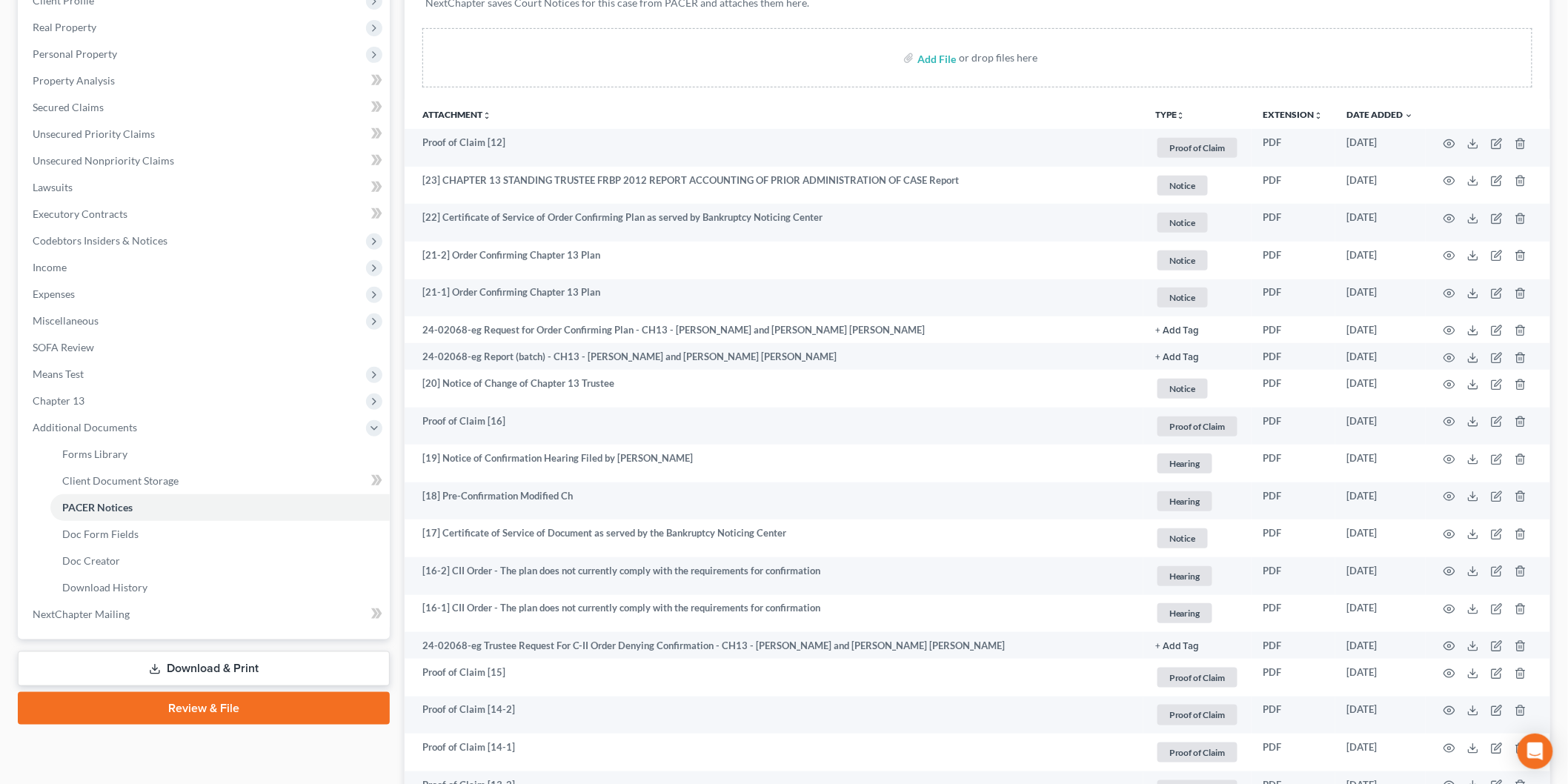
click at [106, 287] on span "Expenses" at bounding box center [206, 293] width 369 height 26
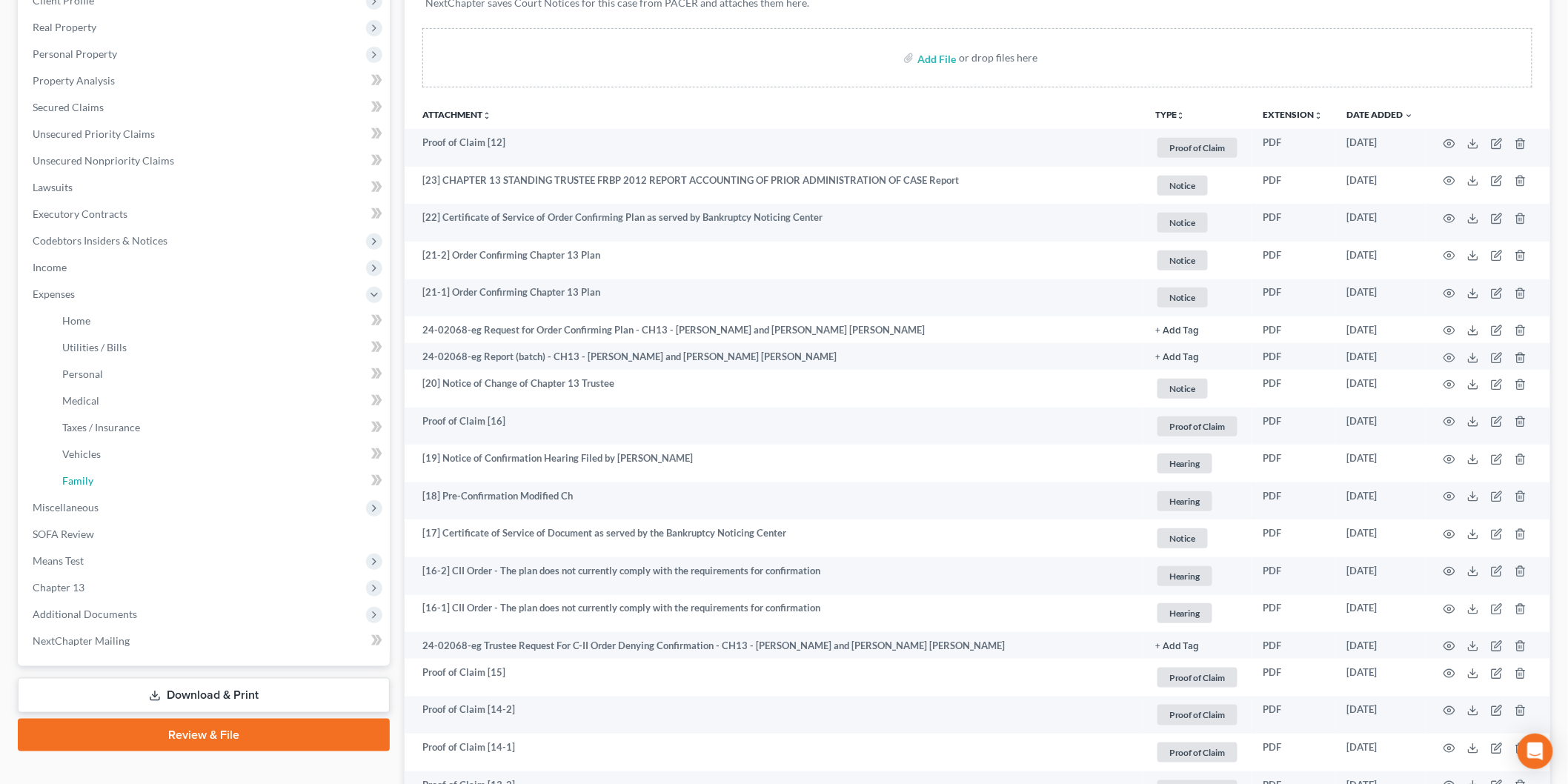
click at [158, 472] on link "Family" at bounding box center [220, 480] width 339 height 26
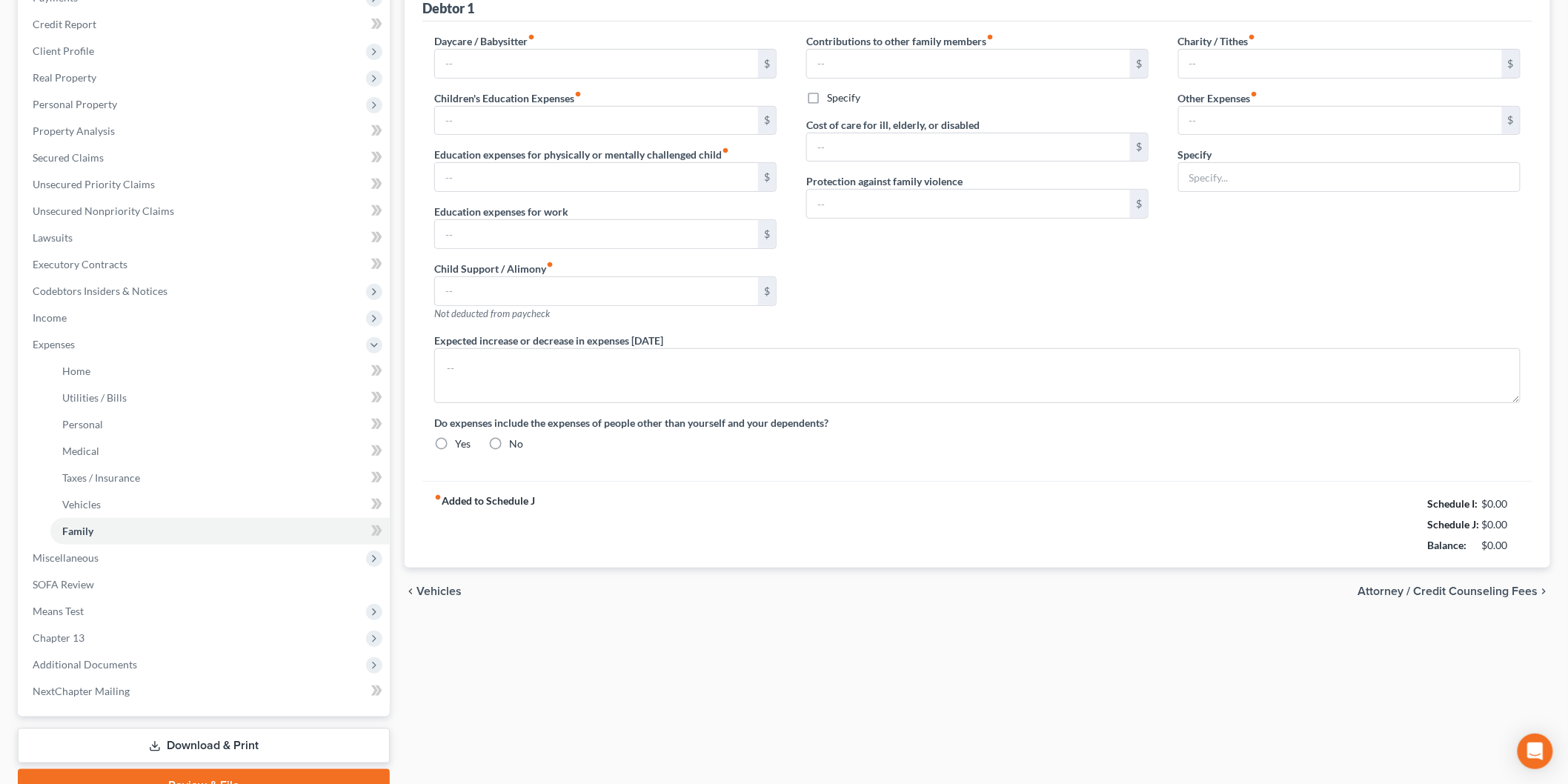
type input "1,080.00"
type input "0.00"
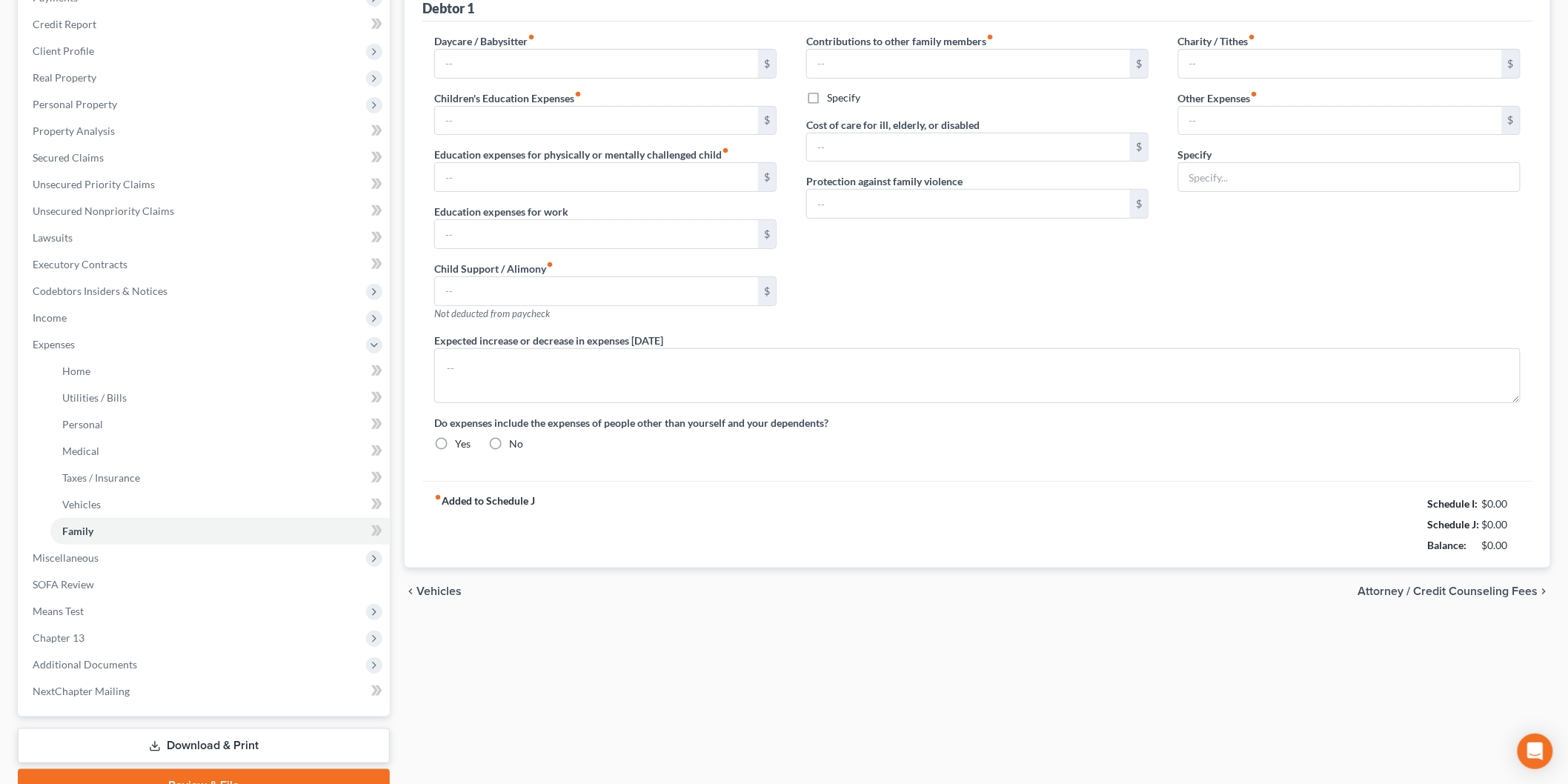
type input "0.00"
type input "151.21"
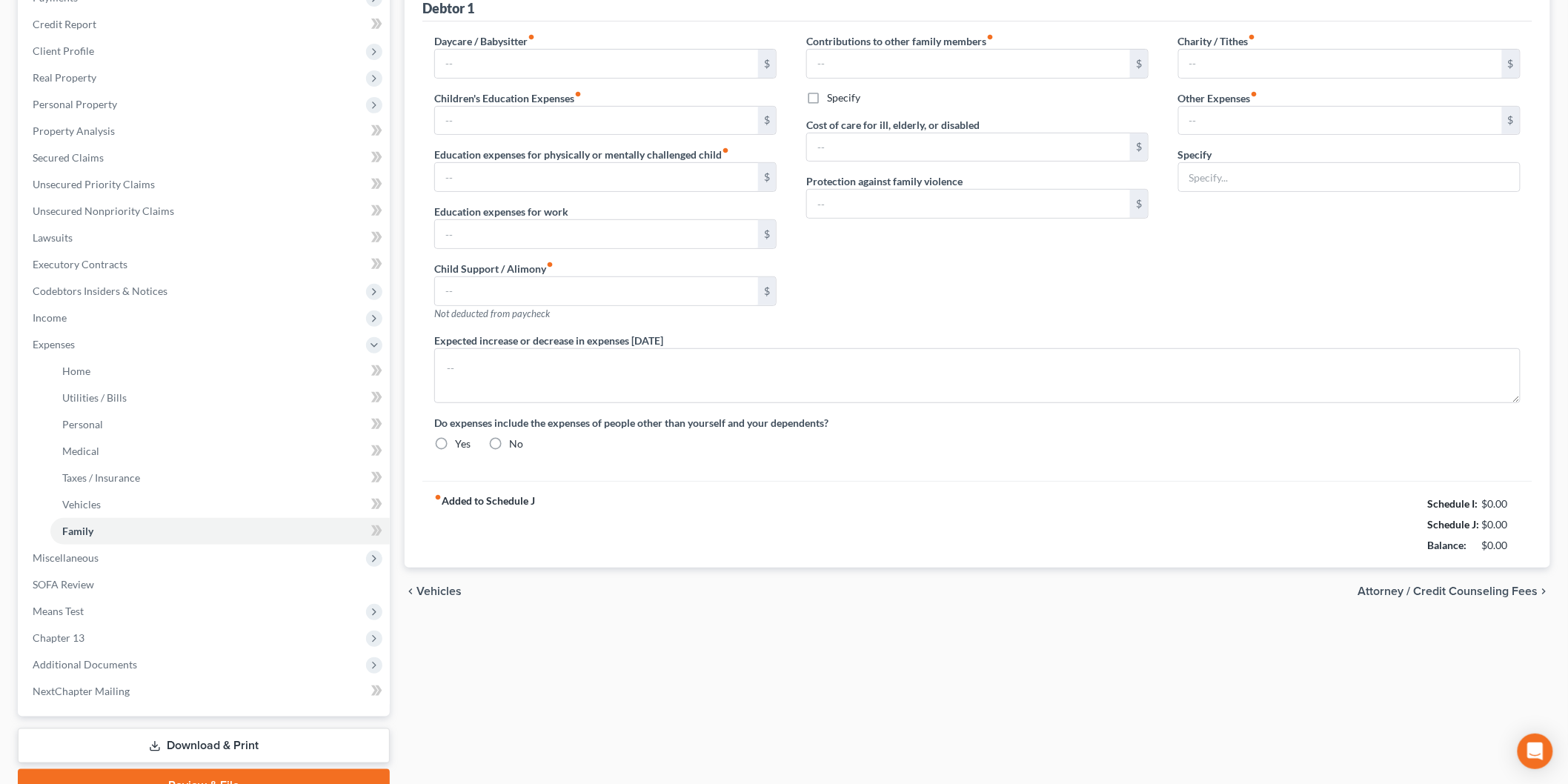
type input "Pet Expenses"
type textarea "This schedule is amended to update the debtors' expenses since filing including…"
radio input "true"
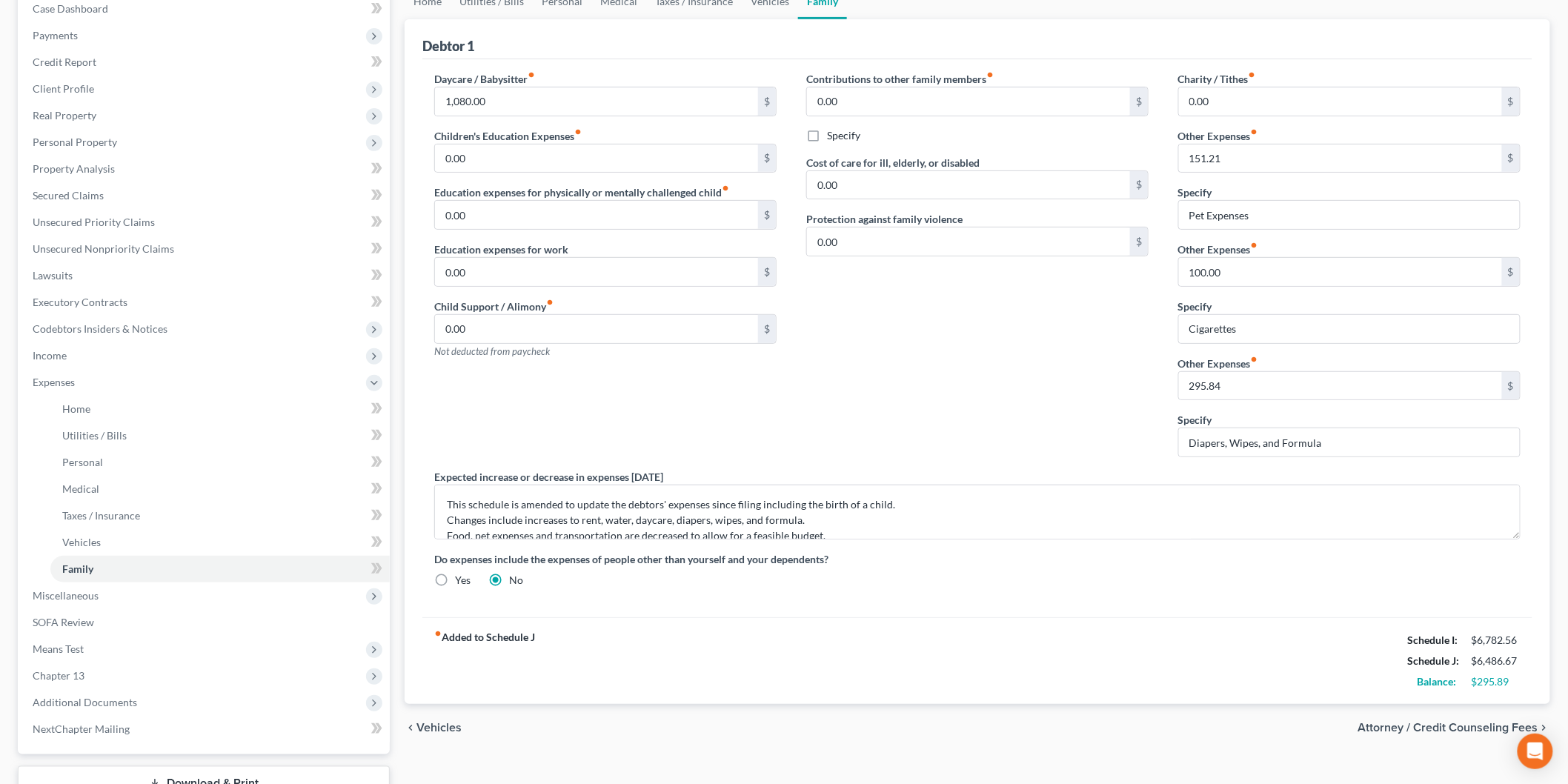
scroll to position [165, 0]
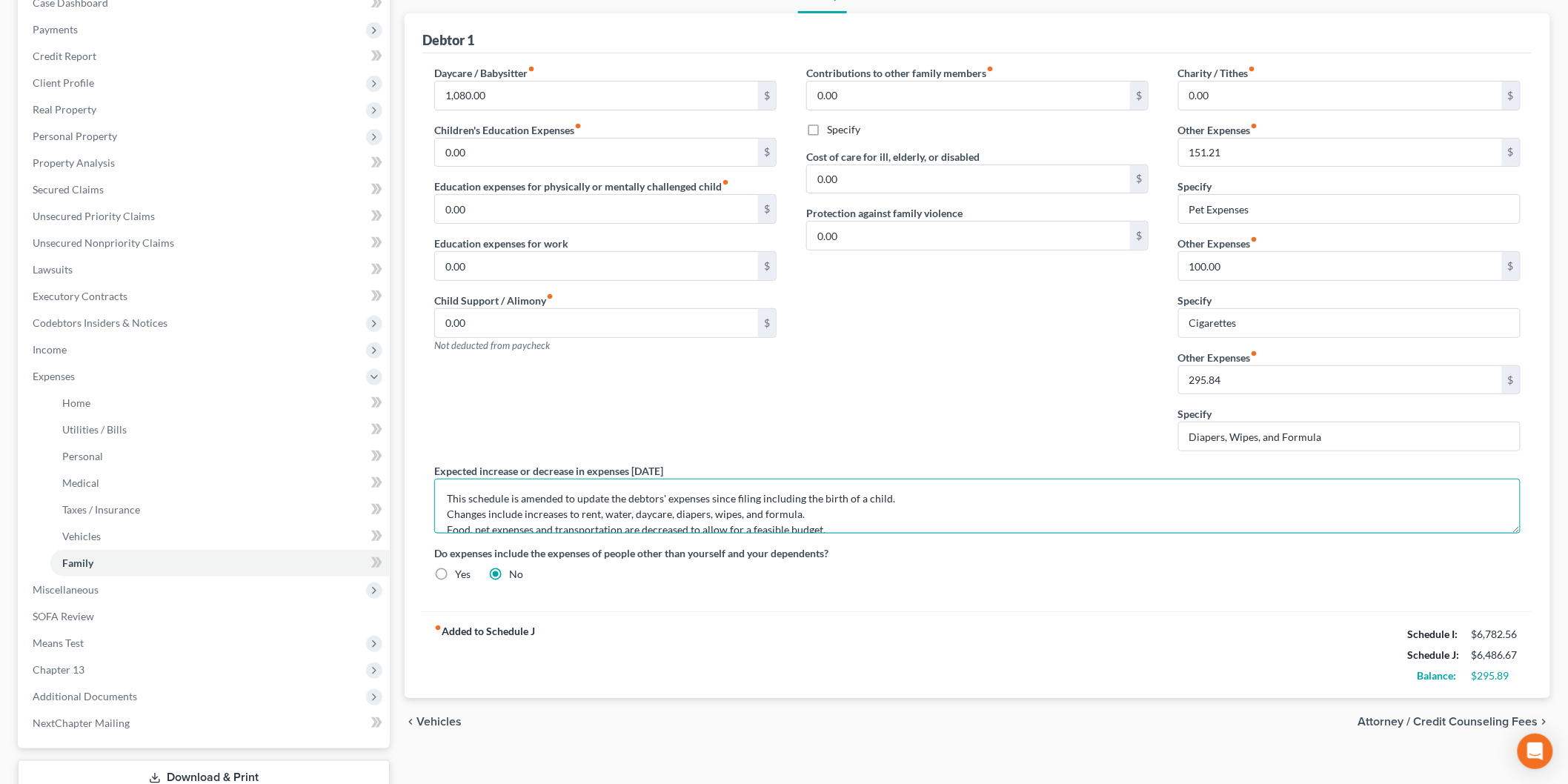
click at [589, 512] on textarea "This schedule is amended to update the debtors' expenses since filing including…" at bounding box center [978, 506] width 1086 height 55
drag, startPoint x: 624, startPoint y: 512, endPoint x: 734, endPoint y: 510, distance: 110.0
click at [626, 512] on textarea "This schedule is amended to update the debtors' expenses since filing including…" at bounding box center [978, 506] width 1086 height 55
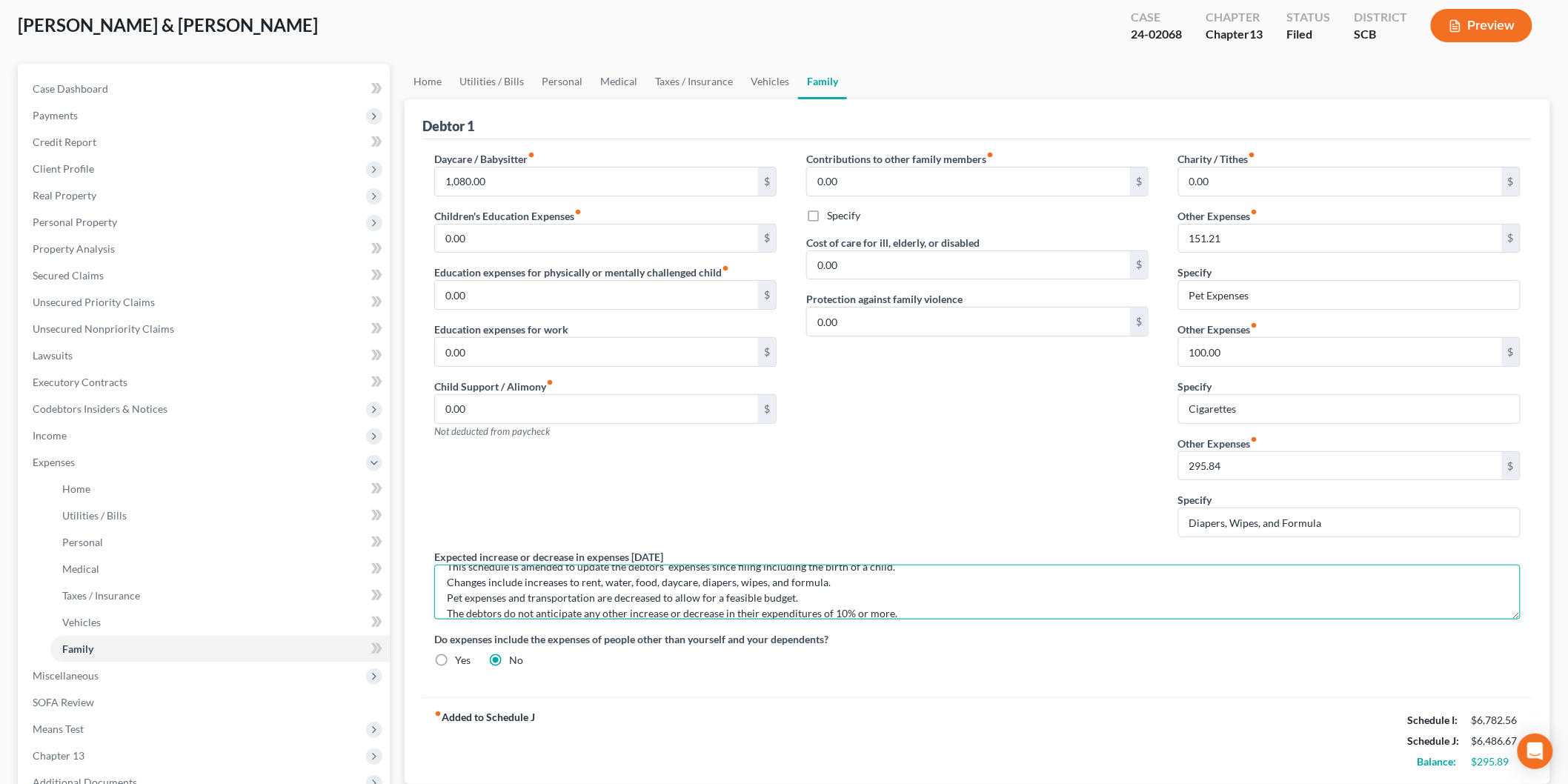
scroll to position [0, 0]
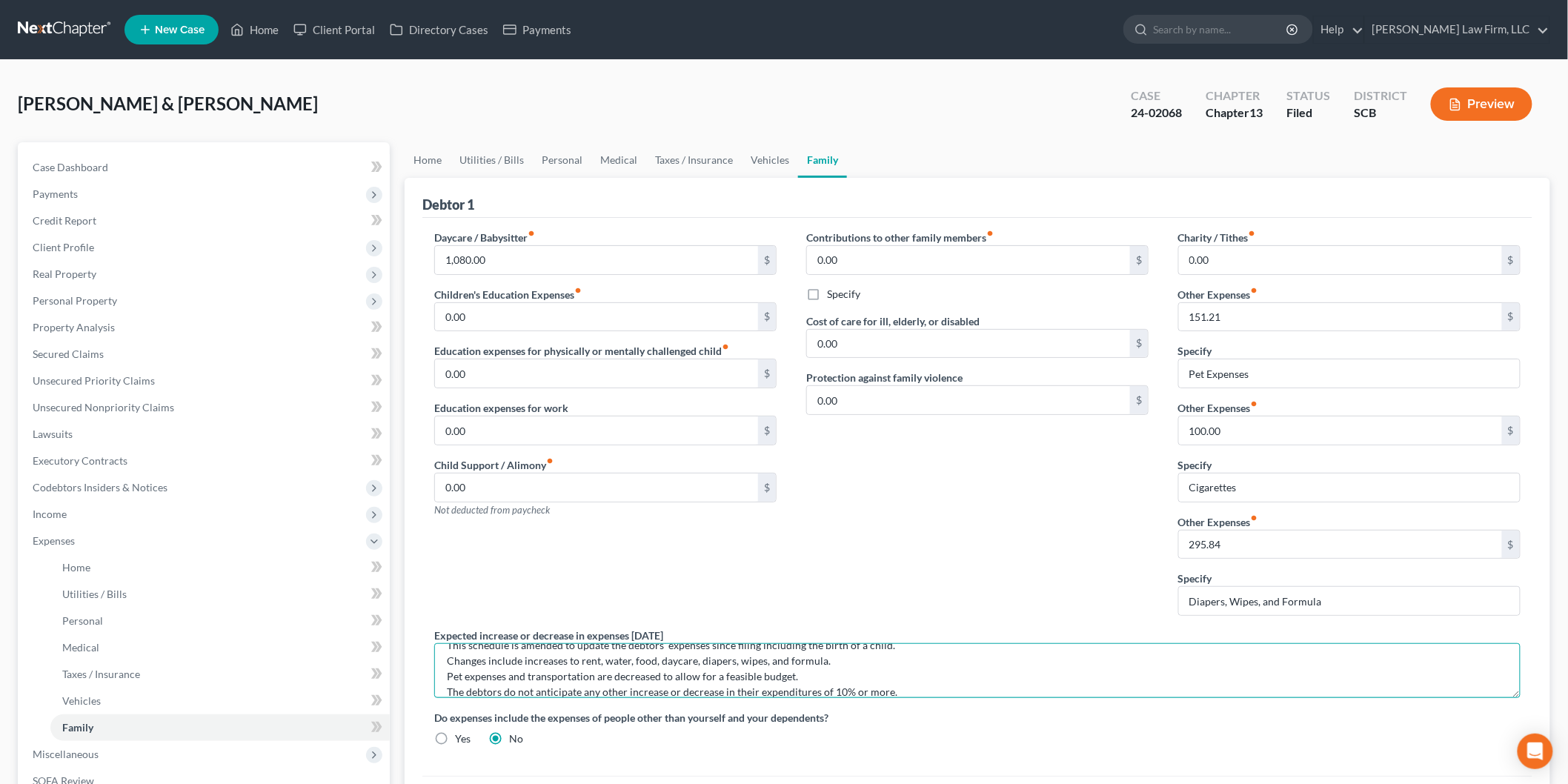
type textarea "This schedule is amended to update the debtors' expenses since filing including…"
click at [438, 153] on link "Home" at bounding box center [427, 159] width 46 height 35
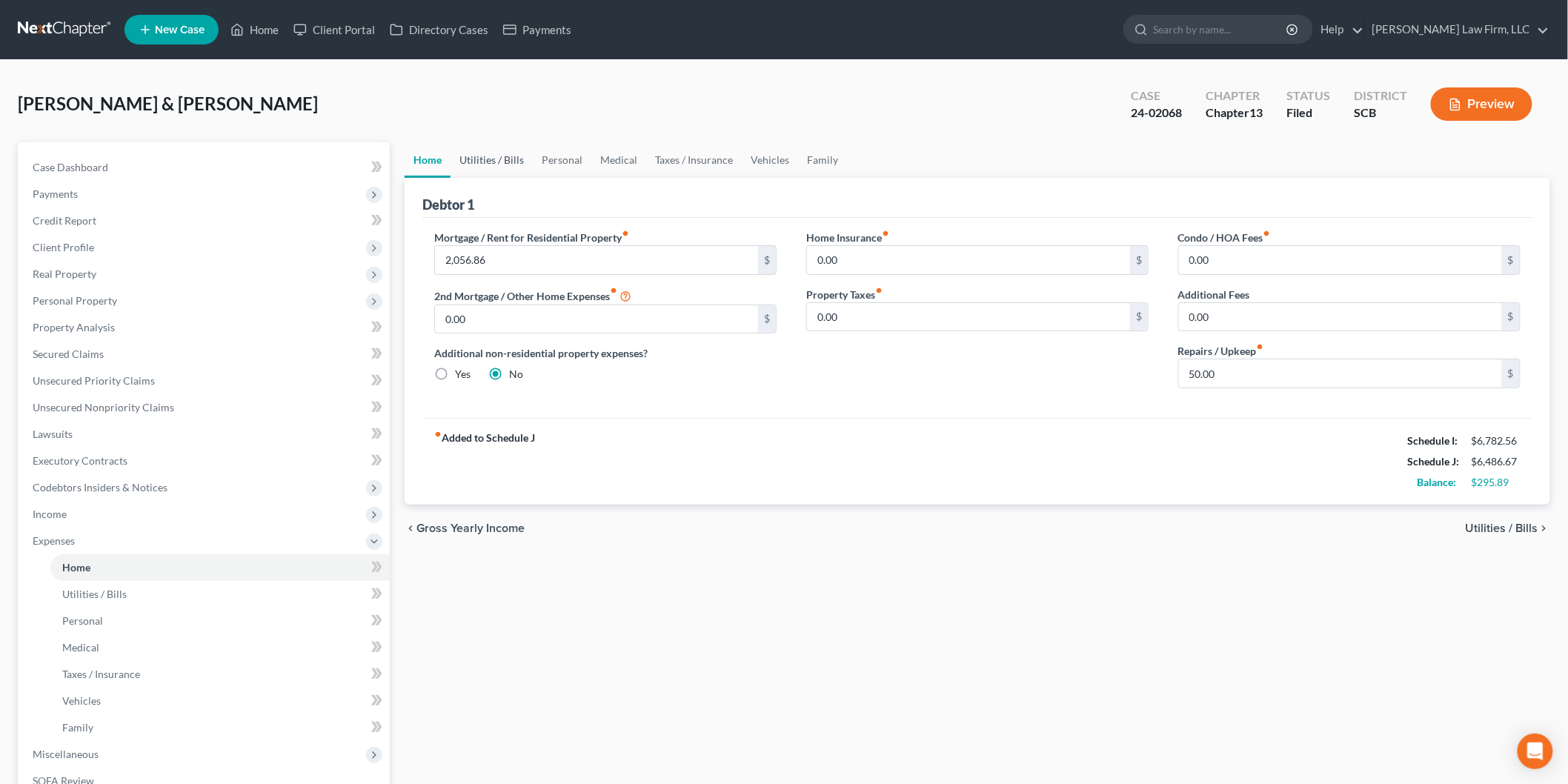
click at [484, 160] on link "Utilities / Bills" at bounding box center [492, 159] width 82 height 35
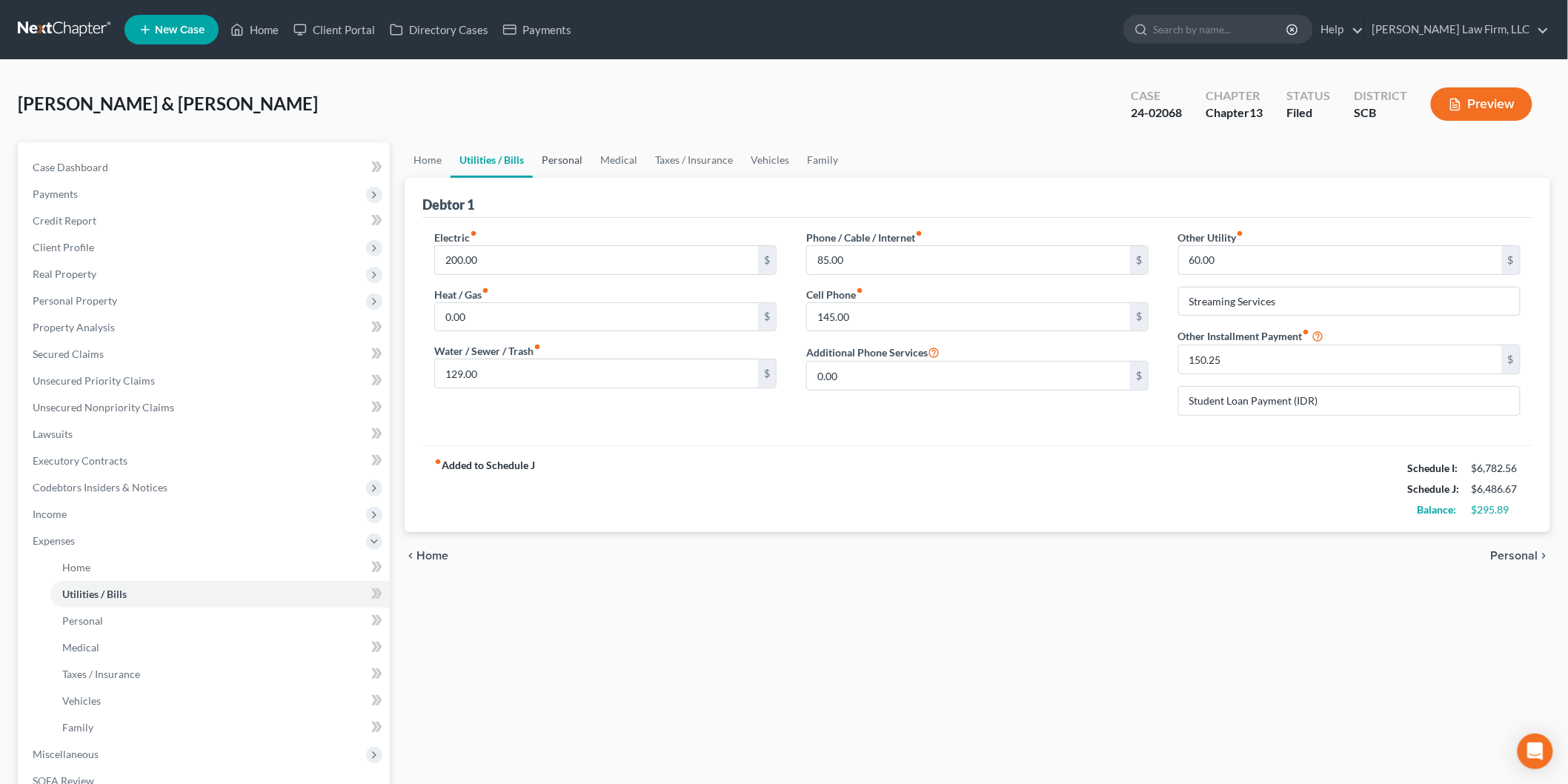
click at [567, 158] on link "Personal" at bounding box center [561, 159] width 59 height 35
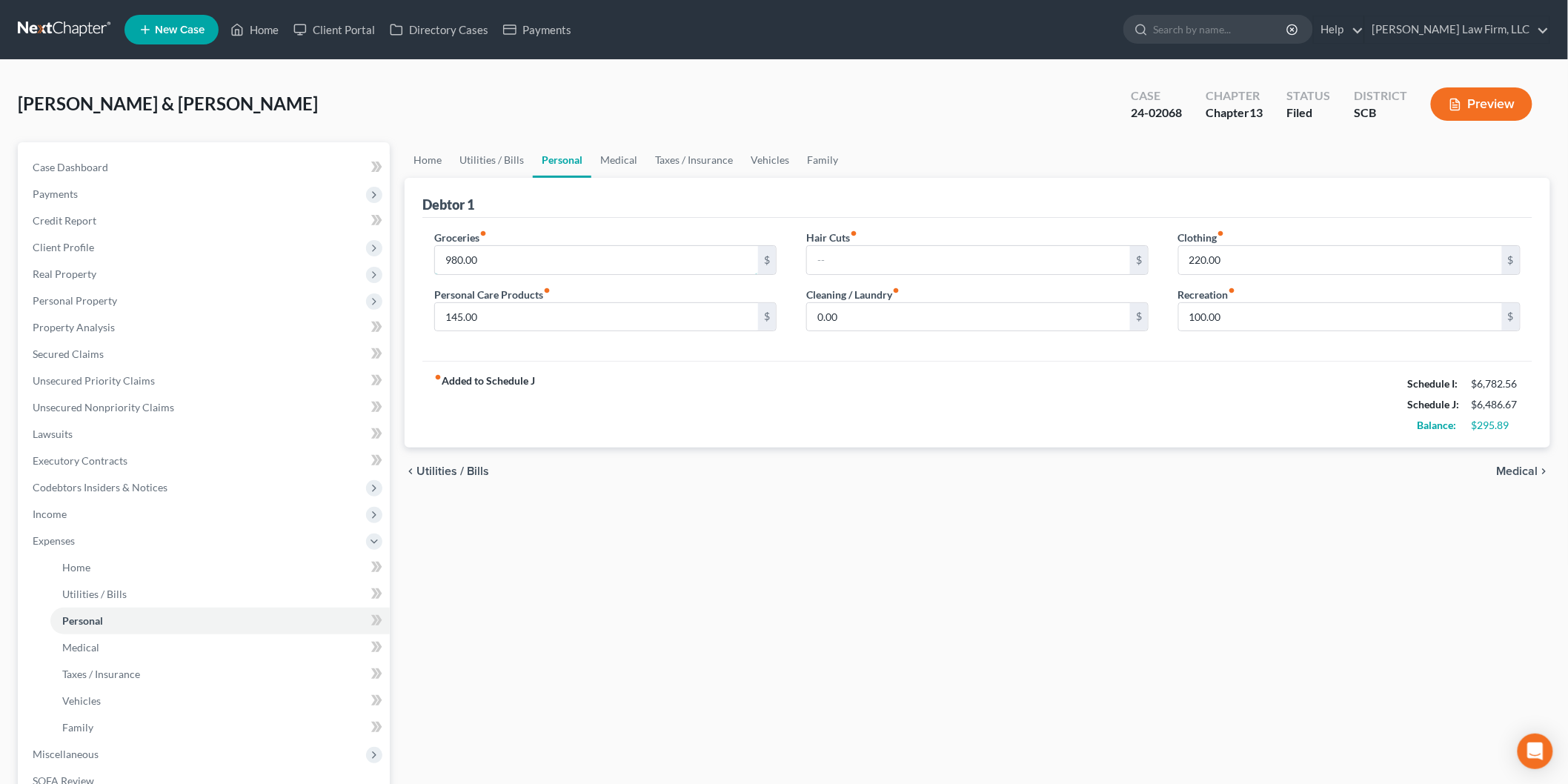
click at [550, 256] on input "980.00" at bounding box center [596, 260] width 323 height 28
type input "990"
click at [846, 453] on div "chevron_left Utilities / Bills Medical chevron_right" at bounding box center [977, 471] width 1145 height 47
click at [620, 163] on link "Medical" at bounding box center [618, 159] width 55 height 35
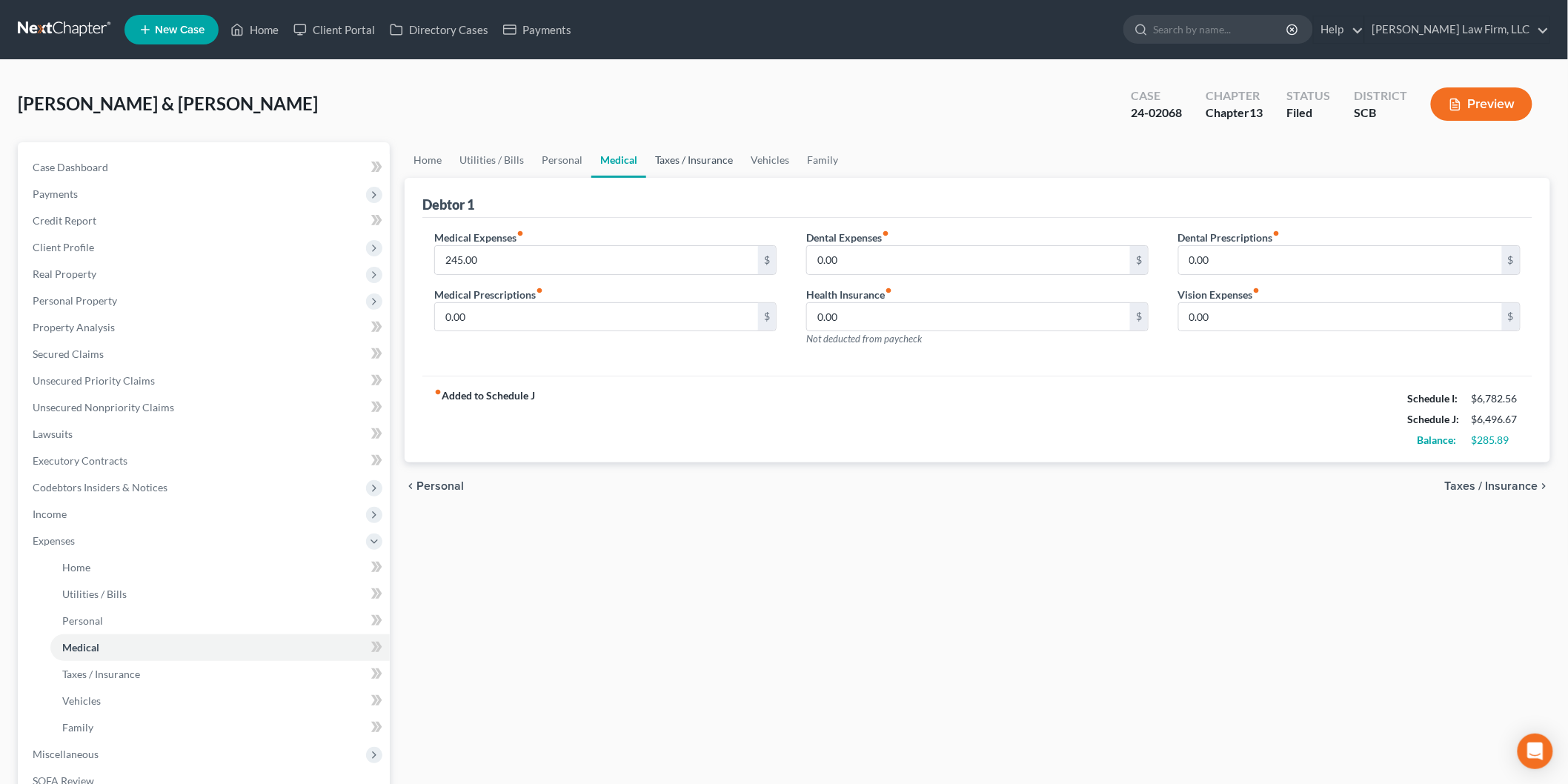
click at [685, 157] on link "Taxes / Insurance" at bounding box center [694, 159] width 96 height 35
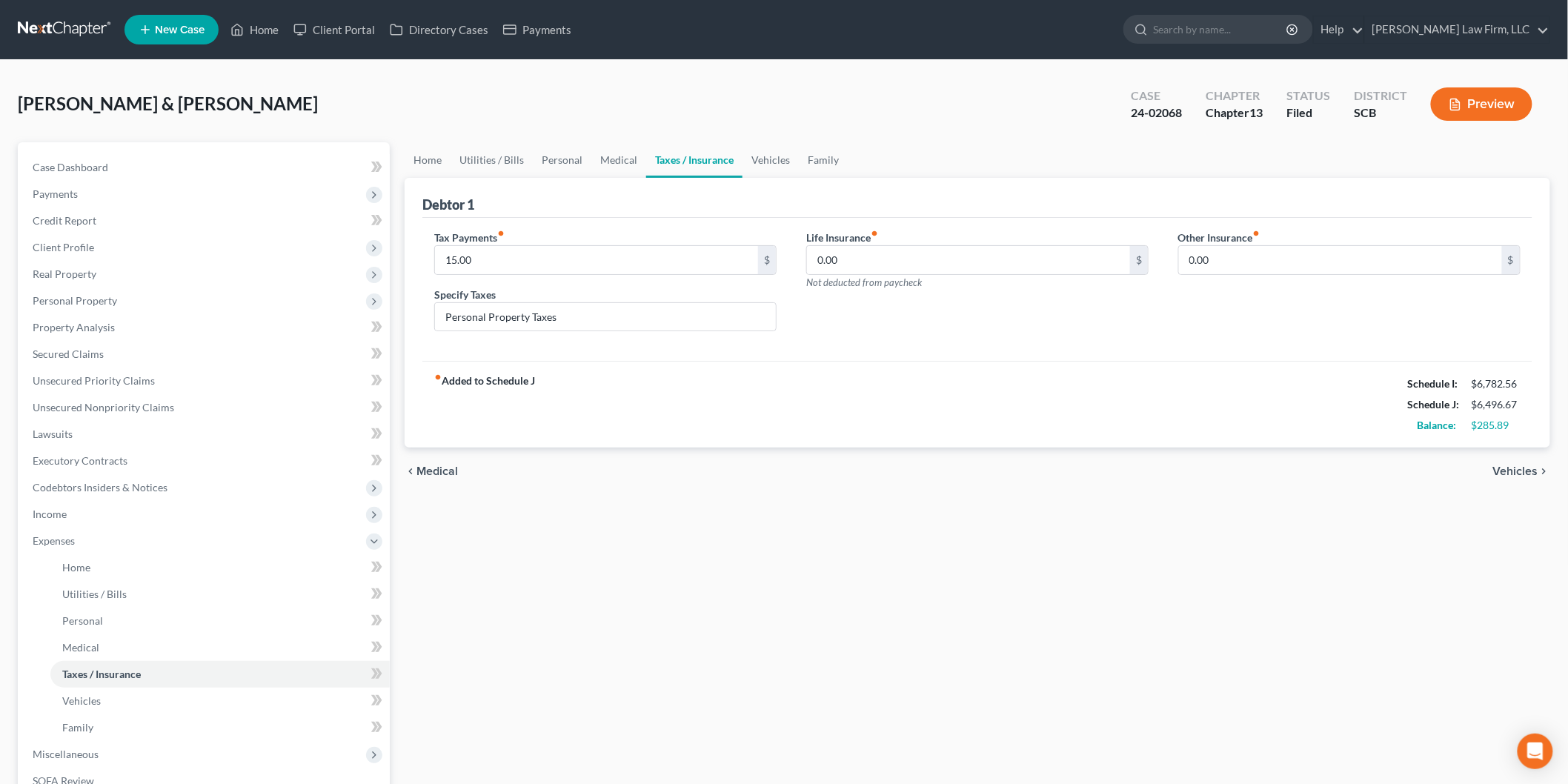
click at [729, 157] on link "Taxes / Insurance" at bounding box center [694, 159] width 96 height 35
click at [768, 149] on link "Vehicles" at bounding box center [770, 159] width 56 height 35
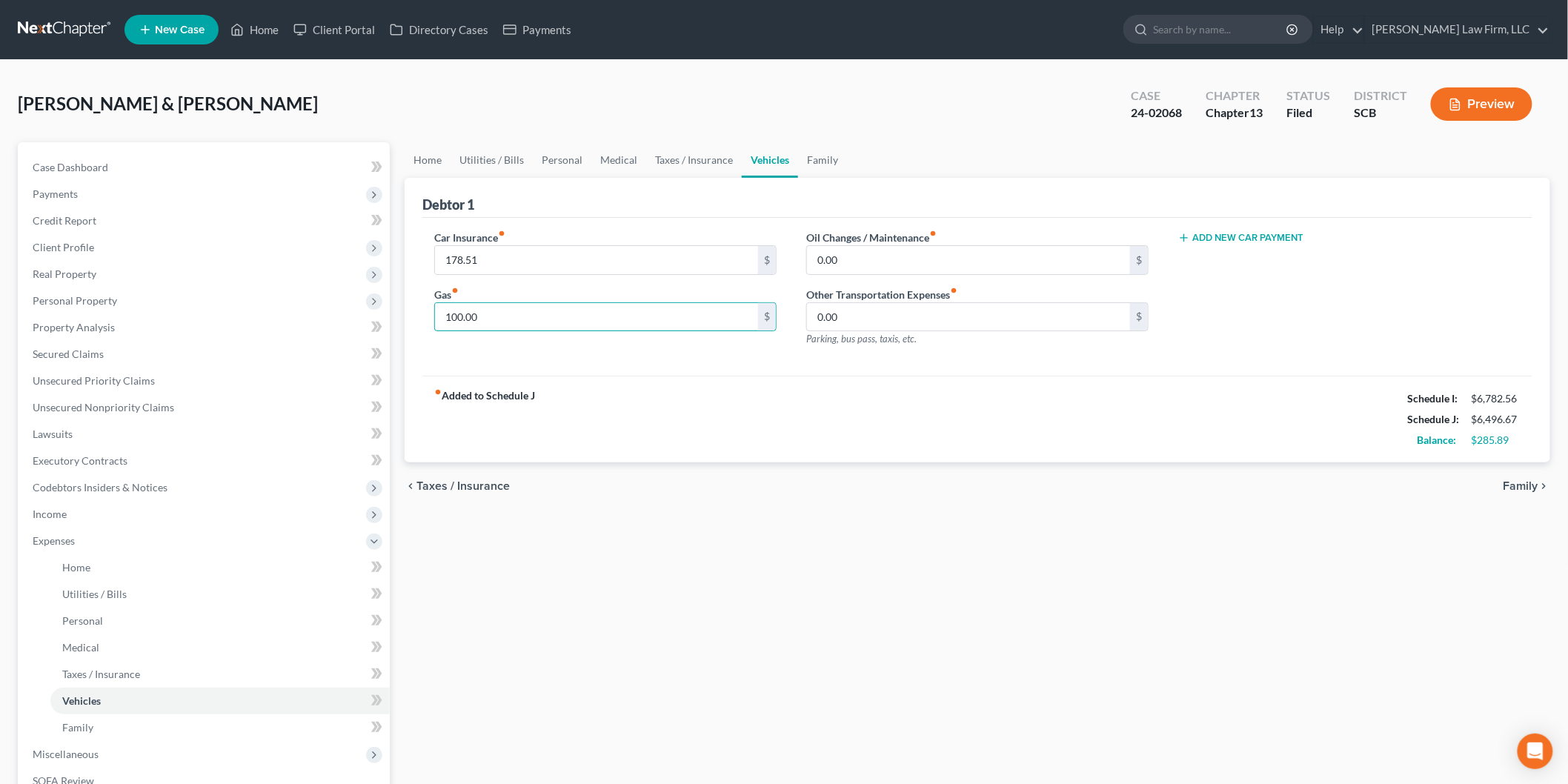
click at [528, 322] on input "100.00" at bounding box center [596, 317] width 323 height 28
drag, startPoint x: 836, startPoint y: 405, endPoint x: 837, endPoint y: 412, distance: 7.1
click at [836, 405] on div "fiber_manual_record Added to Schedule J Schedule I: $6,782.56 Schedule J: $6,54…" at bounding box center [977, 419] width 1110 height 87
click at [112, 165] on link "Case Dashboard" at bounding box center [206, 167] width 369 height 26
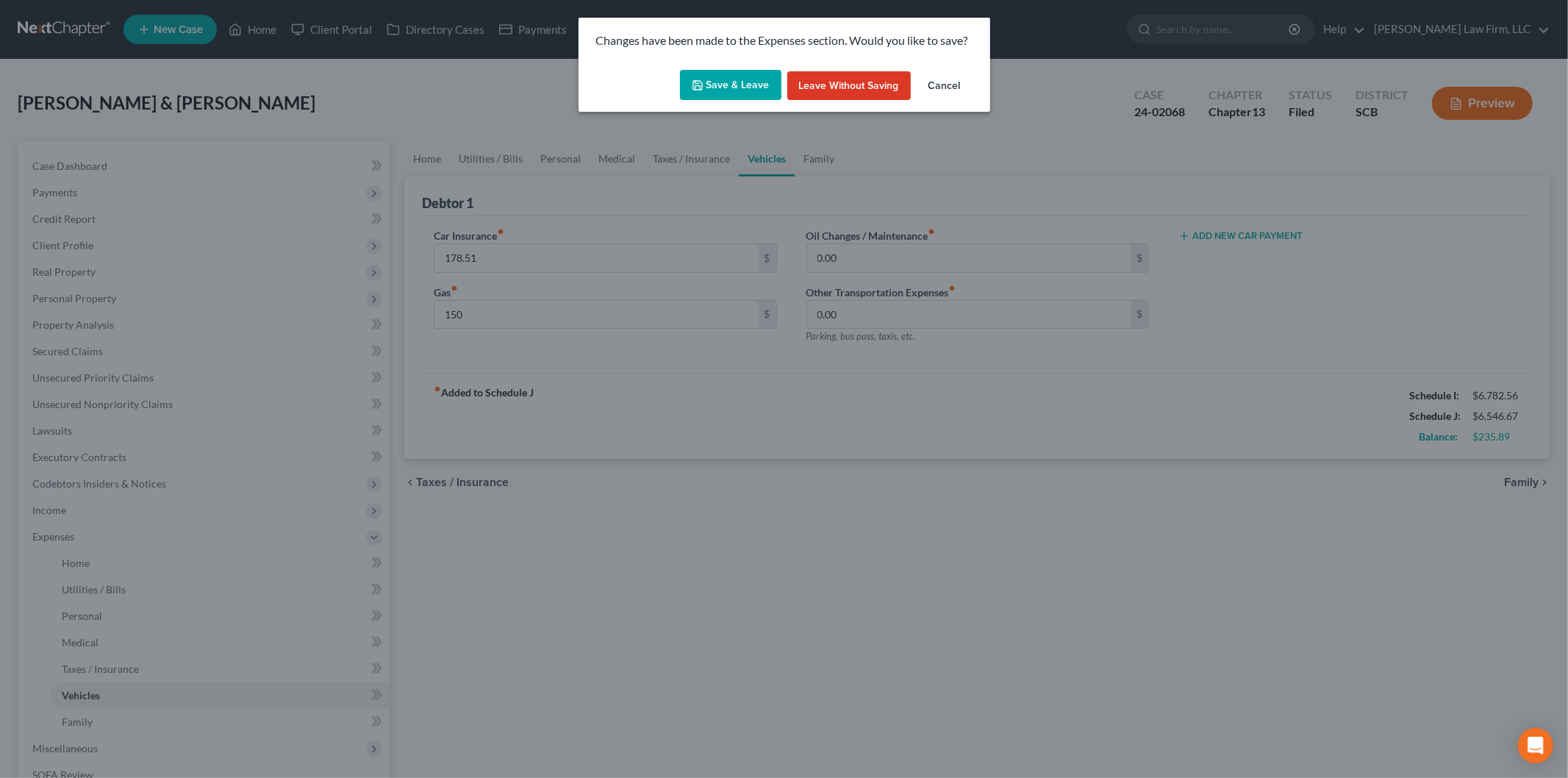
click at [702, 79] on icon "button" at bounding box center [697, 84] width 12 height 12
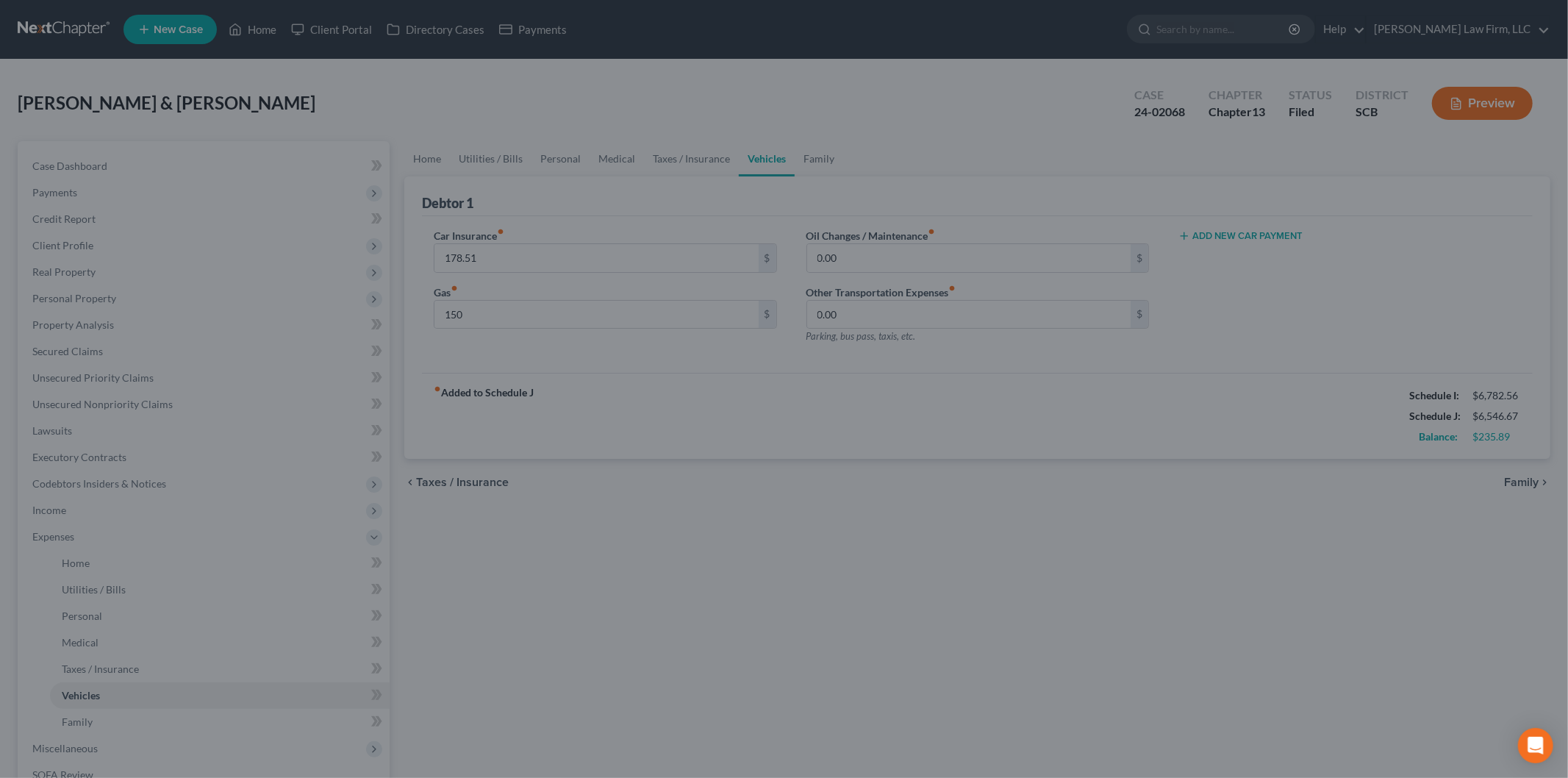
type input "150.00"
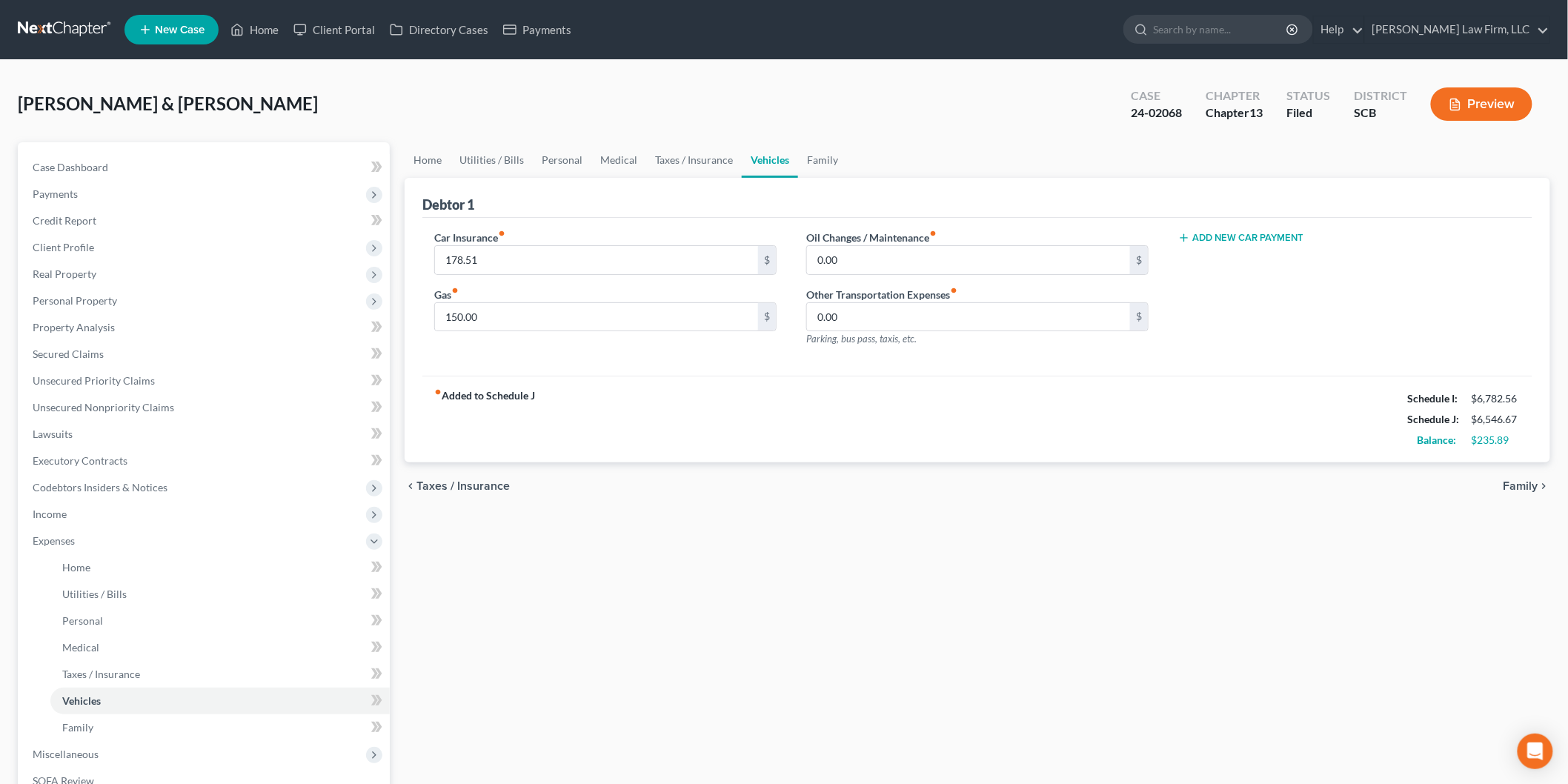
scroll to position [2, 0]
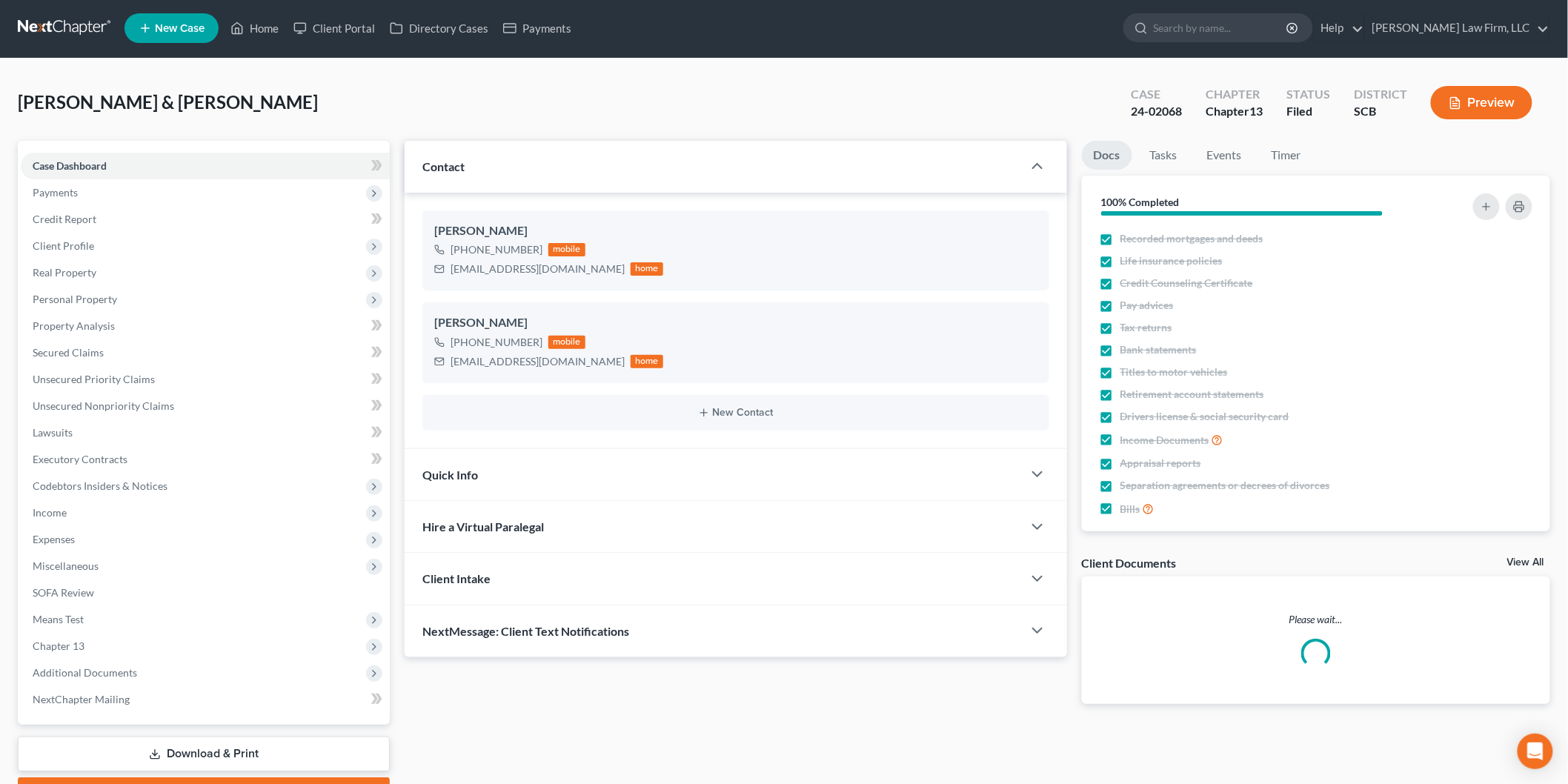
click at [218, 663] on div "Case Dashboard Payments Invoices Payments Payments Credit Report Client Profile" at bounding box center [203, 474] width 387 height 669
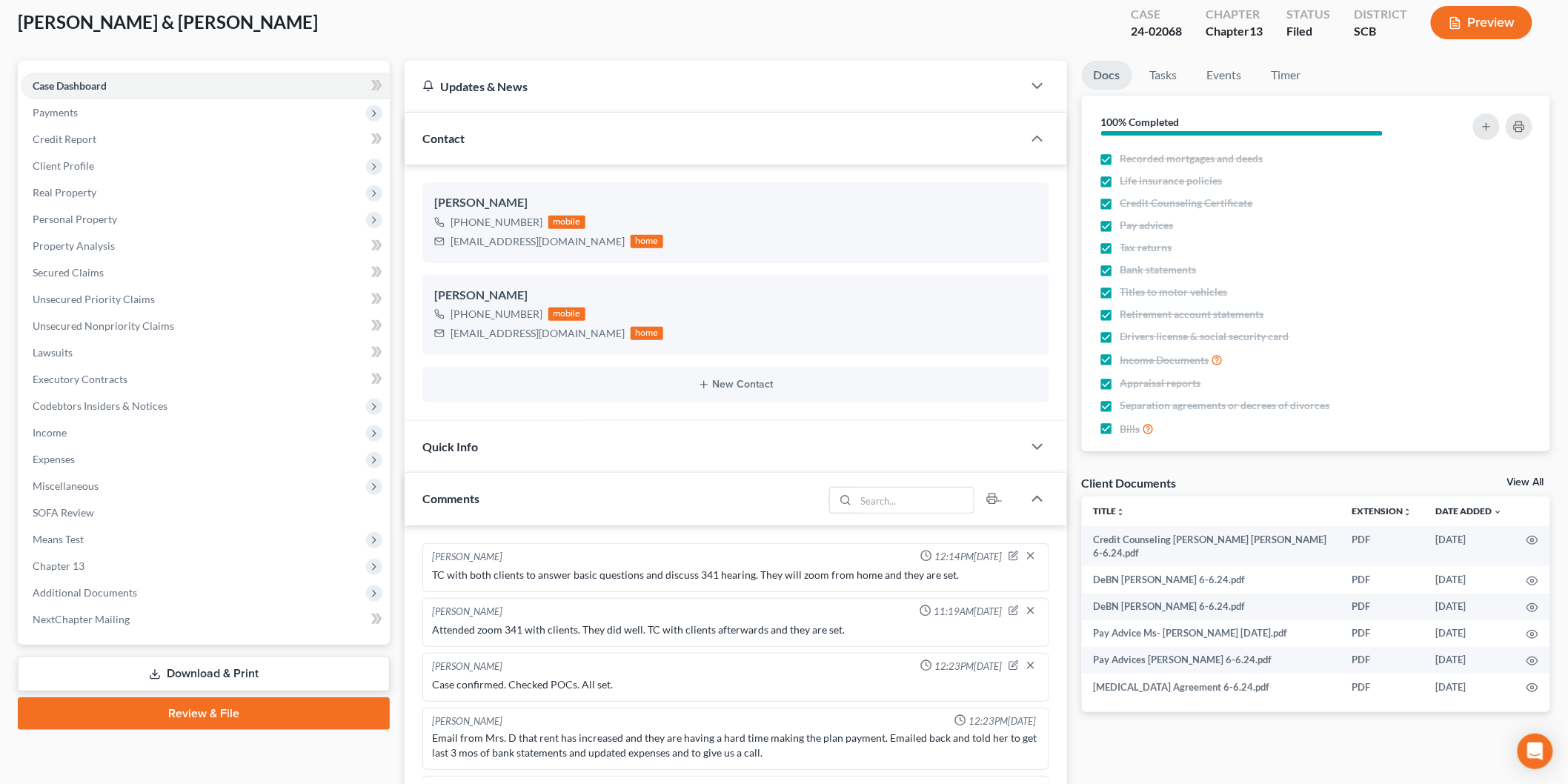
scroll to position [45, 0]
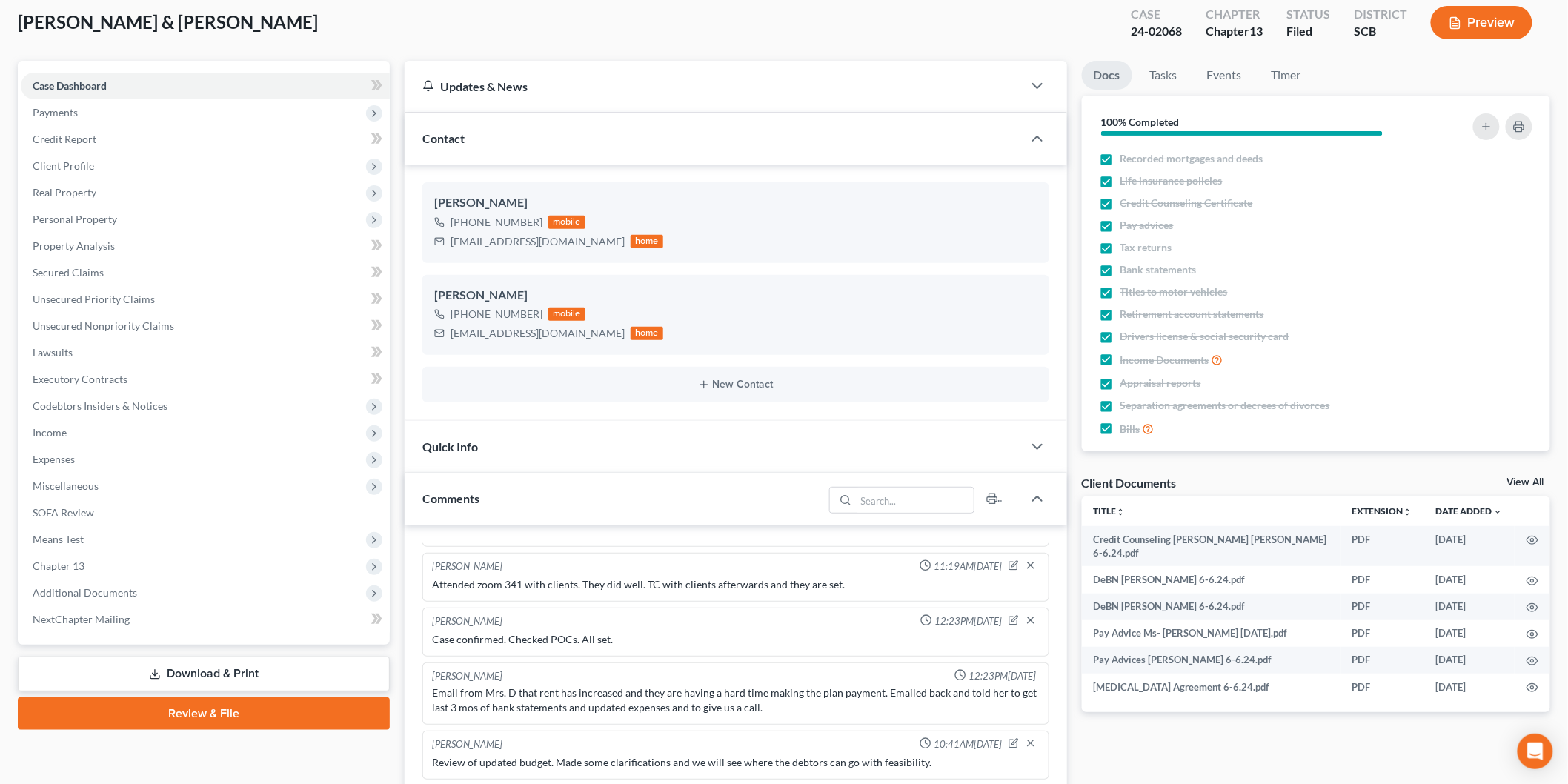
click at [237, 677] on link "Download & Print" at bounding box center [204, 674] width 372 height 34
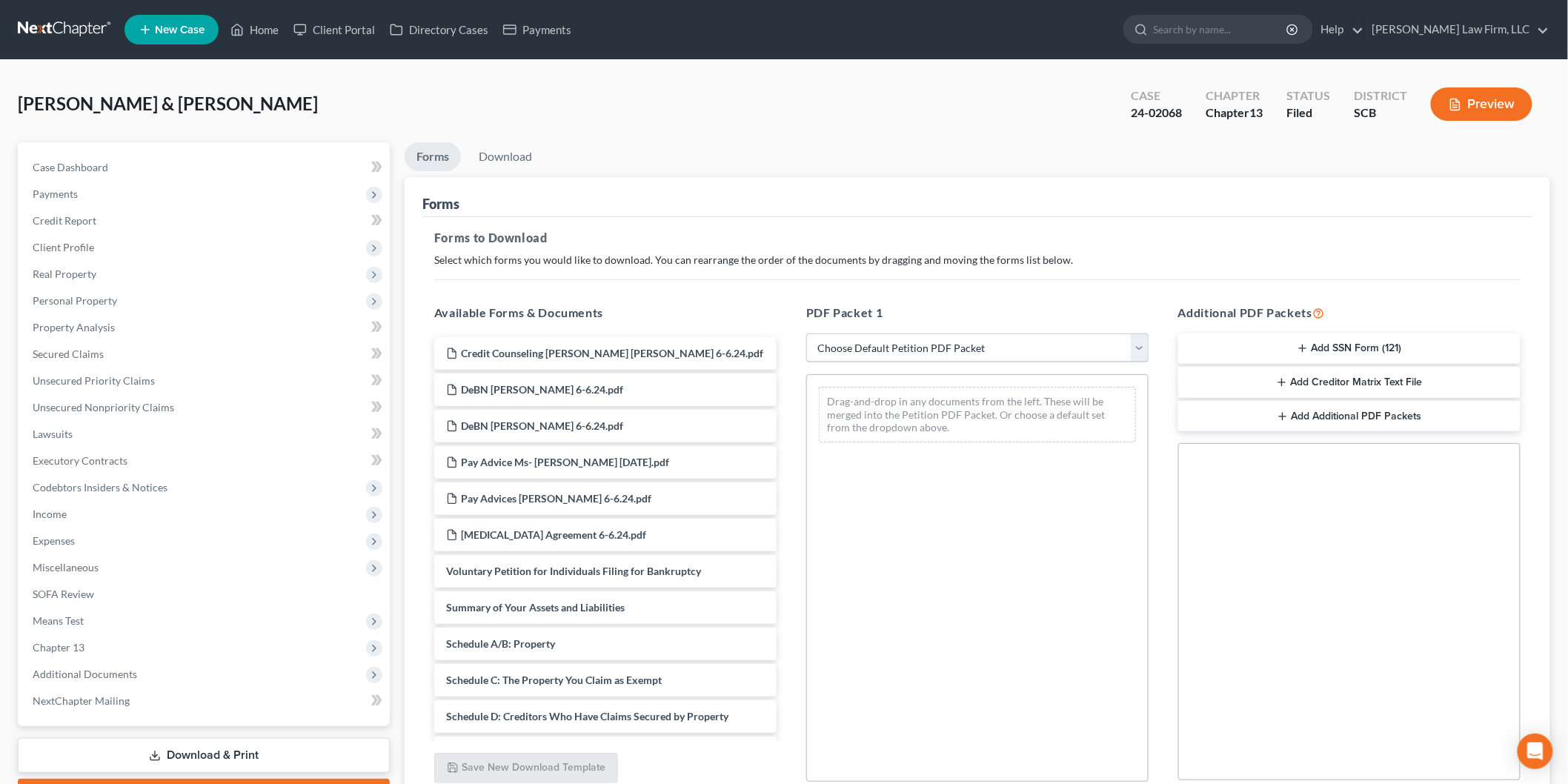
click at [834, 349] on select "Choose Default Petition PDF Packet Complete Bankruptcy Petition (all forms and …" at bounding box center [977, 348] width 342 height 30
select select "2"
click at [806, 333] on select "Choose Default Petition PDF Packet Complete Bankruptcy Petition (all forms and …" at bounding box center [977, 348] width 342 height 30
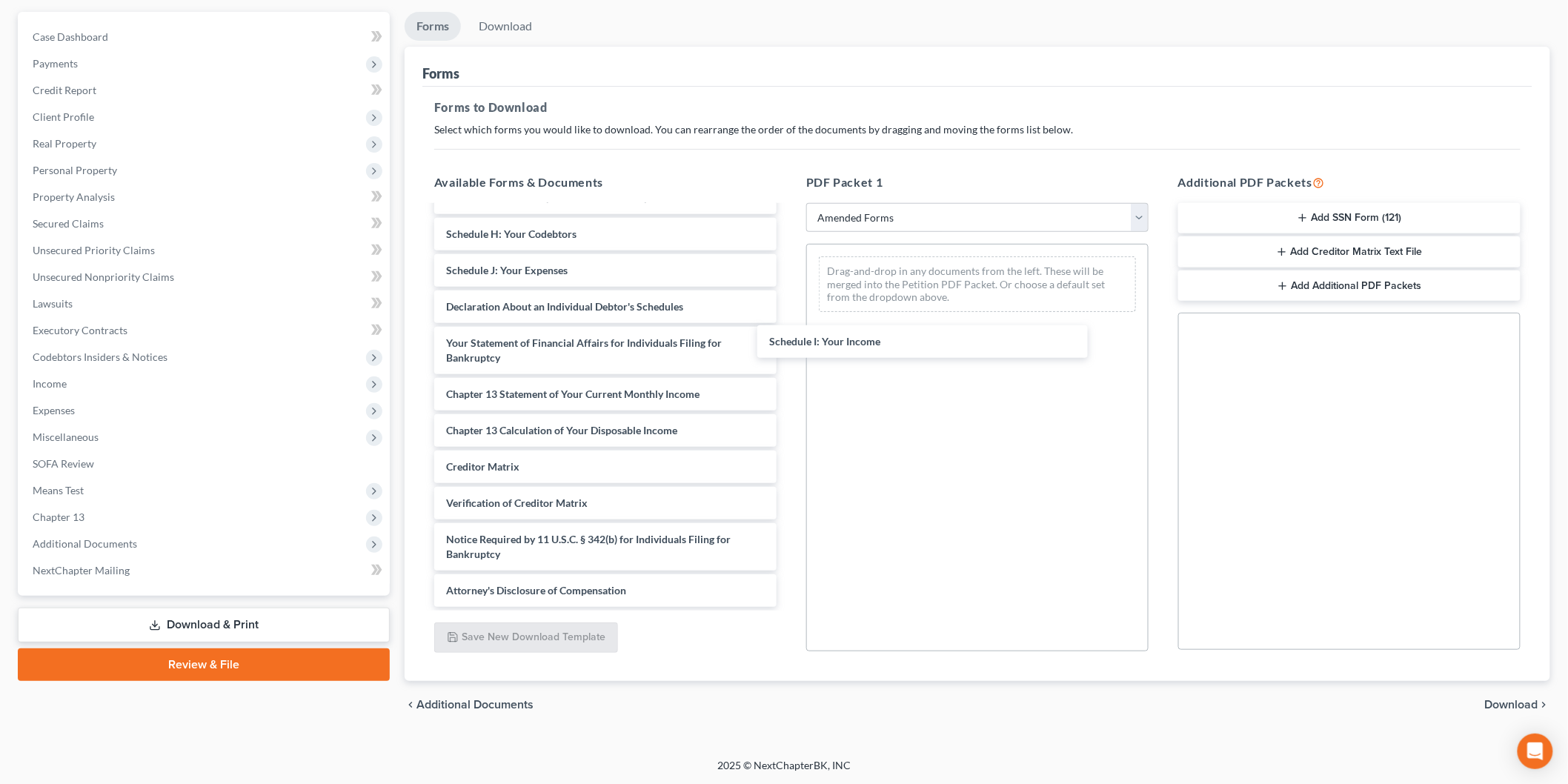
scroll to position [243, 0]
drag, startPoint x: 492, startPoint y: 230, endPoint x: 798, endPoint y: 267, distance: 308.2
click at [789, 369] on div "Schedule I: Your Income Voluntary Petition for Individuals Filing for Bankruptc…" at bounding box center [605, 286] width 366 height 643
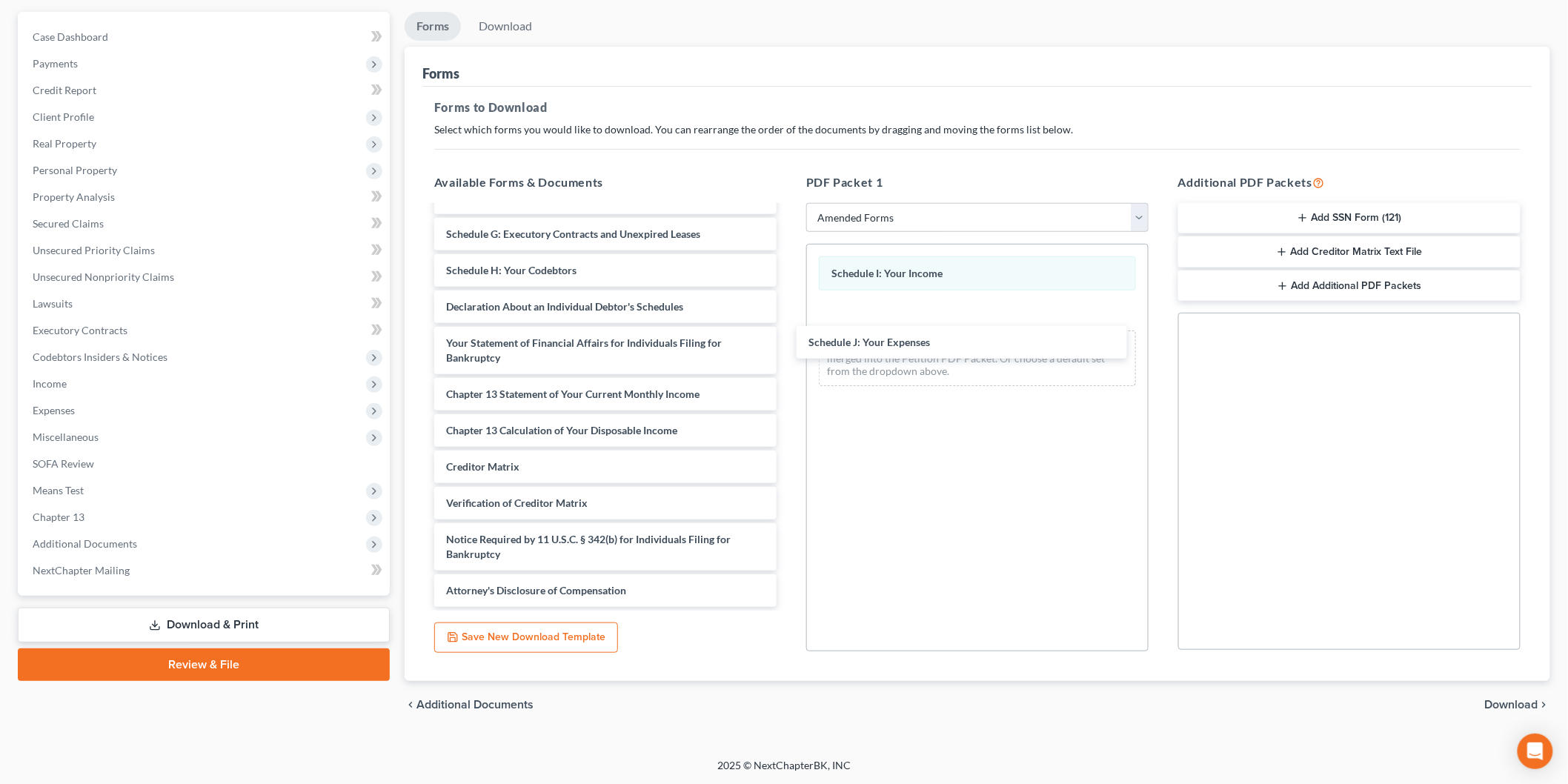
scroll to position [206, 0]
drag, startPoint x: 558, startPoint y: 255, endPoint x: 942, endPoint y: 330, distance: 391.3
click at [789, 330] on div "Schedule J: Your Expenses Voluntary Petition for Individuals Filing for Bankrup…" at bounding box center [605, 304] width 366 height 607
click at [1531, 704] on span "Download" at bounding box center [1511, 704] width 53 height 12
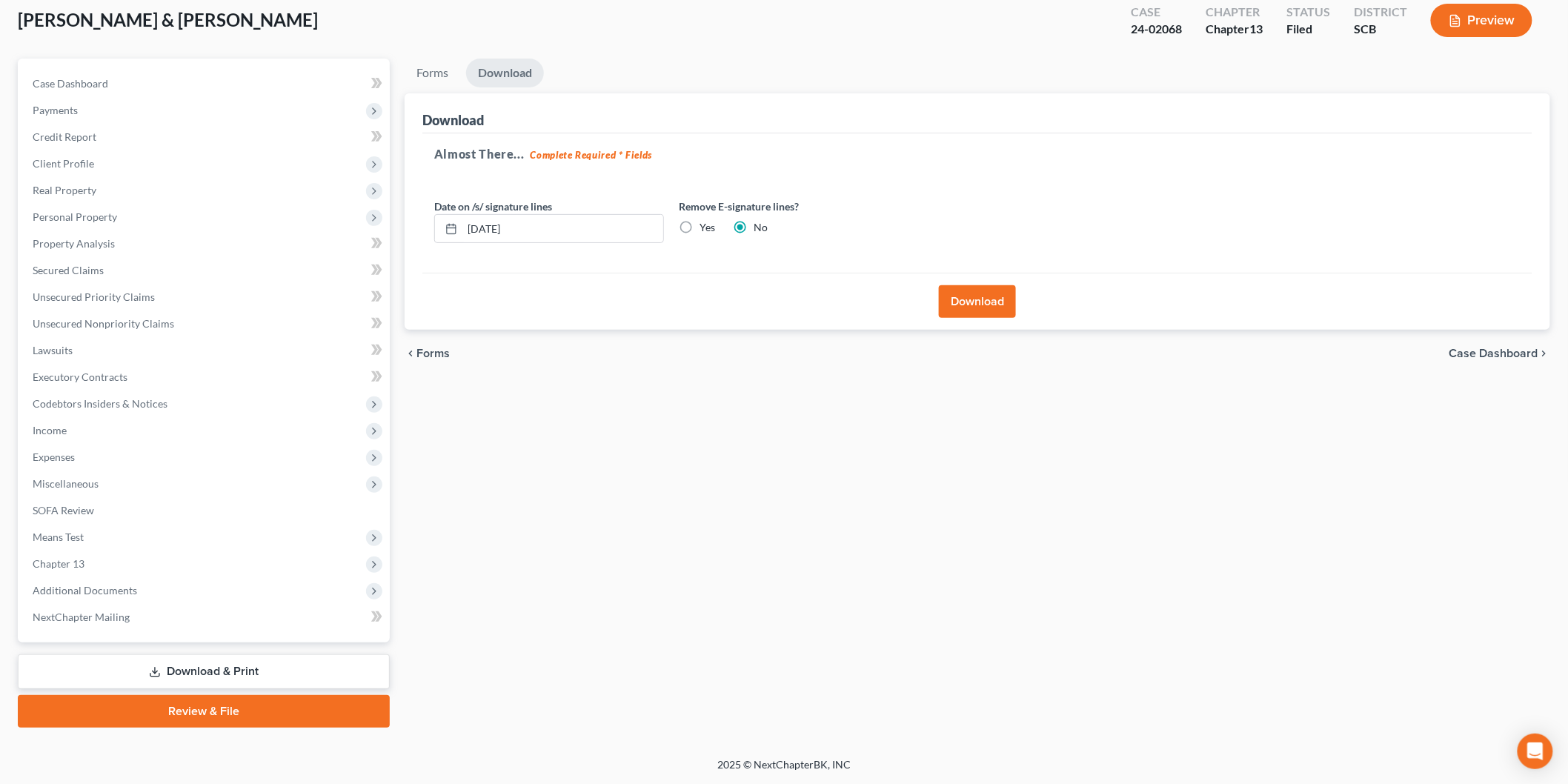
scroll to position [81, 0]
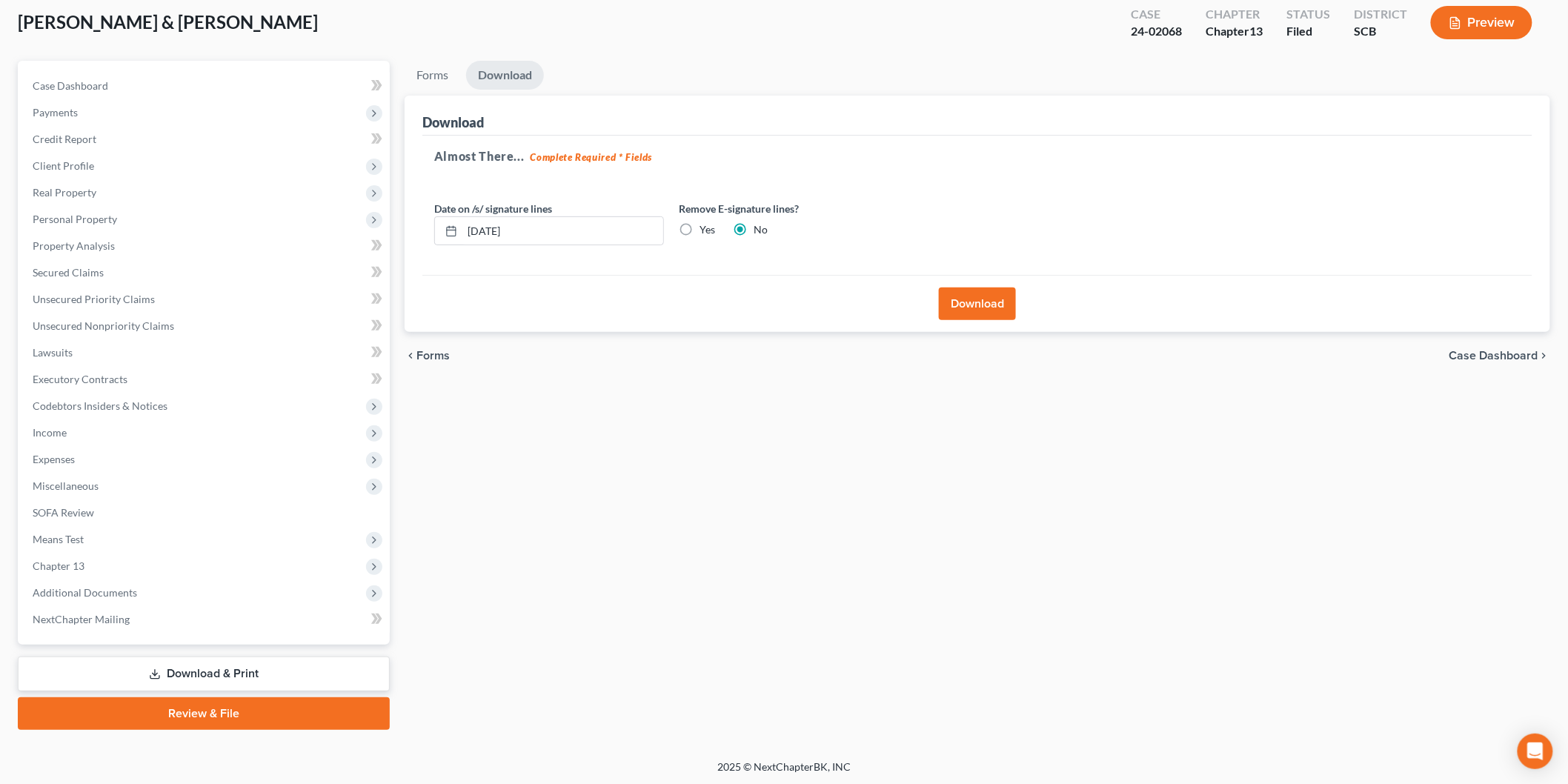
click at [1009, 304] on button "Download" at bounding box center [977, 304] width 77 height 33
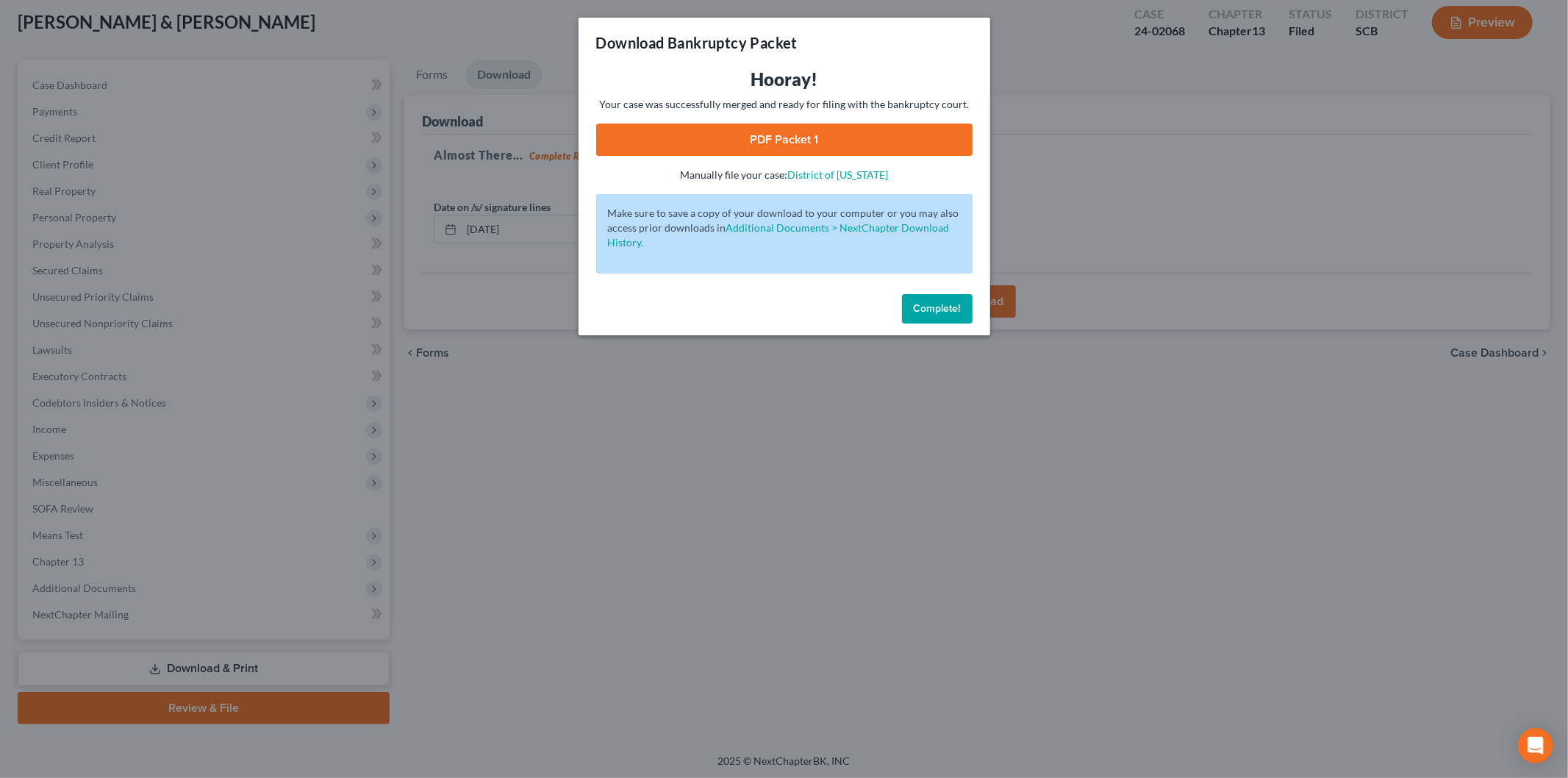
click at [722, 136] on link "PDF Packet 1" at bounding box center [784, 139] width 376 height 32
click at [919, 307] on span "Complete!" at bounding box center [937, 308] width 47 height 13
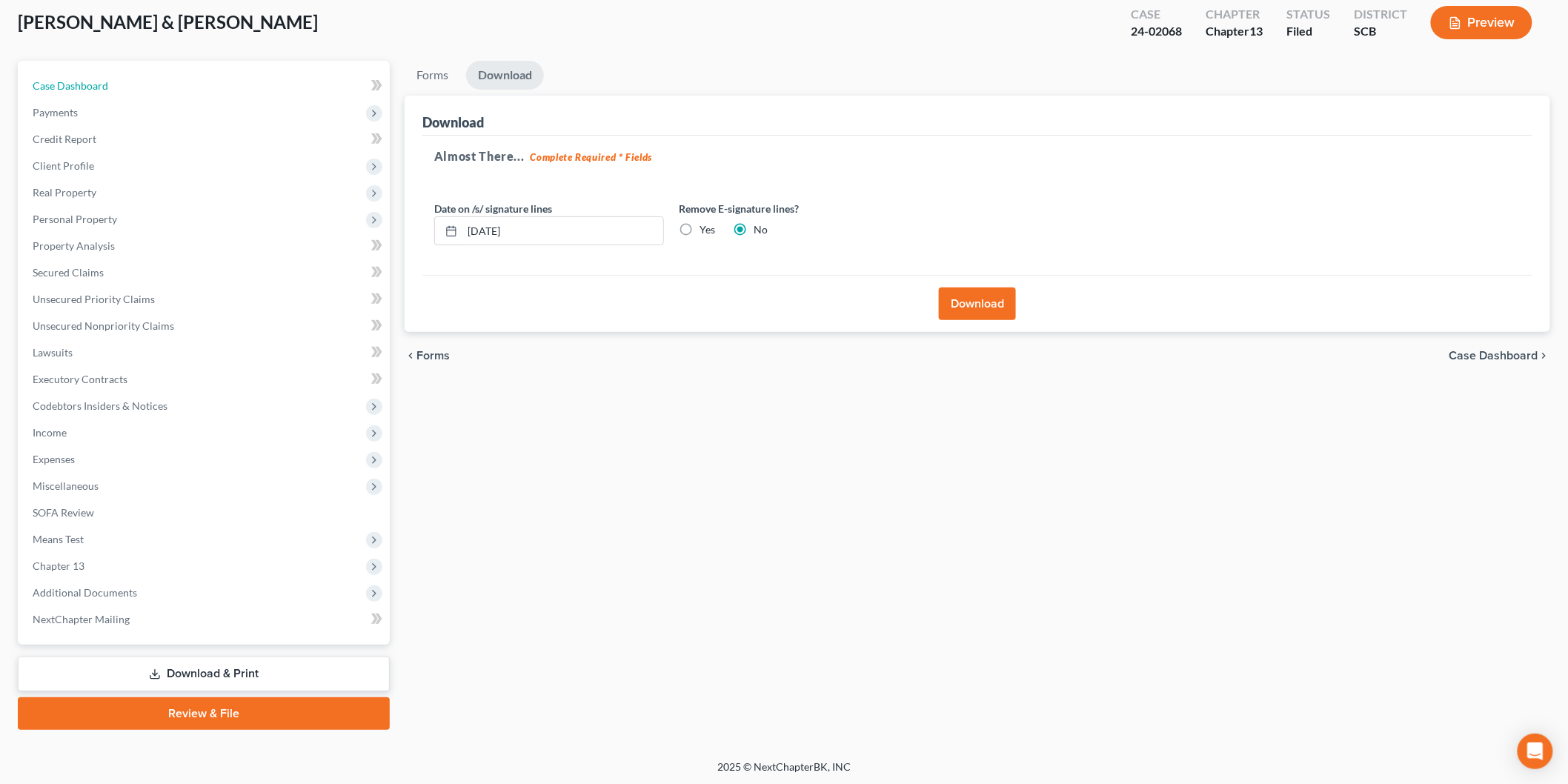
click at [97, 77] on link "Case Dashboard" at bounding box center [206, 85] width 369 height 26
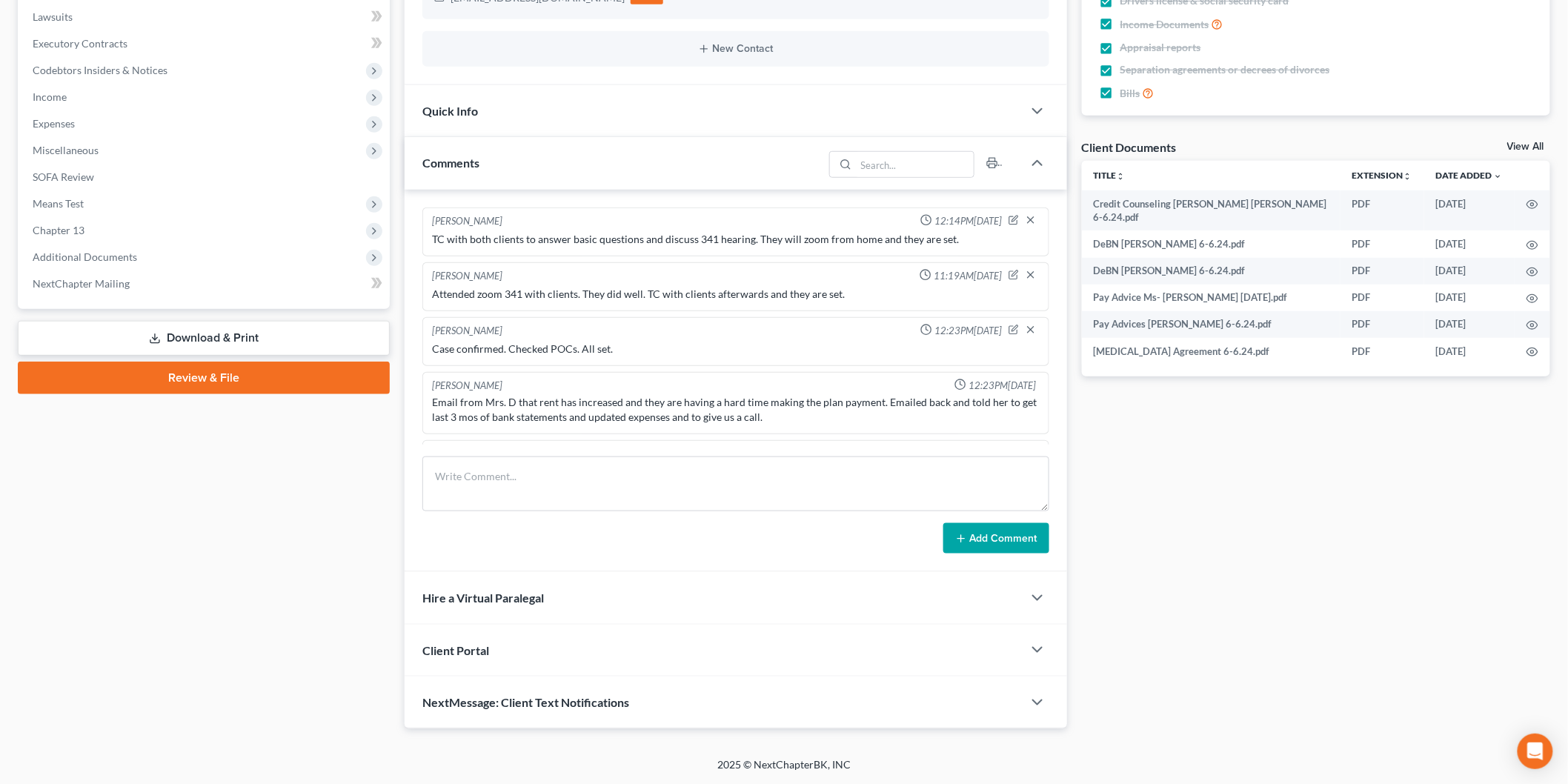
scroll to position [45, 0]
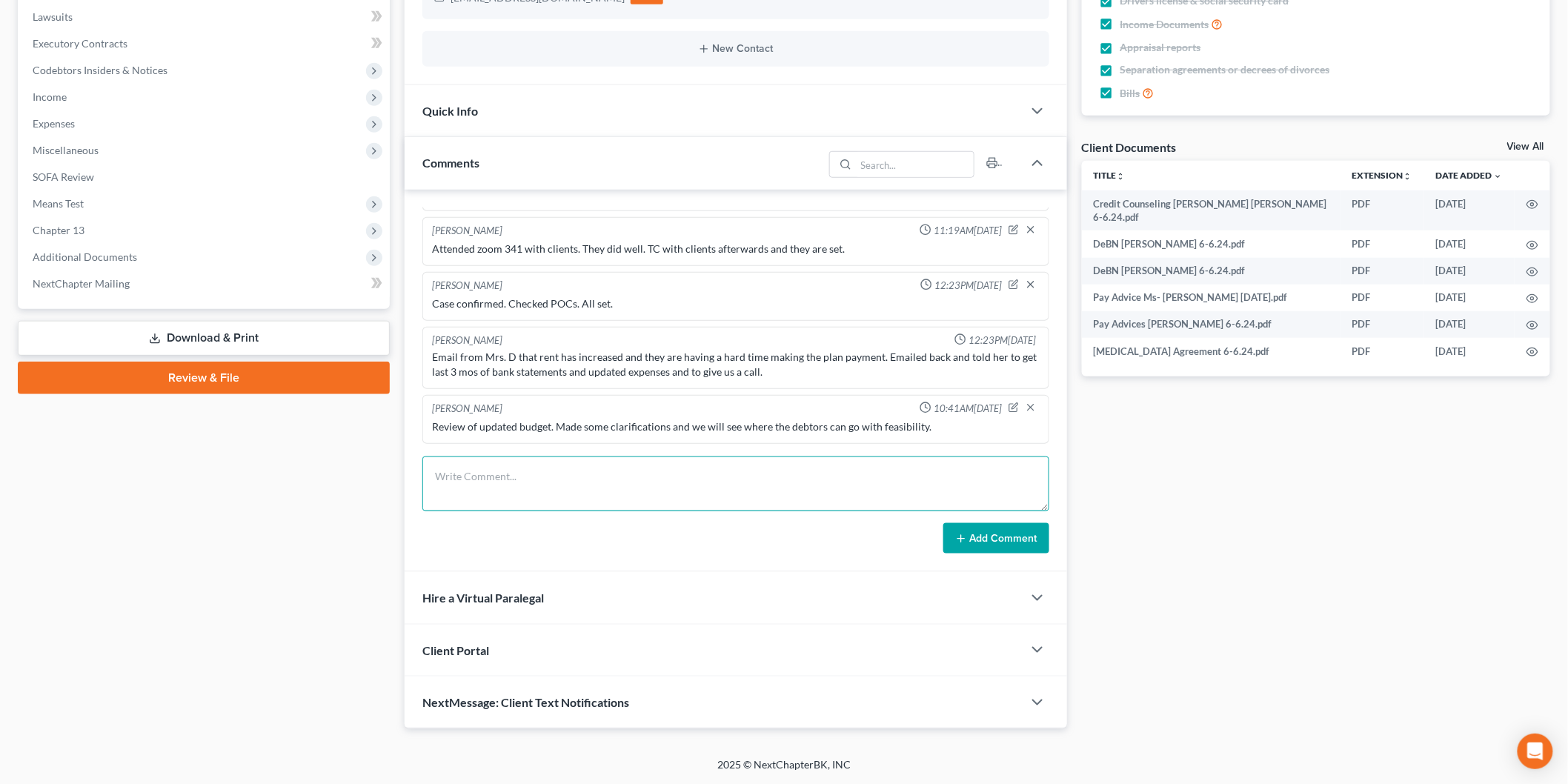
click at [678, 475] on textarea at bounding box center [735, 483] width 626 height 55
type textarea "Revie"
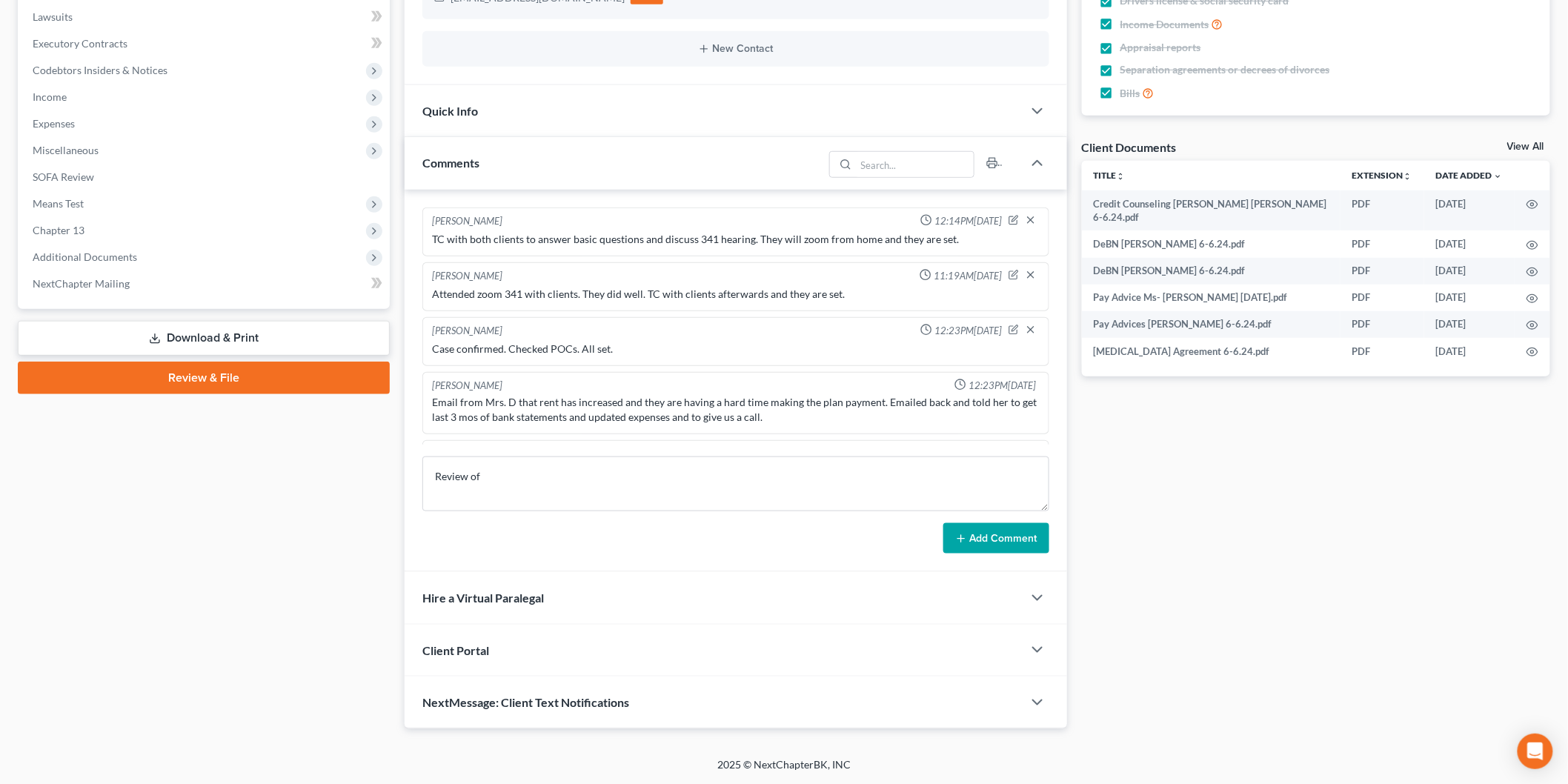
scroll to position [45, 0]
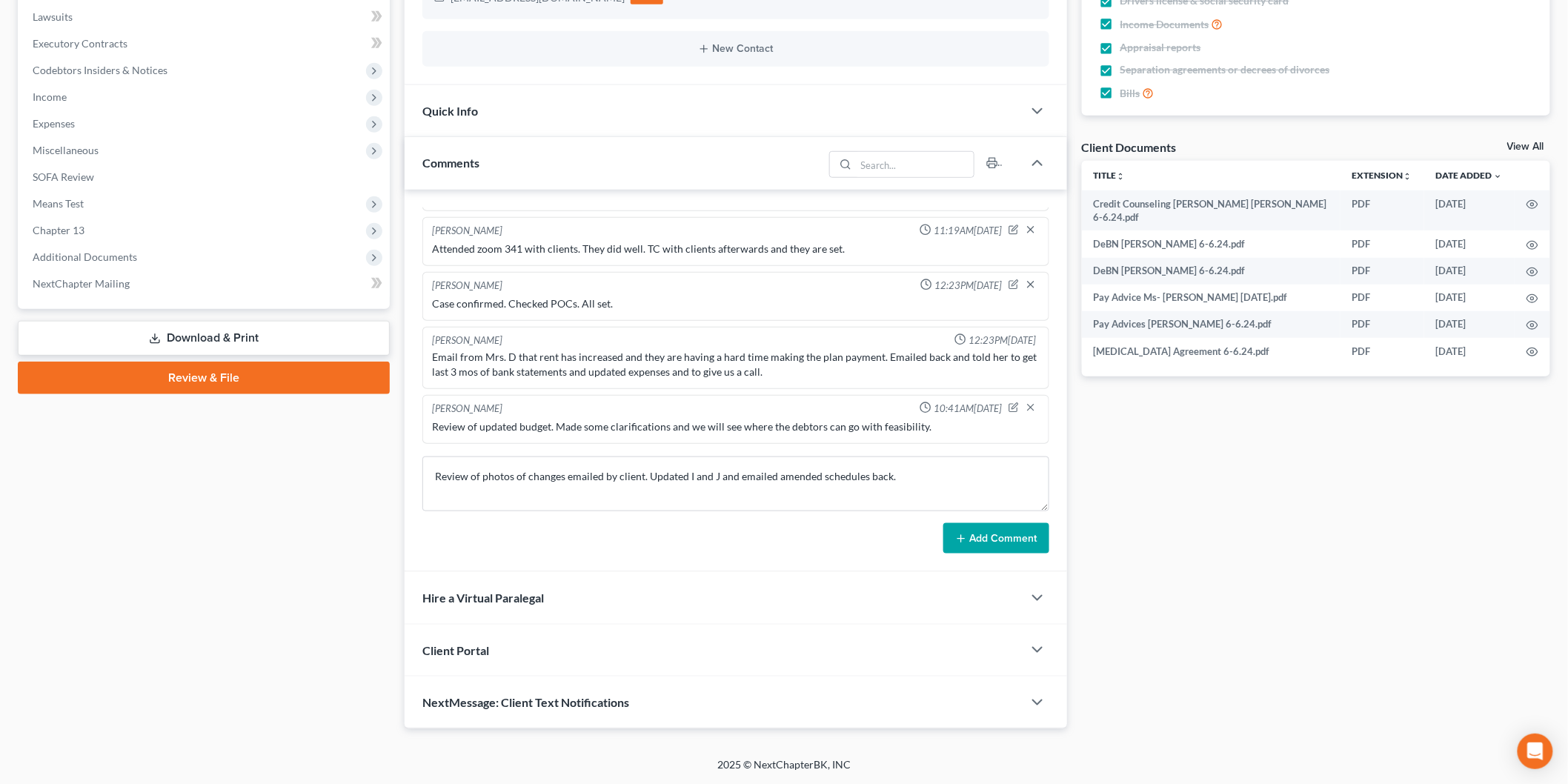
type textarea "Review of photos of changes emailed by client. Updated I and J and emailed amen…"
click at [972, 533] on button "Add Comment" at bounding box center [996, 539] width 106 height 31
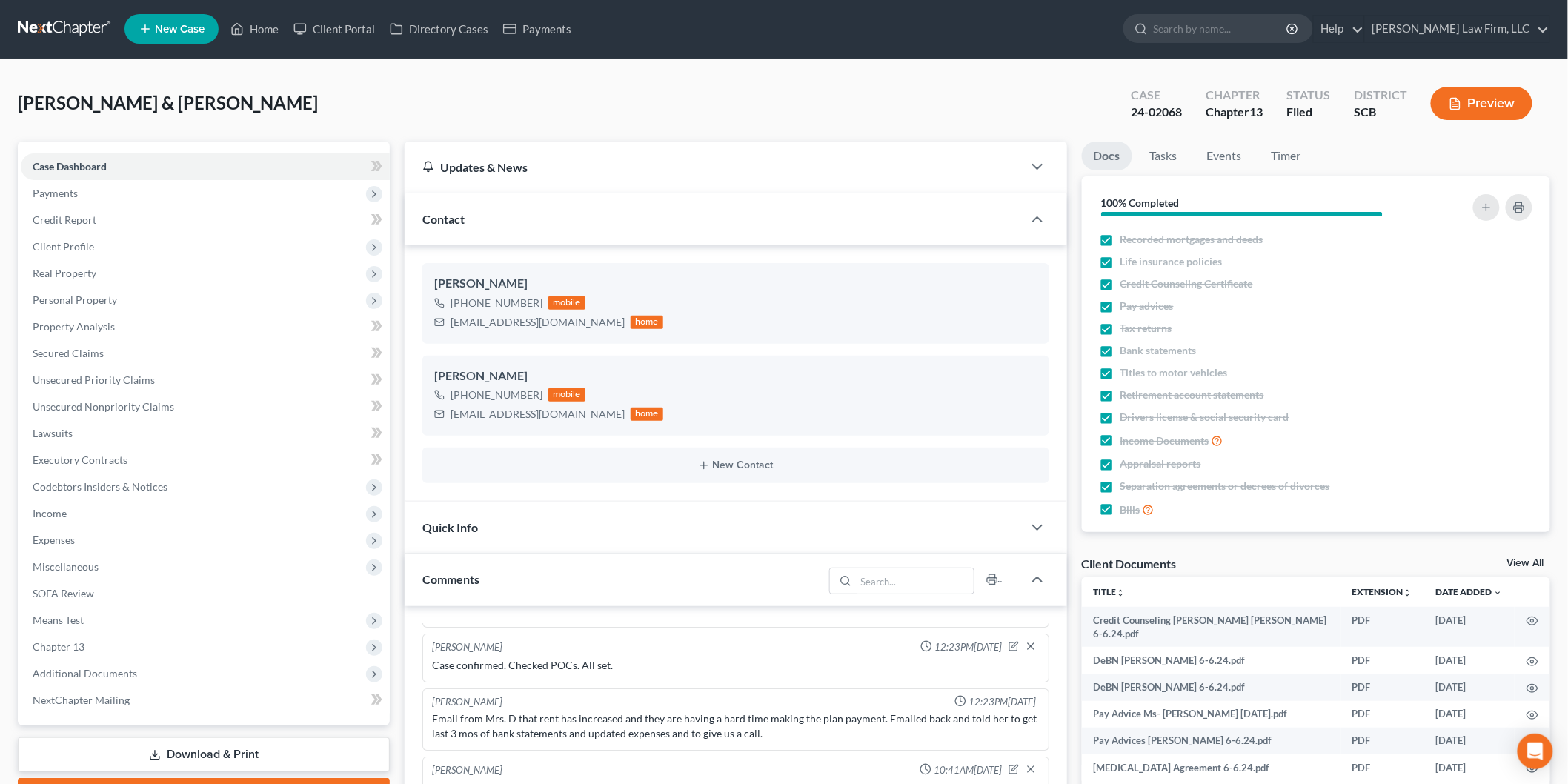
scroll to position [0, 0]
click at [262, 17] on link "Home" at bounding box center [254, 29] width 63 height 26
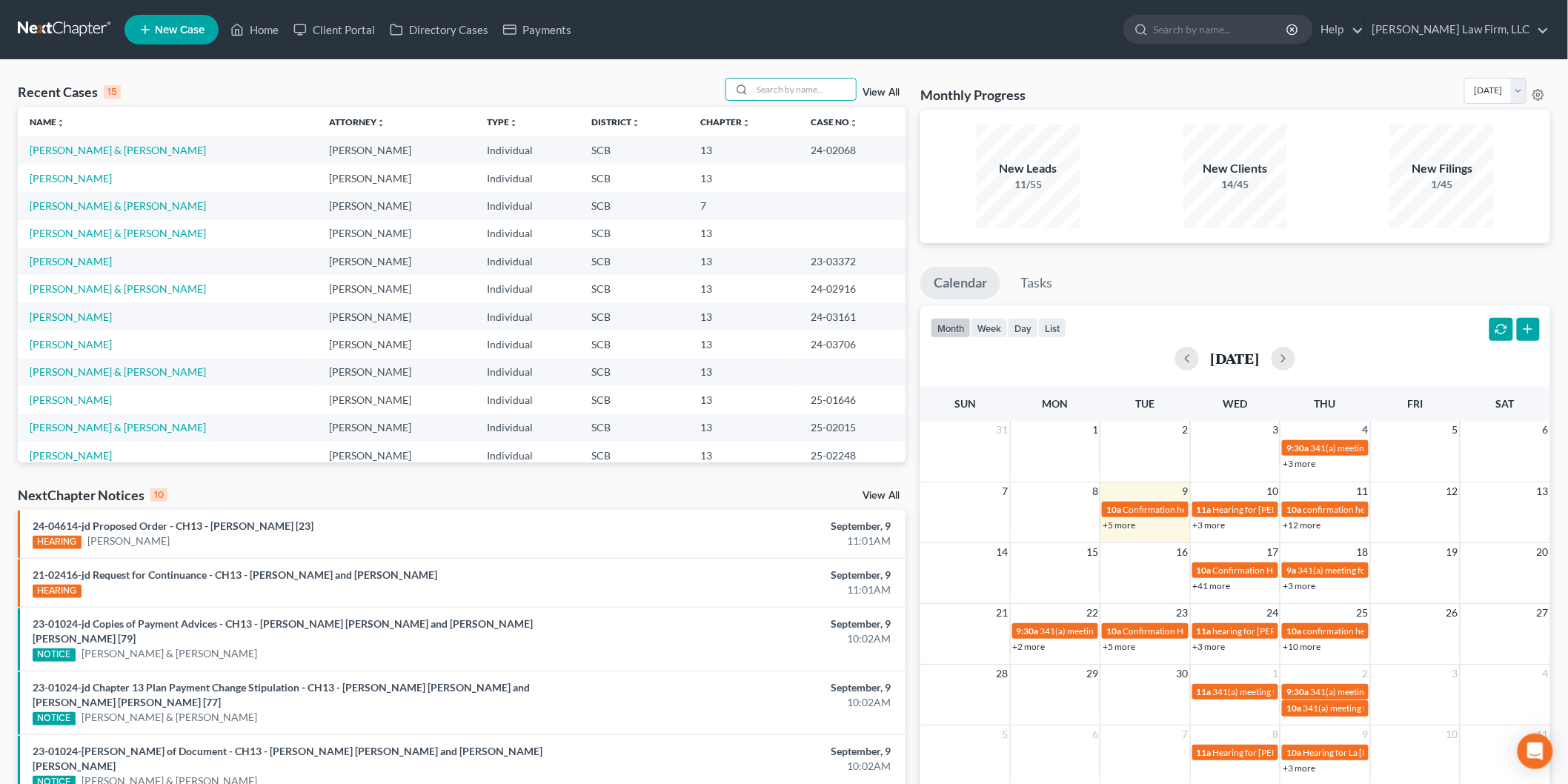
click at [796, 88] on input "search" at bounding box center [804, 90] width 104 height 22
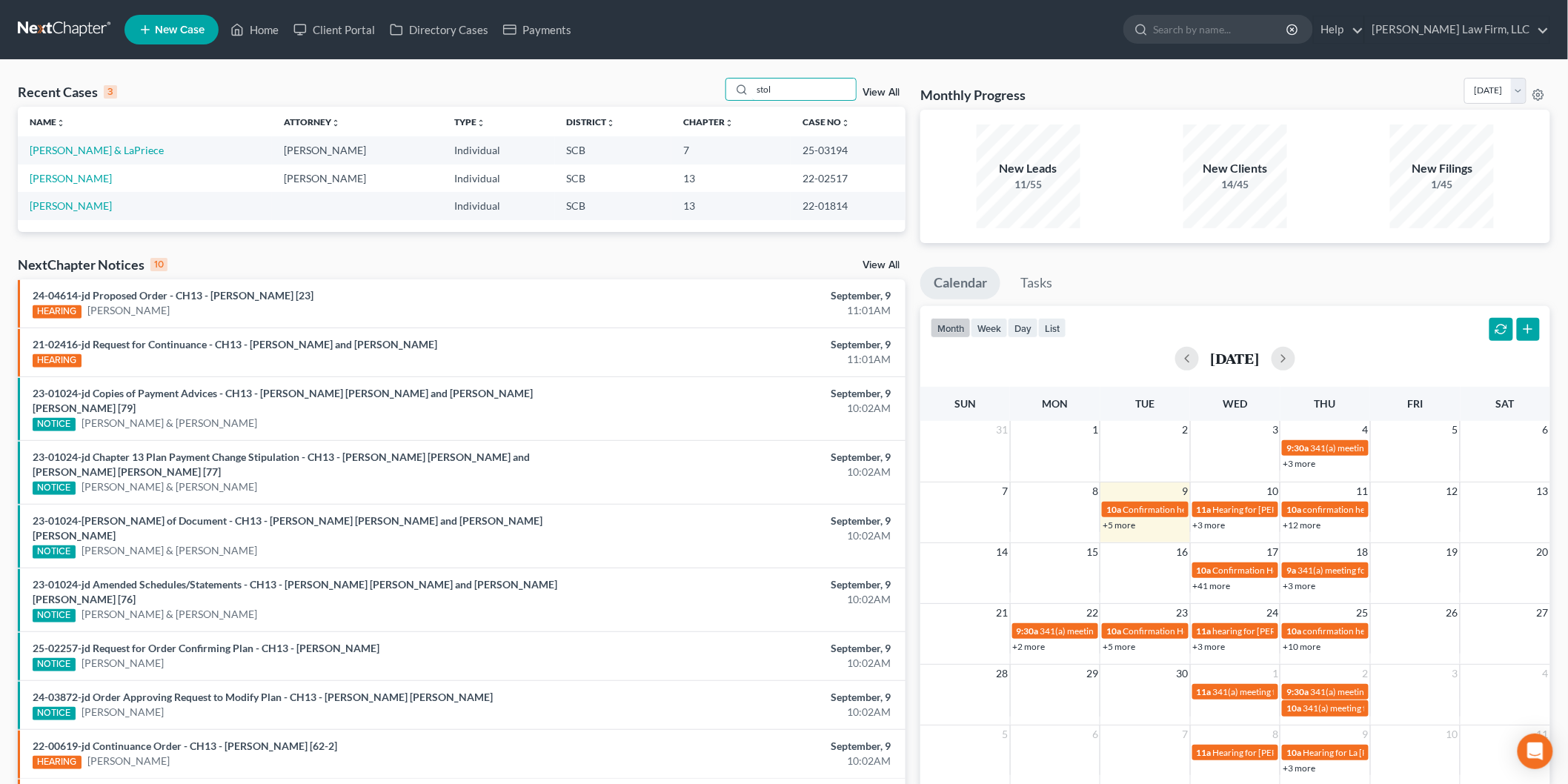
type input "stol"
click at [62, 144] on link "Stoltman, Steven & LaPriece" at bounding box center [97, 150] width 134 height 13
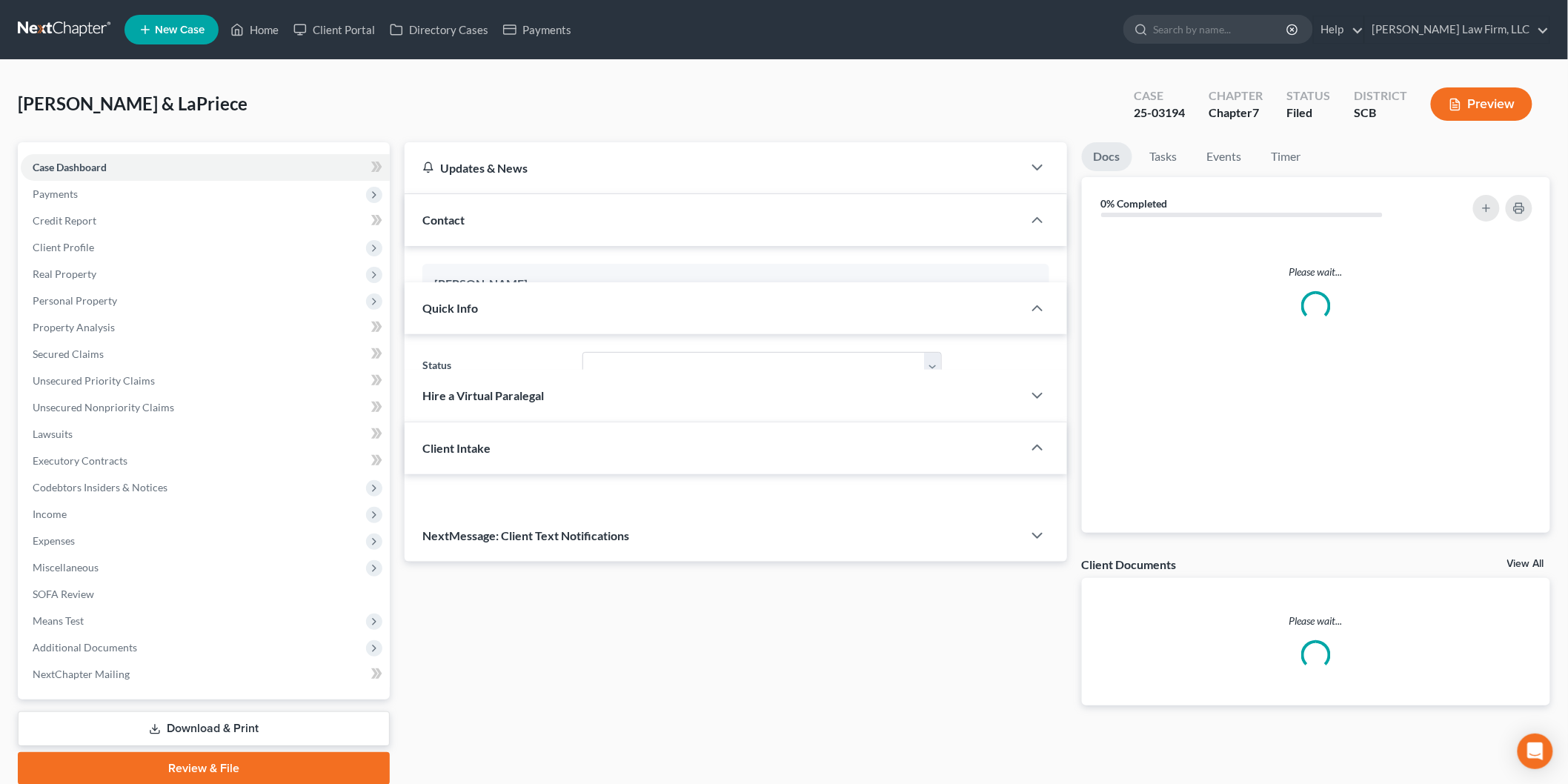
select select "0"
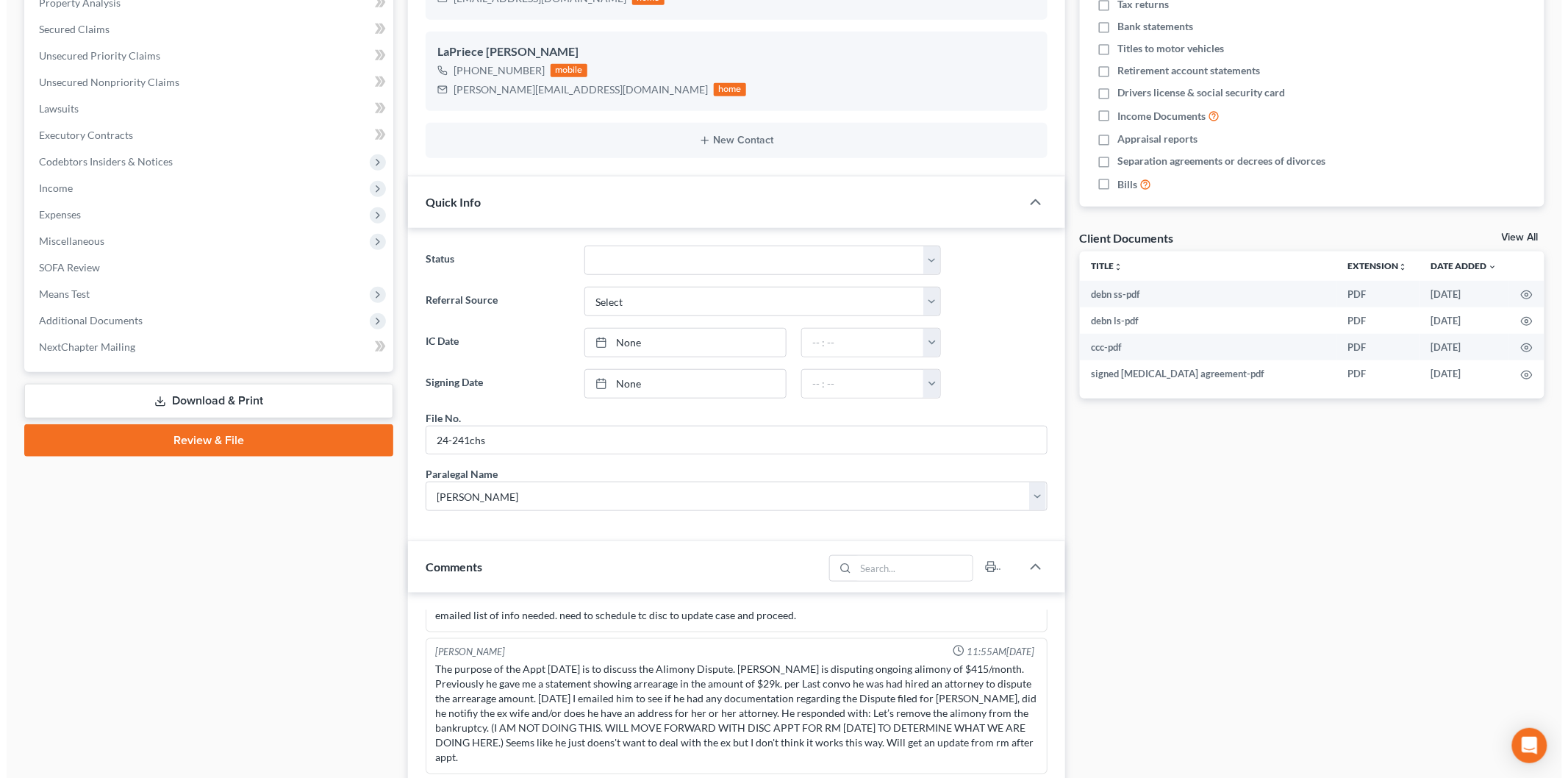
scroll to position [82, 0]
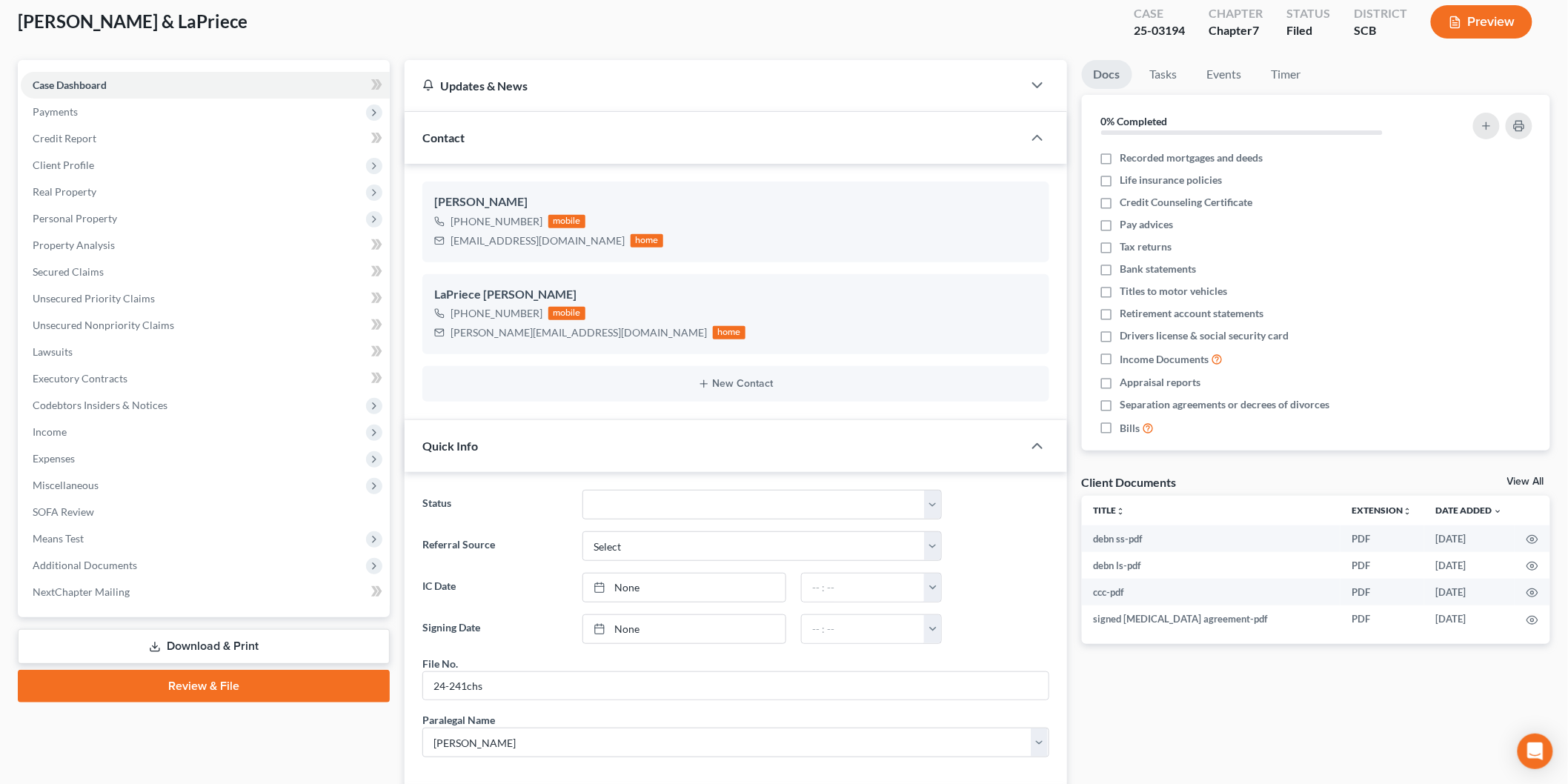
click at [1506, 10] on button "Preview" at bounding box center [1481, 22] width 101 height 33
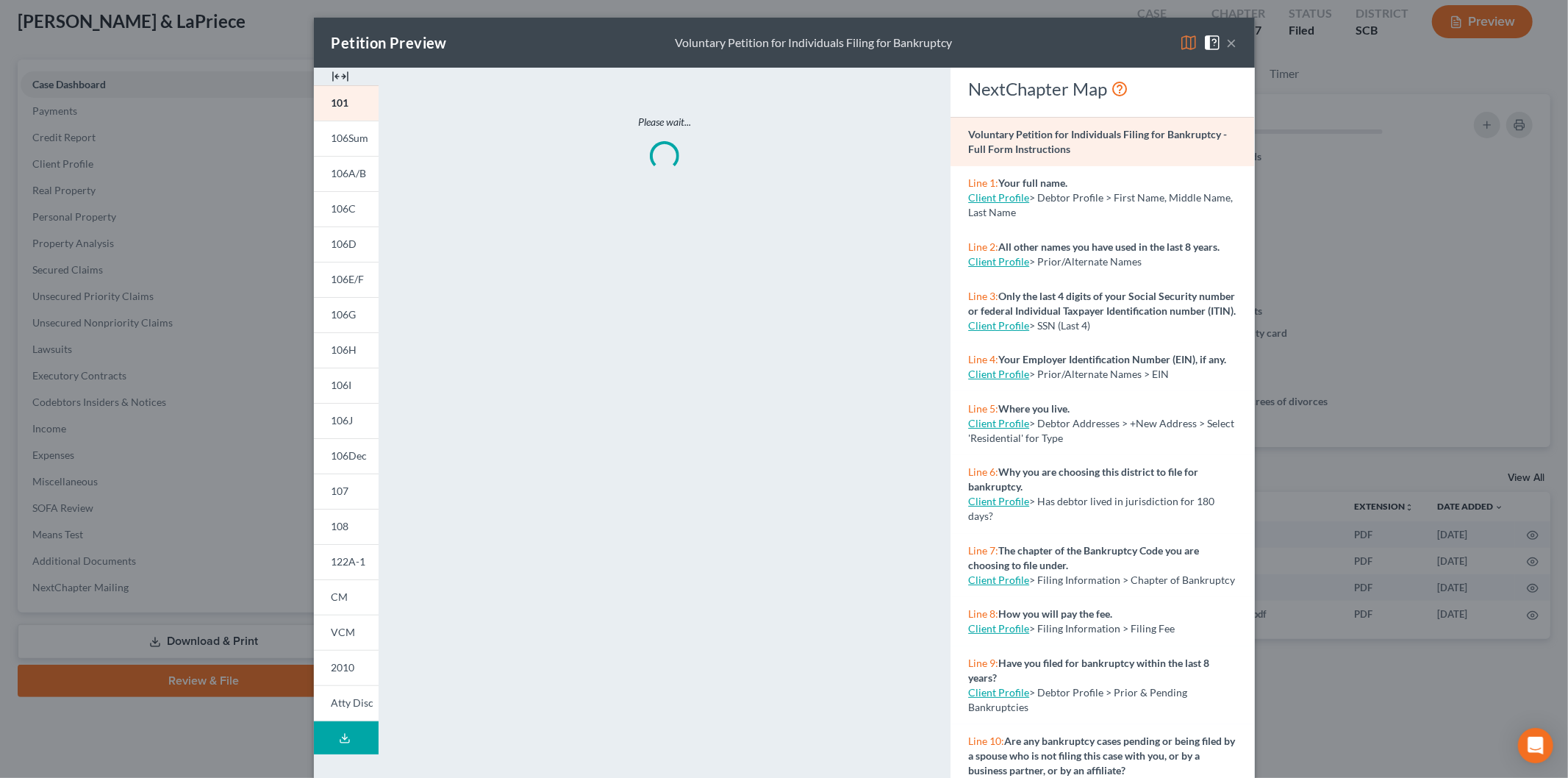
click at [334, 68] on img at bounding box center [340, 76] width 18 height 18
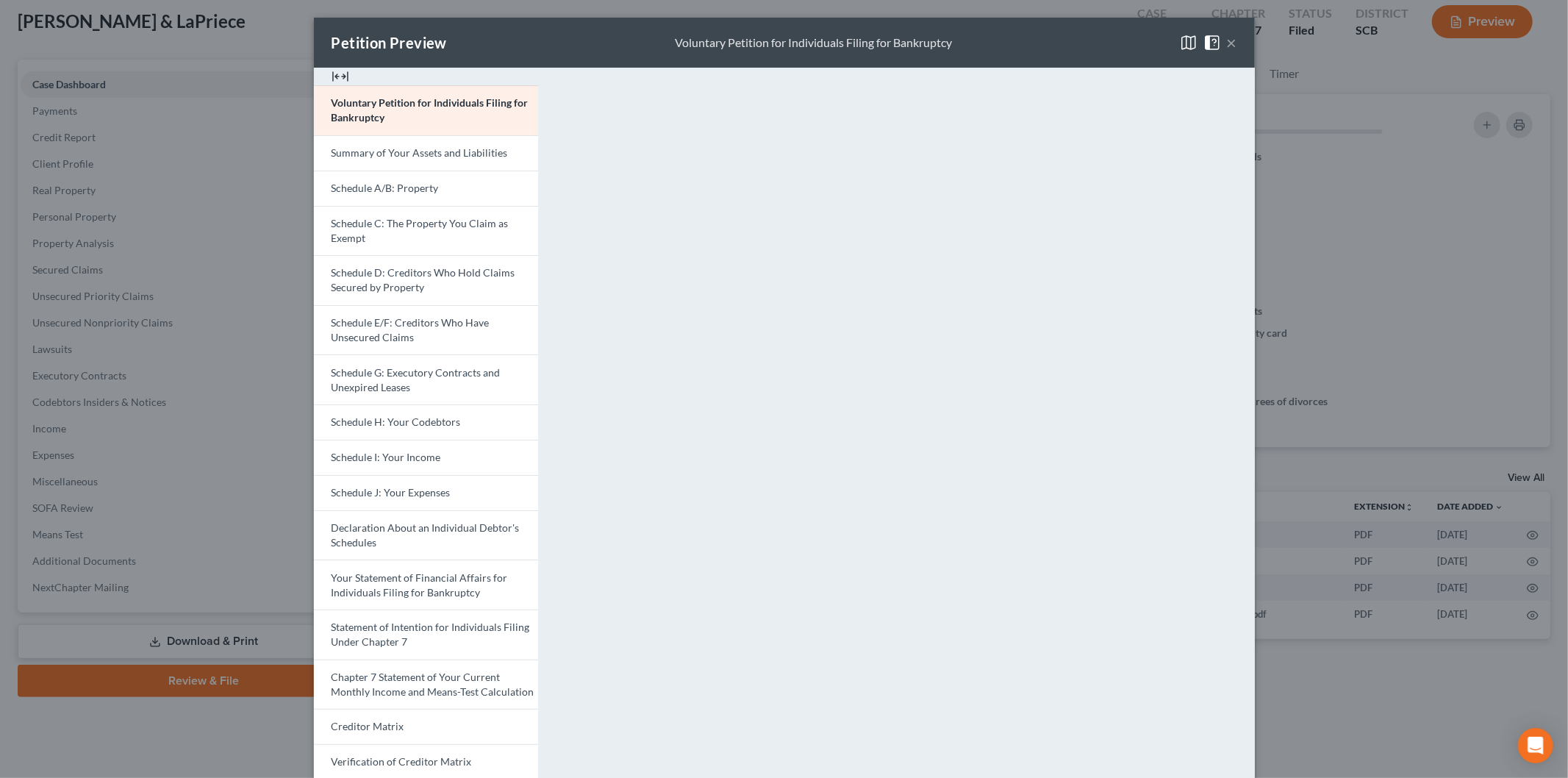
click at [374, 273] on span "Schedule D: Creditors Who Hold Claims Secured by Property" at bounding box center [423, 279] width 184 height 27
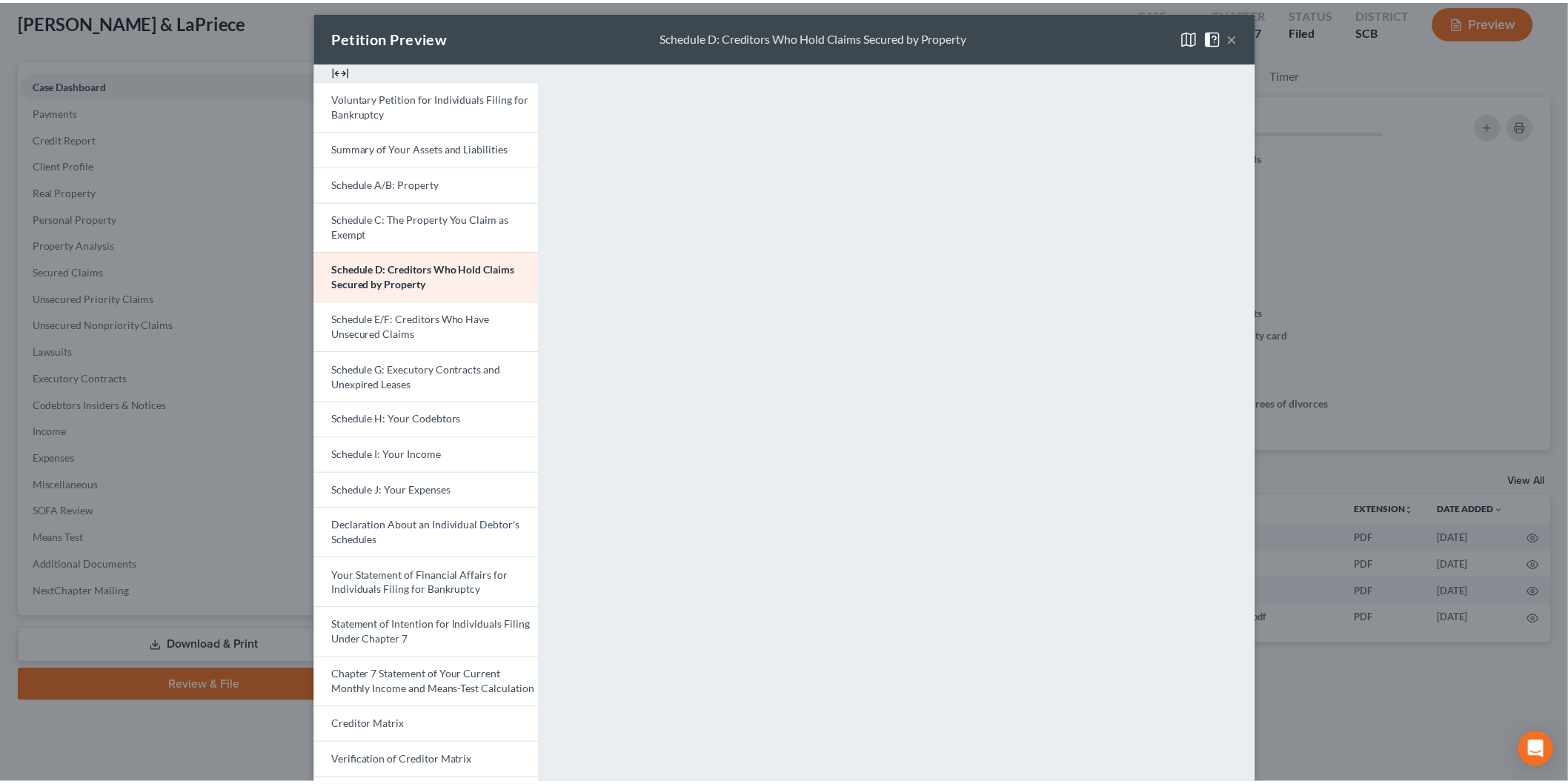
scroll to position [0, 0]
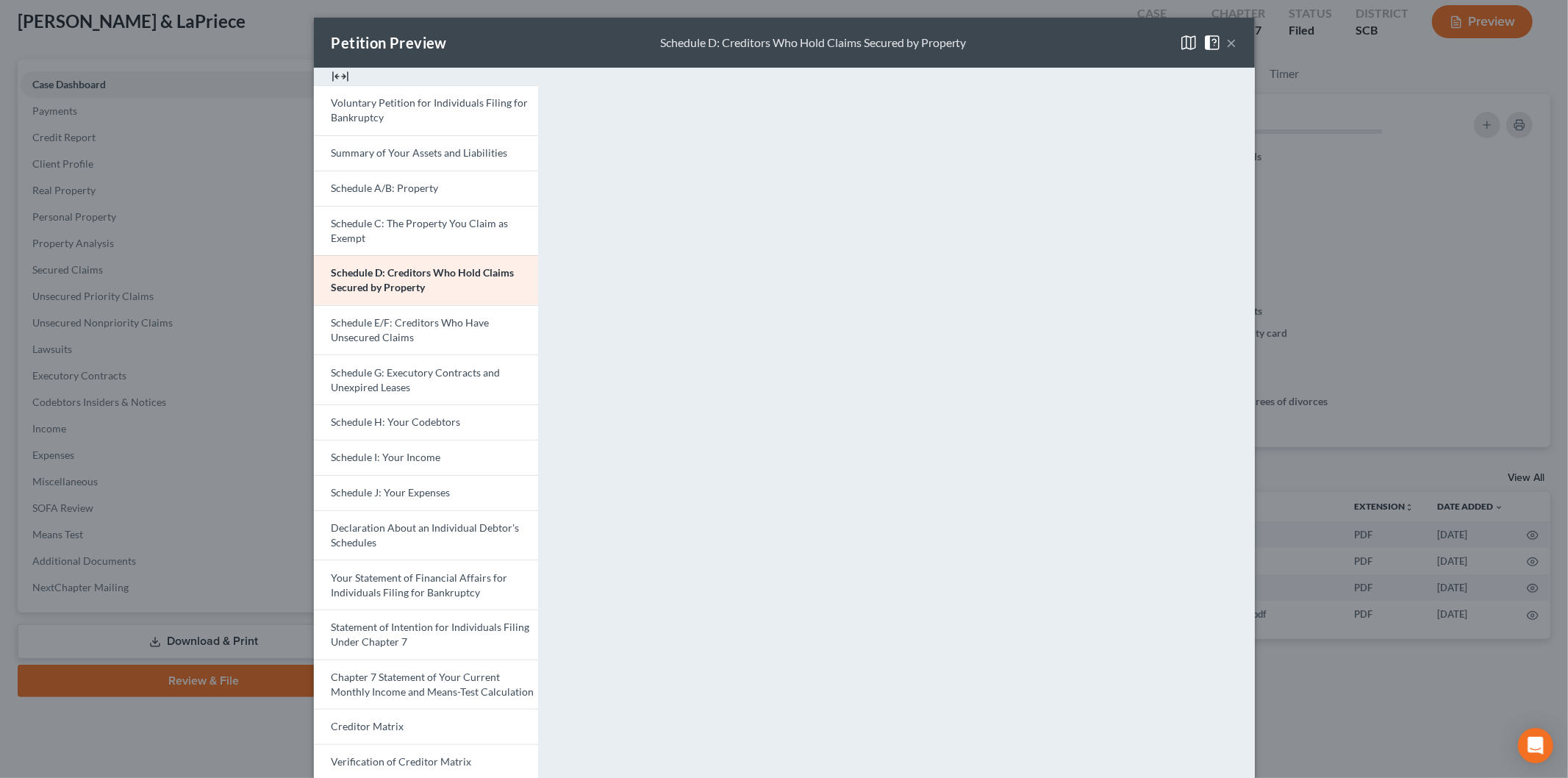
click at [1227, 40] on button "×" at bounding box center [1231, 43] width 10 height 18
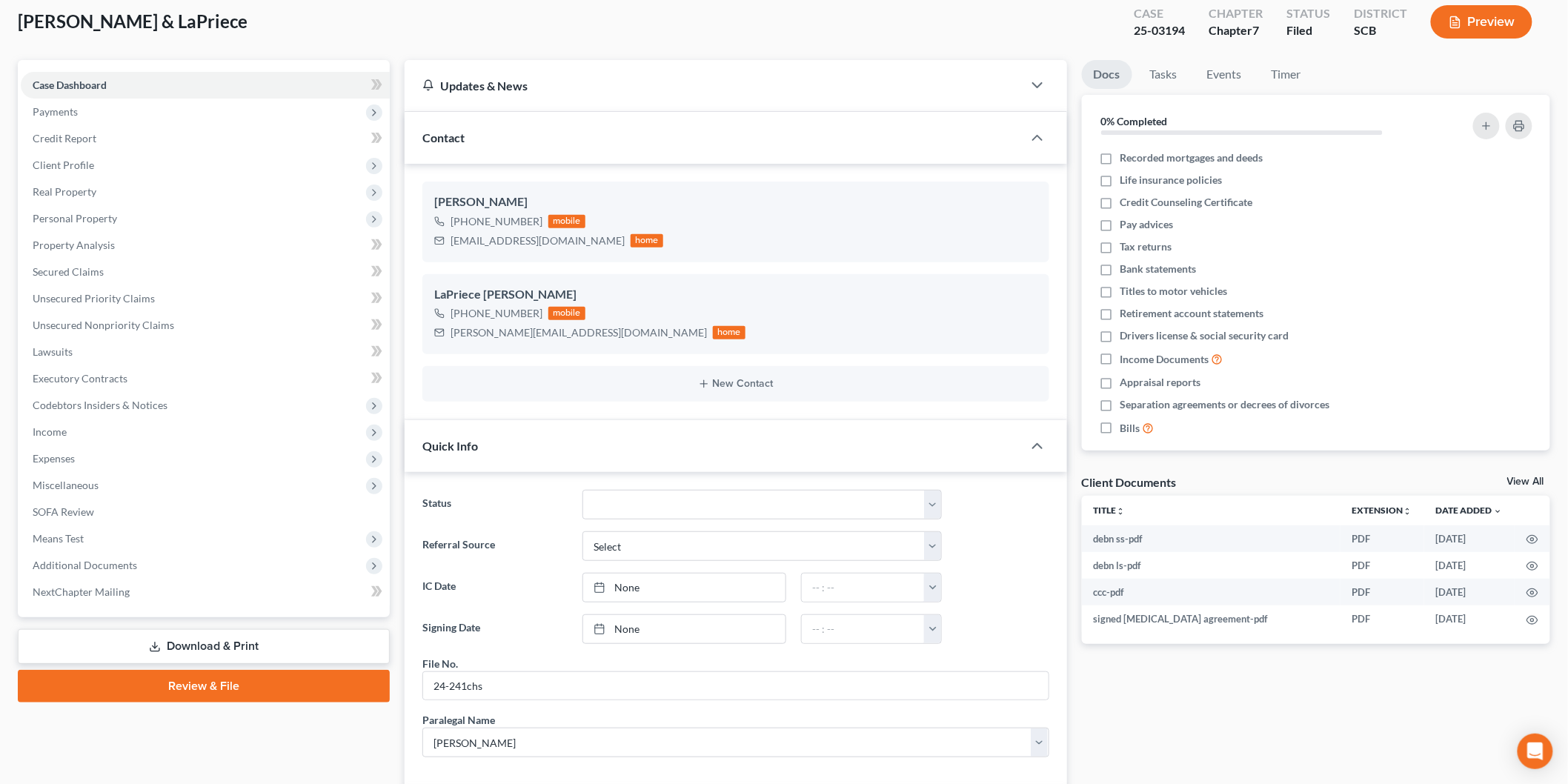
click at [1535, 475] on div "Client Documents View All" at bounding box center [1316, 485] width 469 height 22
click at [1521, 482] on link "View All" at bounding box center [1525, 481] width 37 height 10
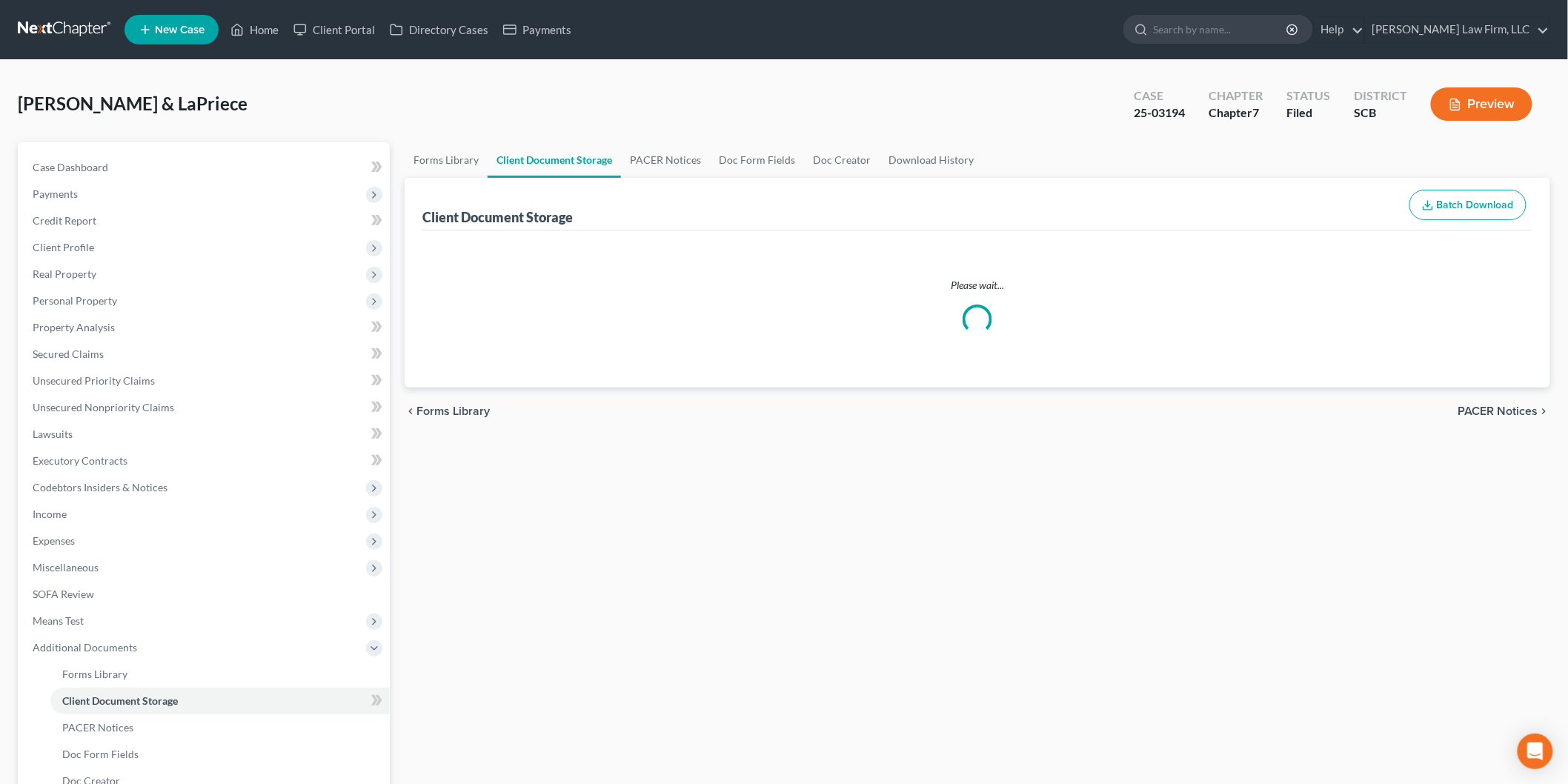
select select "6"
select select "16"
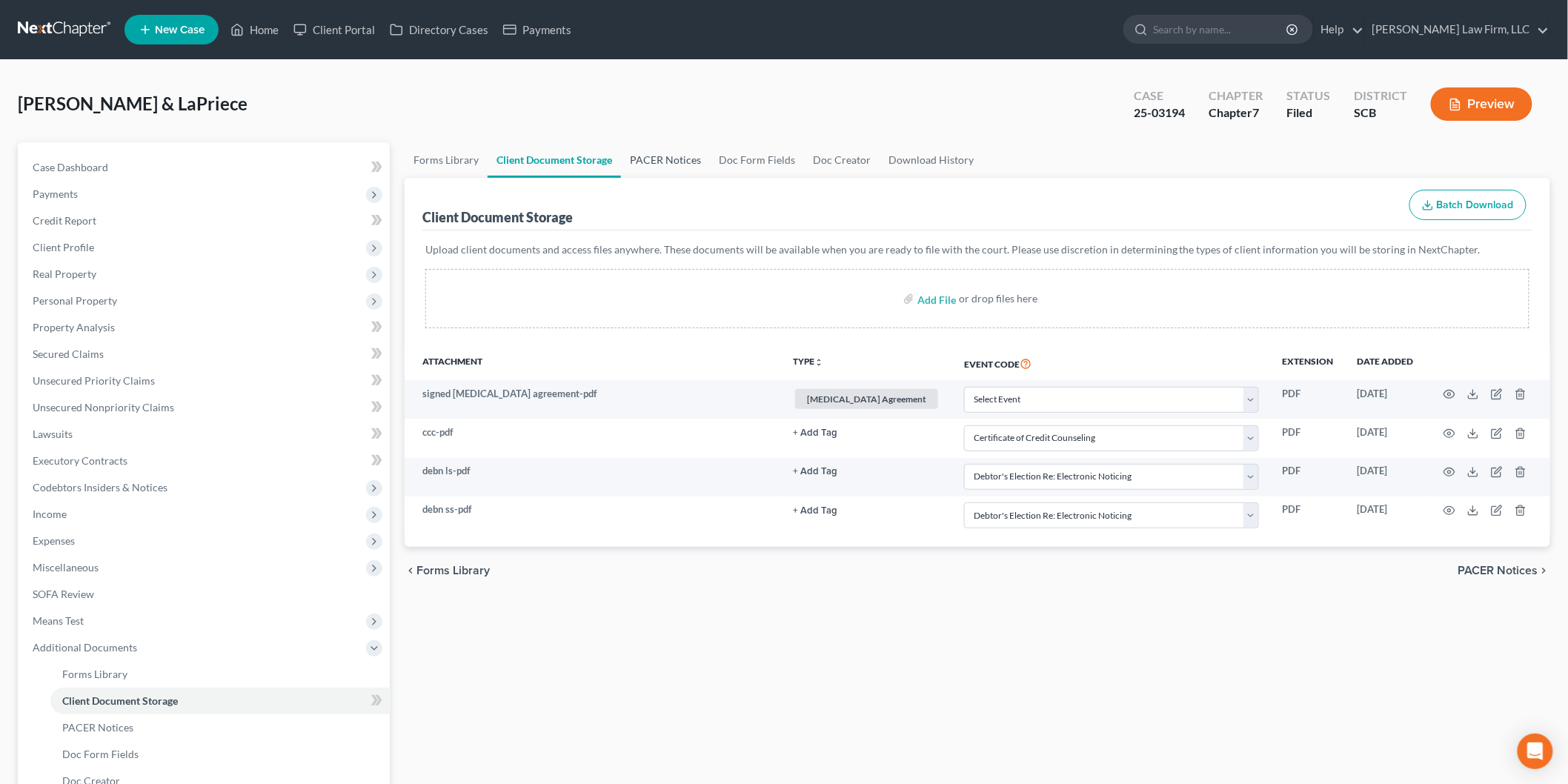
click at [667, 156] on link "PACER Notices" at bounding box center [665, 159] width 89 height 35
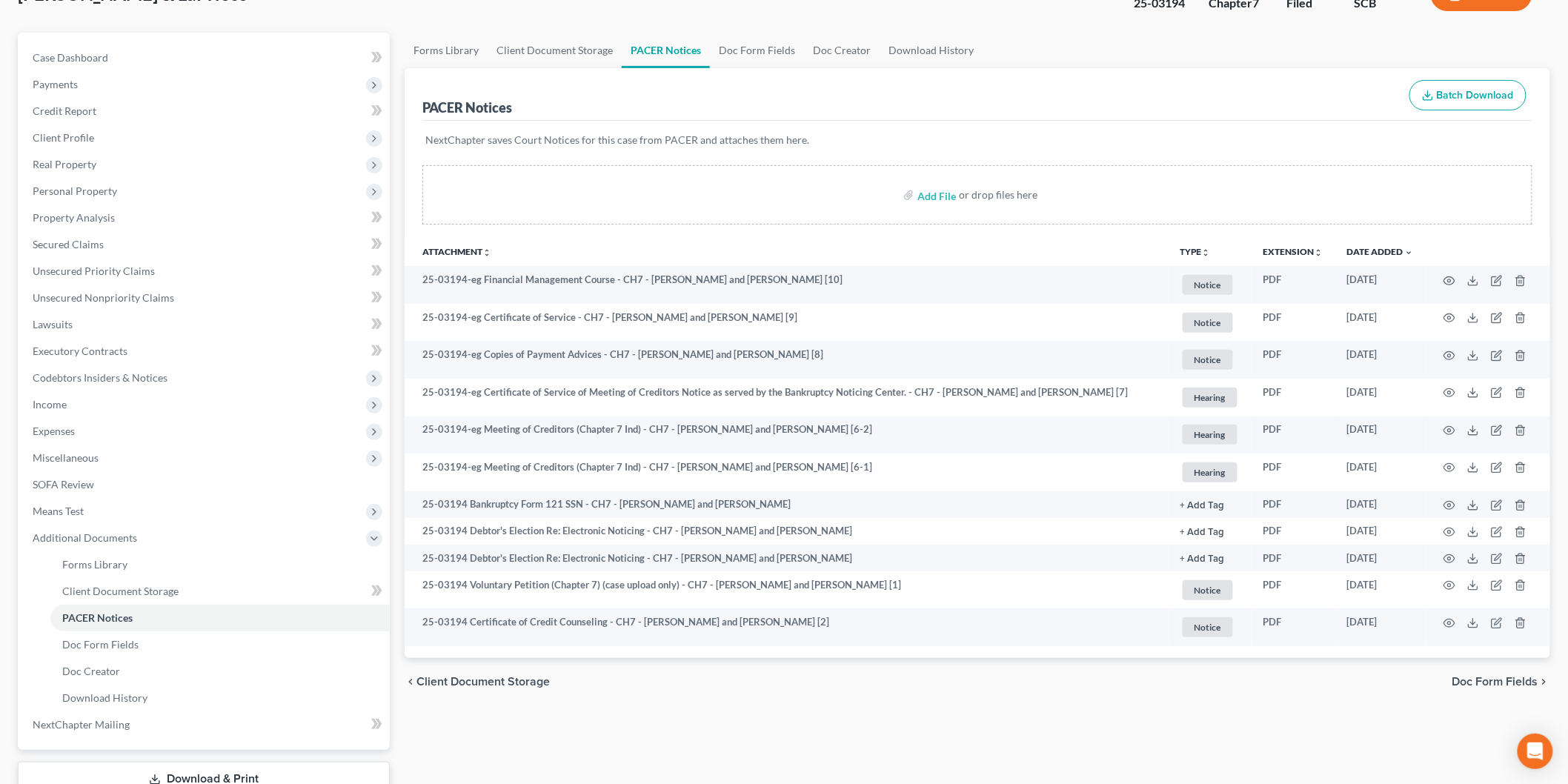
scroll to position [82, 0]
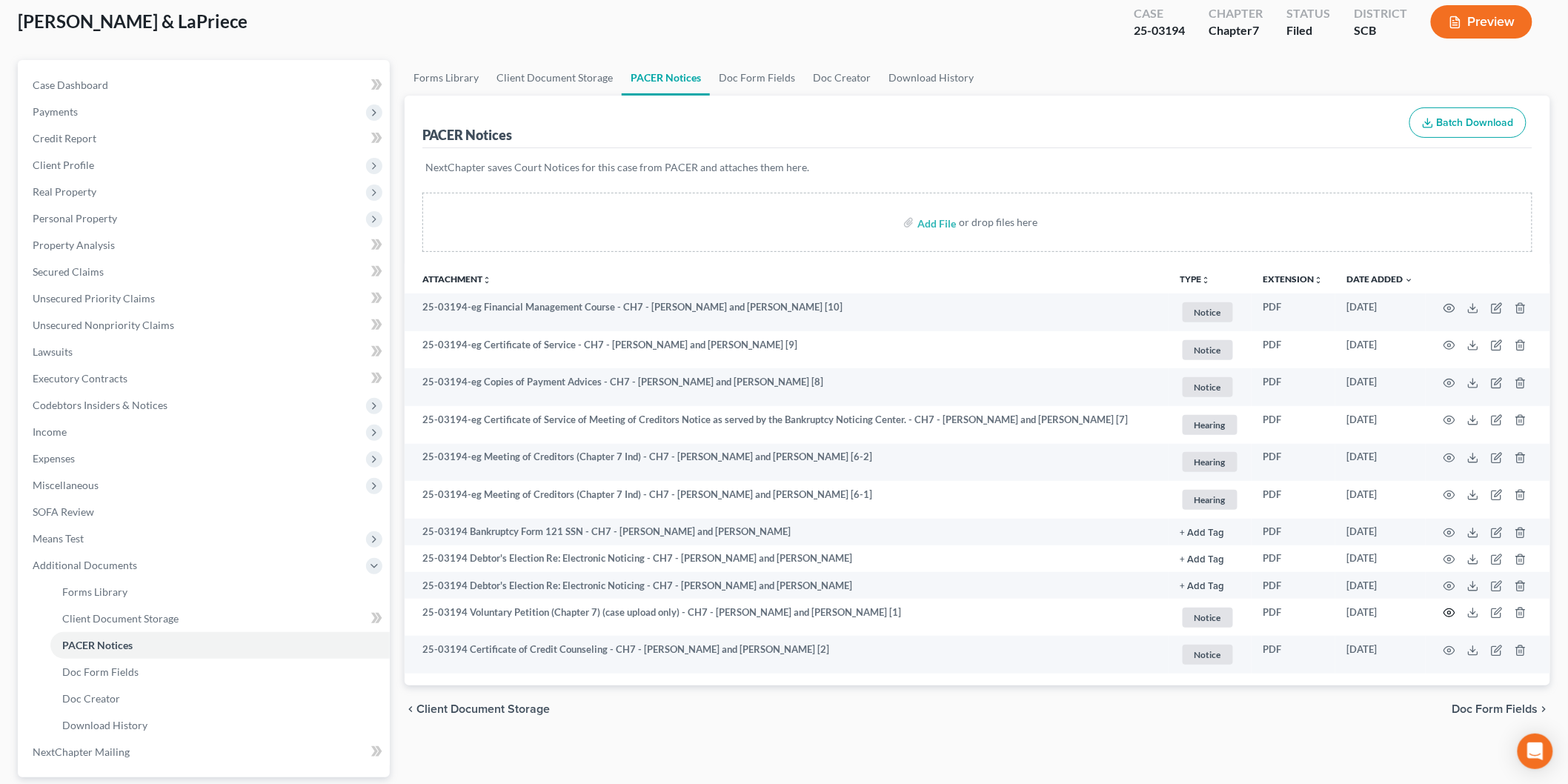
click at [1449, 614] on circle "button" at bounding box center [1448, 612] width 3 height 3
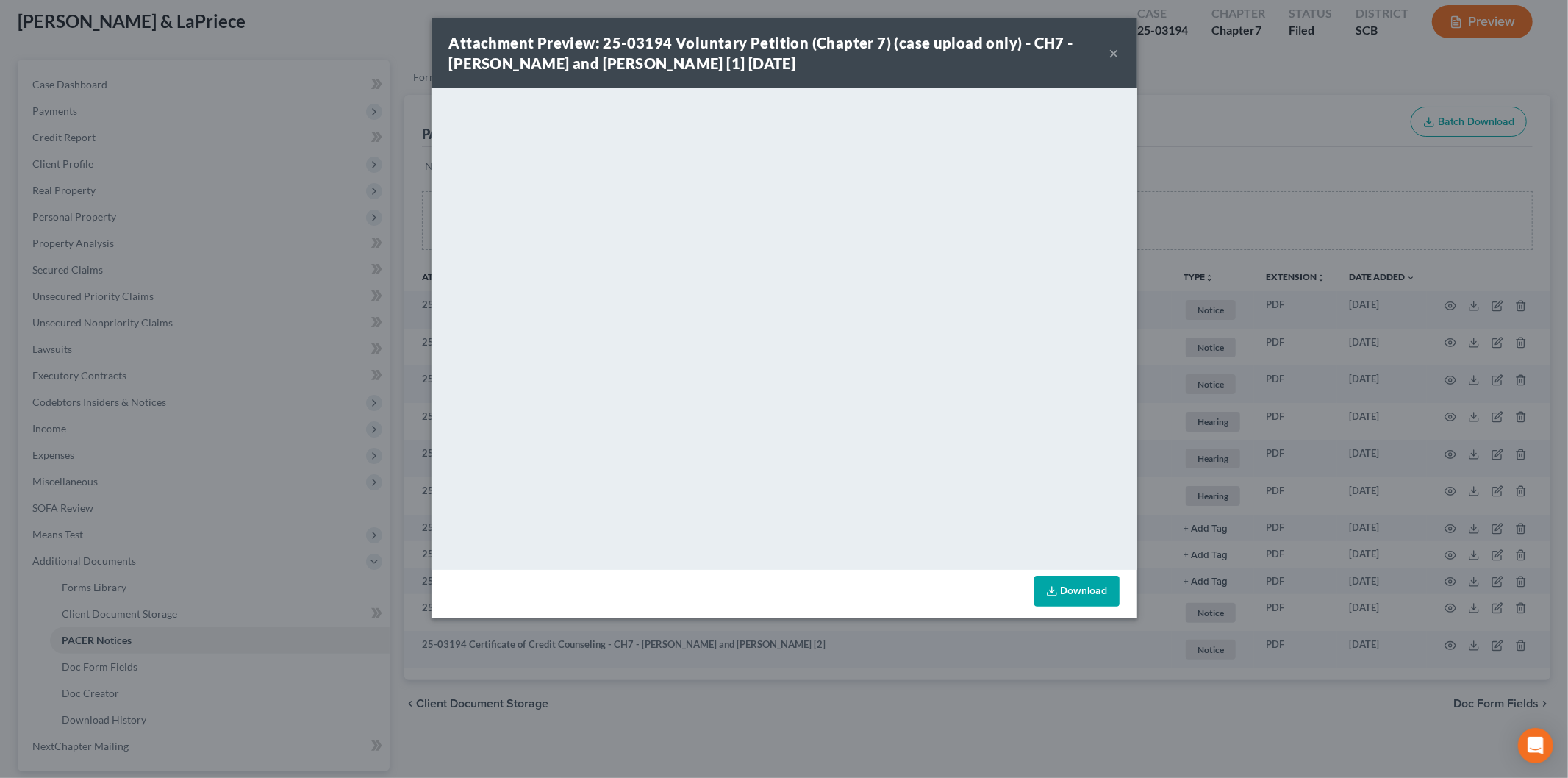
click at [1114, 49] on button "×" at bounding box center [1114, 53] width 10 height 18
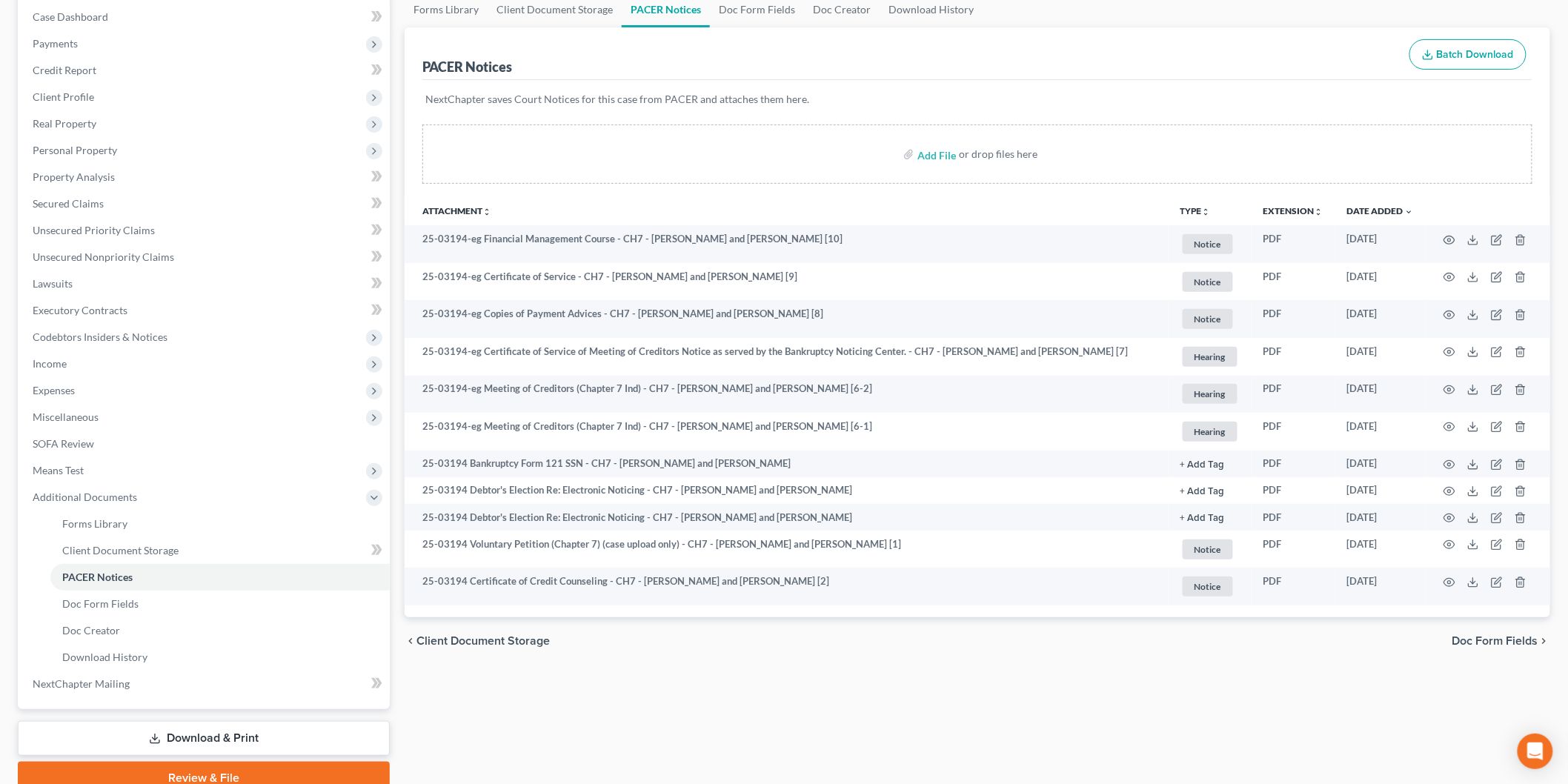
scroll to position [215, 0]
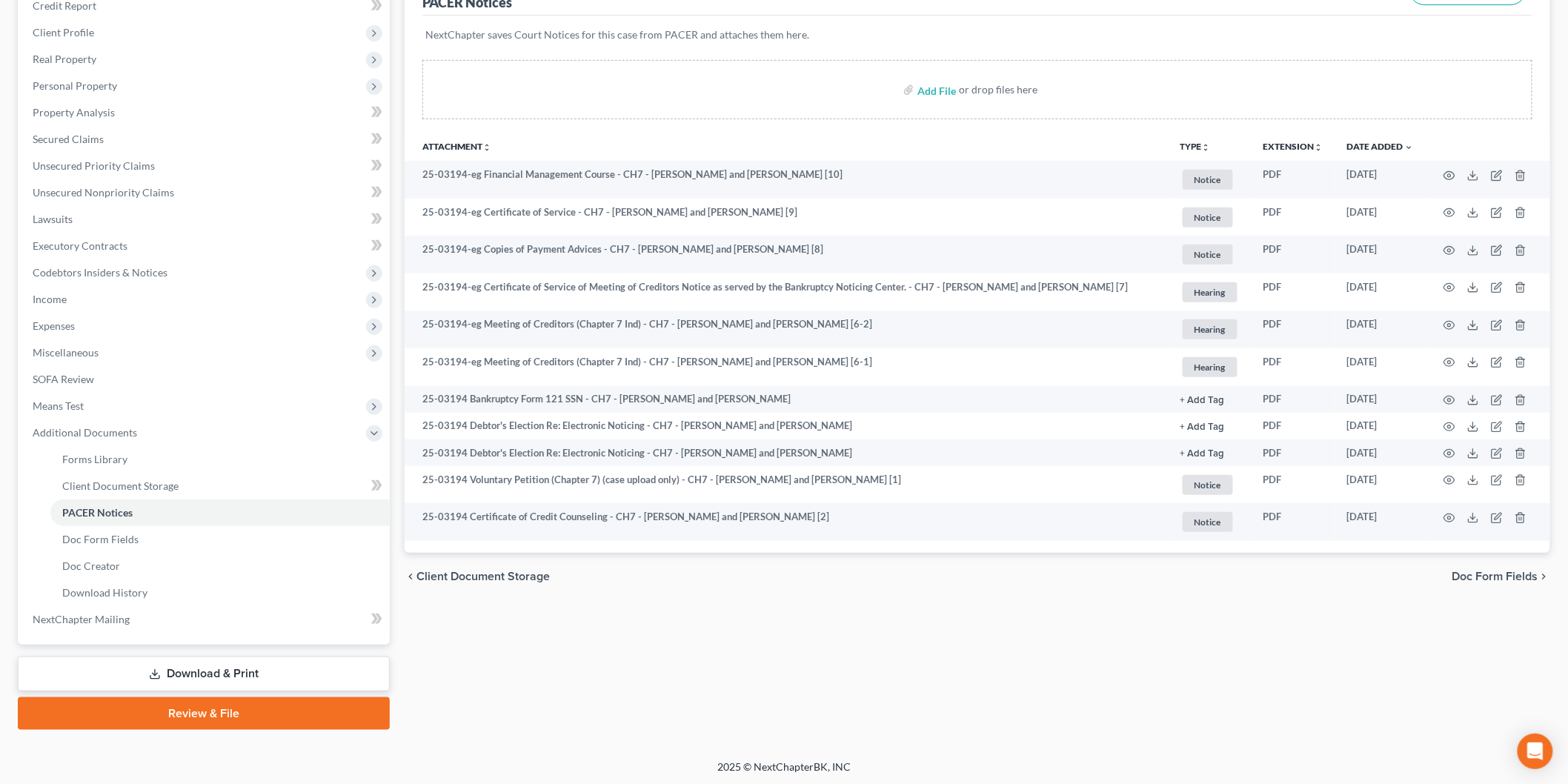
click at [215, 671] on link "Download & Print" at bounding box center [204, 674] width 372 height 34
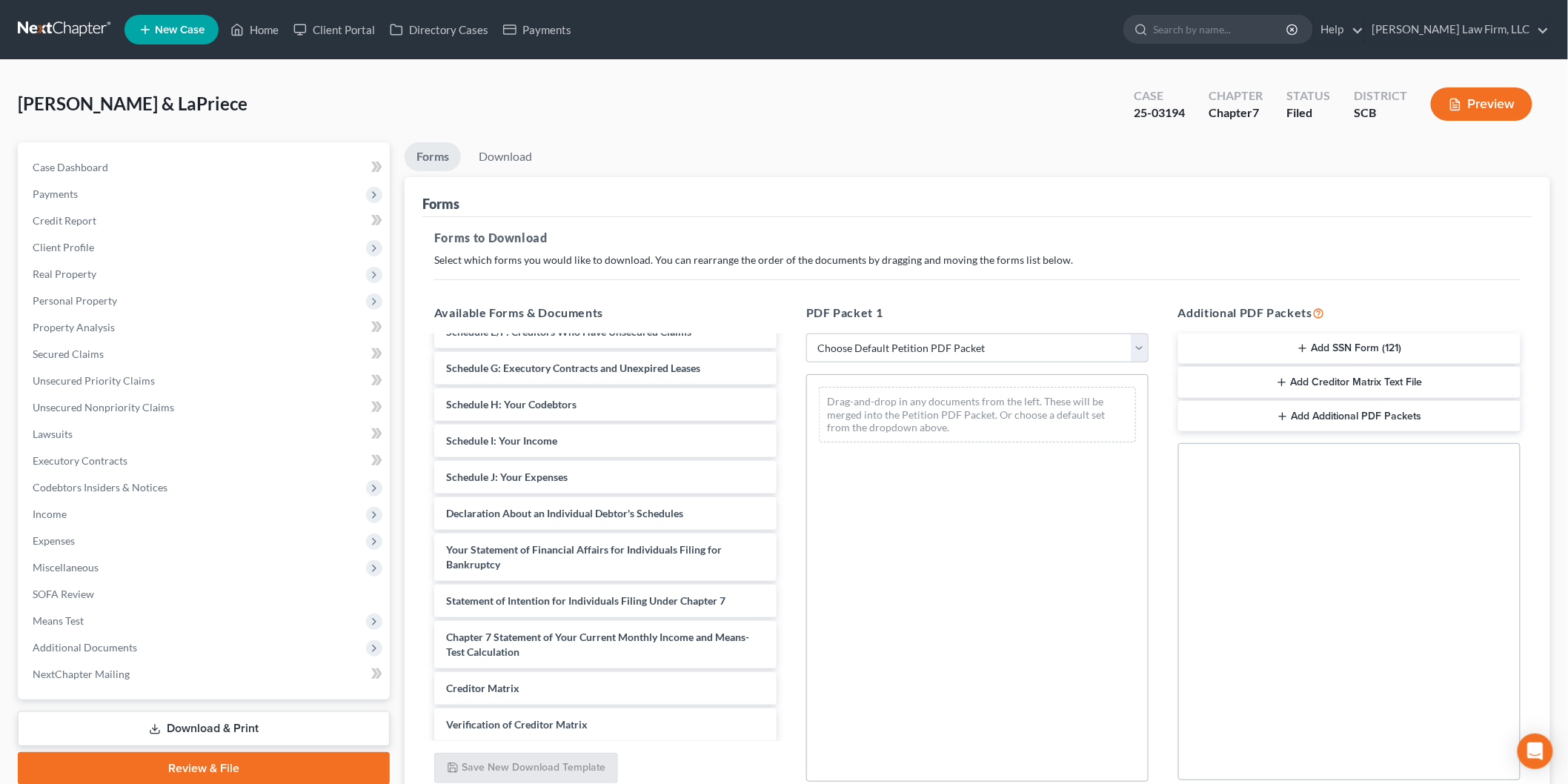
scroll to position [247, 0]
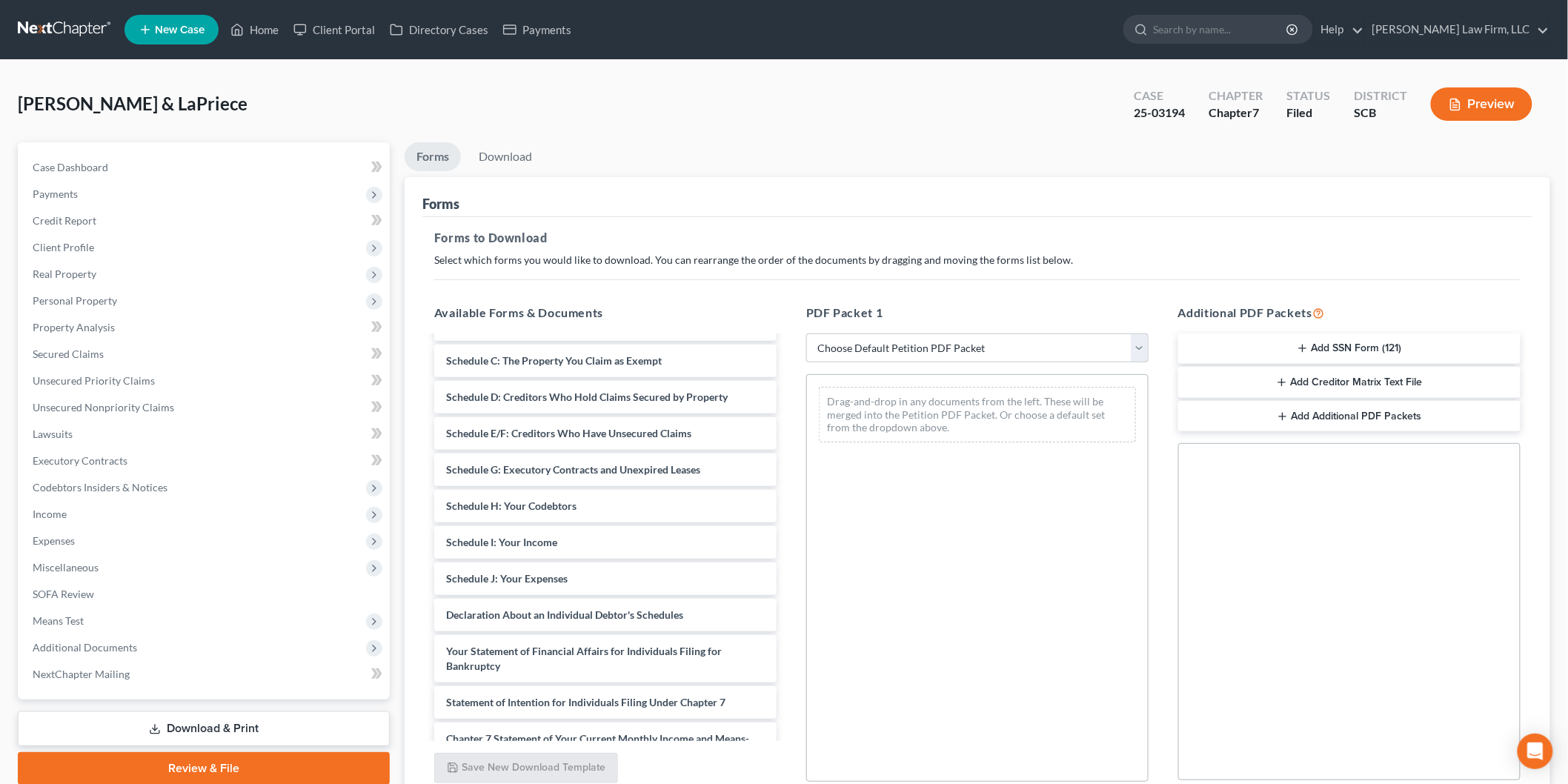
click at [789, 430] on div "debn ss-pdf debn ls-pdf ccc-pdf signed retainer agreement-pdf Voluntary Petitio…" at bounding box center [605, 510] width 366 height 839
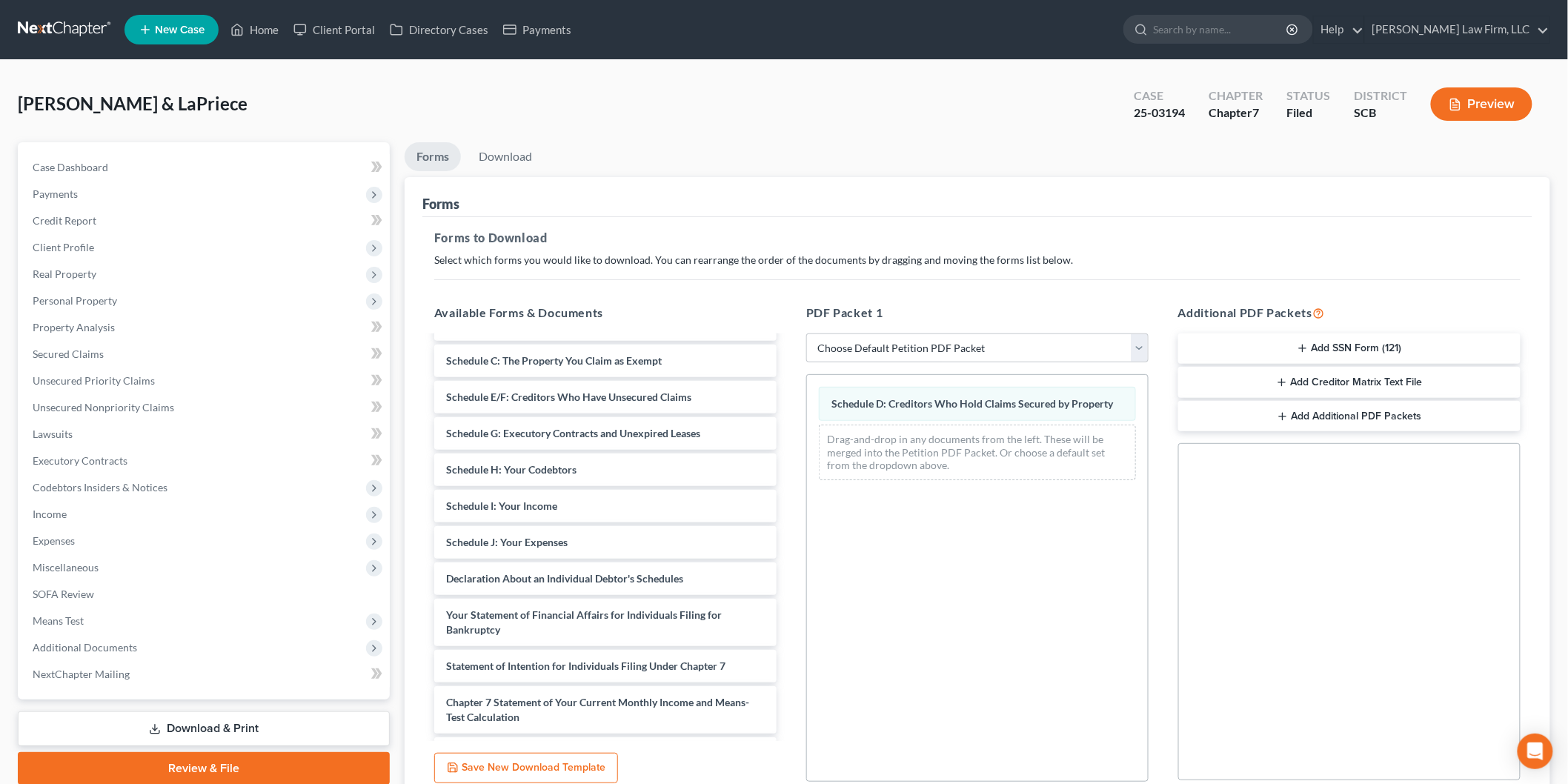
click at [789, 508] on div "debn ss-pdf debn ls-pdf ccc-pdf signed retainer agreement-pdf Voluntary Petitio…" at bounding box center [605, 492] width 366 height 803
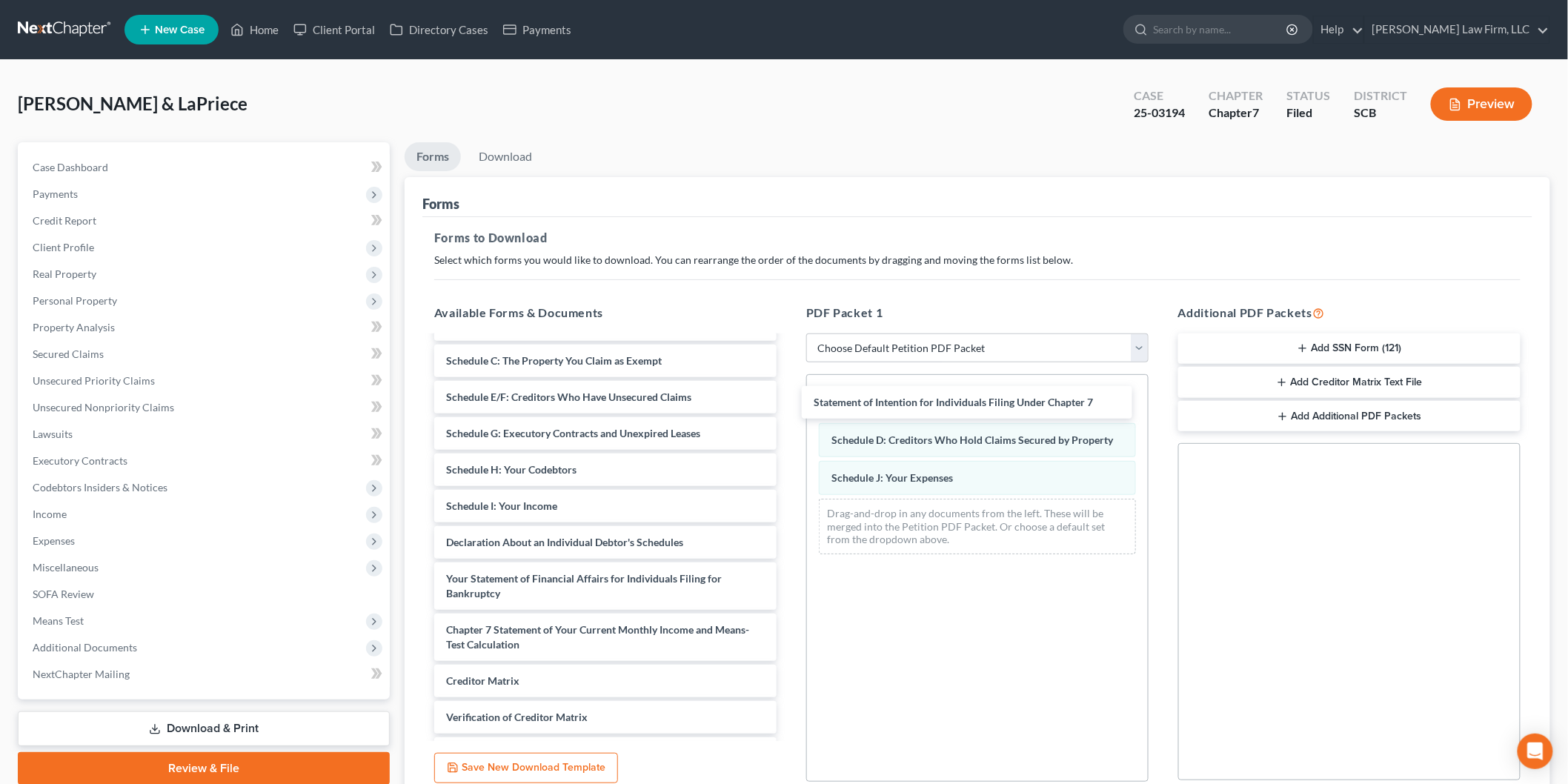
drag, startPoint x: 561, startPoint y: 626, endPoint x: 929, endPoint y: 400, distance: 431.9
click at [789, 400] on div "Statement of Intention for Individuals Filing Under Chapter 7 debn ss-pdf debn …" at bounding box center [605, 455] width 366 height 731
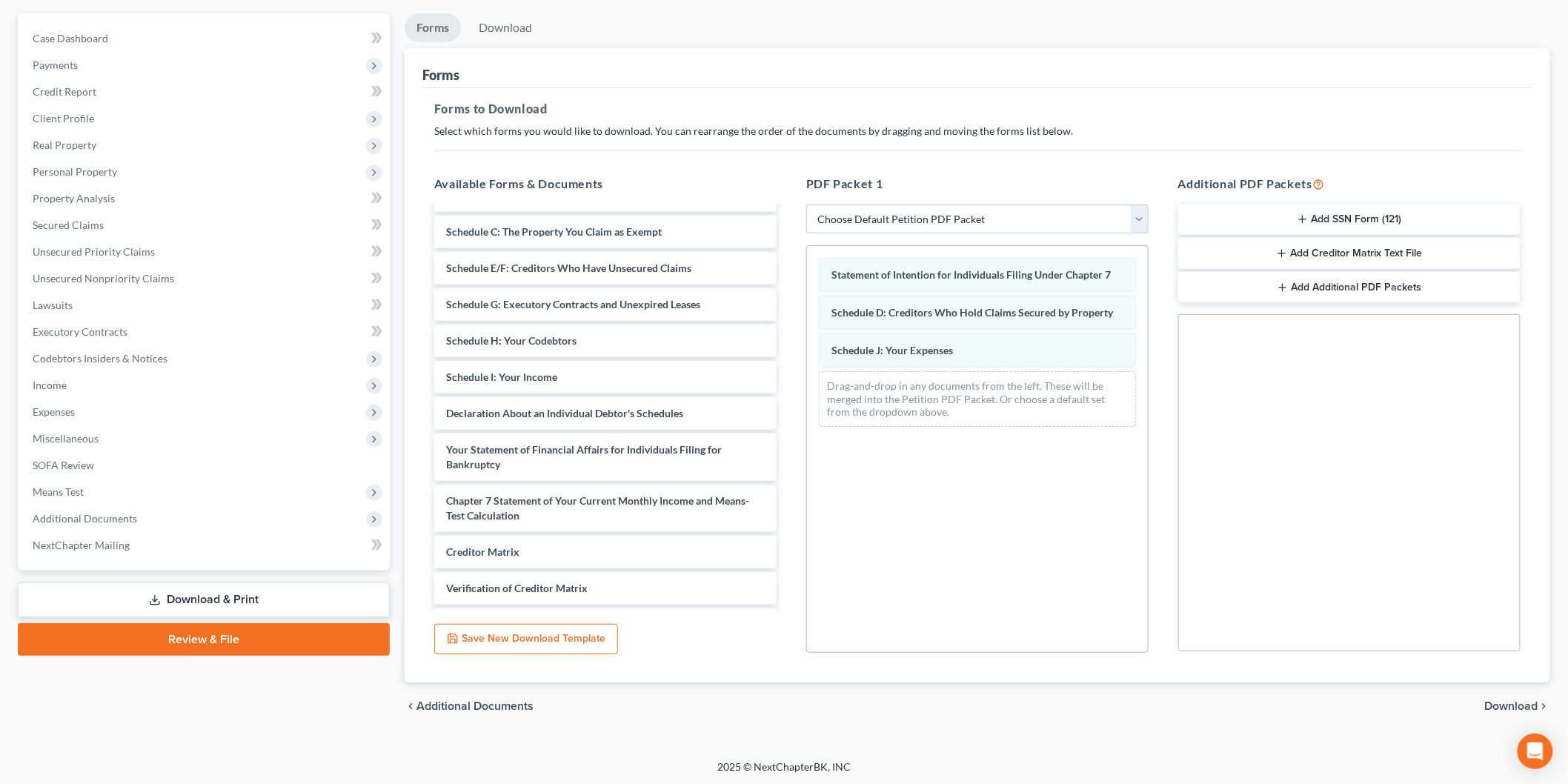
scroll to position [130, 0]
click at [1526, 703] on span "Download" at bounding box center [1511, 704] width 53 height 12
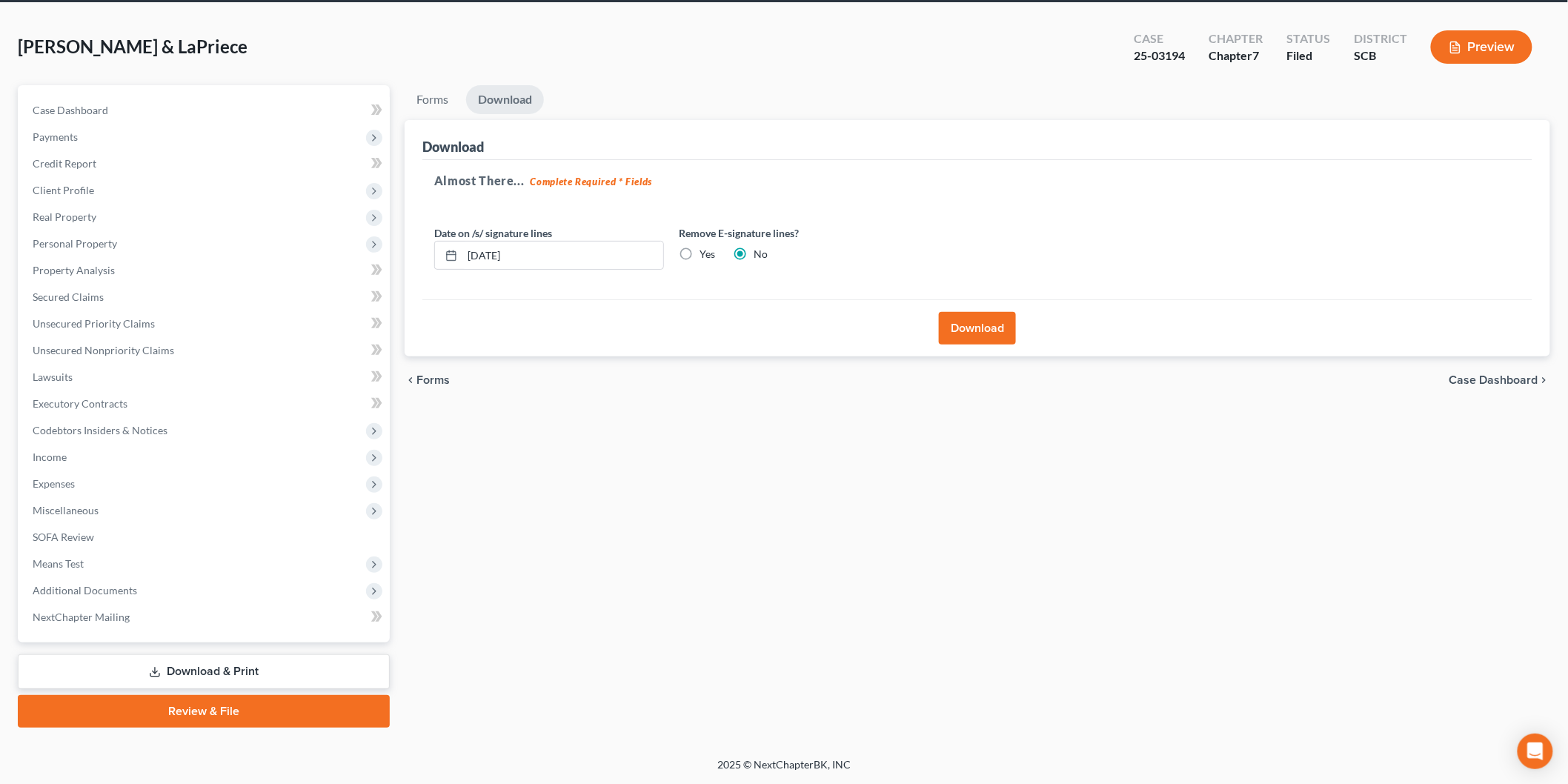
scroll to position [55, 0]
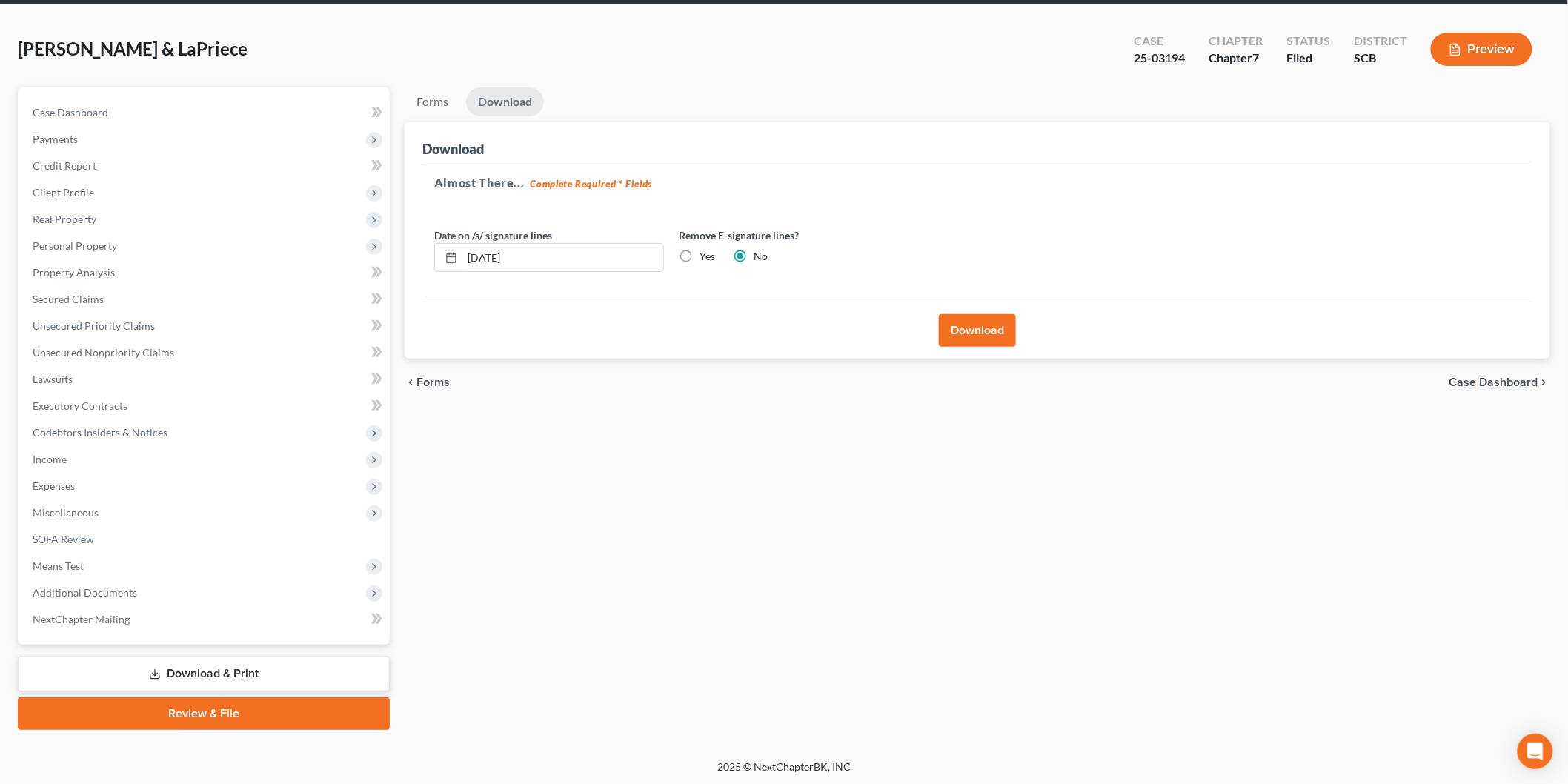
click at [700, 251] on label "Yes" at bounding box center [707, 256] width 15 height 14
click at [705, 251] on input "Yes" at bounding box center [710, 253] width 10 height 10
radio input "true"
radio input "false"
drag, startPoint x: 544, startPoint y: 250, endPoint x: 369, endPoint y: 257, distance: 175.1
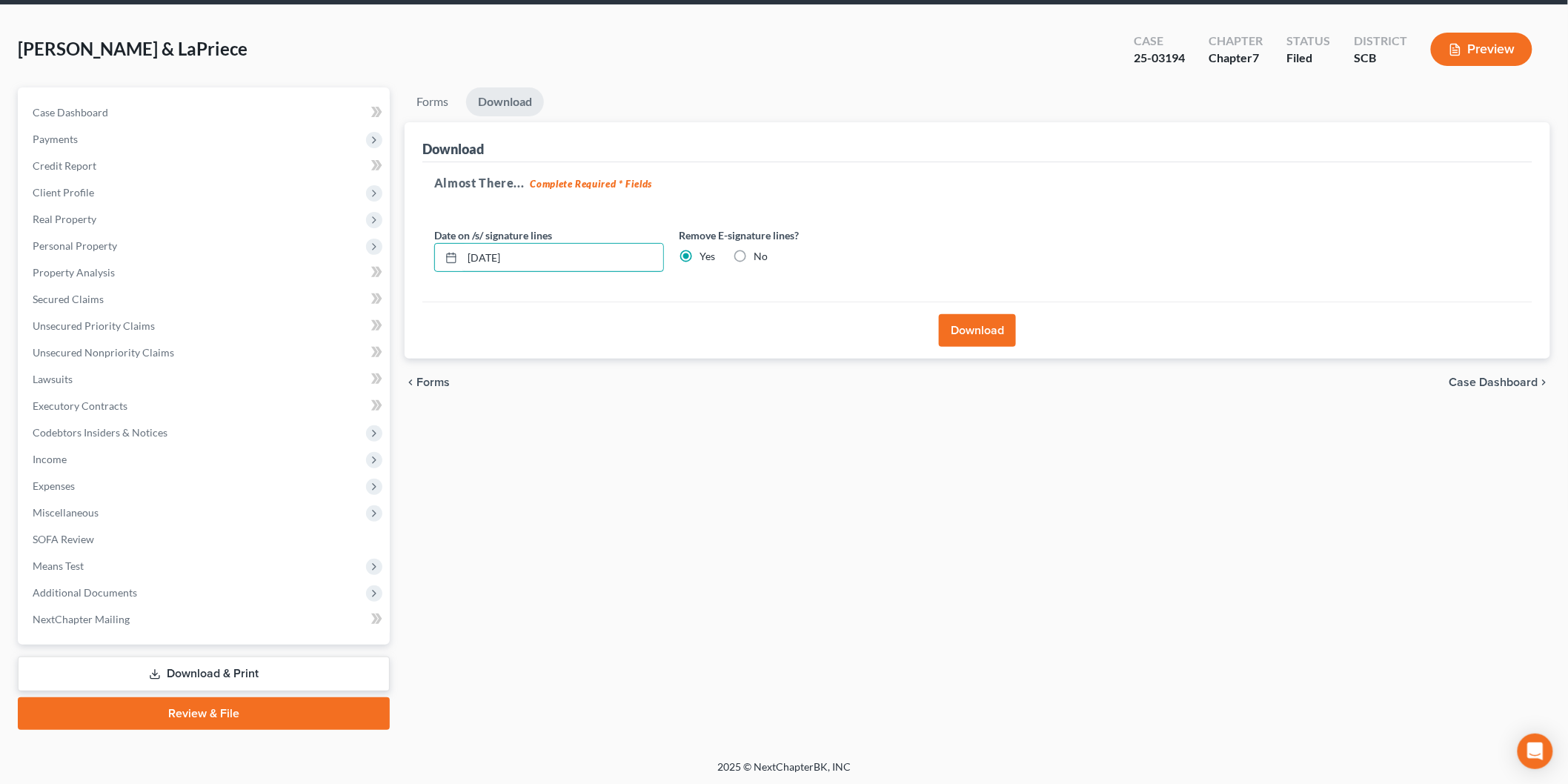
click at [369, 254] on div "Petition Navigation Case Dashboard Payments Invoices Payments Payments Credit R…" at bounding box center [783, 408] width 1547 height 642
click at [968, 320] on button "Download" at bounding box center [977, 330] width 77 height 33
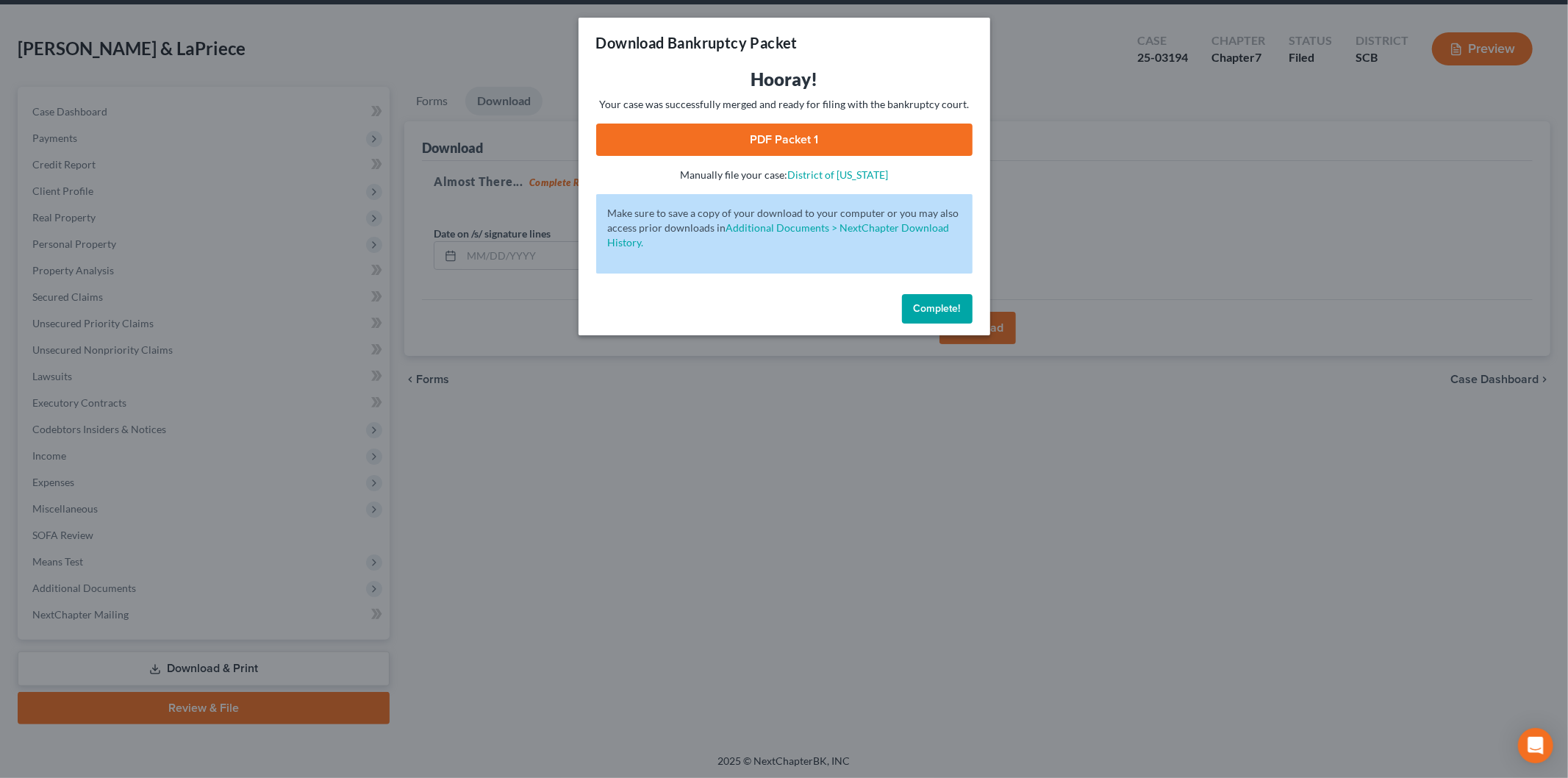
click at [735, 131] on link "PDF Packet 1" at bounding box center [784, 139] width 376 height 32
click at [912, 297] on button "Complete!" at bounding box center [937, 308] width 71 height 30
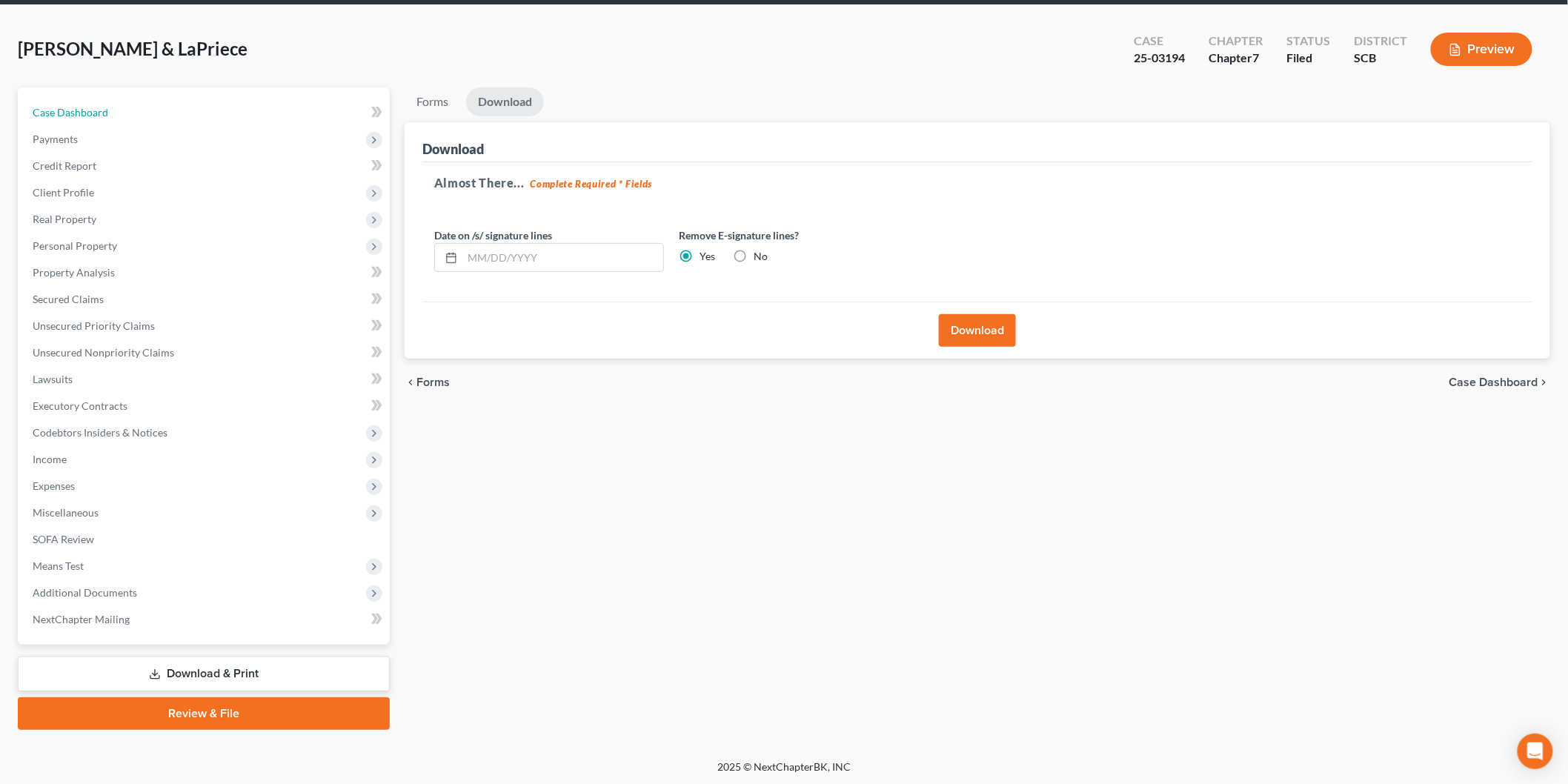
click at [87, 107] on span "Case Dashboard" at bounding box center [70, 112] width 75 height 13
select select "0"
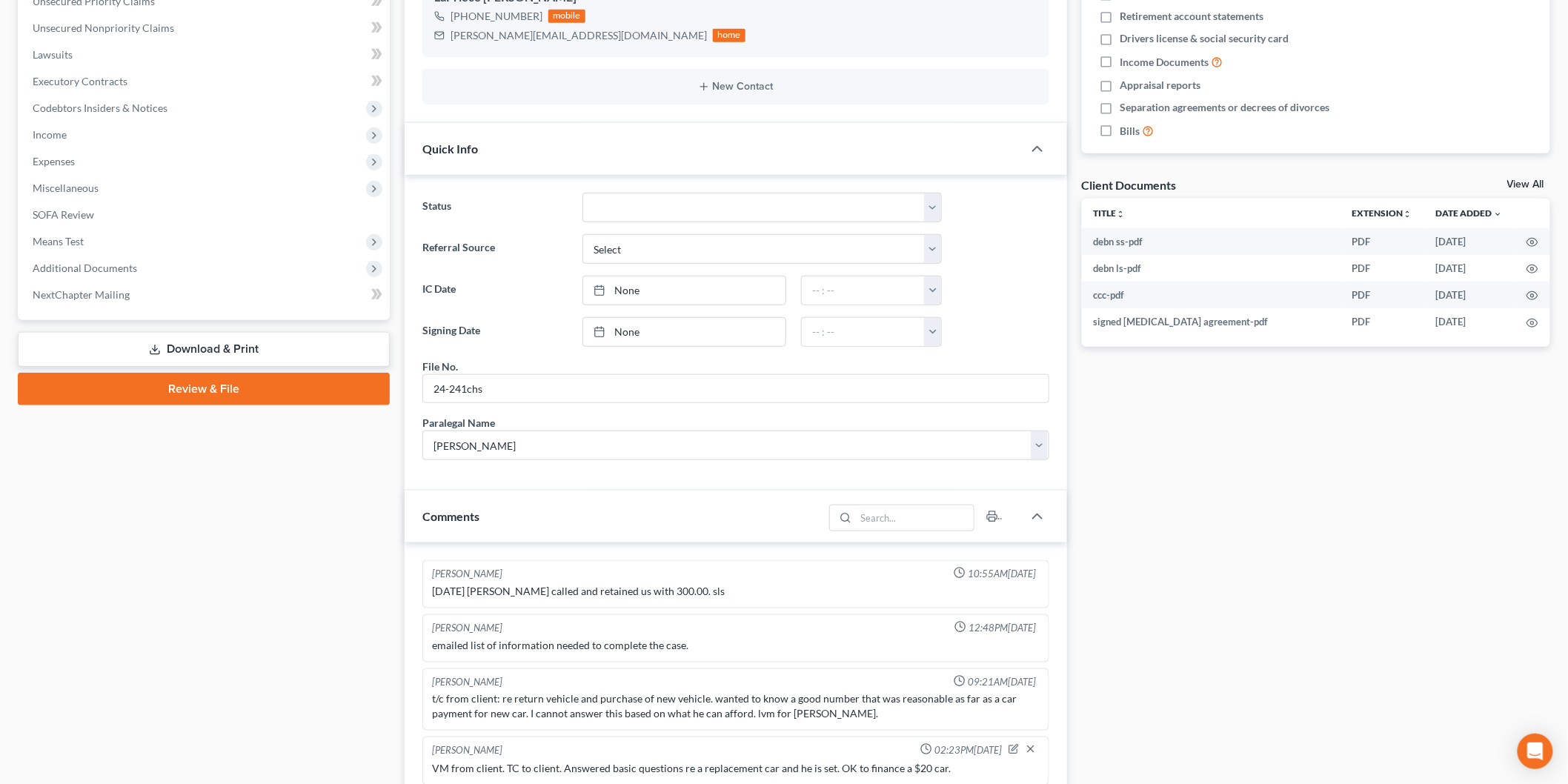
scroll to position [1073, 0]
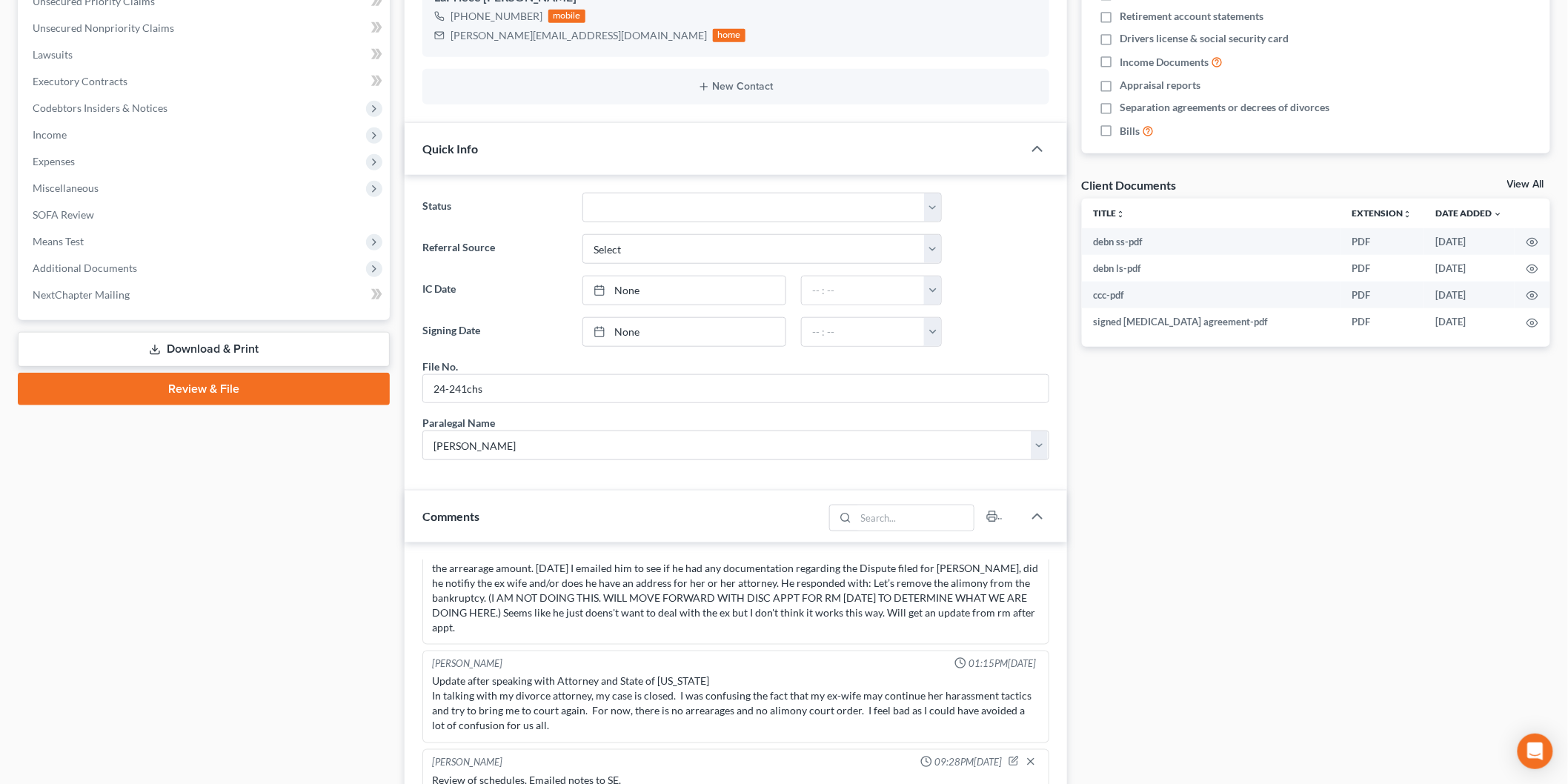
click at [206, 340] on link "Download & Print" at bounding box center [204, 349] width 372 height 34
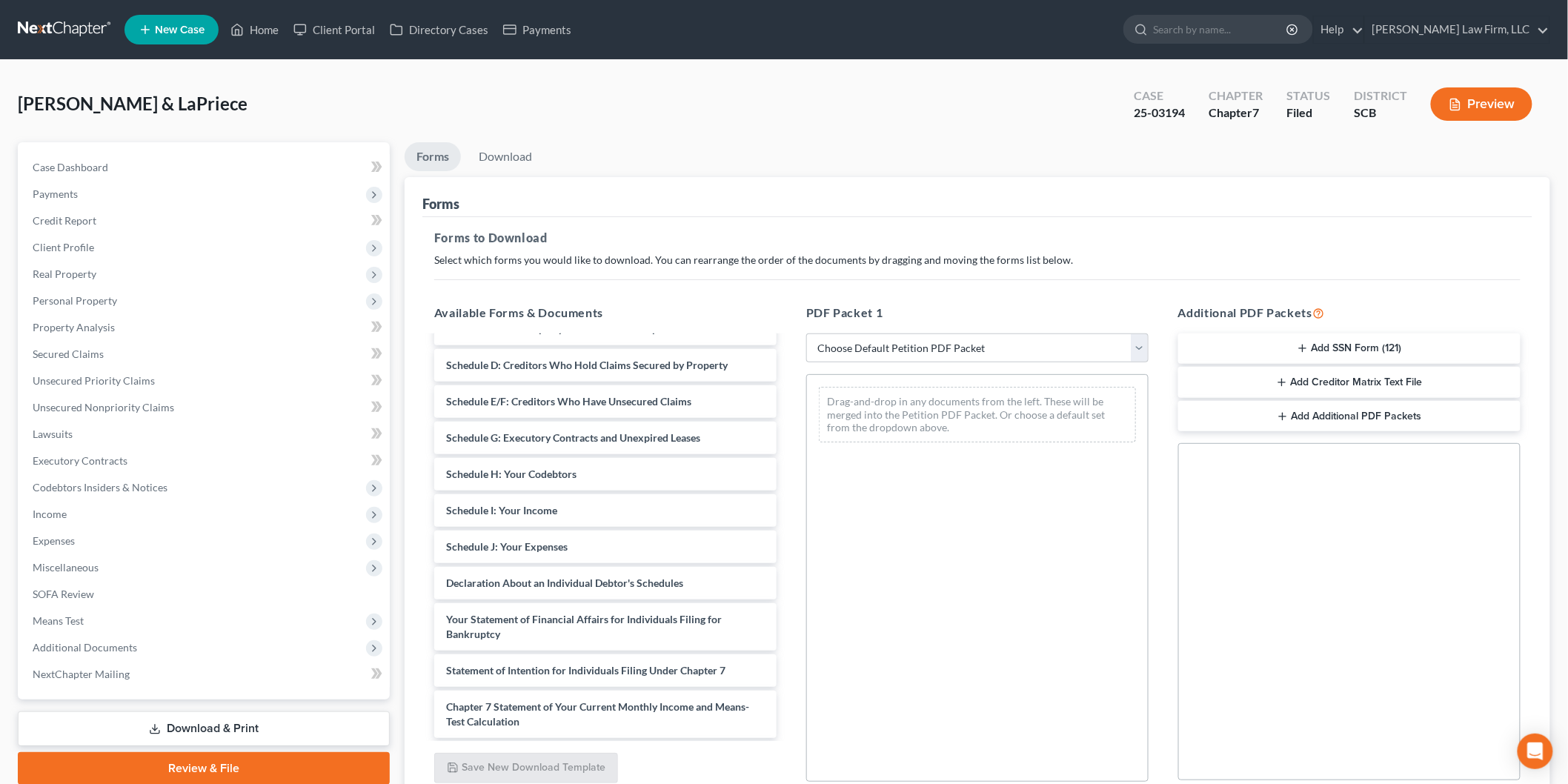
scroll to position [274, 0]
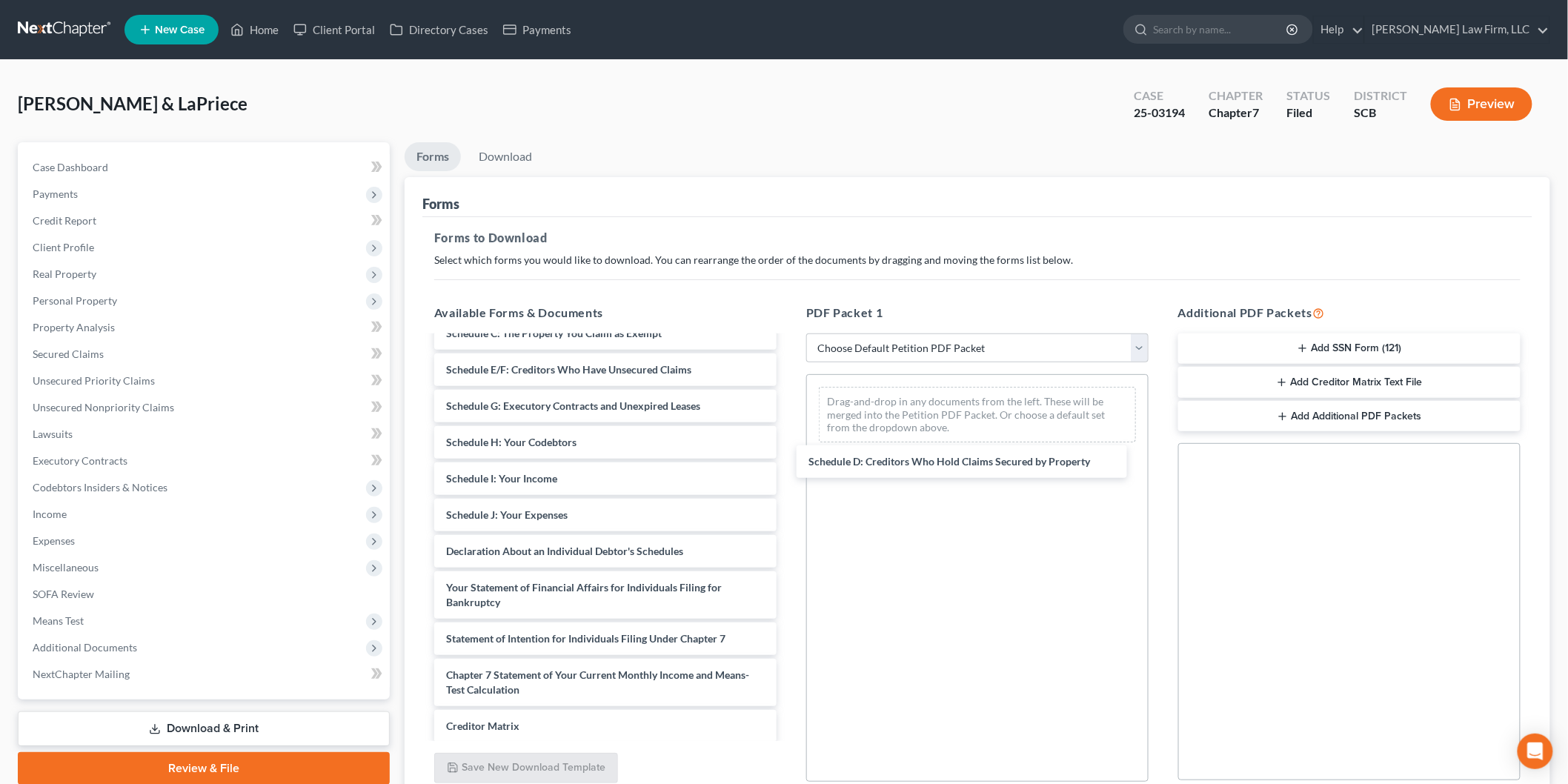
drag, startPoint x: 524, startPoint y: 373, endPoint x: 875, endPoint y: 464, distance: 362.6
click at [789, 465] on div "Schedule D: Creditors Who Hold Claims Secured by Property debn ss-pdf debn ls-p…" at bounding box center [605, 464] width 366 height 803
drag, startPoint x: 521, startPoint y: 509, endPoint x: 904, endPoint y: 590, distance: 391.5
click at [789, 553] on div "Schedule J: Your Expenses debn ss-pdf debn ls-pdf ccc-pdf signed retainer agree…" at bounding box center [605, 464] width 366 height 803
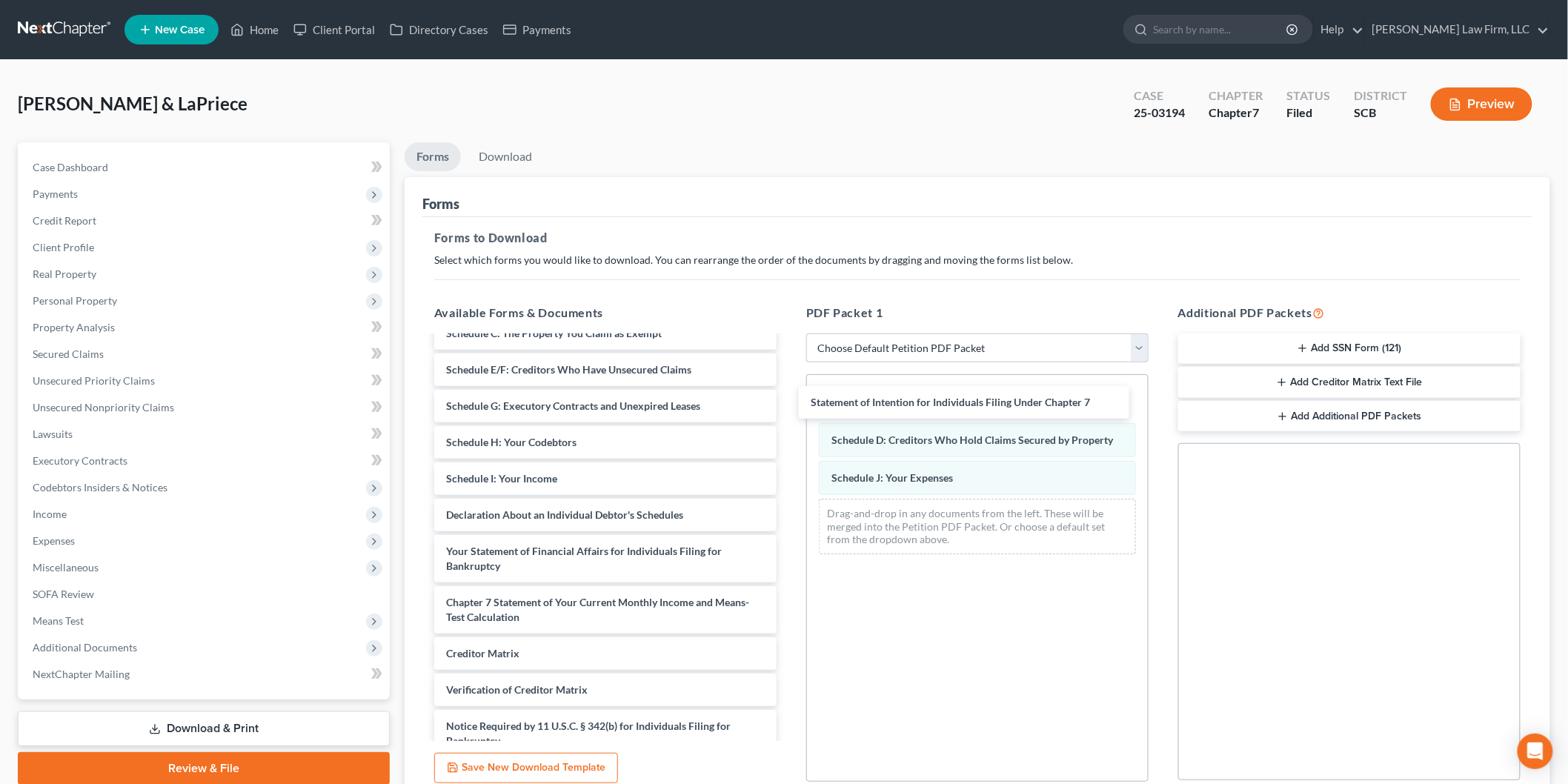
drag, startPoint x: 566, startPoint y: 597, endPoint x: 931, endPoint y: 397, distance: 416.2
click at [789, 397] on div "Statement of Intention for Individuals Filing Under Chapter 7 debn ss-pdf debn …" at bounding box center [605, 428] width 366 height 731
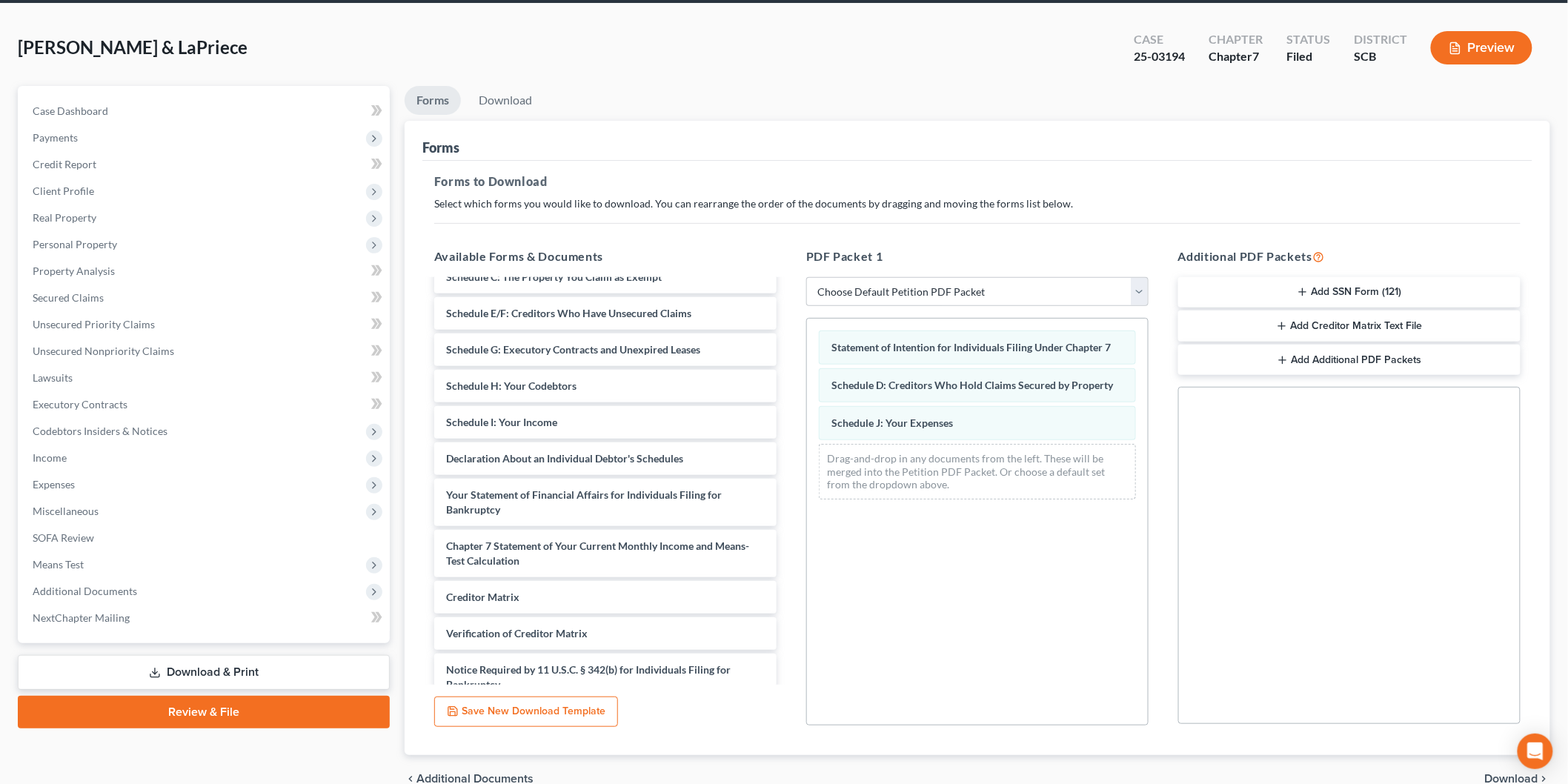
scroll to position [130, 0]
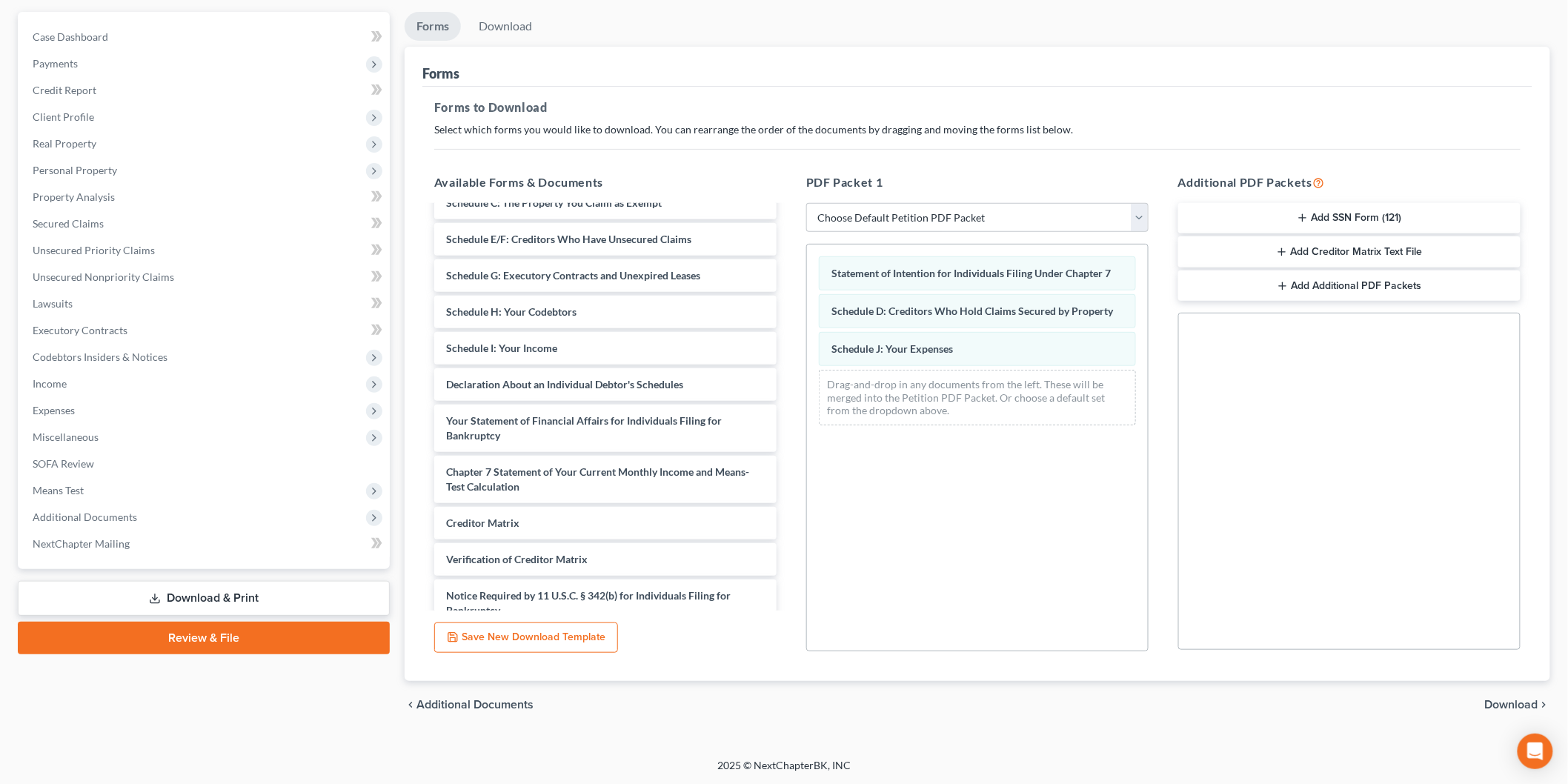
click at [1517, 703] on span "Download" at bounding box center [1511, 704] width 53 height 12
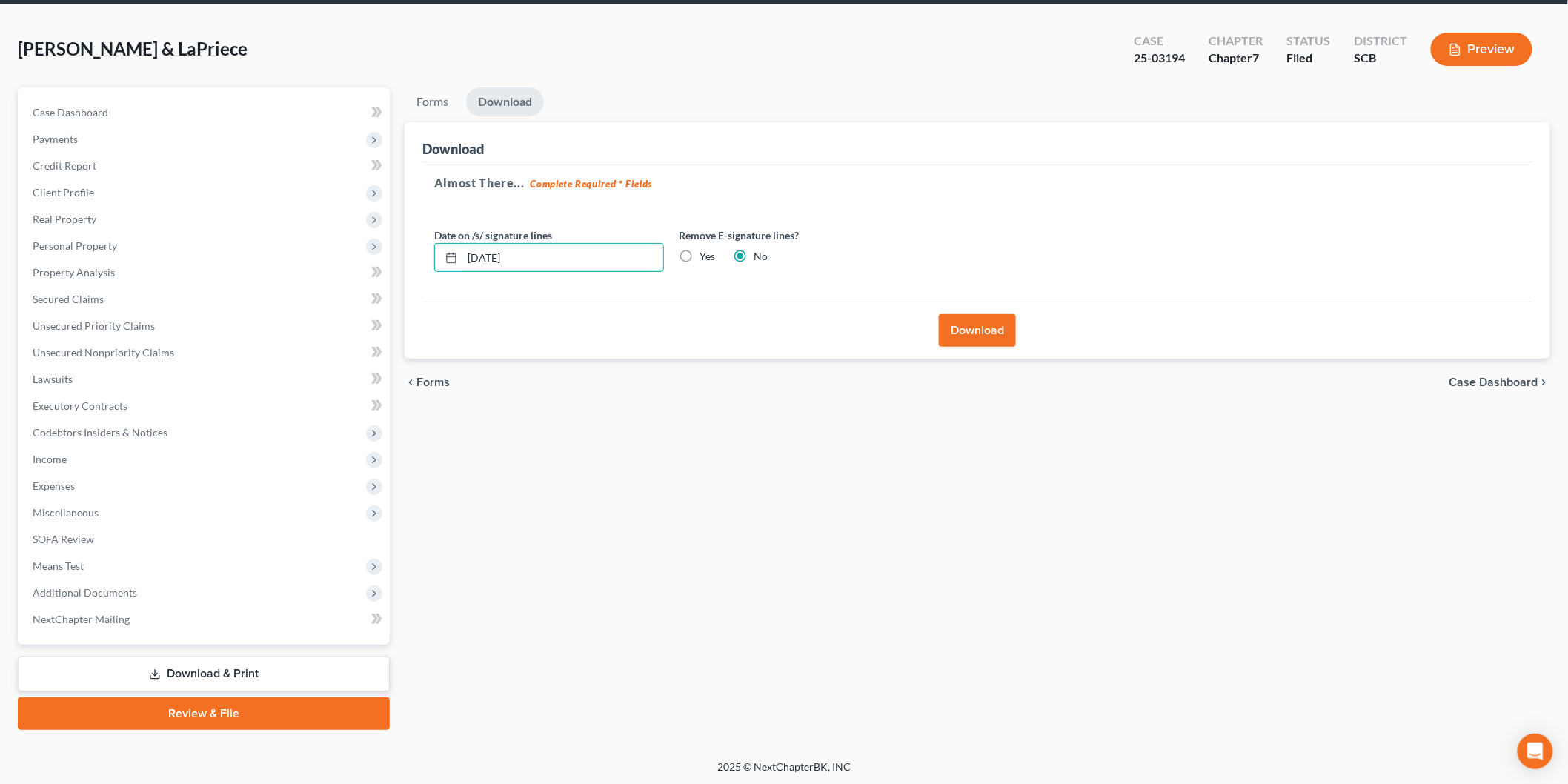
drag, startPoint x: 516, startPoint y: 255, endPoint x: 394, endPoint y: 256, distance: 122.0
click at [423, 257] on div "Almost There... Complete Required * Fields Date on /s/ signature lines 09/09/20…" at bounding box center [977, 232] width 1110 height 140
click at [700, 251] on label "Yes" at bounding box center [707, 256] width 15 height 14
click at [705, 251] on input "Yes" at bounding box center [710, 253] width 10 height 10
radio input "true"
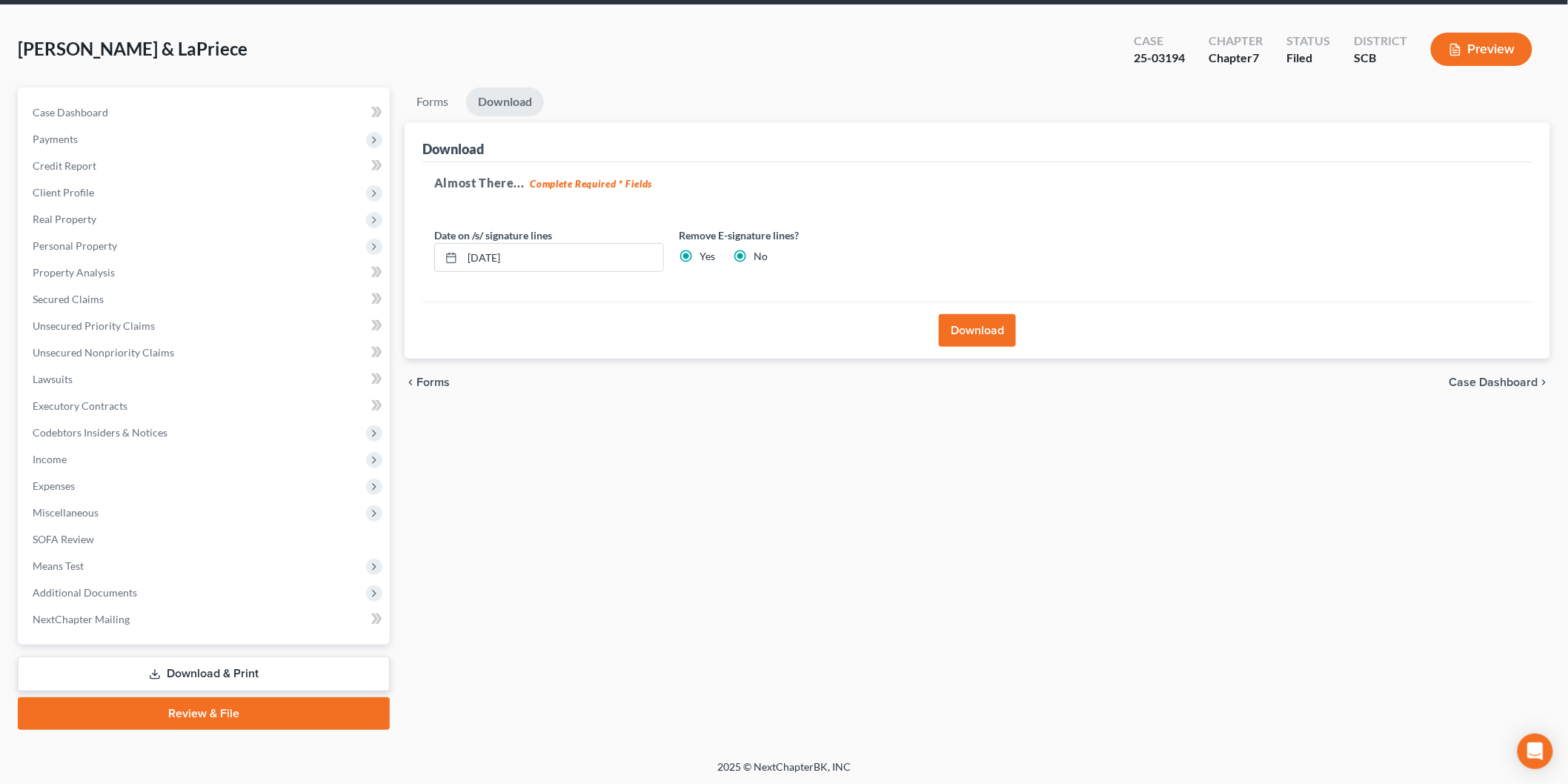
radio input "false"
click at [130, 110] on link "Case Dashboard" at bounding box center [206, 112] width 369 height 26
select select "0"
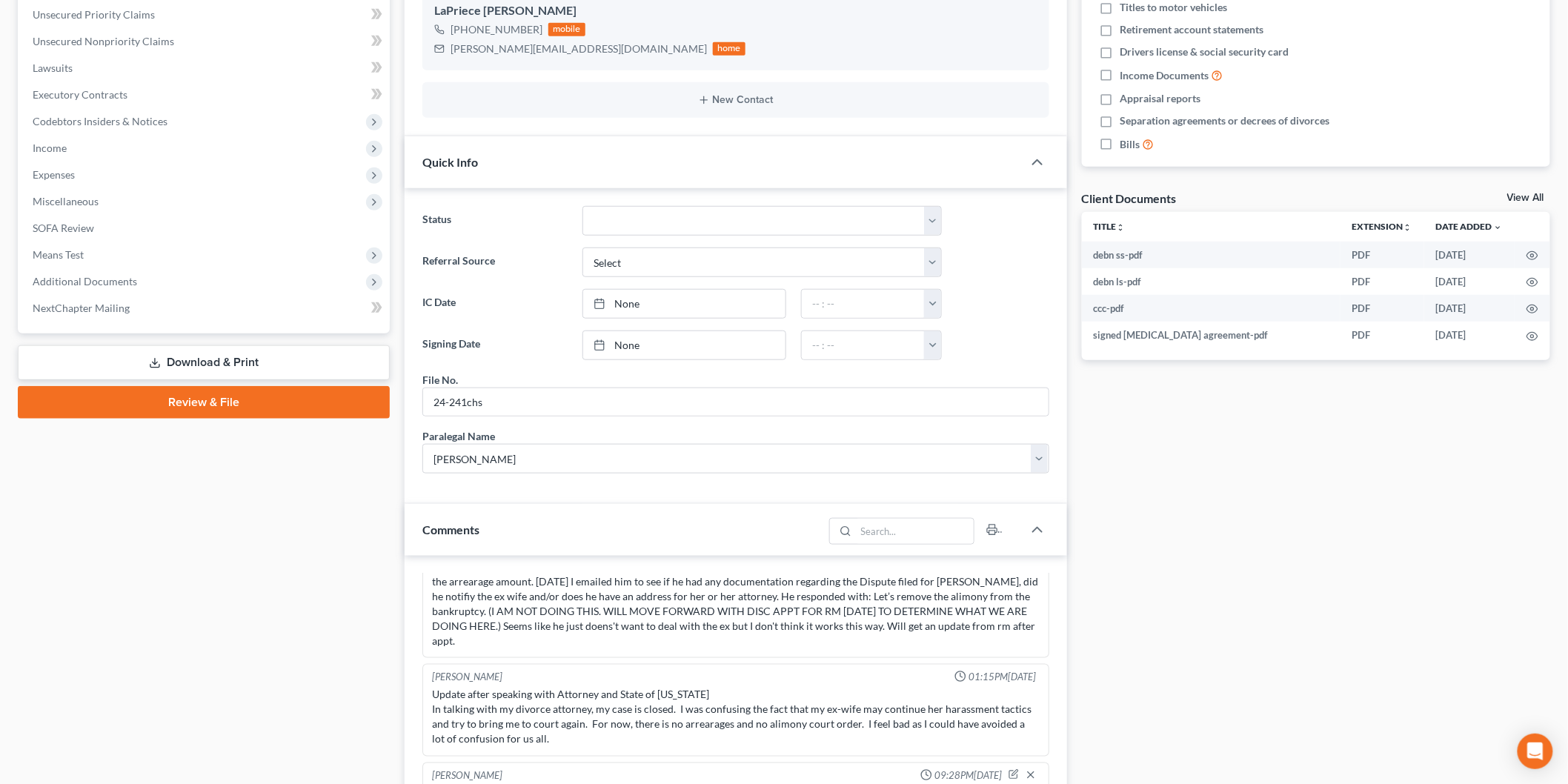
scroll to position [329, 0]
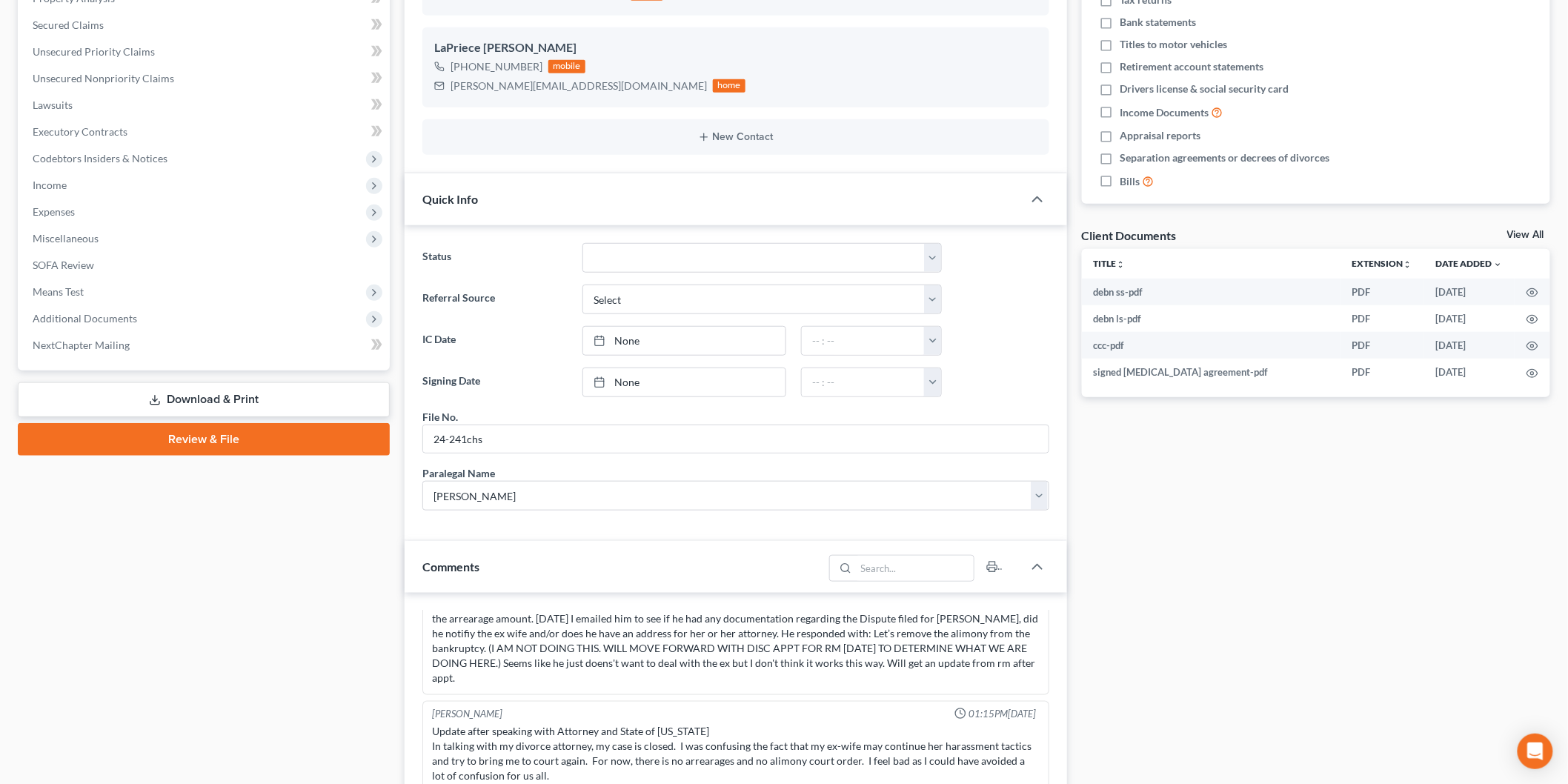
click at [1526, 231] on link "View All" at bounding box center [1525, 234] width 37 height 10
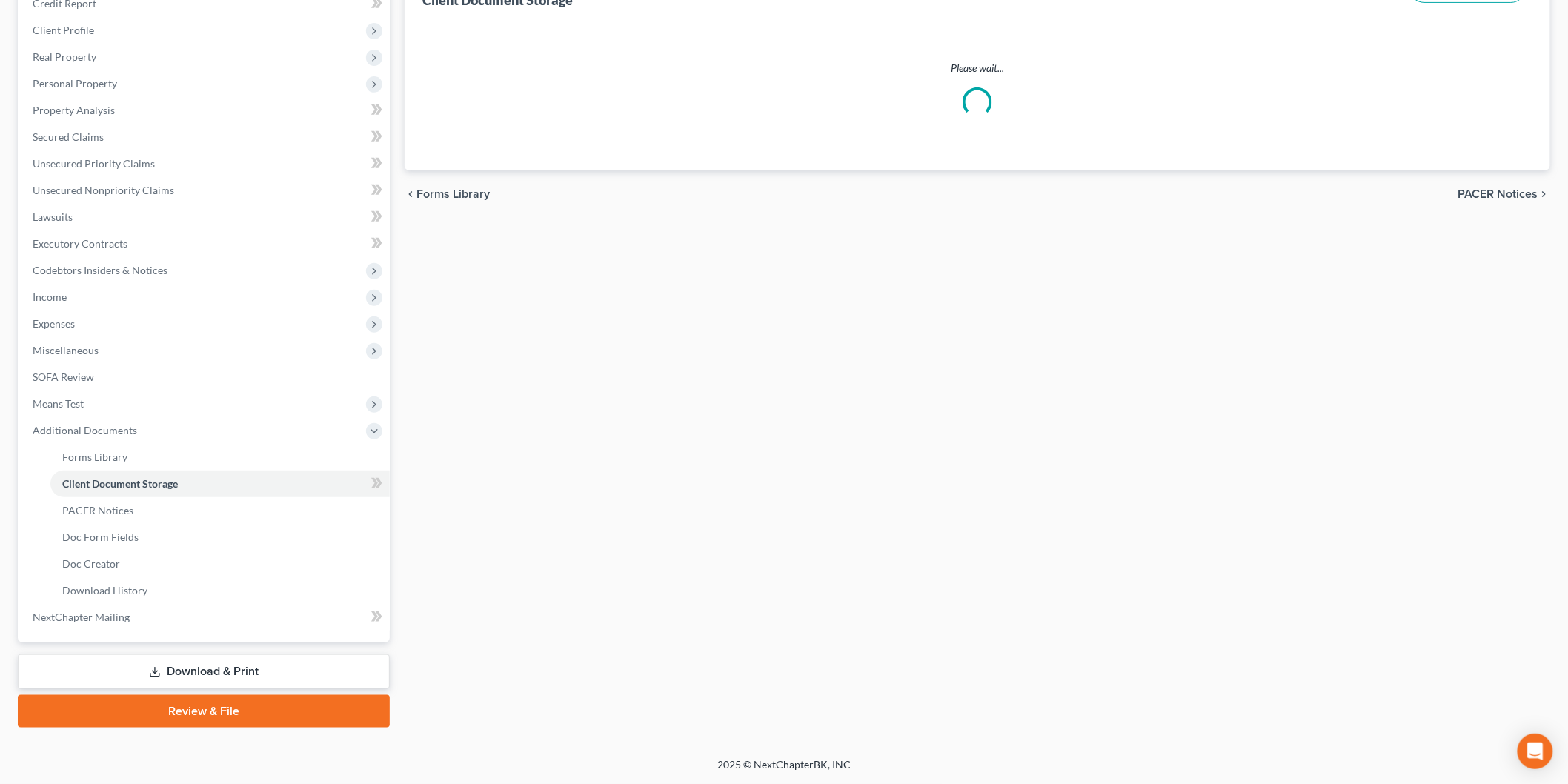
scroll to position [8, 0]
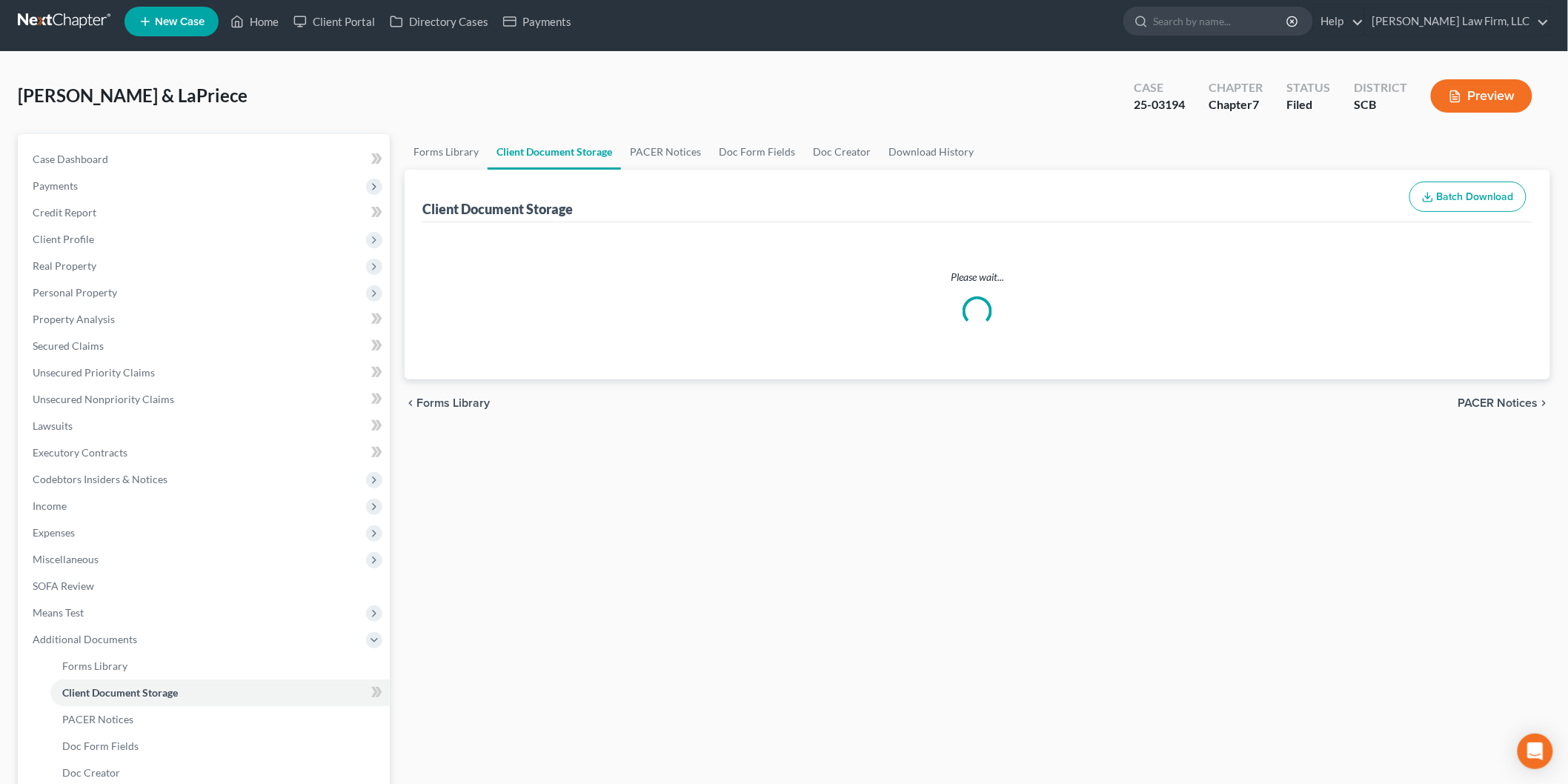
select select "6"
select select "16"
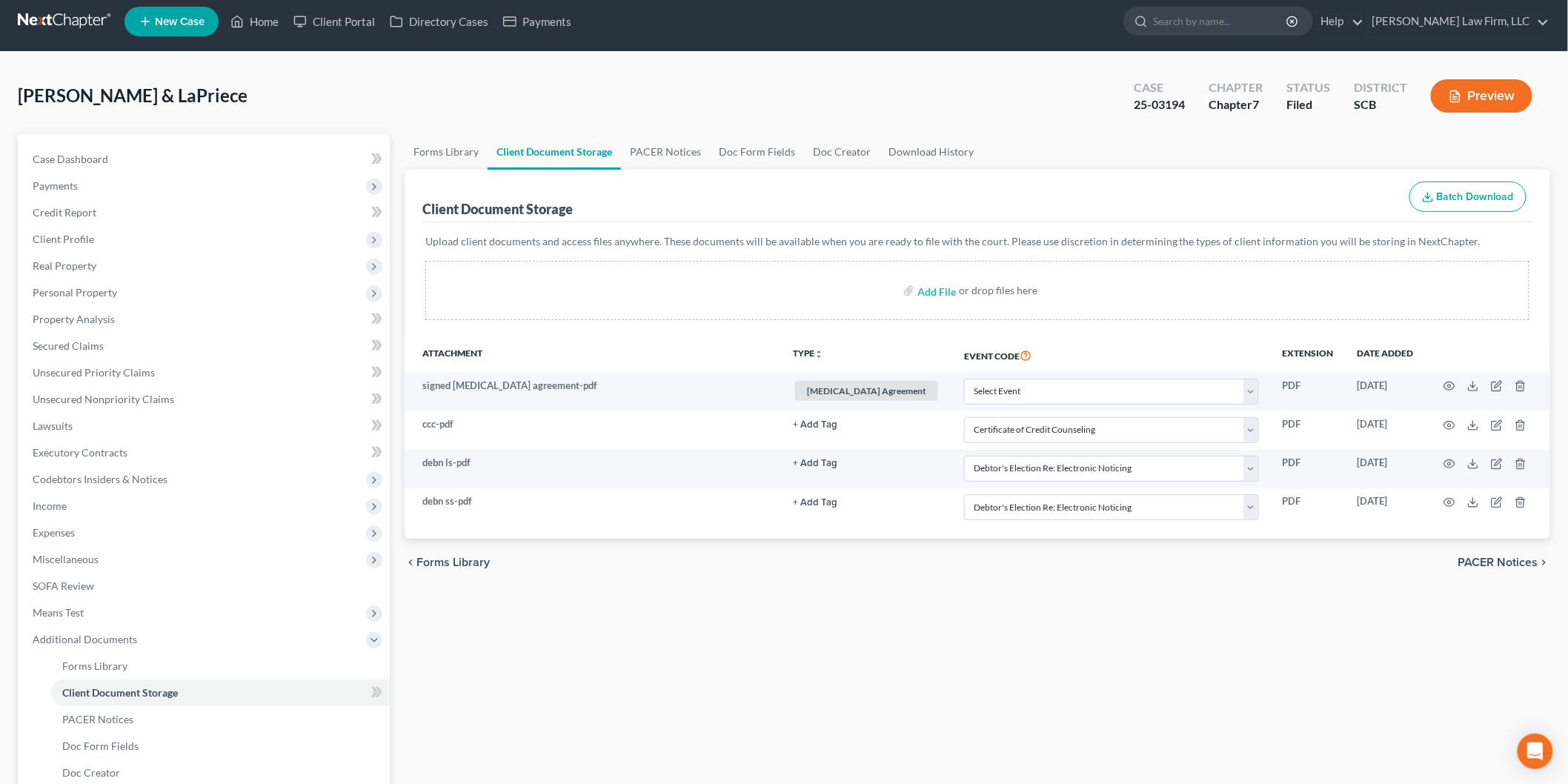
scroll to position [0, 0]
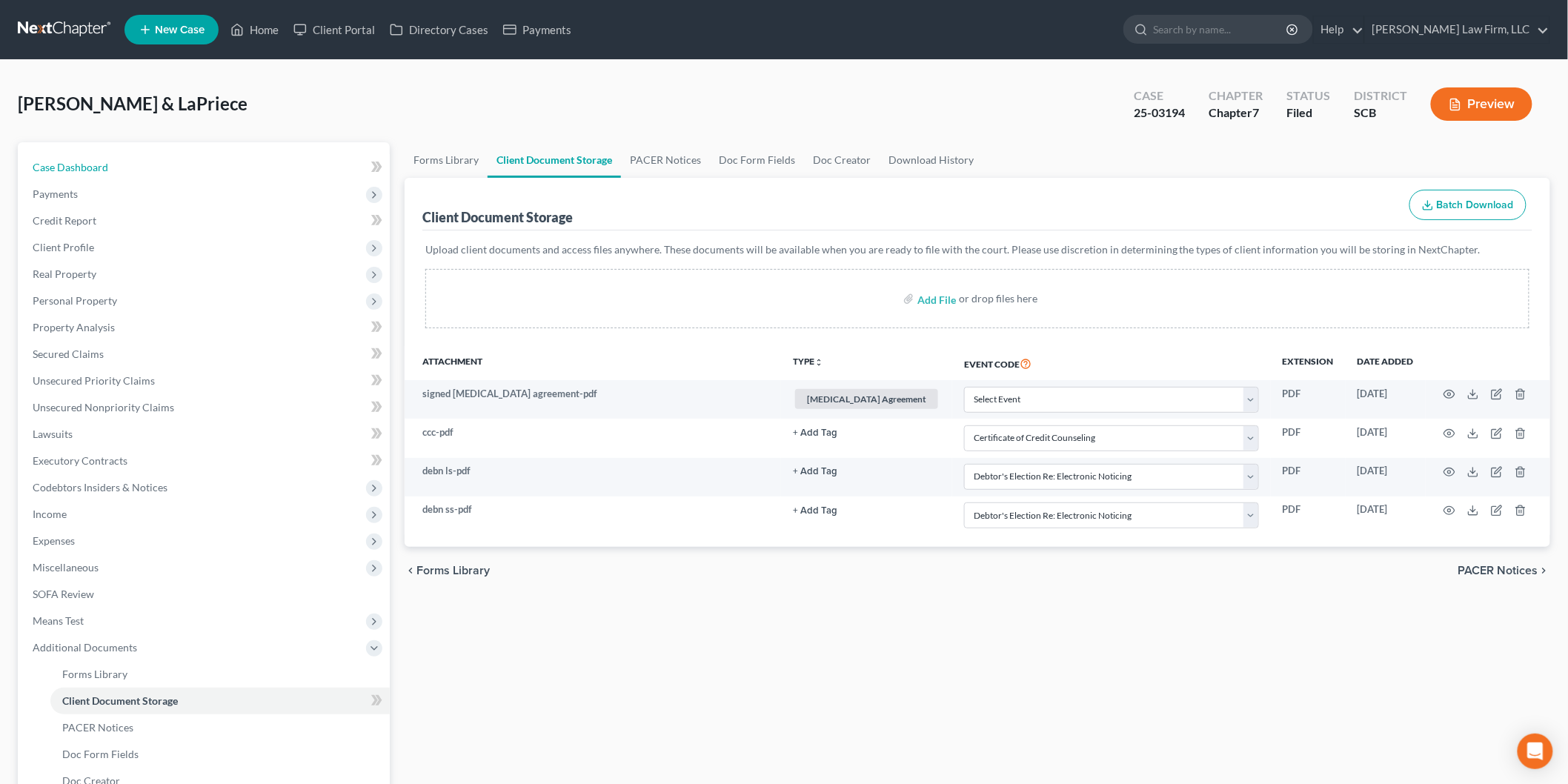
click at [106, 163] on span "Case Dashboard" at bounding box center [70, 167] width 75 height 13
select select "0"
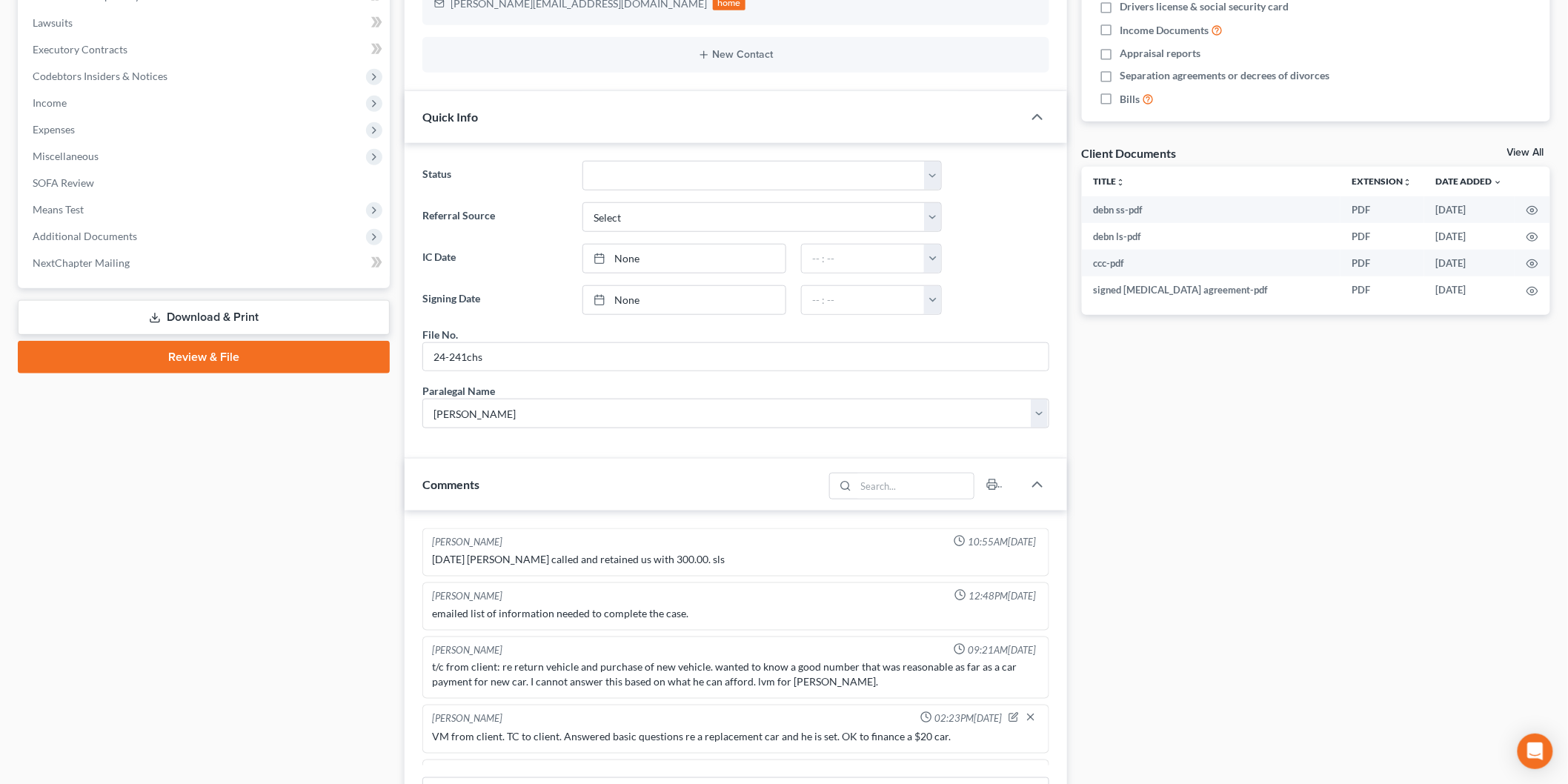
scroll to position [1073, 0]
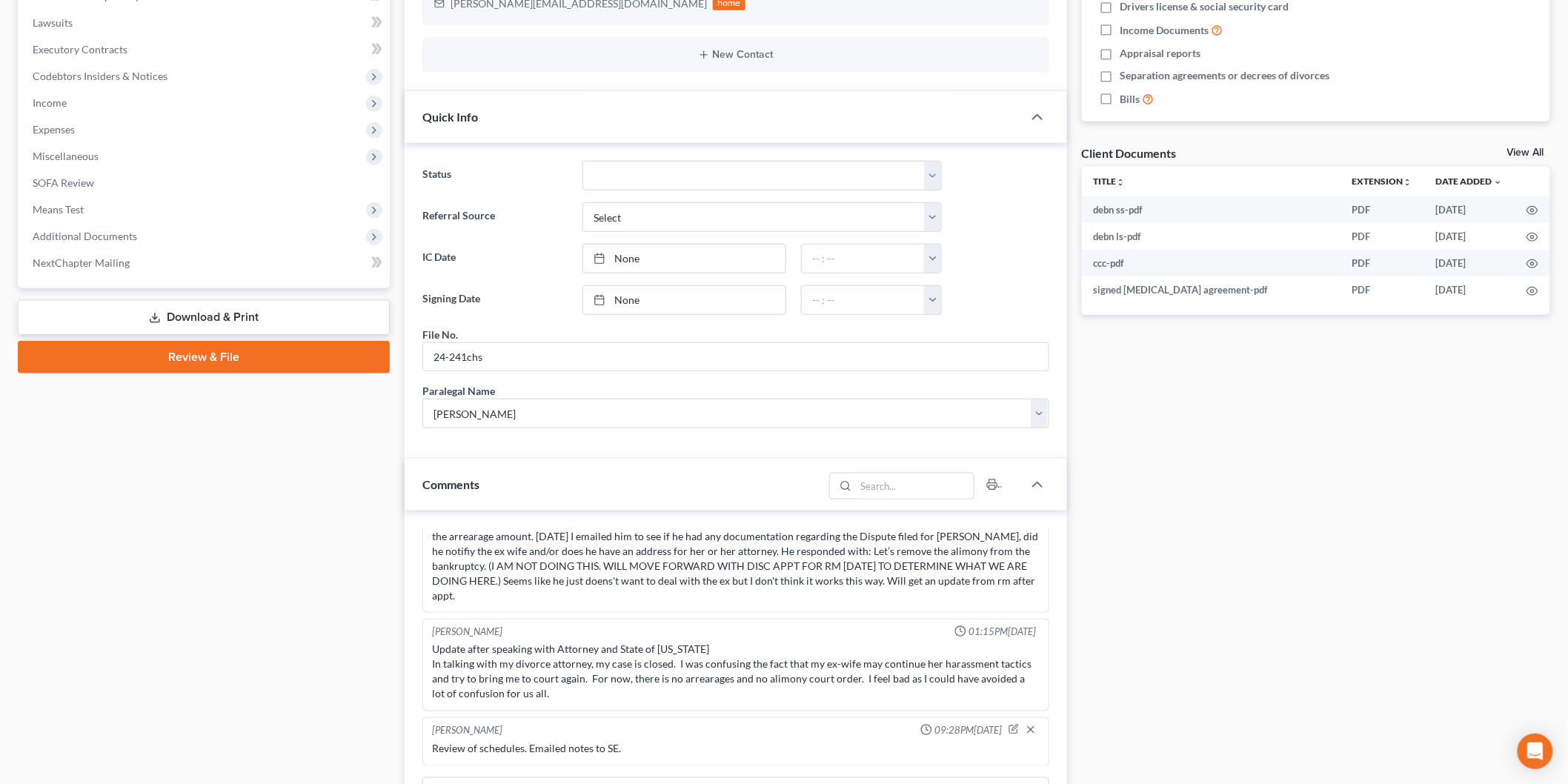
click at [173, 316] on link "Download & Print" at bounding box center [204, 317] width 372 height 34
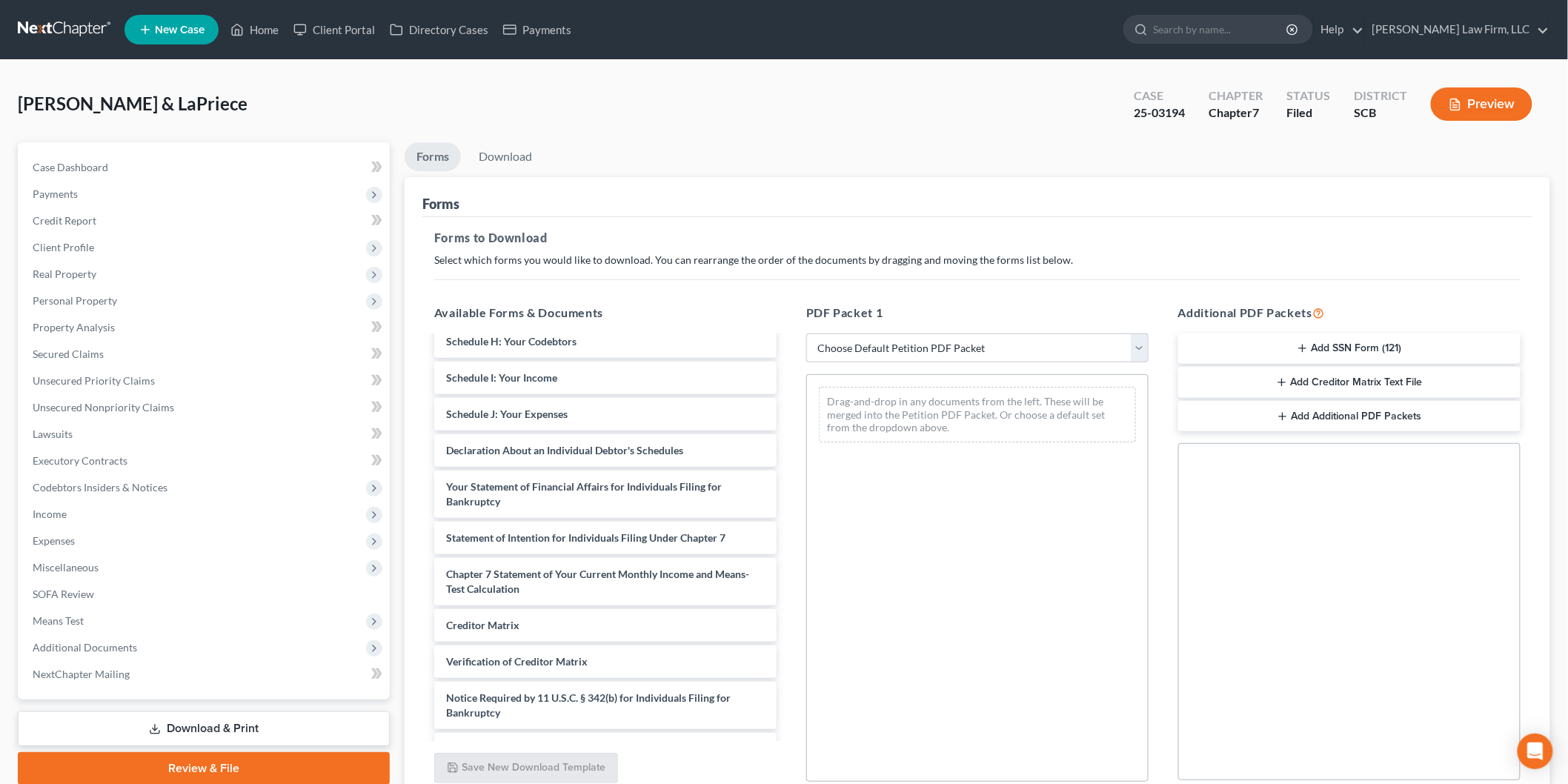
scroll to position [247, 0]
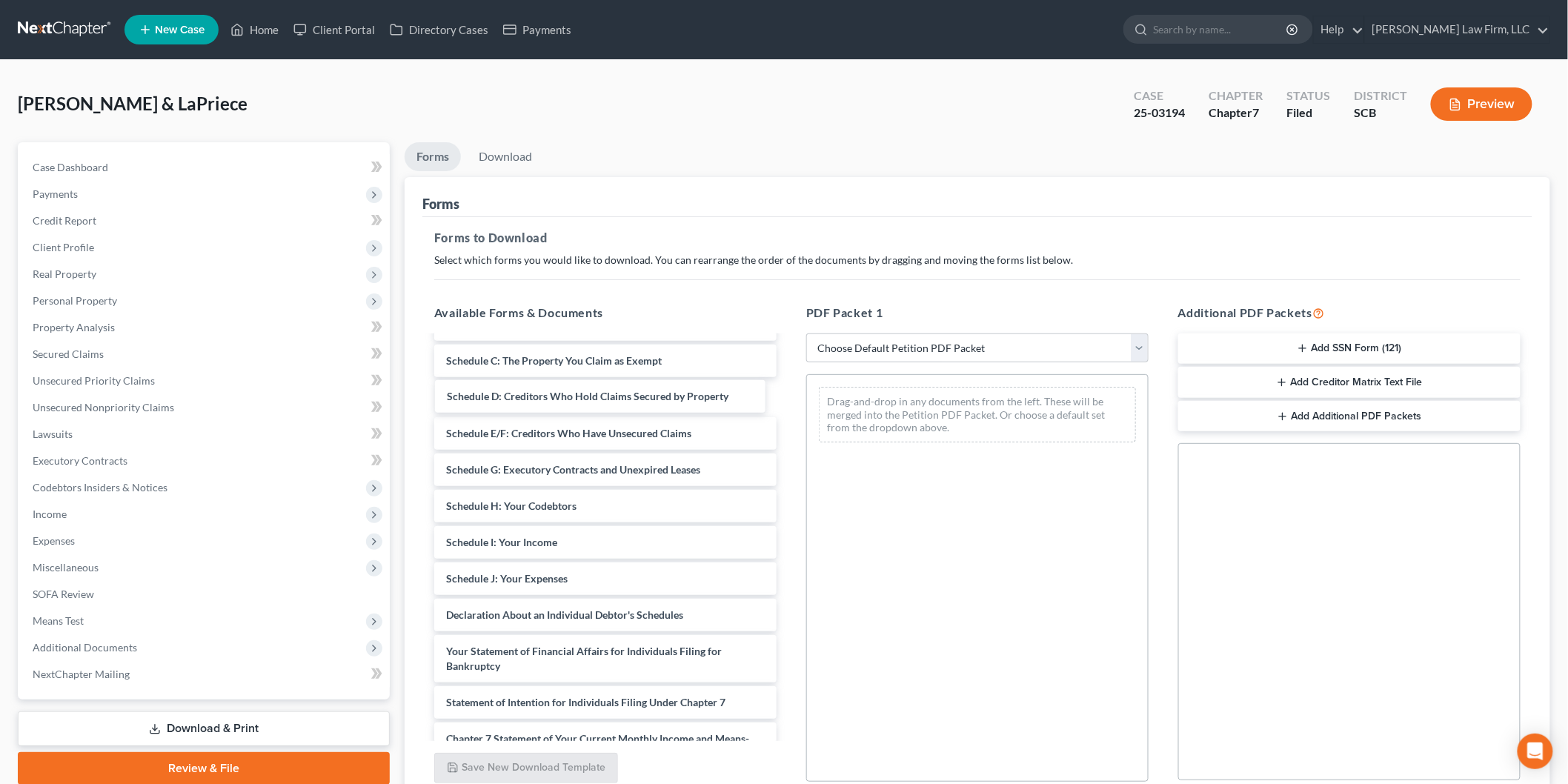
drag, startPoint x: 522, startPoint y: 387, endPoint x: 887, endPoint y: 416, distance: 366.2
click at [789, 418] on div "Schedule D: Creditors Who Hold Claims Secured by Property debn ss-pdf debn ls-p…" at bounding box center [605, 510] width 366 height 839
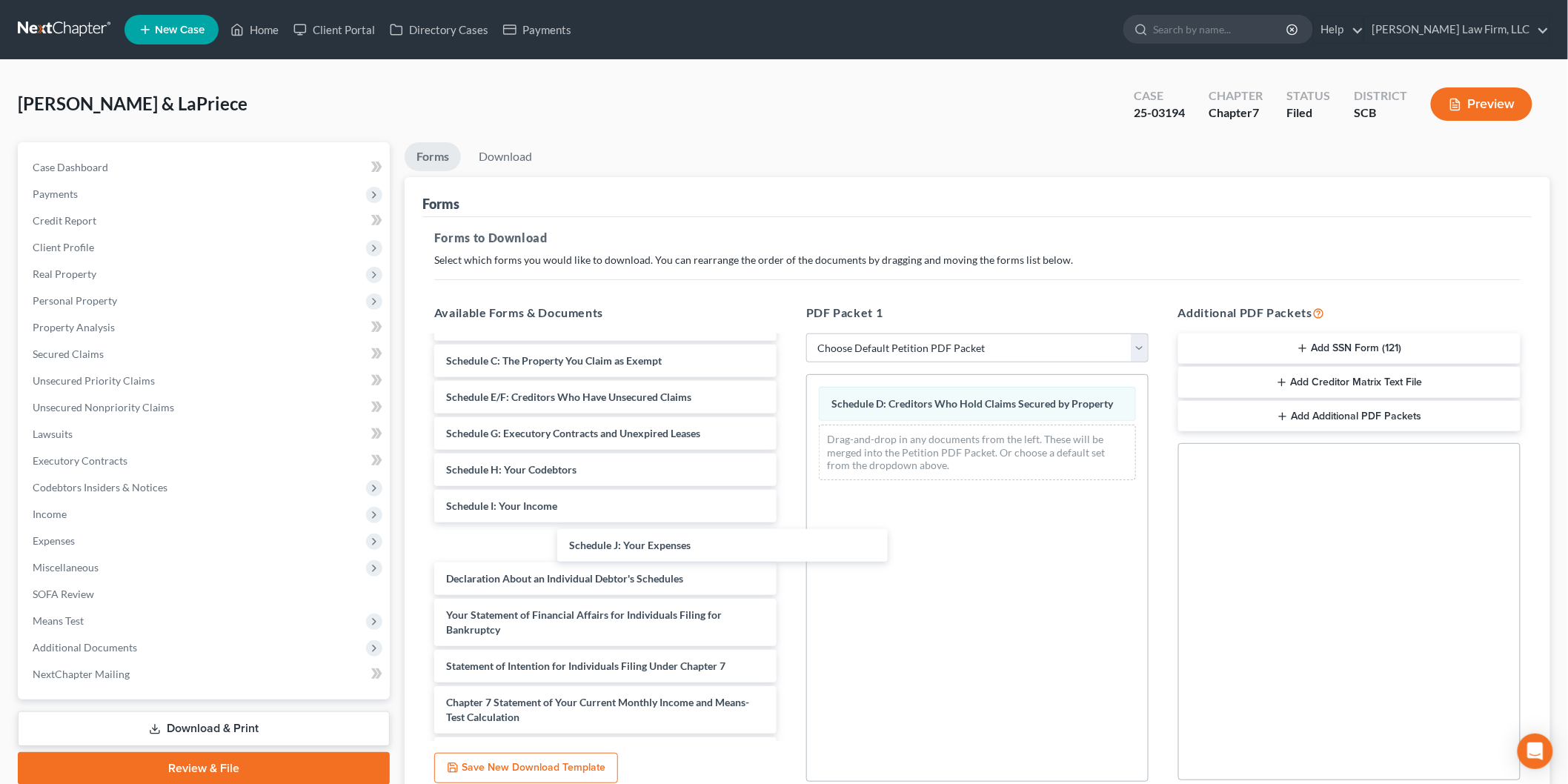
drag, startPoint x: 602, startPoint y: 536, endPoint x: 865, endPoint y: 547, distance: 263.2
click at [789, 533] on div "Schedule J: Your Expenses debn ss-pdf debn ls-pdf ccc-pdf signed retainer agree…" at bounding box center [605, 492] width 366 height 803
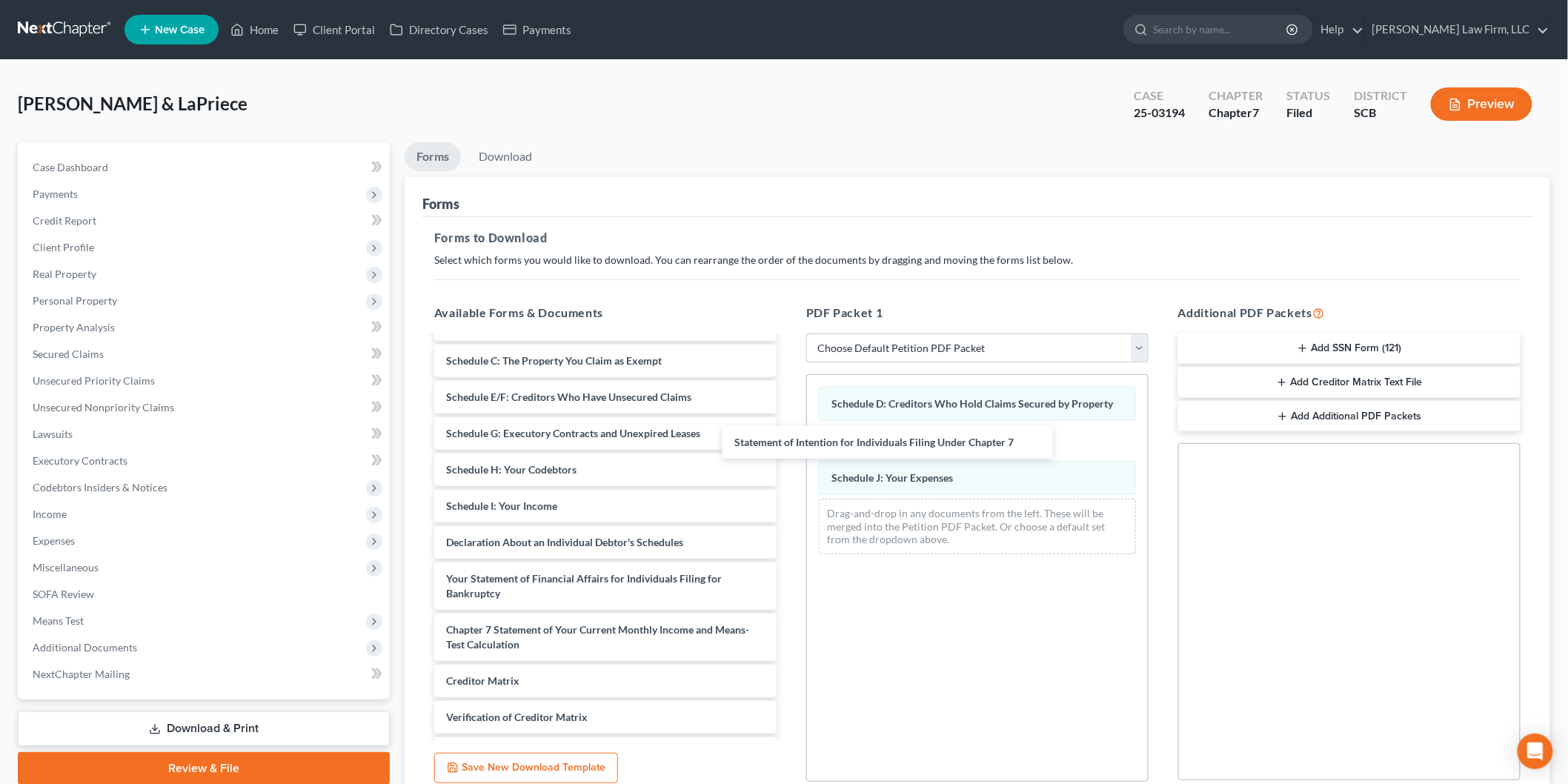
drag, startPoint x: 640, startPoint y: 621, endPoint x: 966, endPoint y: 407, distance: 390.0
click at [789, 416] on div "Statement of Intention for Individuals Filing Under Chapter 7 debn ss-pdf debn …" at bounding box center [605, 455] width 366 height 731
drag, startPoint x: 934, startPoint y: 446, endPoint x: 933, endPoint y: 386, distance: 60.0
click at [933, 386] on div "Statement of Intention for Individuals Filing Under Chapter 7 Schedule D: Credi…" at bounding box center [977, 471] width 340 height 193
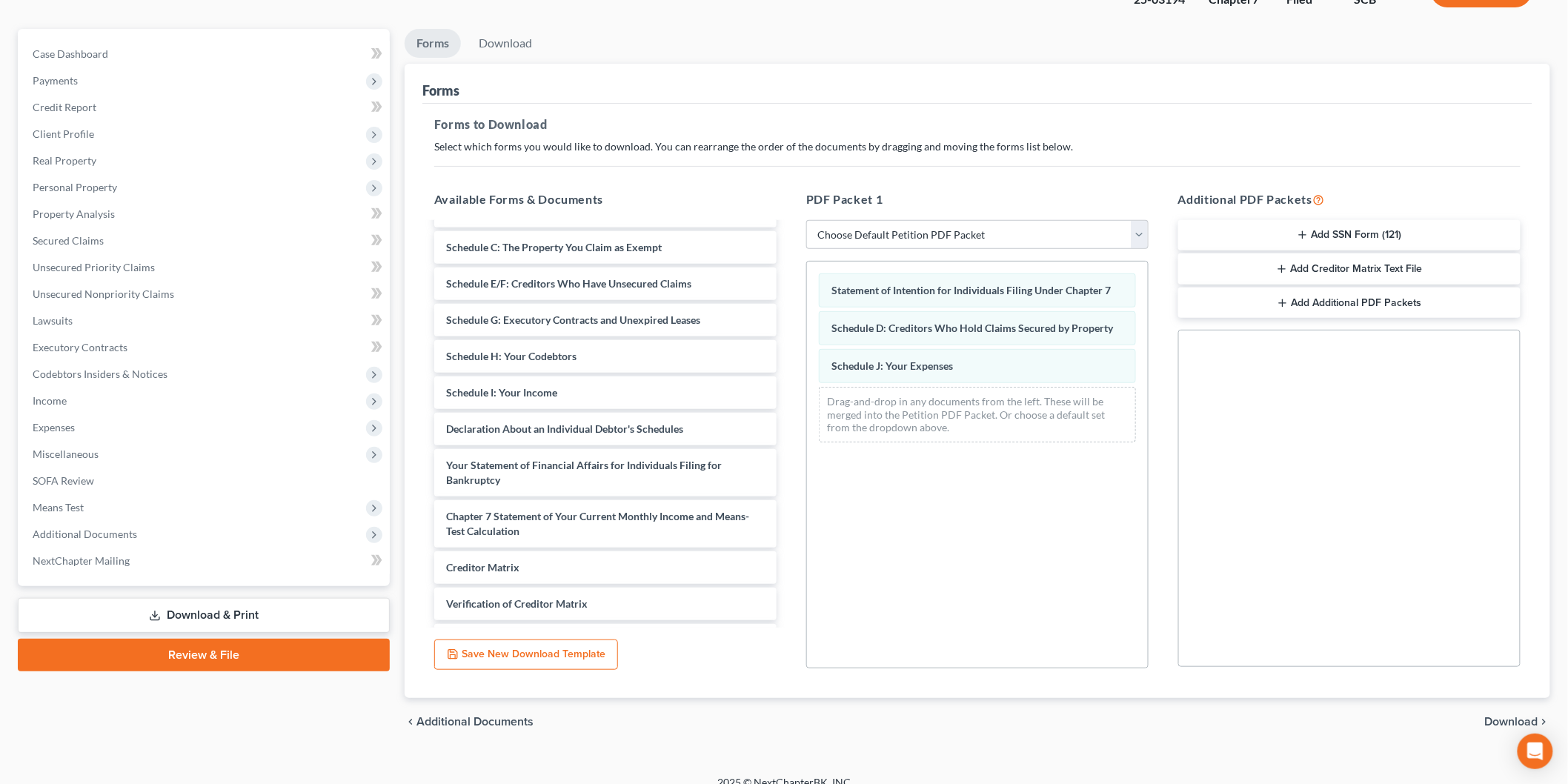
scroll to position [130, 0]
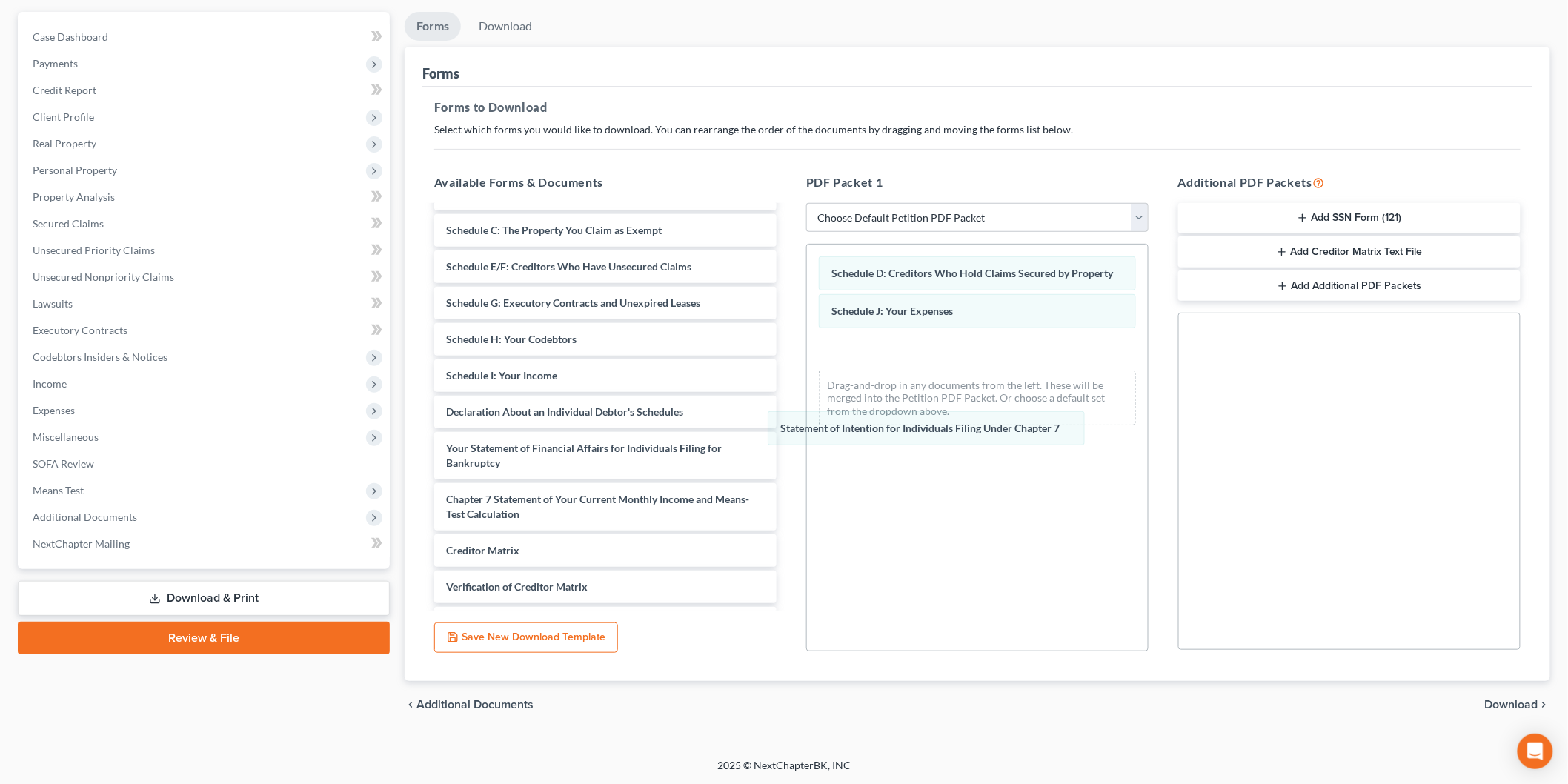
drag, startPoint x: 993, startPoint y: 263, endPoint x: 1009, endPoint y: 414, distance: 151.8
click at [961, 437] on div "Statement of Intention for Individuals Filing Under Chapter 7 Statement of Inte…" at bounding box center [977, 340] width 340 height 193
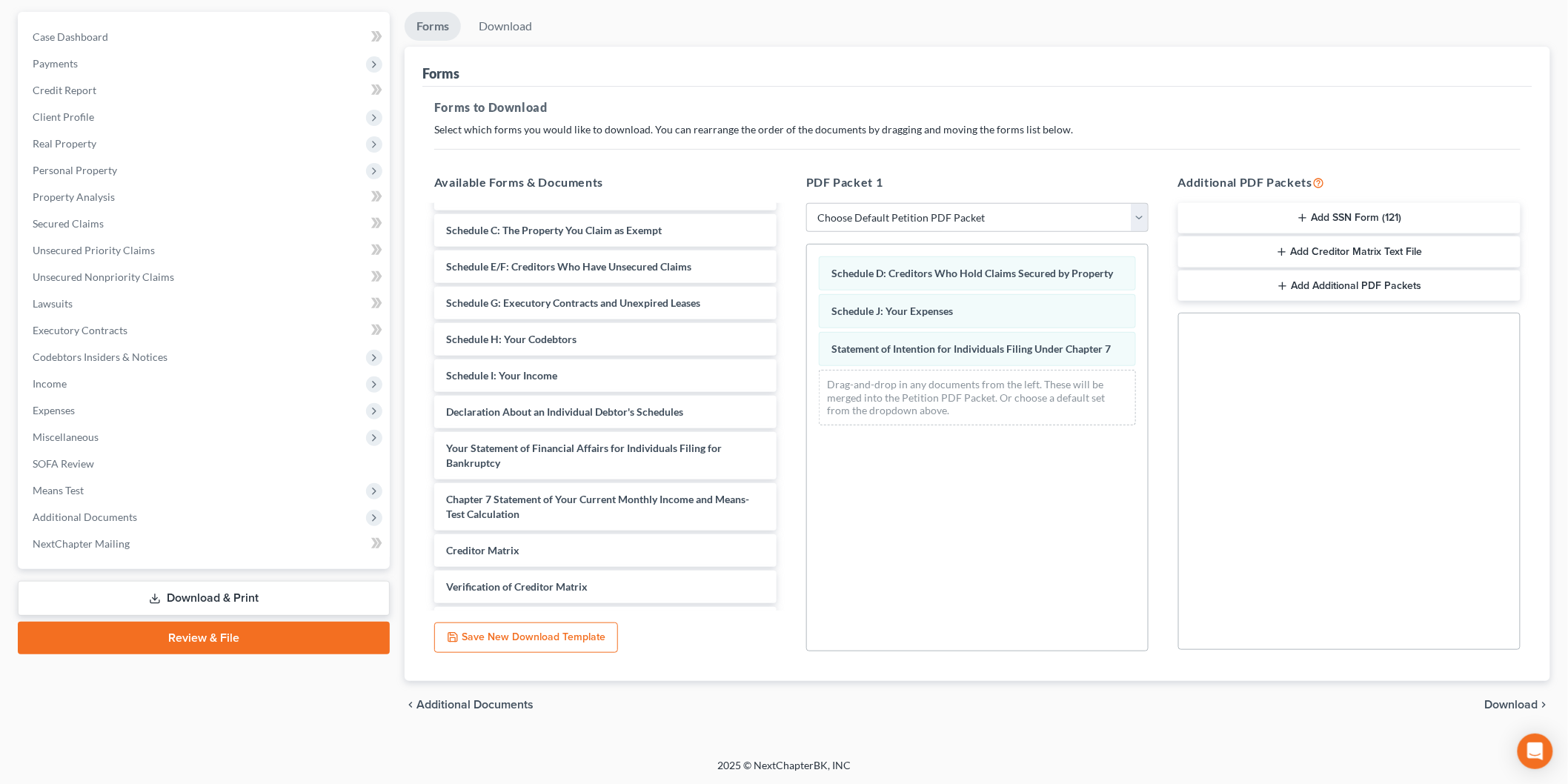
click at [1498, 699] on span "Download" at bounding box center [1511, 704] width 53 height 12
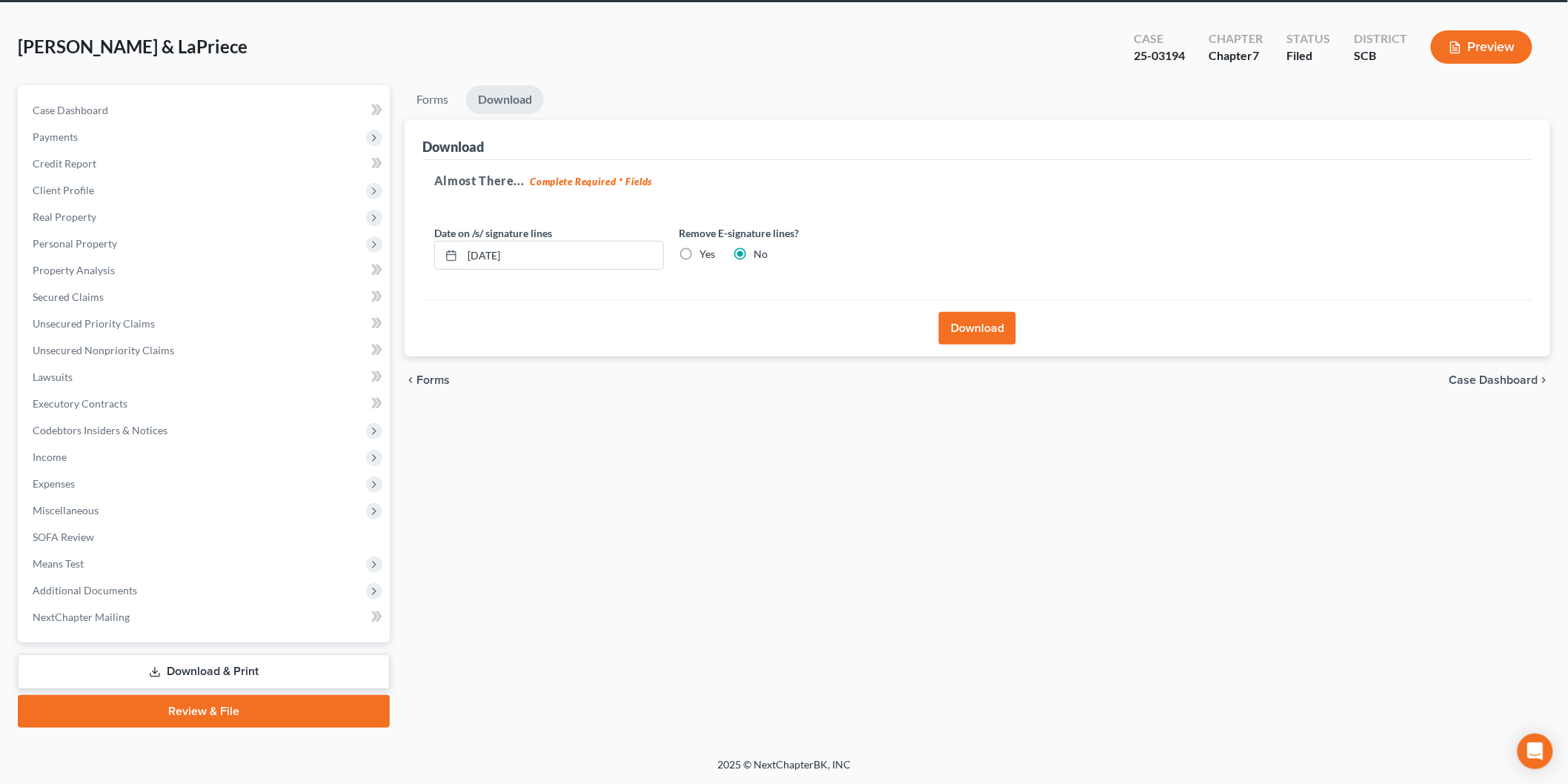
scroll to position [55, 0]
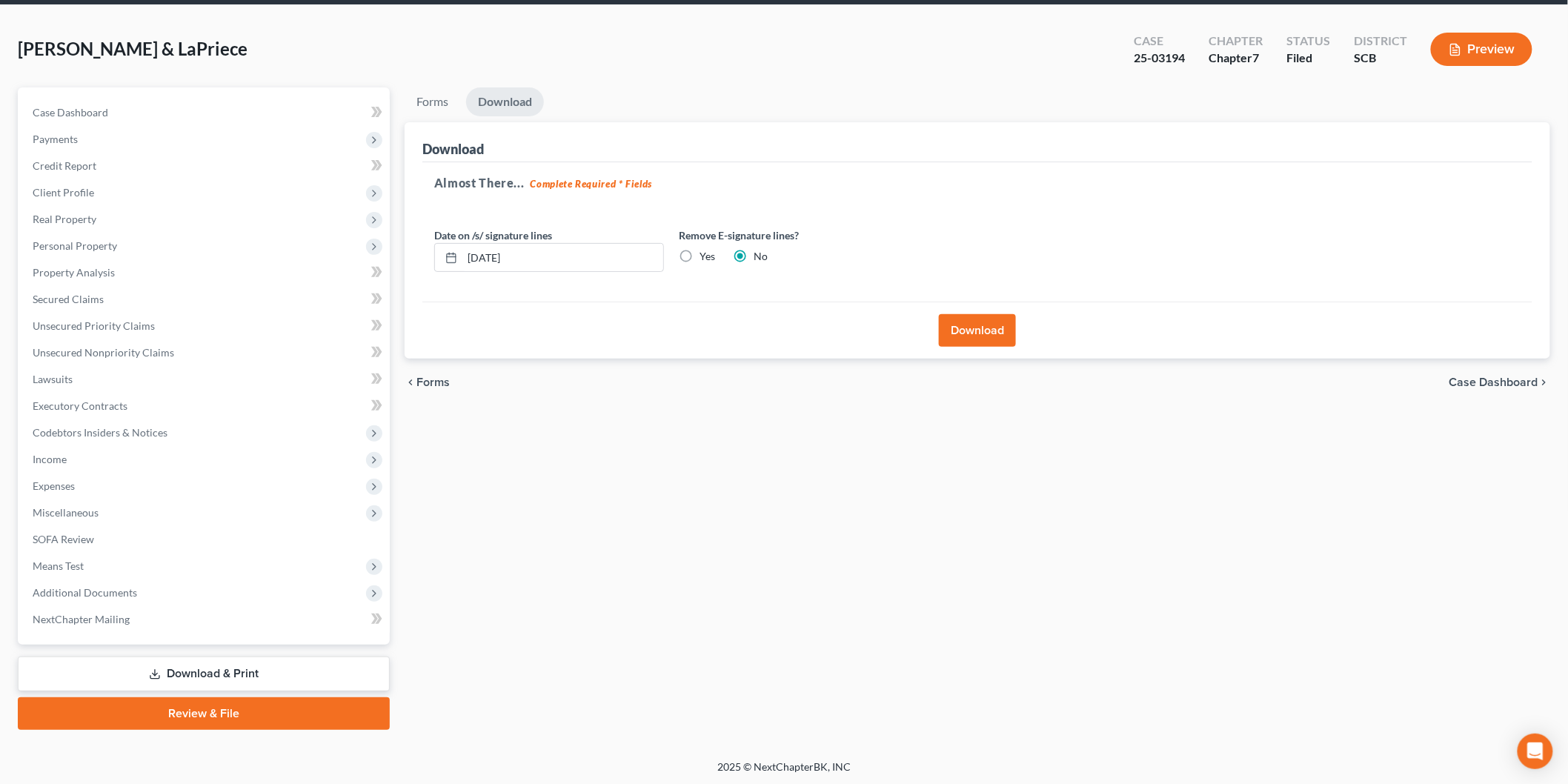
click at [700, 259] on label "Yes" at bounding box center [707, 256] width 15 height 14
click at [705, 259] on input "Yes" at bounding box center [710, 253] width 10 height 10
radio input "true"
radio input "false"
drag, startPoint x: 556, startPoint y: 260, endPoint x: 359, endPoint y: 241, distance: 197.9
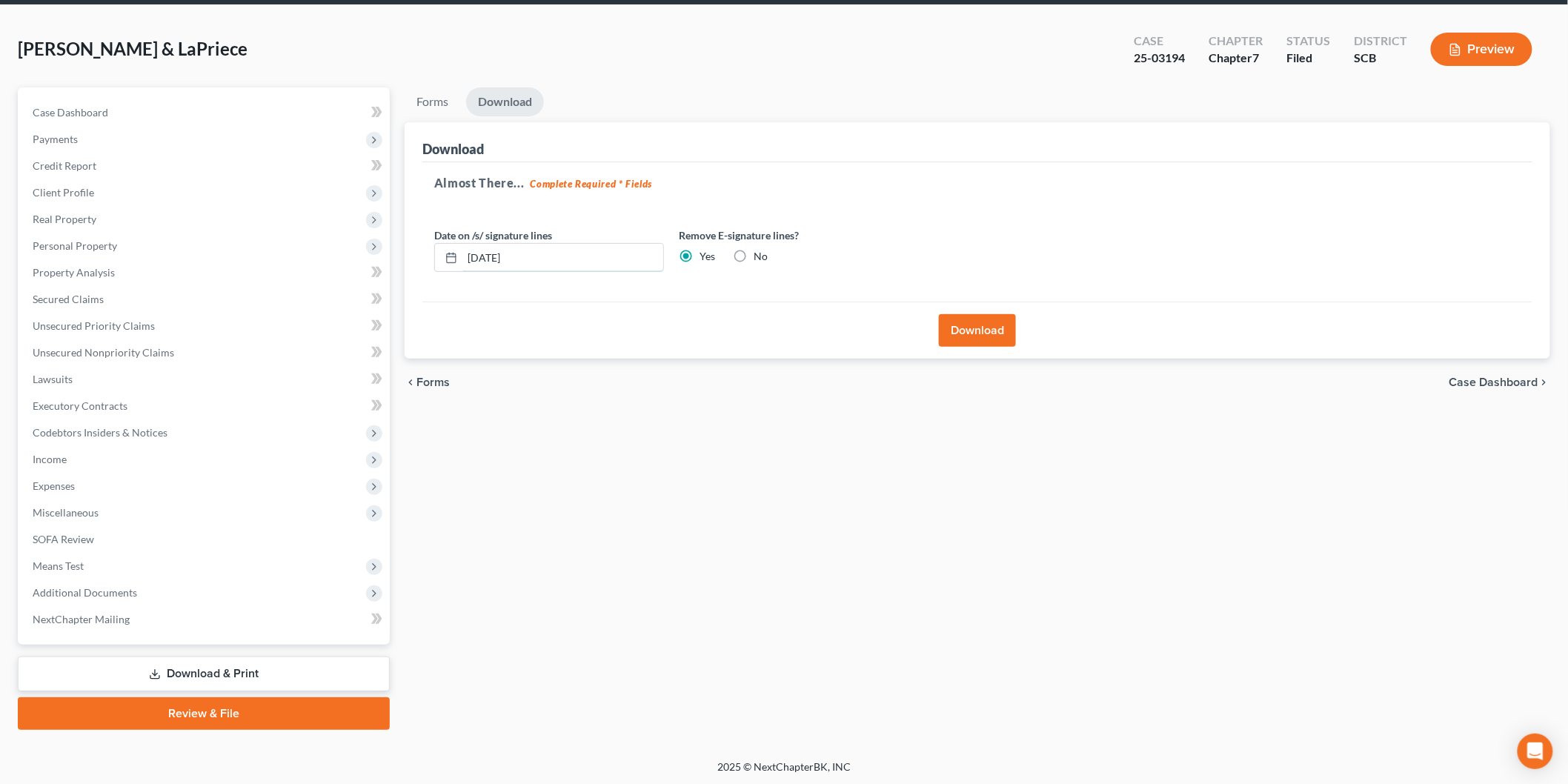
click at [406, 246] on div "Download Almost There... Complete Required * Fields Date on /s/ signature lines…" at bounding box center [977, 241] width 1145 height 237
click at [990, 345] on button "Download" at bounding box center [977, 330] width 77 height 33
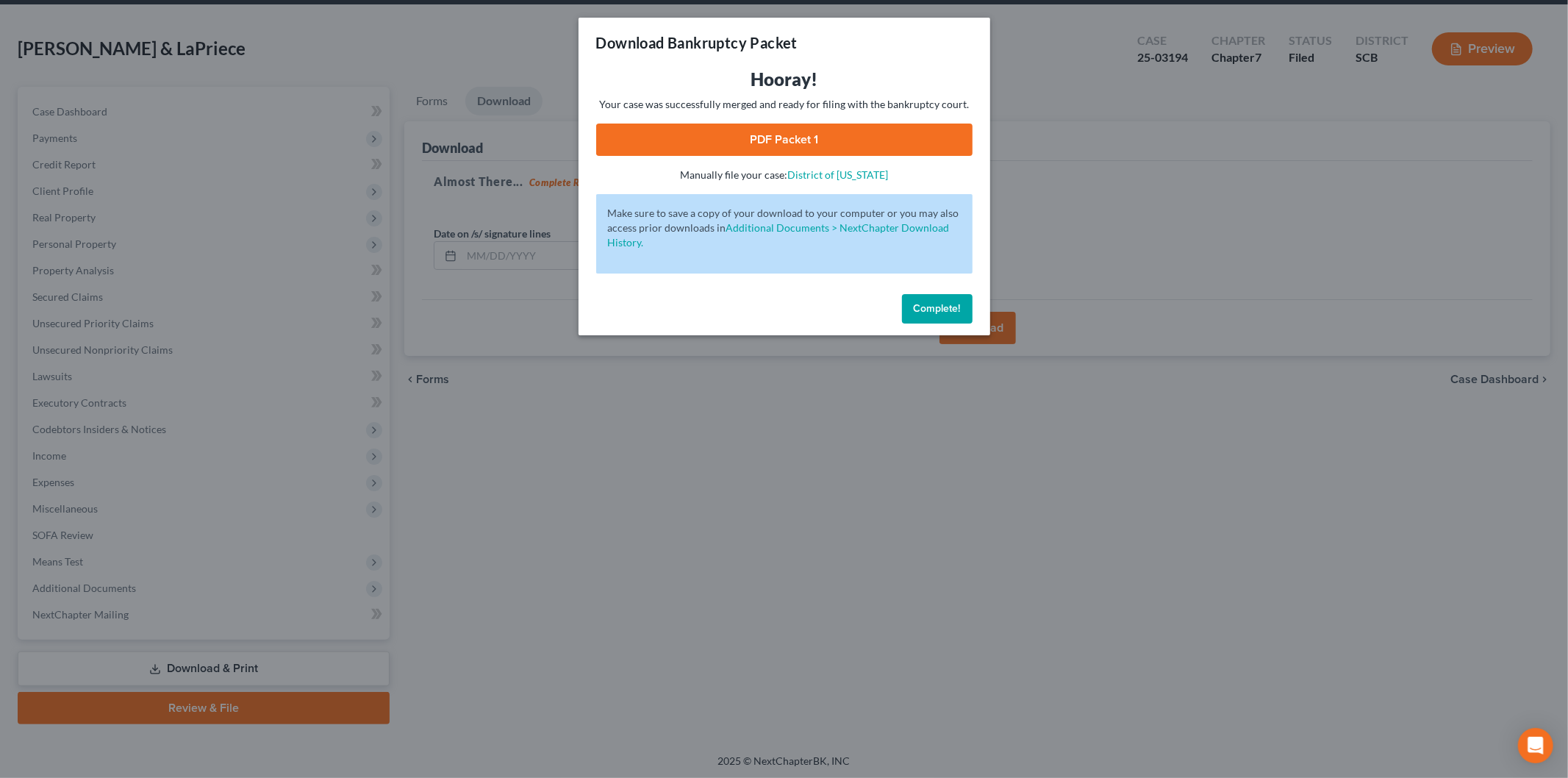
click at [696, 133] on link "PDF Packet 1" at bounding box center [784, 139] width 376 height 32
click at [937, 296] on button "Complete!" at bounding box center [937, 308] width 71 height 30
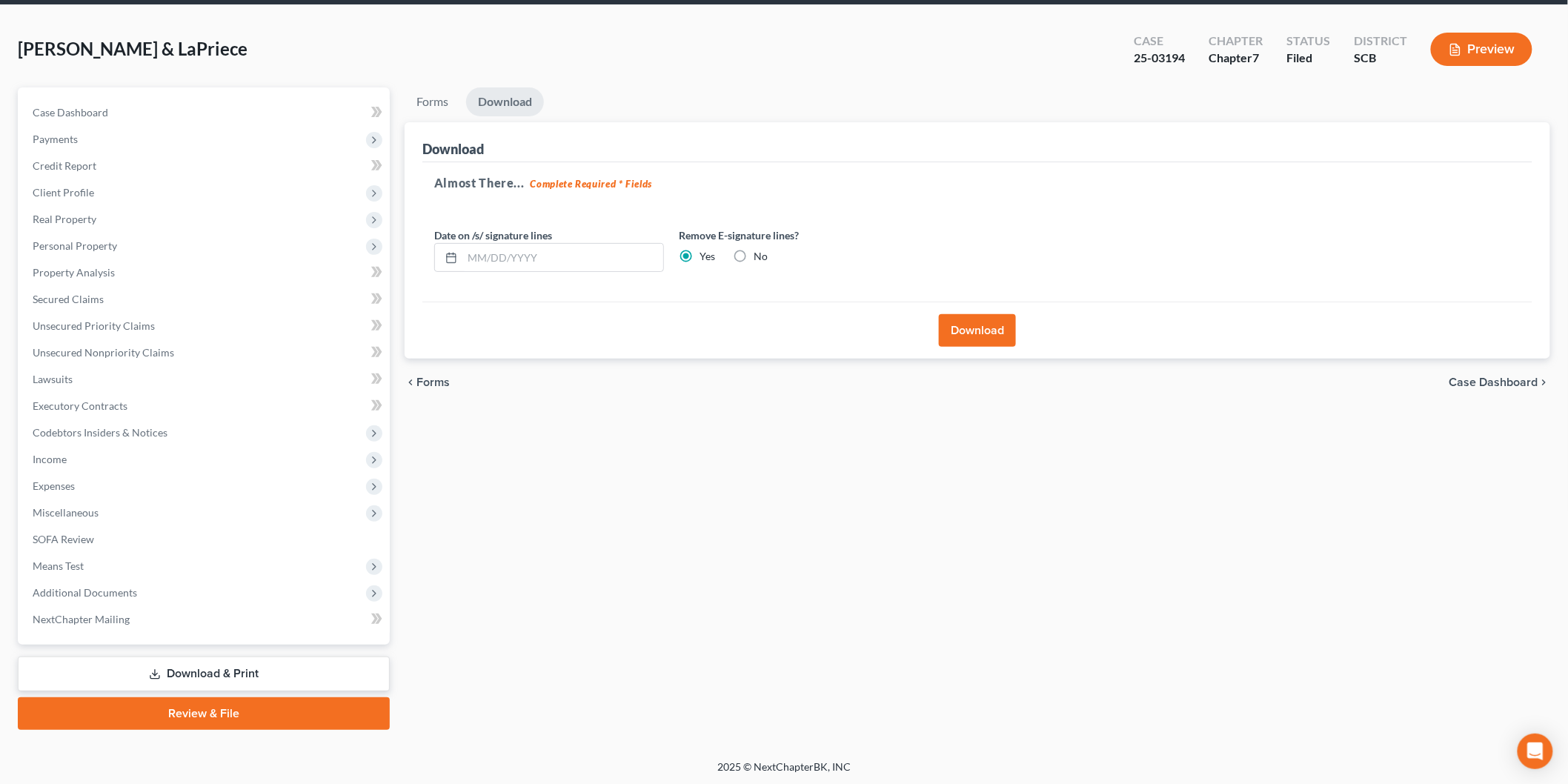
click at [74, 96] on div "Case Dashboard Payments Invoices Payments Payments Credit Report Client Profile…" at bounding box center [204, 366] width 372 height 557
click at [89, 109] on span "Case Dashboard" at bounding box center [70, 112] width 75 height 13
select select "0"
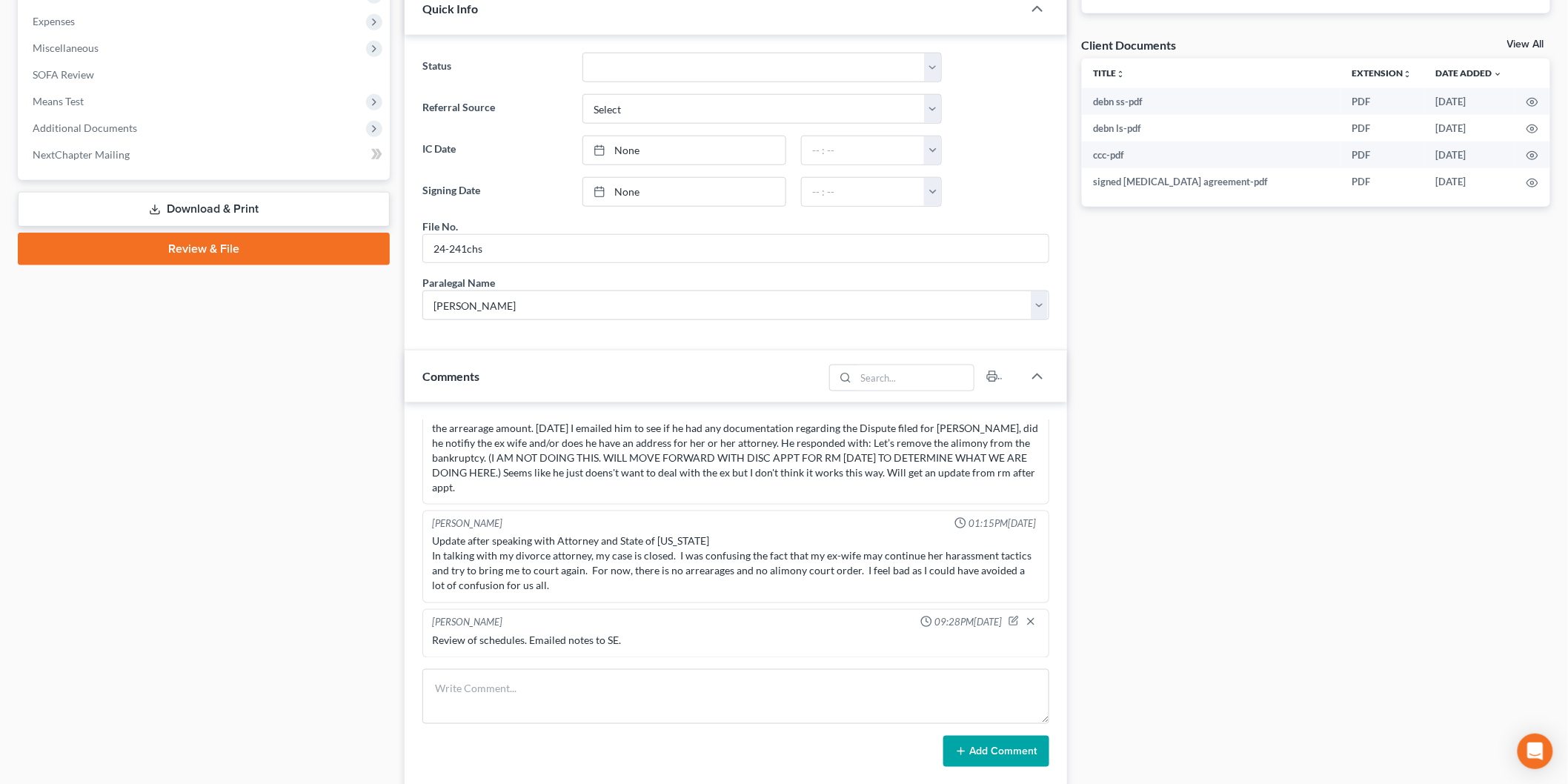
scroll to position [658, 0]
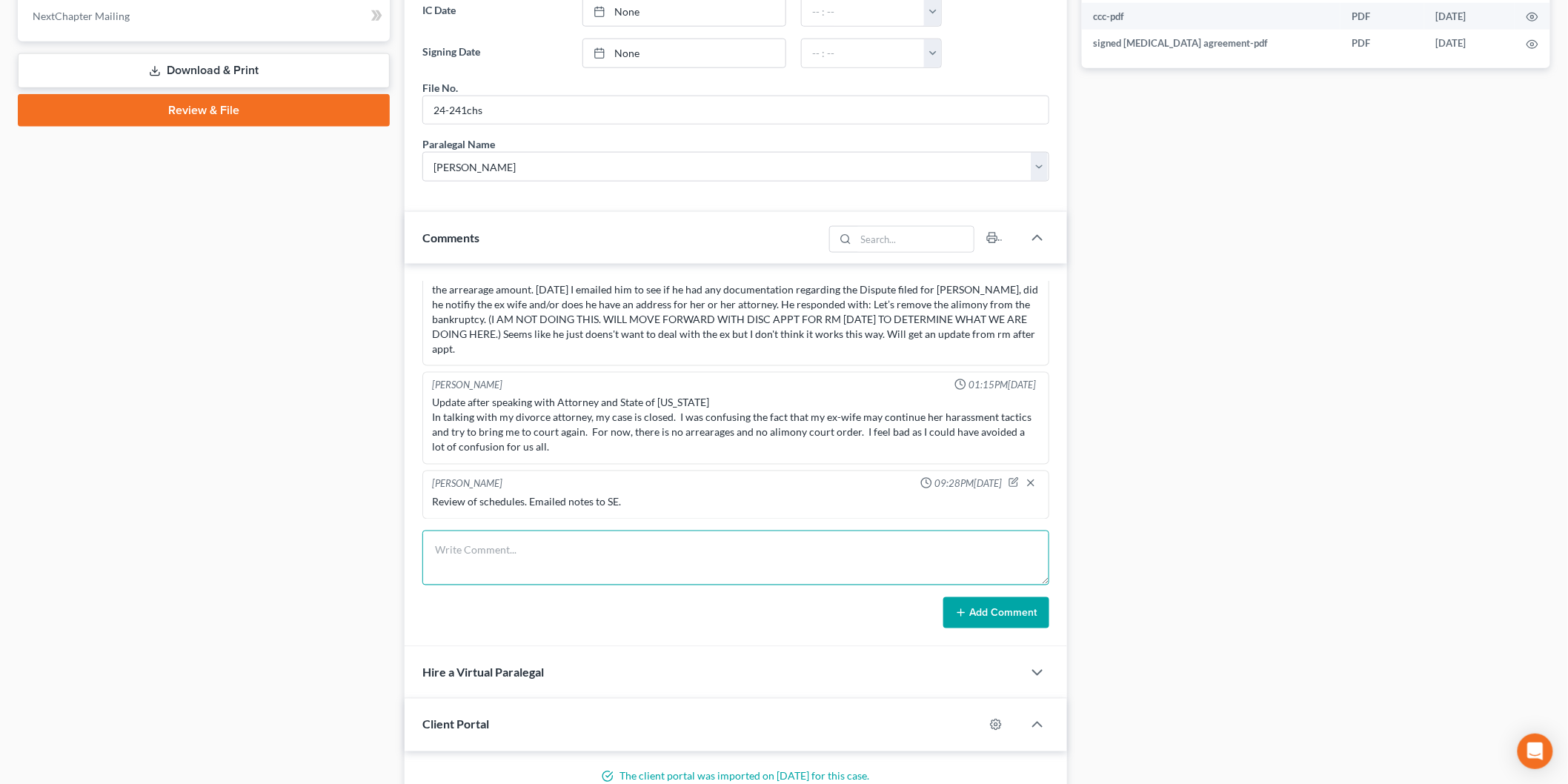
click at [523, 541] on textarea at bounding box center [735, 558] width 626 height 55
type textarea "Client emailed requesting proof that vehicle included in the case. Emailed him …"
click at [977, 619] on button "Add Comment" at bounding box center [996, 613] width 106 height 31
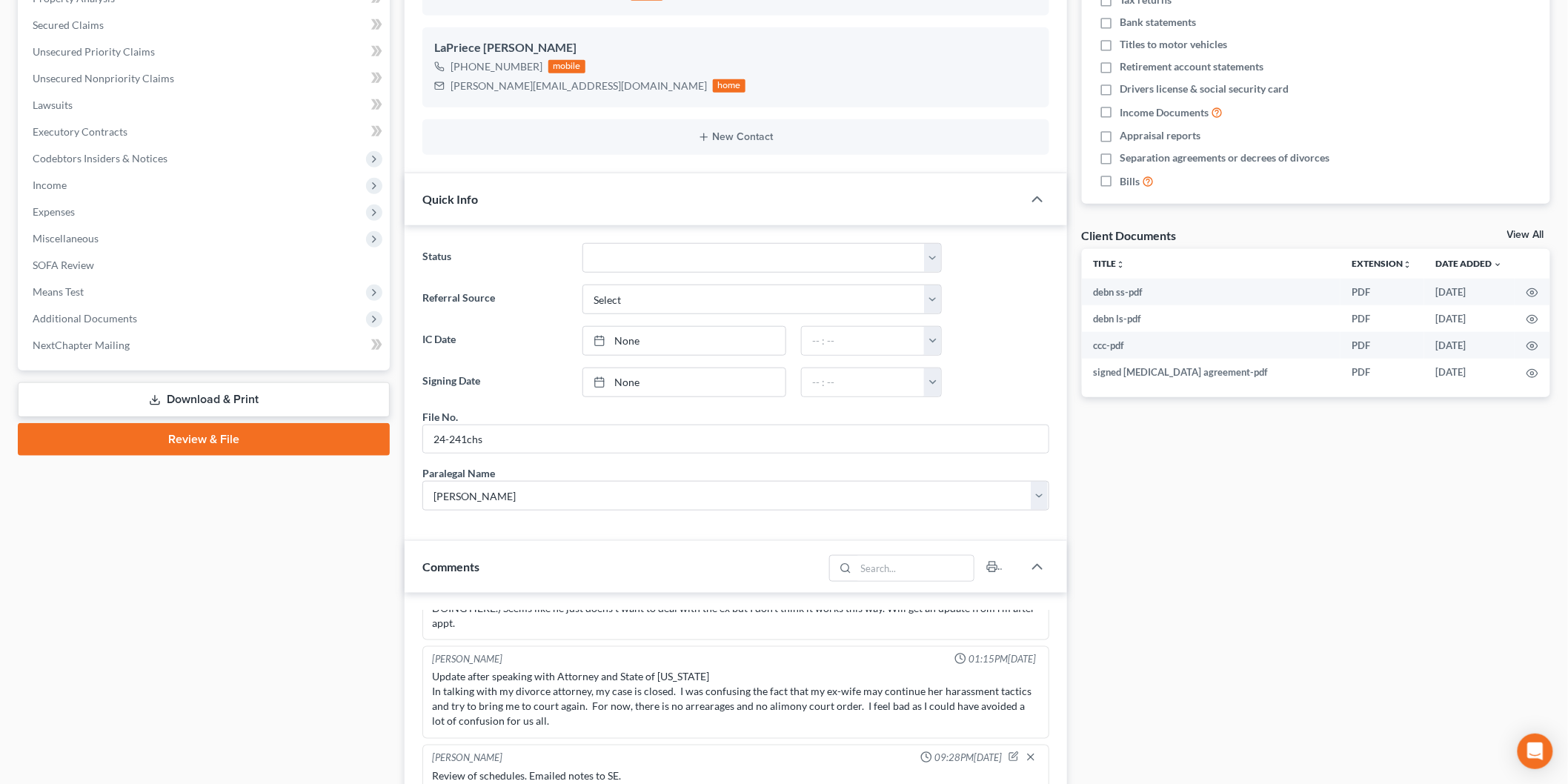
scroll to position [0, 0]
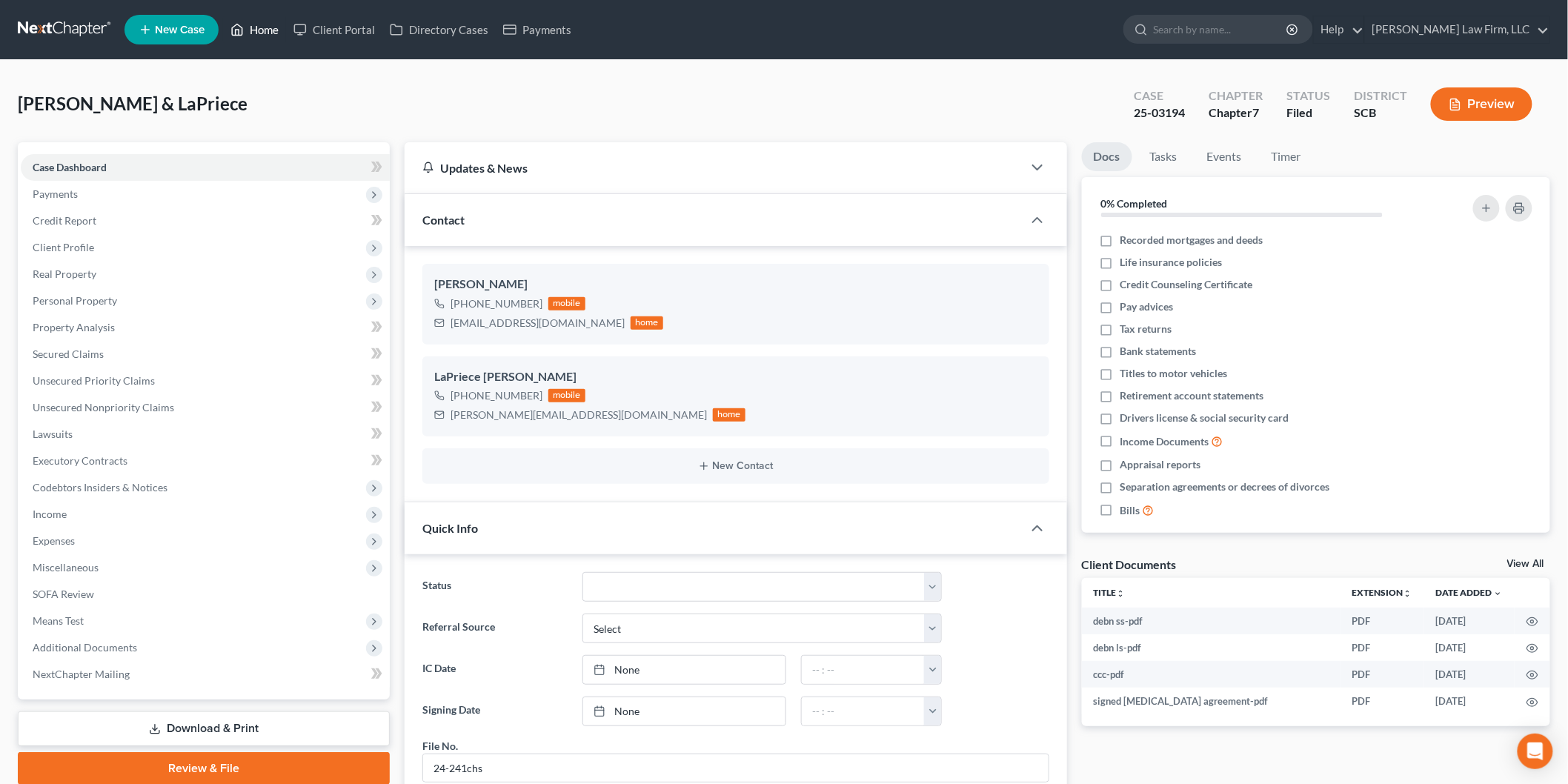
click at [277, 23] on link "Home" at bounding box center [254, 29] width 63 height 26
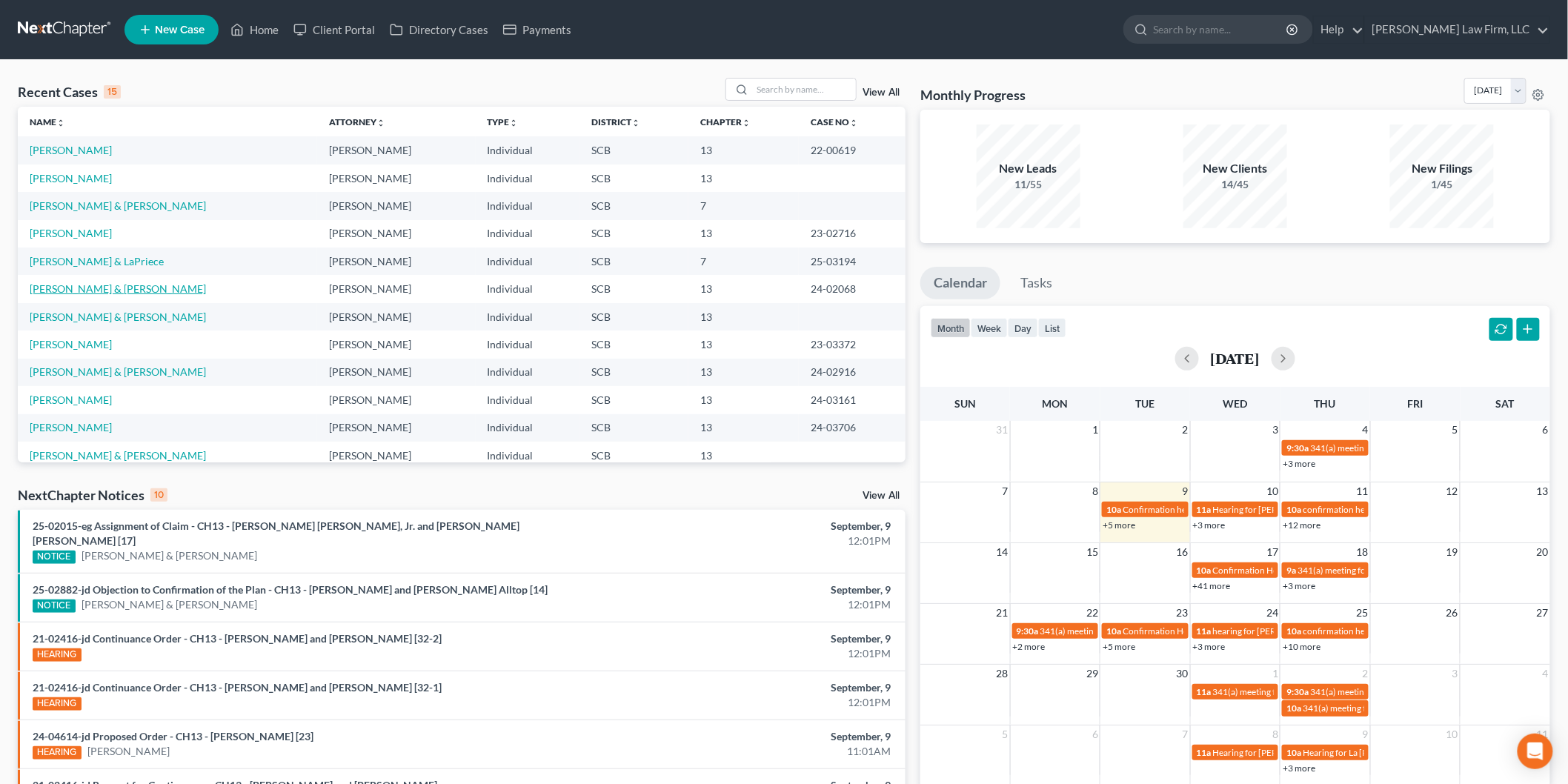
click at [86, 286] on link "[PERSON_NAME] & [PERSON_NAME]" at bounding box center [118, 289] width 177 height 13
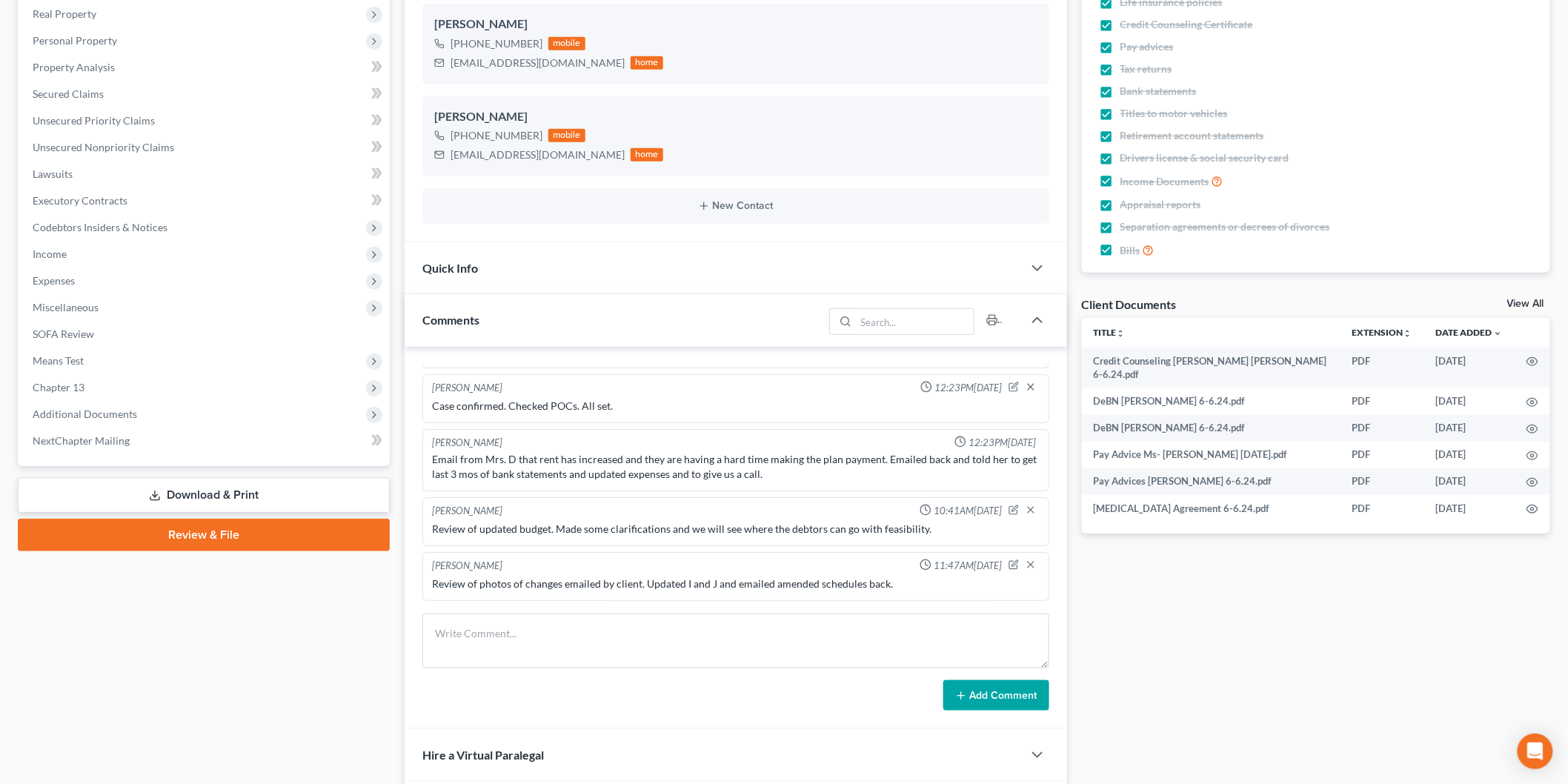
scroll to position [411, 0]
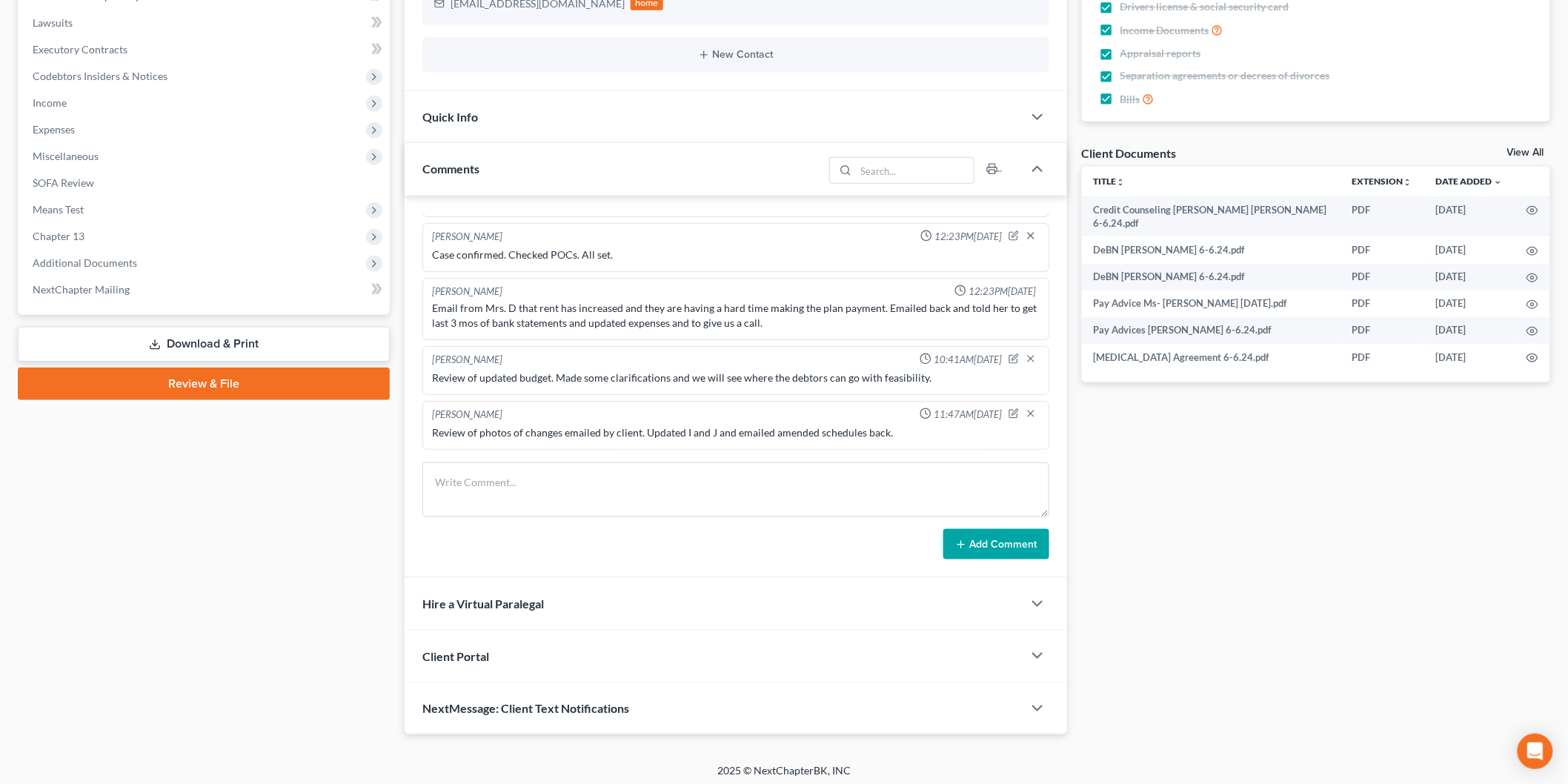
click at [218, 346] on link "Download & Print" at bounding box center [204, 344] width 372 height 34
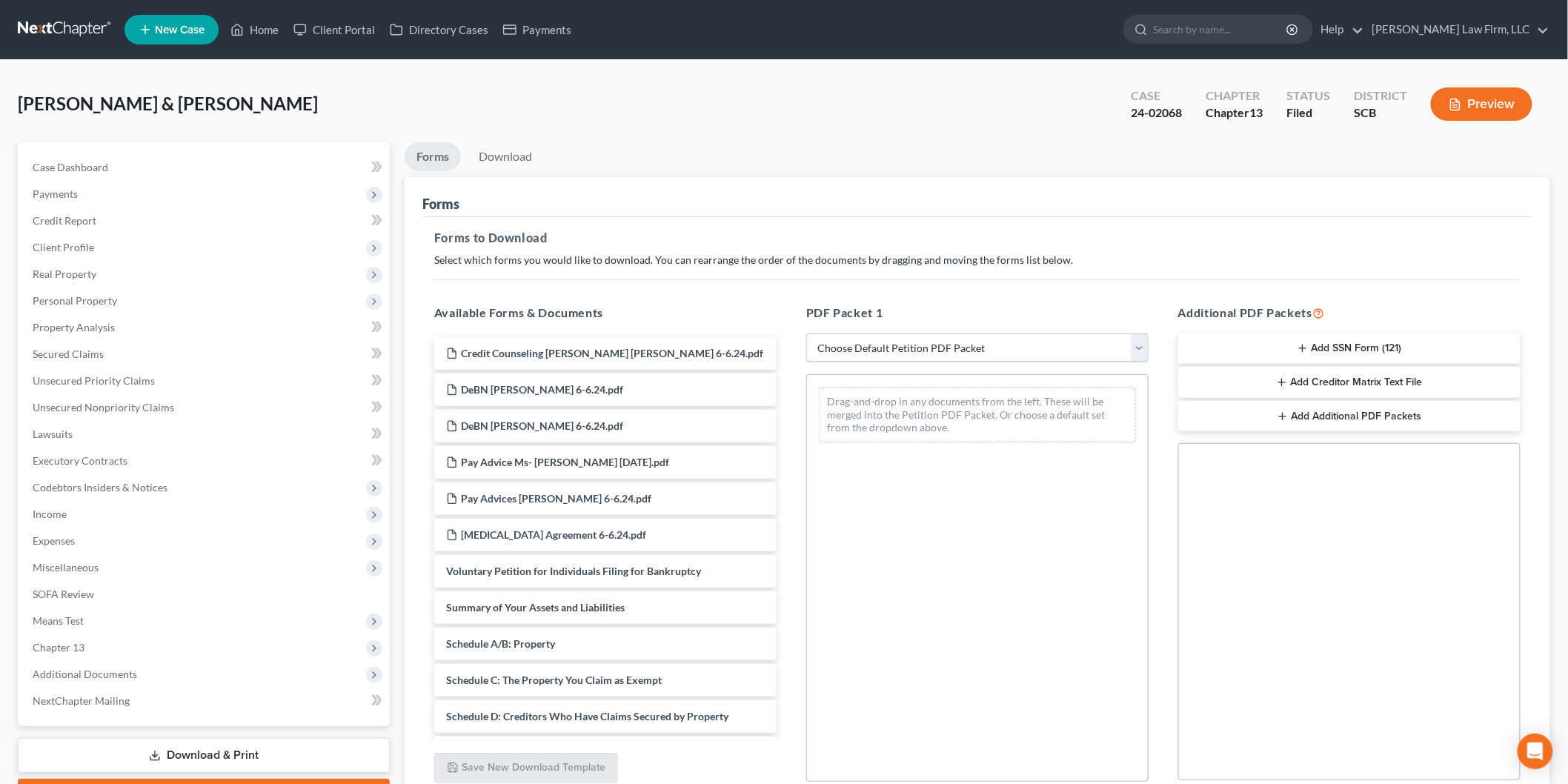
drag, startPoint x: 846, startPoint y: 351, endPoint x: 846, endPoint y: 359, distance: 8.0
click at [846, 351] on select "Choose Default Petition PDF Packet Complete Bankruptcy Petition (all forms and …" at bounding box center [977, 348] width 342 height 30
select select "2"
click at [806, 333] on select "Choose Default Petition PDF Packet Complete Bankruptcy Petition (all forms and …" at bounding box center [977, 348] width 342 height 30
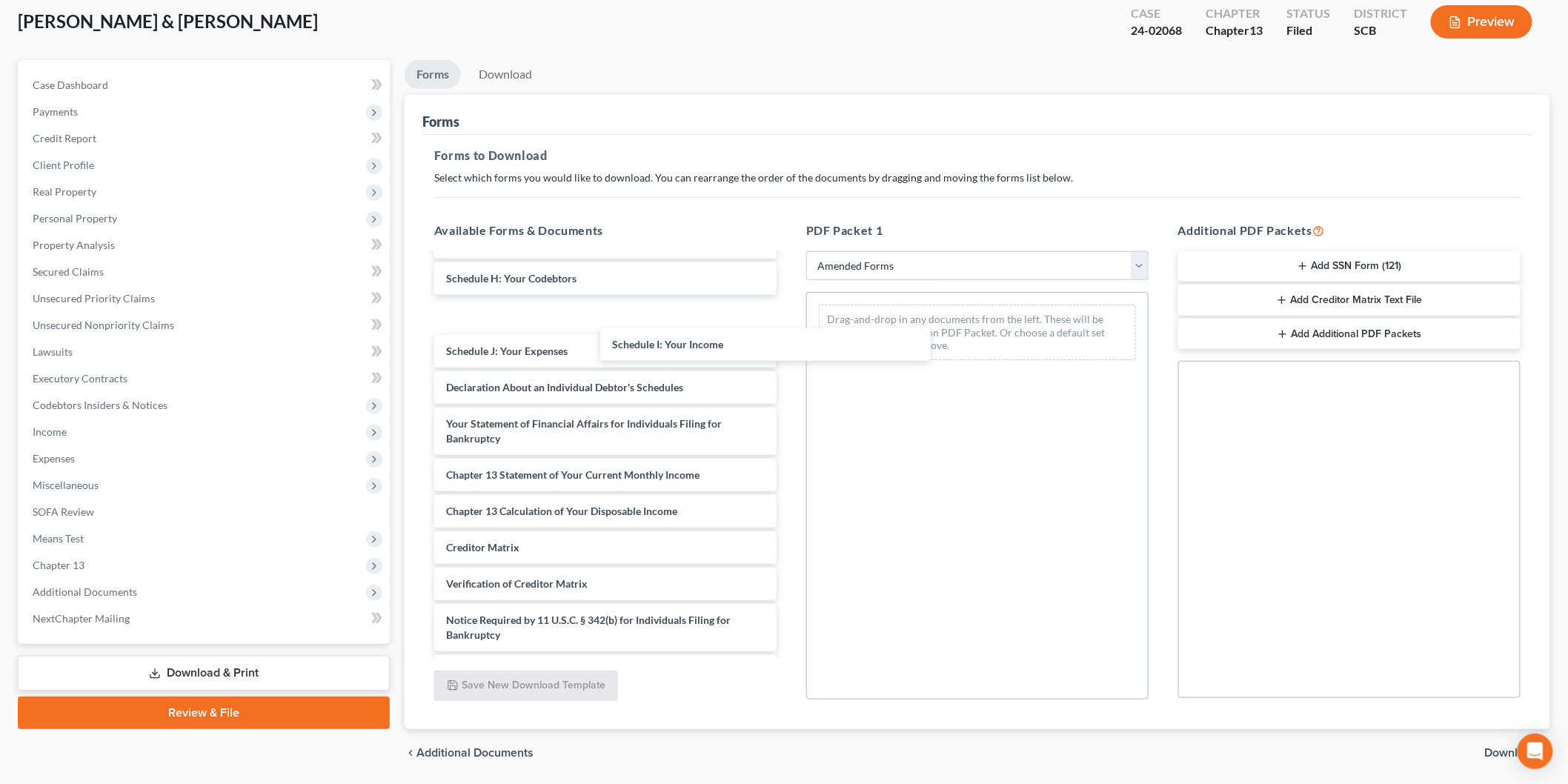
scroll to position [243, 0]
drag, startPoint x: 484, startPoint y: 312, endPoint x: 735, endPoint y: 353, distance: 254.3
click at [789, 360] on div "Schedule I: Your Income Voluntary Petition for Individuals Filing for Bankruptc…" at bounding box center [605, 352] width 366 height 679
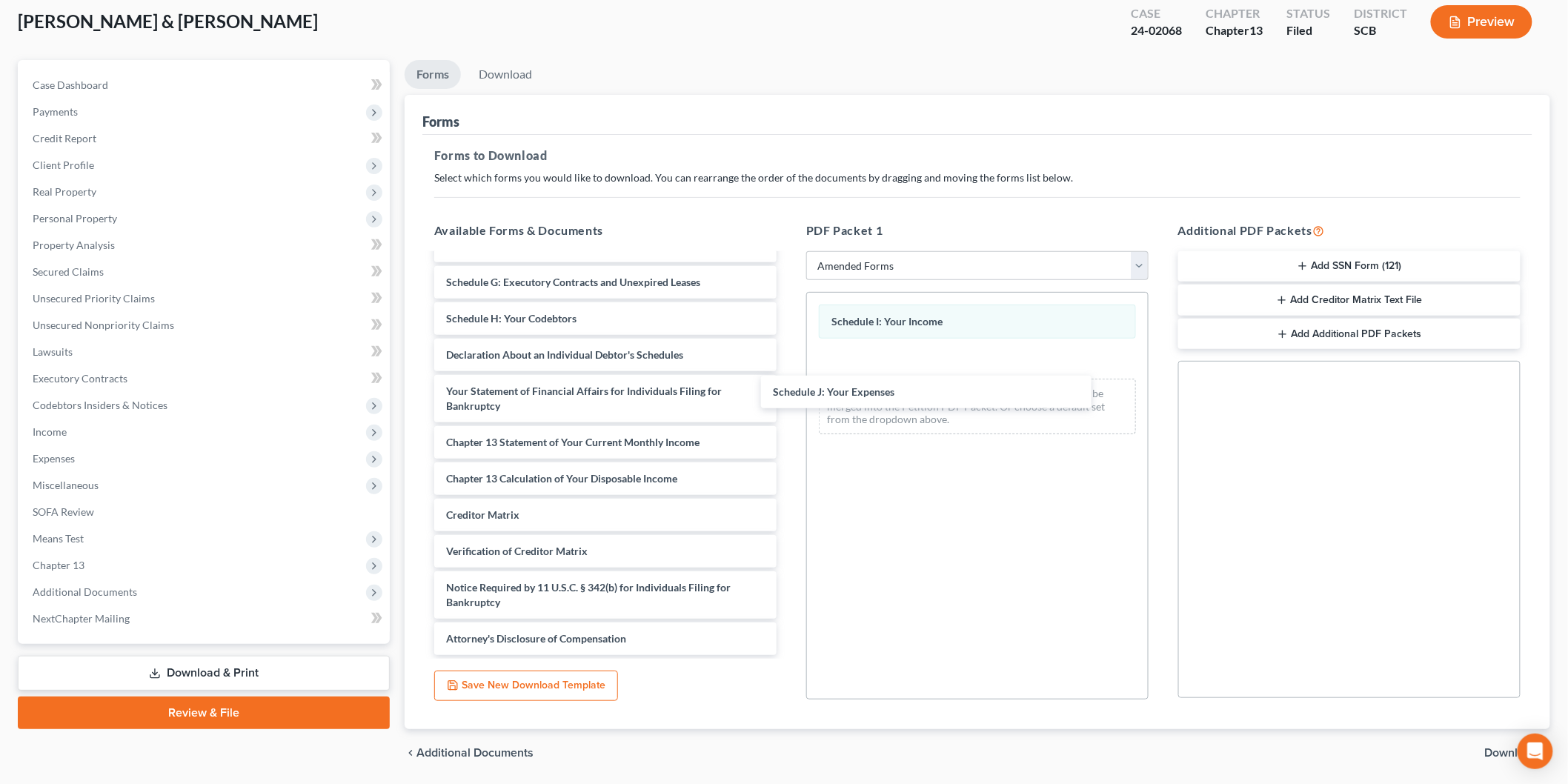
scroll to position [206, 0]
drag, startPoint x: 539, startPoint y: 322, endPoint x: 674, endPoint y: 368, distance: 142.6
click at [789, 402] on div "Schedule J: Your Expenses Voluntary Petition for Individuals Filing for Bankrup…" at bounding box center [605, 352] width 366 height 607
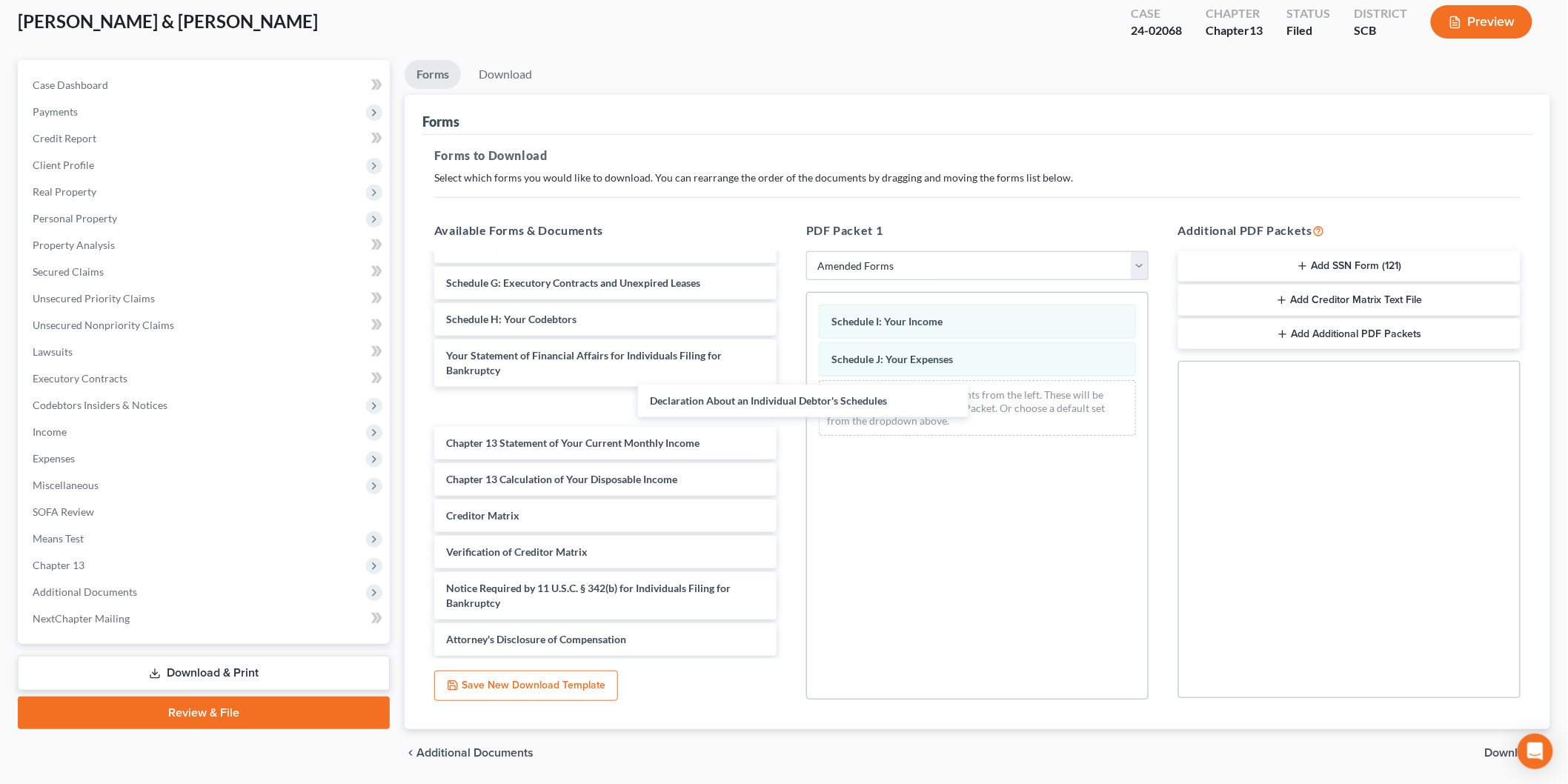
scroll to position [170, 0]
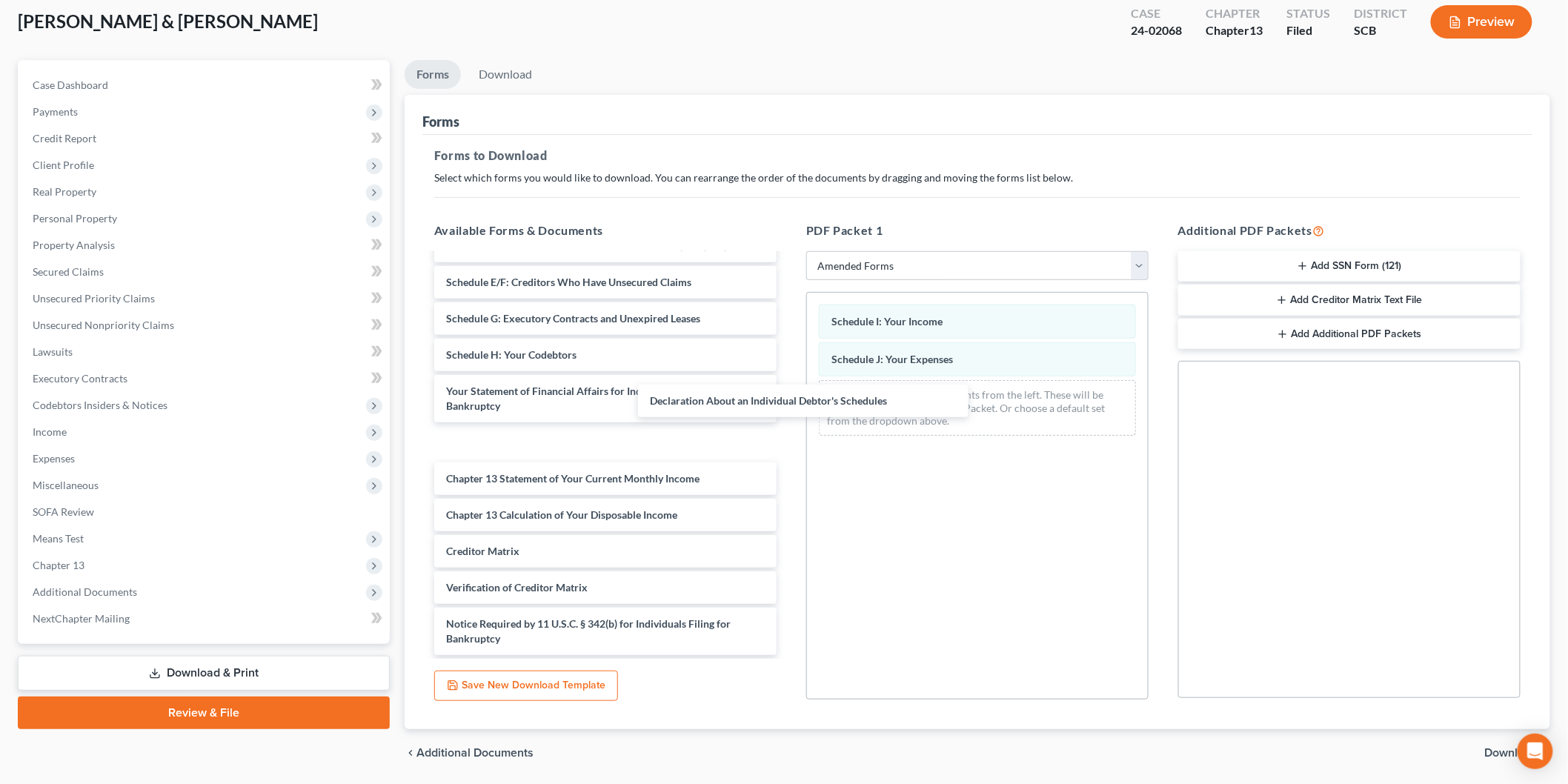
drag, startPoint x: 569, startPoint y: 354, endPoint x: 1026, endPoint y: 531, distance: 490.1
click at [789, 454] on div "Declaration About an Individual Debtor's Schedules Voluntary Petition for Indiv…" at bounding box center [605, 387] width 366 height 607
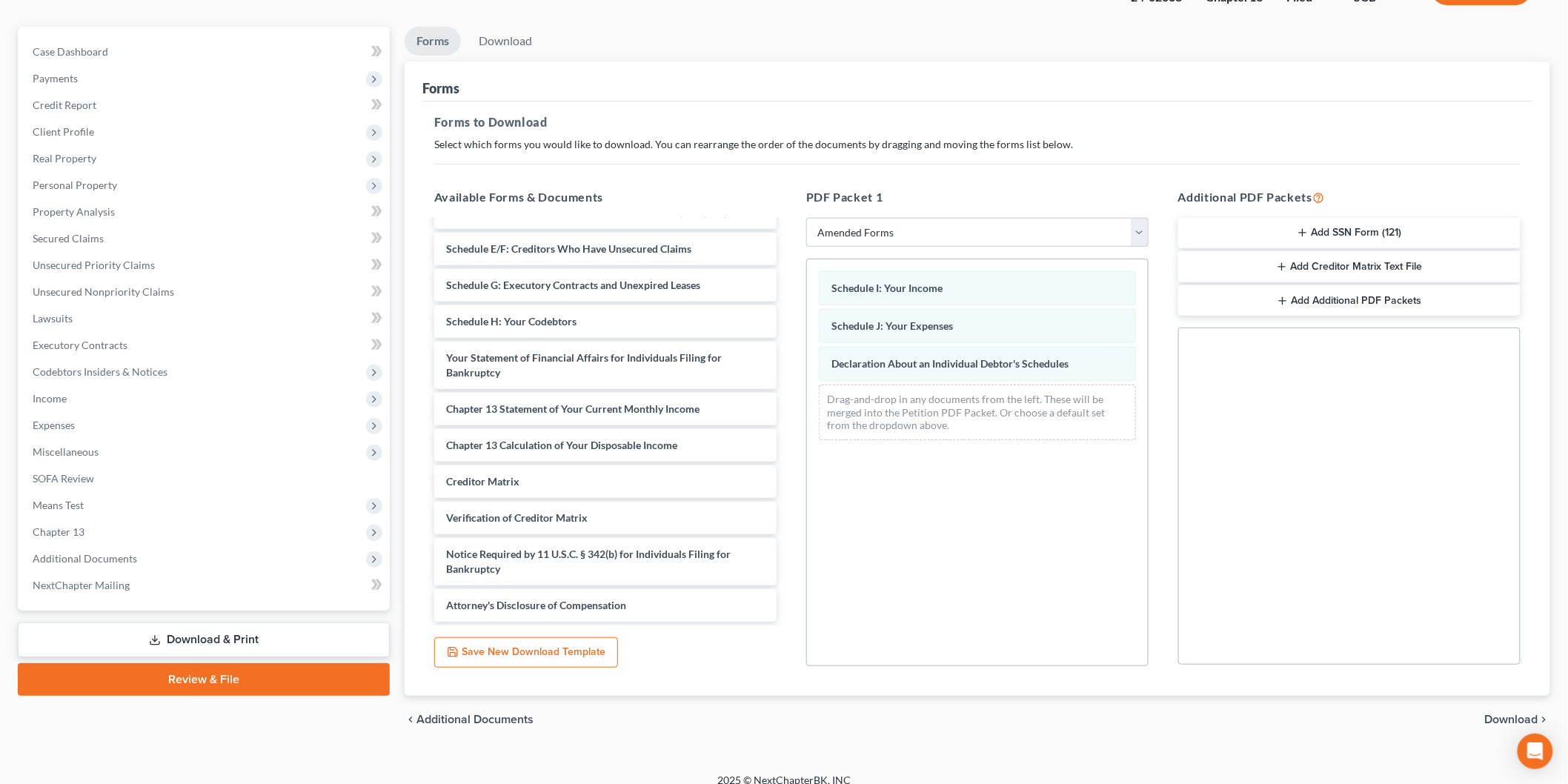
scroll to position [130, 0]
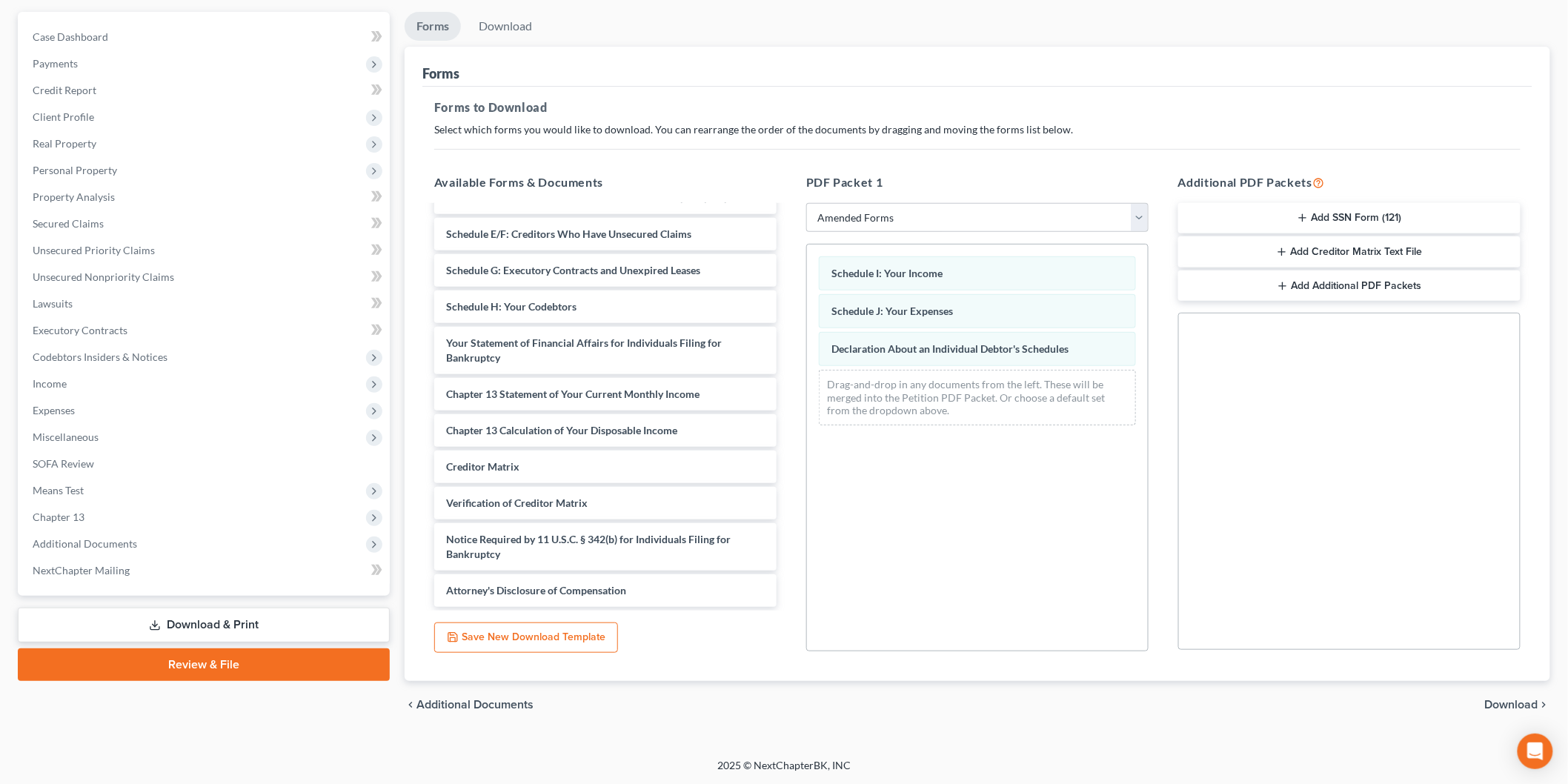
click at [1515, 701] on span "Download" at bounding box center [1511, 704] width 53 height 12
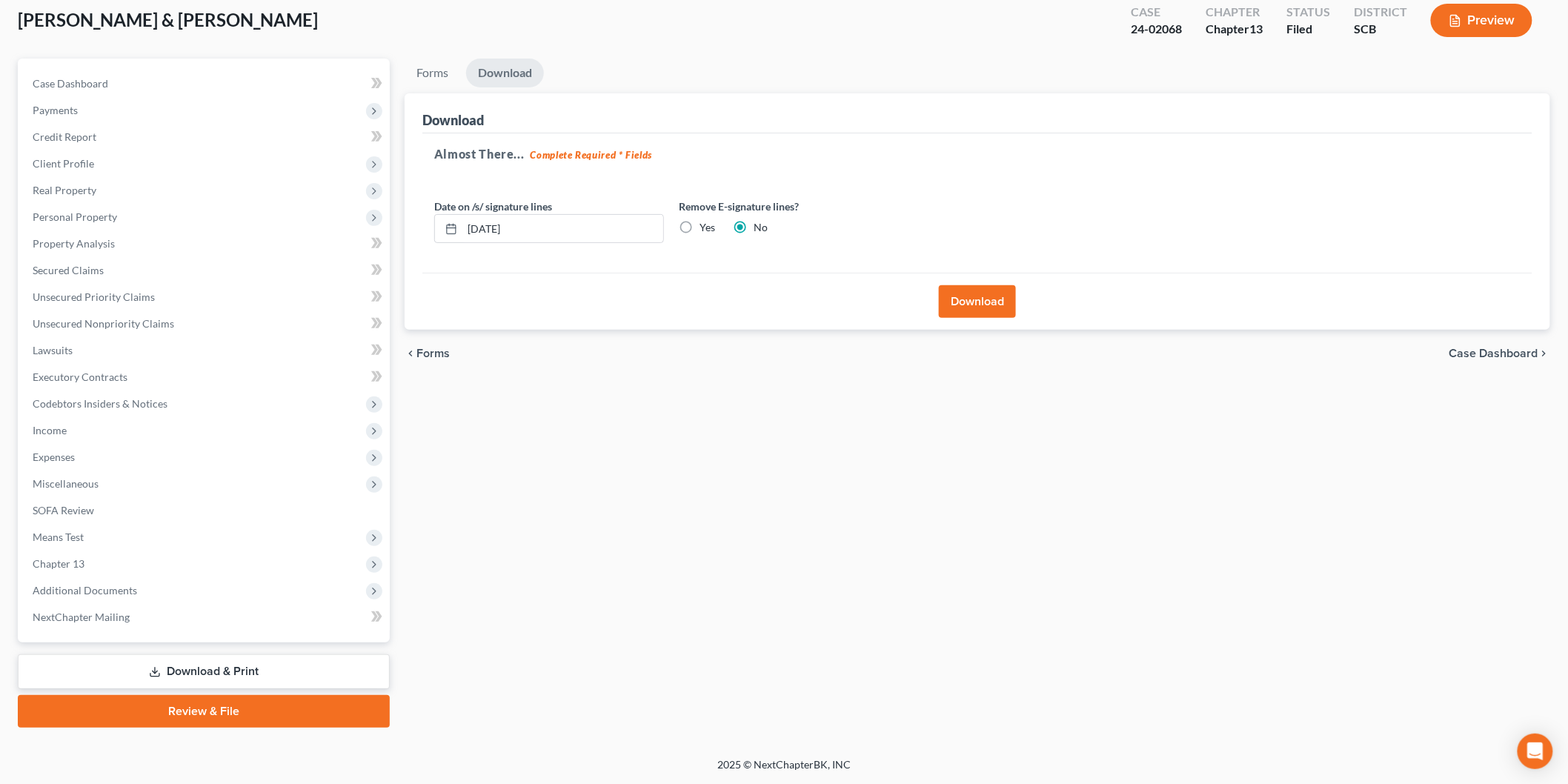
scroll to position [81, 0]
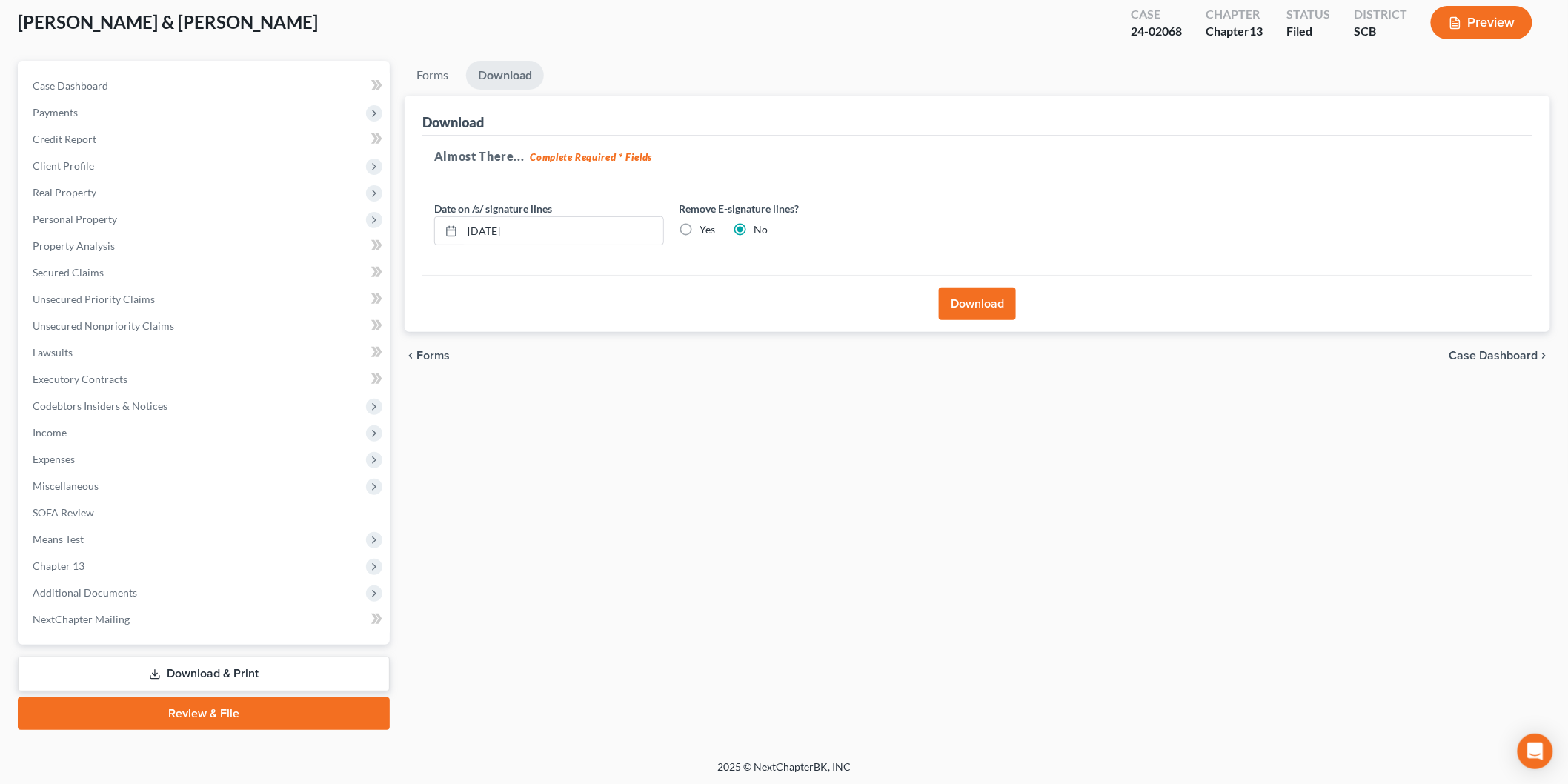
click at [700, 231] on label "Yes" at bounding box center [707, 229] width 15 height 14
click at [705, 231] on input "Yes" at bounding box center [710, 226] width 10 height 10
radio input "true"
radio input "false"
drag, startPoint x: 606, startPoint y: 226, endPoint x: 475, endPoint y: 215, distance: 131.5
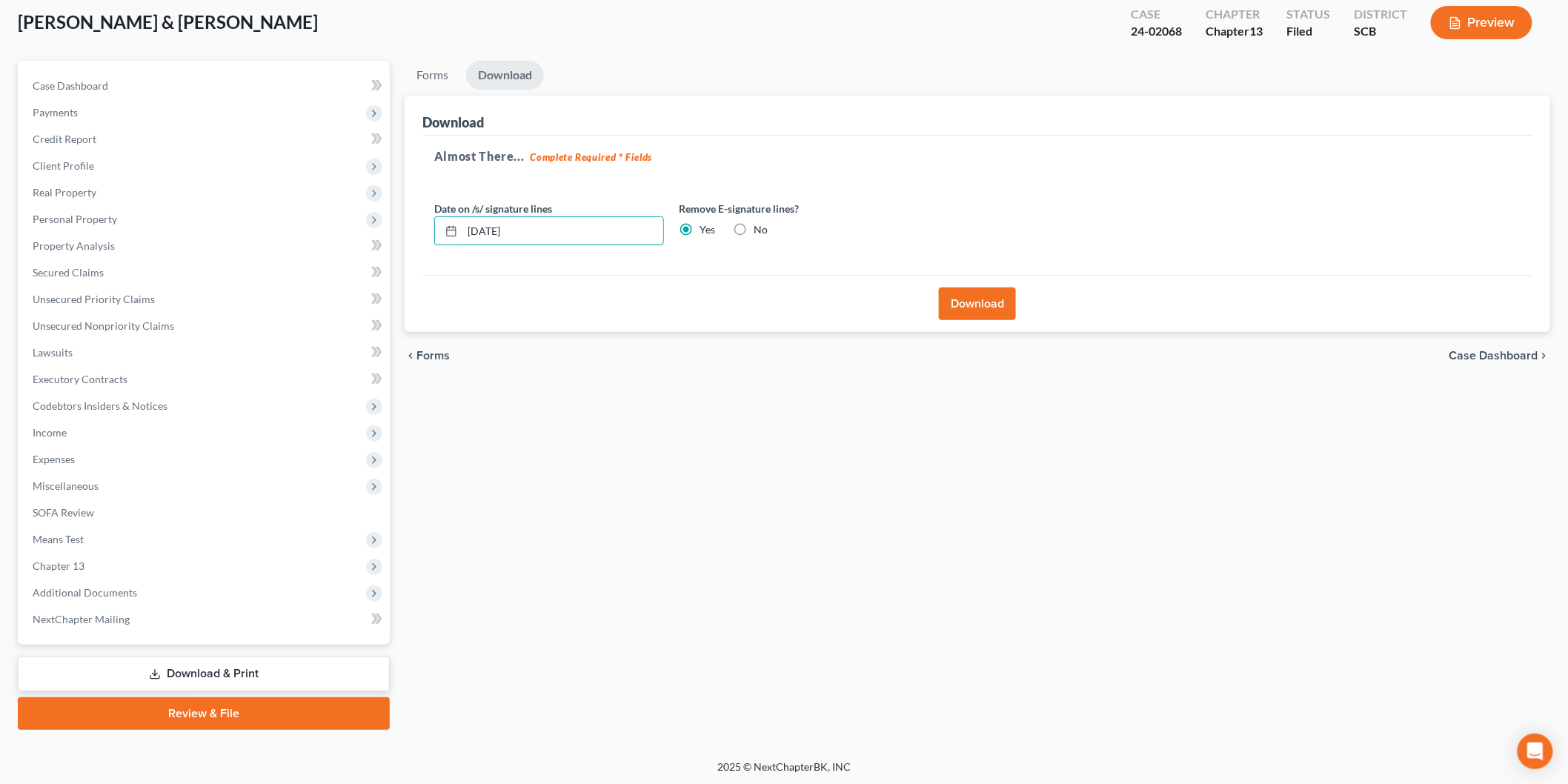
click at [480, 216] on div "[DATE]" at bounding box center [550, 231] width 230 height 30
type input "0"
click at [994, 292] on button "Download" at bounding box center [977, 304] width 77 height 33
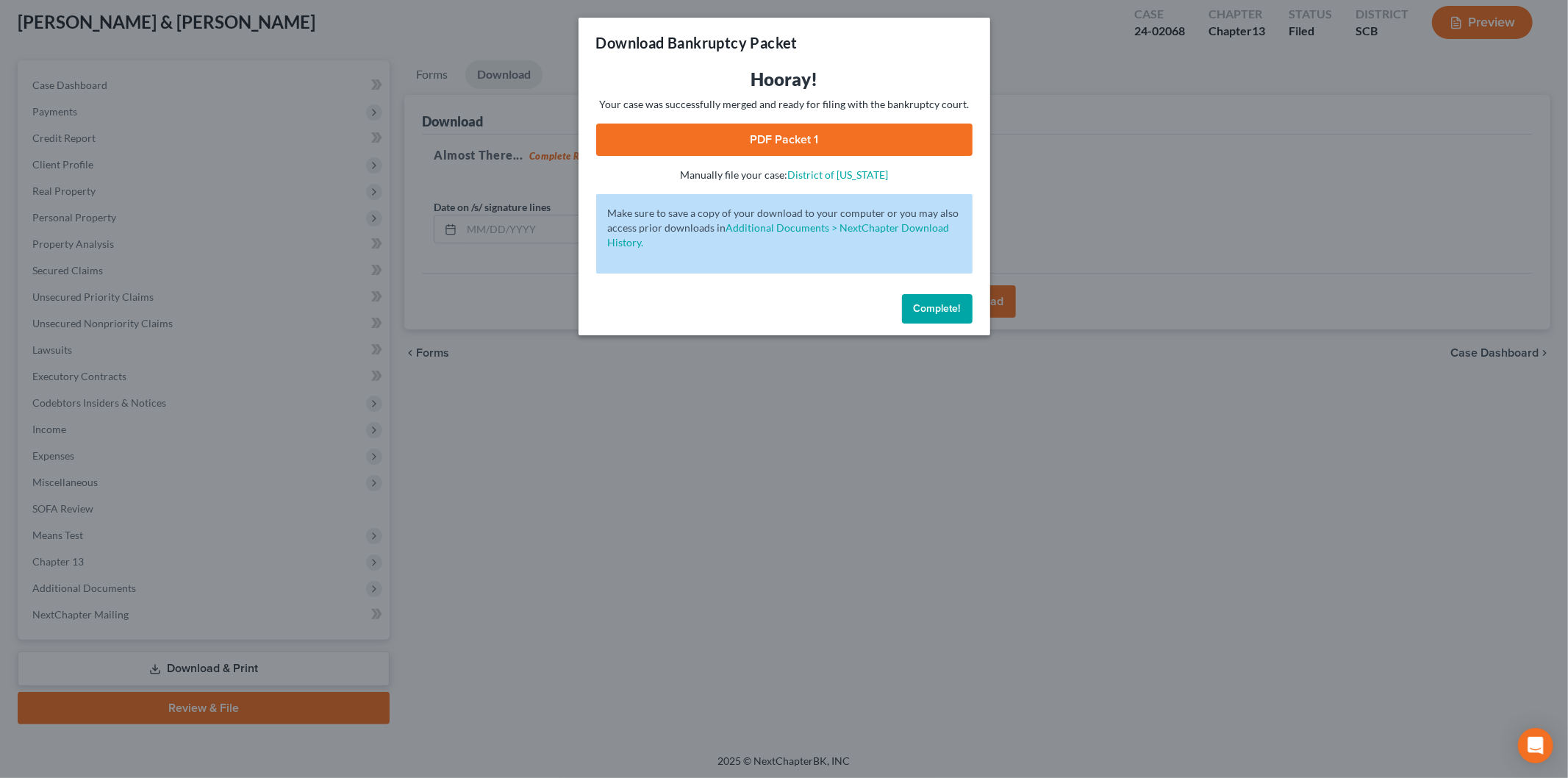
click at [759, 119] on div "Hooray! Your case was successfully merged and ready for filing with the bankrup…" at bounding box center [784, 125] width 376 height 115
click at [747, 132] on link "PDF Packet 1" at bounding box center [784, 139] width 376 height 32
click at [929, 305] on span "Complete!" at bounding box center [937, 308] width 47 height 13
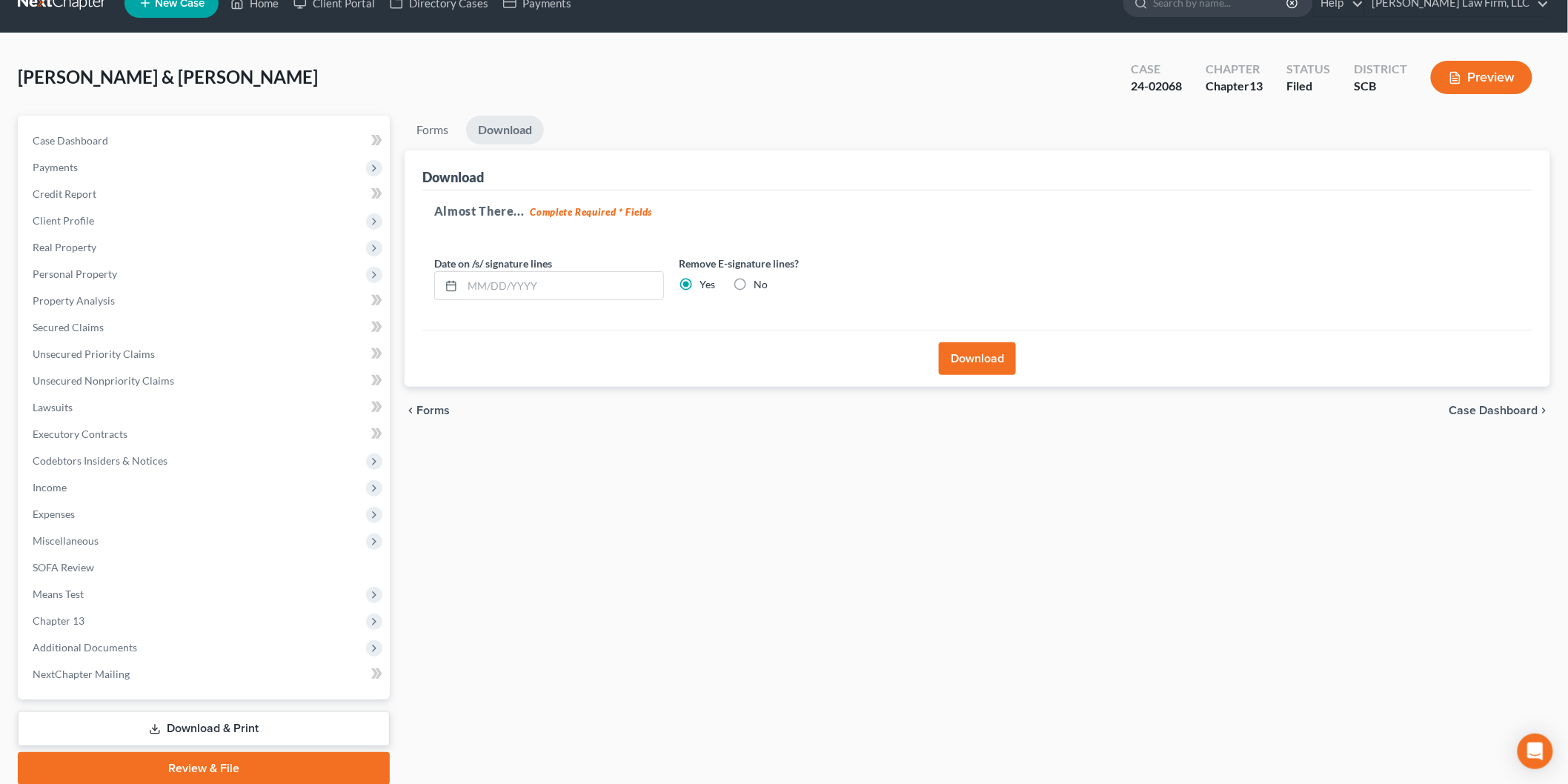
scroll to position [0, 0]
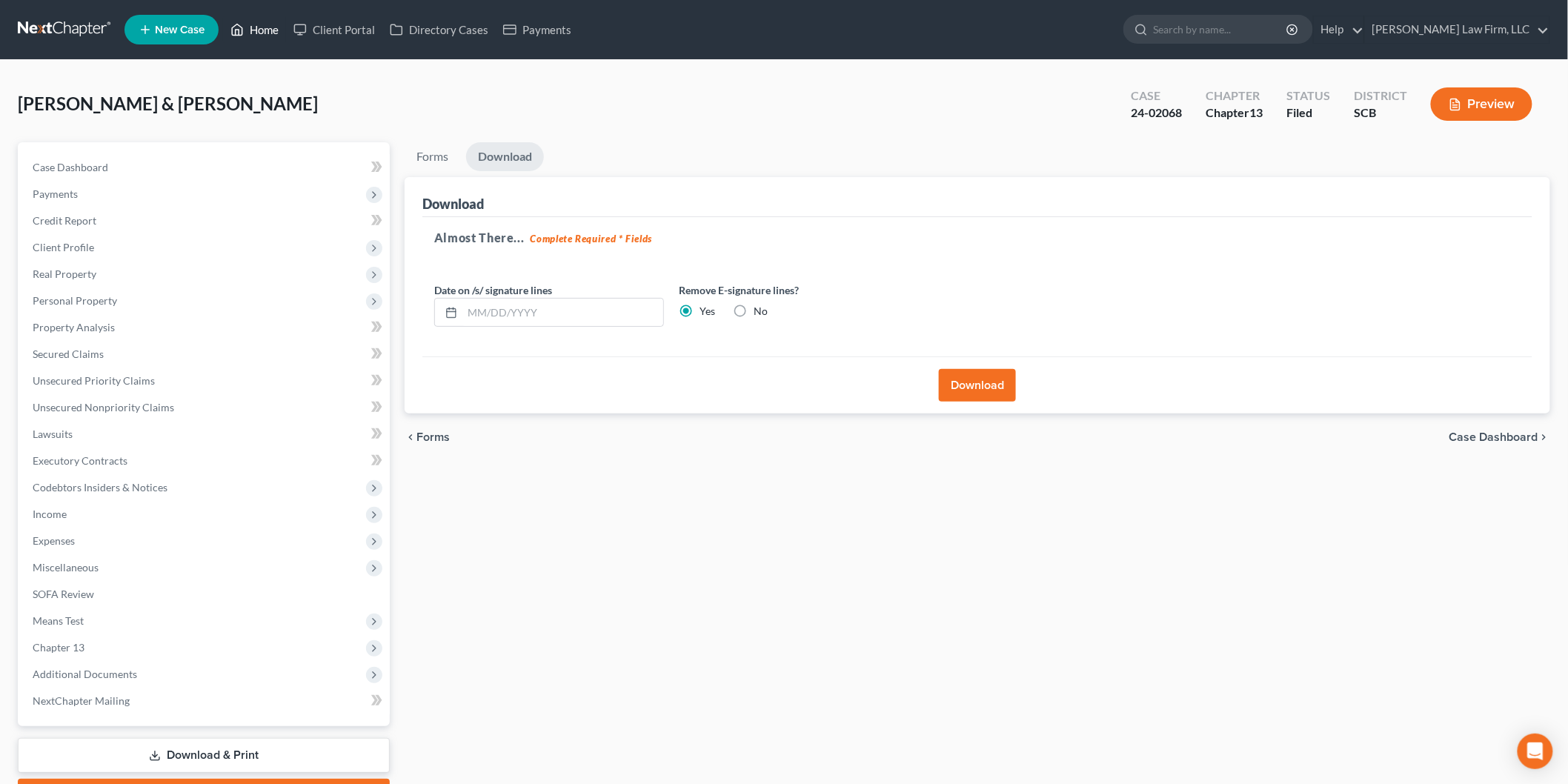
click at [278, 28] on link "Home" at bounding box center [254, 29] width 63 height 26
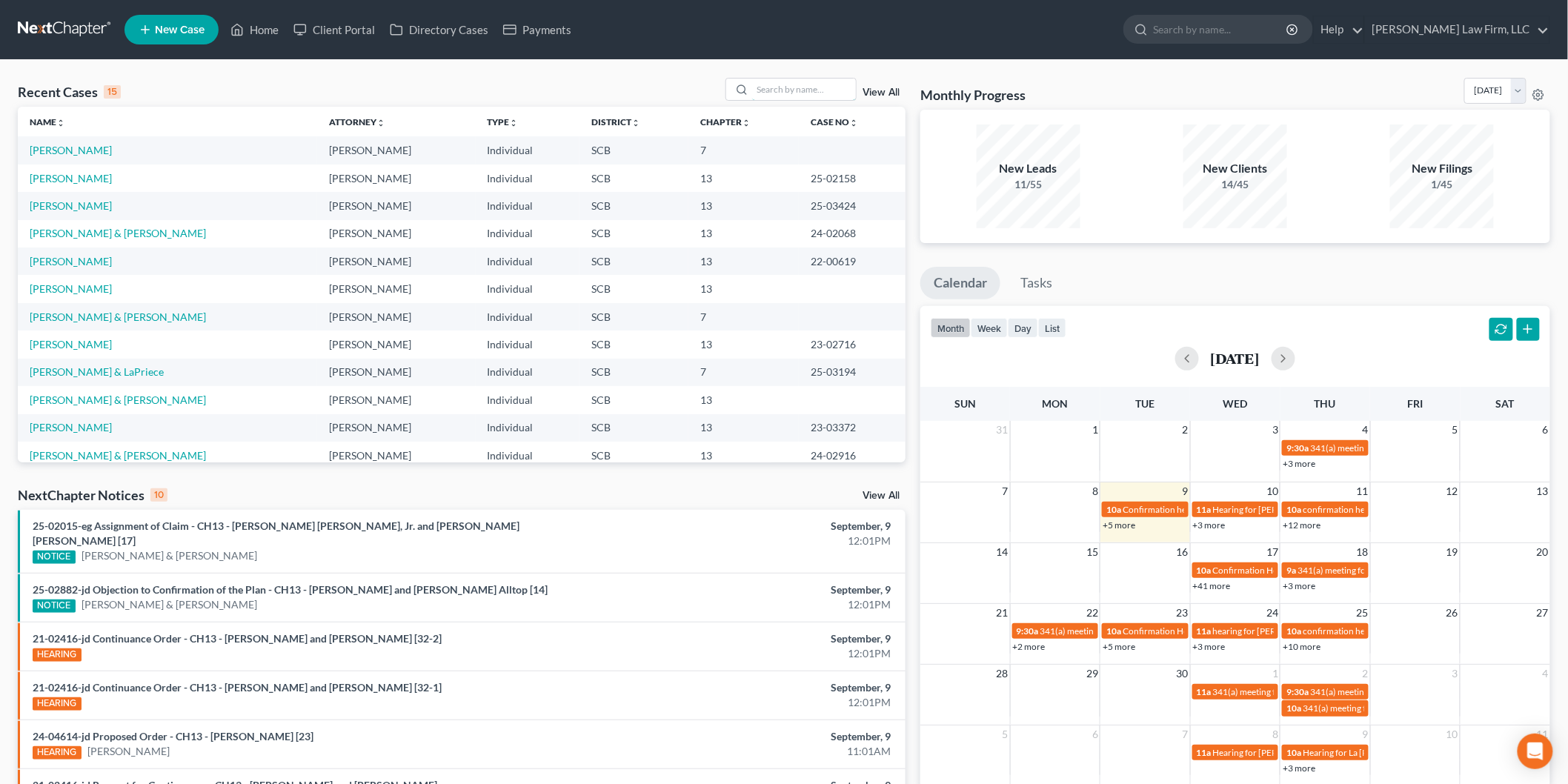
click at [794, 86] on input "search" at bounding box center [804, 90] width 104 height 22
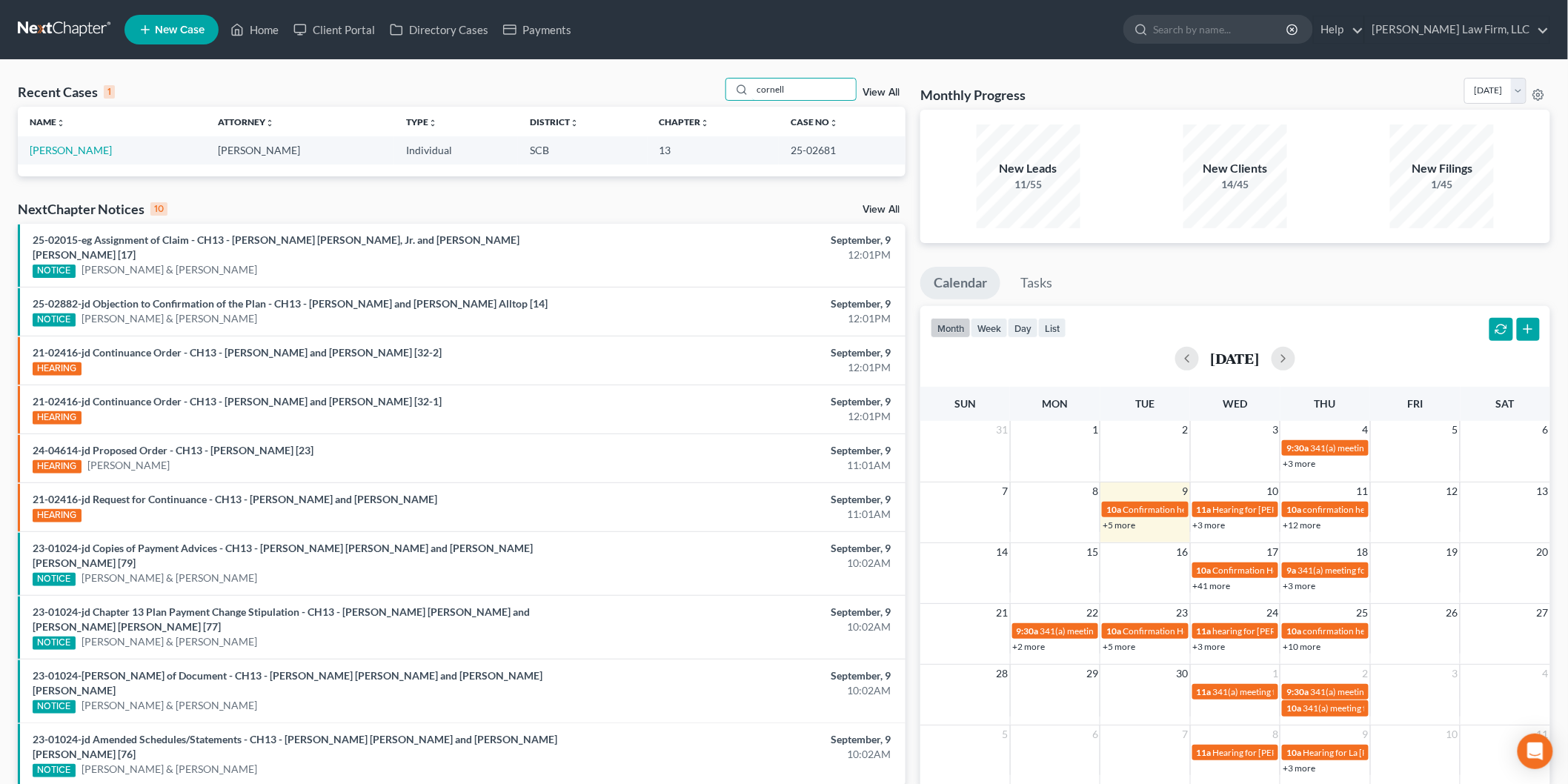
type input "cornell"
click at [75, 147] on link "Cornell, Amanda" at bounding box center [71, 150] width 82 height 13
select select "2"
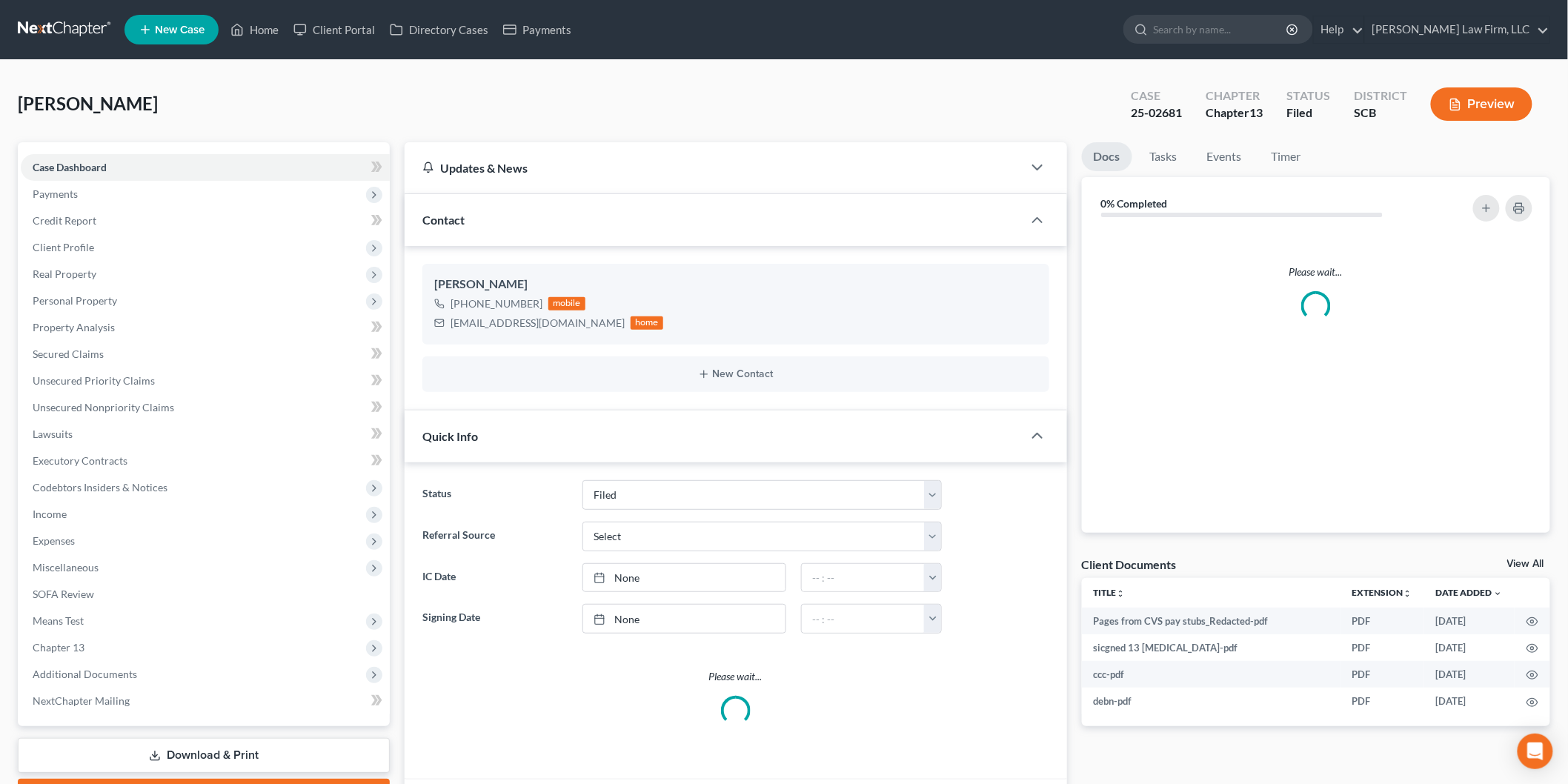
select select "0"
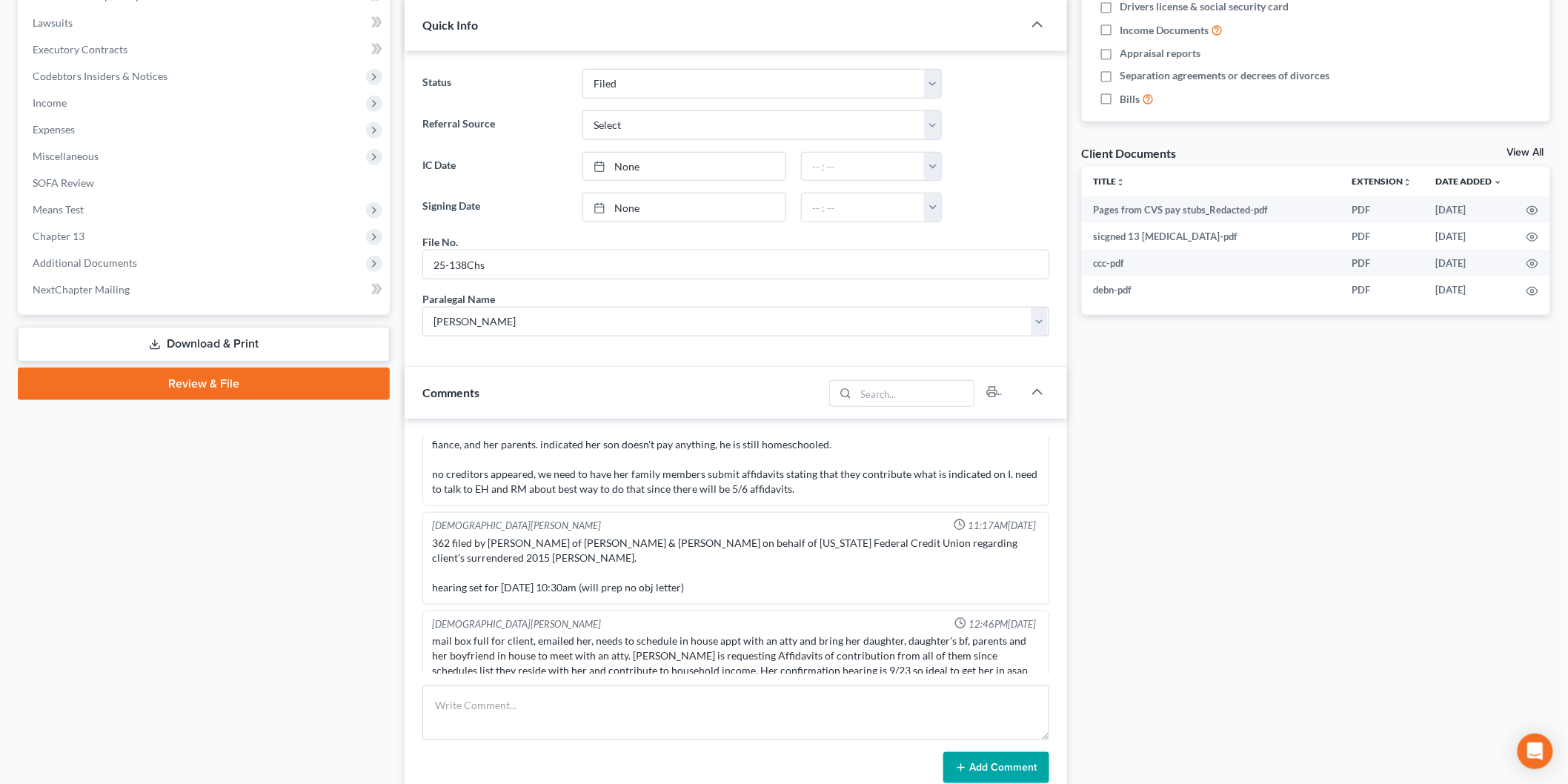
scroll to position [2789, 0]
click at [1535, 151] on link "View All" at bounding box center [1525, 152] width 37 height 10
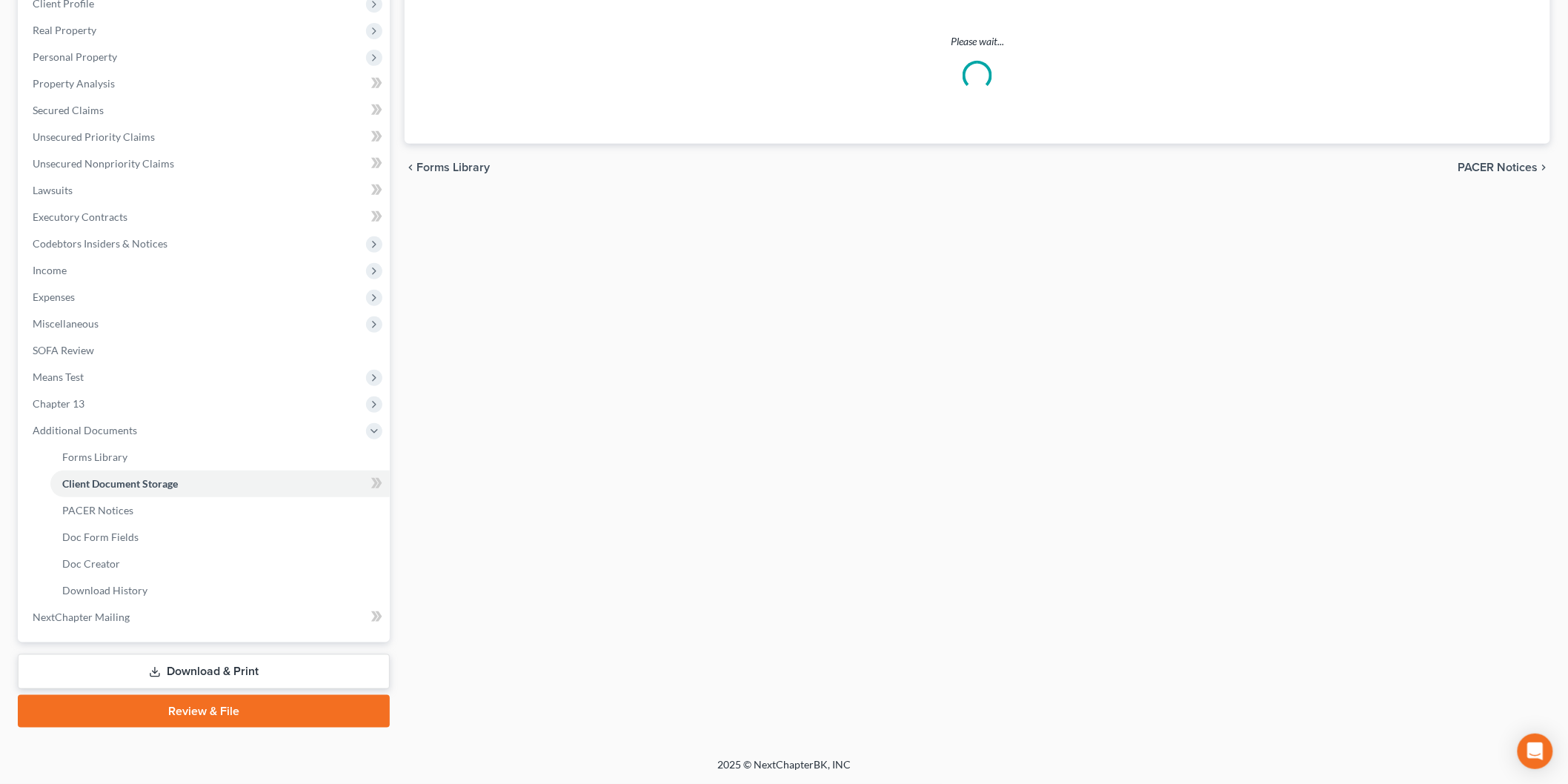
scroll to position [26, 0]
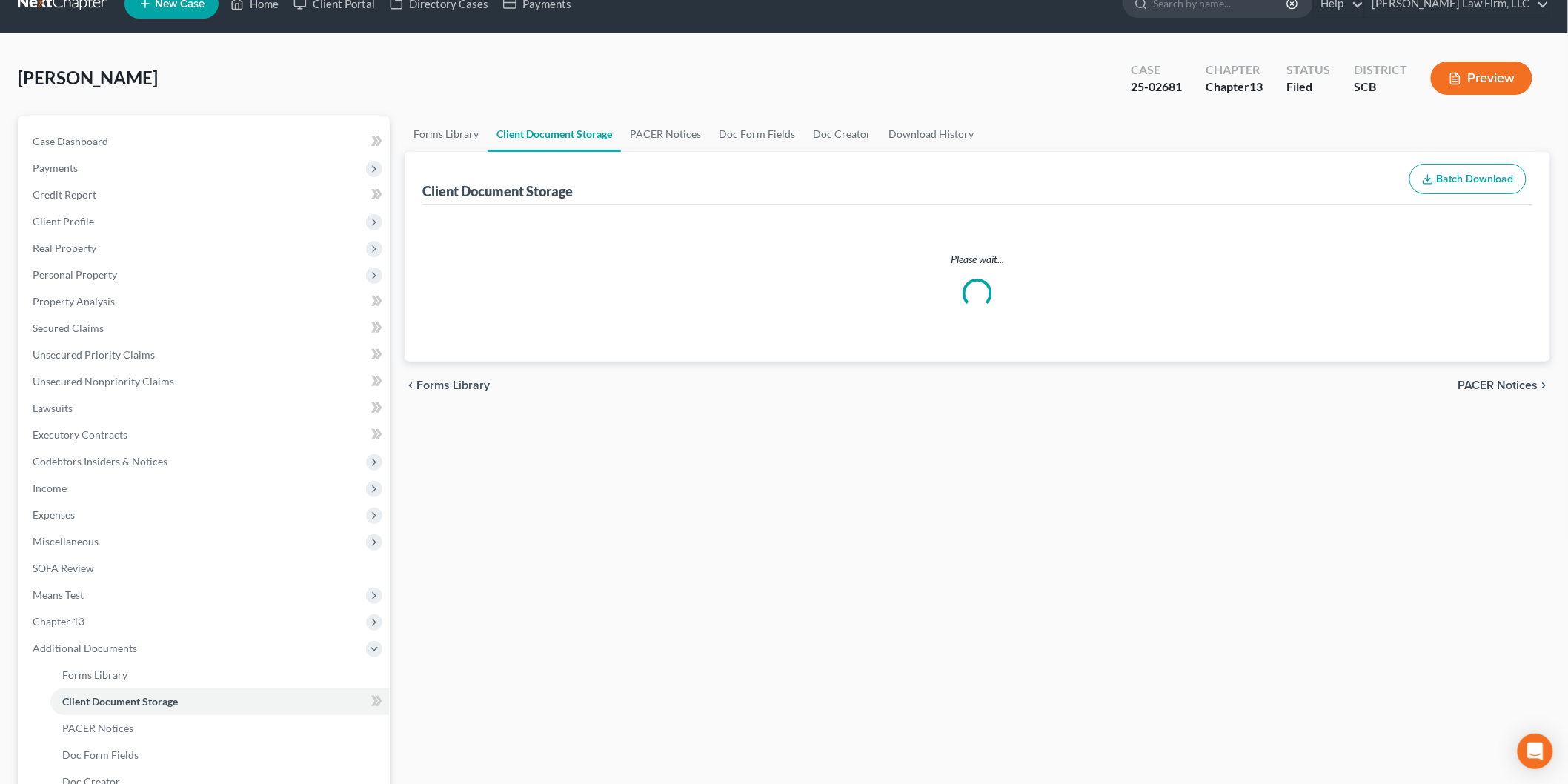
select select "16"
select select "6"
select select "15"
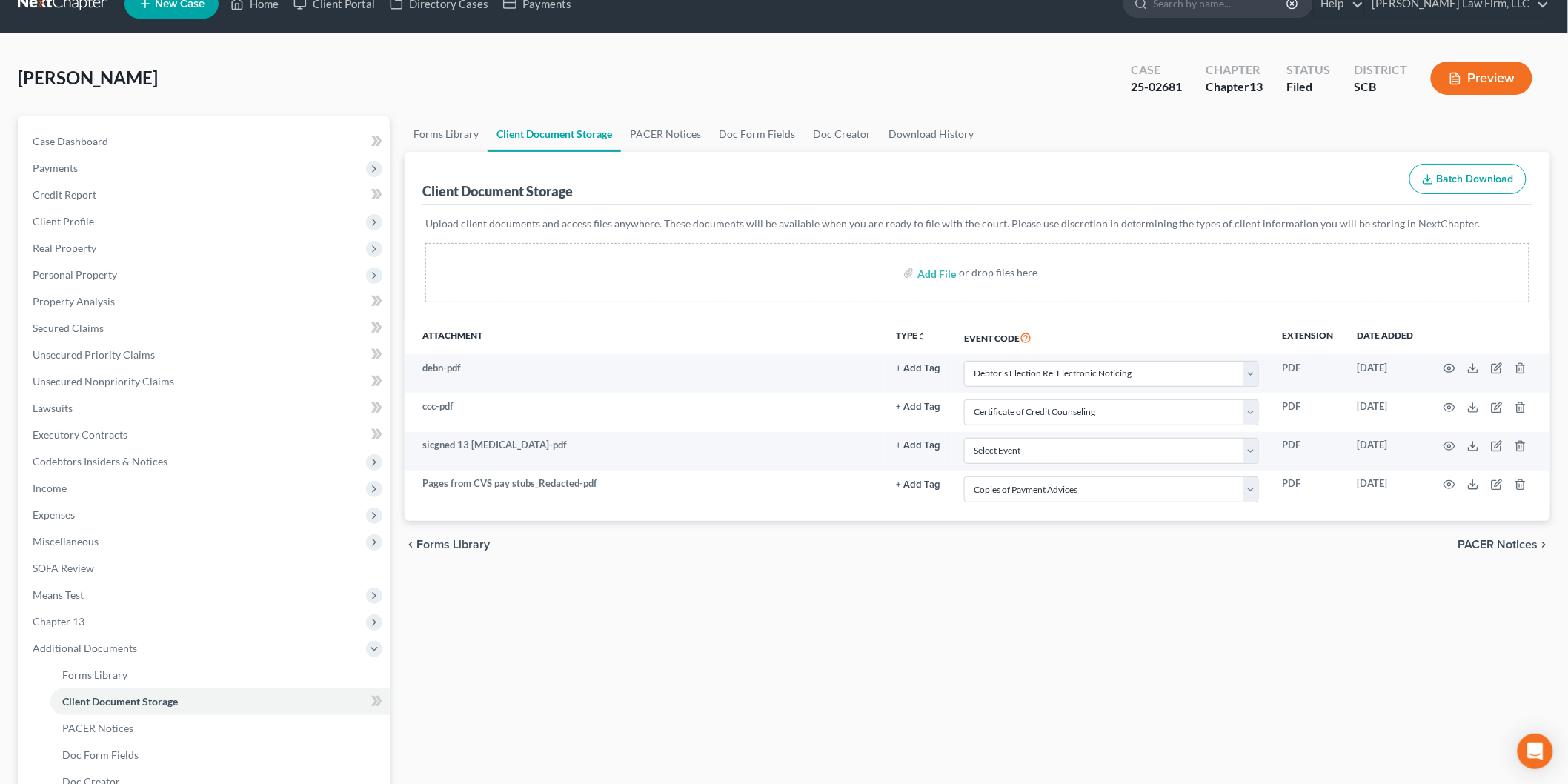
scroll to position [0, 0]
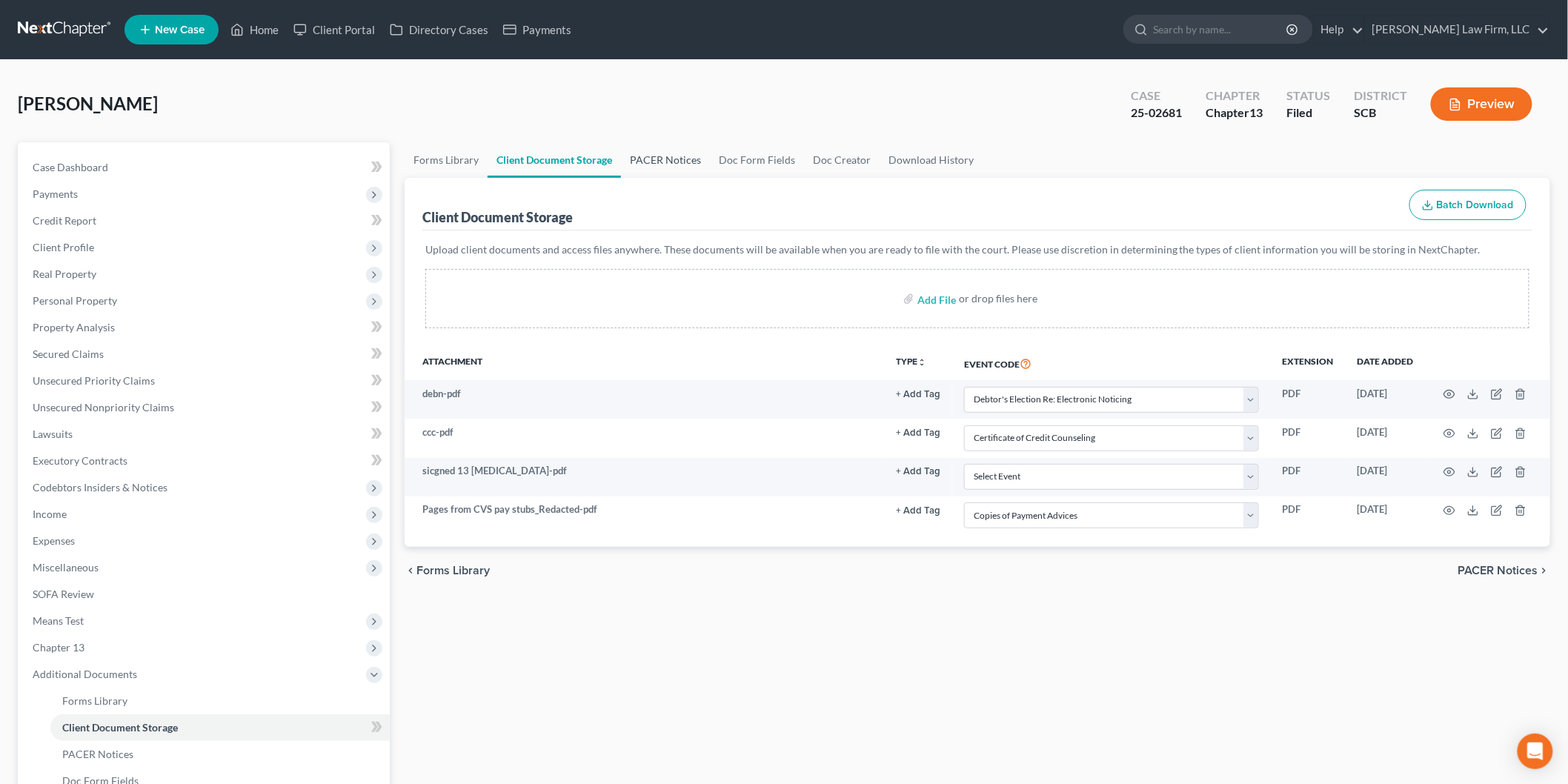
click at [660, 148] on link "PACER Notices" at bounding box center [665, 159] width 89 height 35
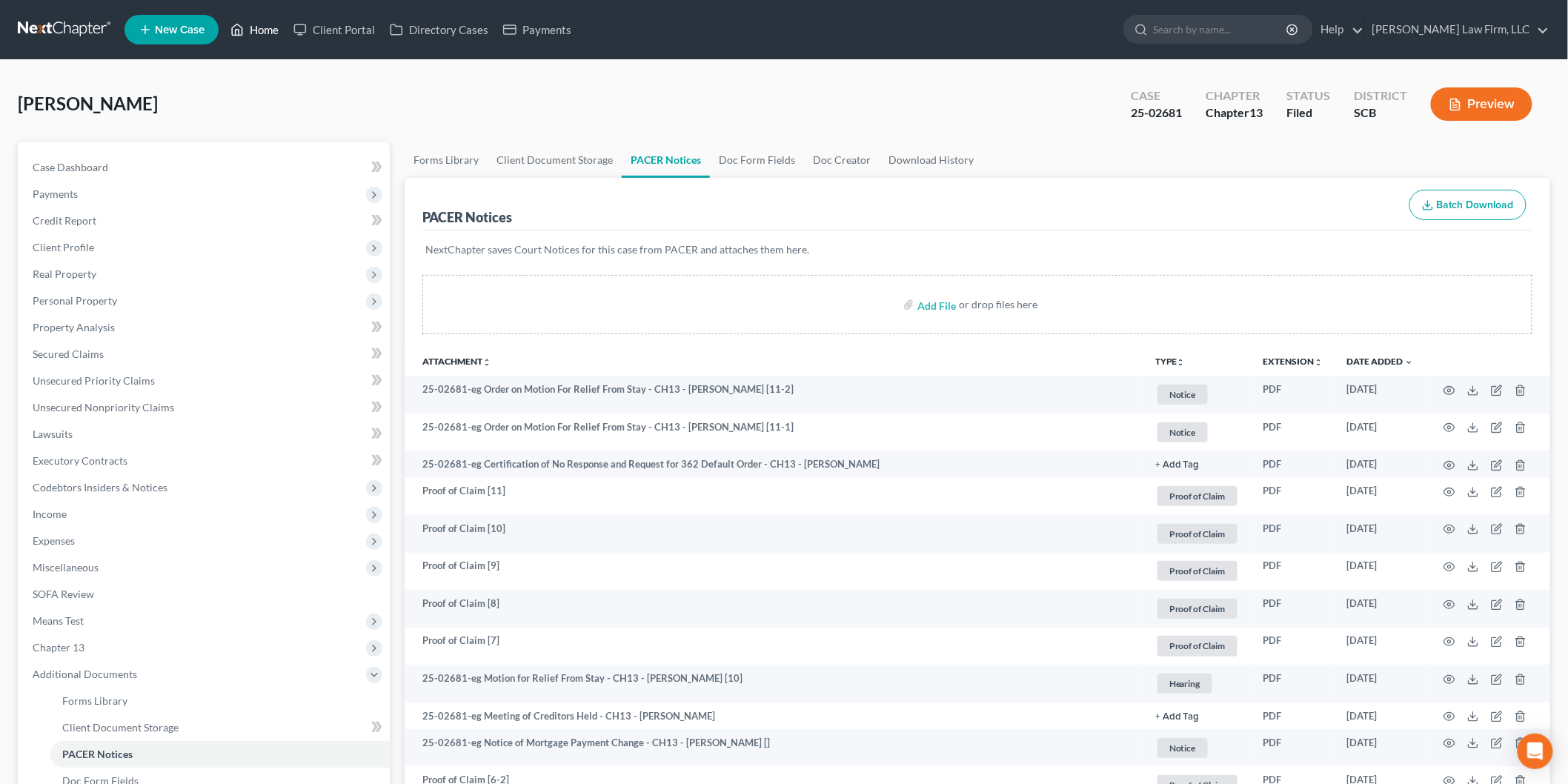
click at [272, 26] on link "Home" at bounding box center [254, 29] width 63 height 26
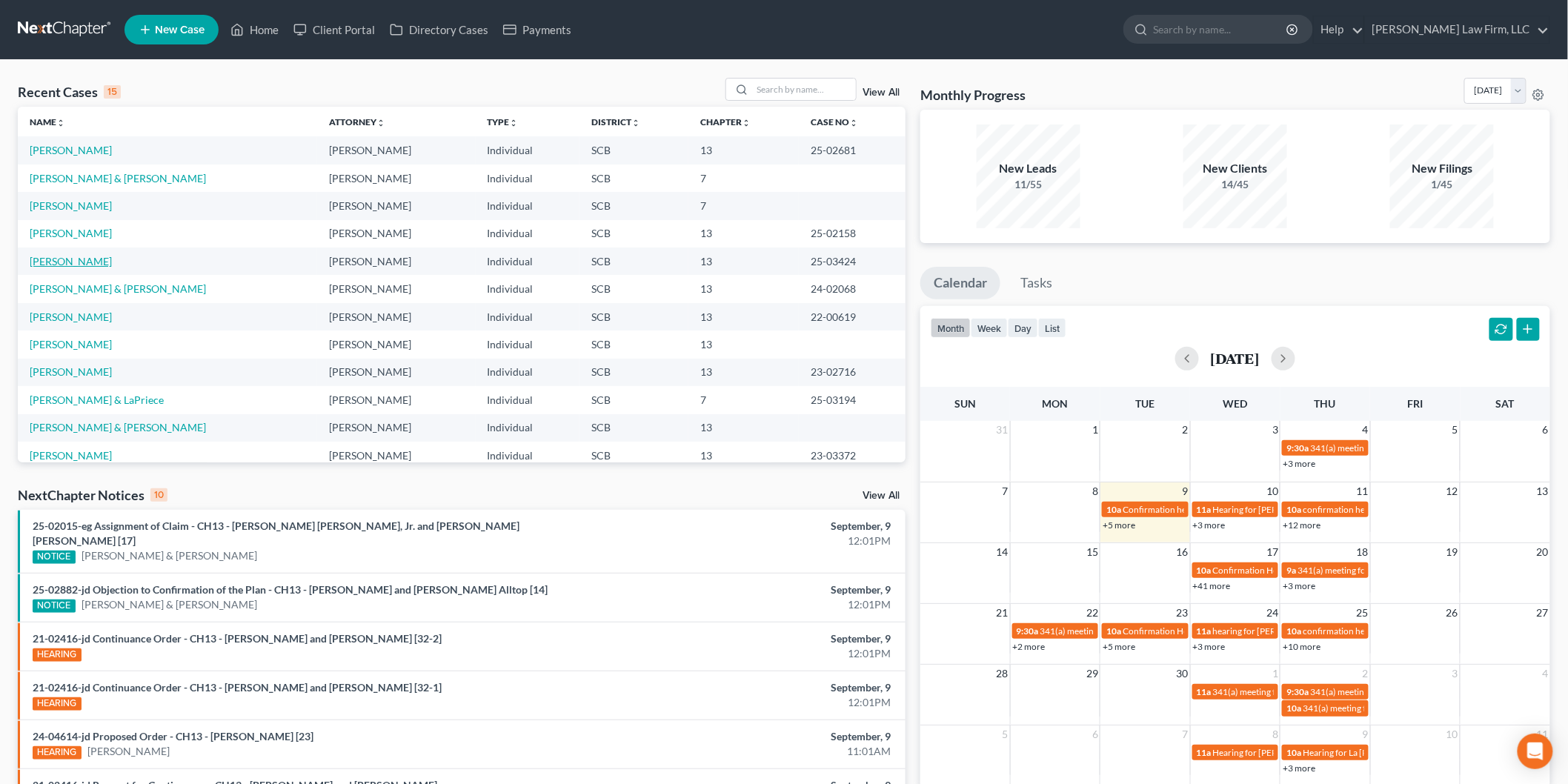
click at [86, 255] on link "[PERSON_NAME]" at bounding box center [71, 262] width 82 height 13
select select "0"
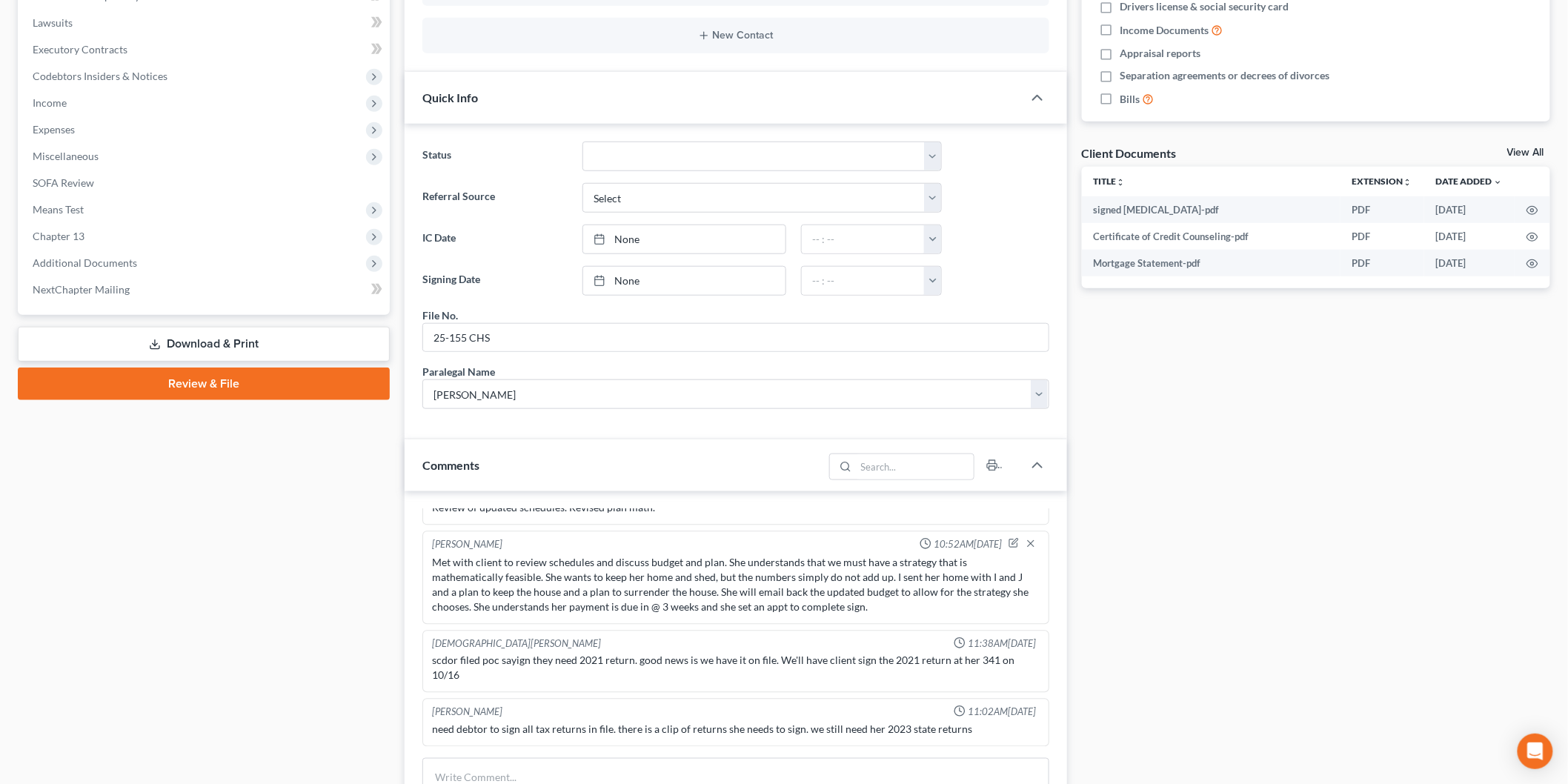
scroll to position [741, 0]
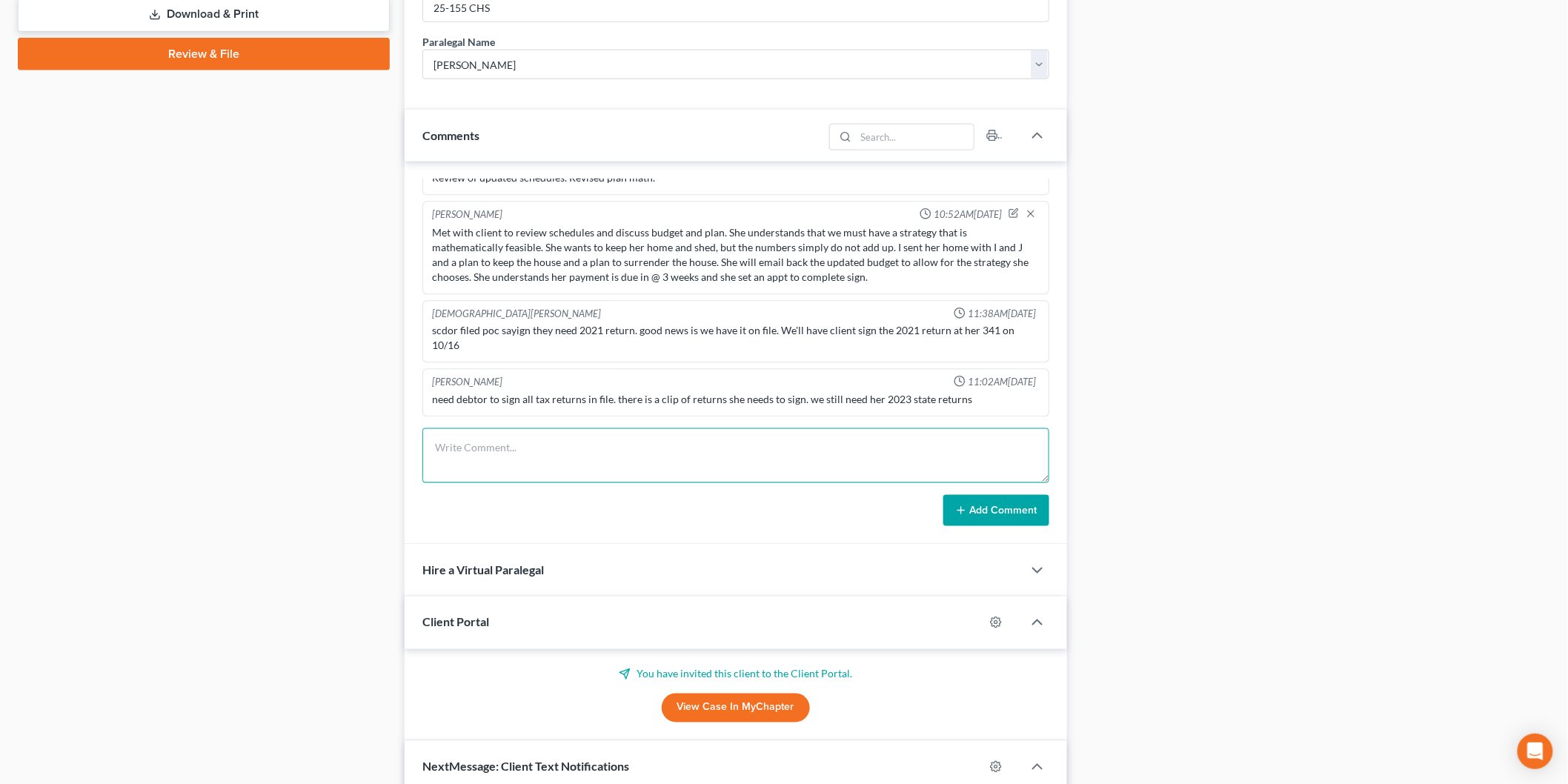
click at [521, 471] on textarea at bounding box center [735, 455] width 626 height 55
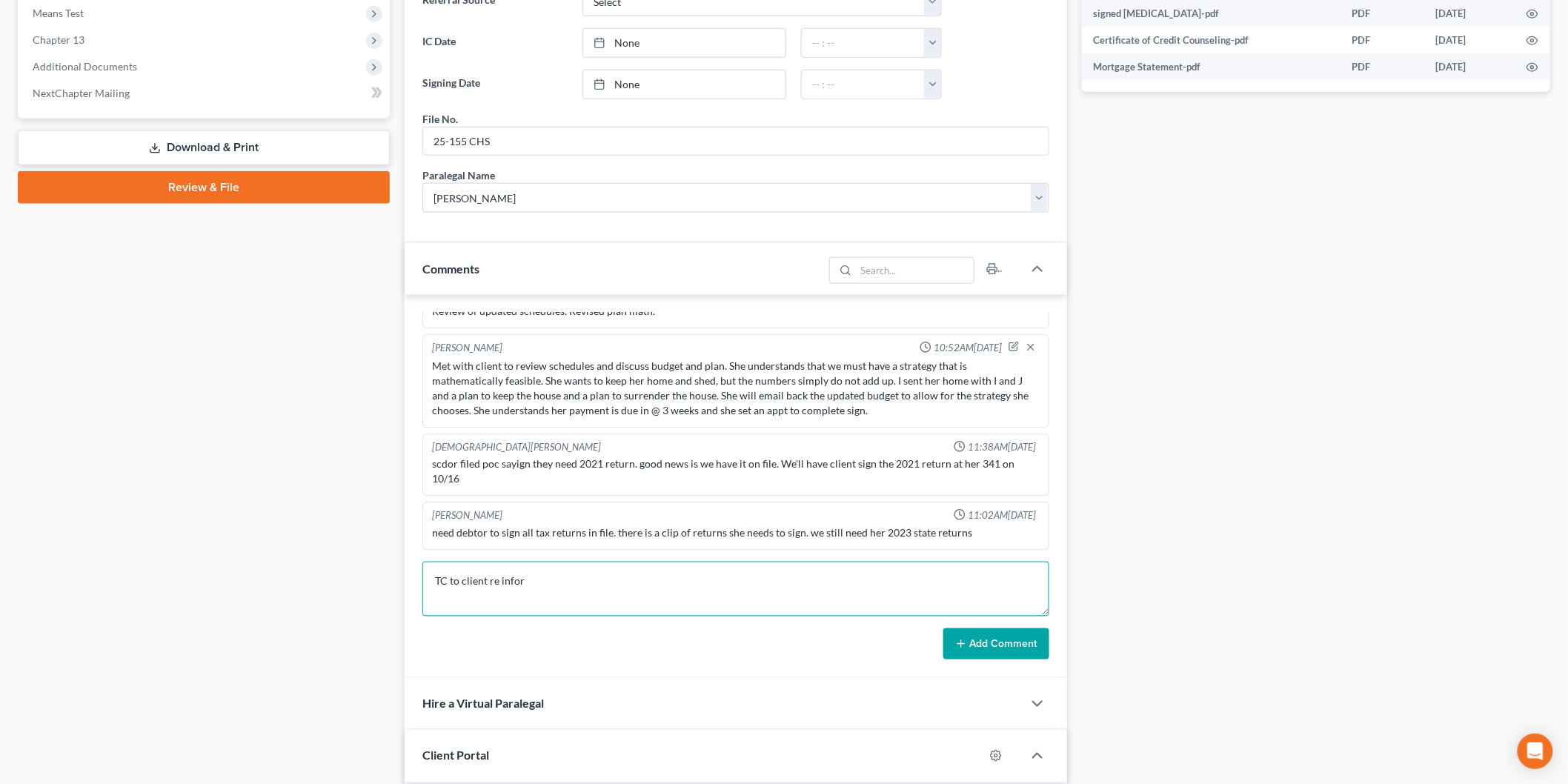
scroll to position [576, 0]
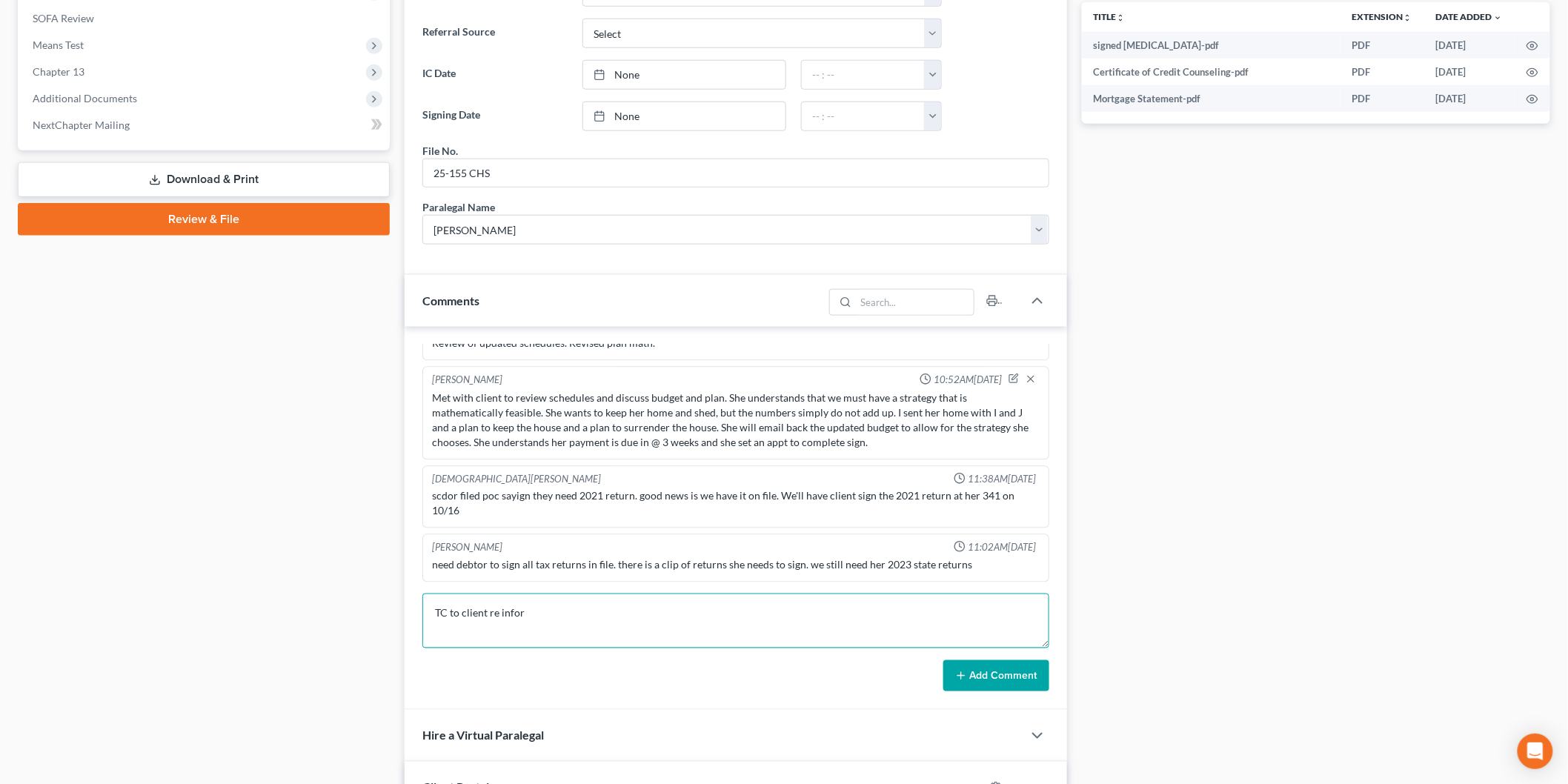
click at [428, 616] on textarea "TC to client re infor" at bounding box center [735, 620] width 626 height 55
type textarea "Teams message to SE re any updated info. No. TC to client re information needed…"
click at [968, 674] on button "Add Comment" at bounding box center [996, 675] width 106 height 31
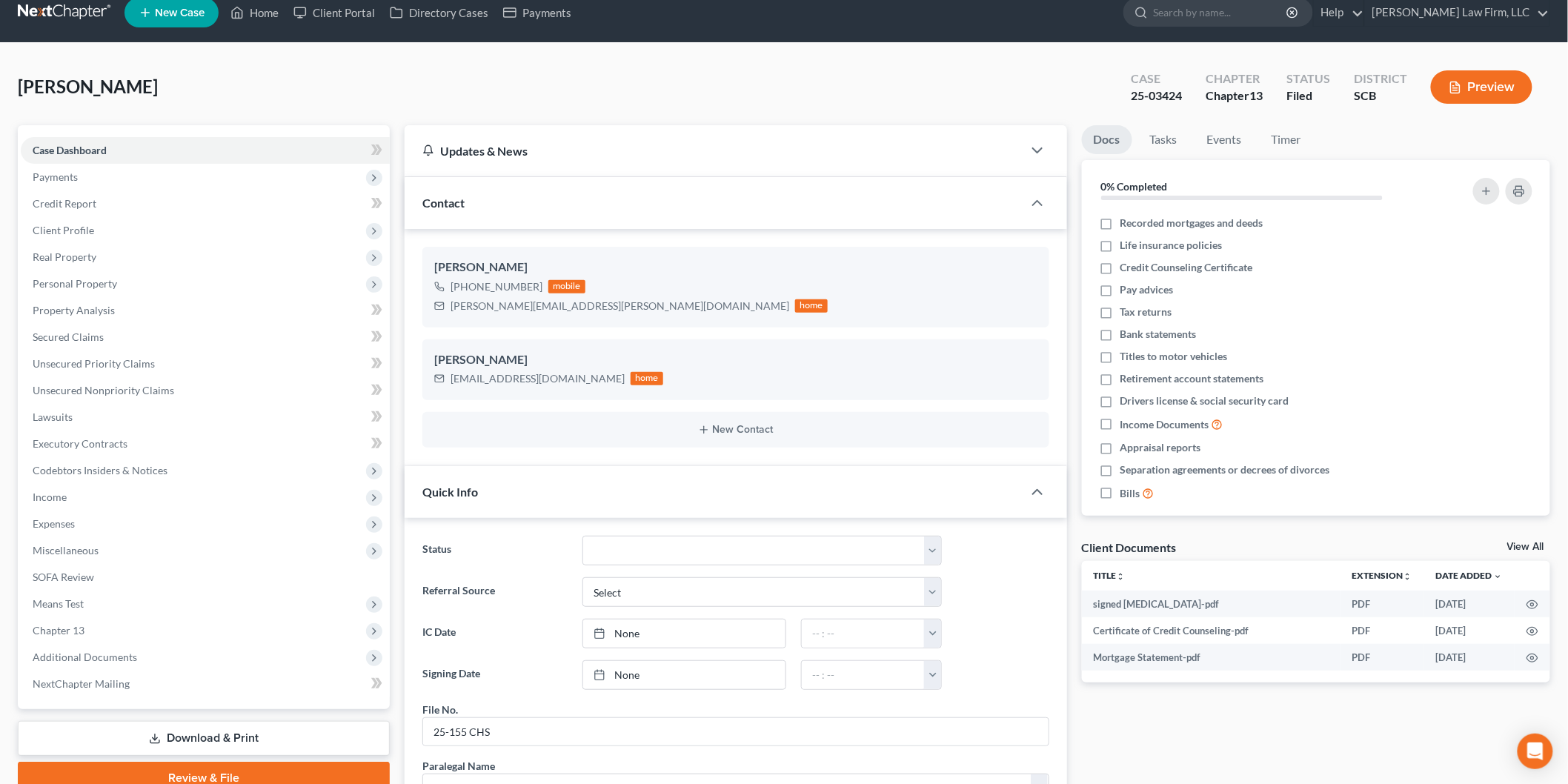
scroll to position [0, 0]
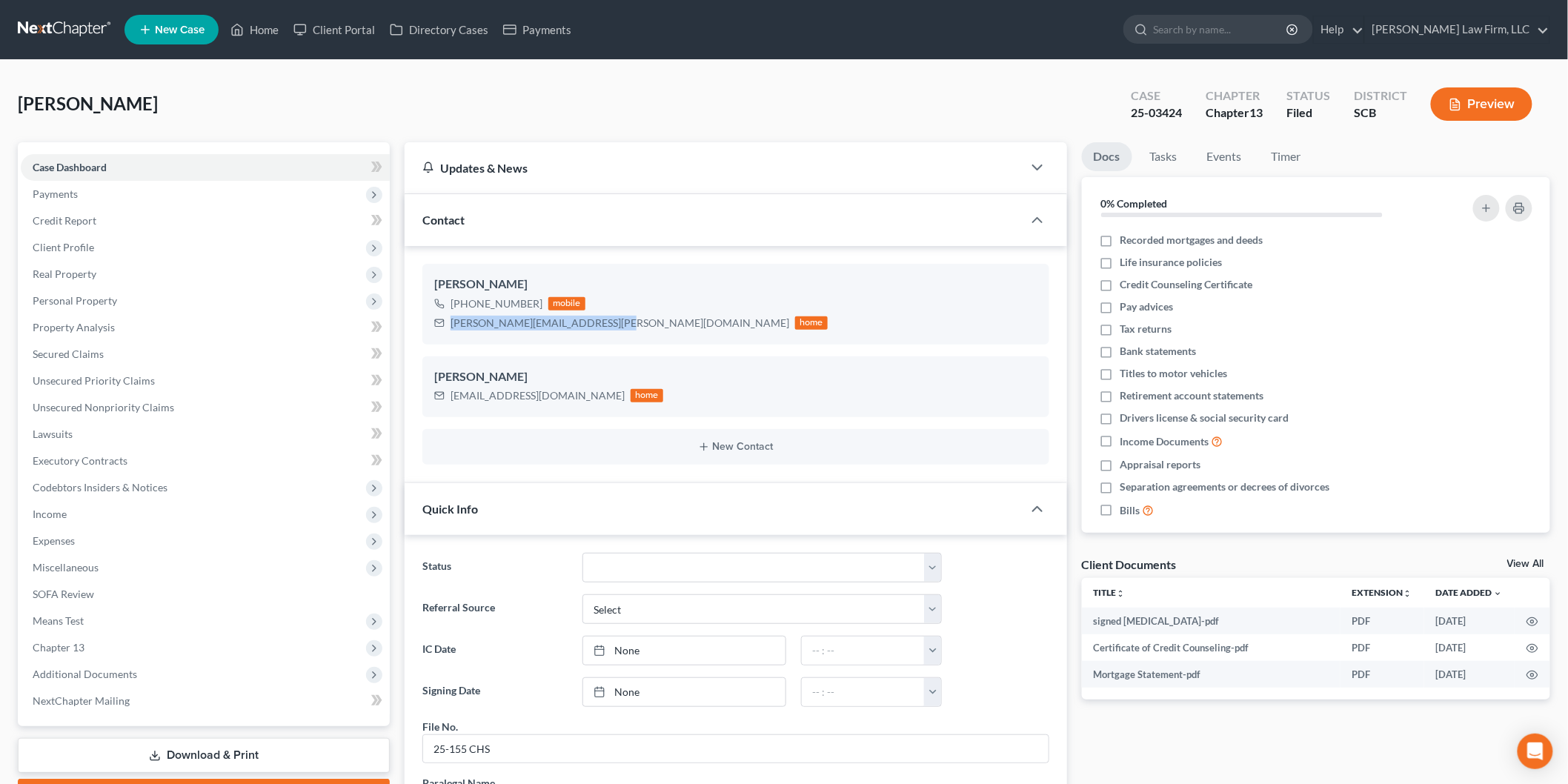
drag, startPoint x: 454, startPoint y: 323, endPoint x: 601, endPoint y: 337, distance: 147.7
click at [601, 337] on div "Jennifer Singleton +1 (843) 456-3829 mobile Jennifer.l.Singleton@Boeing.com home" at bounding box center [735, 303] width 626 height 80
copy div "[PERSON_NAME][EMAIL_ADDRESS][PERSON_NAME][DOMAIN_NAME]"
drag, startPoint x: 448, startPoint y: 405, endPoint x: 451, endPoint y: 394, distance: 11.4
click at [449, 405] on div "Jennifer Singleton jlsingleton07@gmail.com home" at bounding box center [735, 387] width 626 height 61
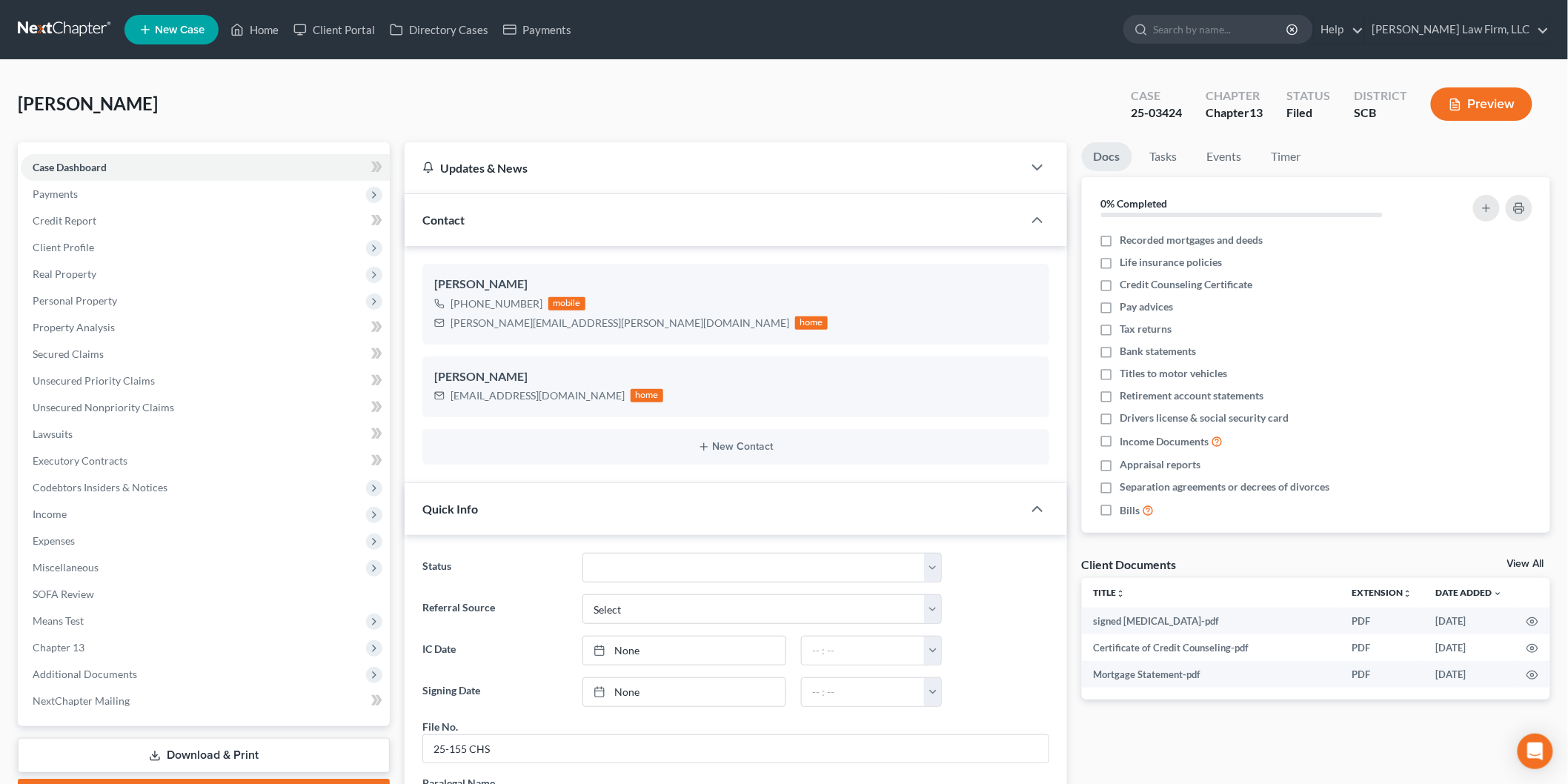
click at [451, 394] on div "[EMAIL_ADDRESS][DOMAIN_NAME]" at bounding box center [538, 396] width 174 height 14
click at [551, 391] on div "[EMAIL_ADDRESS][DOMAIN_NAME]" at bounding box center [538, 396] width 174 height 14
click at [559, 394] on div "[EMAIL_ADDRESS][DOMAIN_NAME]" at bounding box center [538, 396] width 174 height 14
click at [495, 393] on div "[EMAIL_ADDRESS][DOMAIN_NAME]" at bounding box center [538, 396] width 174 height 14
drag, startPoint x: 448, startPoint y: 393, endPoint x: 564, endPoint y: 398, distance: 116.1
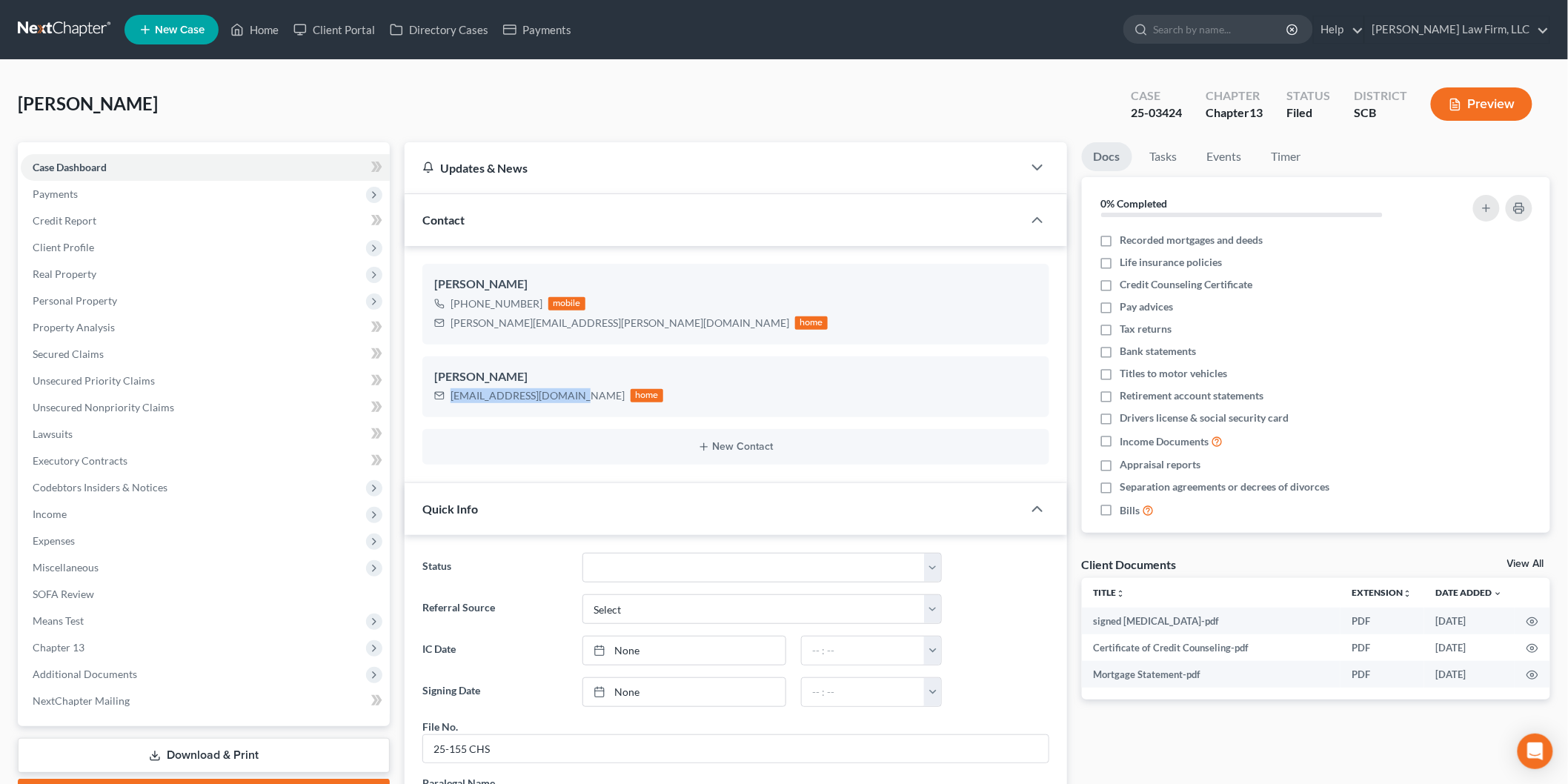
click at [564, 398] on div "jlsingleton07@gmail.com home" at bounding box center [549, 395] width 229 height 19
copy div "[EMAIL_ADDRESS][DOMAIN_NAME]"
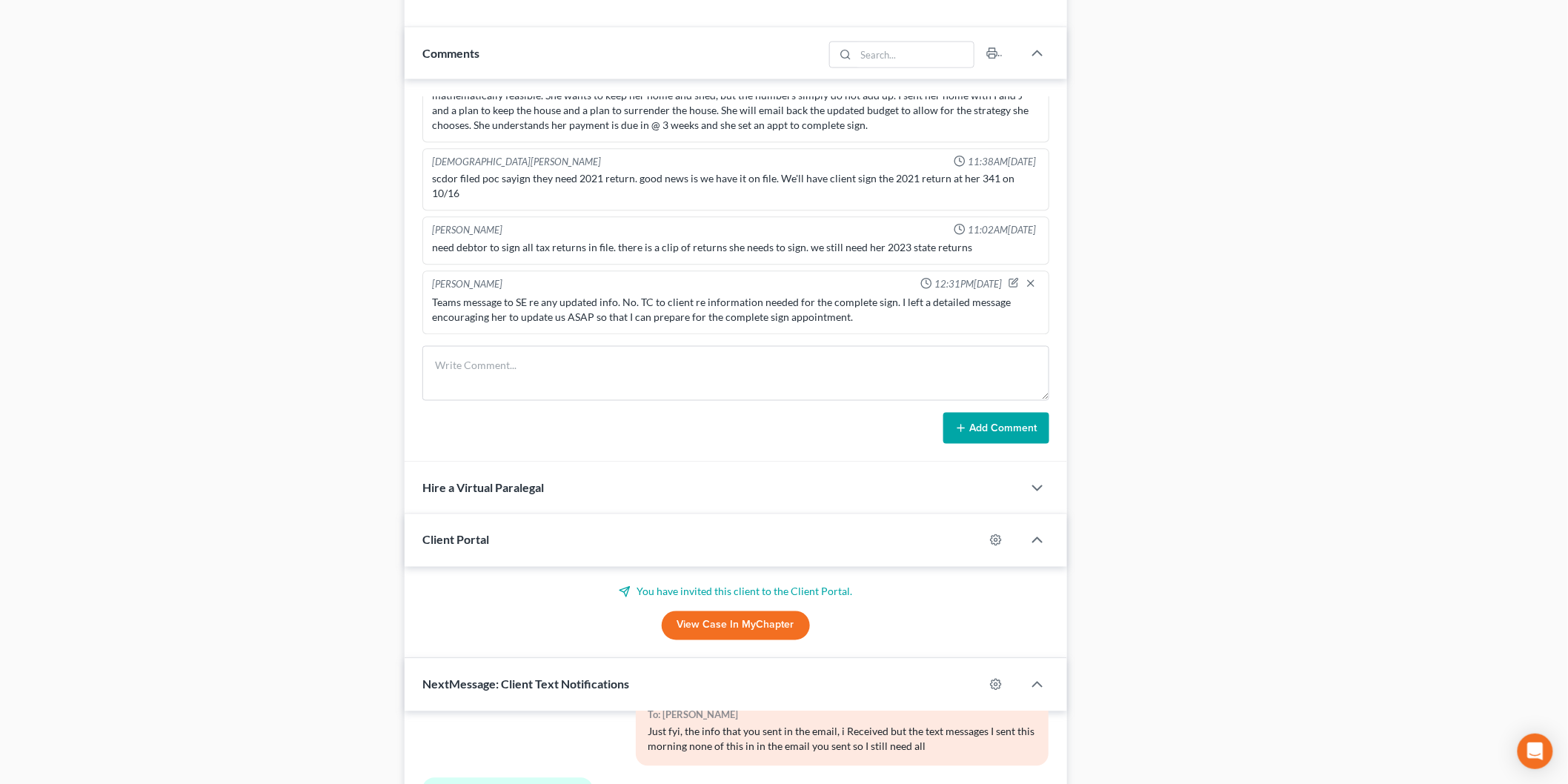
scroll to position [988, 0]
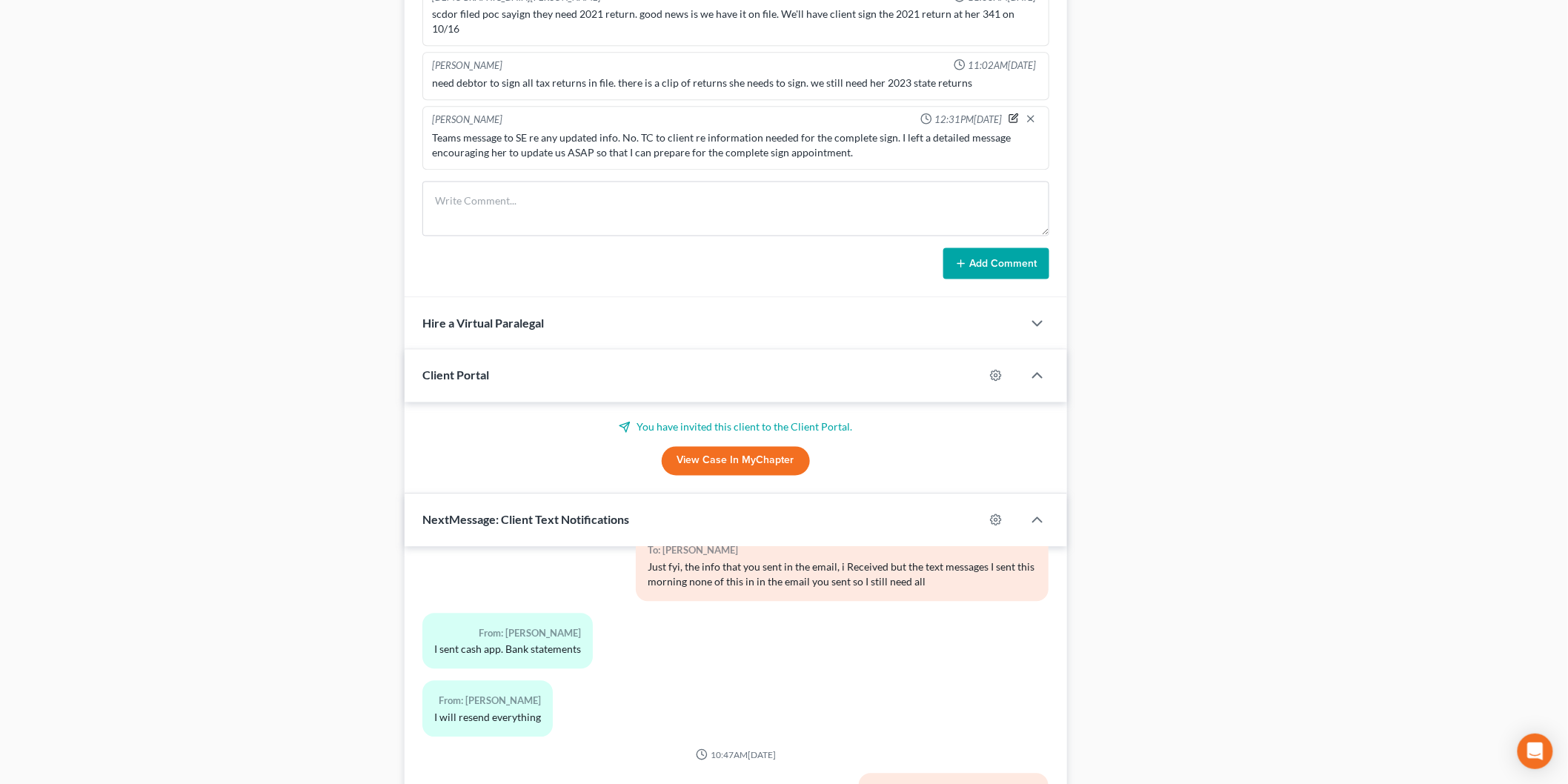
click at [1009, 120] on icon "button" at bounding box center [1013, 118] width 10 height 10
click at [0, 0] on textarea at bounding box center [0, 0] width 0 height 0
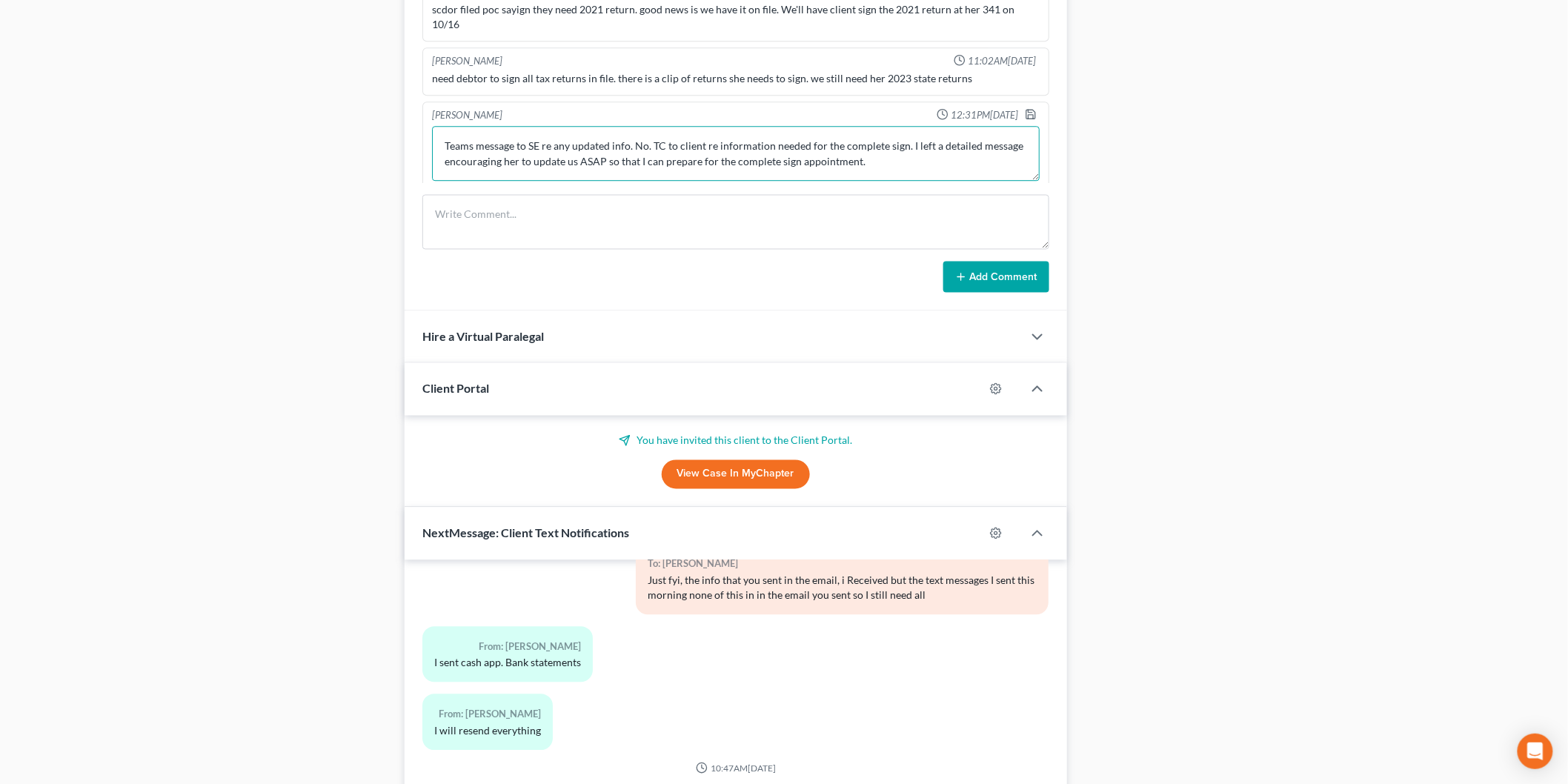
scroll to position [1581, 0]
type textarea "Teams message to SE re any updated info. No. TC to client re information needed…"
click at [1025, 120] on icon "button" at bounding box center [1030, 113] width 12 height 12
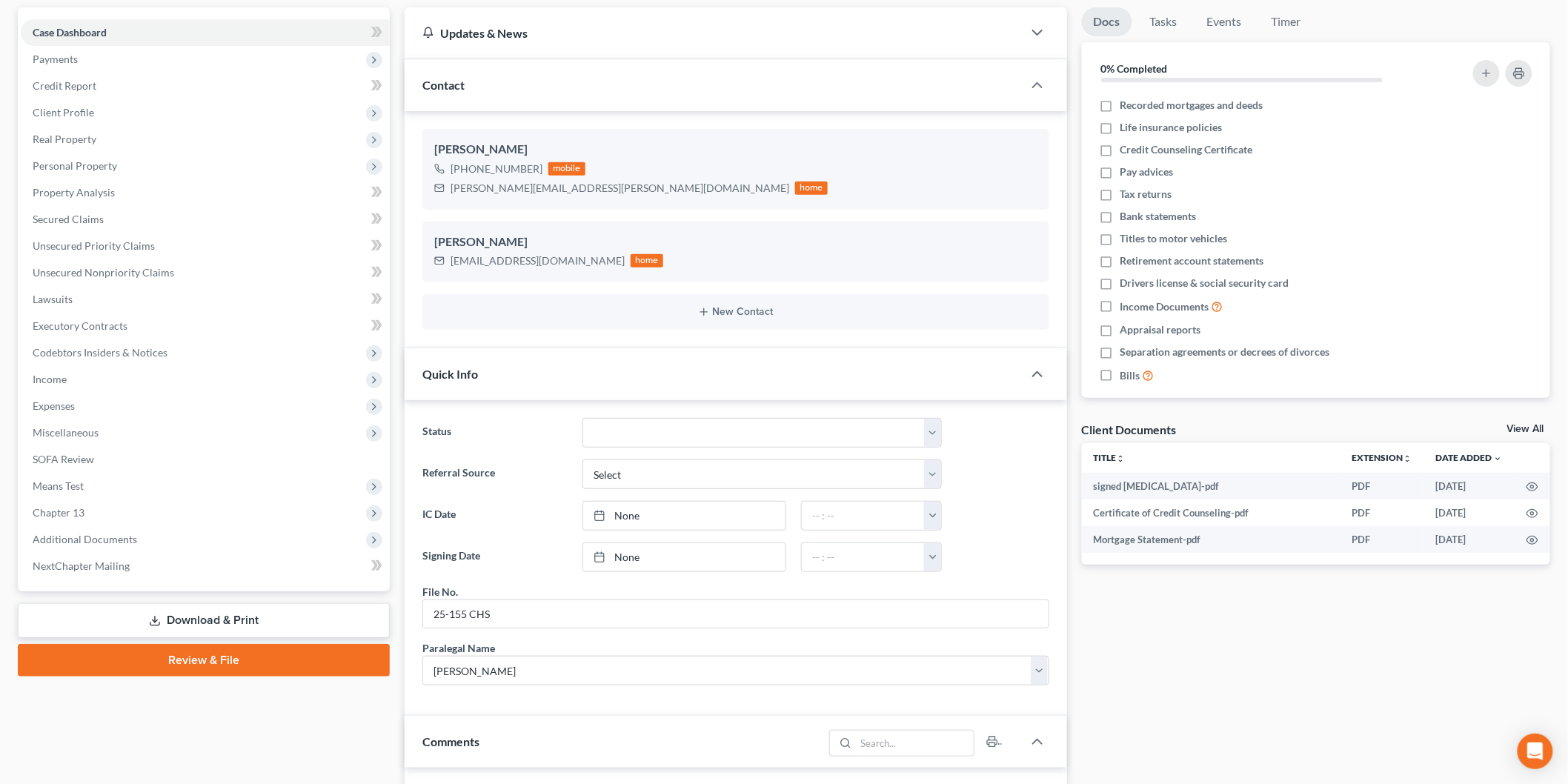
scroll to position [0, 0]
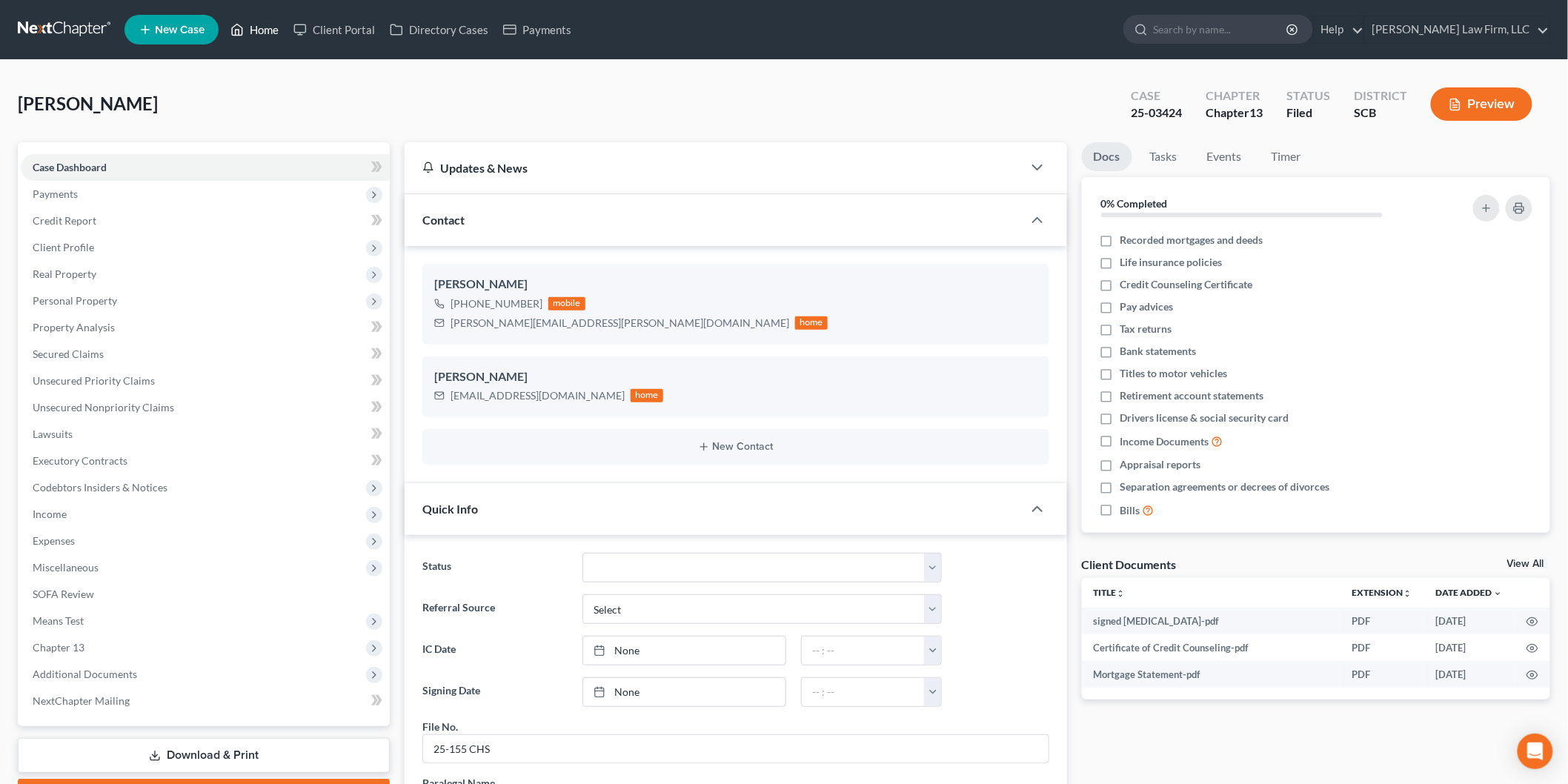
drag, startPoint x: 267, startPoint y: 33, endPoint x: 14, endPoint y: 272, distance: 348.0
click at [267, 33] on link "Home" at bounding box center [254, 29] width 63 height 26
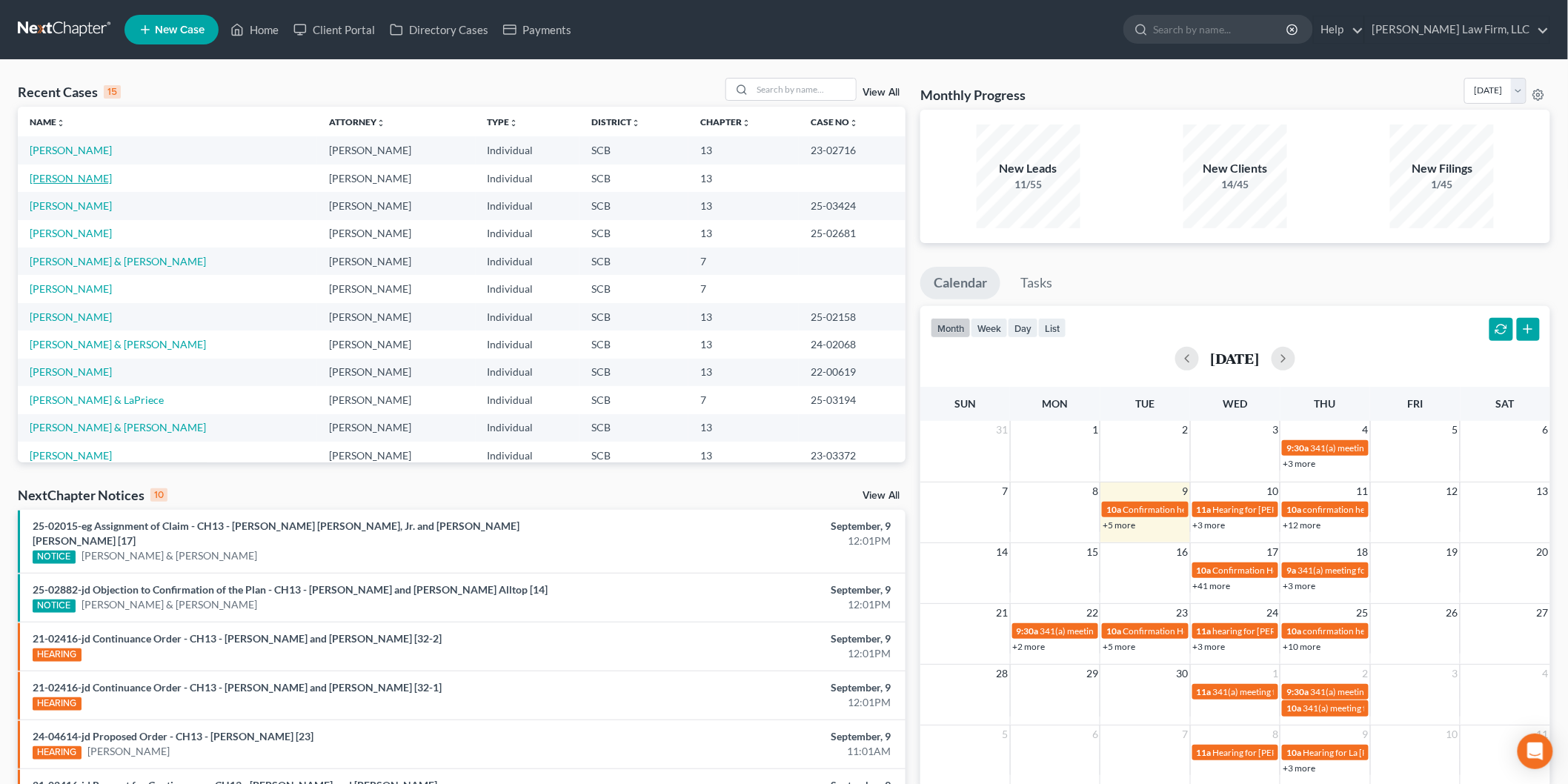
click at [81, 182] on link "[PERSON_NAME]" at bounding box center [71, 178] width 82 height 13
select select "3"
select select "1"
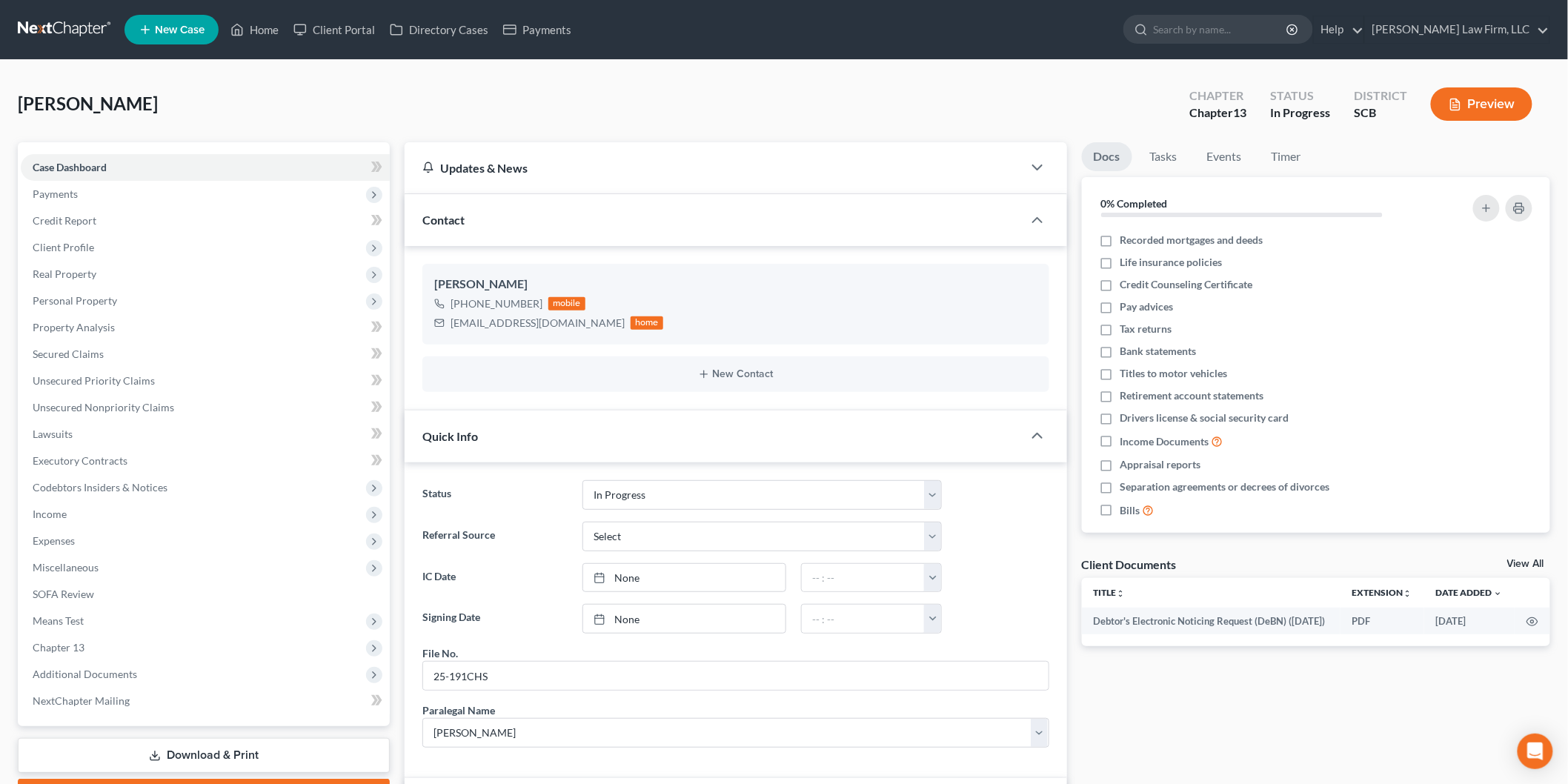
scroll to position [411, 0]
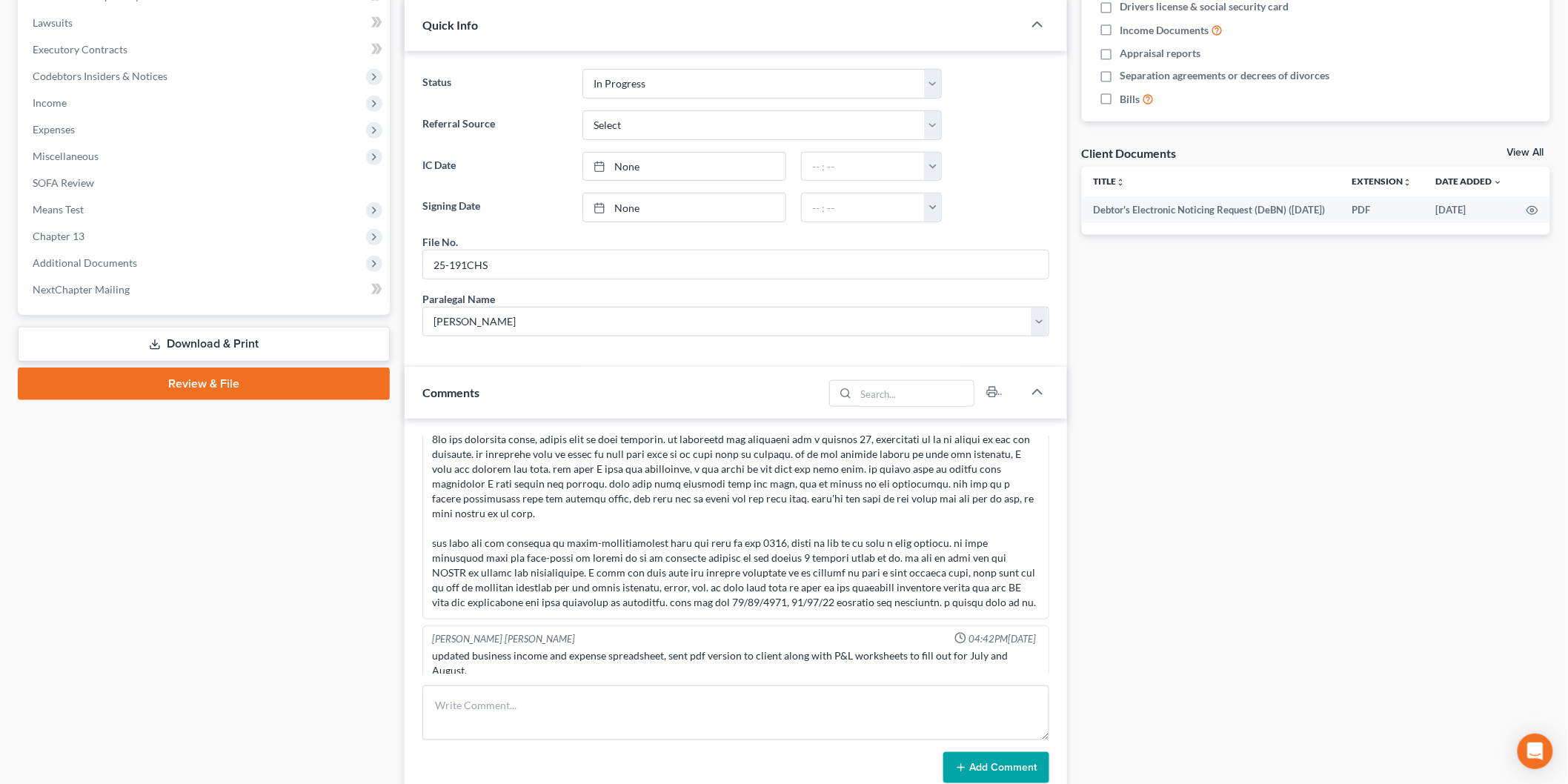
click at [170, 218] on span "Means Test" at bounding box center [206, 209] width 369 height 26
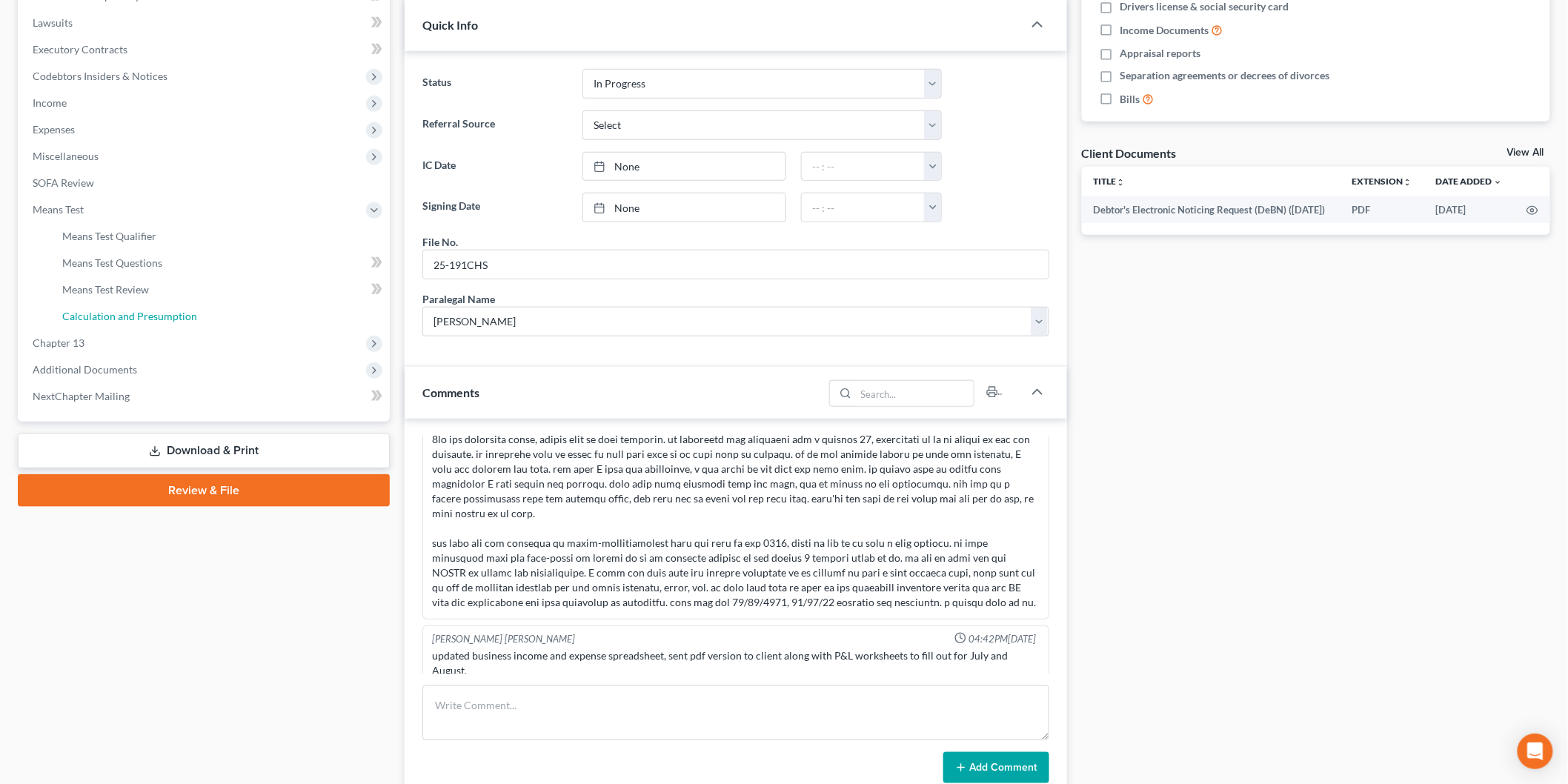
click at [140, 323] on link "Calculation and Presumption" at bounding box center [220, 316] width 339 height 26
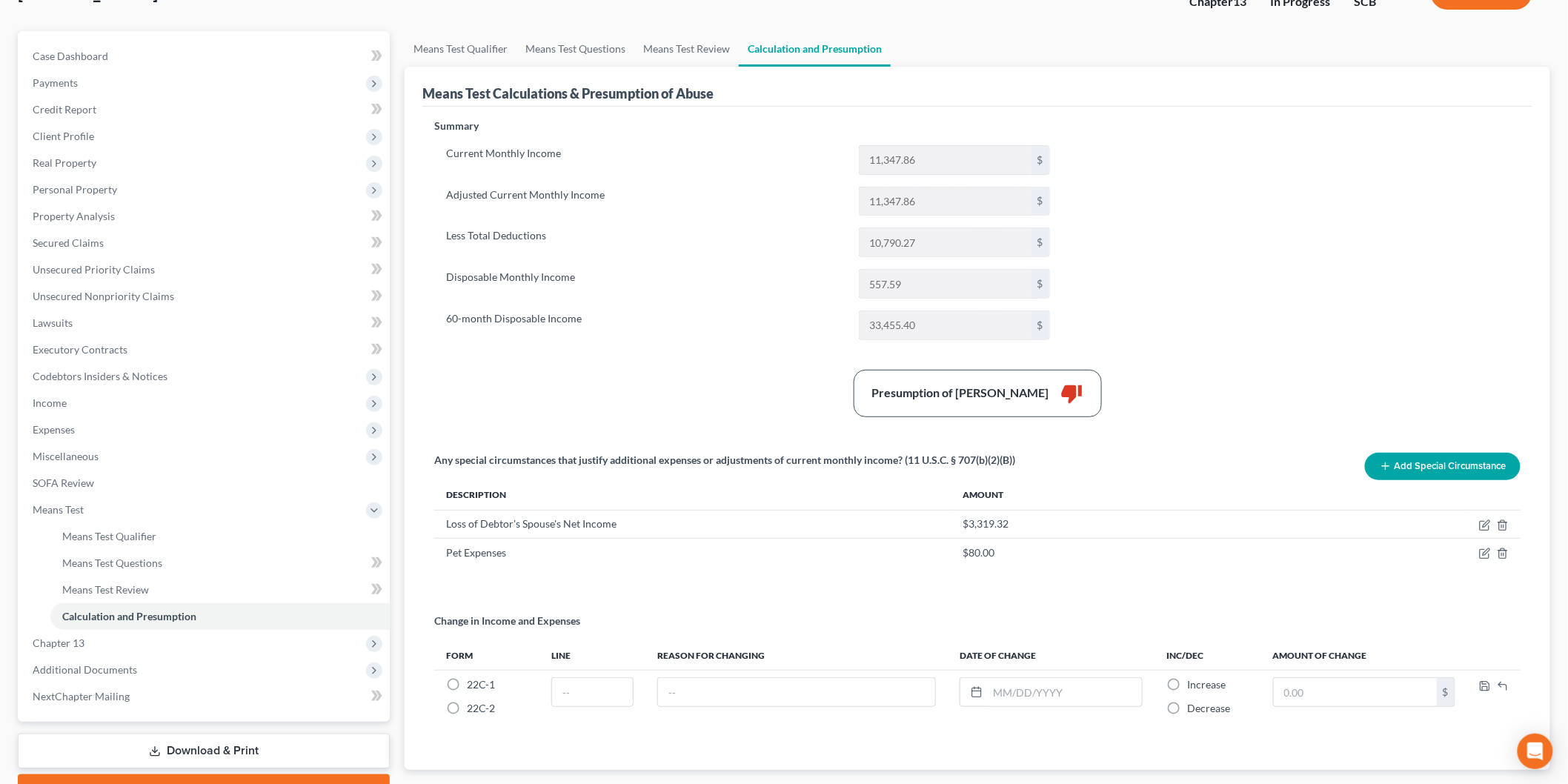
scroll to position [201, 0]
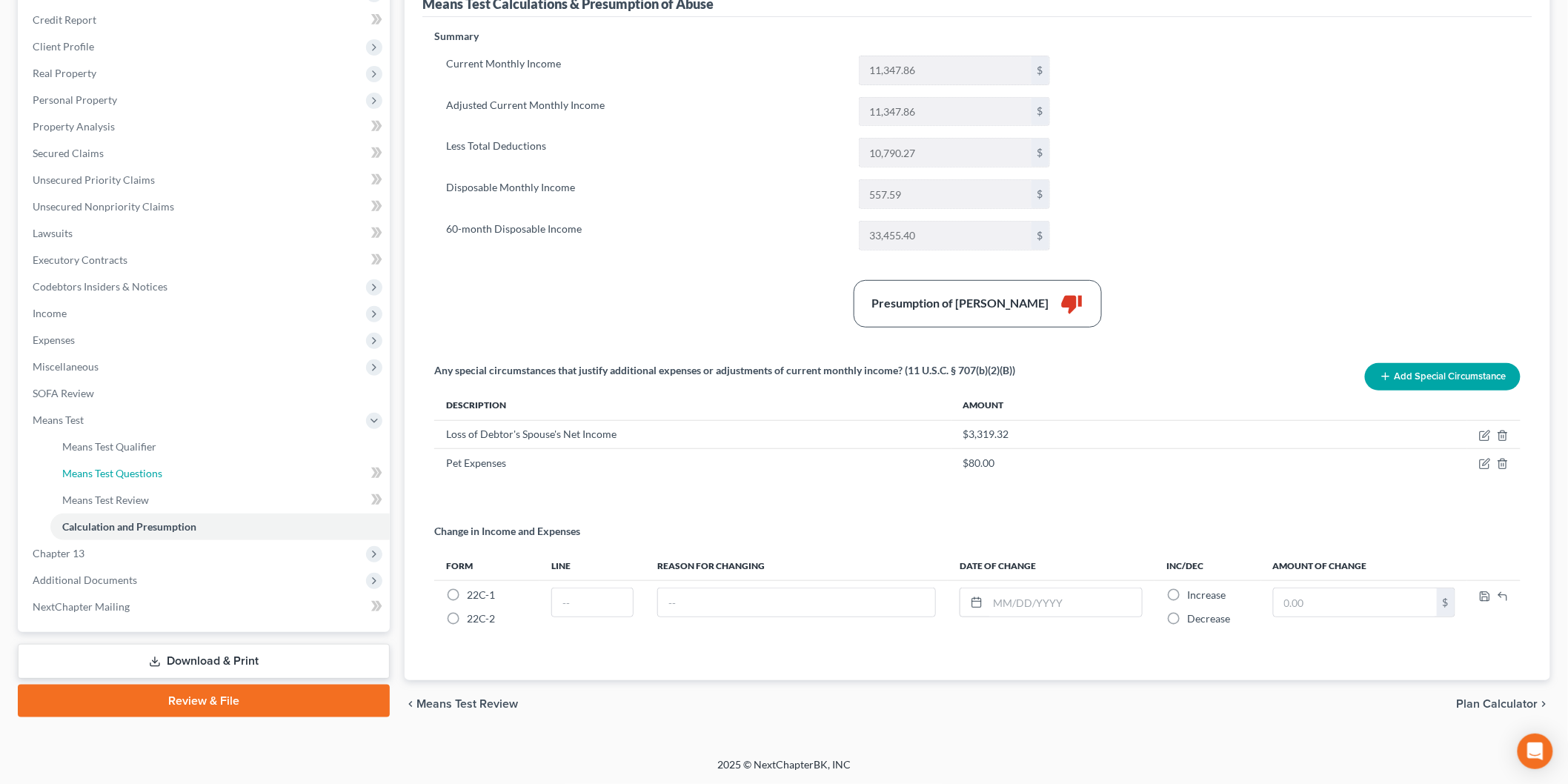
click at [178, 460] on link "Means Test Questions" at bounding box center [220, 473] width 339 height 26
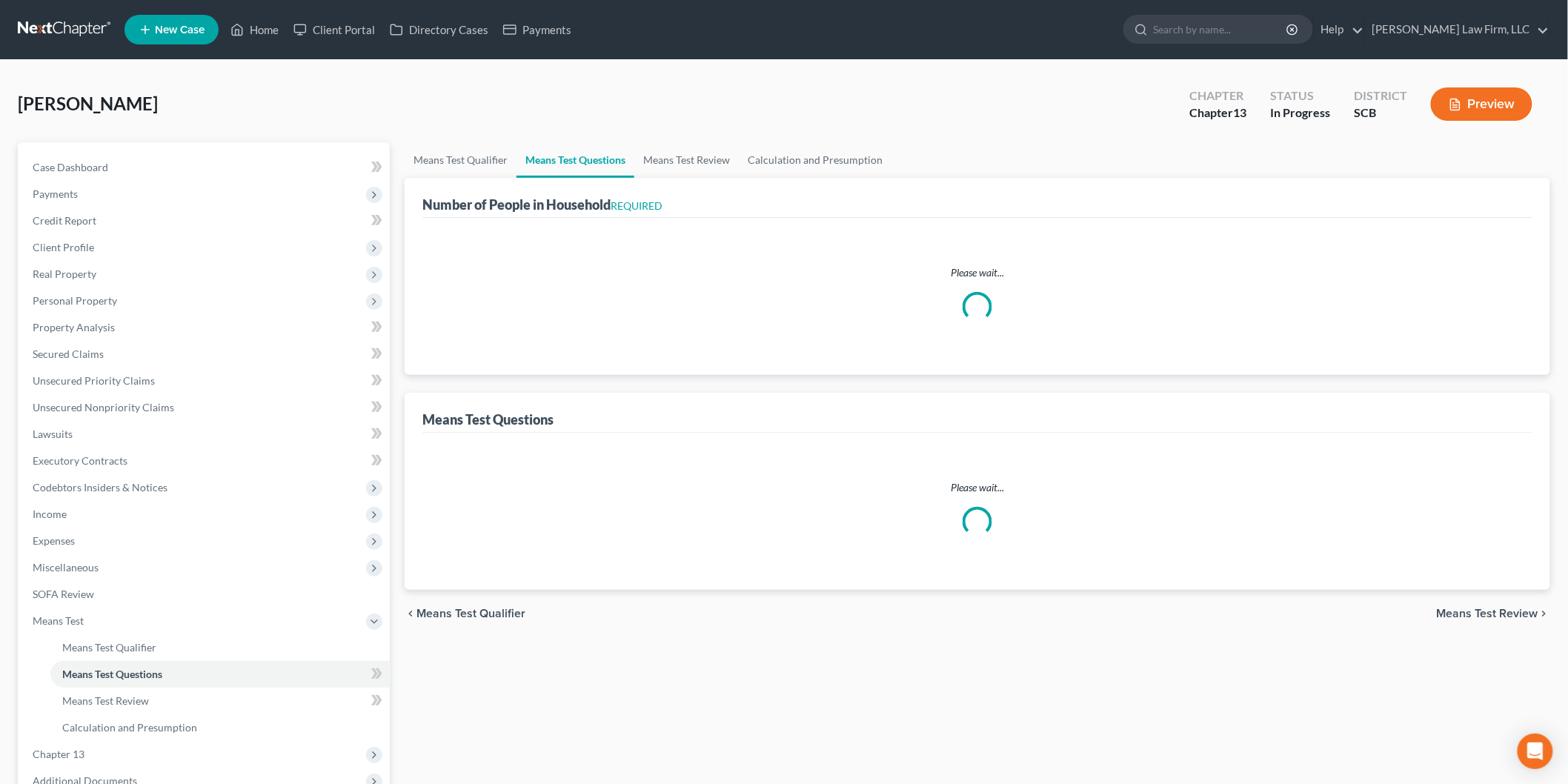
select select "1"
select select "60"
select select "1"
select select "60"
select select "2"
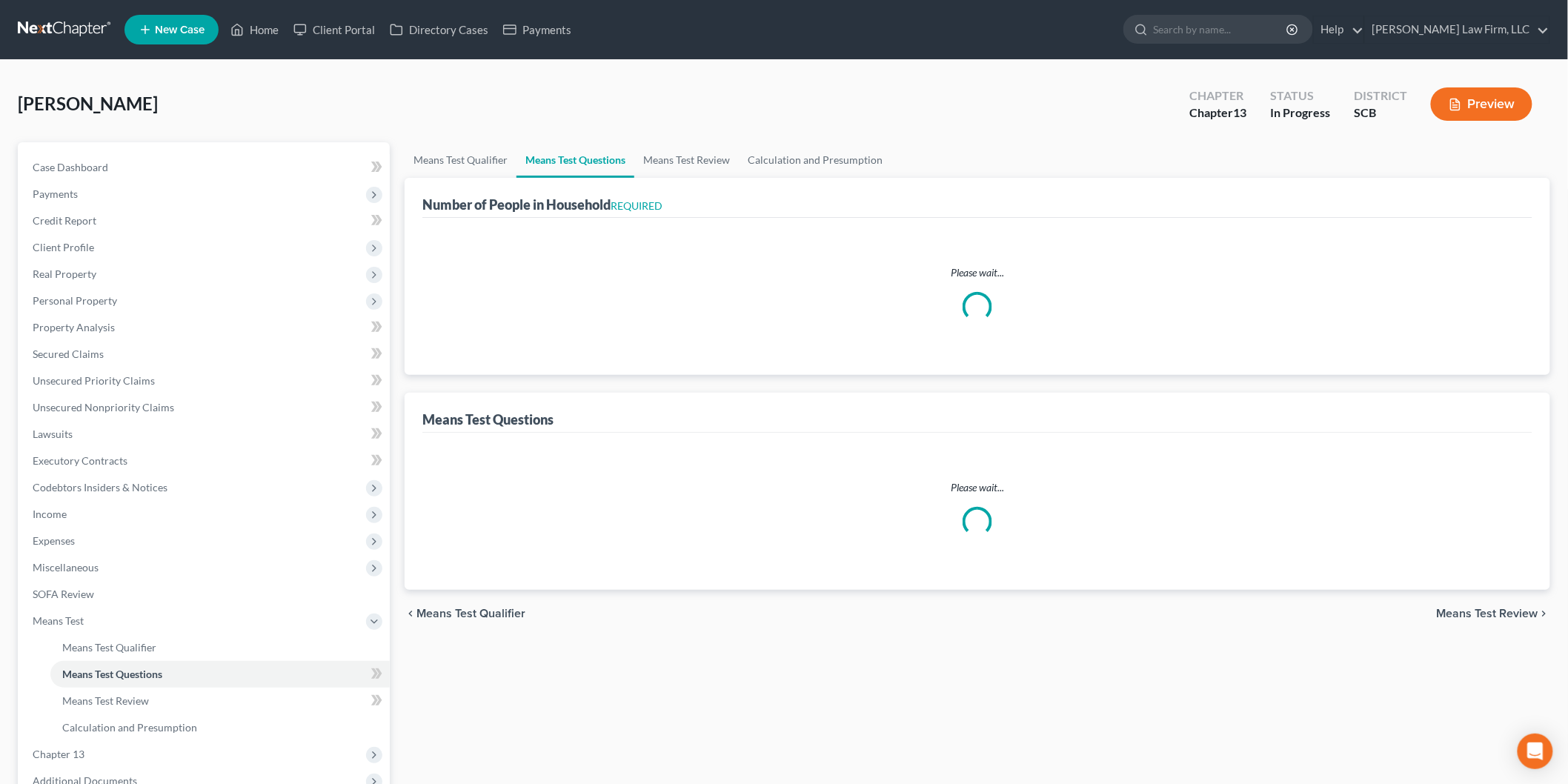
select select "60"
select select "2"
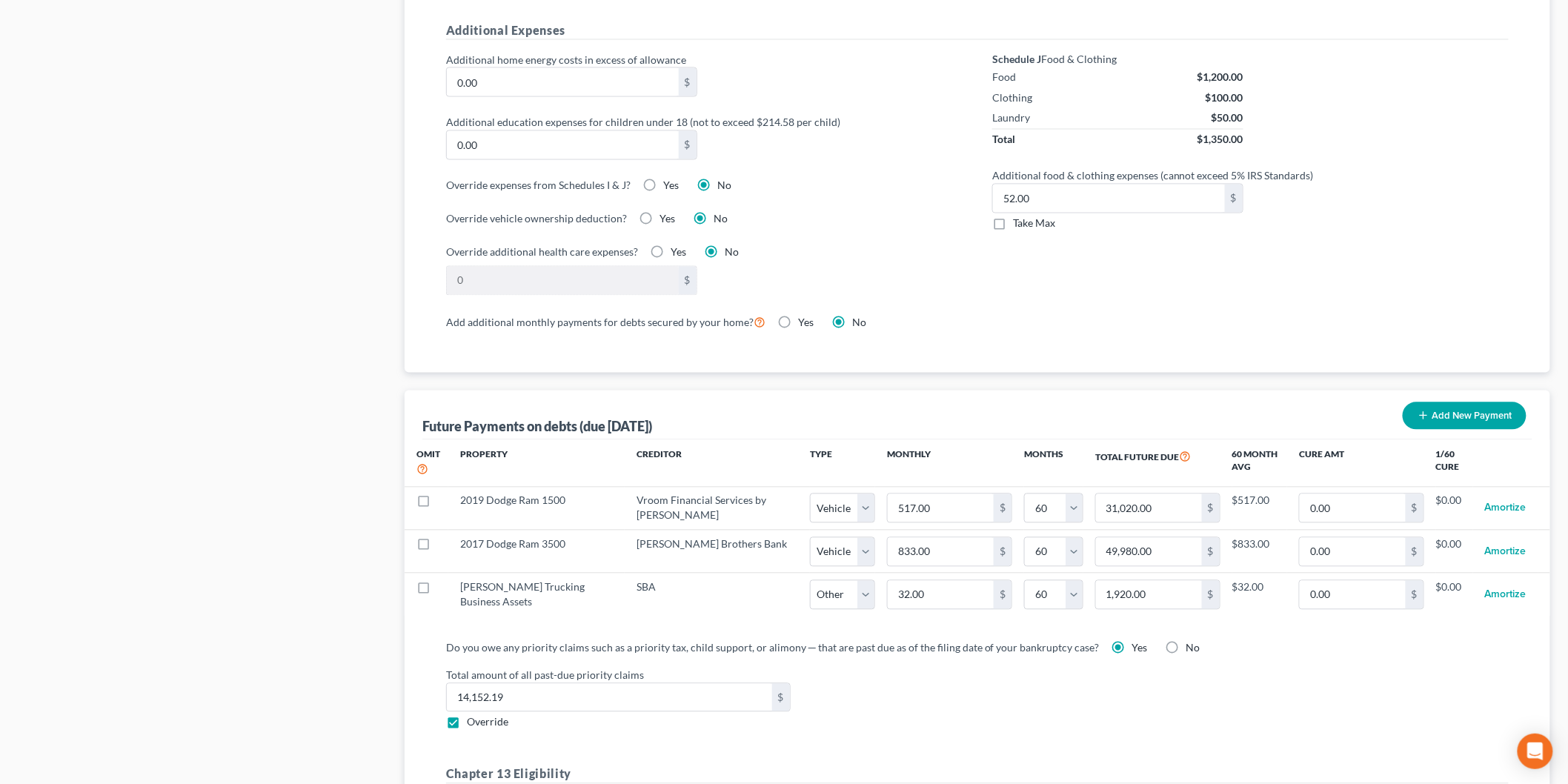
scroll to position [1316, 0]
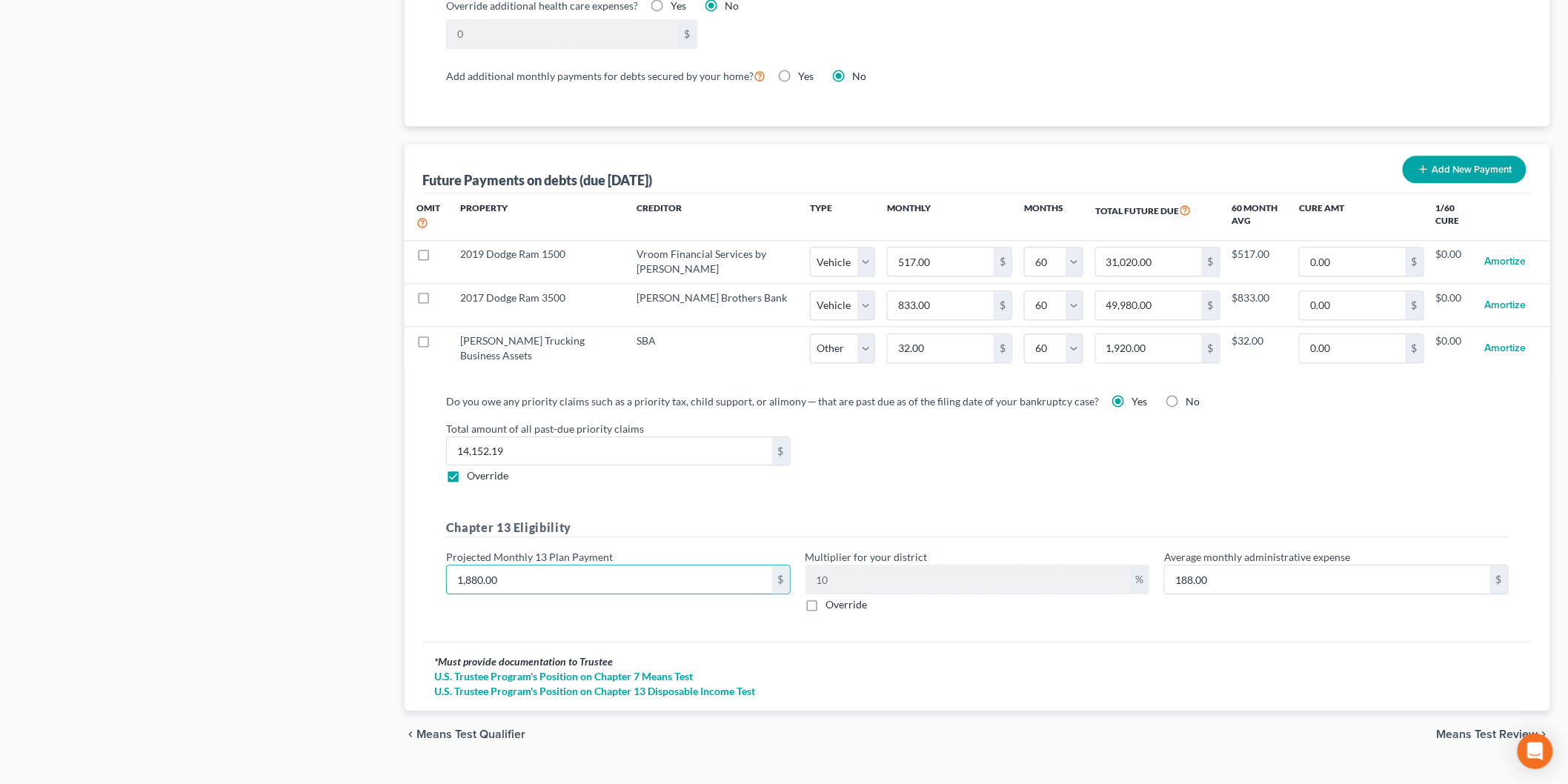
click at [632, 568] on input "1,880.00" at bounding box center [608, 578] width 325 height 28
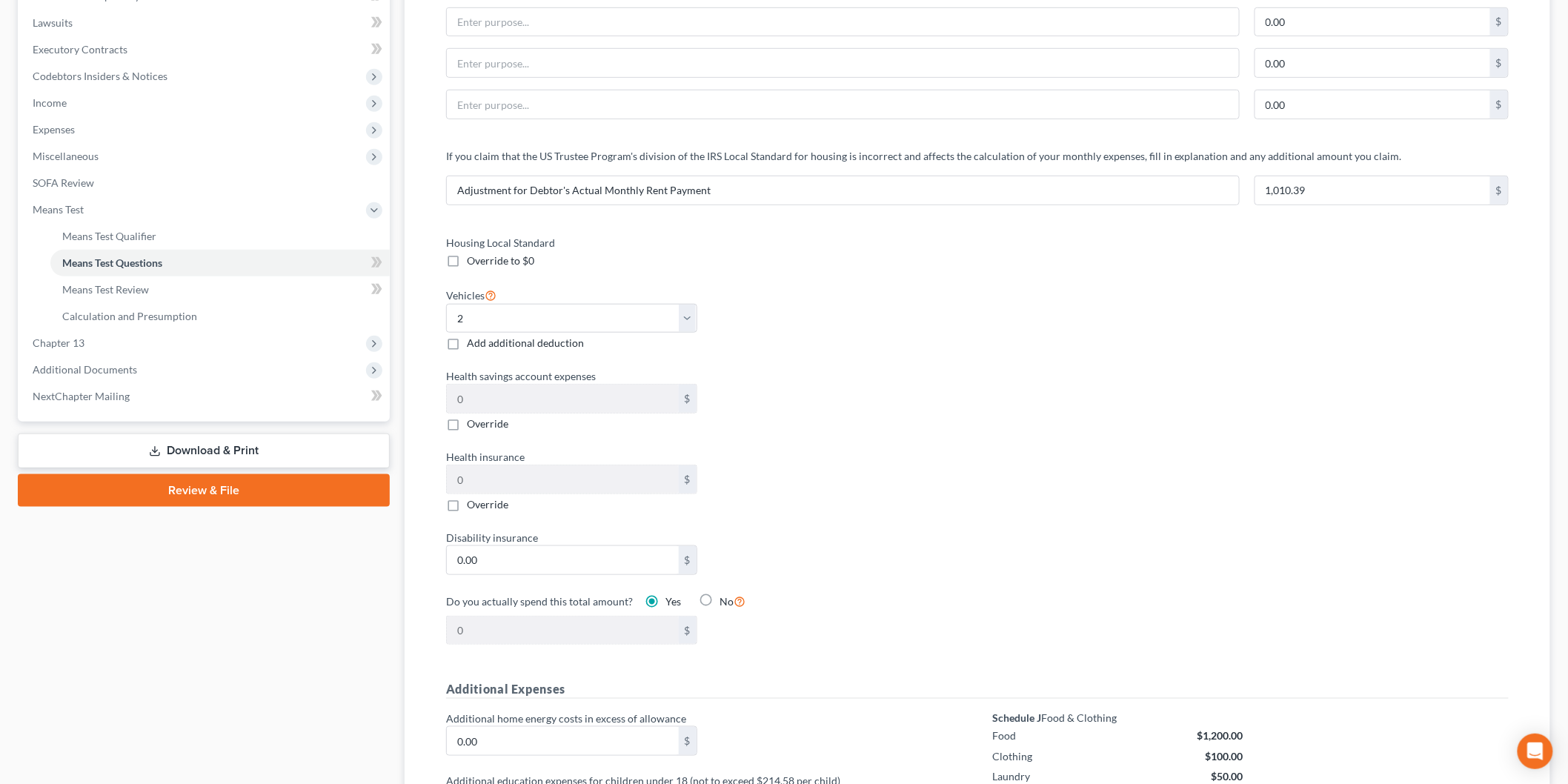
scroll to position [0, 0]
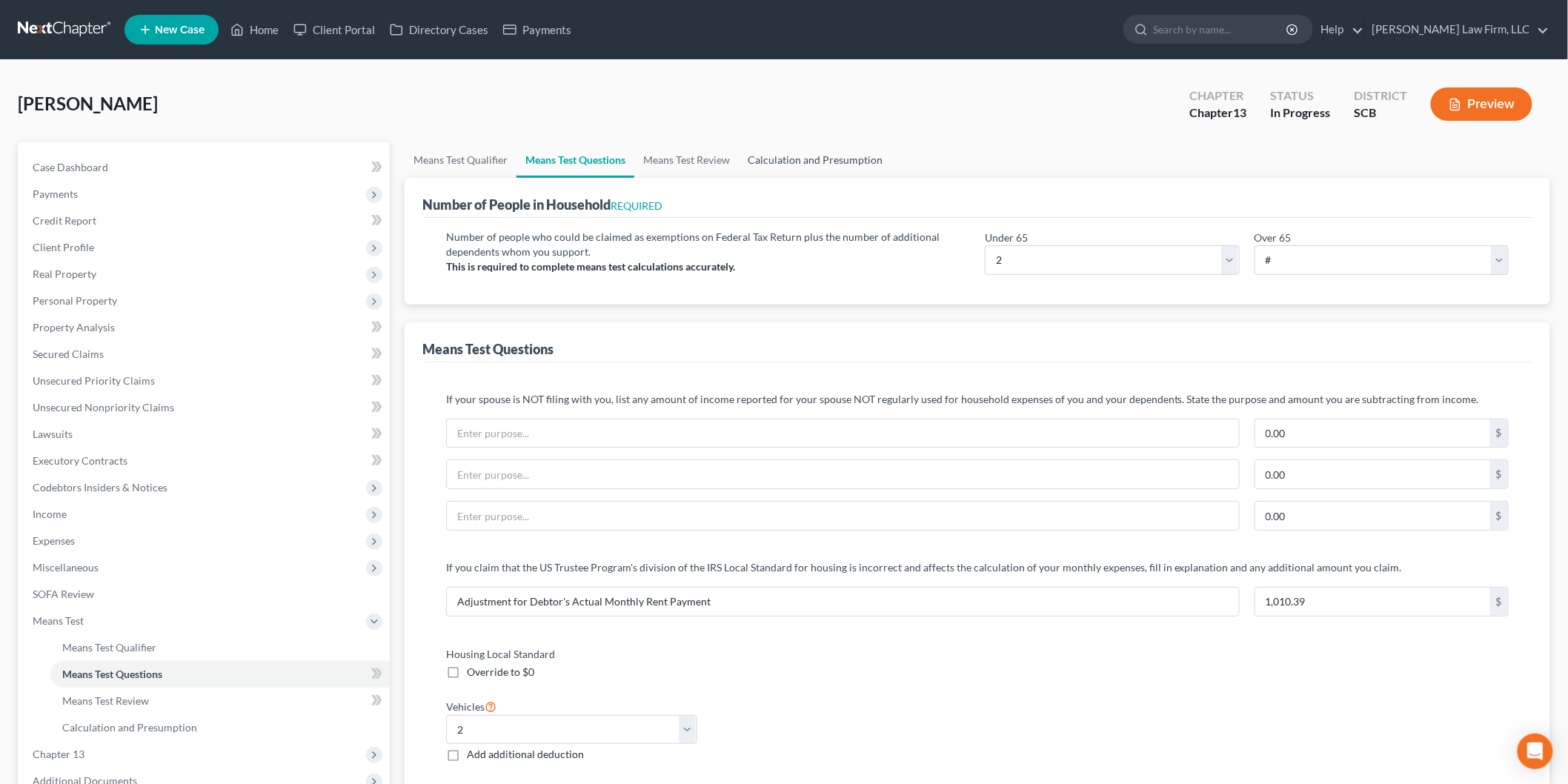
click at [819, 153] on link "Calculation and Presumption" at bounding box center [815, 159] width 153 height 35
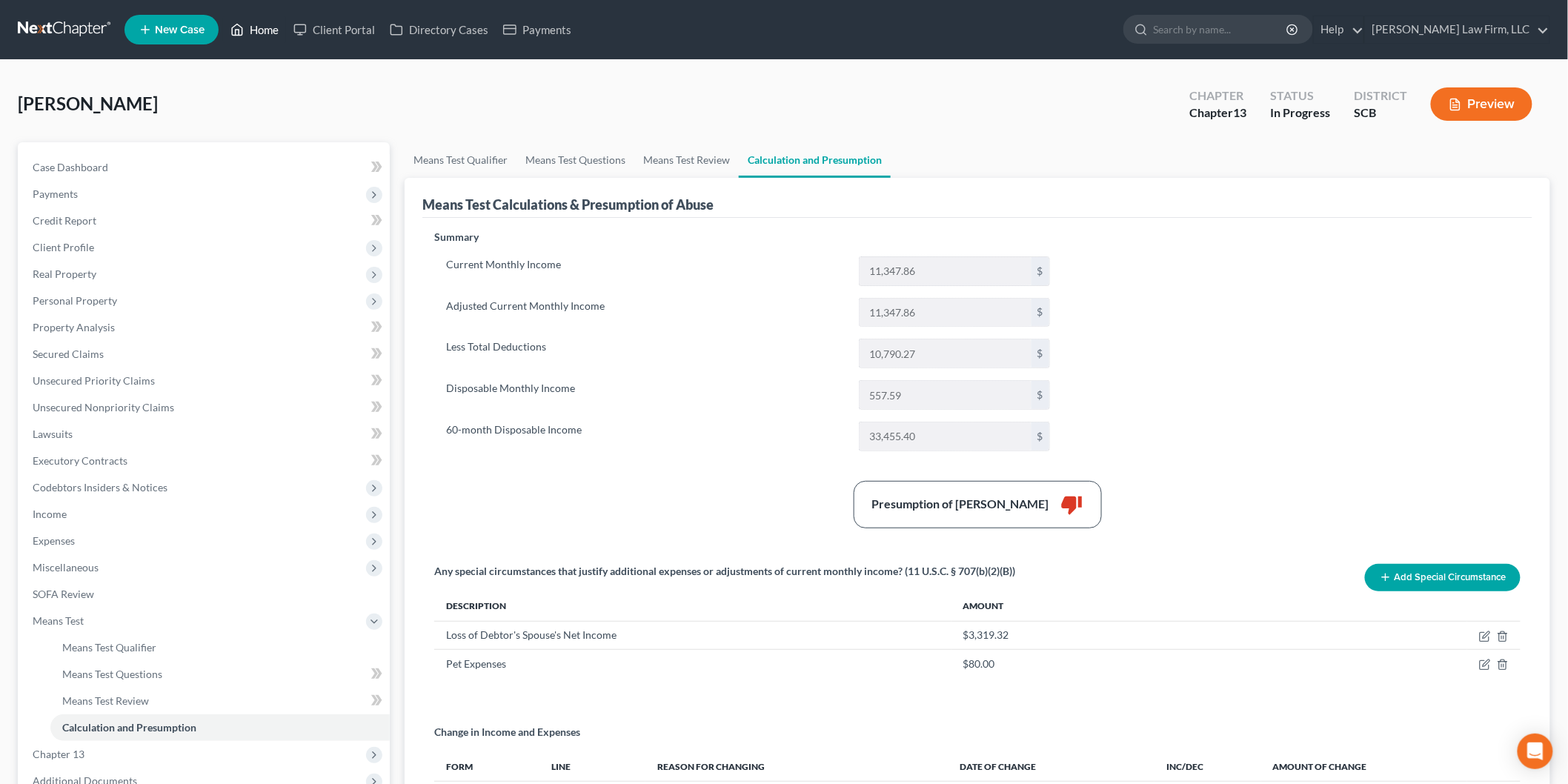
click at [264, 18] on link "Home" at bounding box center [254, 29] width 63 height 26
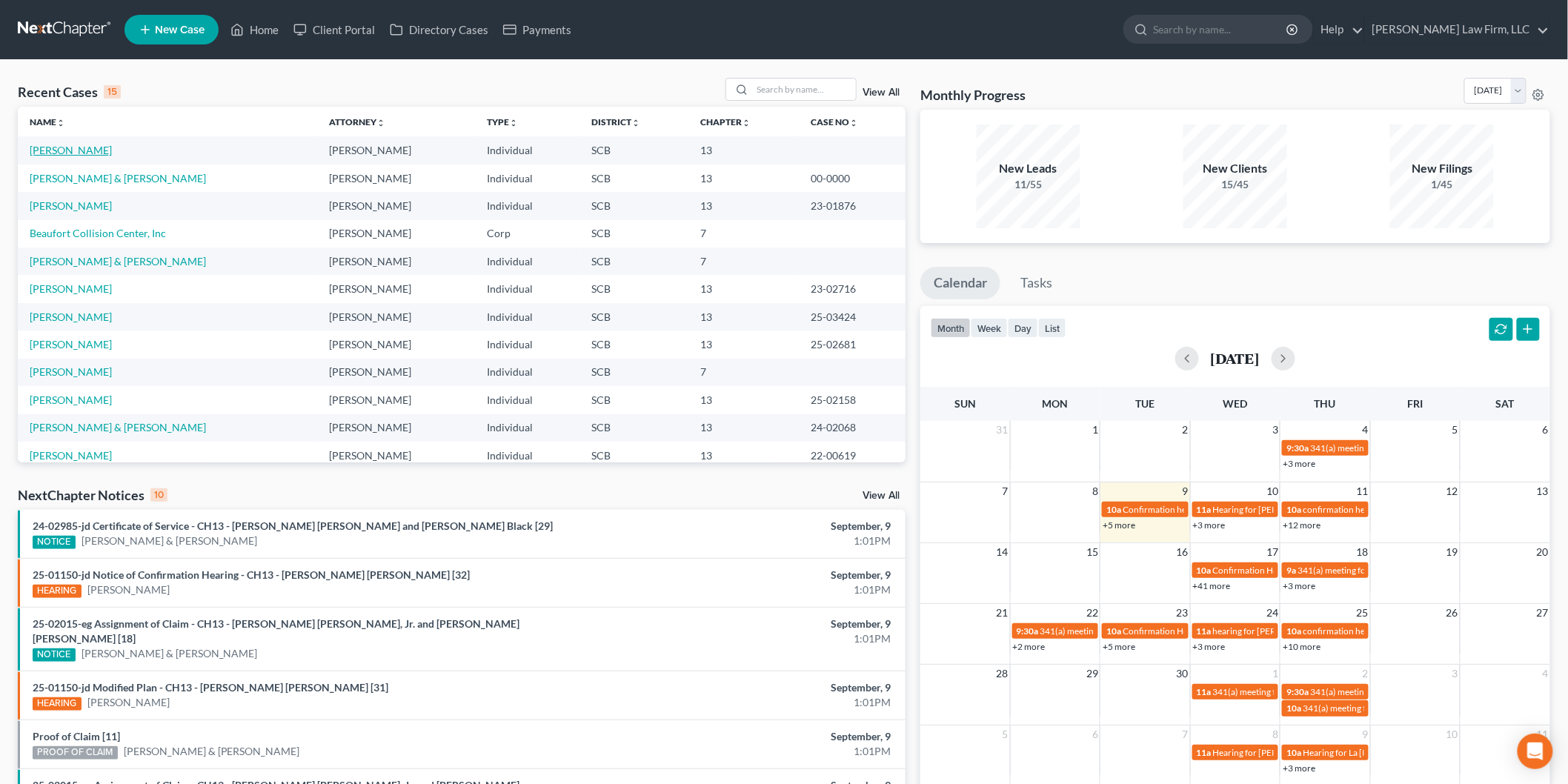
click at [91, 145] on link "[PERSON_NAME]" at bounding box center [71, 150] width 82 height 13
select select "3"
select select "1"
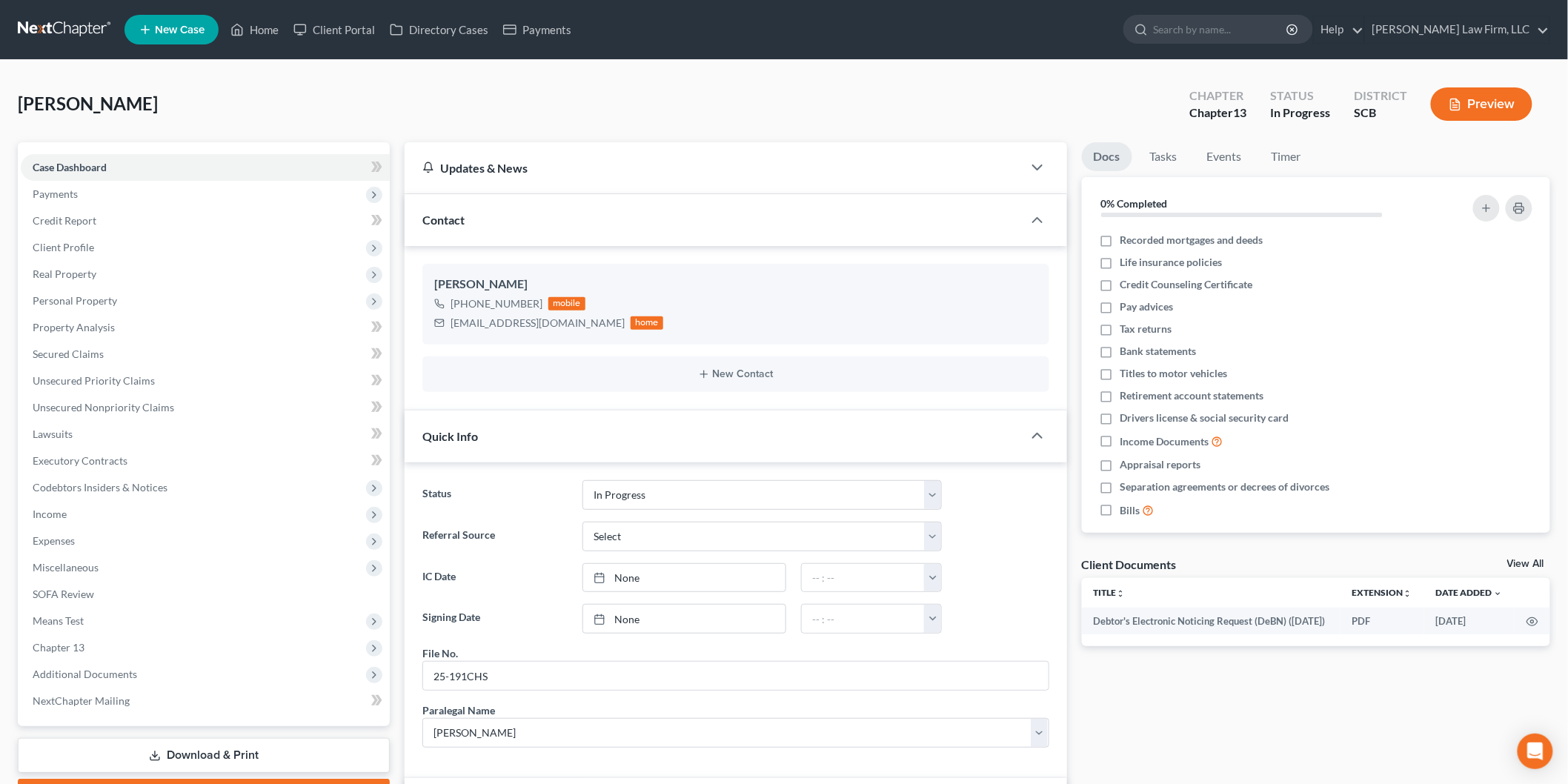
scroll to position [464, 0]
